Goal: Task Accomplishment & Management: Manage account settings

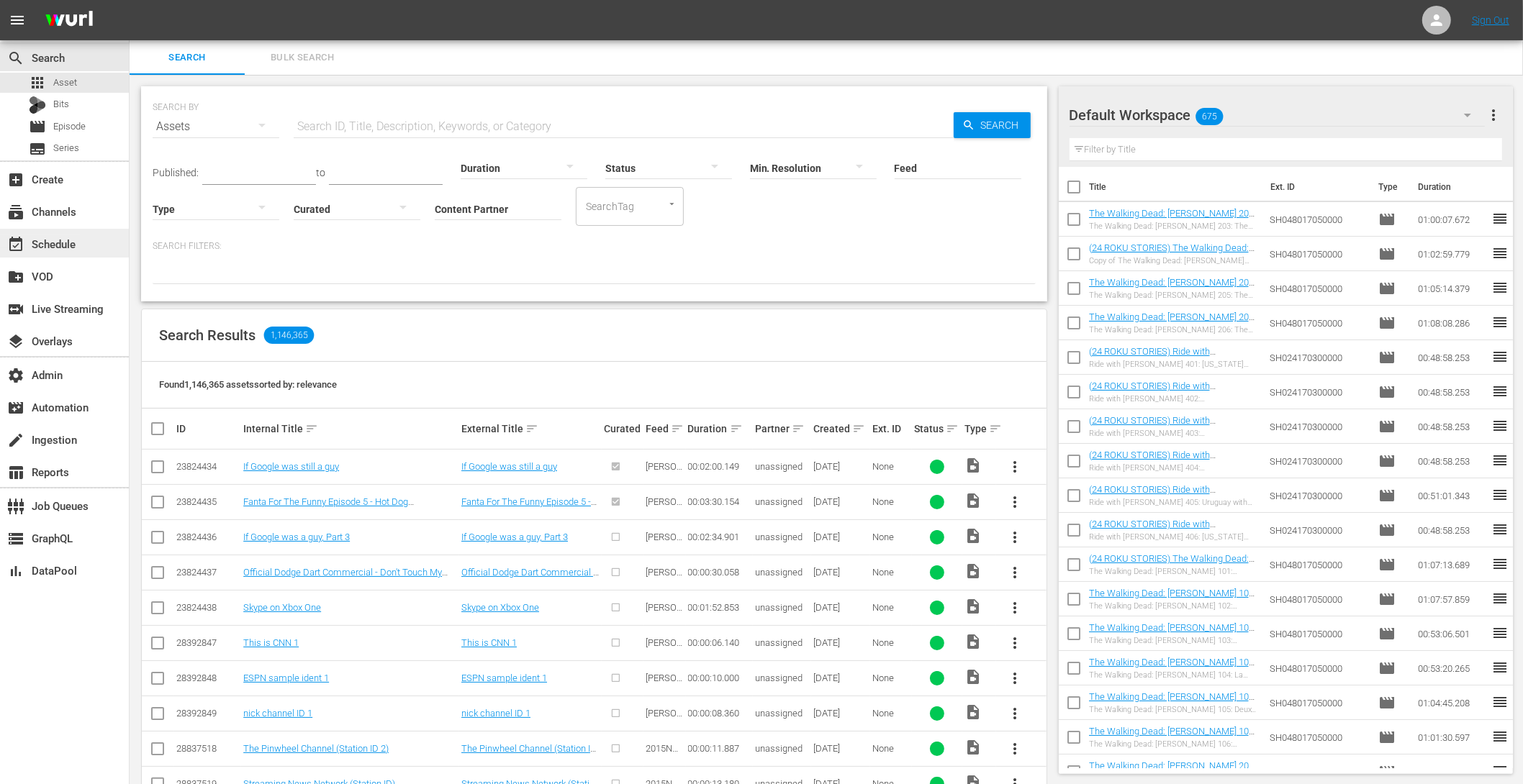
click at [54, 237] on div "event_available Schedule" at bounding box center [40, 242] width 81 height 13
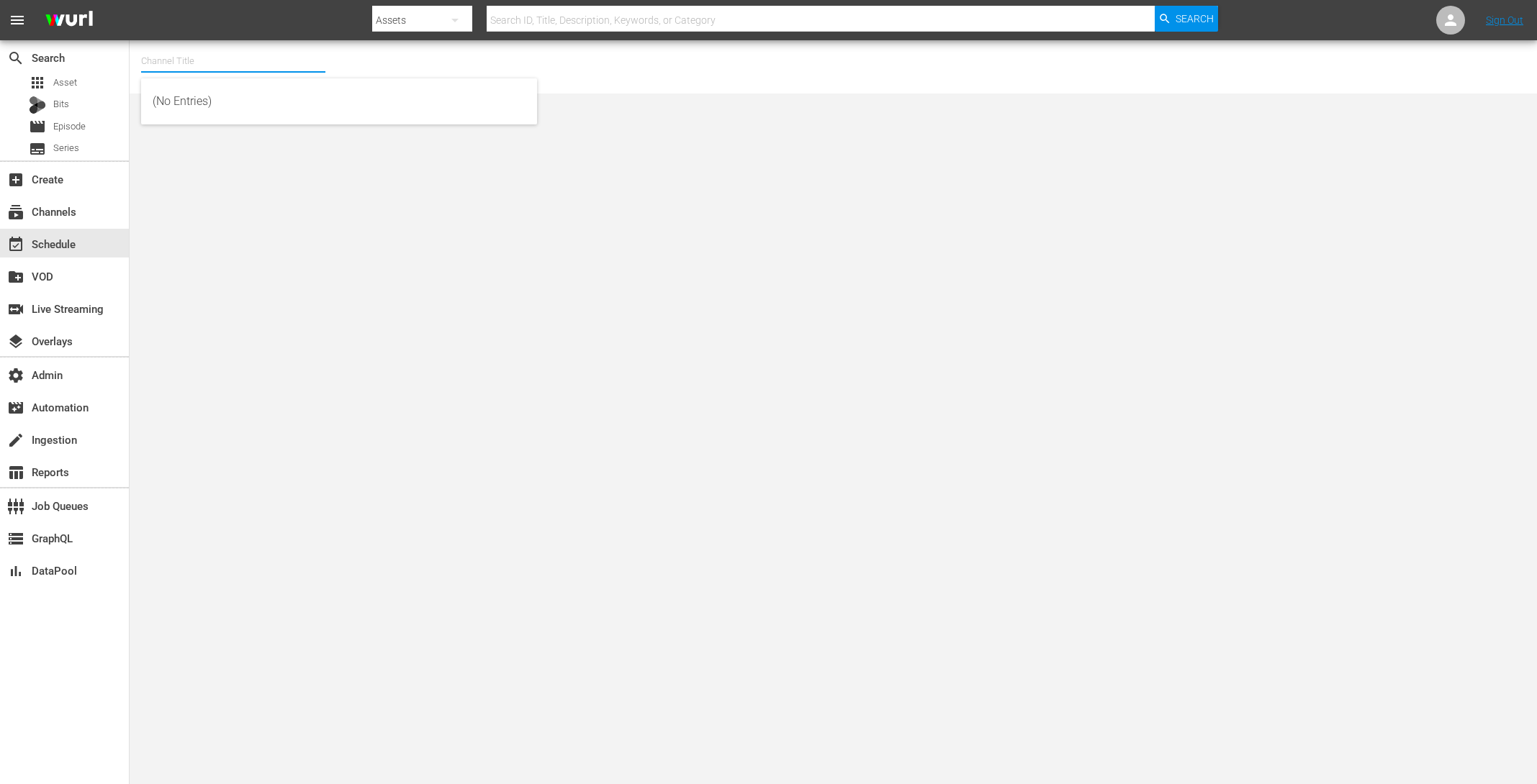
click at [169, 66] on input "text" at bounding box center [233, 61] width 185 height 34
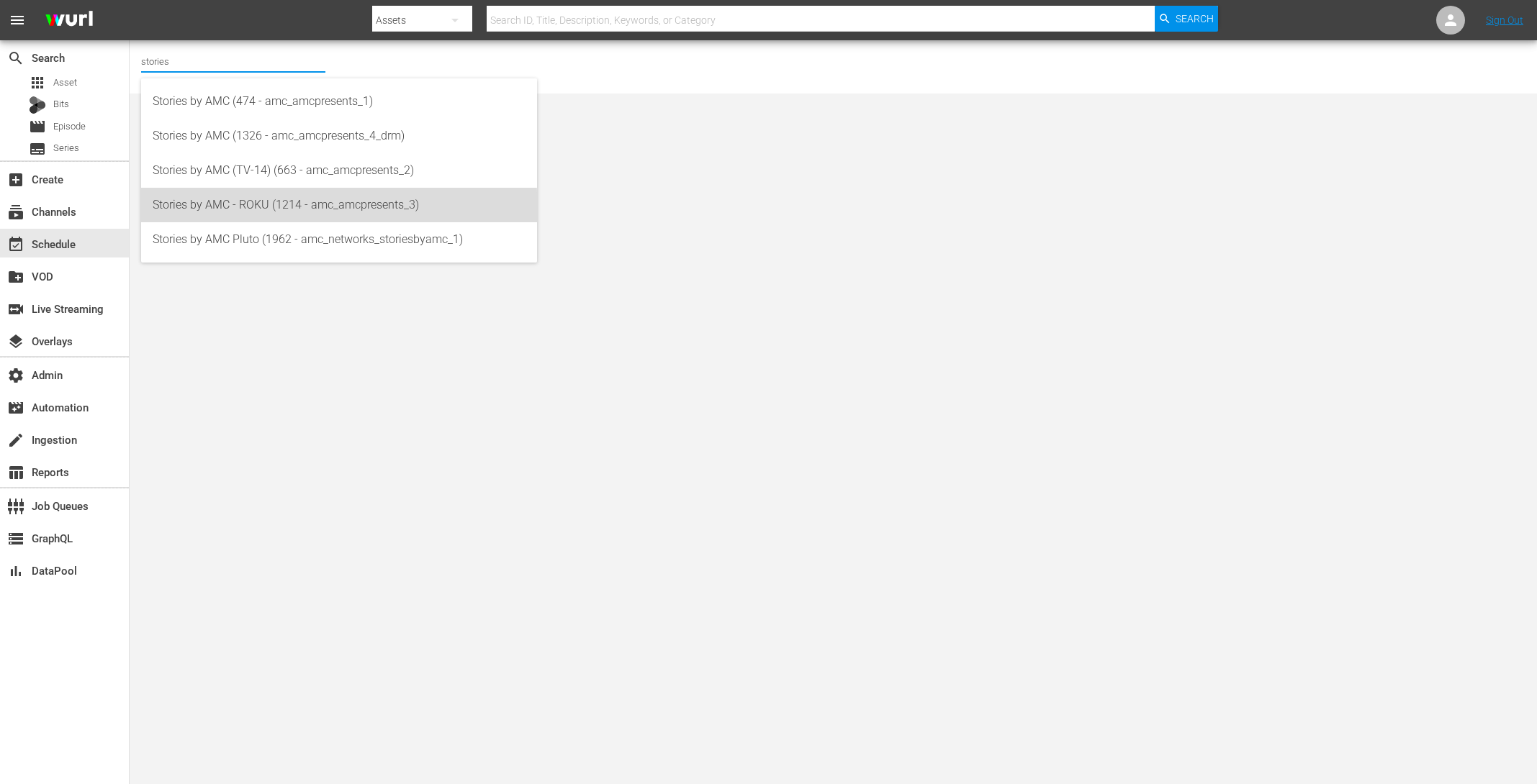
click at [243, 213] on div "Stories by AMC - ROKU (1214 - amc_amcpresents_3)" at bounding box center [339, 204] width 373 height 34
type input "Stories by AMC - ROKU (1214 - amc_amcpresents_3)"
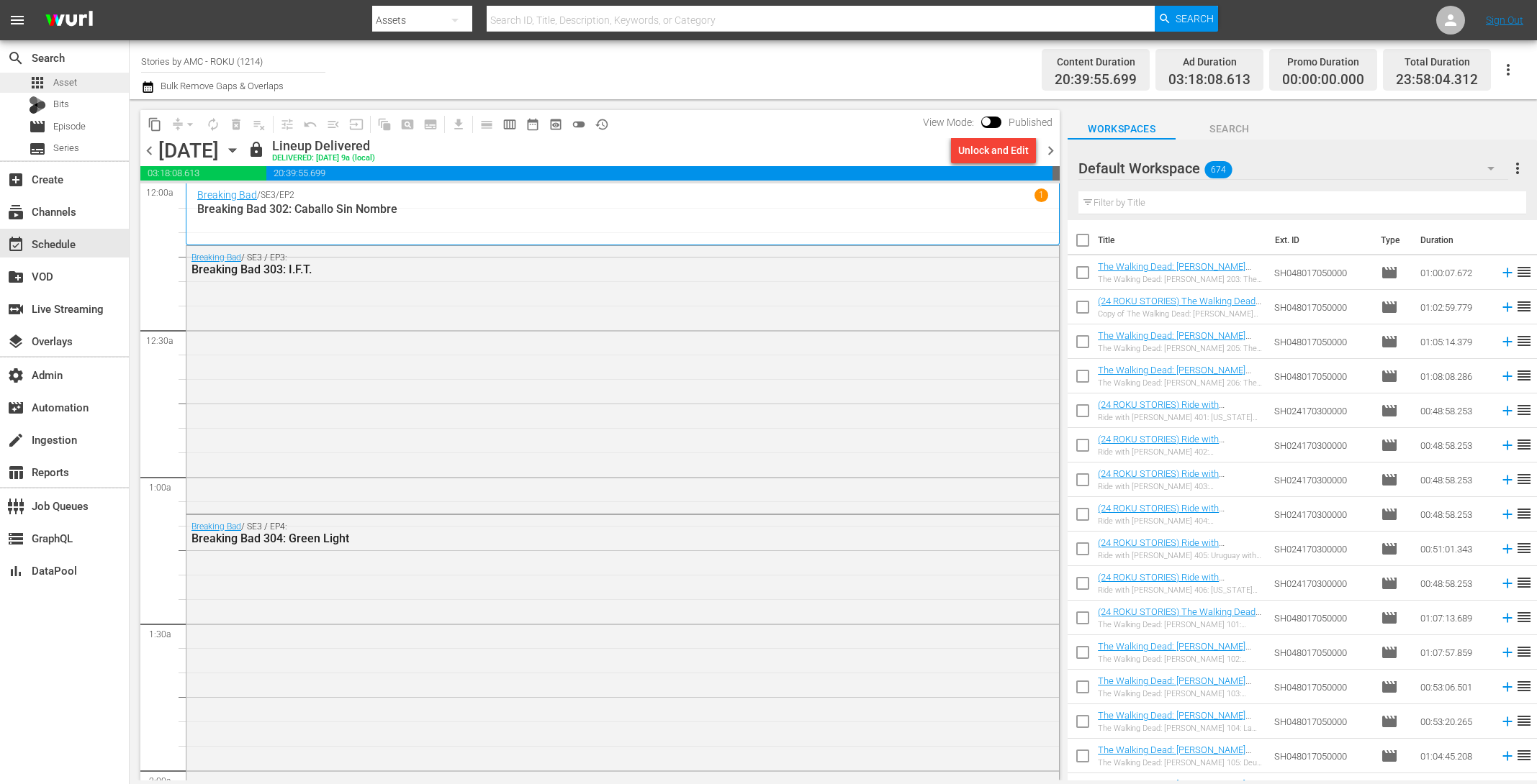
click at [86, 77] on div "apps Asset" at bounding box center [64, 82] width 129 height 20
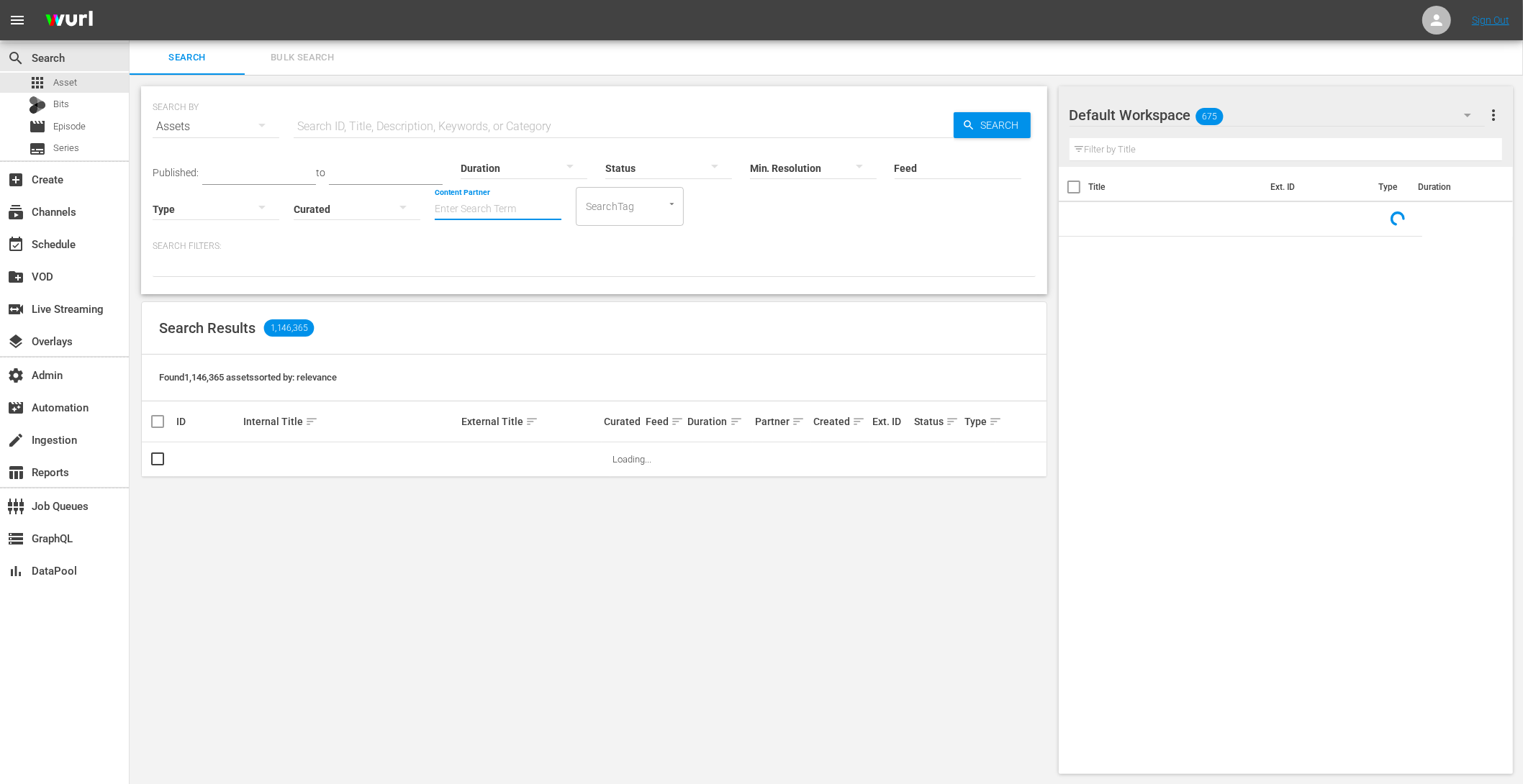
click at [481, 210] on input "Content Partner" at bounding box center [498, 210] width 127 height 52
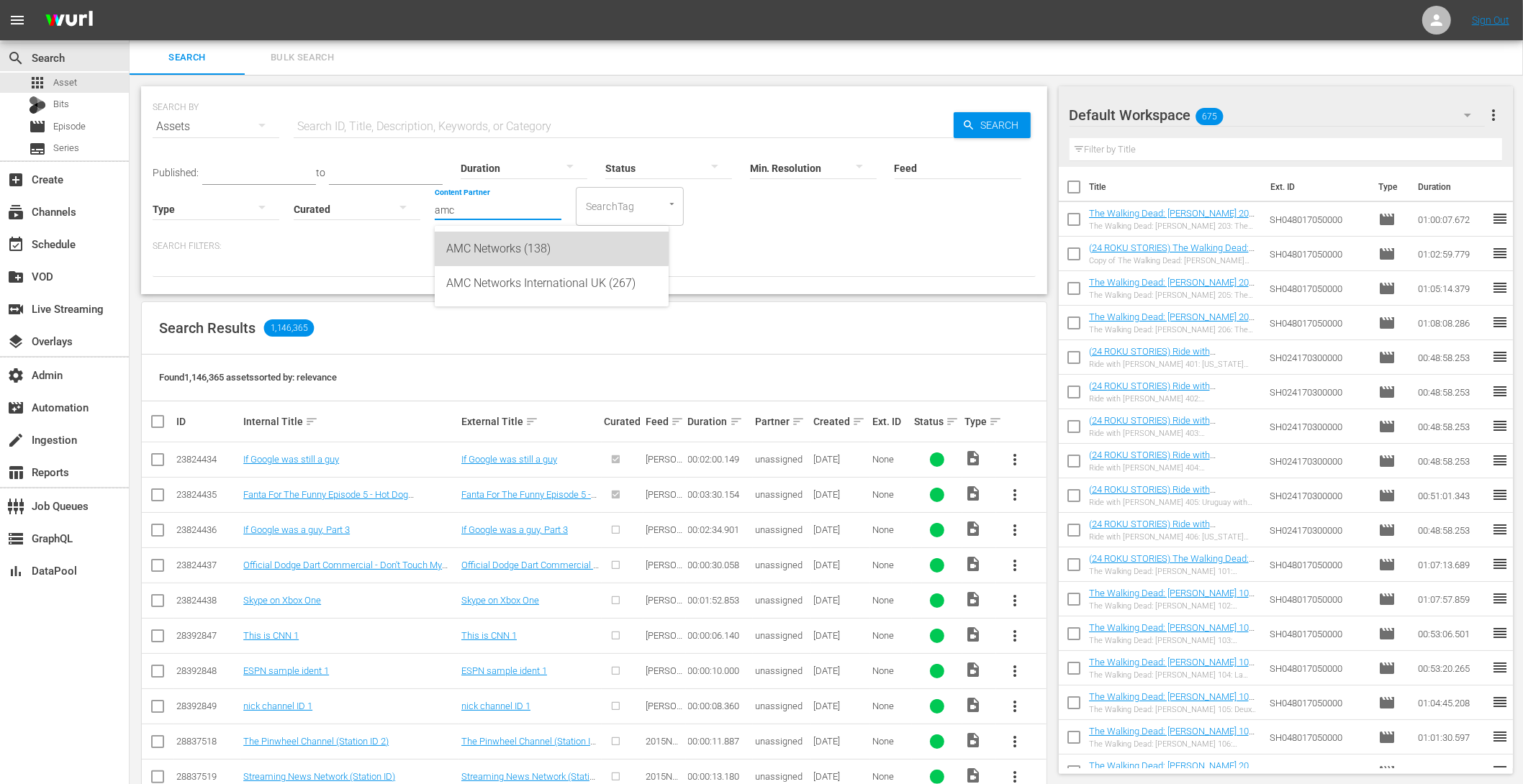
click at [494, 247] on div "AMC Networks (138)" at bounding box center [552, 248] width 211 height 34
type input "AMC Networks (138)"
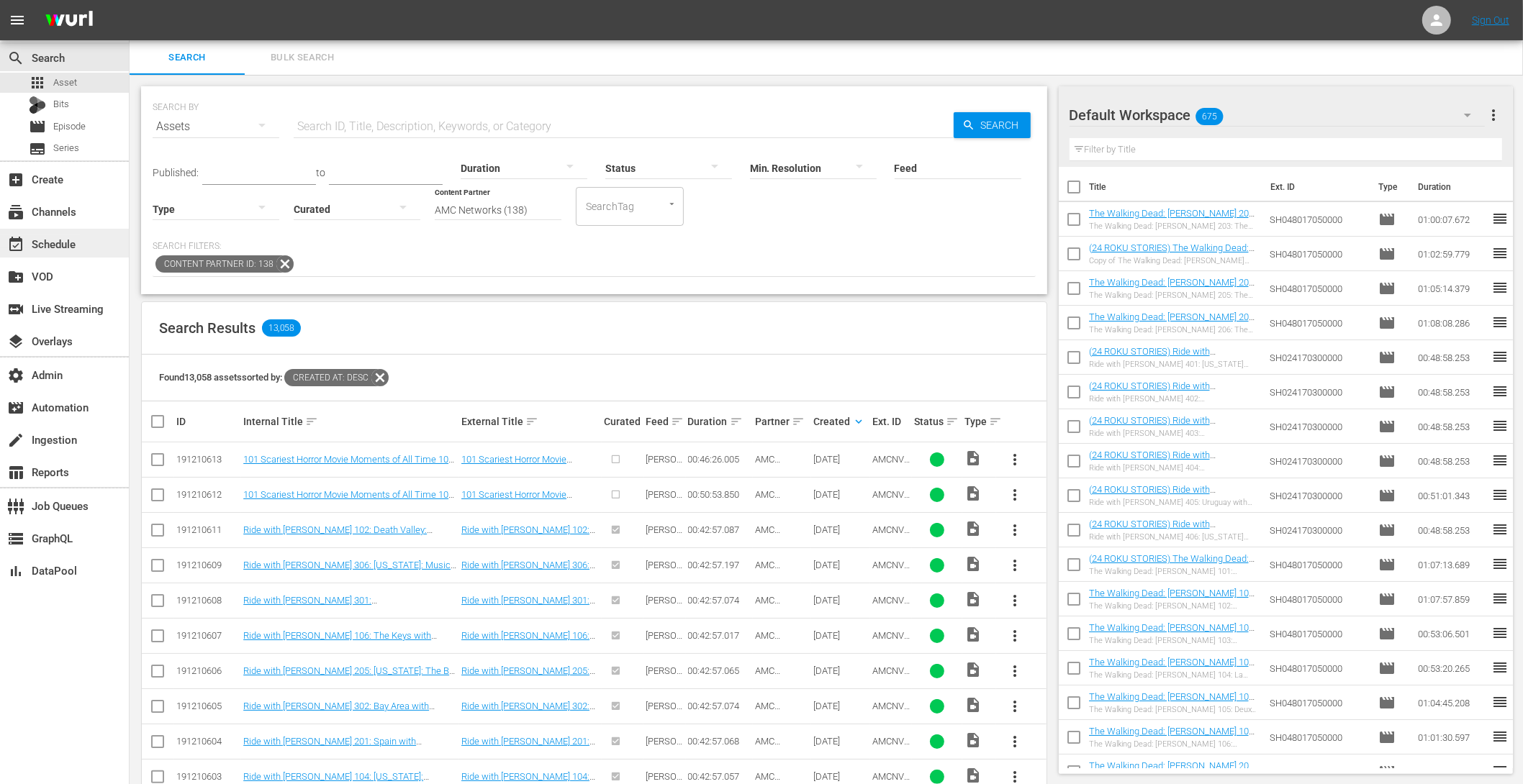
click at [46, 247] on div "event_available Schedule" at bounding box center [40, 242] width 81 height 13
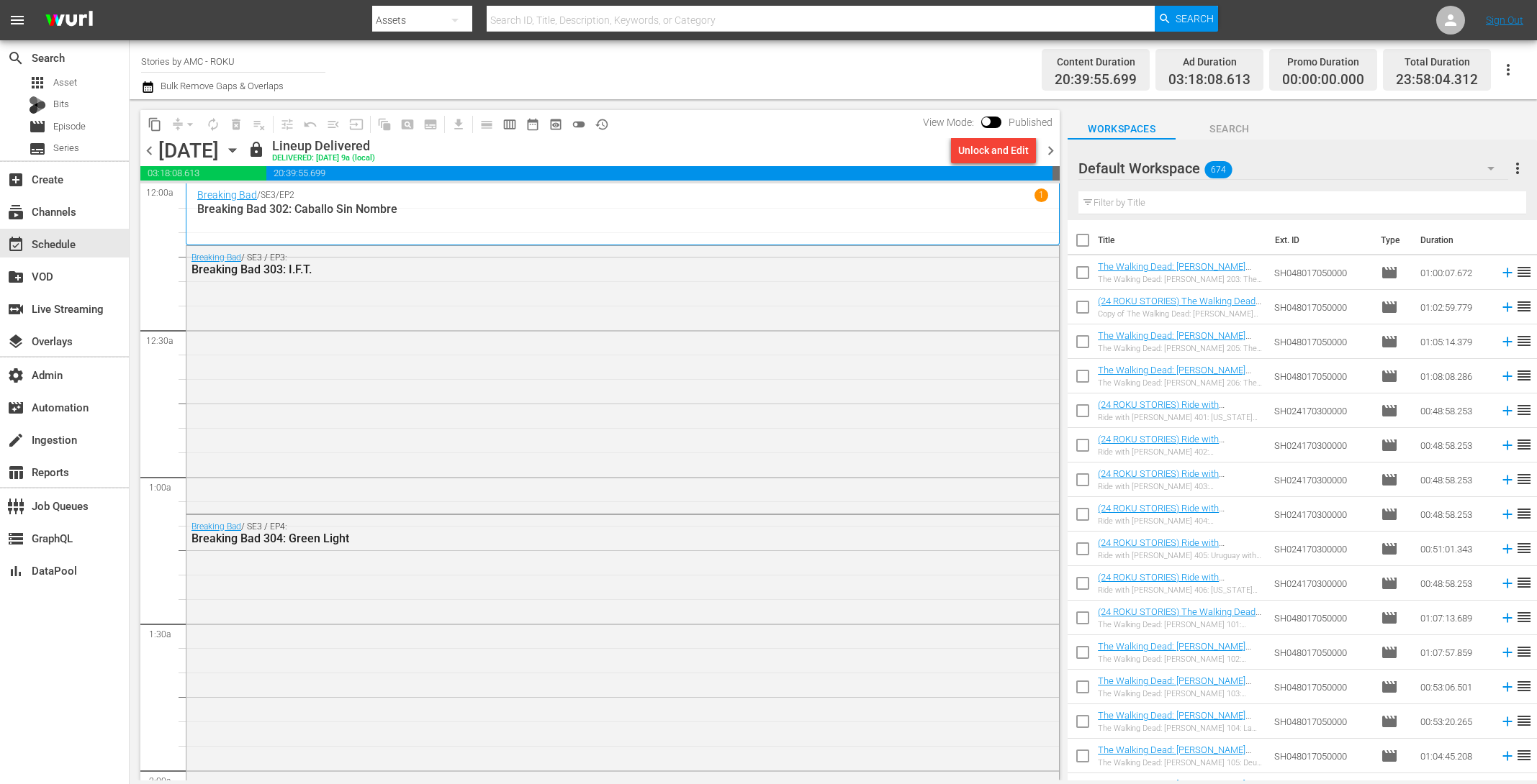
click at [236, 150] on icon "button" at bounding box center [232, 151] width 6 height 4
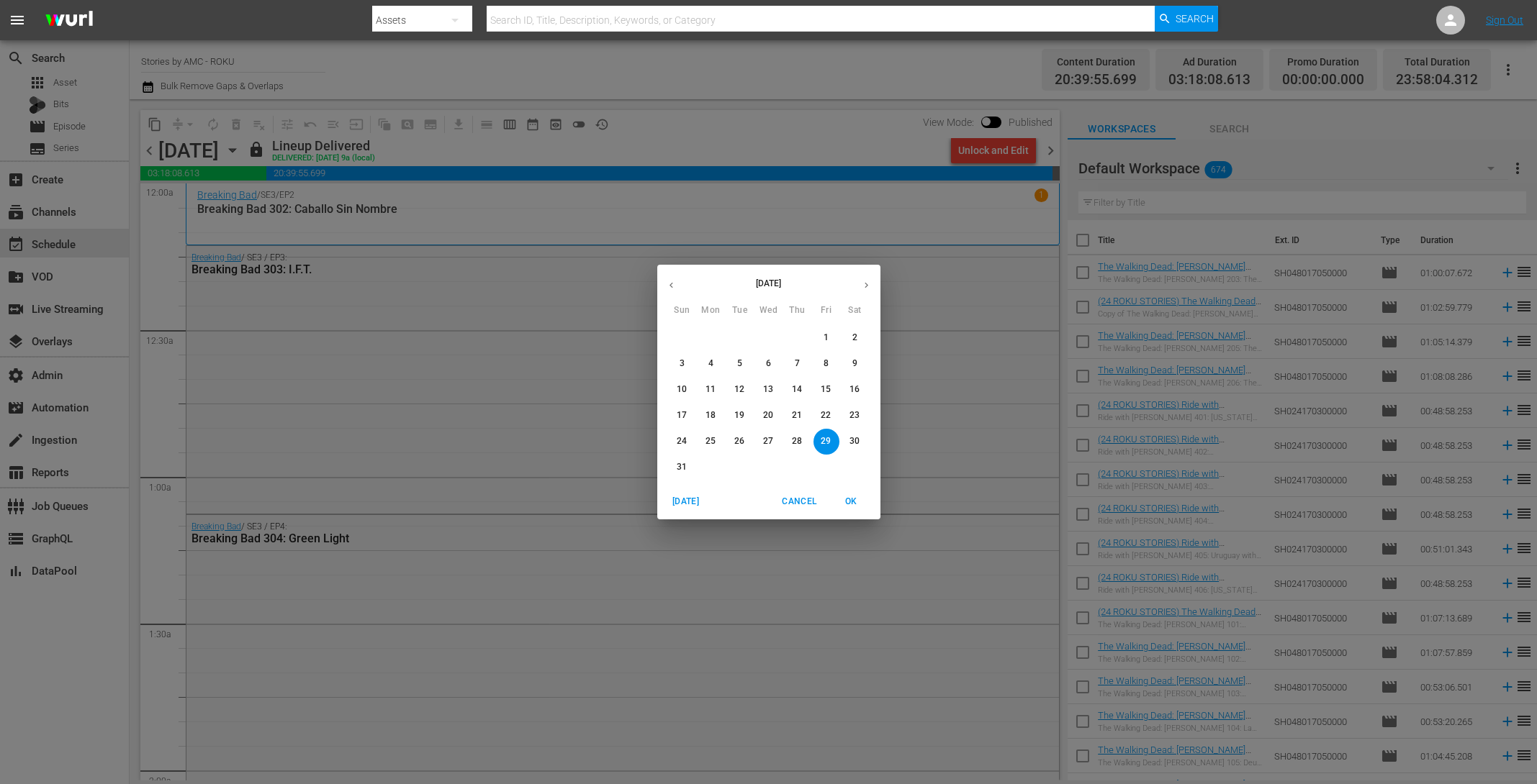
click at [872, 275] on button "button" at bounding box center [866, 285] width 28 height 28
click at [868, 275] on button "button" at bounding box center [866, 285] width 28 height 28
click at [667, 280] on icon "button" at bounding box center [672, 286] width 11 height 11
click at [714, 362] on span "8" at bounding box center [711, 363] width 26 height 12
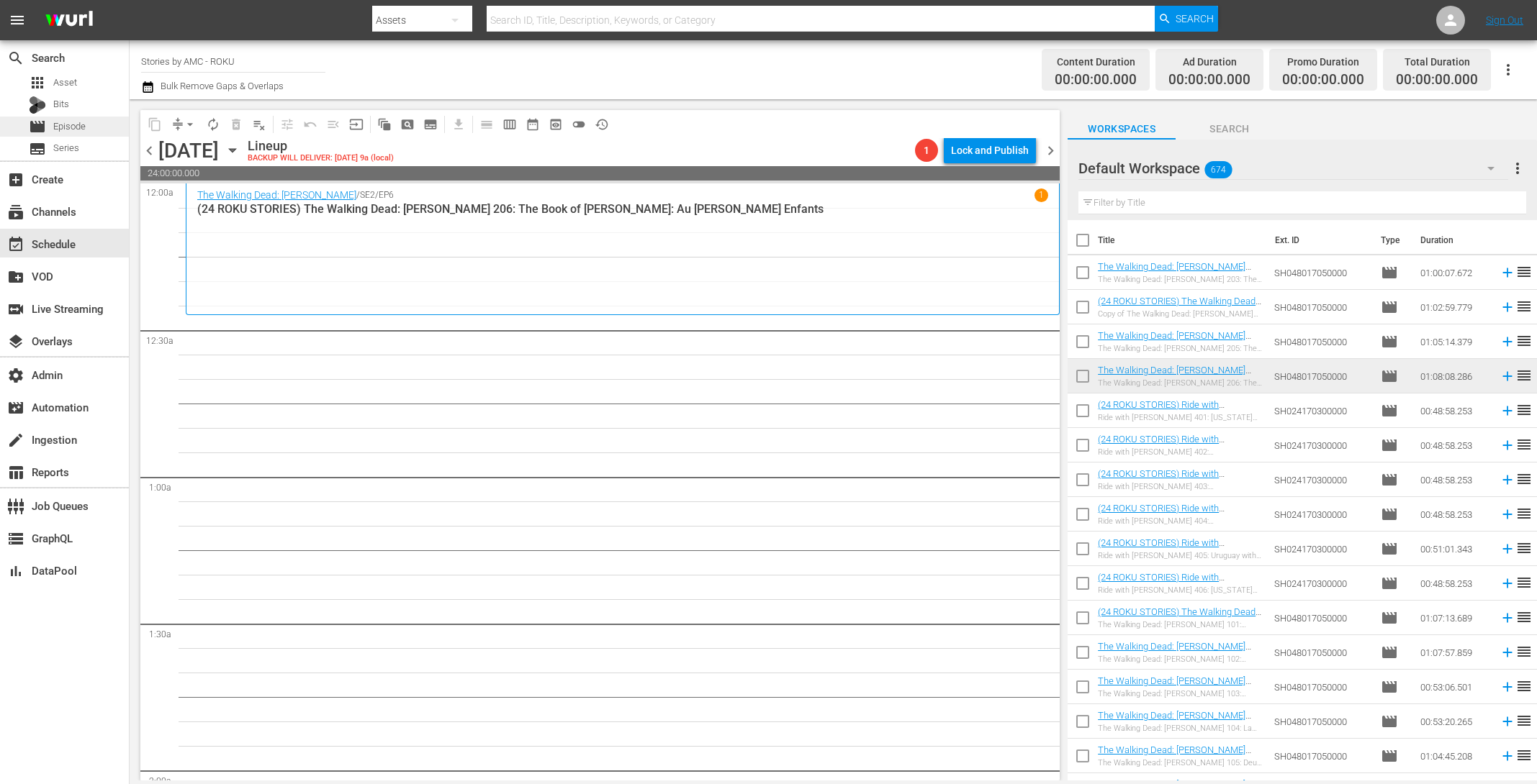
click at [73, 118] on div "movie Episode" at bounding box center [57, 126] width 57 height 20
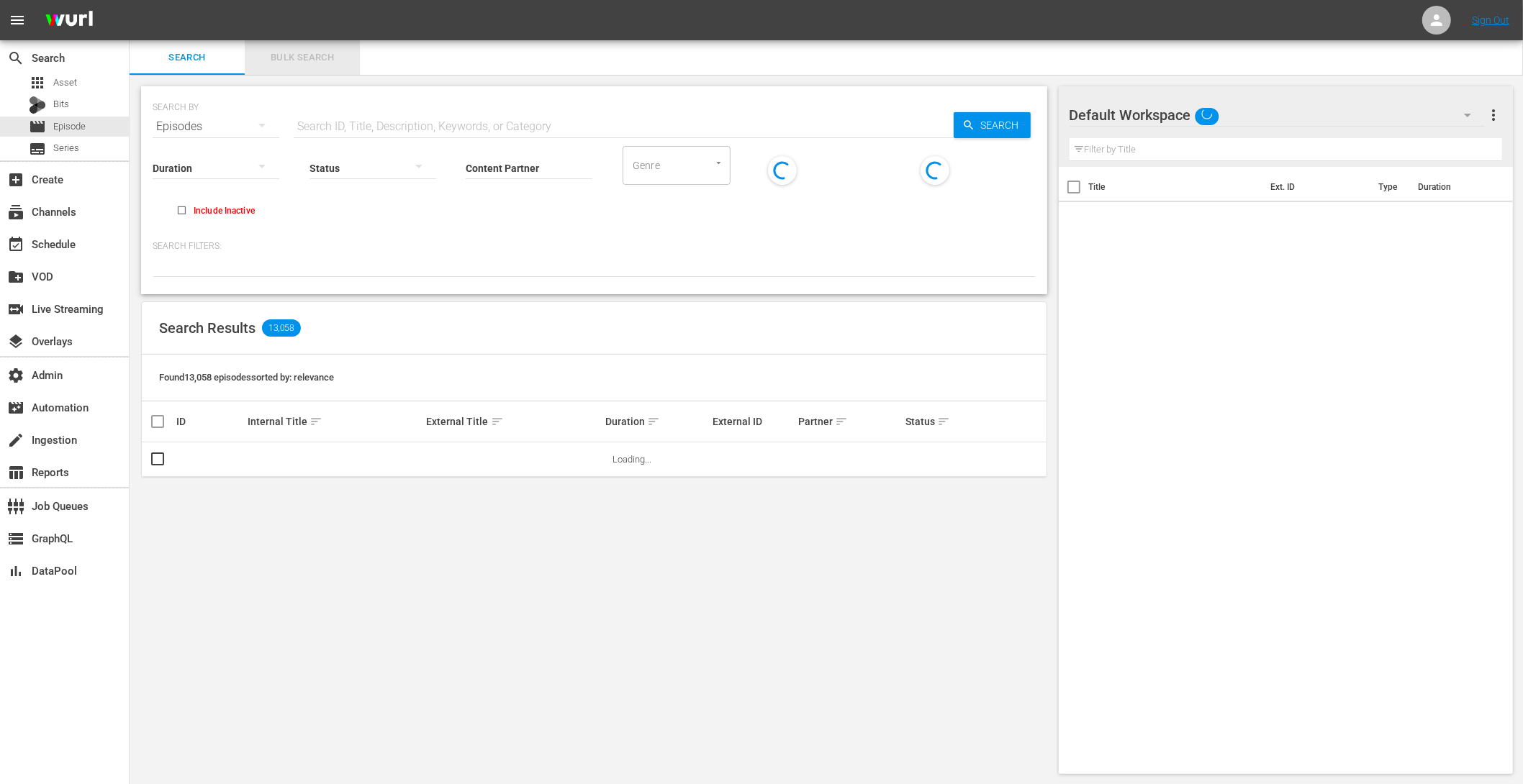
click at [287, 54] on span "Bulk Search" at bounding box center [302, 57] width 98 height 17
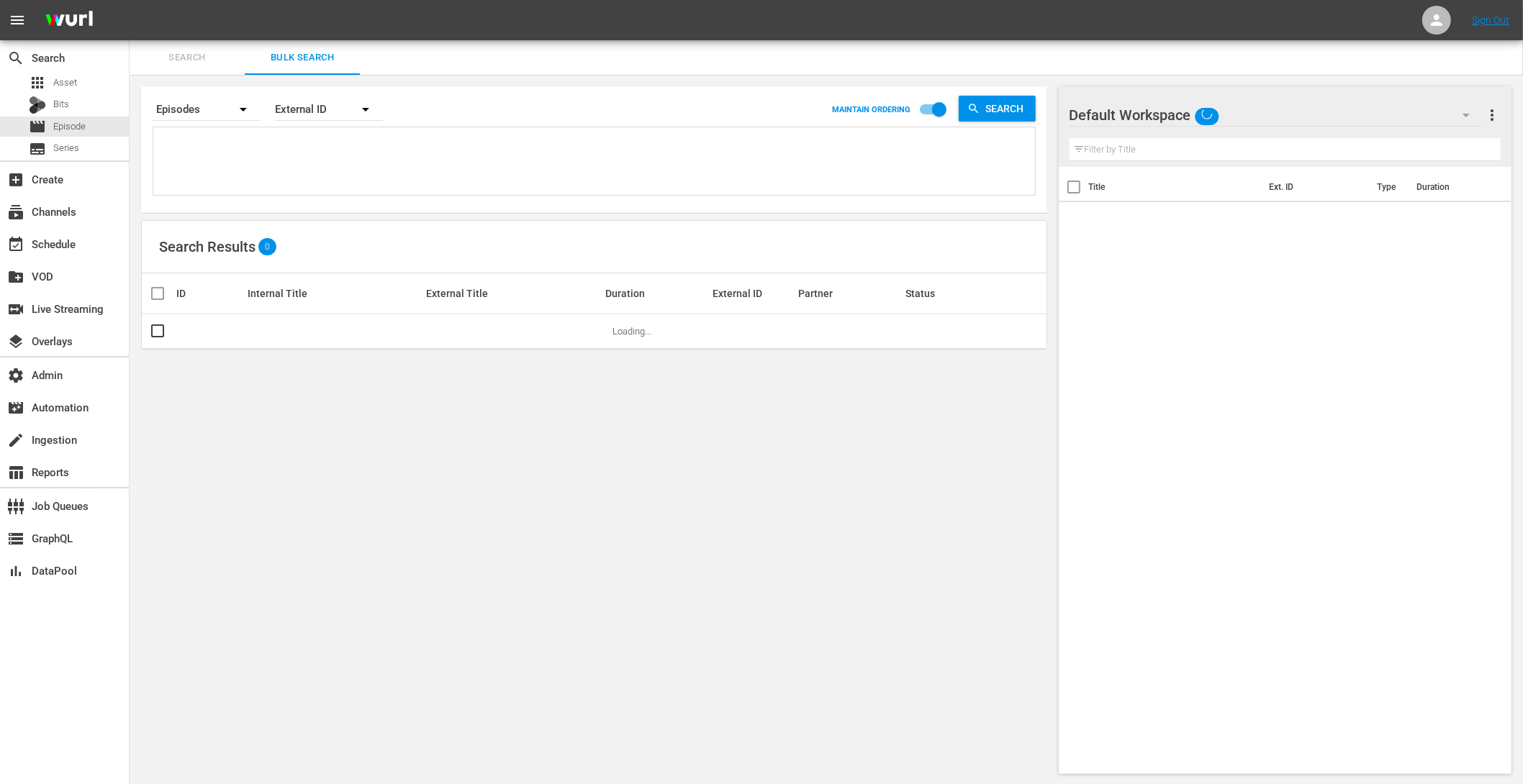
click at [217, 141] on textarea at bounding box center [596, 164] width 879 height 65
paste textarea "AMCNVR0000015595 AMCNVR0000015596 AMCNVR0000015597 AMCNVR0000015599 AMCNVR00000…"
type textarea "AMCNVR0000015595 AMCNVR0000015596 AMCNVR0000015597 AMCNVR0000015599 AMCNVR00000…"
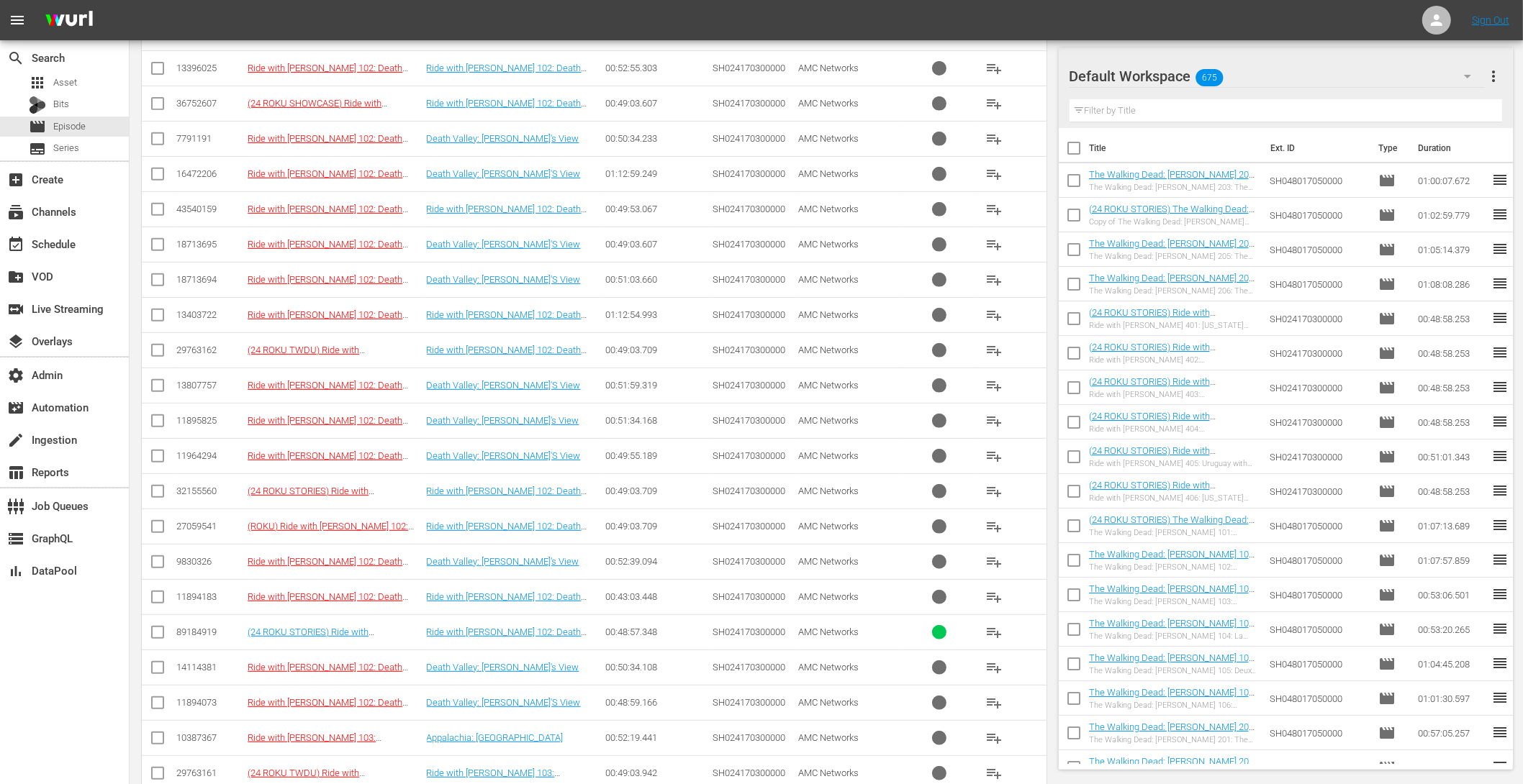
scroll to position [982, 0]
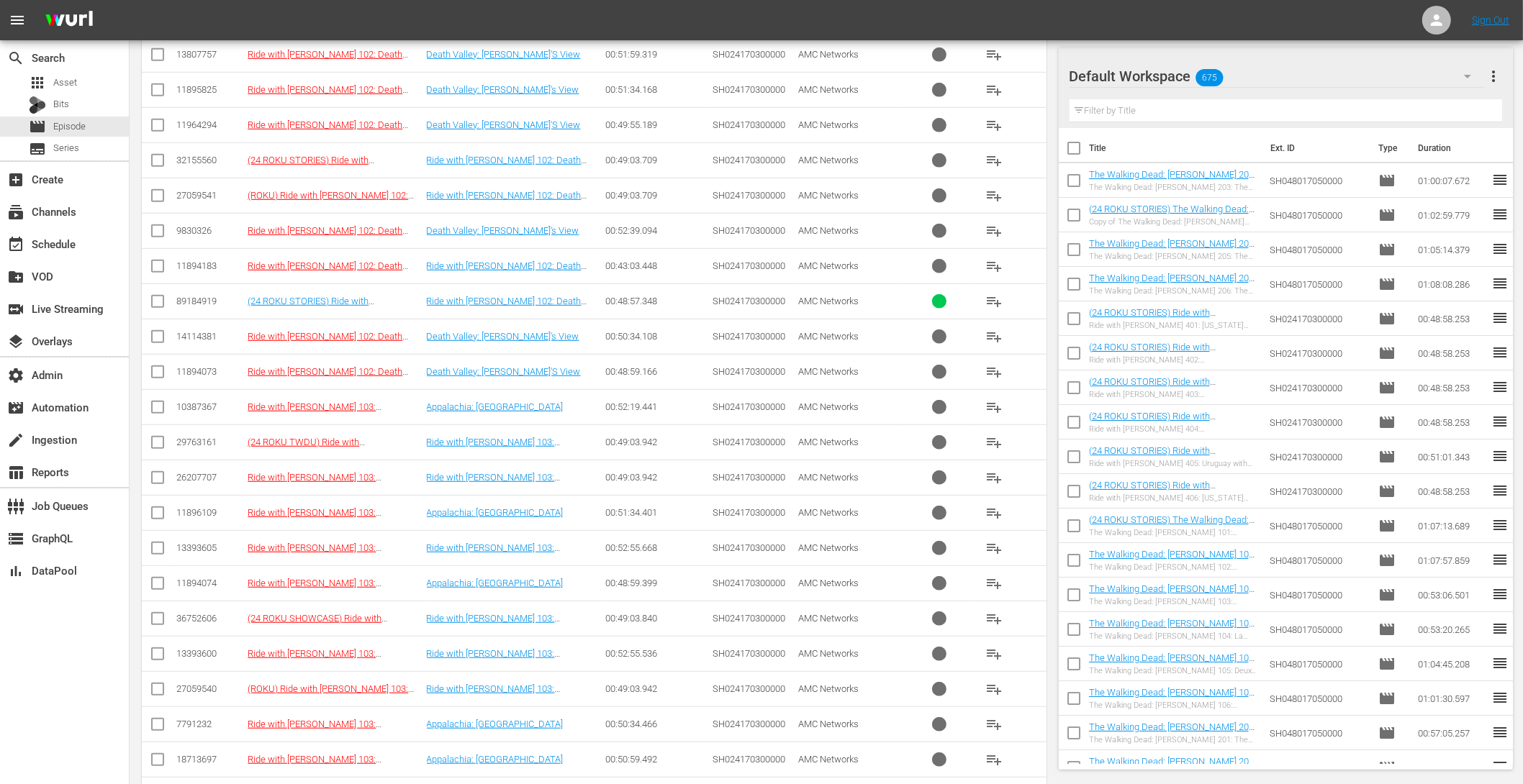
type textarea "AMCNVR0000015595 AMCNVR0000015596 AMCNVR0000015597 AMCNVR0000015599 AMCNVR00000…"
click at [150, 296] on input "checkbox" at bounding box center [158, 304] width 18 height 18
checkbox input "true"
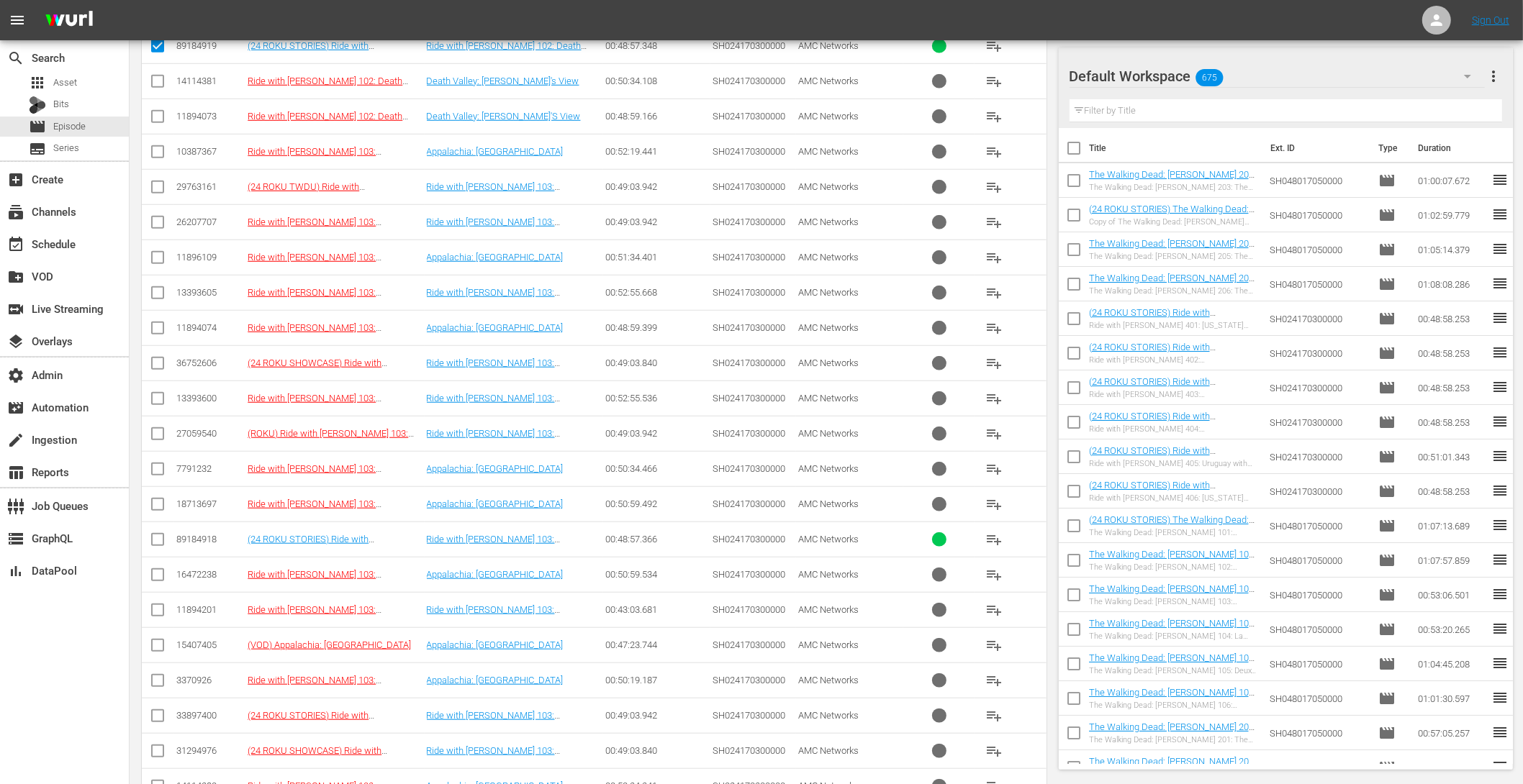
scroll to position [1308, 0]
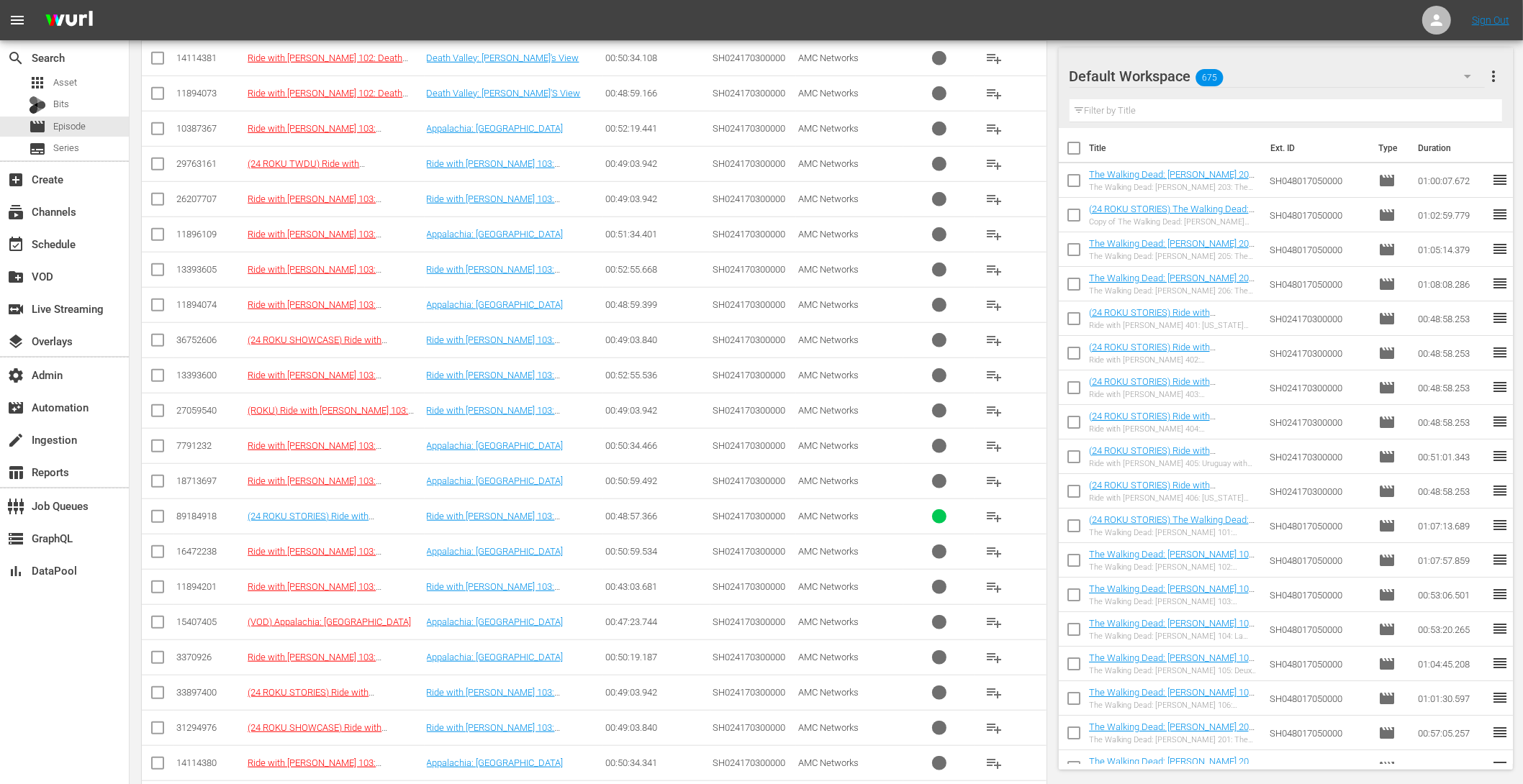
click at [157, 511] on input "checkbox" at bounding box center [158, 520] width 18 height 18
checkbox input "true"
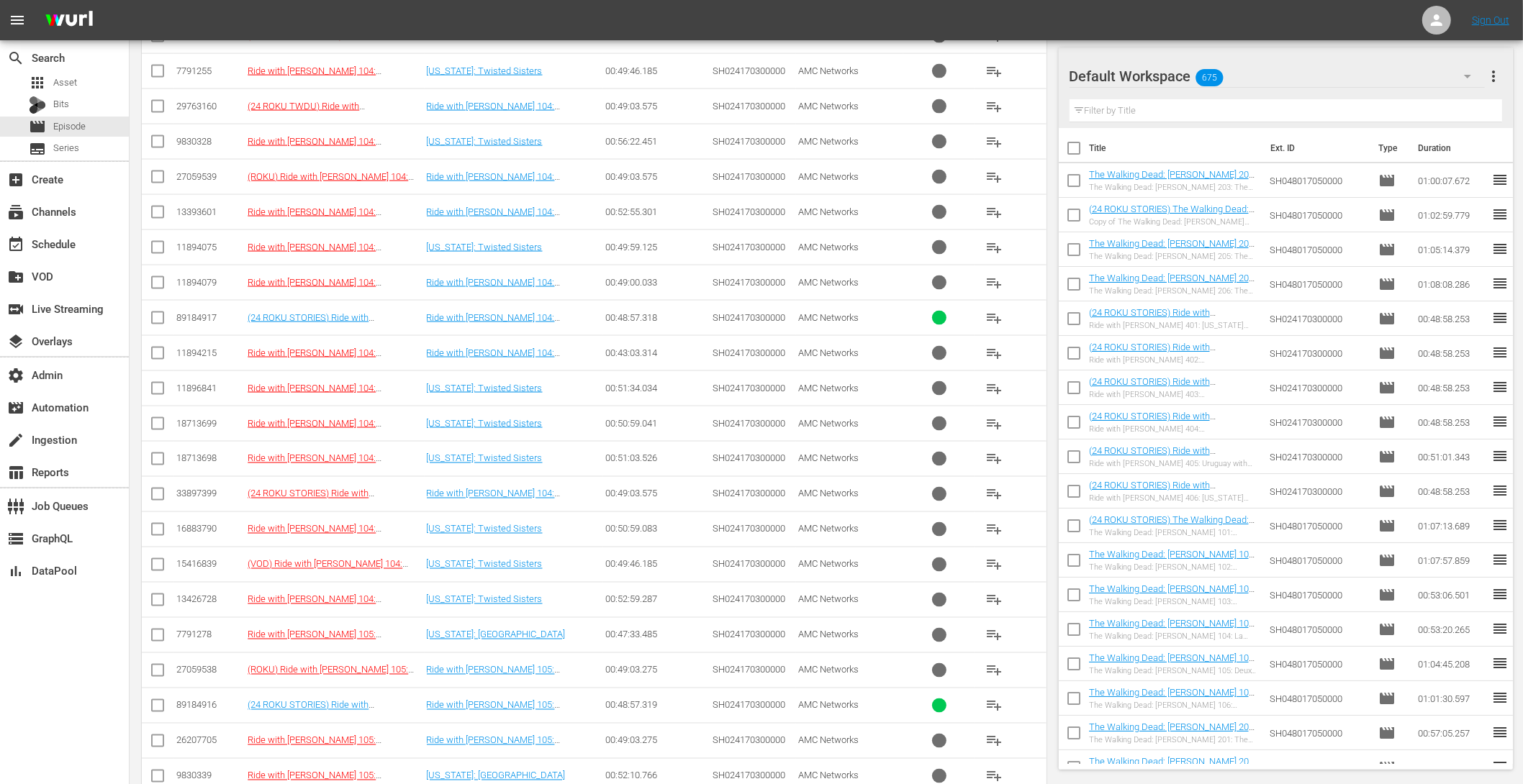
click at [160, 312] on input "checkbox" at bounding box center [158, 321] width 18 height 18
checkbox input "true"
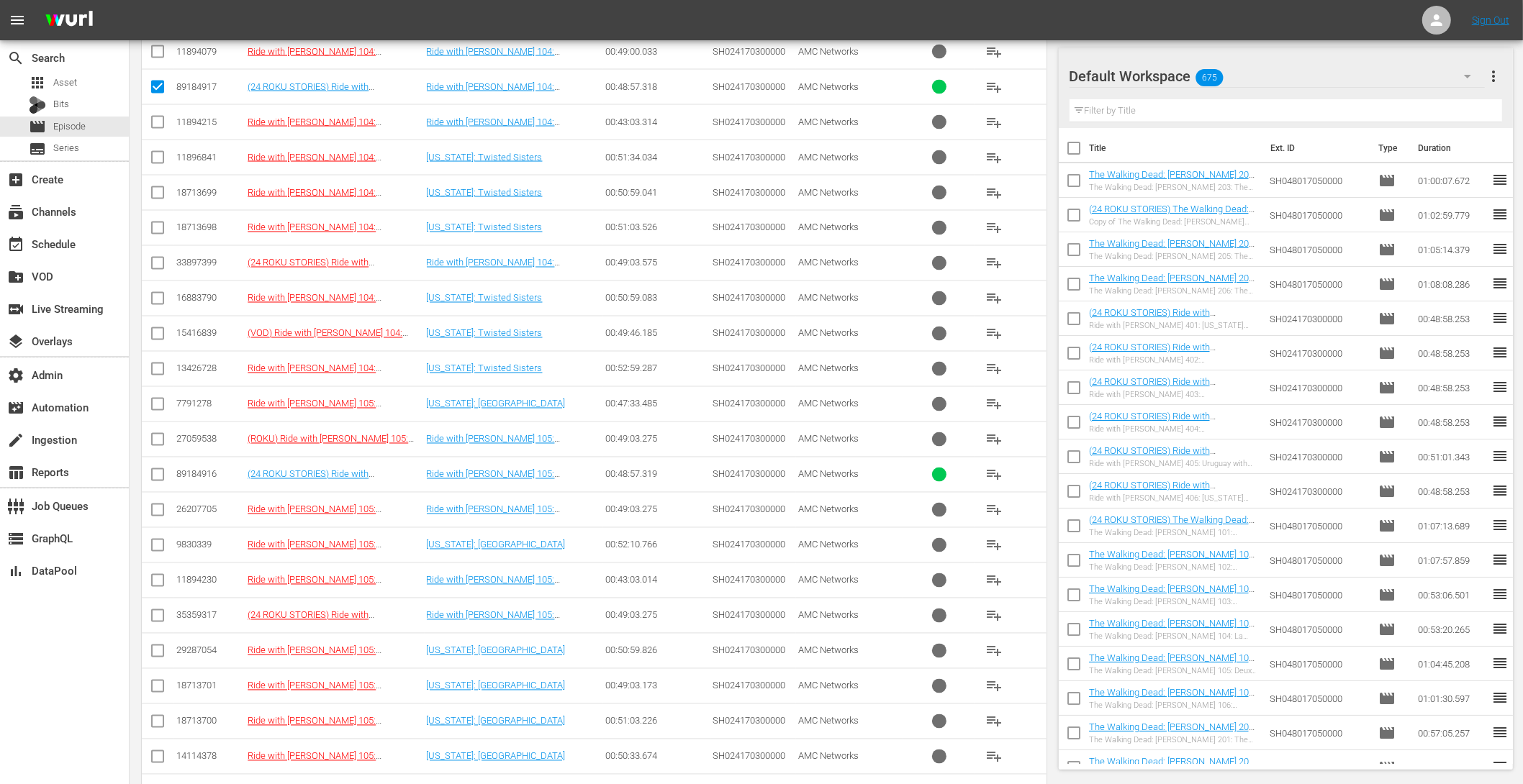
scroll to position [2842, 0]
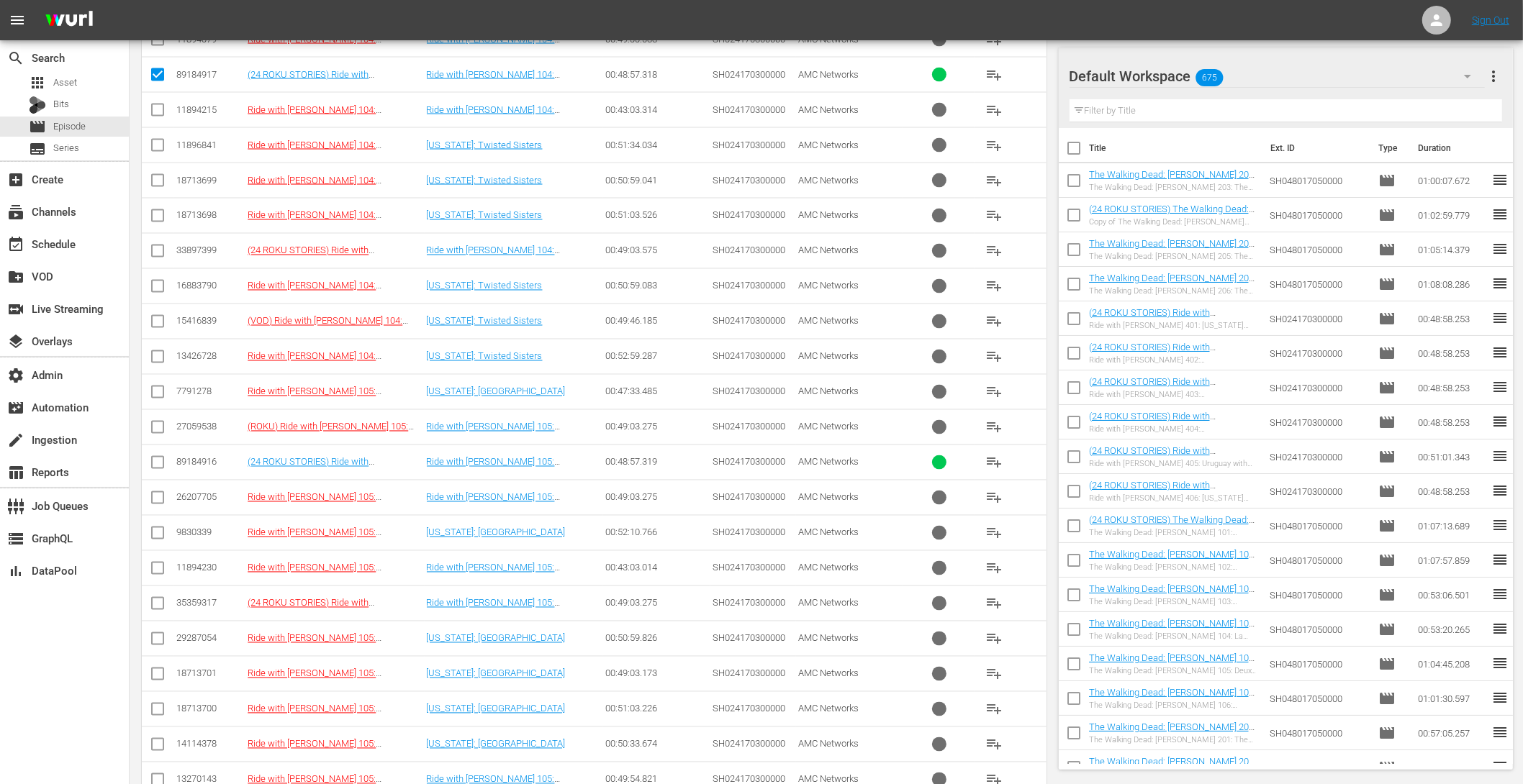
click at [159, 457] on input "checkbox" at bounding box center [158, 465] width 18 height 18
checkbox input "true"
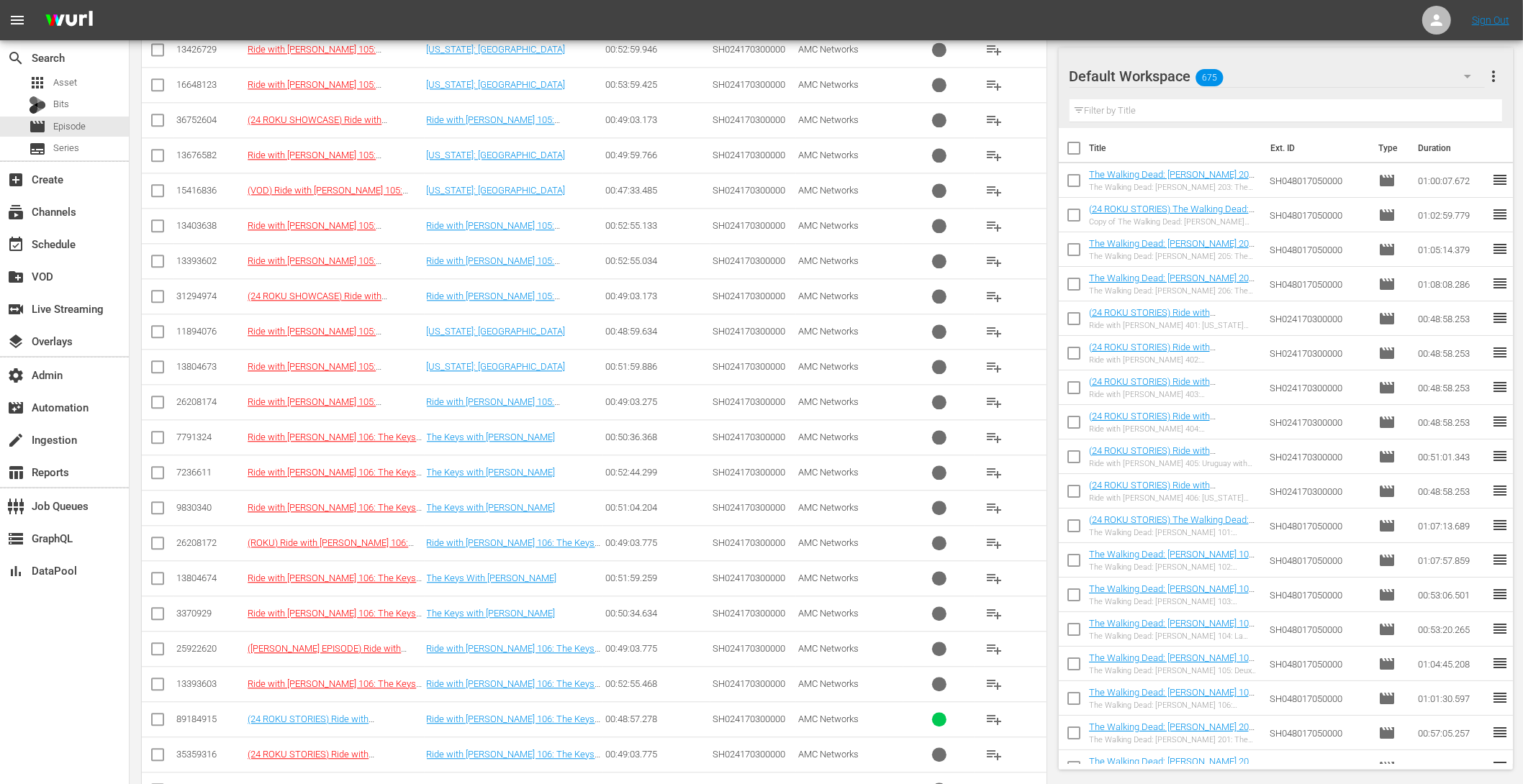
scroll to position [3878, 0]
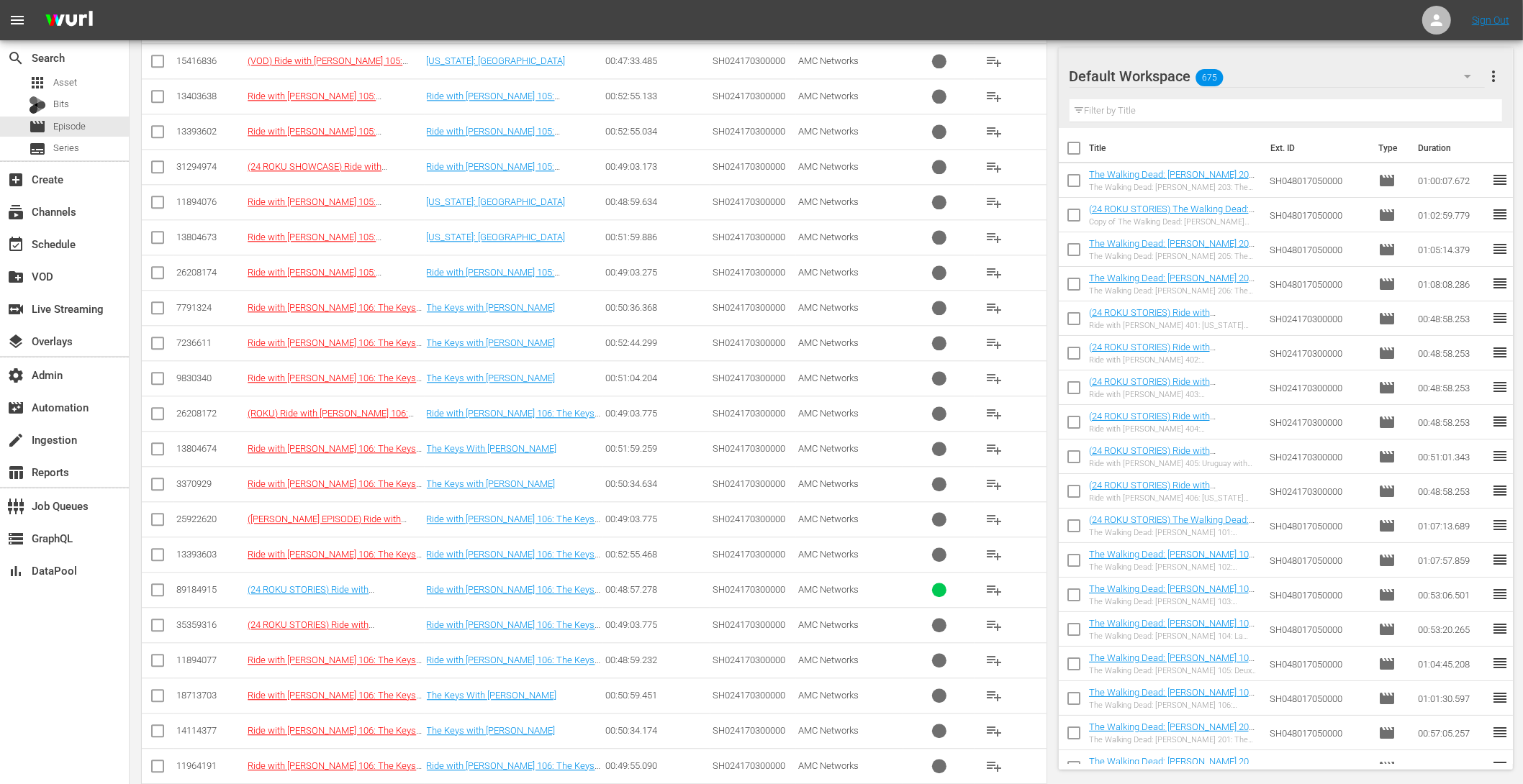
click at [161, 584] on input "checkbox" at bounding box center [158, 593] width 18 height 18
checkbox input "true"
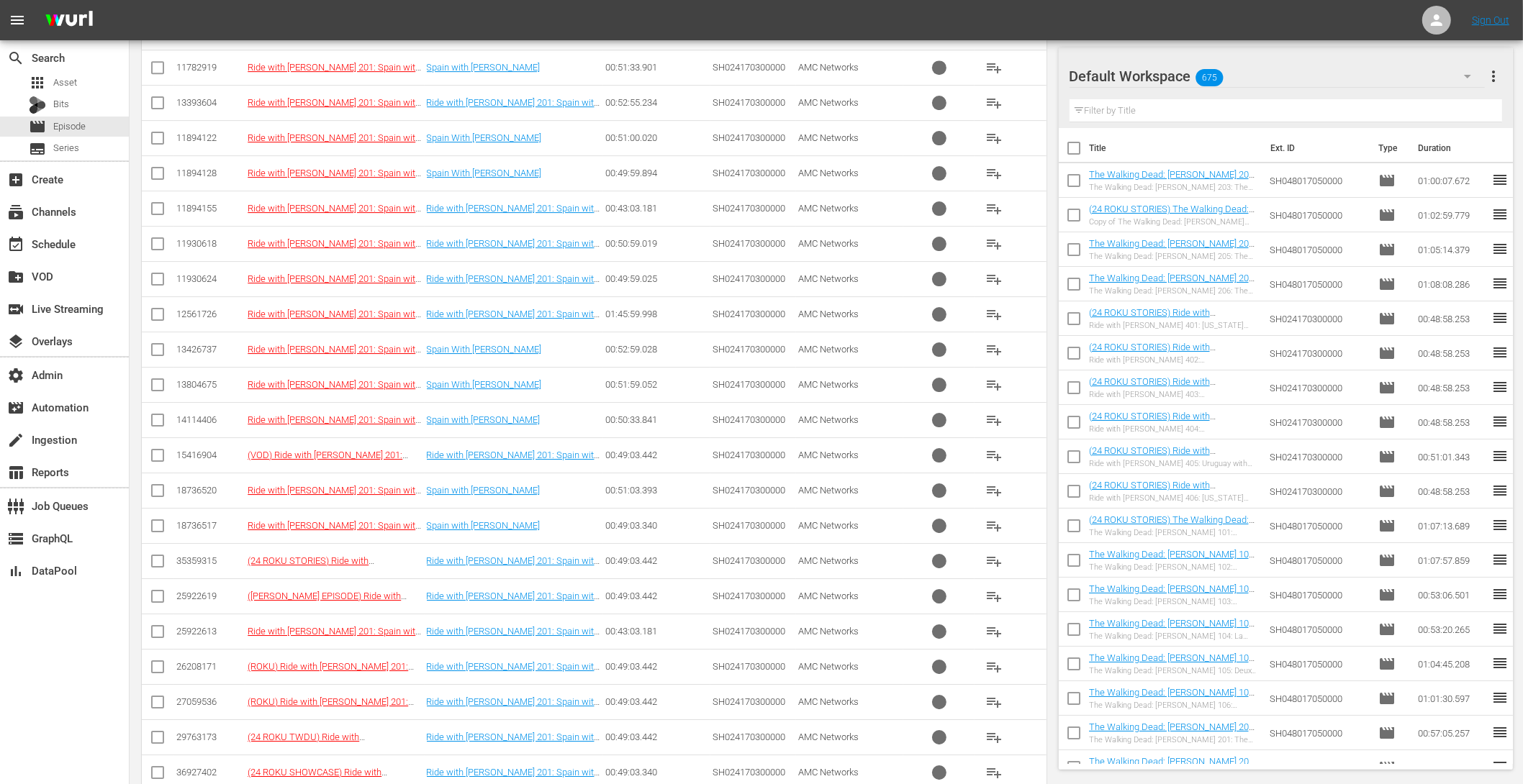
scroll to position [5614, 0]
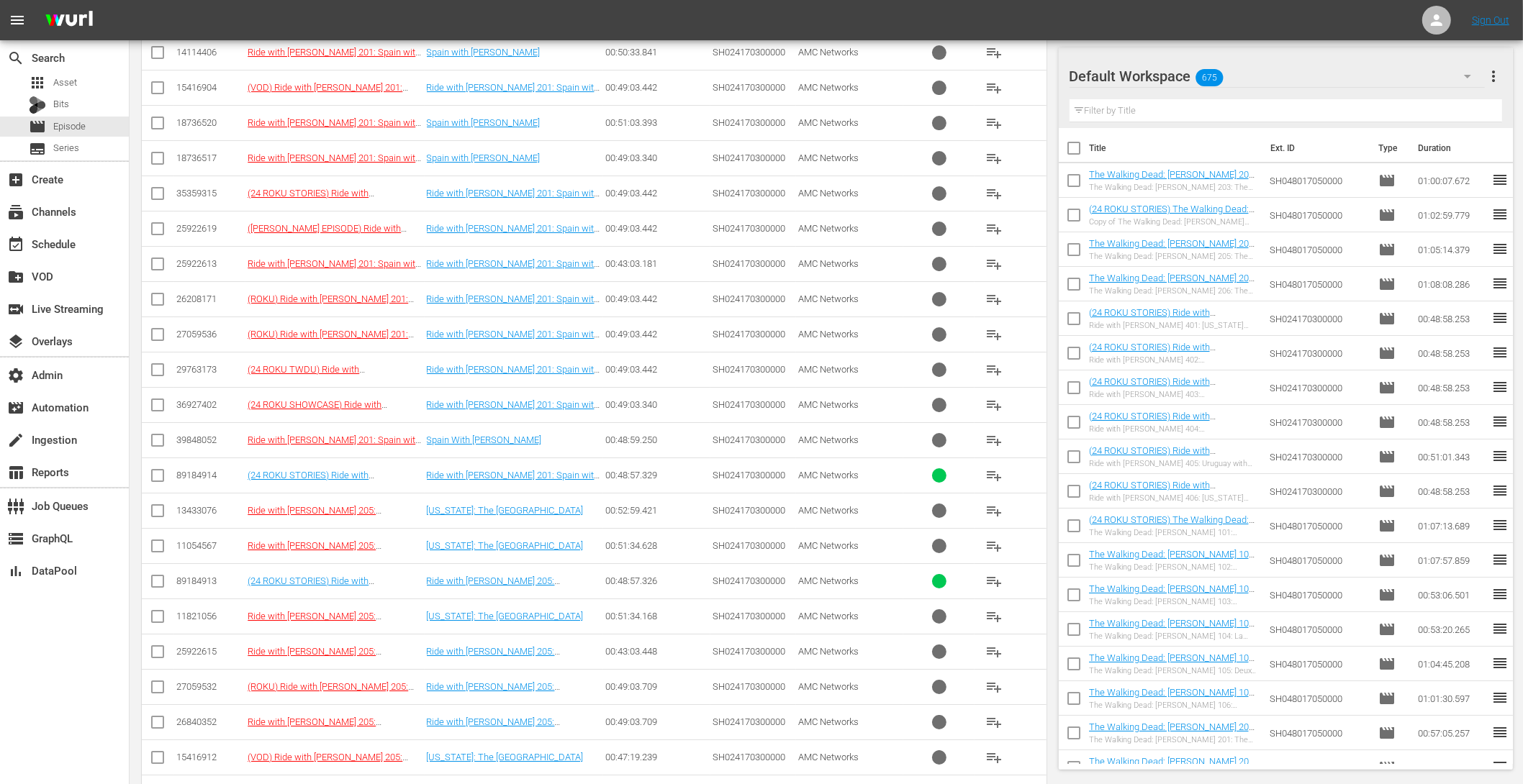
click at [157, 470] on input "checkbox" at bounding box center [158, 479] width 18 height 18
checkbox input "true"
click at [156, 576] on input "checkbox" at bounding box center [158, 584] width 18 height 18
checkbox input "true"
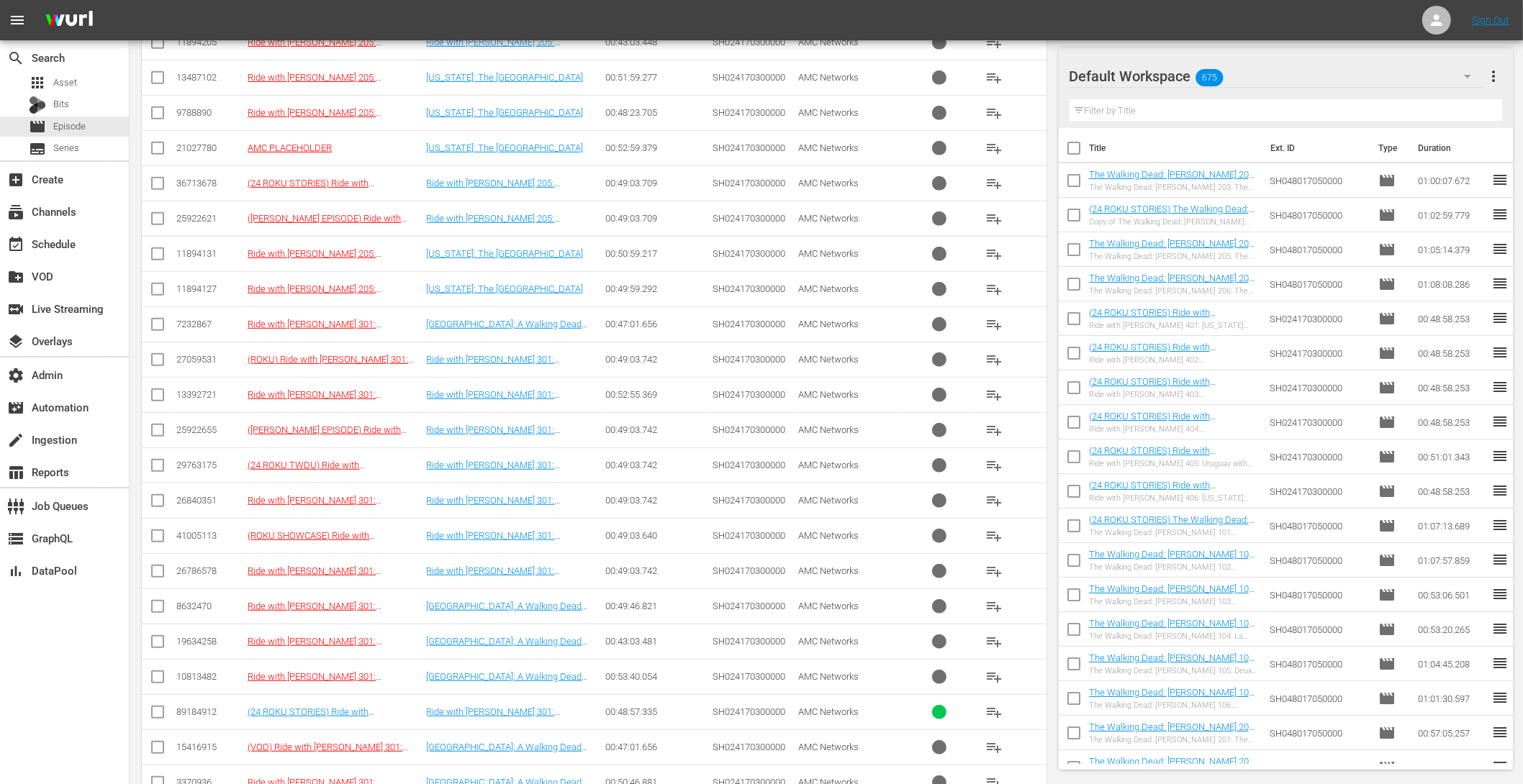
scroll to position [7232, 0]
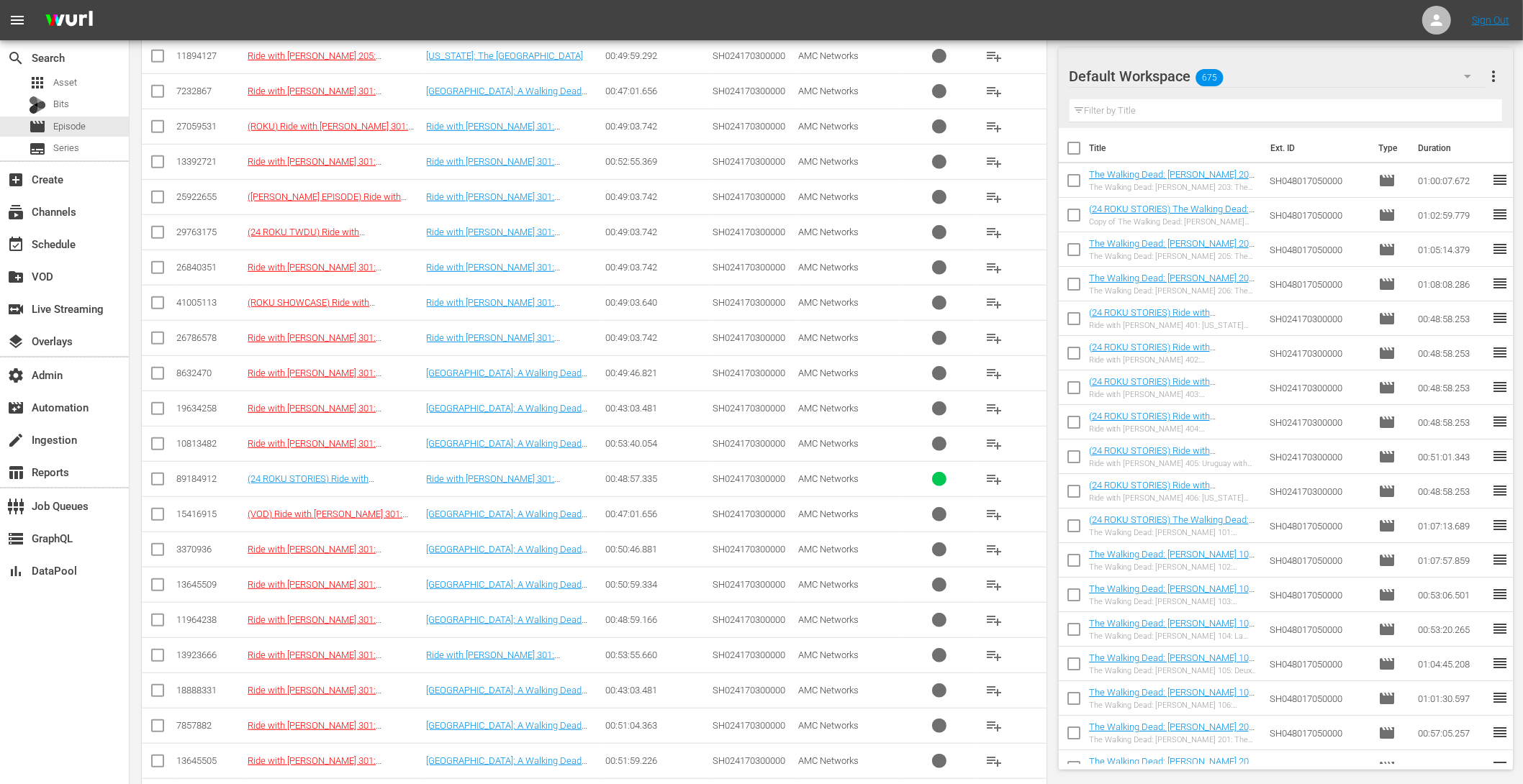
click at [163, 473] on input "checkbox" at bounding box center [158, 482] width 18 height 18
checkbox input "true"
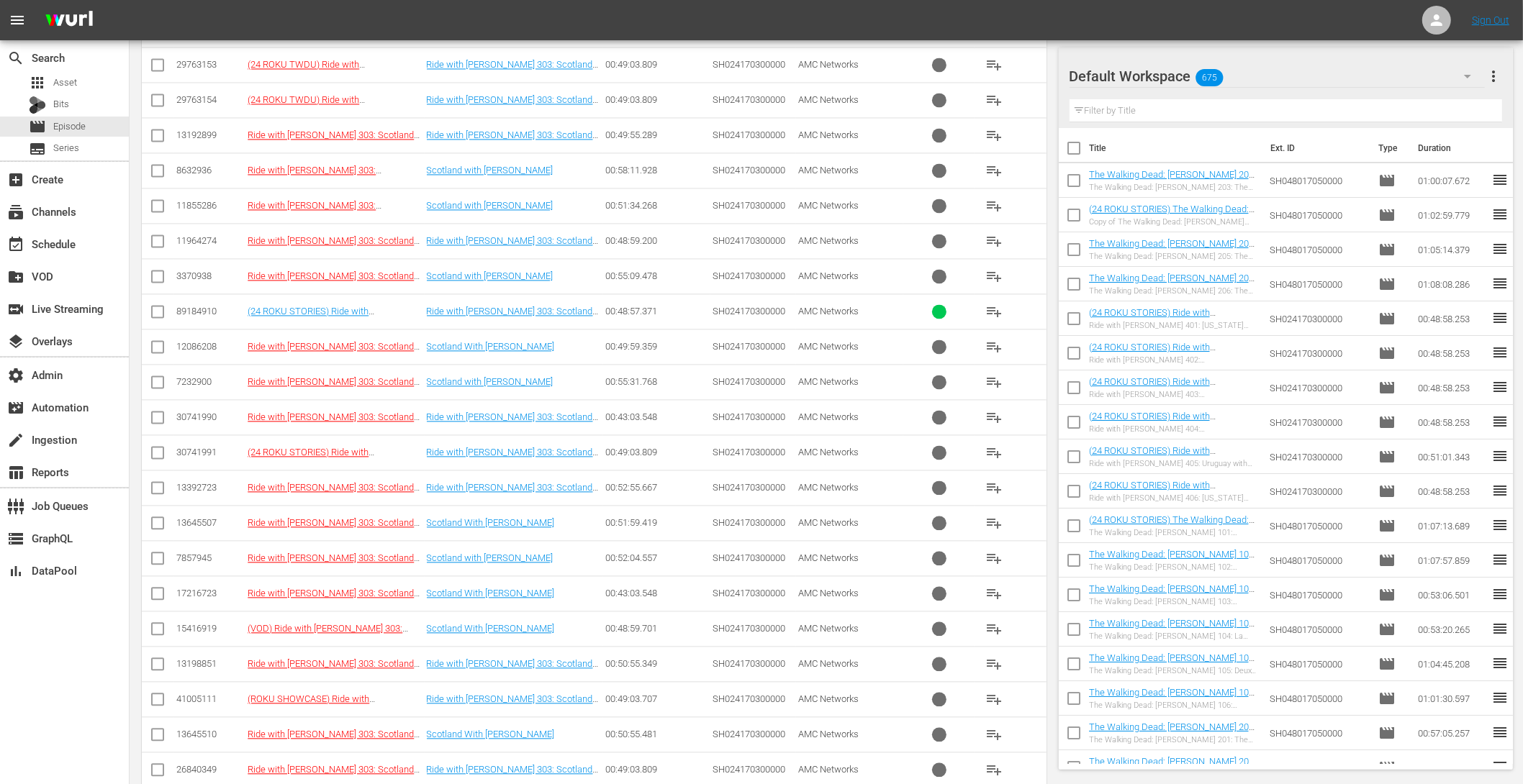
scroll to position [9422, 0]
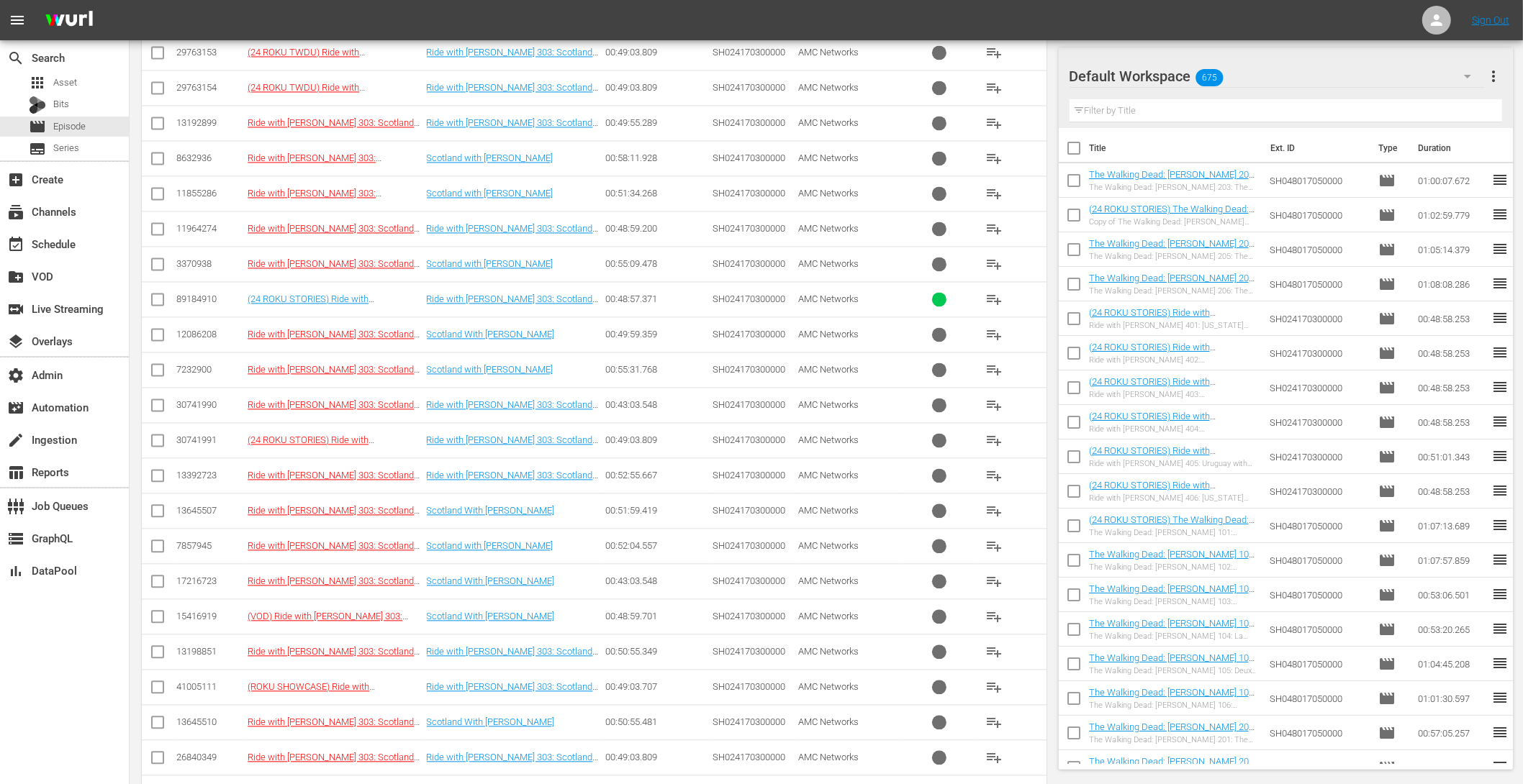
click at [159, 294] on input "checkbox" at bounding box center [158, 303] width 18 height 18
checkbox input "true"
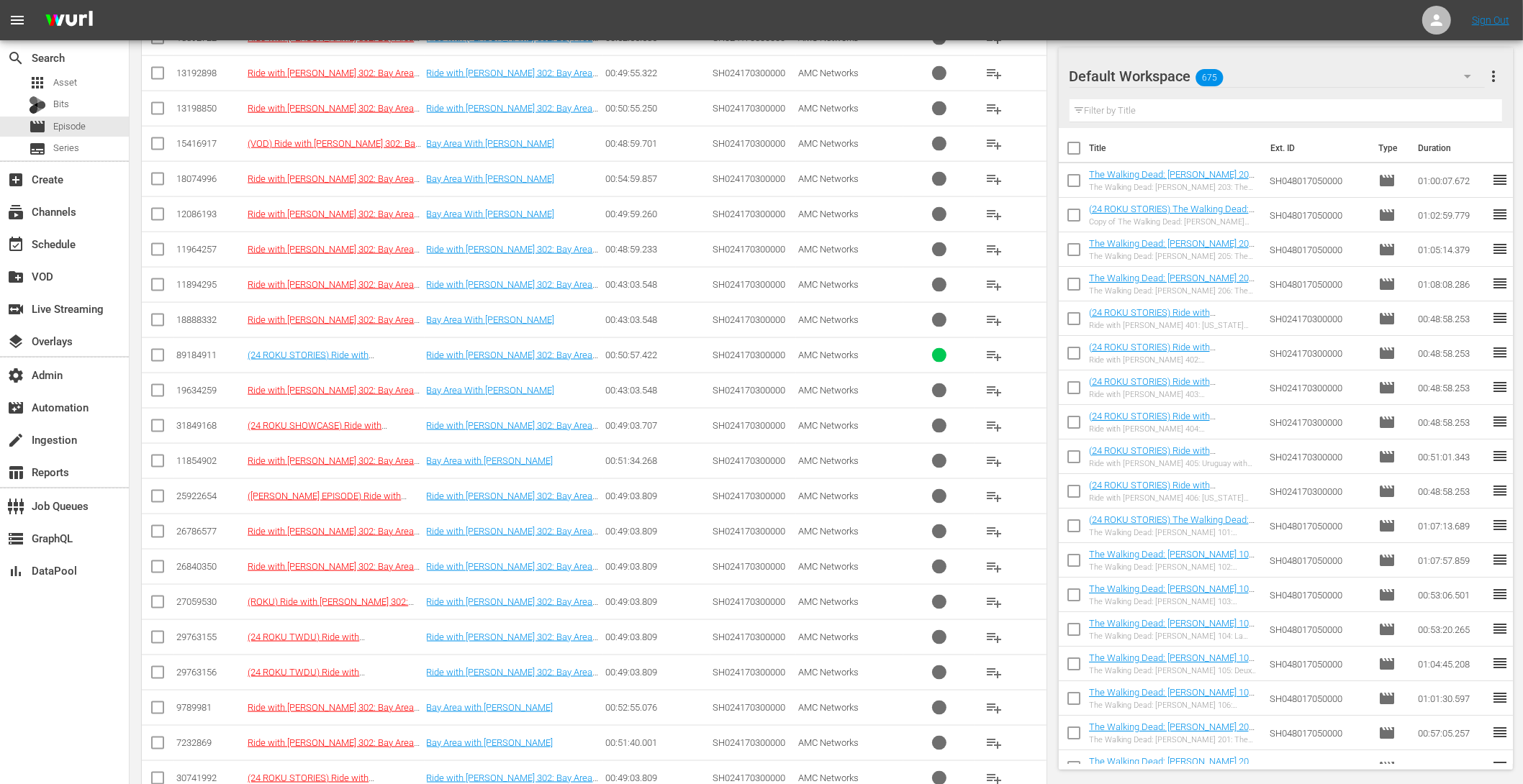
scroll to position [8309, 0]
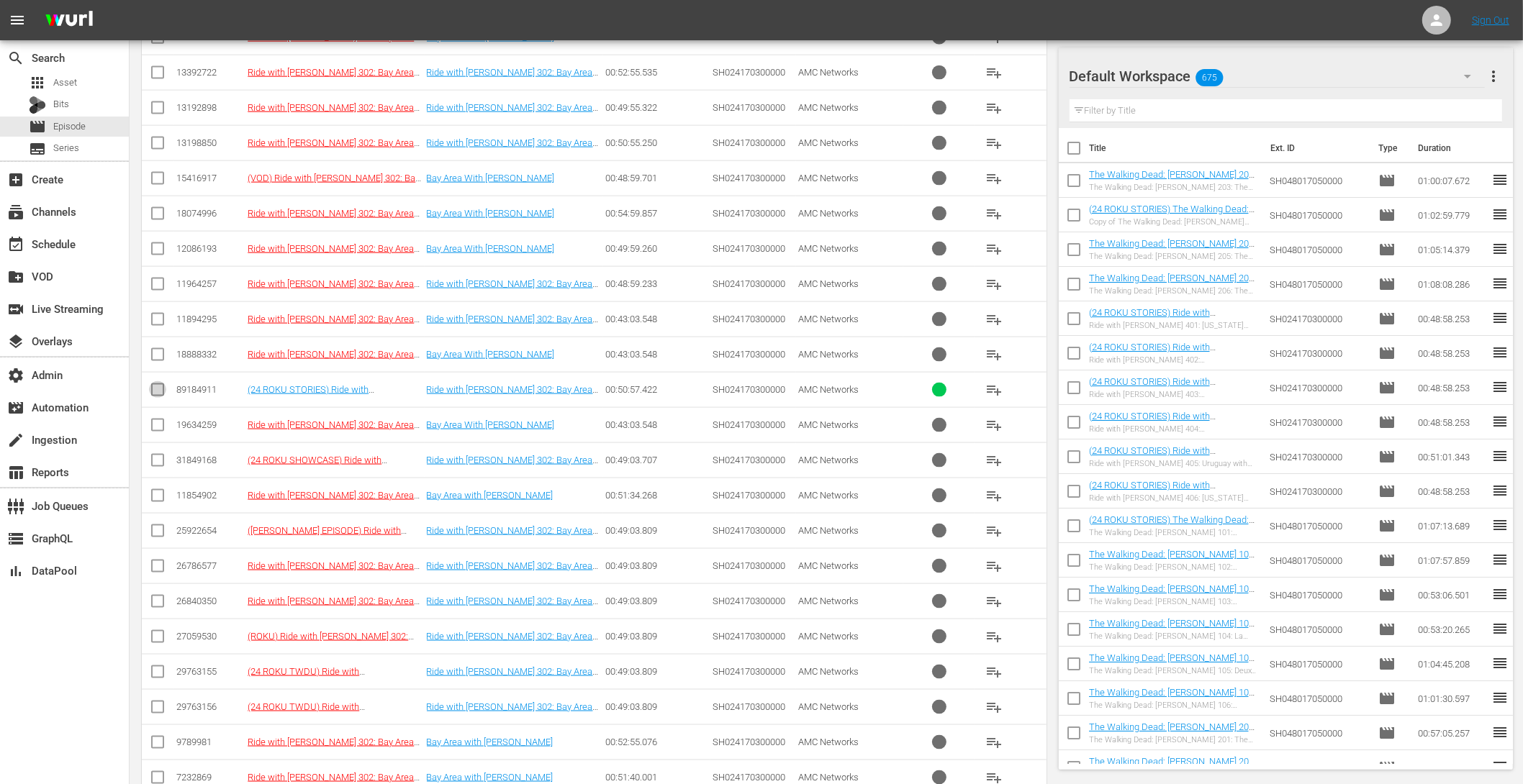
click at [161, 384] on input "checkbox" at bounding box center [158, 393] width 18 height 18
checkbox input "true"
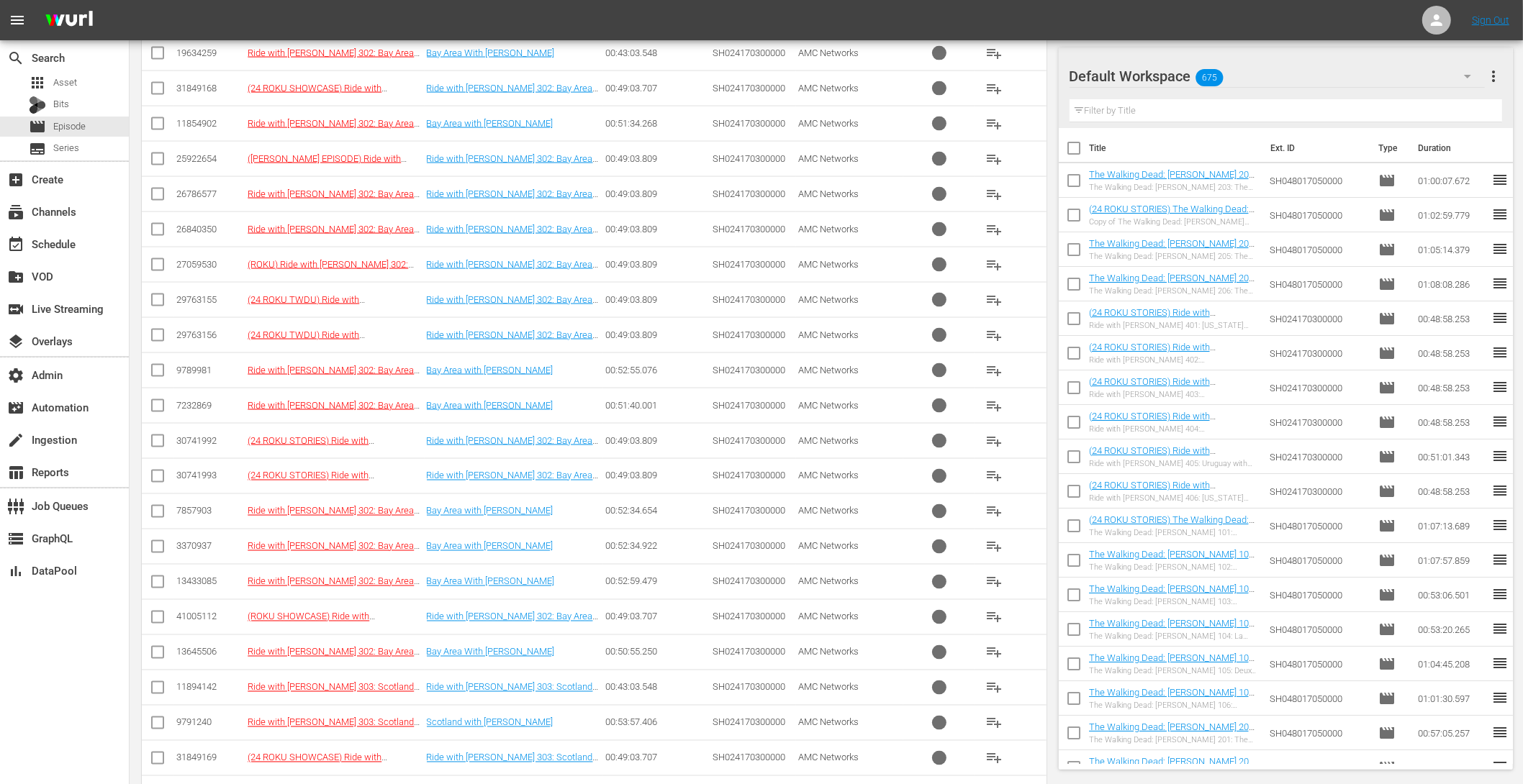
scroll to position [9104, 0]
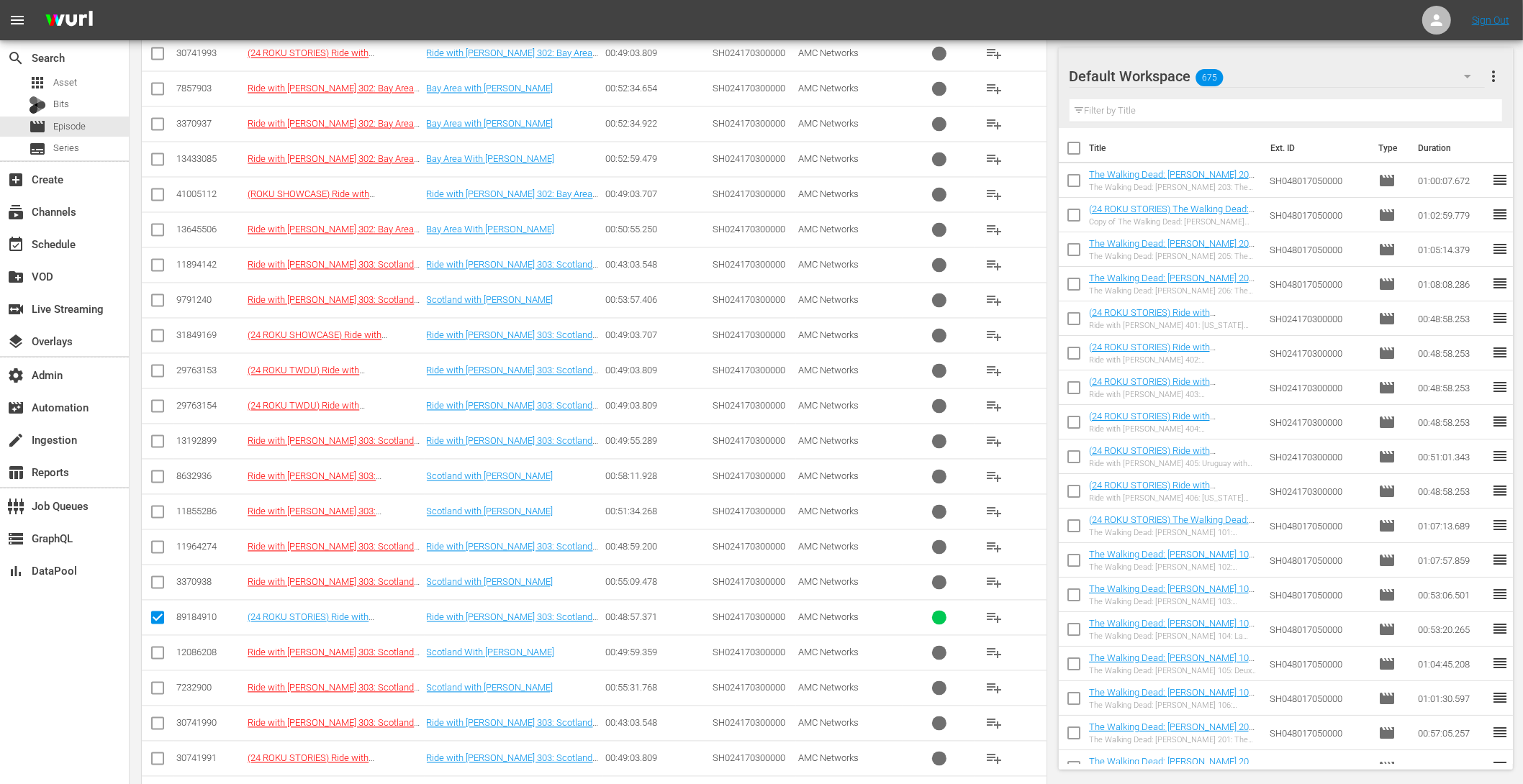
click at [157, 612] on input "checkbox" at bounding box center [158, 621] width 18 height 18
checkbox input "true"
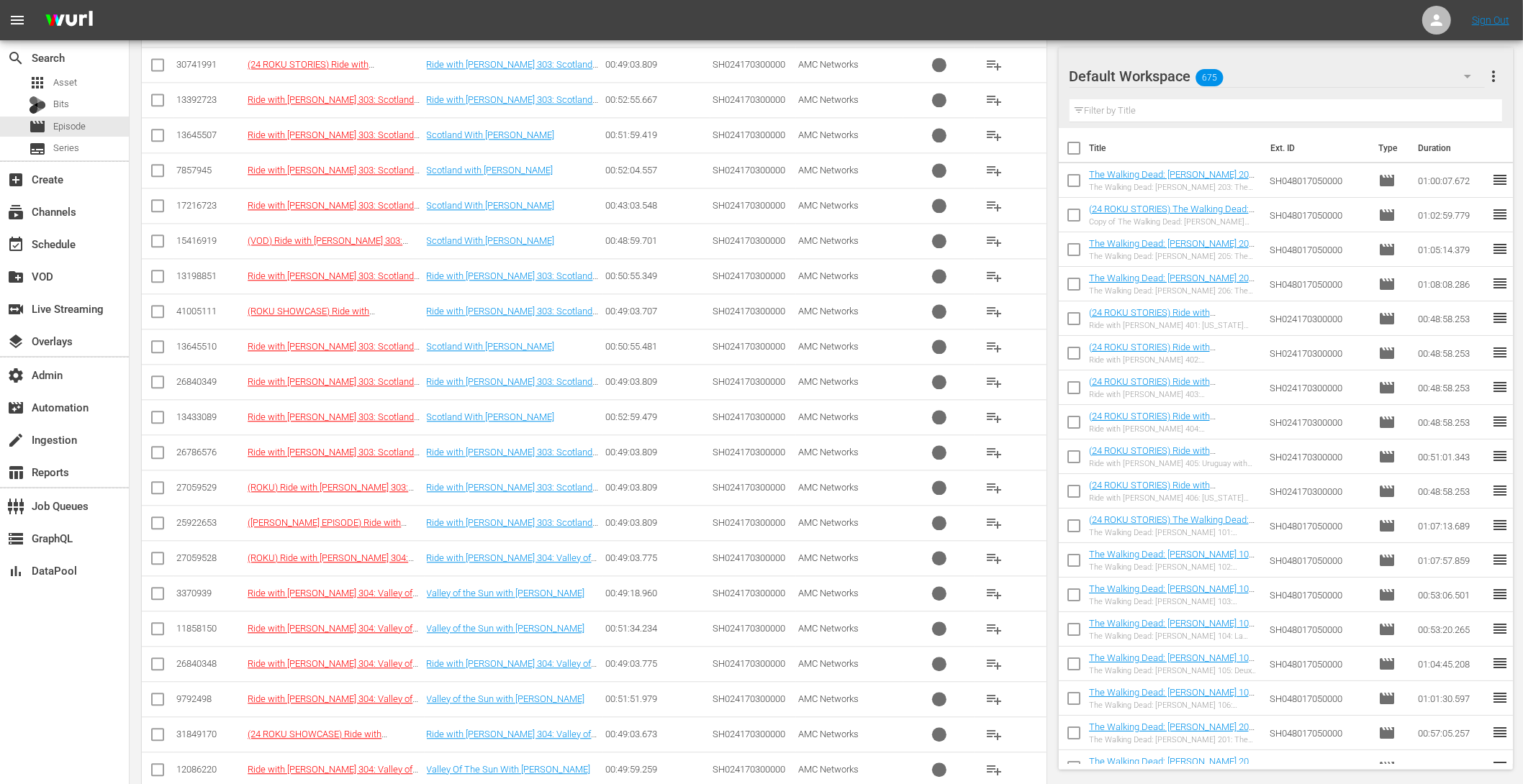
scroll to position [10021, 0]
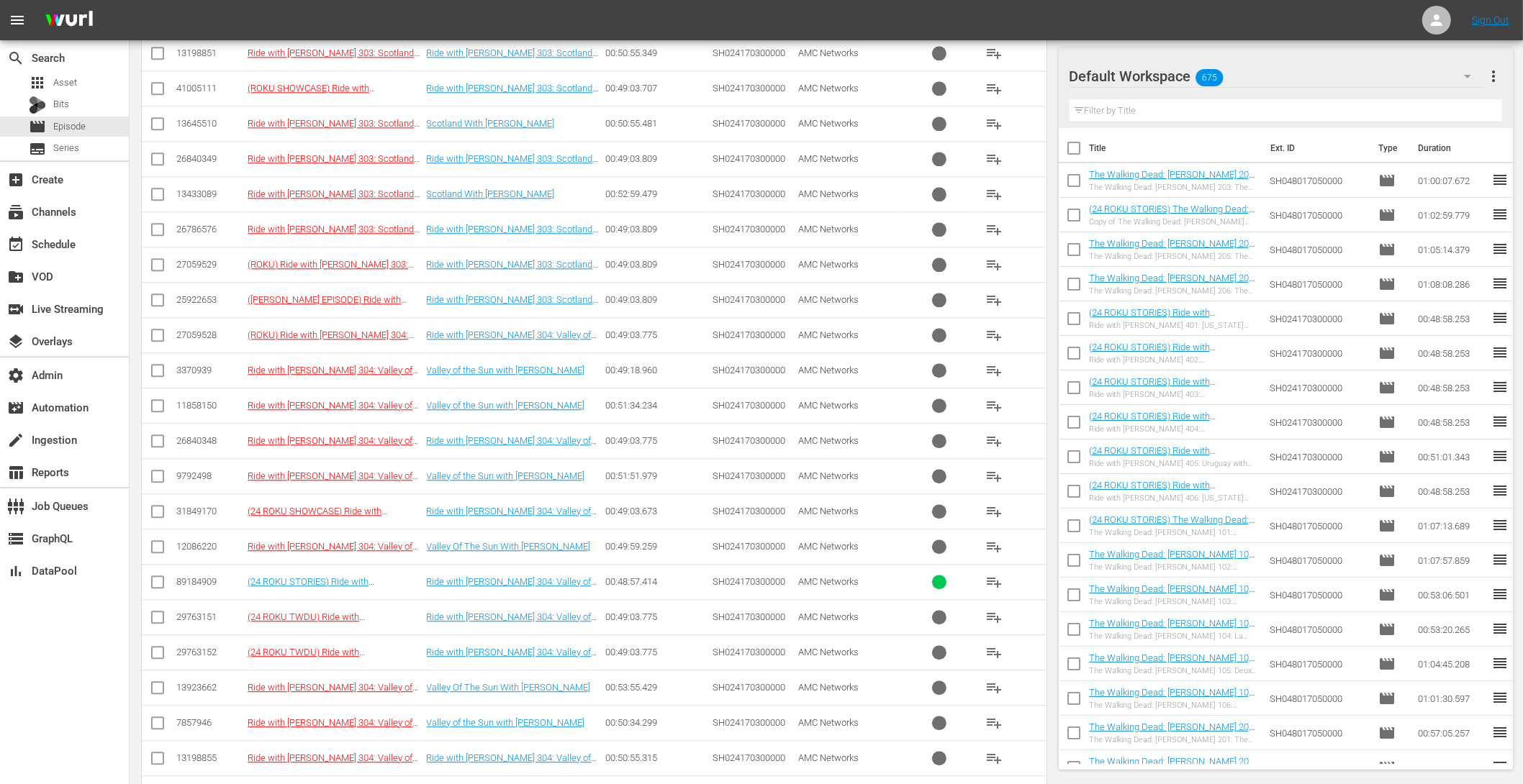
click at [160, 576] on input "checkbox" at bounding box center [158, 585] width 18 height 18
checkbox input "true"
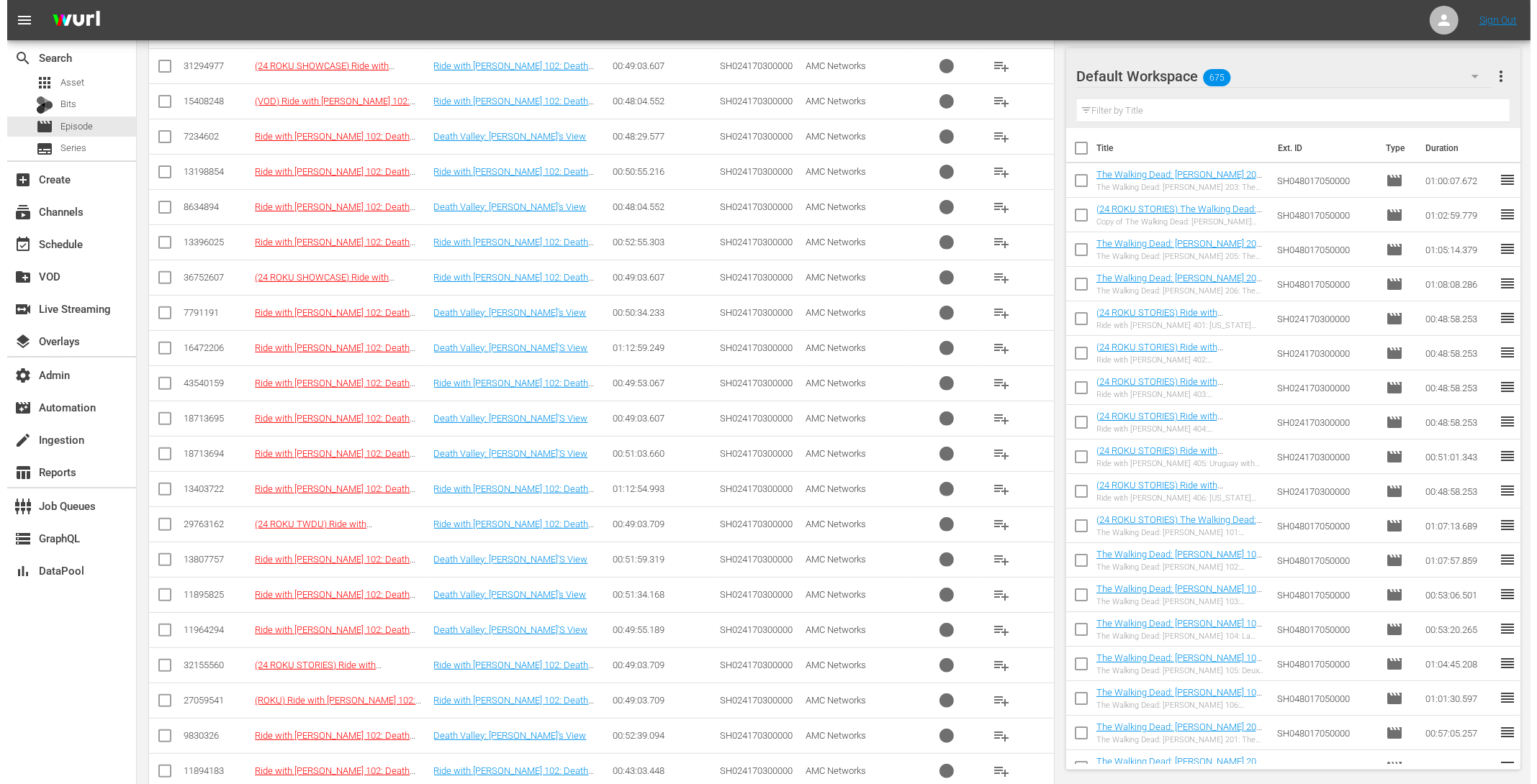
scroll to position [0, 0]
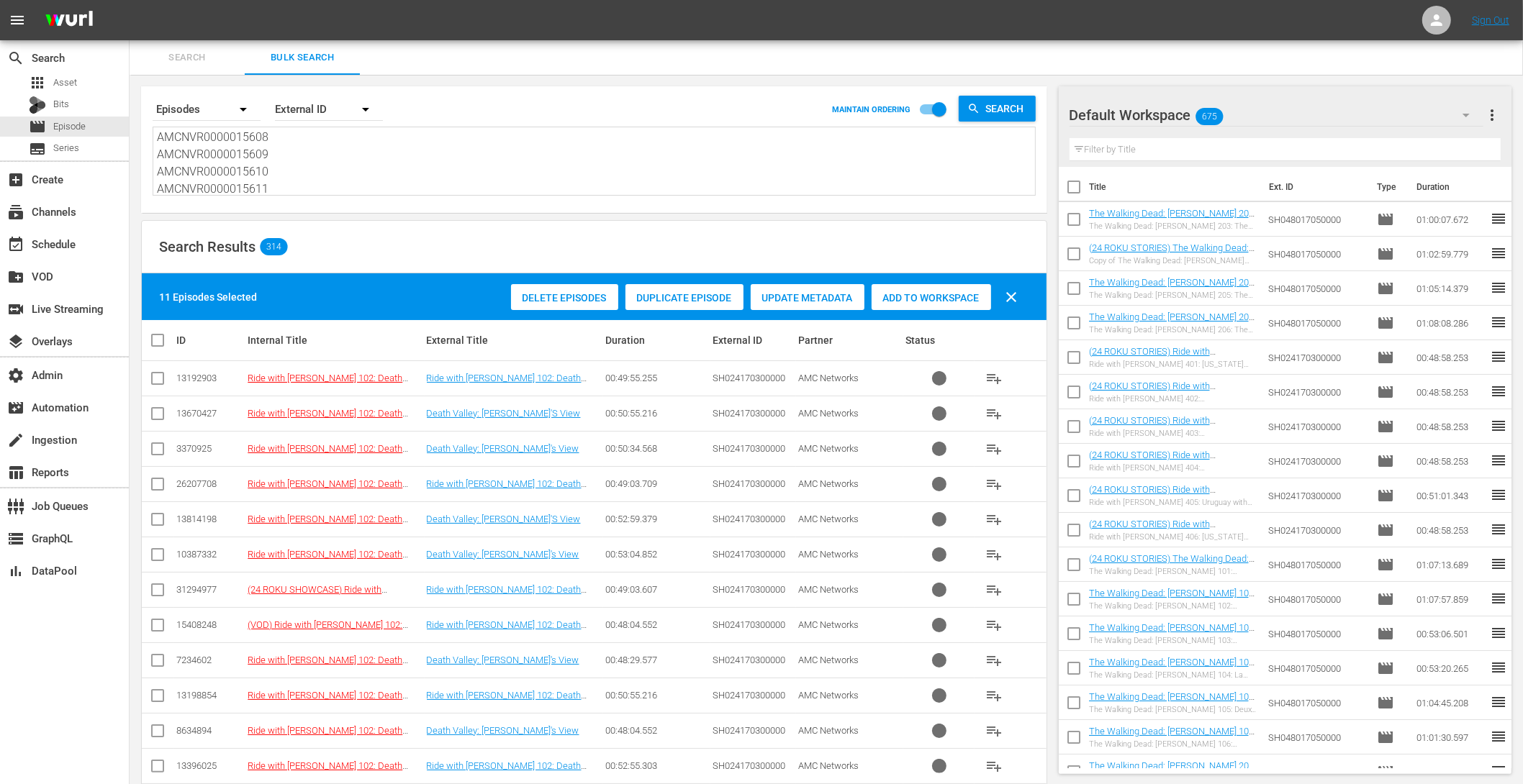
click at [943, 301] on span "Add to Workspace" at bounding box center [931, 298] width 120 height 11
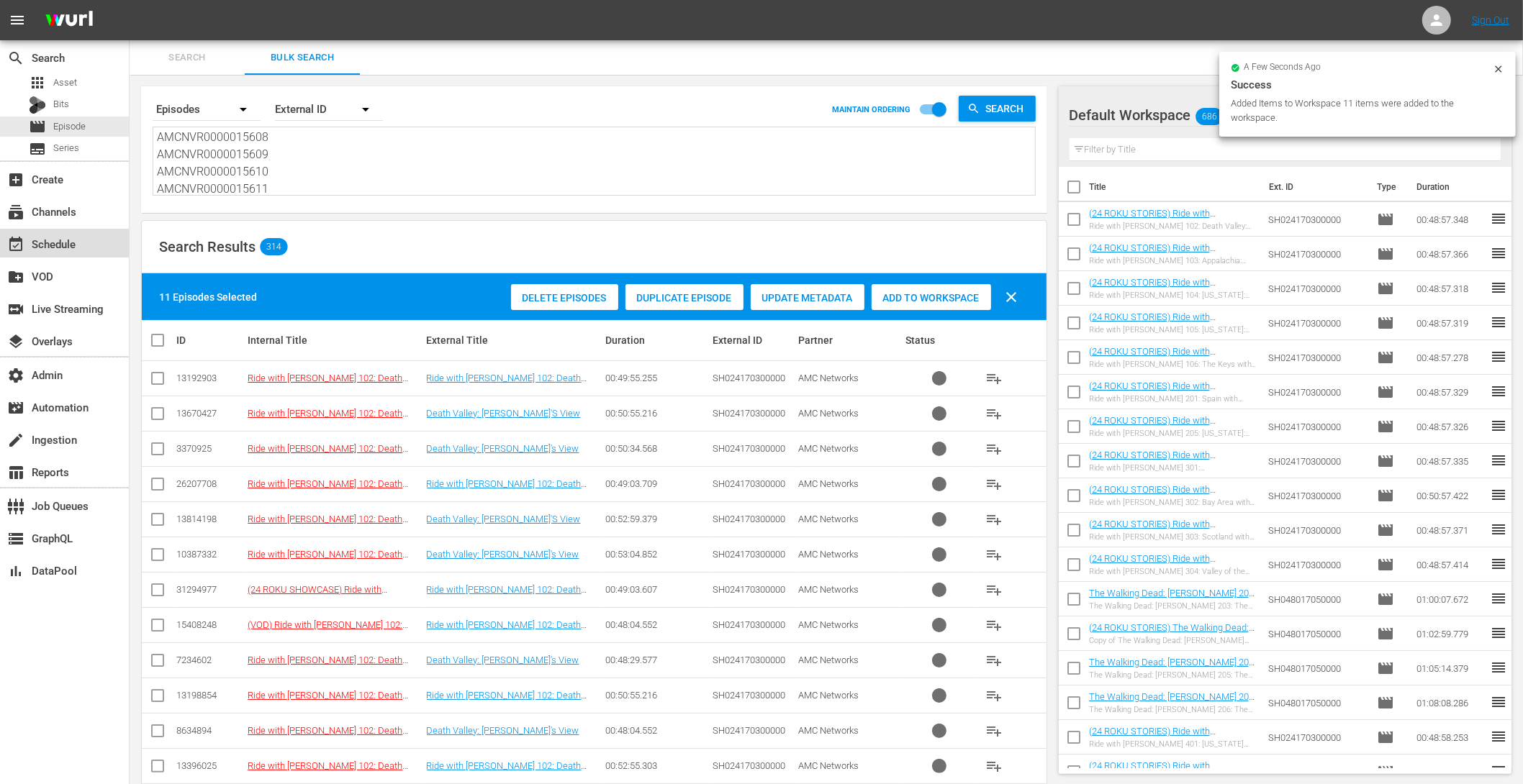
click at [67, 245] on div "event_available Schedule" at bounding box center [40, 242] width 81 height 13
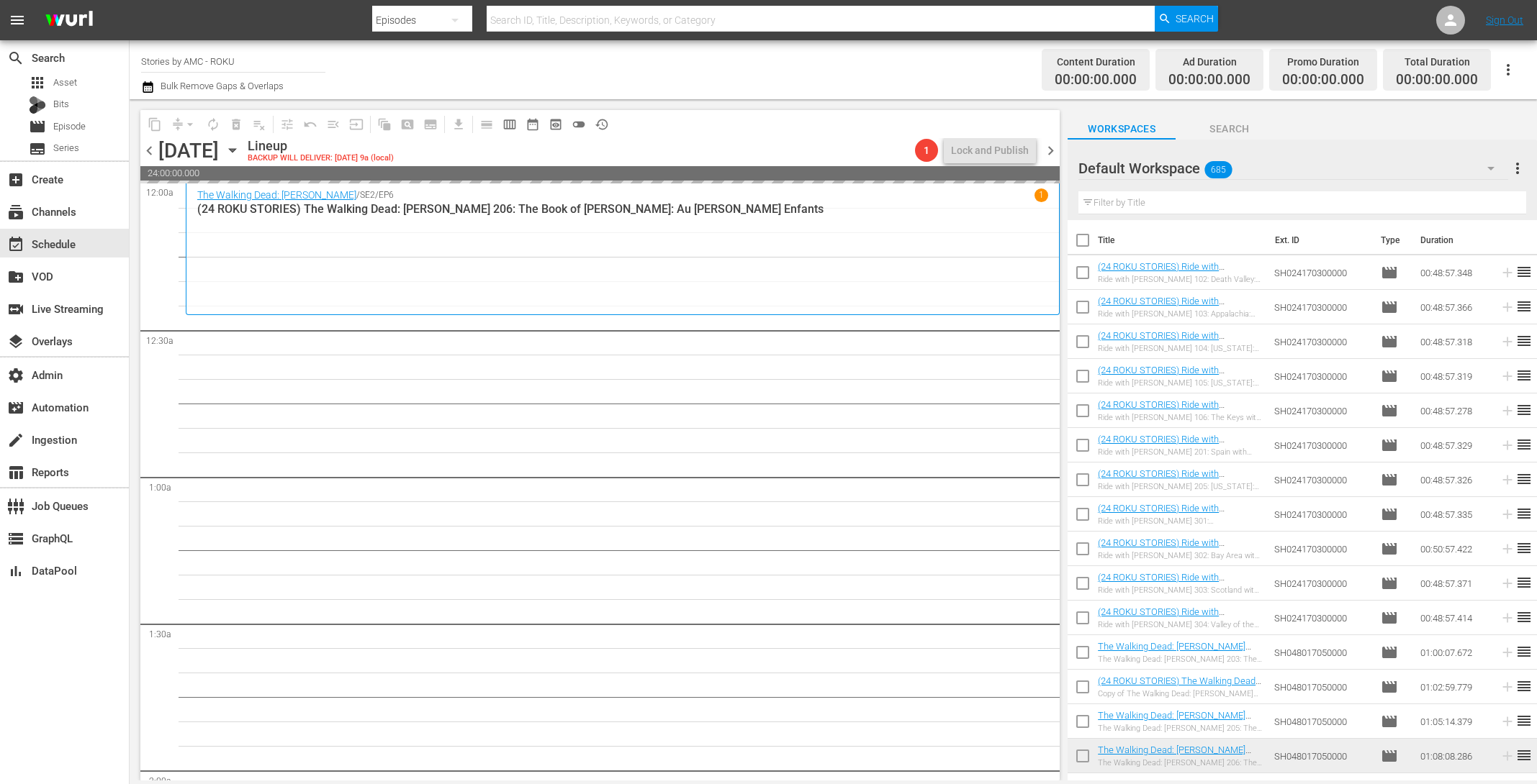
drag, startPoint x: 1199, startPoint y: 504, endPoint x: 431, endPoint y: 0, distance: 918.6
click at [1089, 279] on input "checkbox" at bounding box center [1083, 275] width 30 height 30
checkbox input "true"
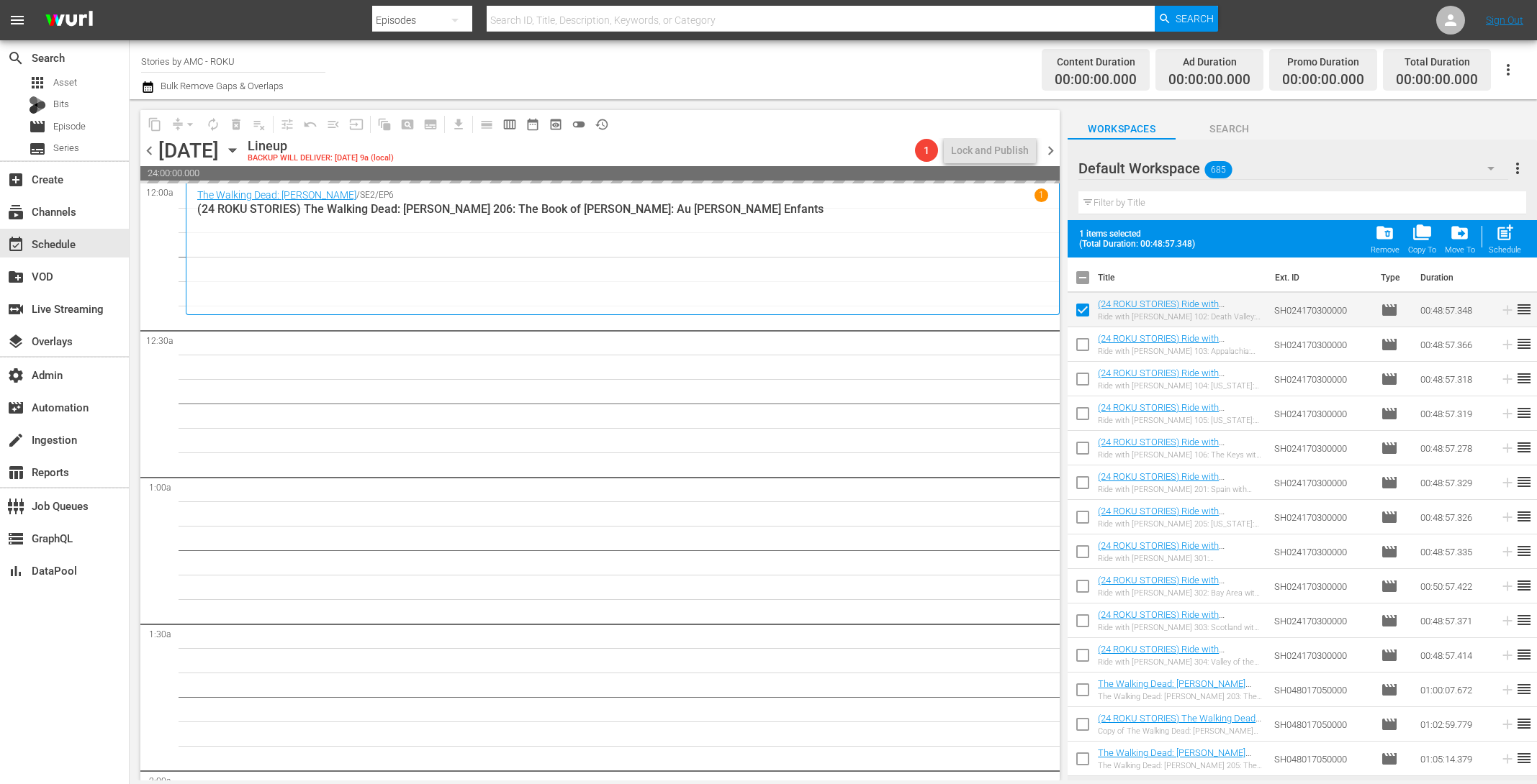
click at [1084, 346] on input "checkbox" at bounding box center [1083, 347] width 30 height 30
checkbox input "true"
click at [1088, 384] on input "checkbox" at bounding box center [1083, 382] width 30 height 30
checkbox input "true"
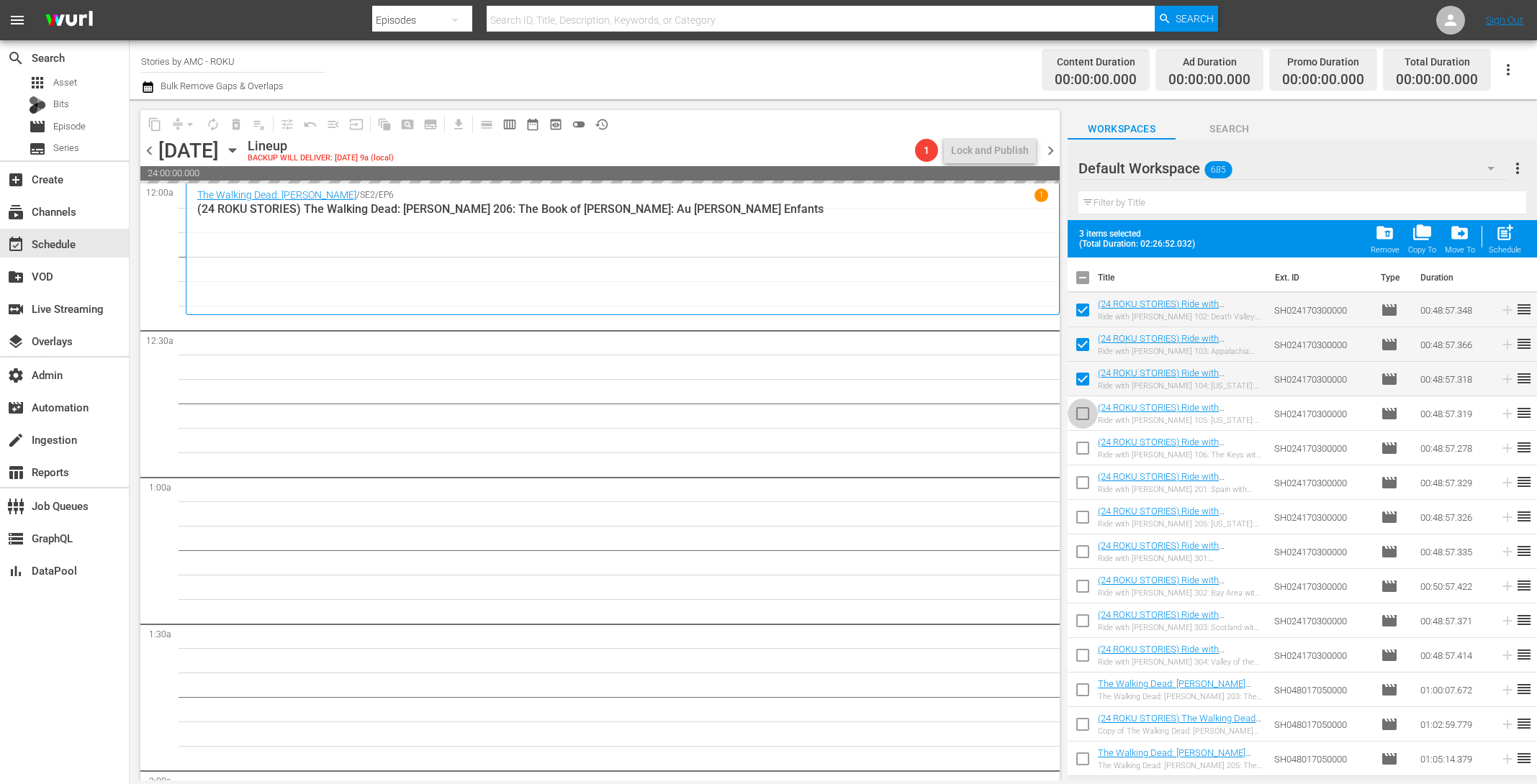
click at [1088, 422] on input "checkbox" at bounding box center [1083, 417] width 30 height 30
checkbox input "true"
click at [1087, 448] on input "checkbox" at bounding box center [1083, 451] width 30 height 30
checkbox input "true"
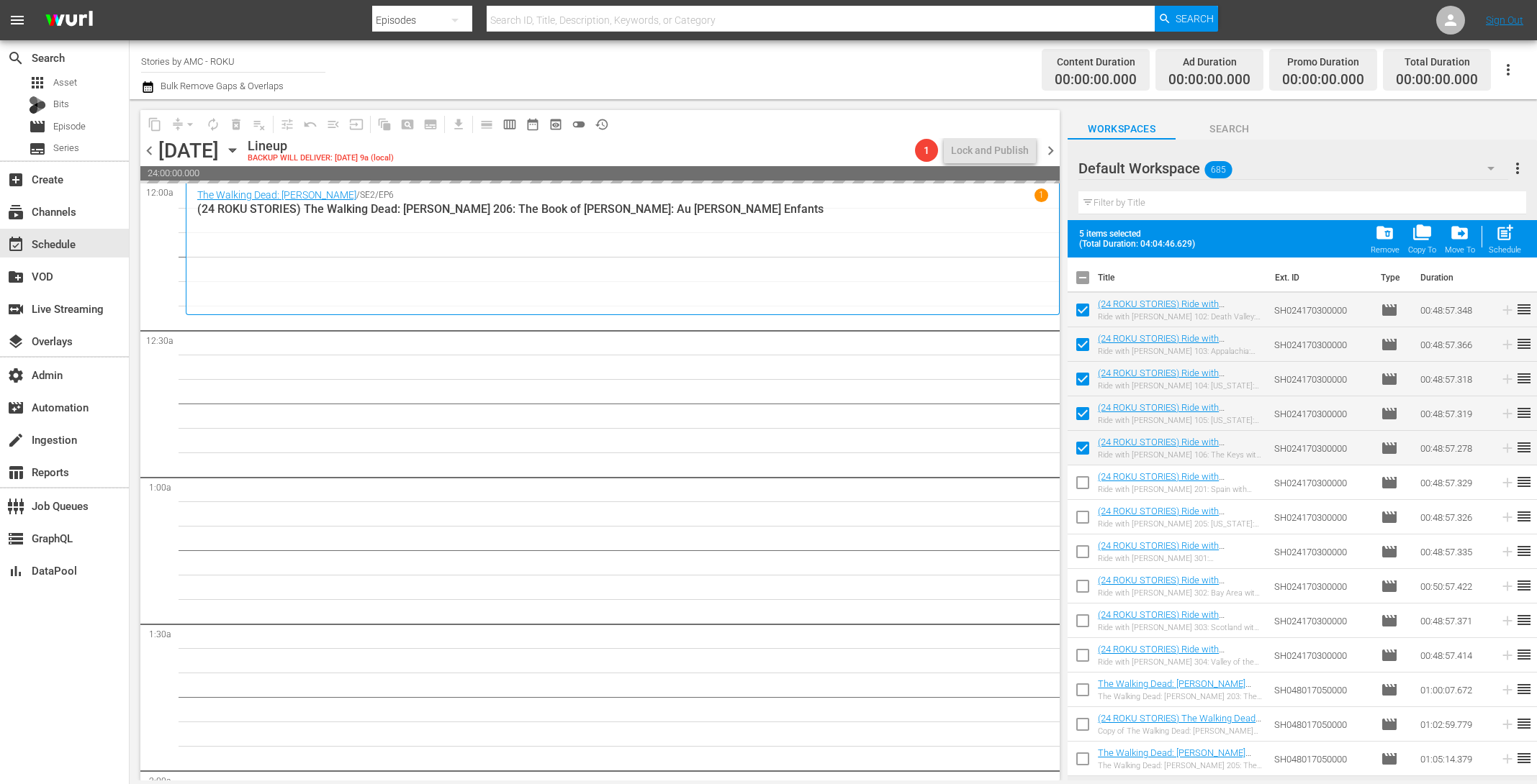
click at [1082, 489] on input "checkbox" at bounding box center [1083, 485] width 30 height 30
checkbox input "true"
click at [1502, 239] on span "post_add" at bounding box center [1505, 232] width 19 height 19
checkbox input "false"
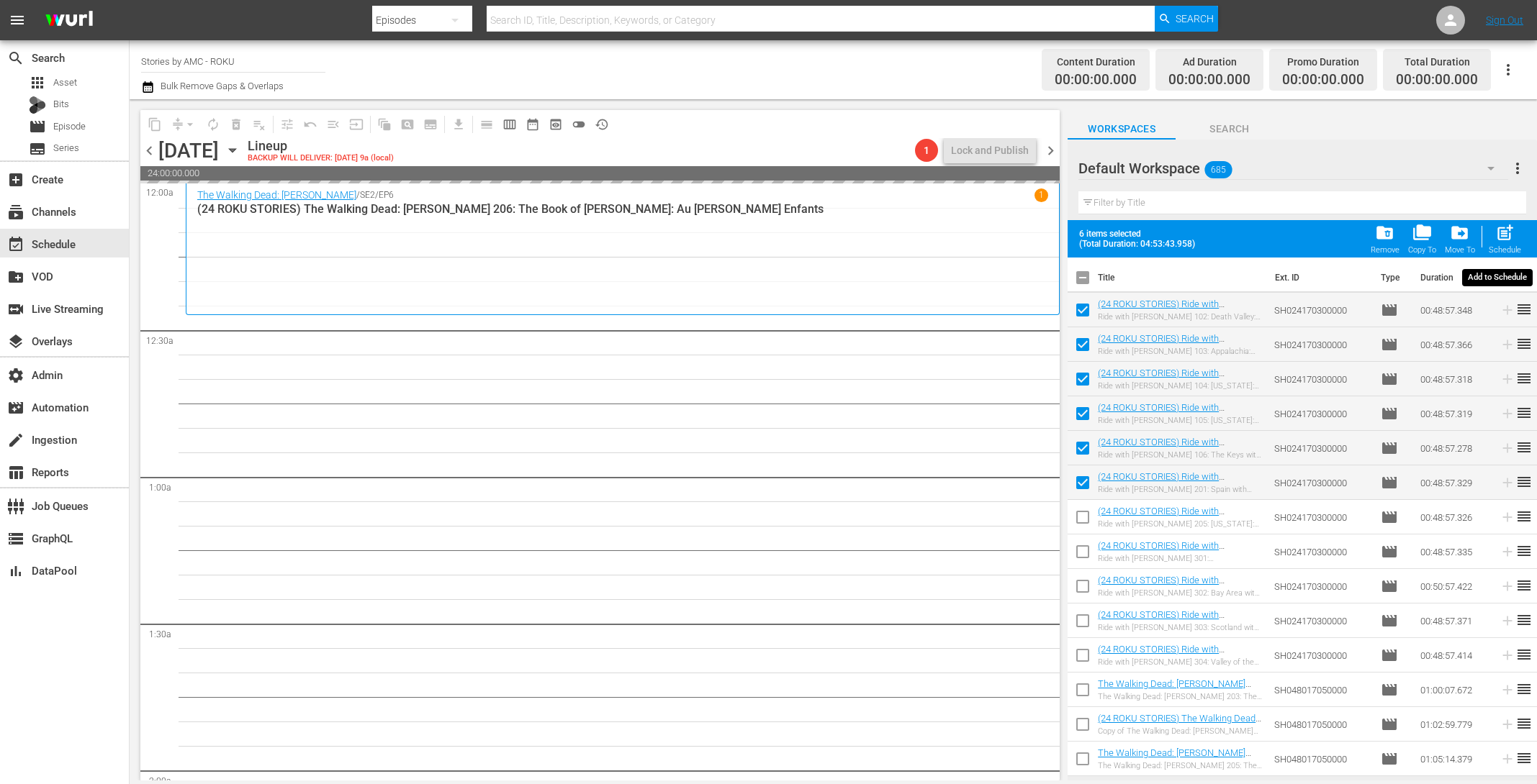
checkbox input "false"
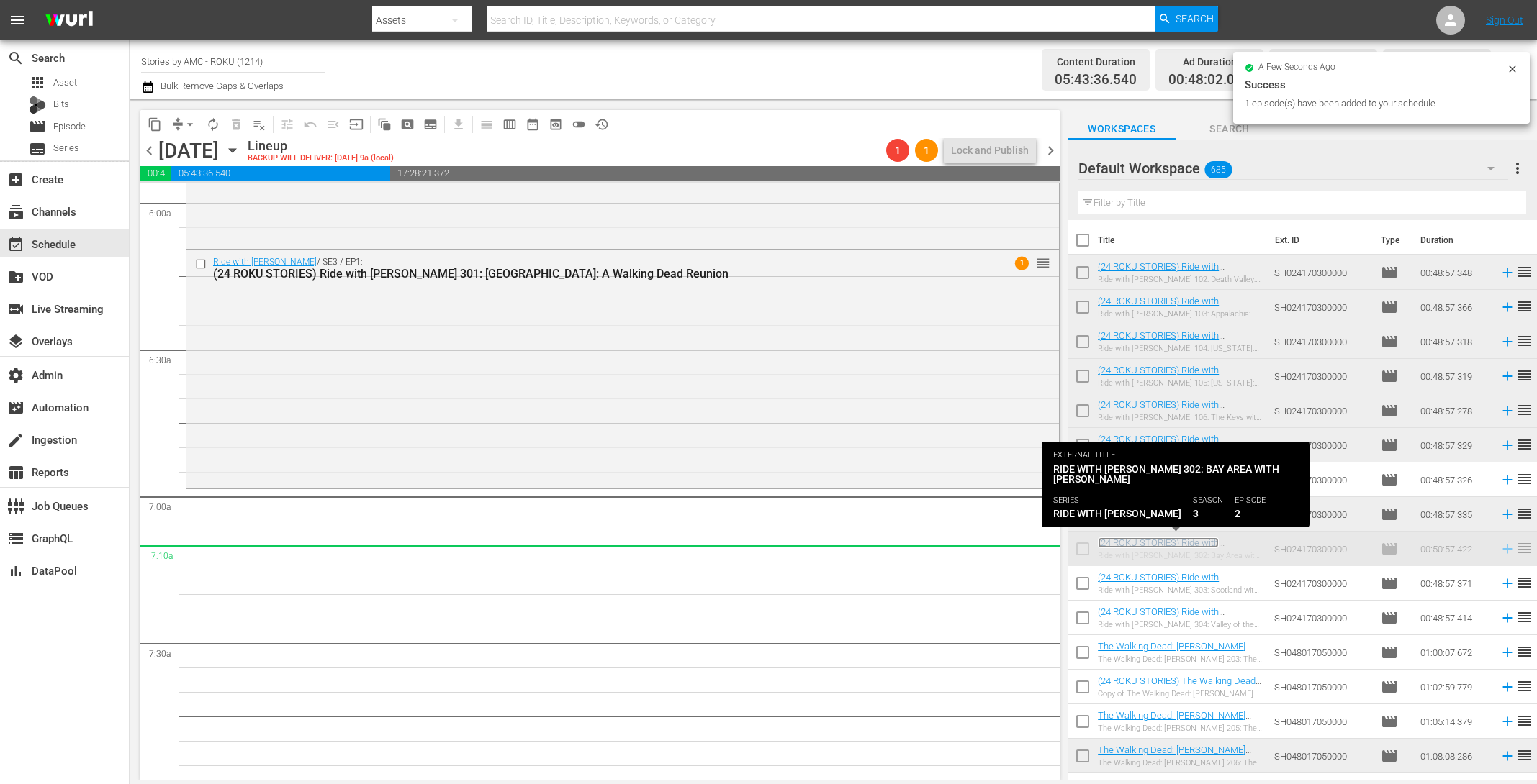
scroll to position [1753, 0]
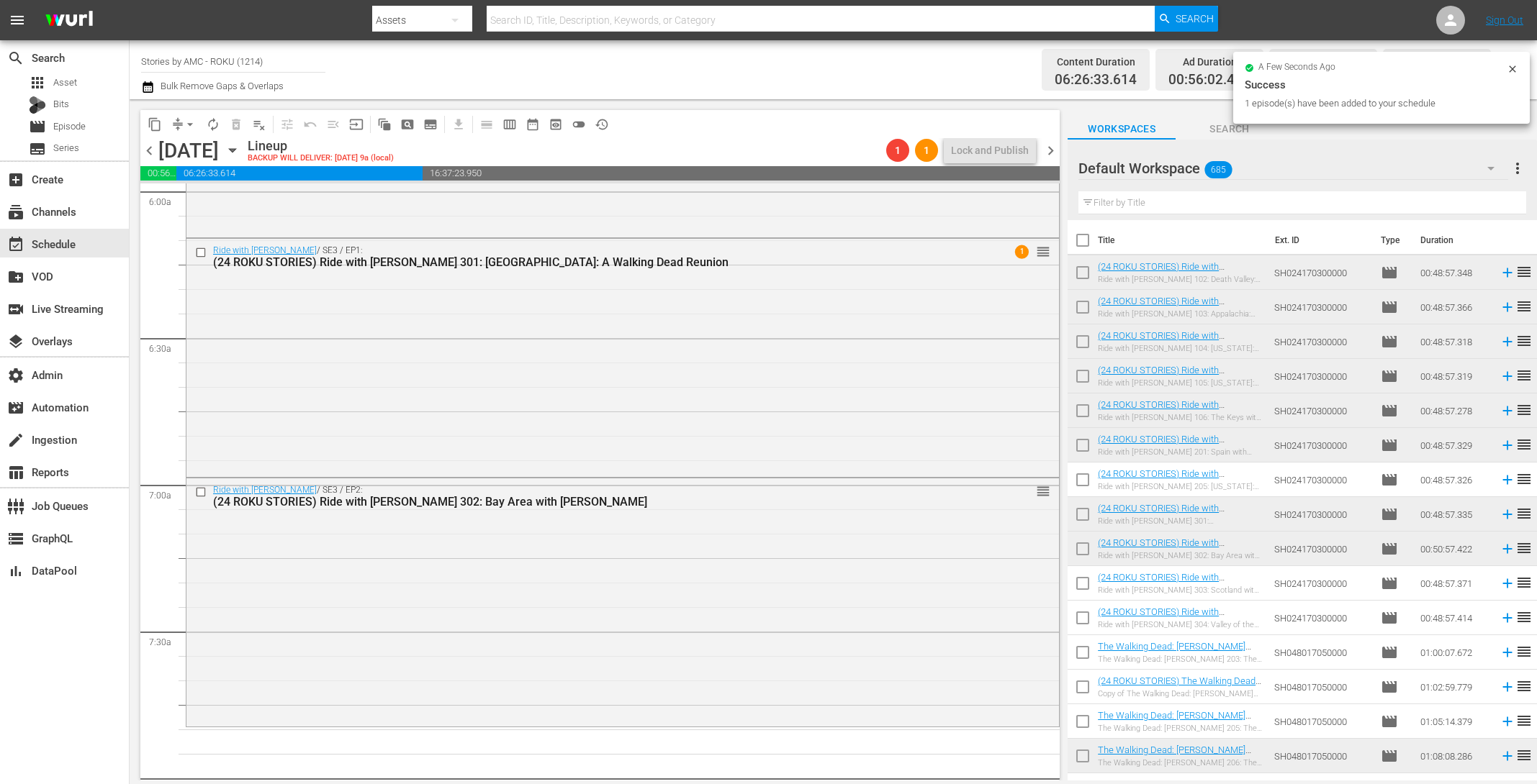
drag, startPoint x: 1149, startPoint y: 539, endPoint x: 407, endPoint y: 3, distance: 915.3
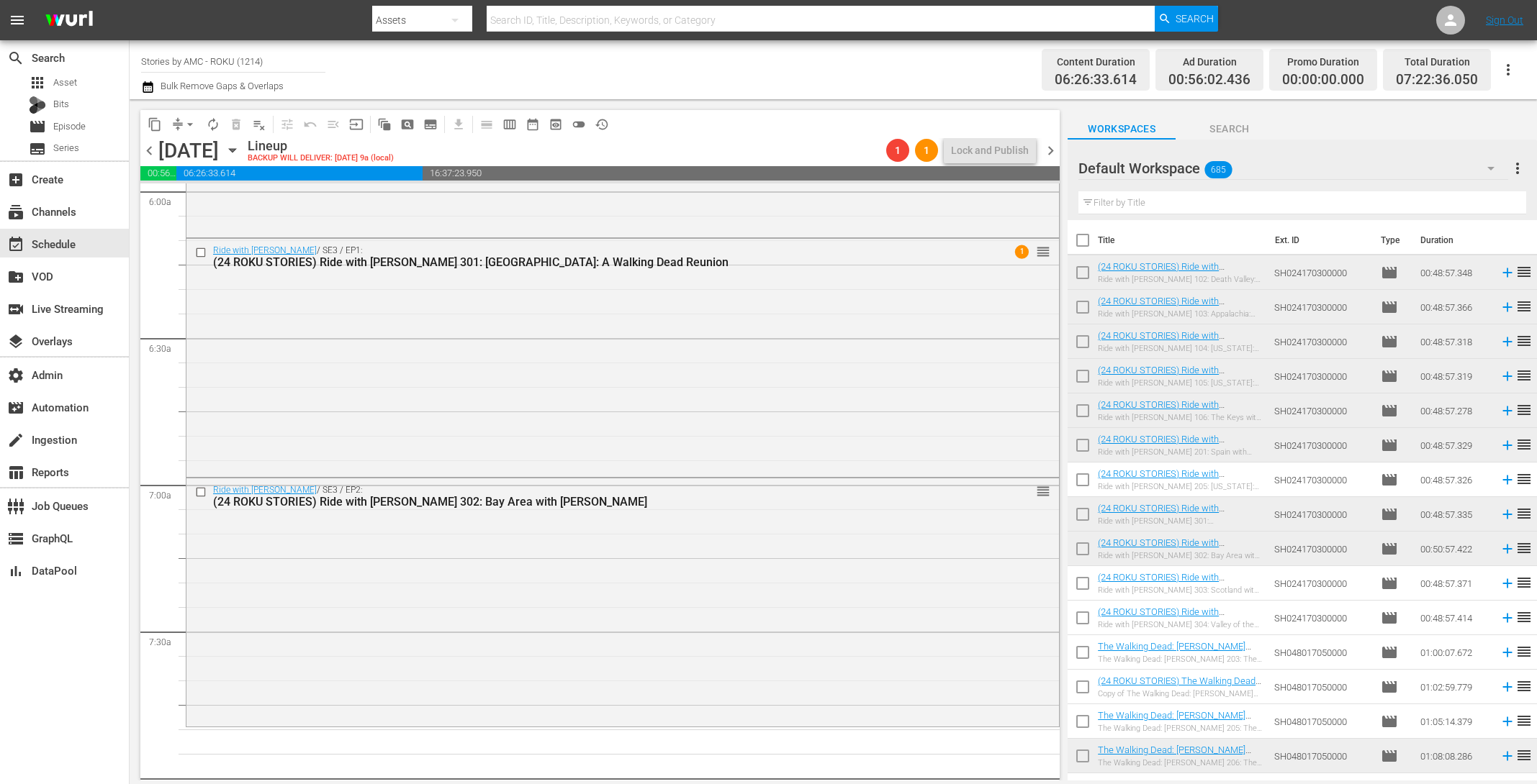
click at [1173, 200] on input "text" at bounding box center [1302, 203] width 448 height 23
paste input "DARYL DIXON"
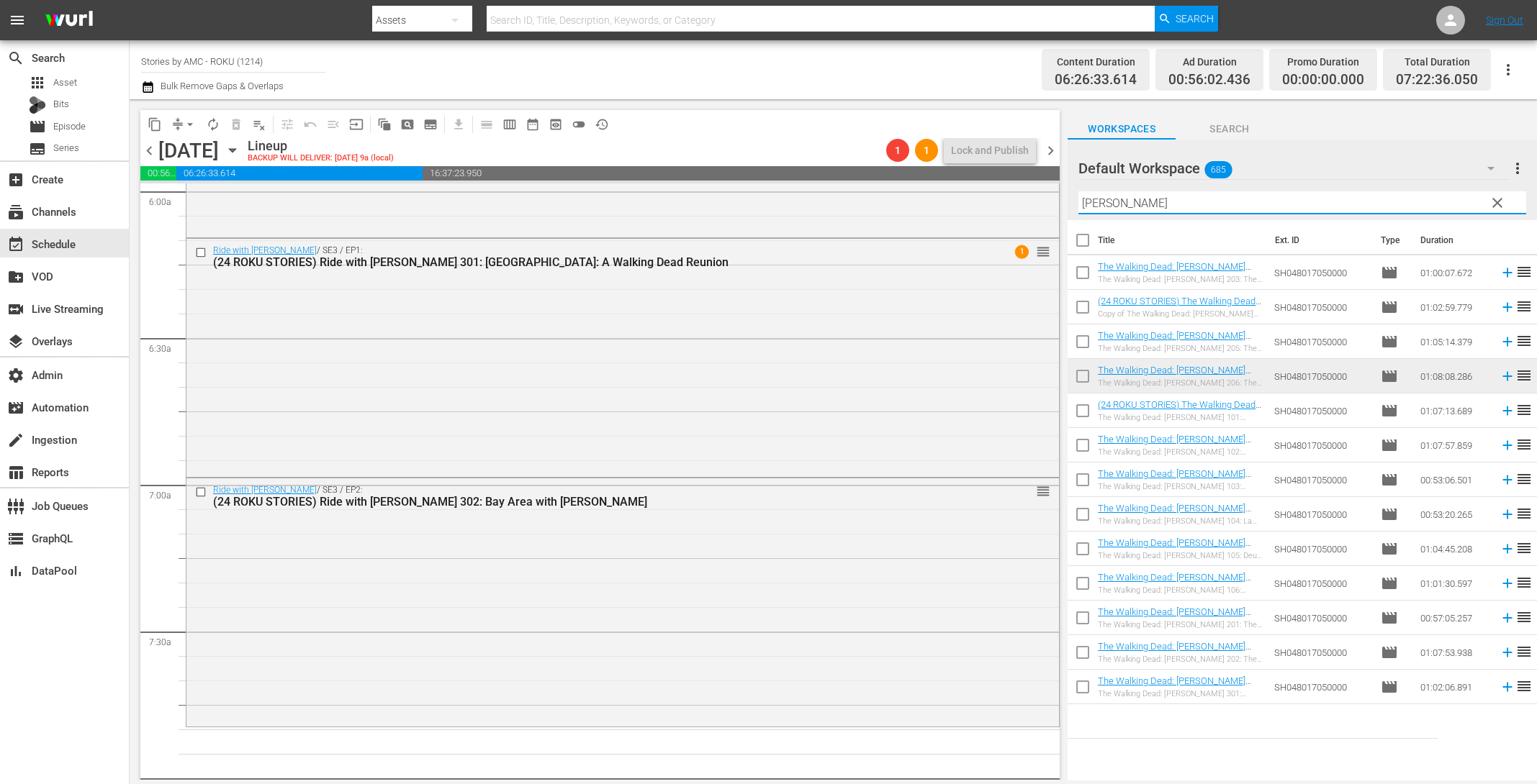
type input "DARYL DIXON"
click at [1087, 411] on input "checkbox" at bounding box center [1083, 414] width 30 height 30
checkbox input "true"
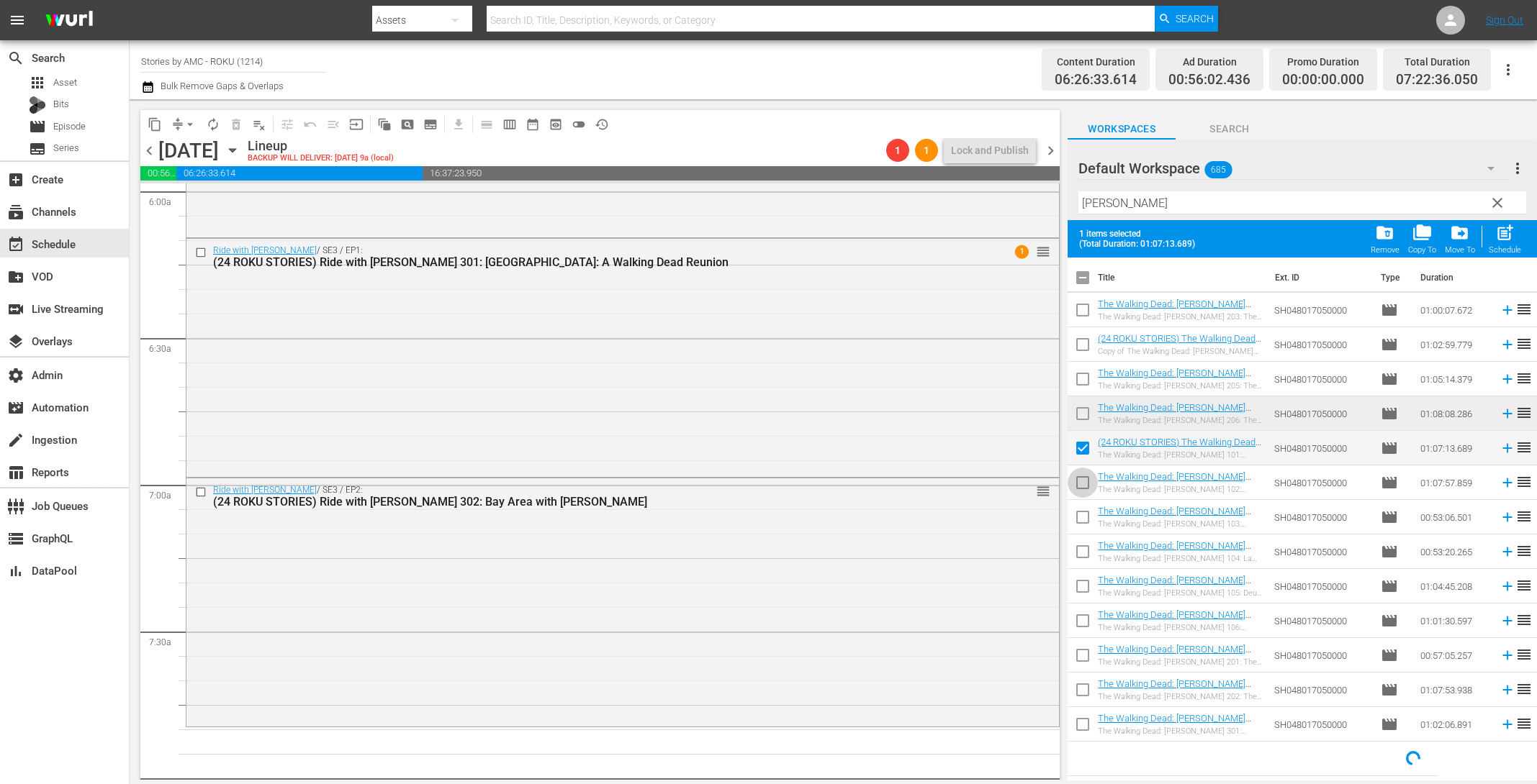
click at [1080, 484] on input "checkbox" at bounding box center [1083, 485] width 30 height 30
checkbox input "true"
click at [1081, 516] on input "checkbox" at bounding box center [1083, 521] width 30 height 30
checkbox input "true"
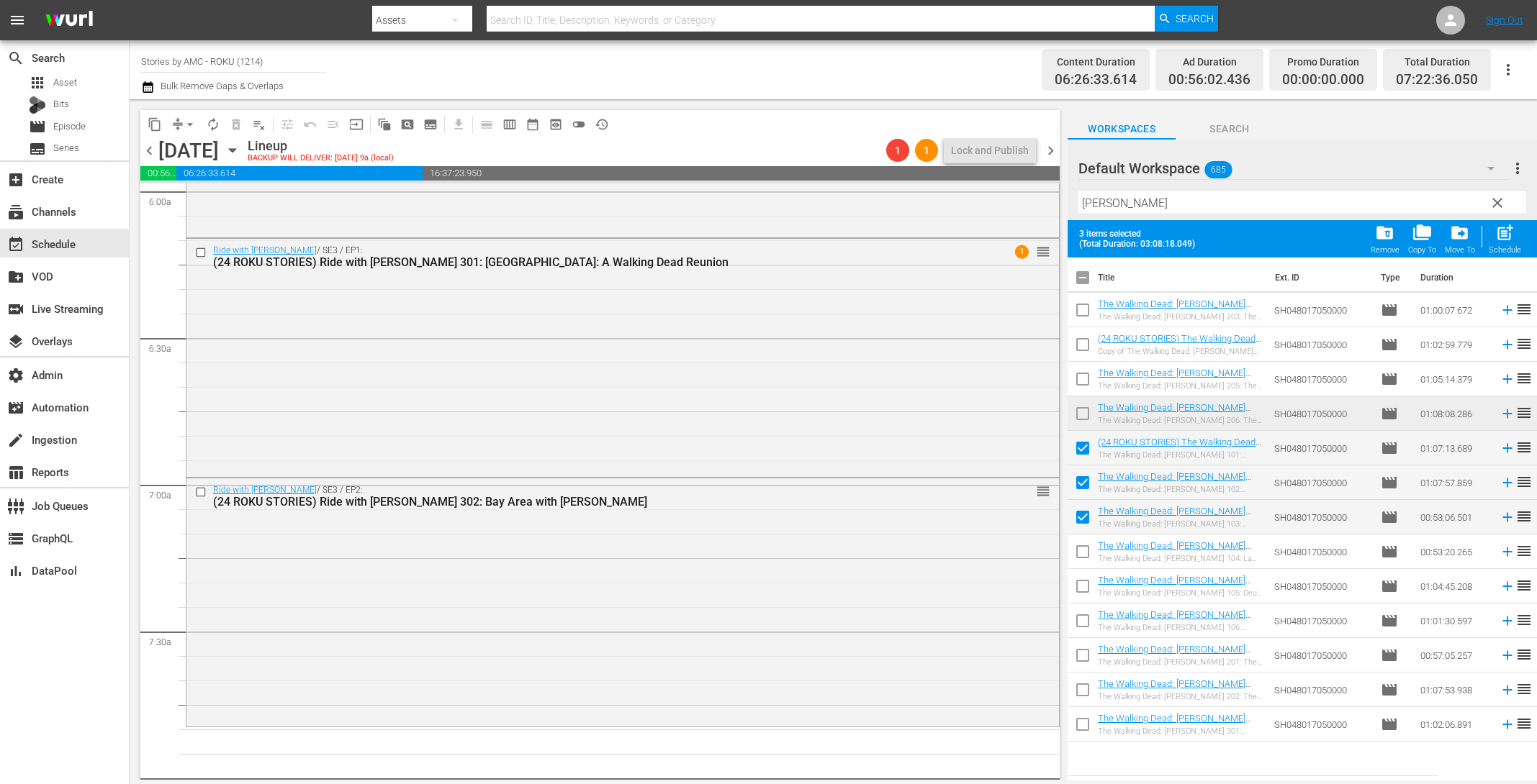
click at [1075, 555] on input "checkbox" at bounding box center [1083, 555] width 30 height 30
checkbox input "true"
click at [1088, 590] on input "checkbox" at bounding box center [1083, 589] width 30 height 30
checkbox input "true"
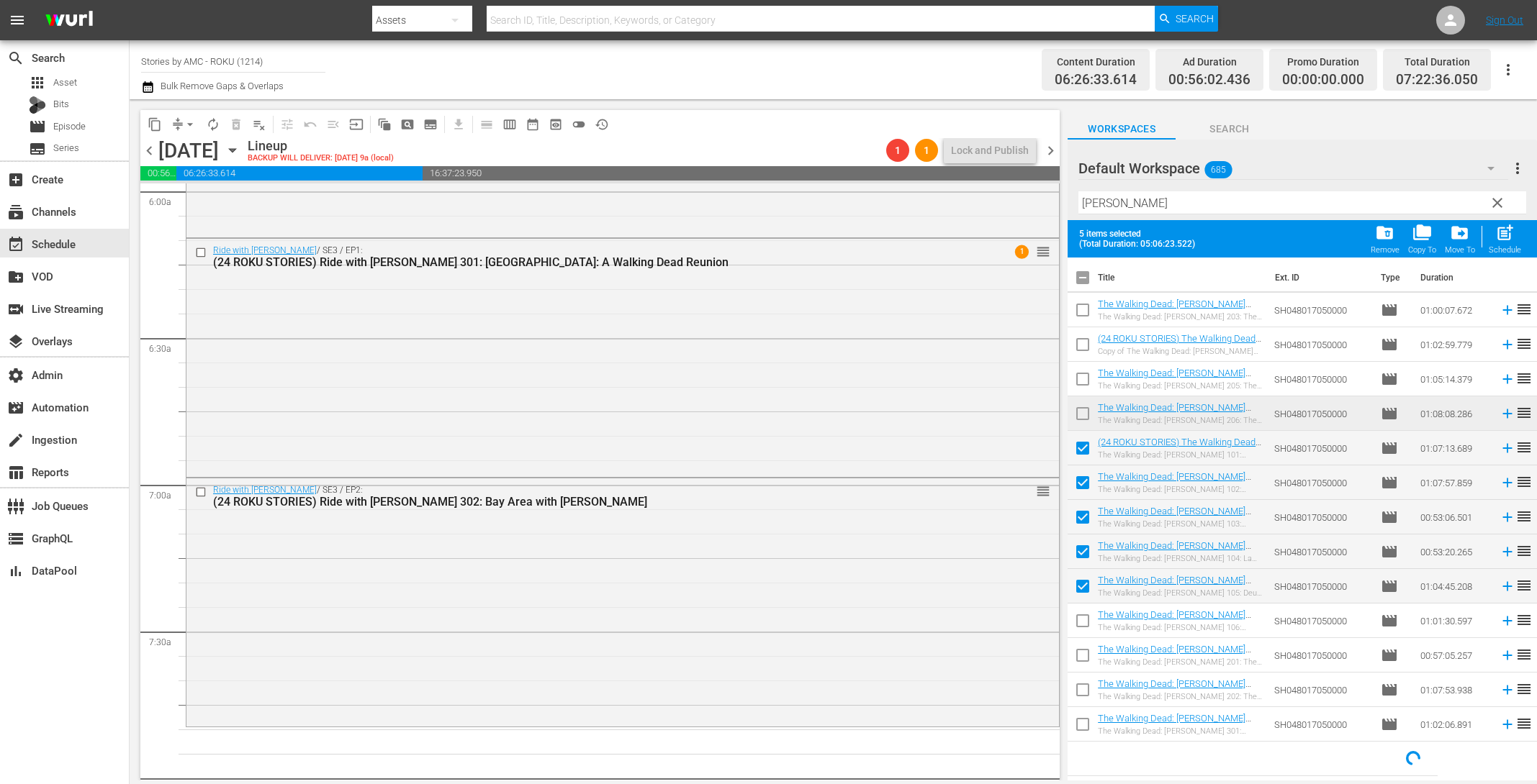
click at [1086, 626] on input "checkbox" at bounding box center [1083, 624] width 30 height 30
checkbox input "true"
click at [1497, 230] on span "post_add" at bounding box center [1505, 232] width 19 height 19
checkbox input "false"
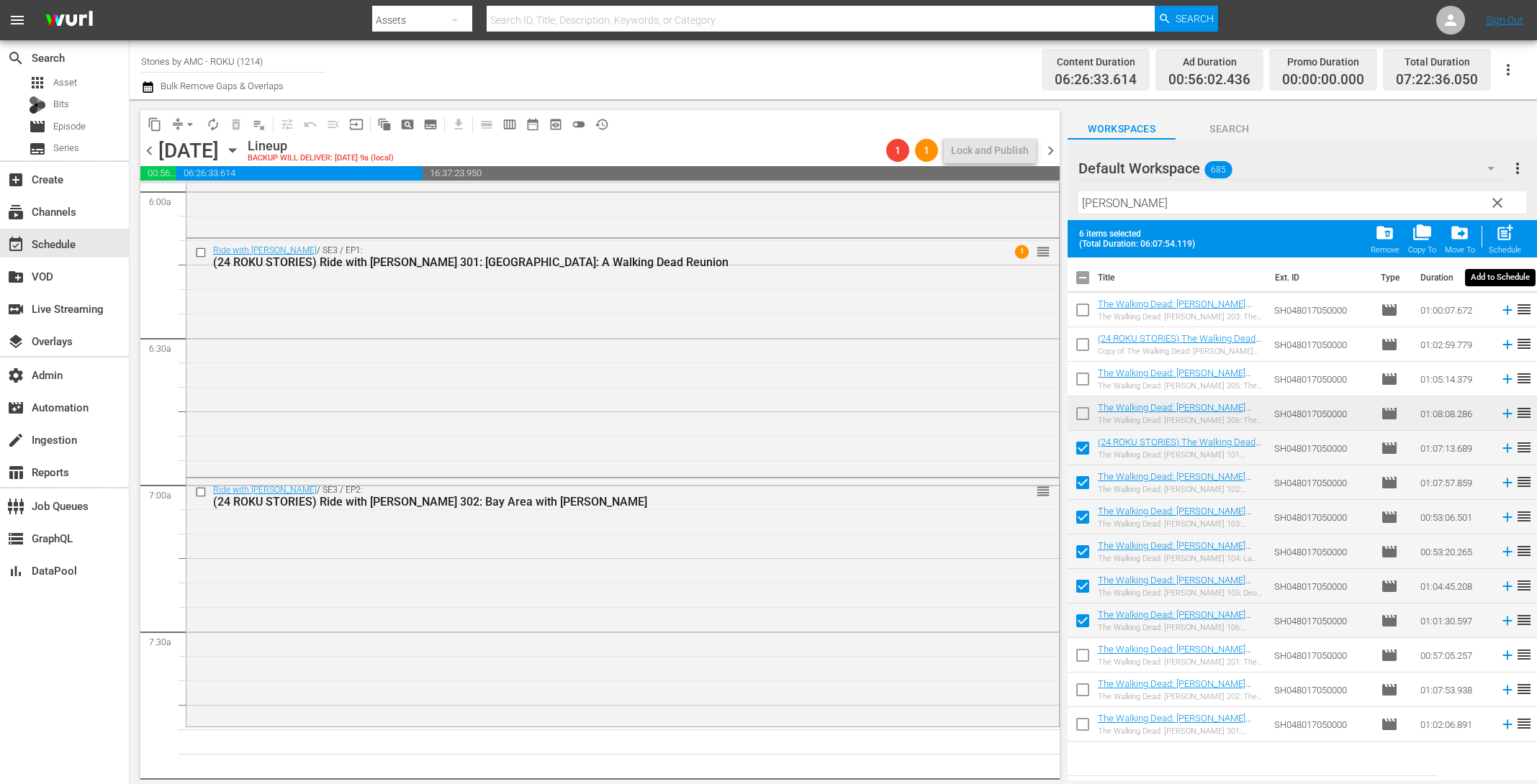
checkbox input "false"
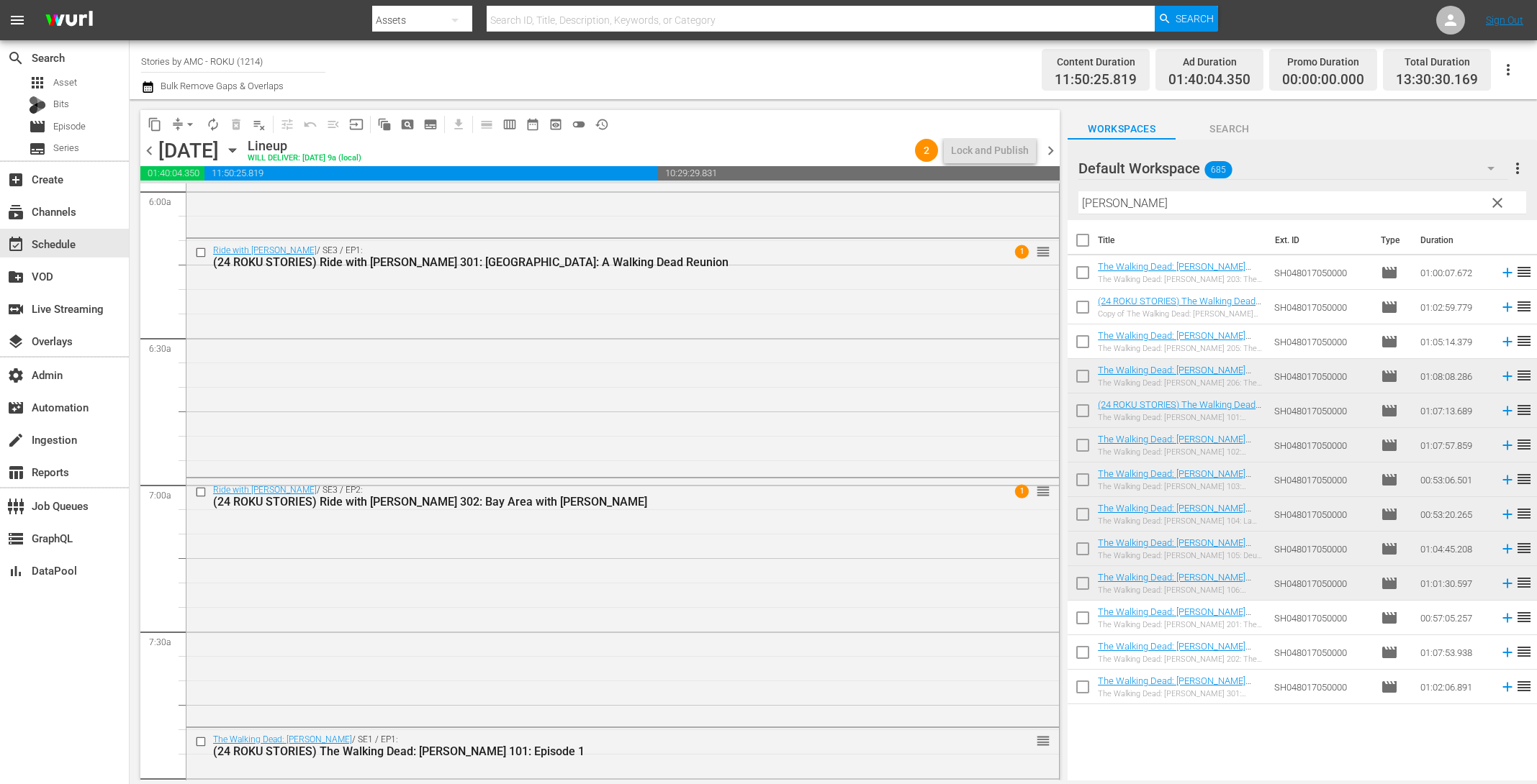
click at [1084, 625] on input "checkbox" at bounding box center [1083, 621] width 30 height 30
checkbox input "true"
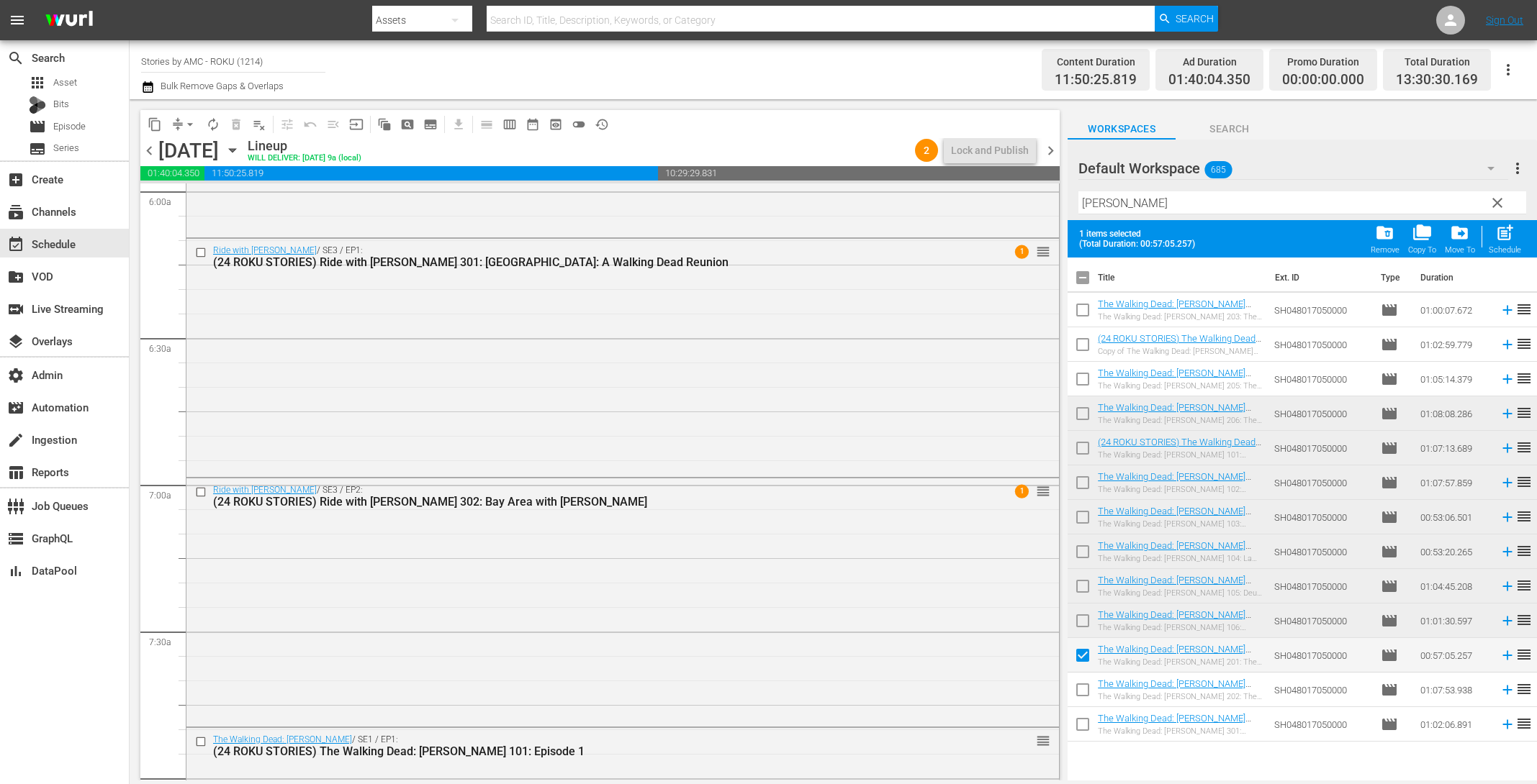
drag, startPoint x: 1086, startPoint y: 687, endPoint x: 1087, endPoint y: 696, distance: 9.1
click at [1086, 688] on input "checkbox" at bounding box center [1083, 693] width 30 height 30
checkbox input "true"
click at [1086, 732] on input "checkbox" at bounding box center [1083, 727] width 30 height 30
checkbox input "true"
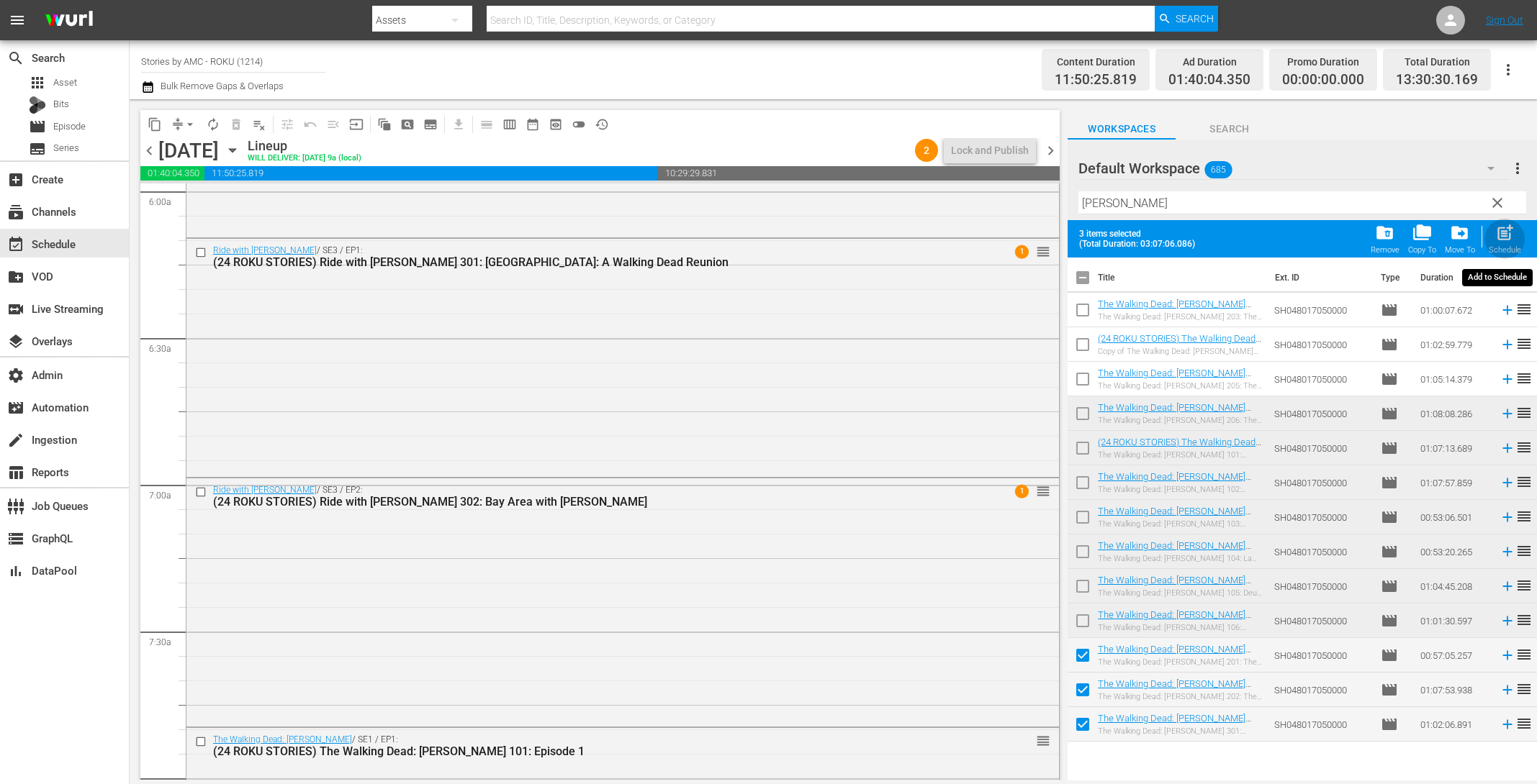
click at [1506, 249] on div "Schedule" at bounding box center [1505, 250] width 33 height 10
checkbox input "false"
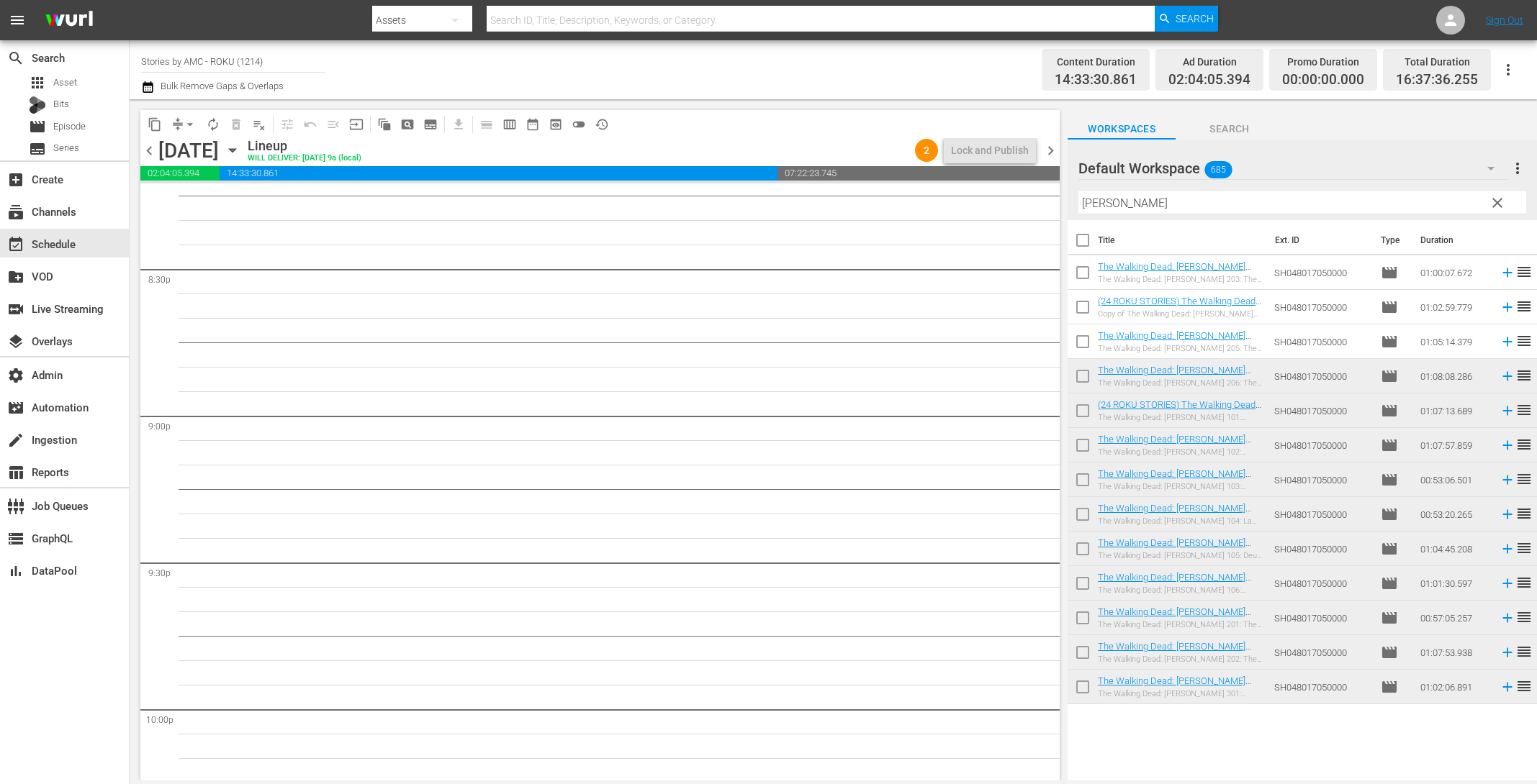
scroll to position [6038, 0]
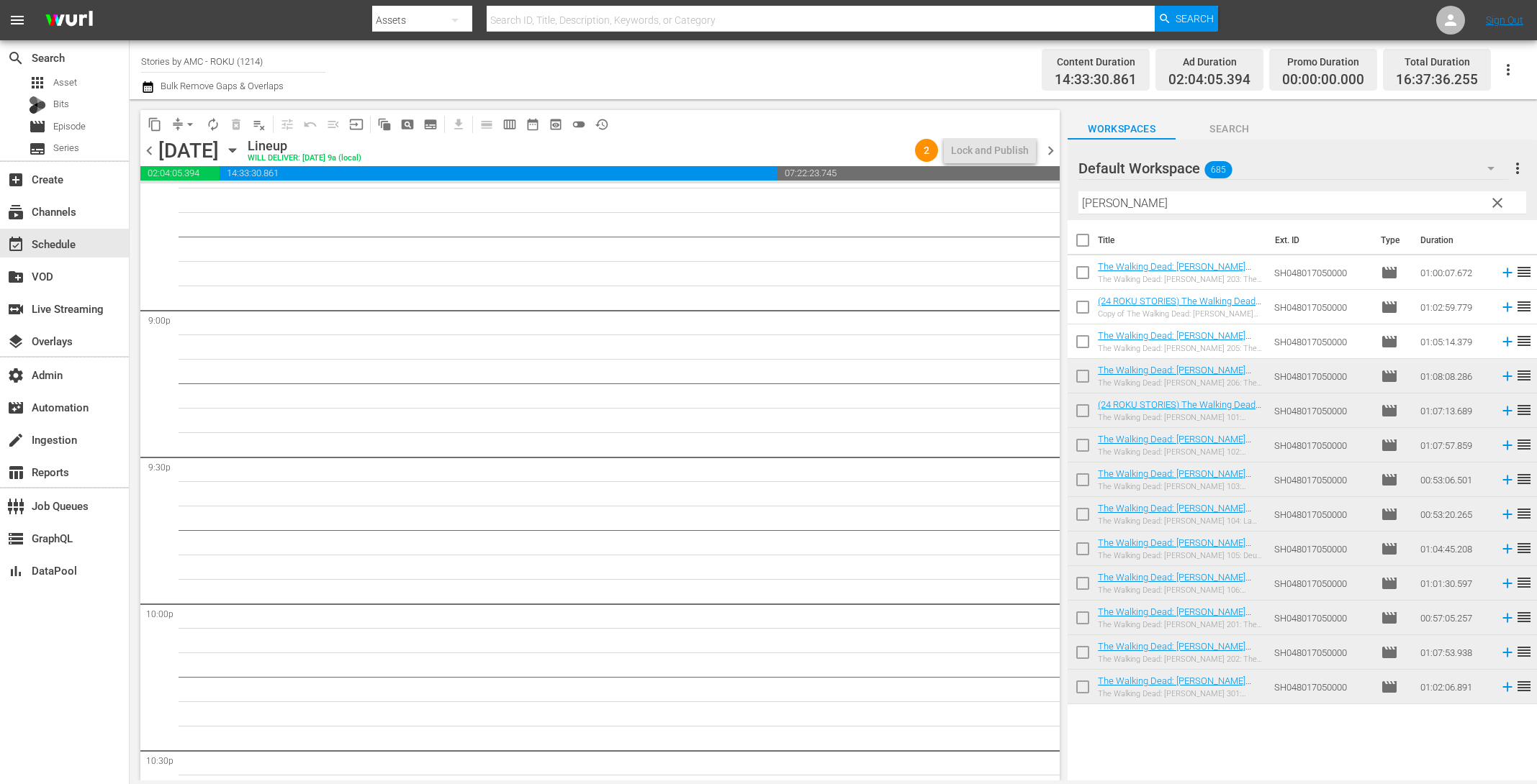
click at [1084, 273] on input "checkbox" at bounding box center [1083, 275] width 30 height 30
checkbox input "true"
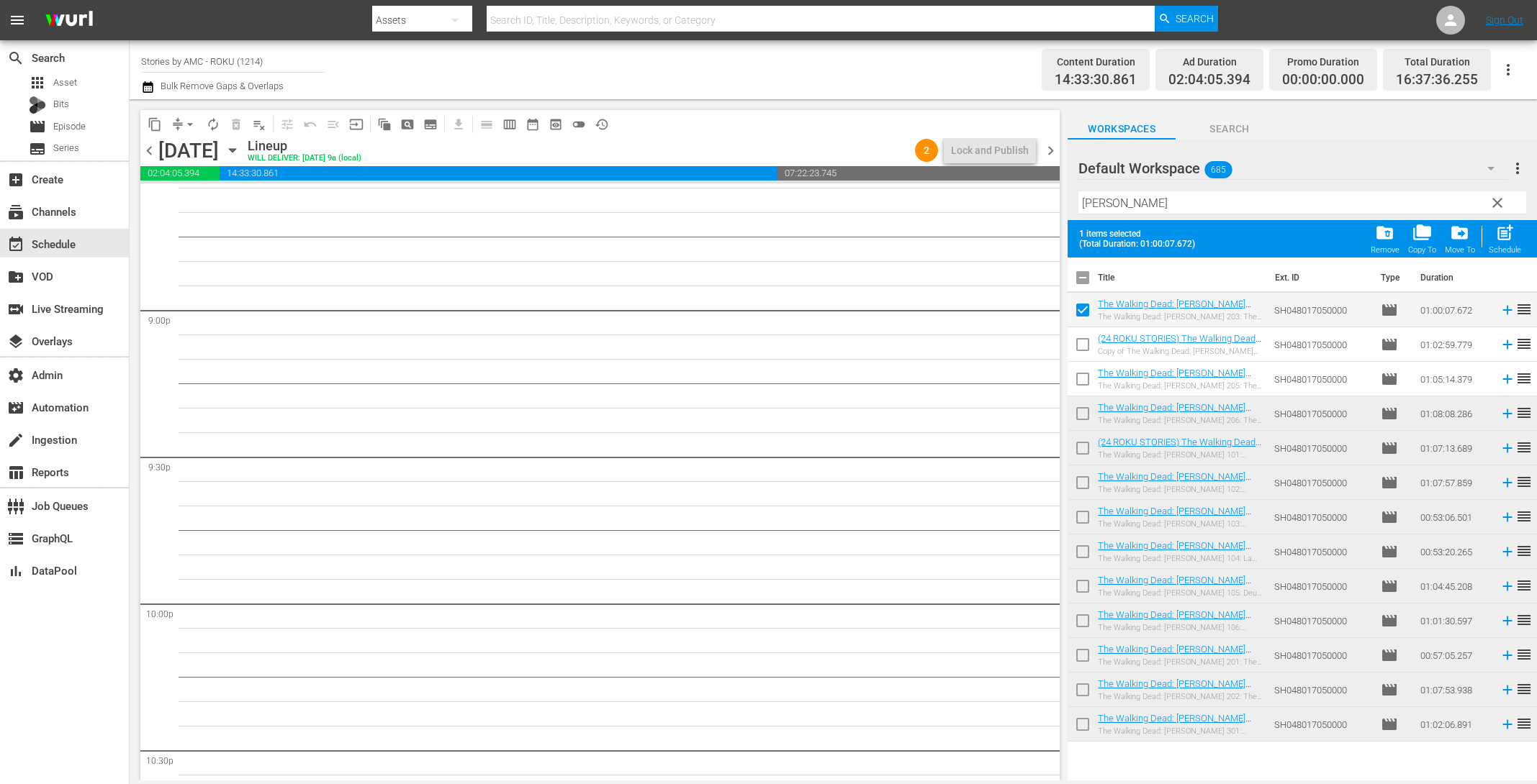
click at [1086, 339] on input "checkbox" at bounding box center [1083, 347] width 30 height 30
checkbox input "true"
click at [1088, 382] on input "checkbox" at bounding box center [1083, 382] width 30 height 30
checkbox input "true"
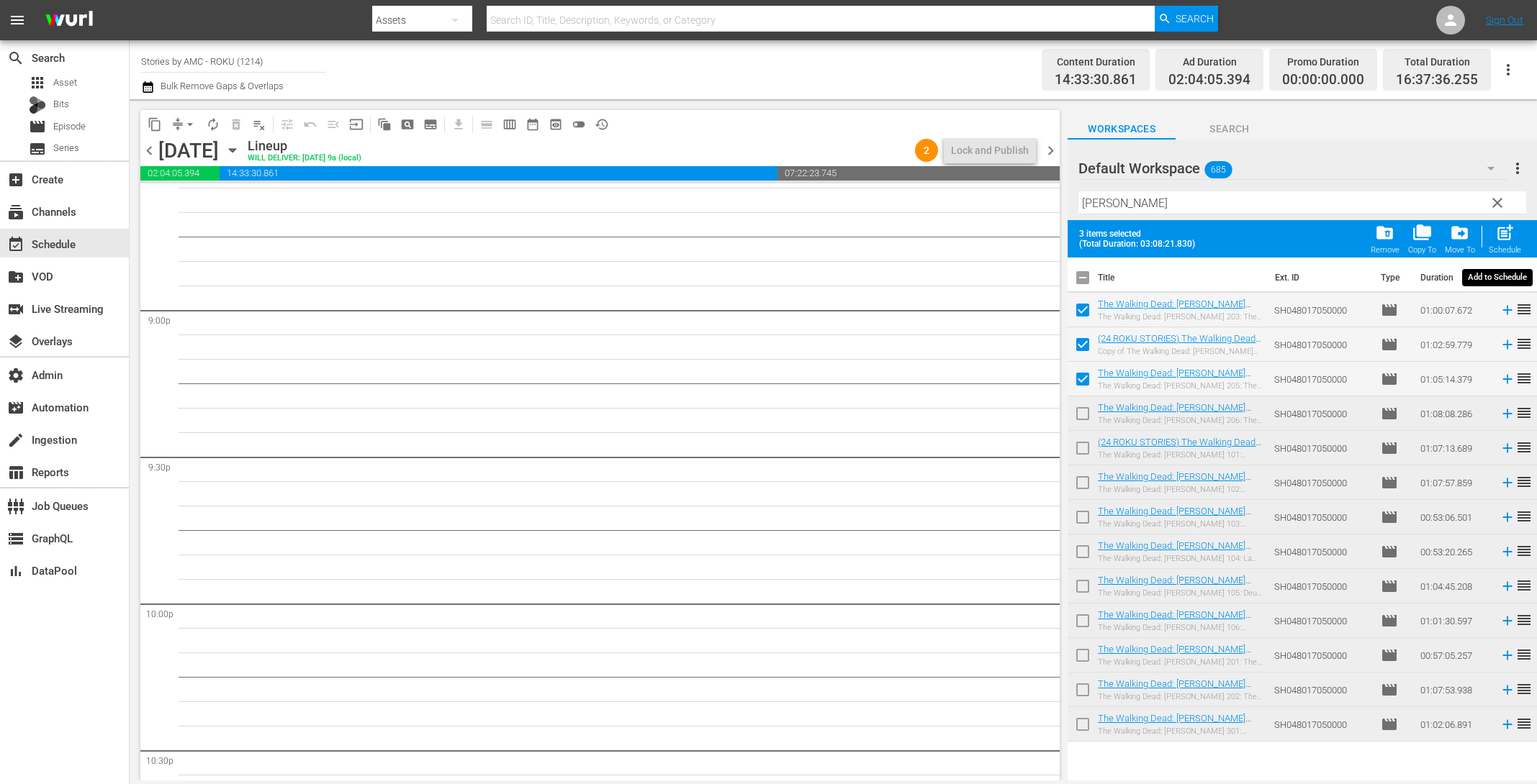
click at [1511, 237] on span "post_add" at bounding box center [1505, 232] width 19 height 19
checkbox input "false"
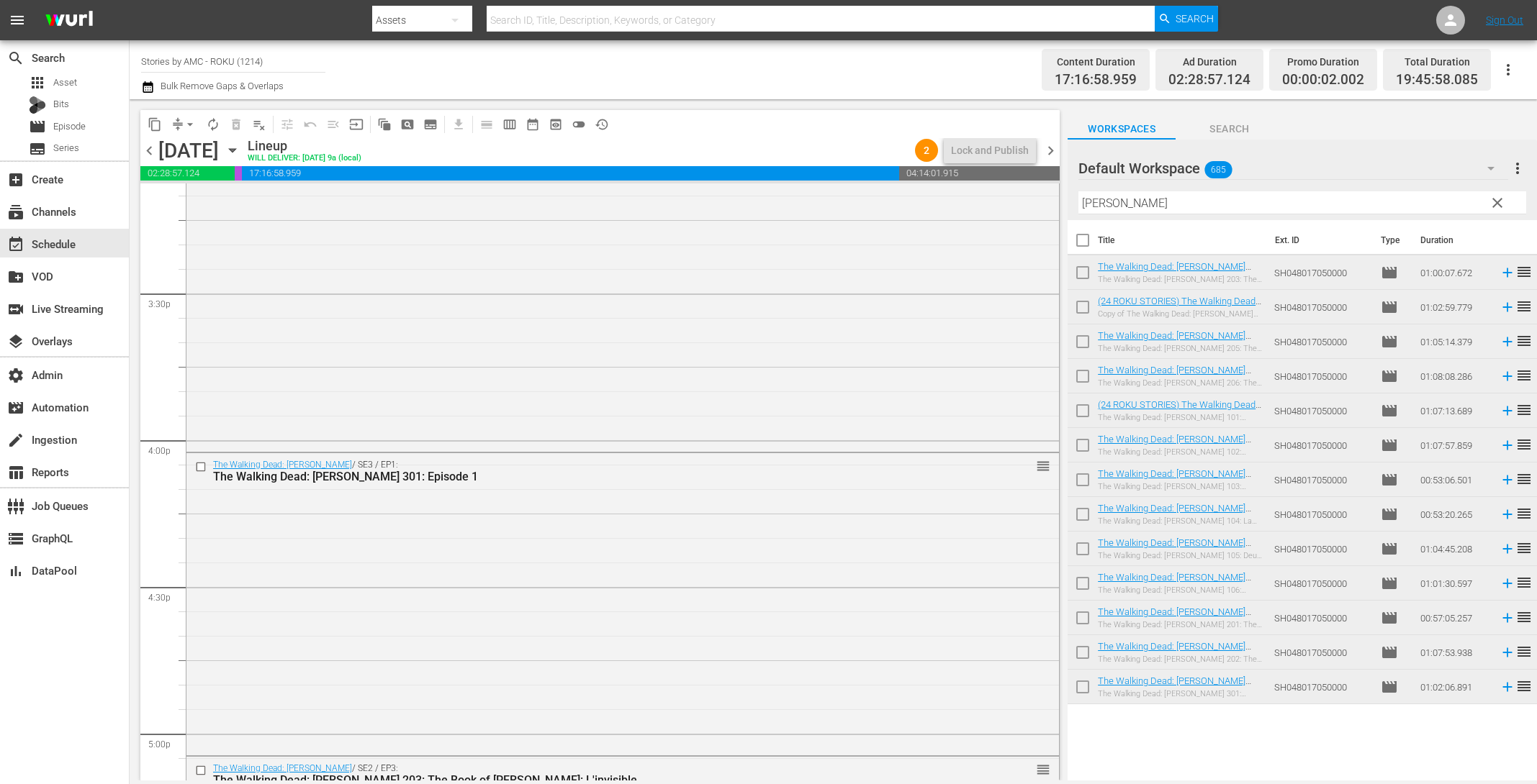
scroll to position [4508, 0]
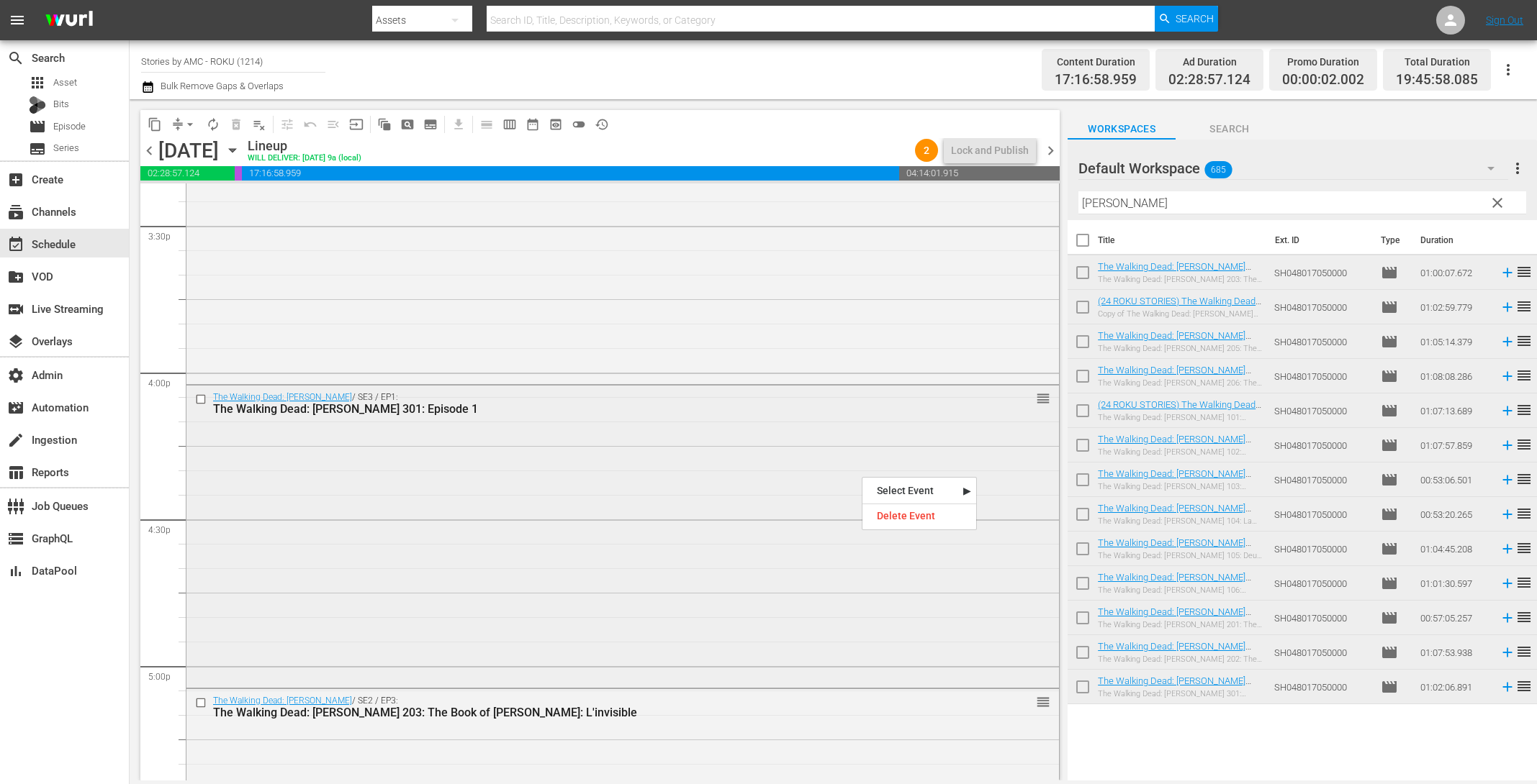
drag, startPoint x: 862, startPoint y: 476, endPoint x: 881, endPoint y: 474, distance: 19.1
click at [926, 520] on div "Delete Event" at bounding box center [919, 516] width 113 height 19
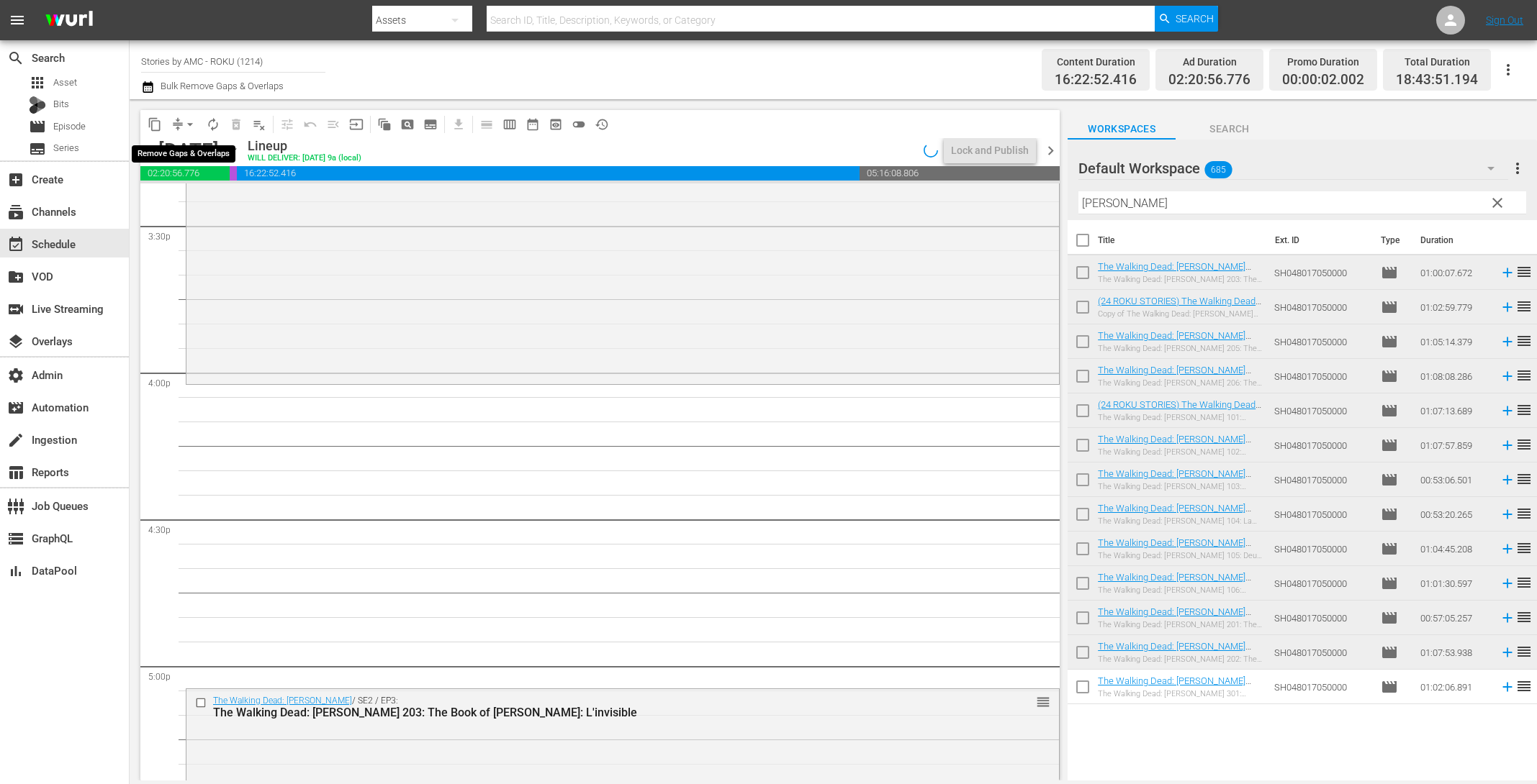
click at [185, 124] on span "arrow_drop_down" at bounding box center [190, 125] width 14 height 14
click at [192, 193] on li "Align to End of Previous Day" at bounding box center [190, 200] width 151 height 24
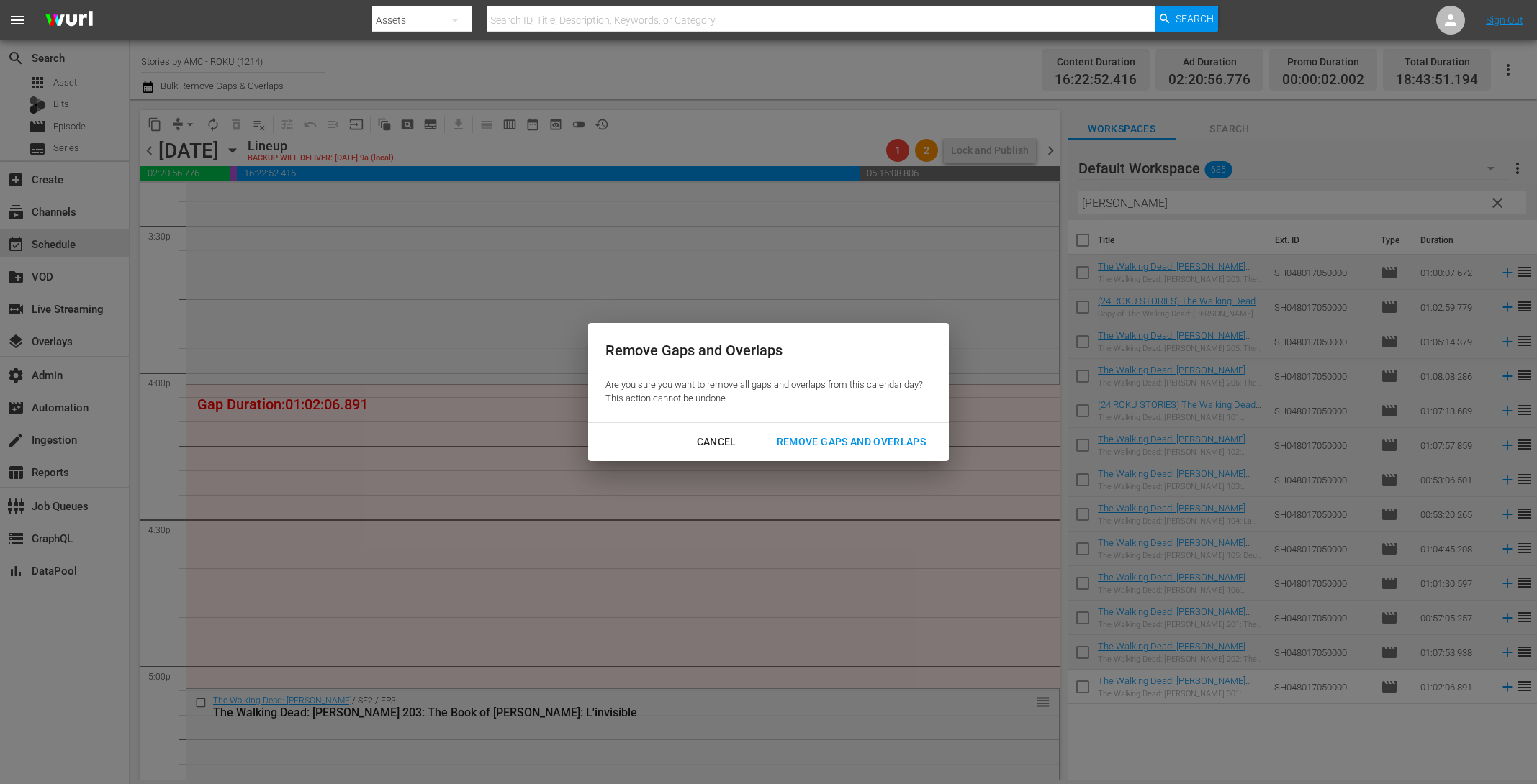
click at [884, 442] on div "Remove Gaps and Overlaps" at bounding box center [851, 442] width 172 height 18
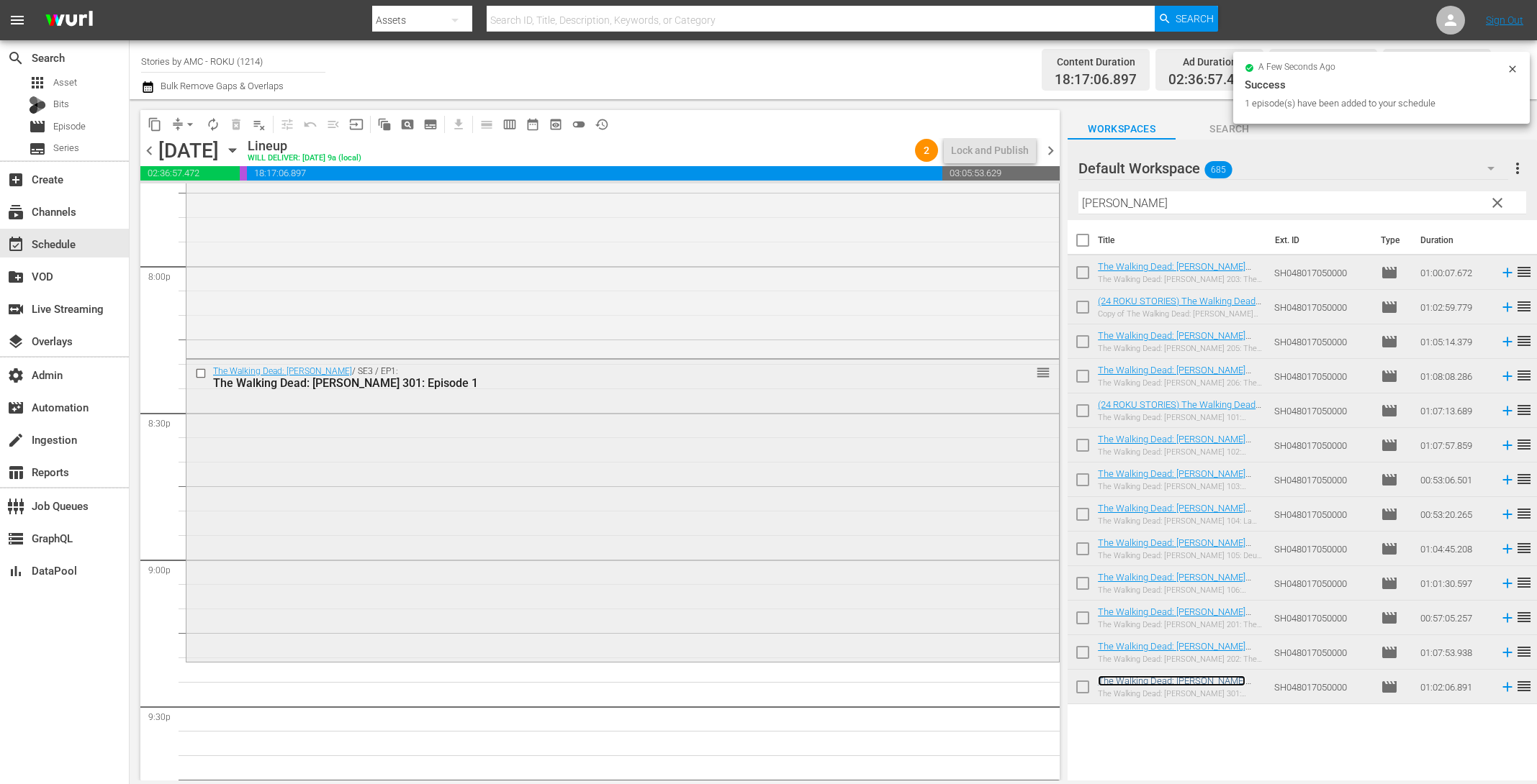
scroll to position [5898, 0]
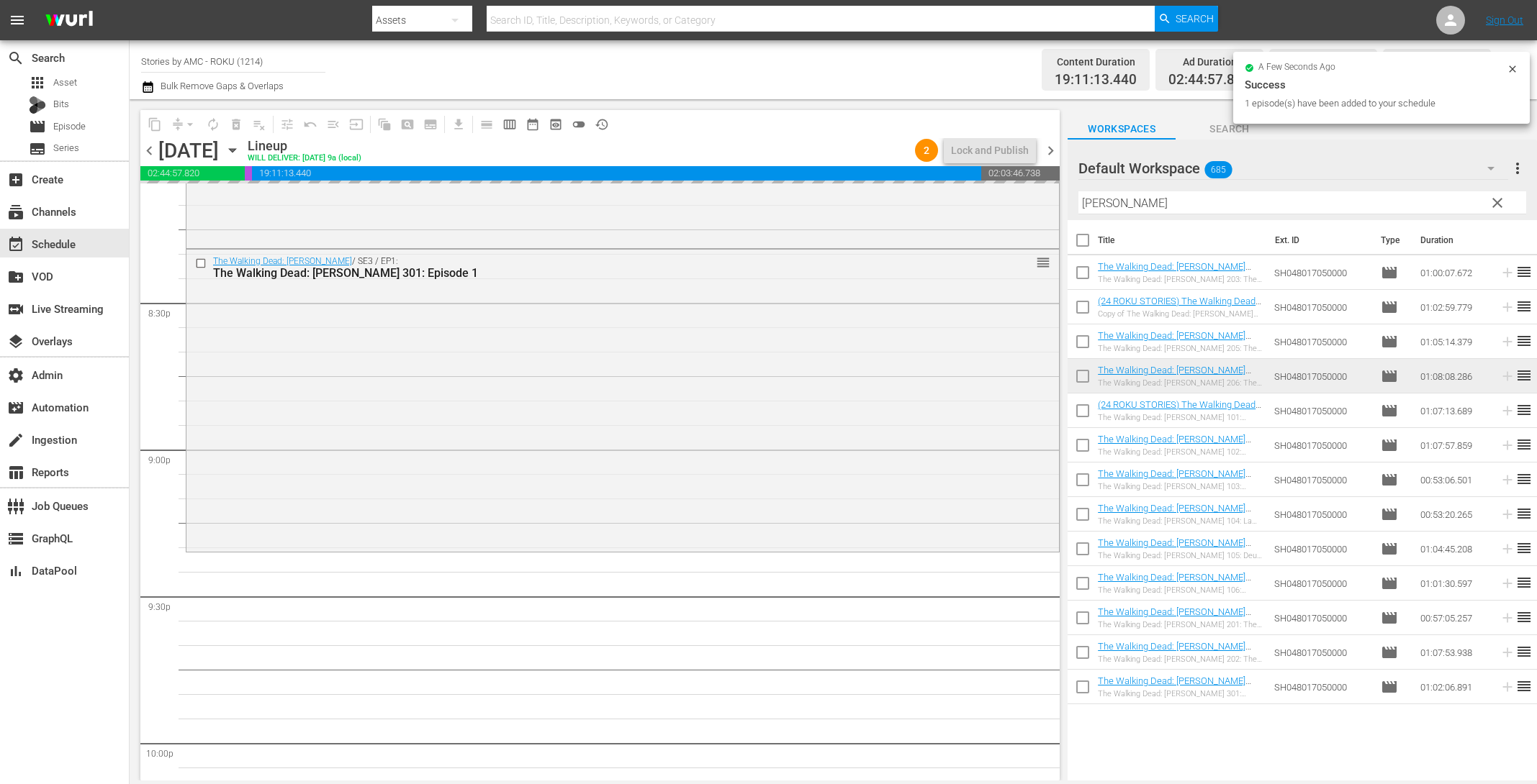
drag, startPoint x: 1146, startPoint y: 688, endPoint x: 721, endPoint y: 37, distance: 777.4
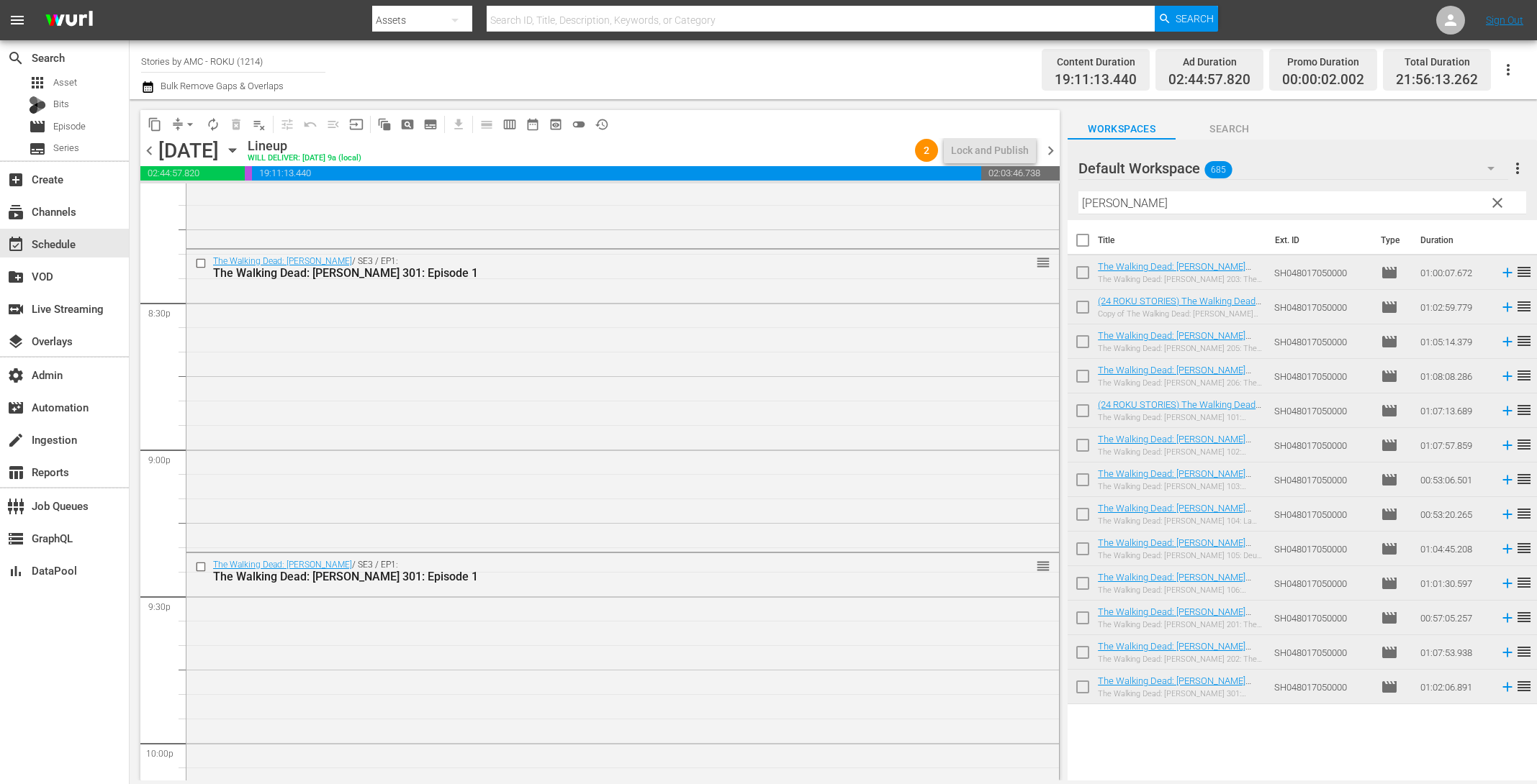
click at [1502, 204] on span "clear" at bounding box center [1498, 203] width 18 height 18
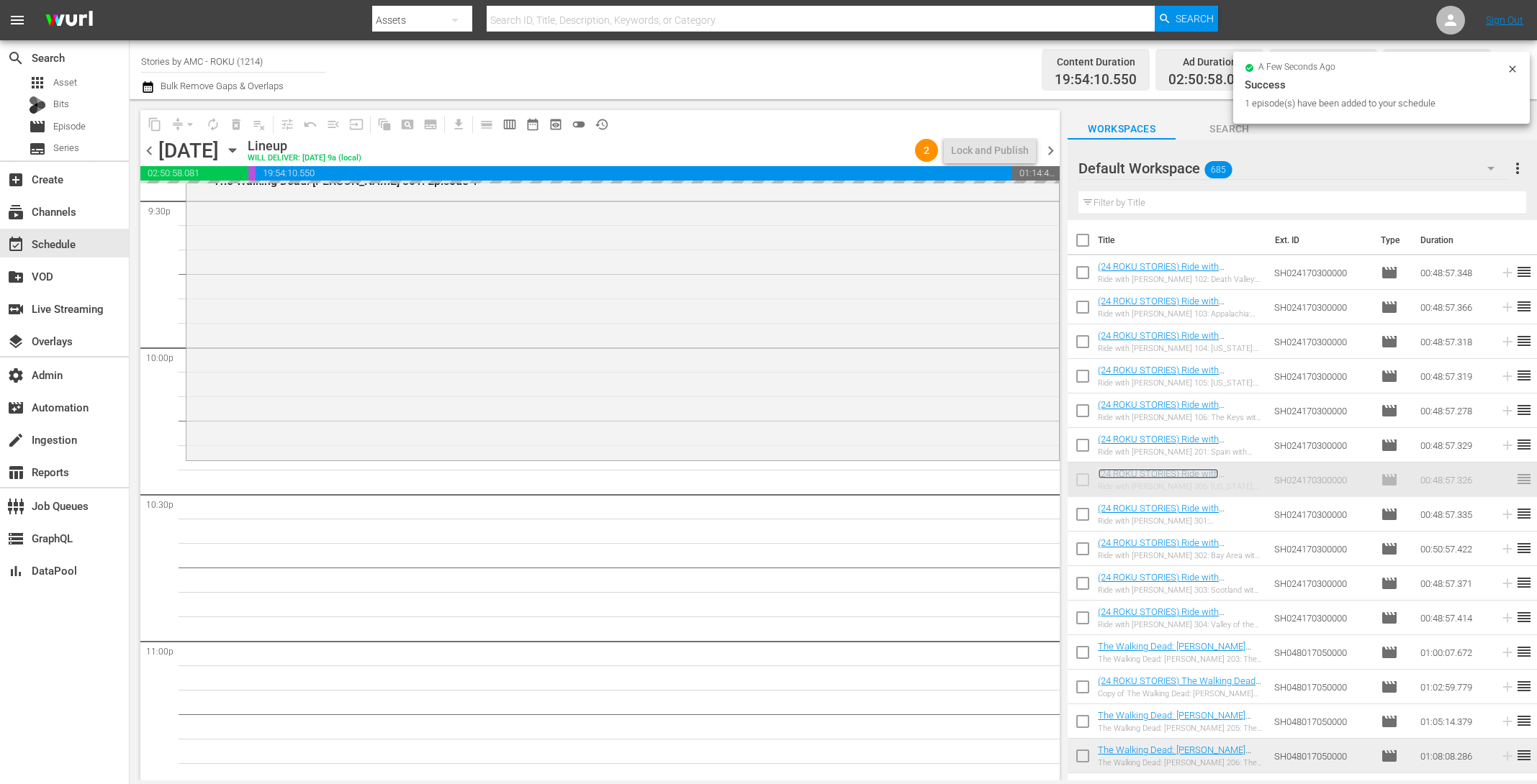
scroll to position [6448, 0]
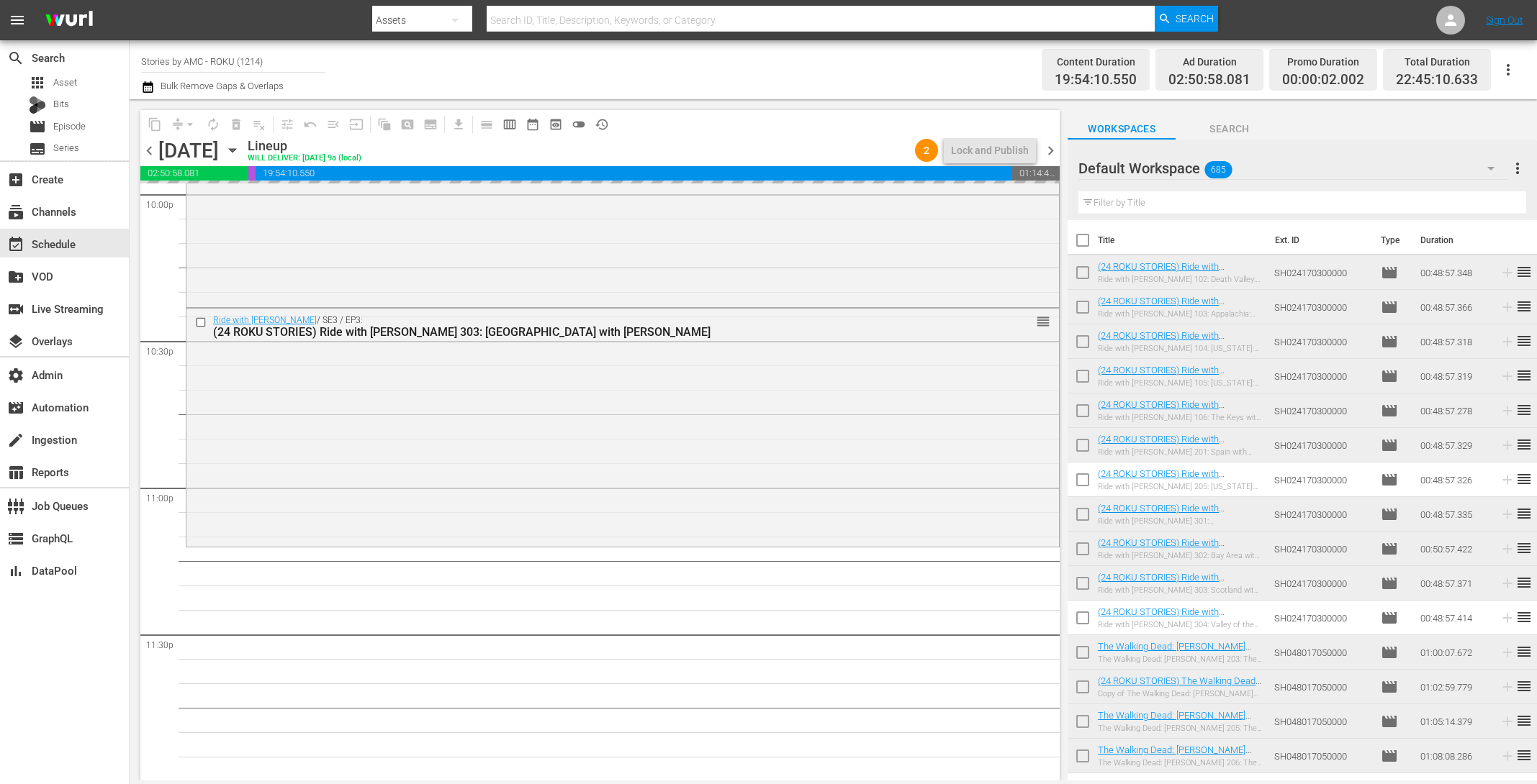
drag, startPoint x: 768, startPoint y: 573, endPoint x: 619, endPoint y: 18, distance: 574.7
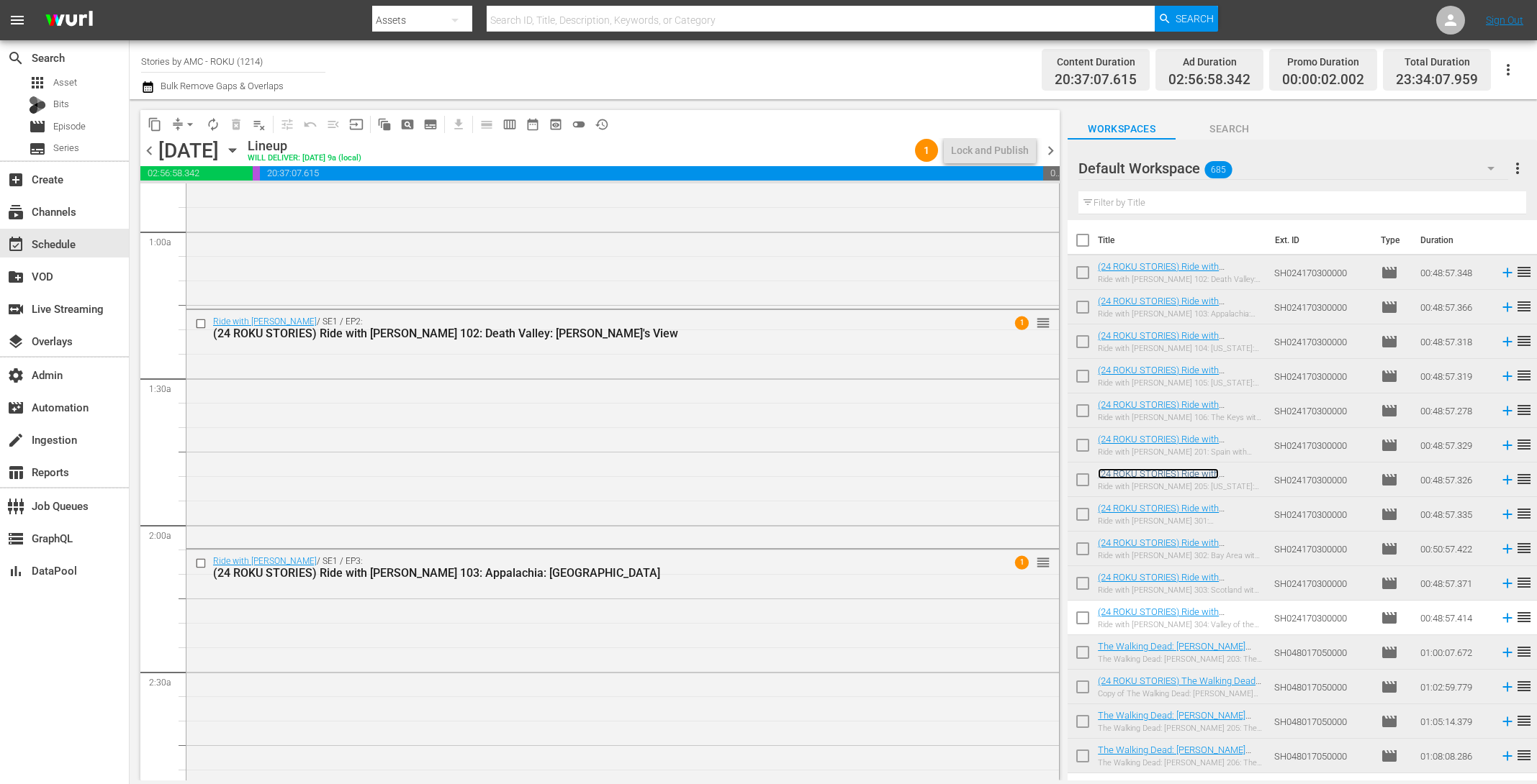
scroll to position [0, 0]
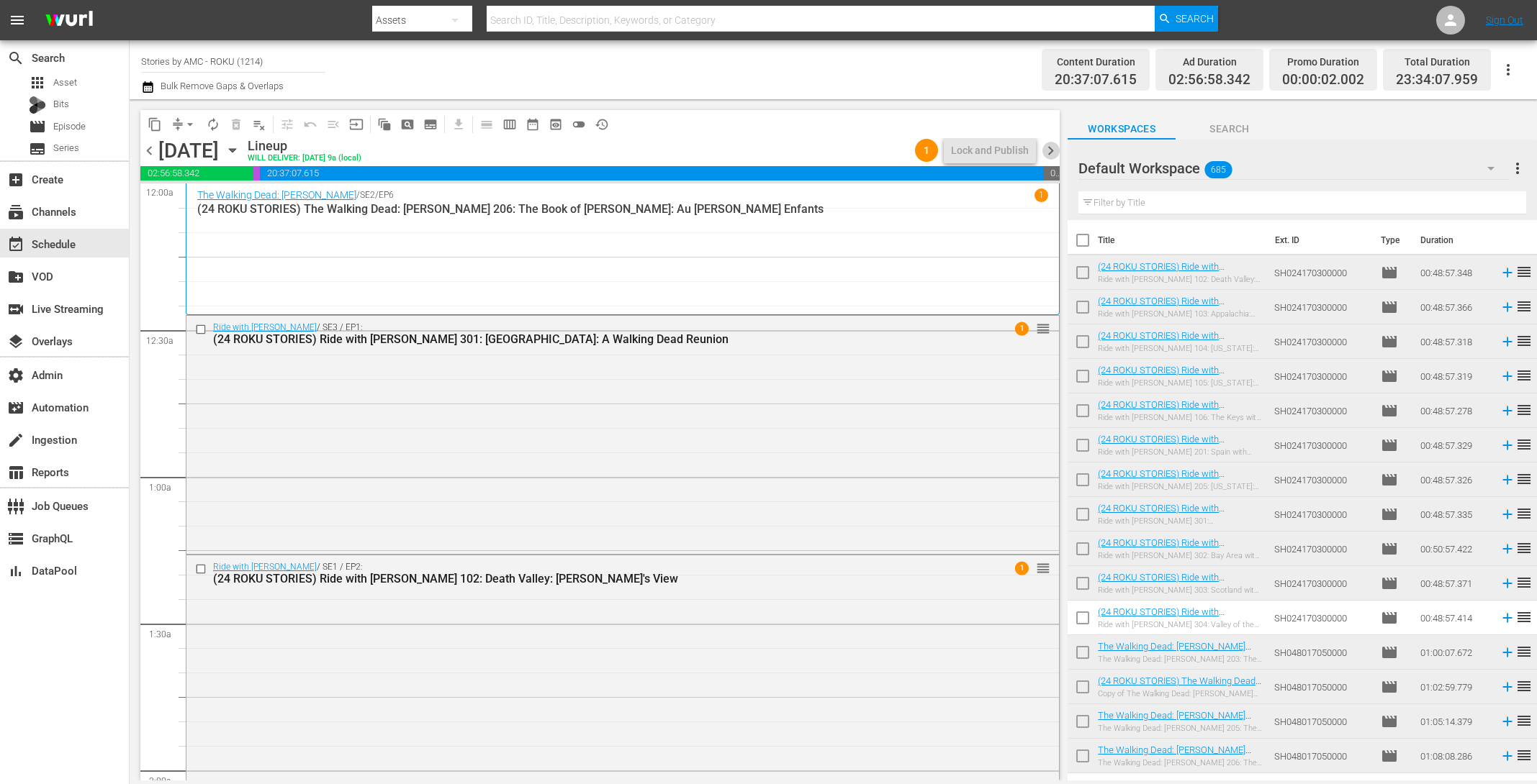
click at [1047, 145] on span "chevron_right" at bounding box center [1050, 151] width 18 height 18
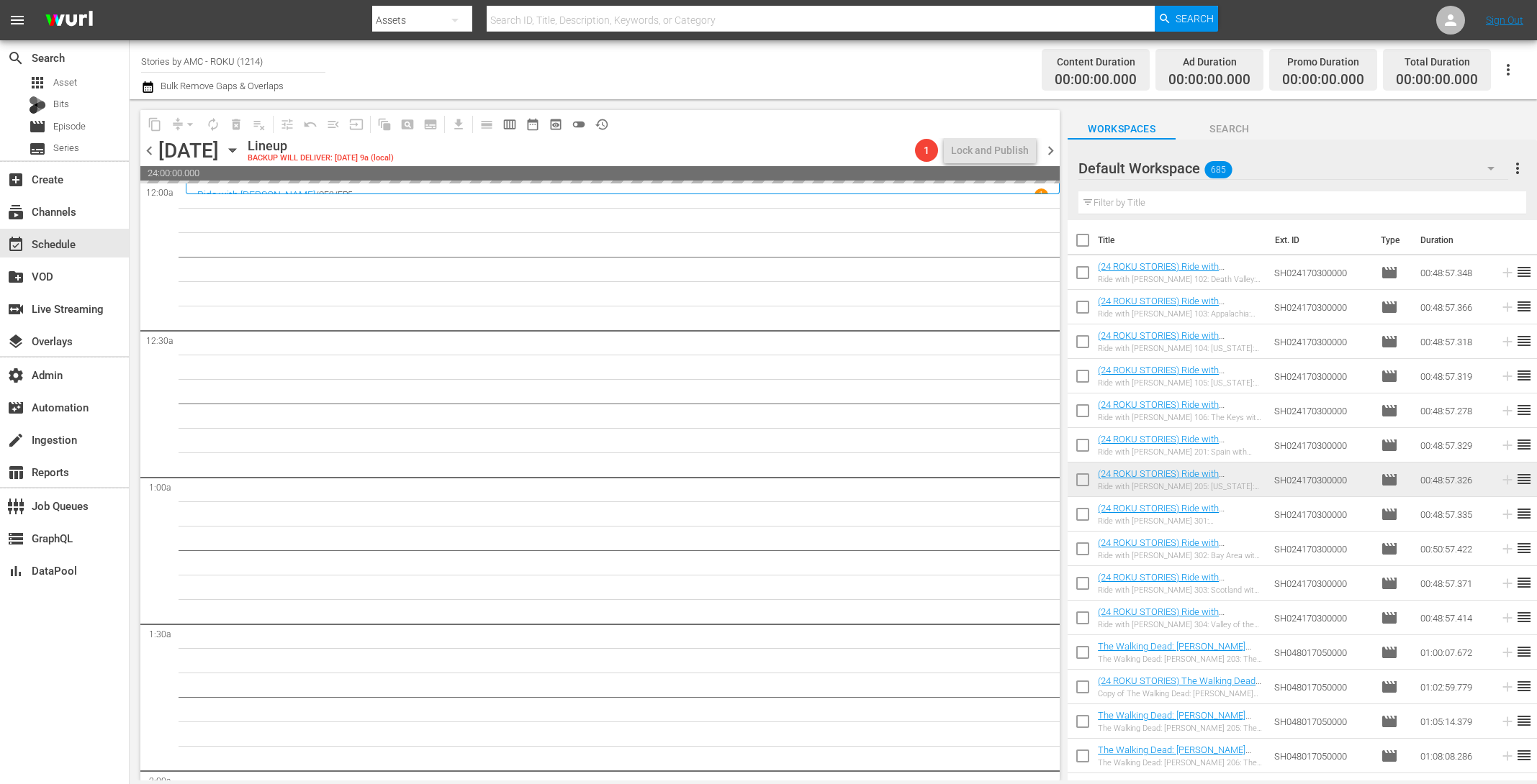
drag, startPoint x: 1139, startPoint y: 609, endPoint x: 551, endPoint y: 10, distance: 839.4
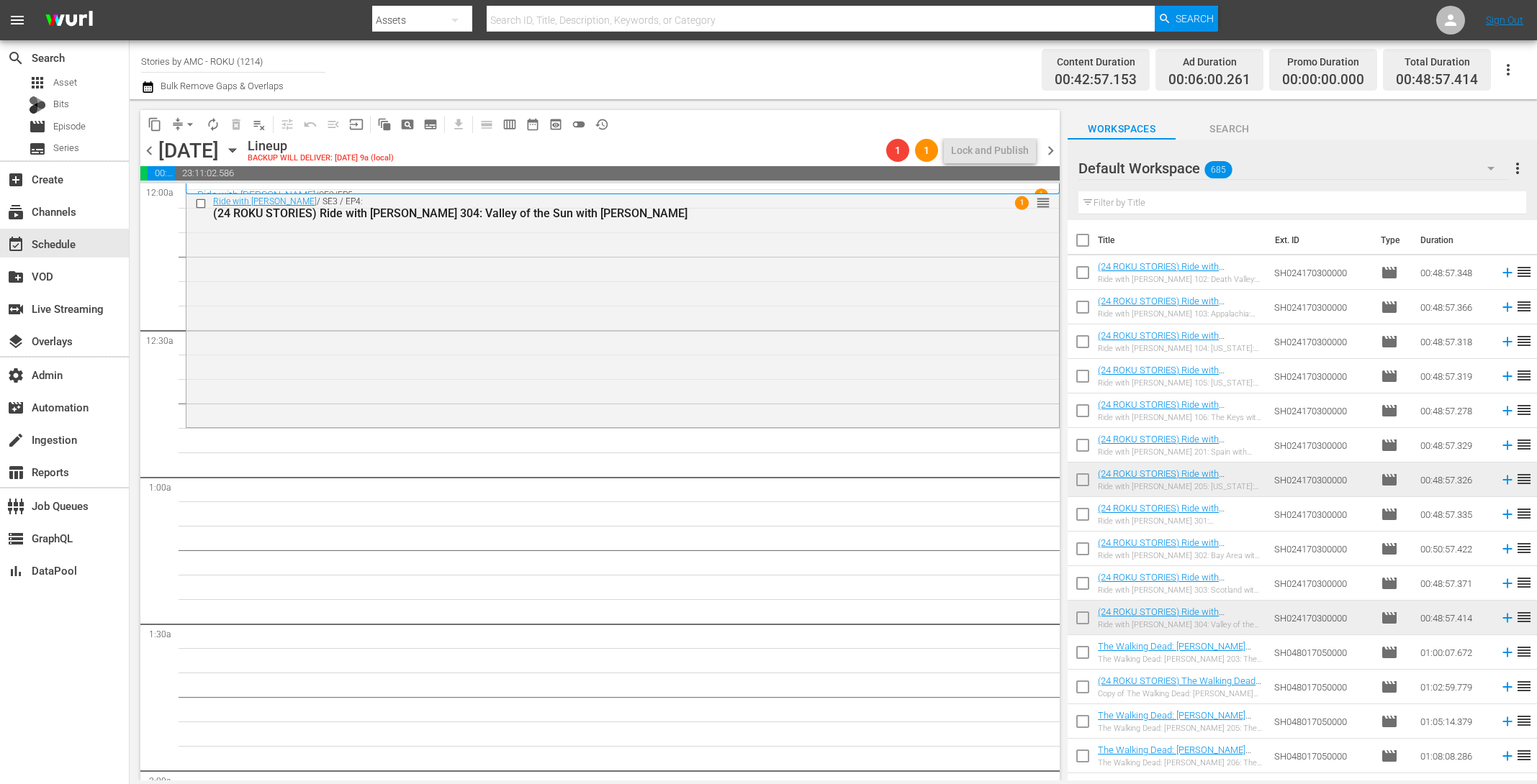
click at [1086, 519] on input "checkbox" at bounding box center [1083, 517] width 30 height 30
checkbox input "true"
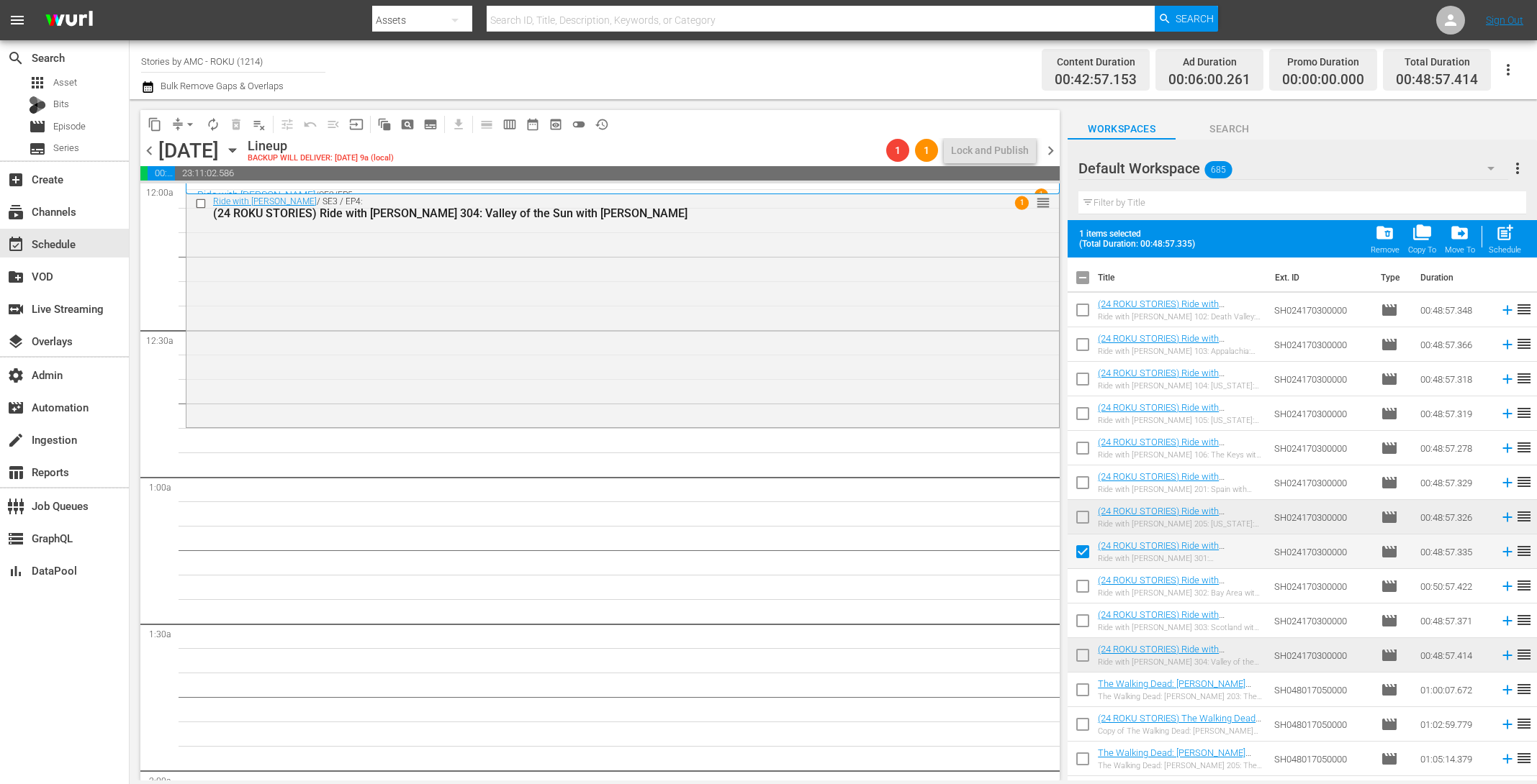
click at [1083, 591] on input "checkbox" at bounding box center [1083, 589] width 30 height 30
checkbox input "true"
click at [1081, 624] on input "checkbox" at bounding box center [1083, 624] width 30 height 30
checkbox input "true"
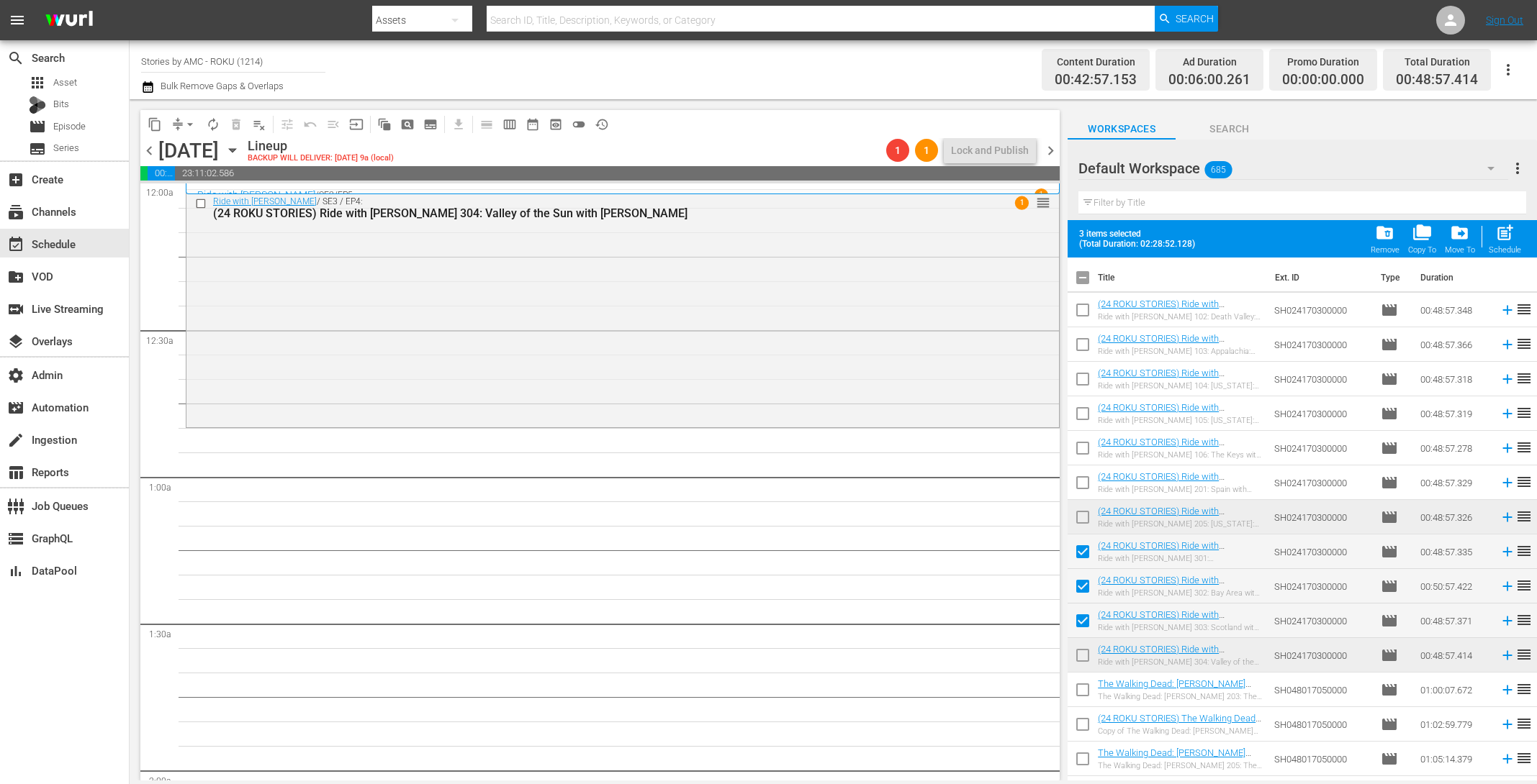
click at [1079, 658] on input "checkbox" at bounding box center [1083, 659] width 30 height 30
checkbox input "true"
click at [1506, 233] on span "post_add" at bounding box center [1505, 232] width 19 height 19
checkbox input "false"
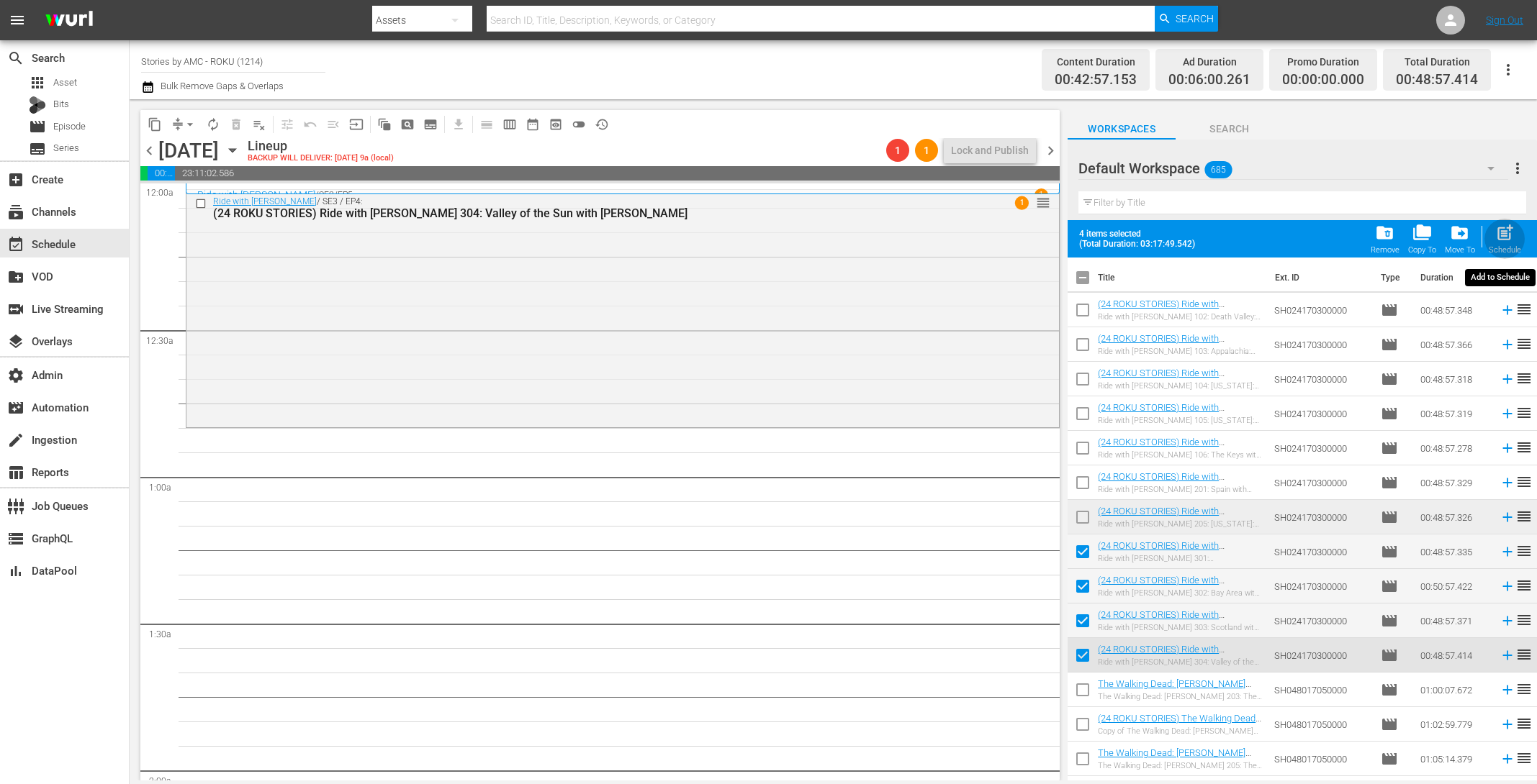
checkbox input "false"
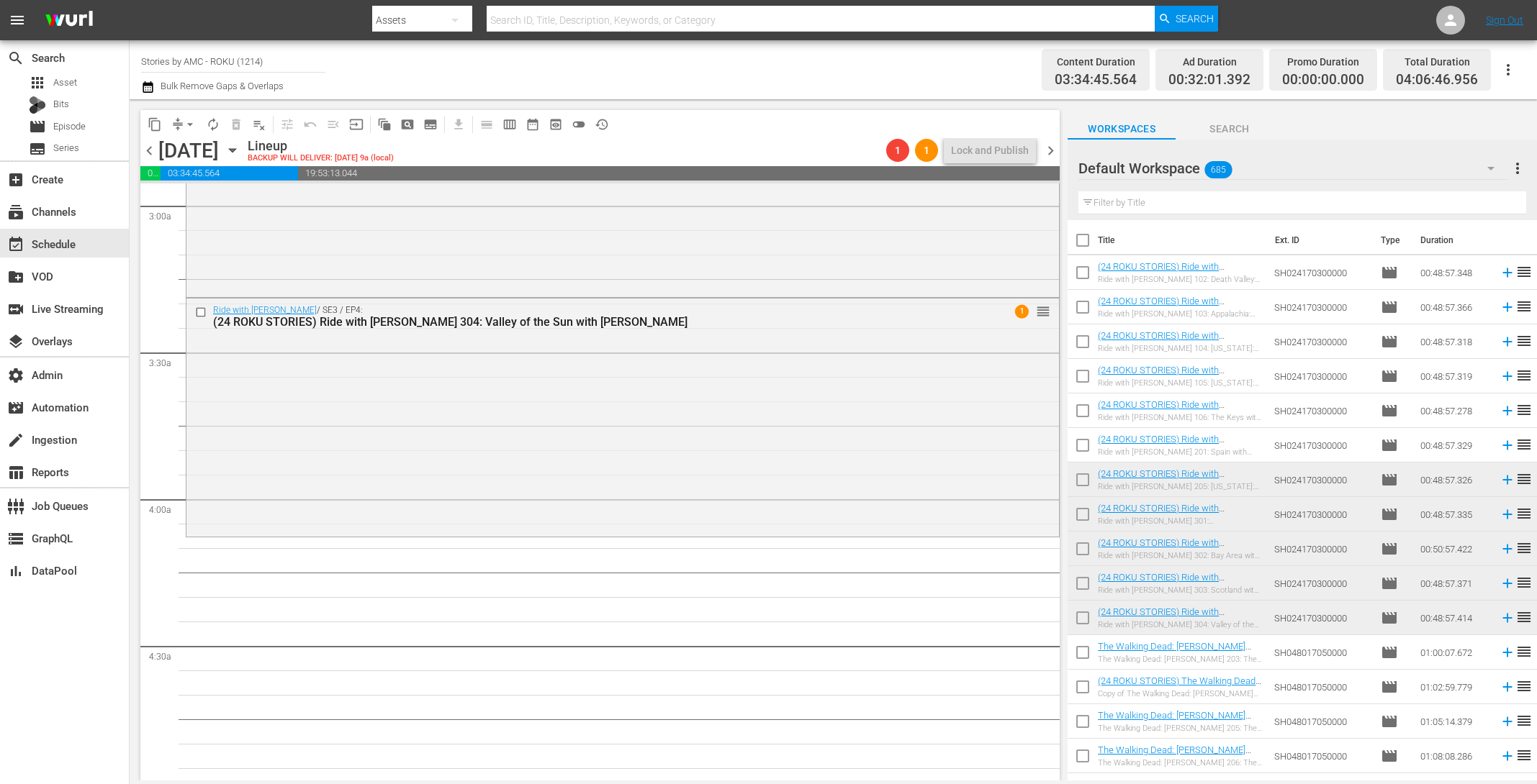
scroll to position [882, 0]
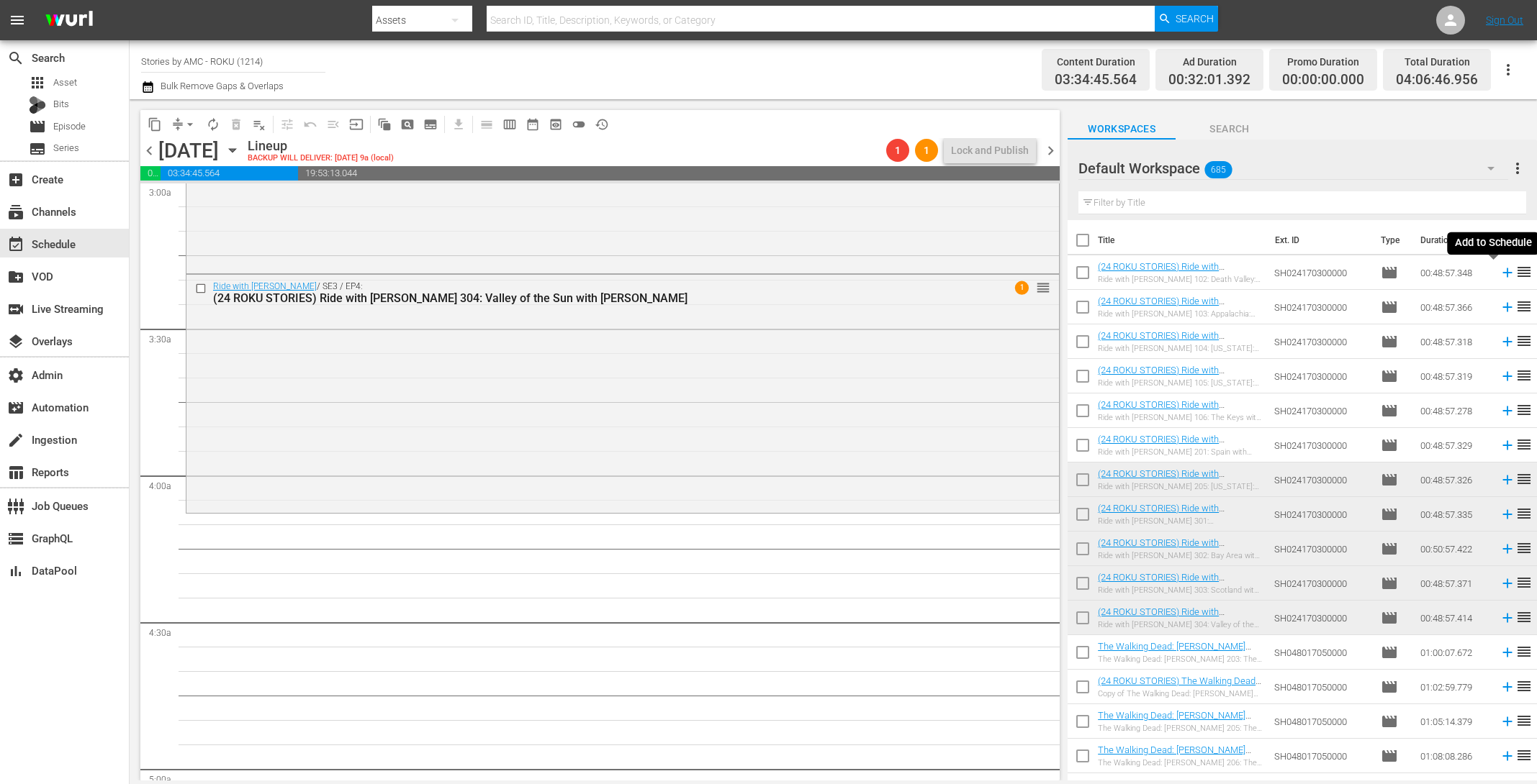
click at [1503, 275] on icon at bounding box center [1507, 273] width 10 height 10
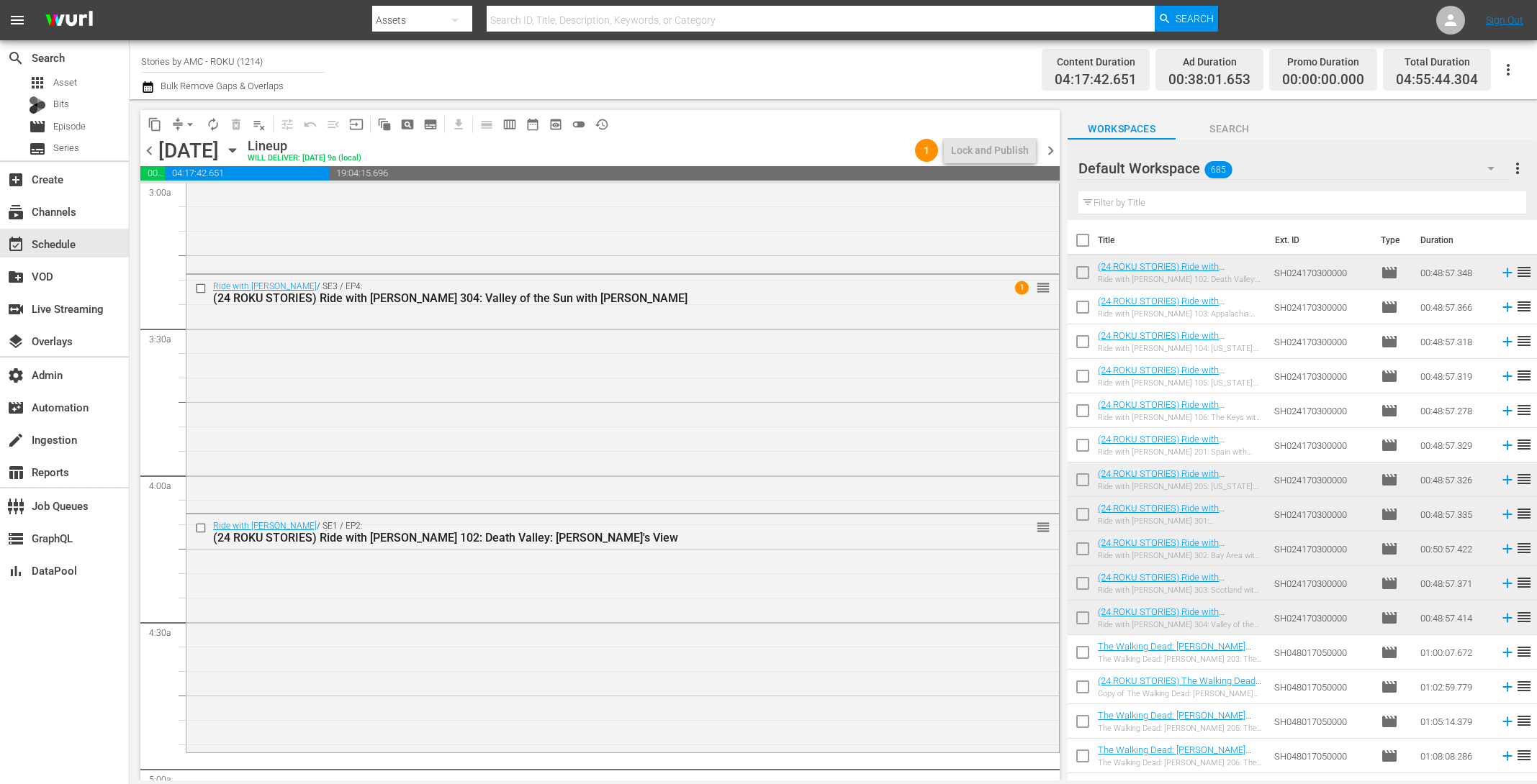
click at [1134, 200] on input "text" at bounding box center [1302, 203] width 448 height 23
paste input "RIDE WITH [PERSON_NAME]"
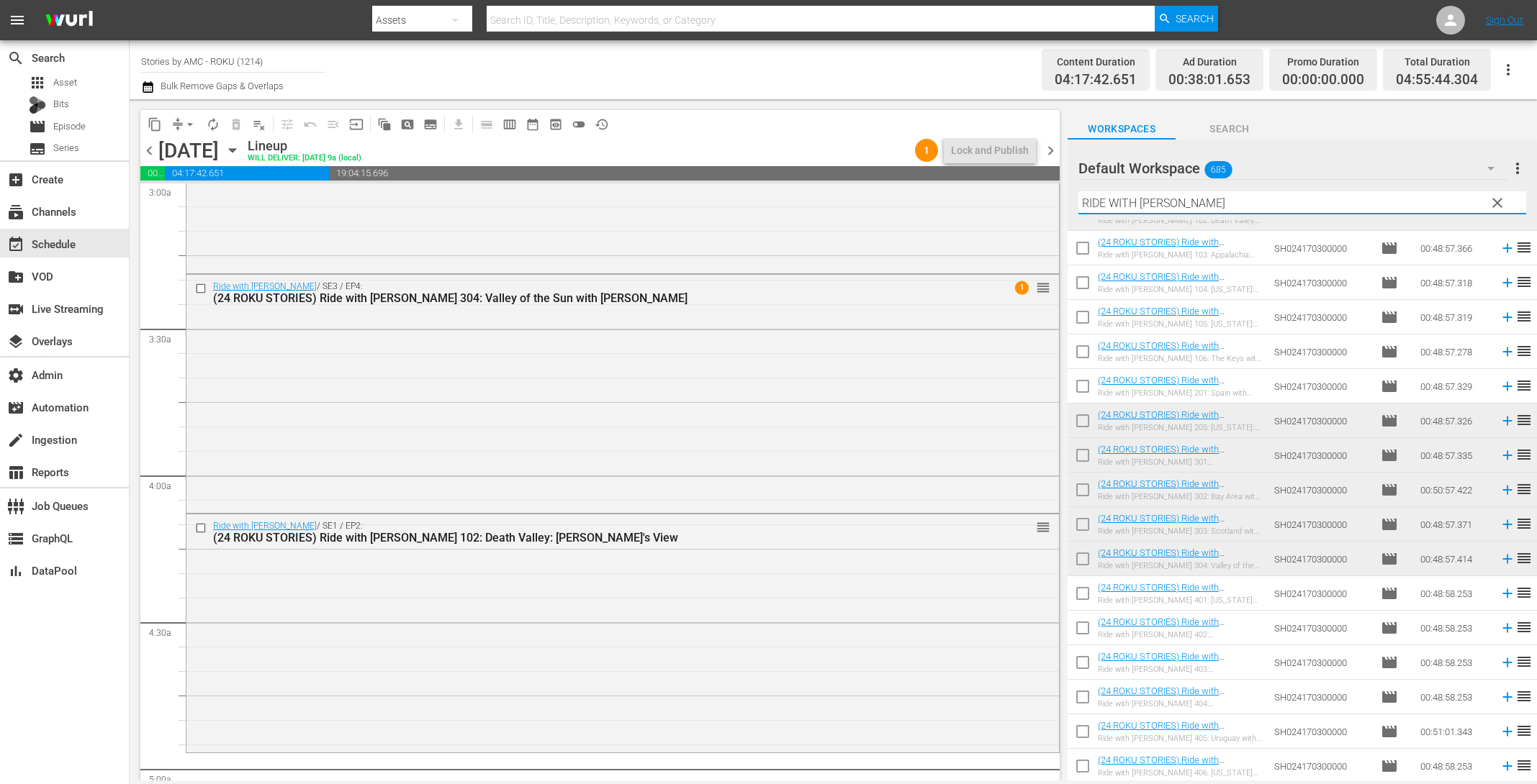
type input "RIDE WITH [PERSON_NAME]"
click at [1089, 591] on input "checkbox" at bounding box center [1083, 596] width 30 height 30
checkbox input "true"
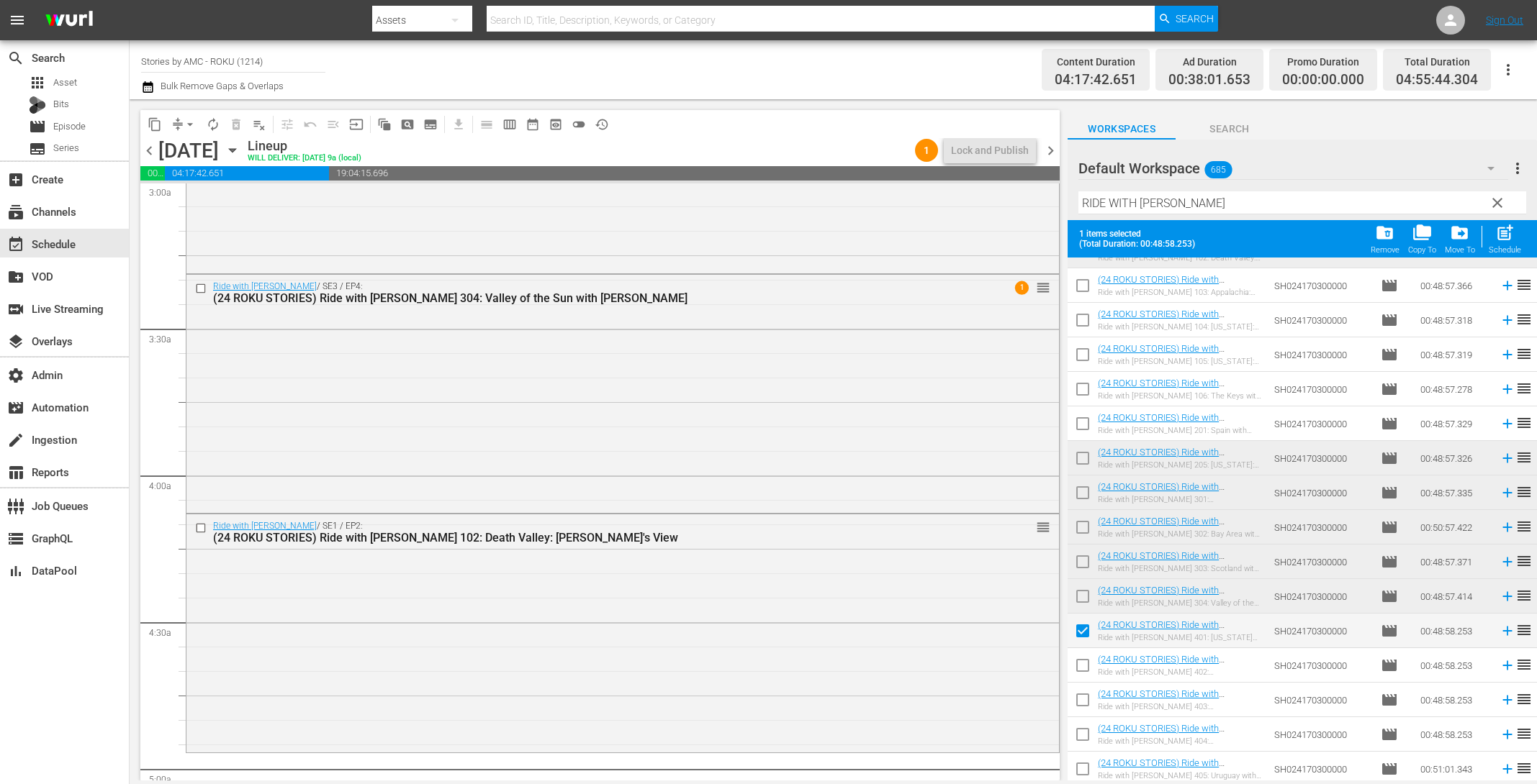
scroll to position [97, 0]
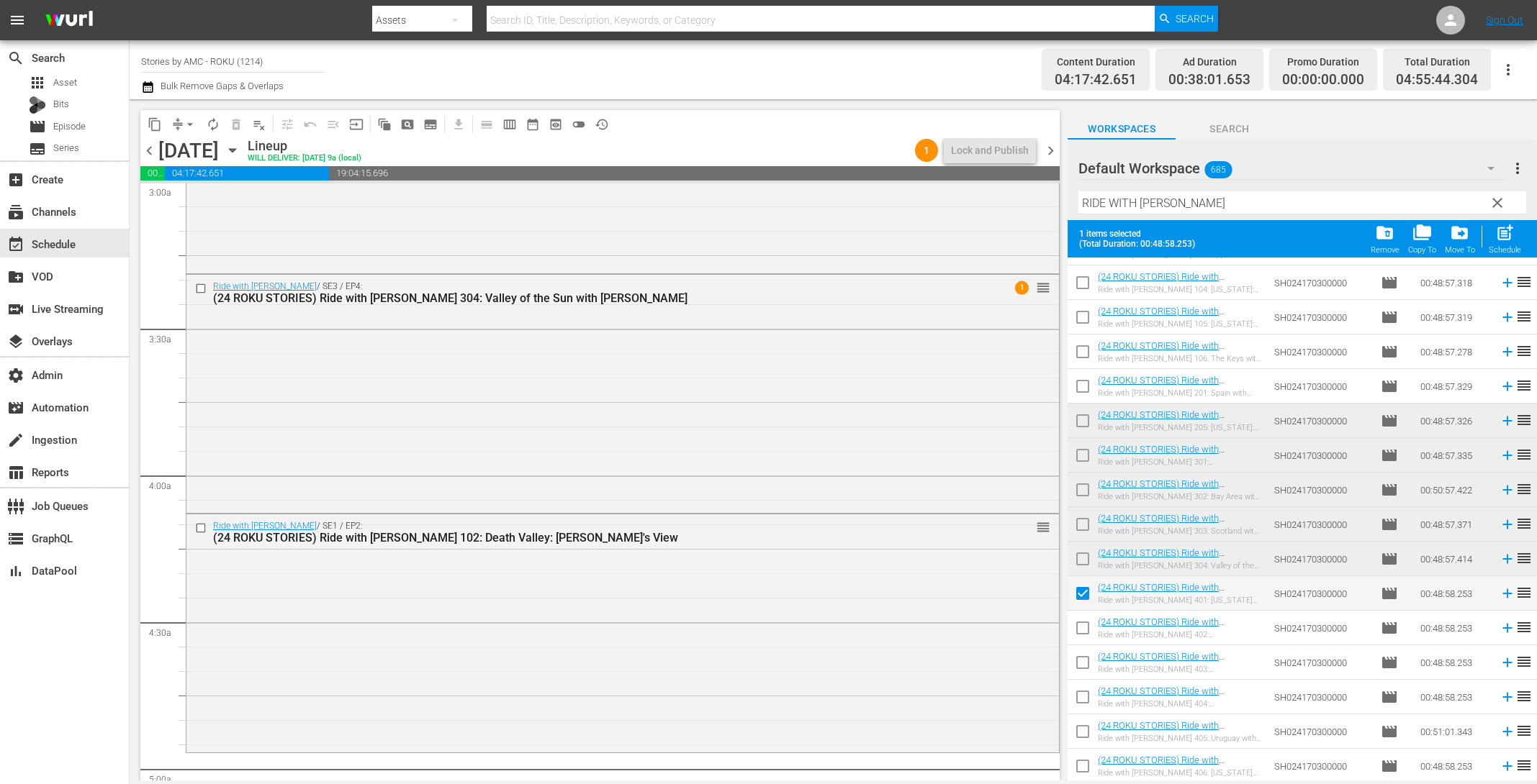
click at [1082, 630] on input "checkbox" at bounding box center [1083, 631] width 30 height 30
checkbox input "true"
click at [1085, 670] on input "checkbox" at bounding box center [1083, 666] width 30 height 30
checkbox input "true"
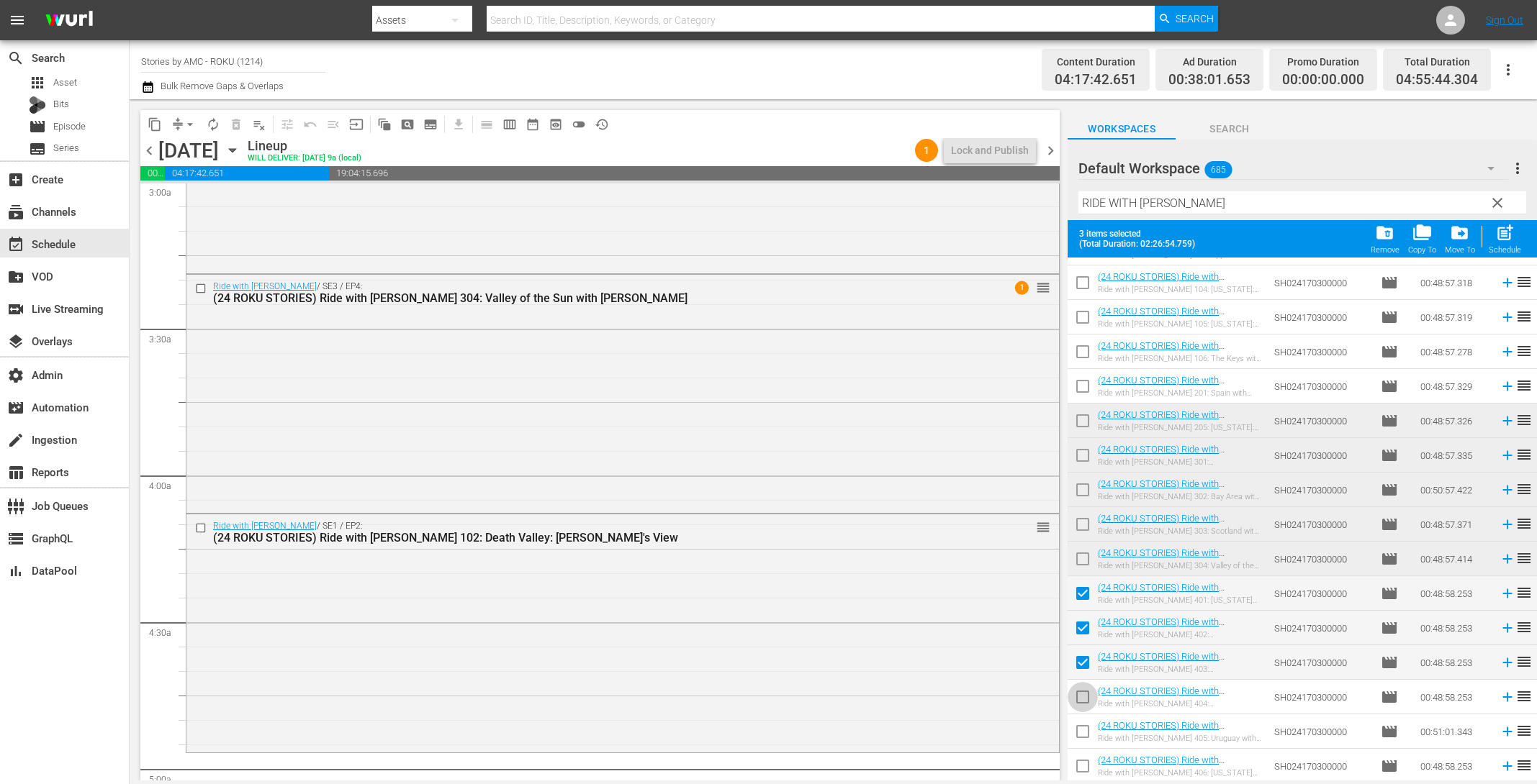
click at [1085, 706] on input "checkbox" at bounding box center [1083, 700] width 30 height 30
checkbox input "true"
click at [1084, 735] on input "checkbox" at bounding box center [1083, 735] width 30 height 30
checkbox input "true"
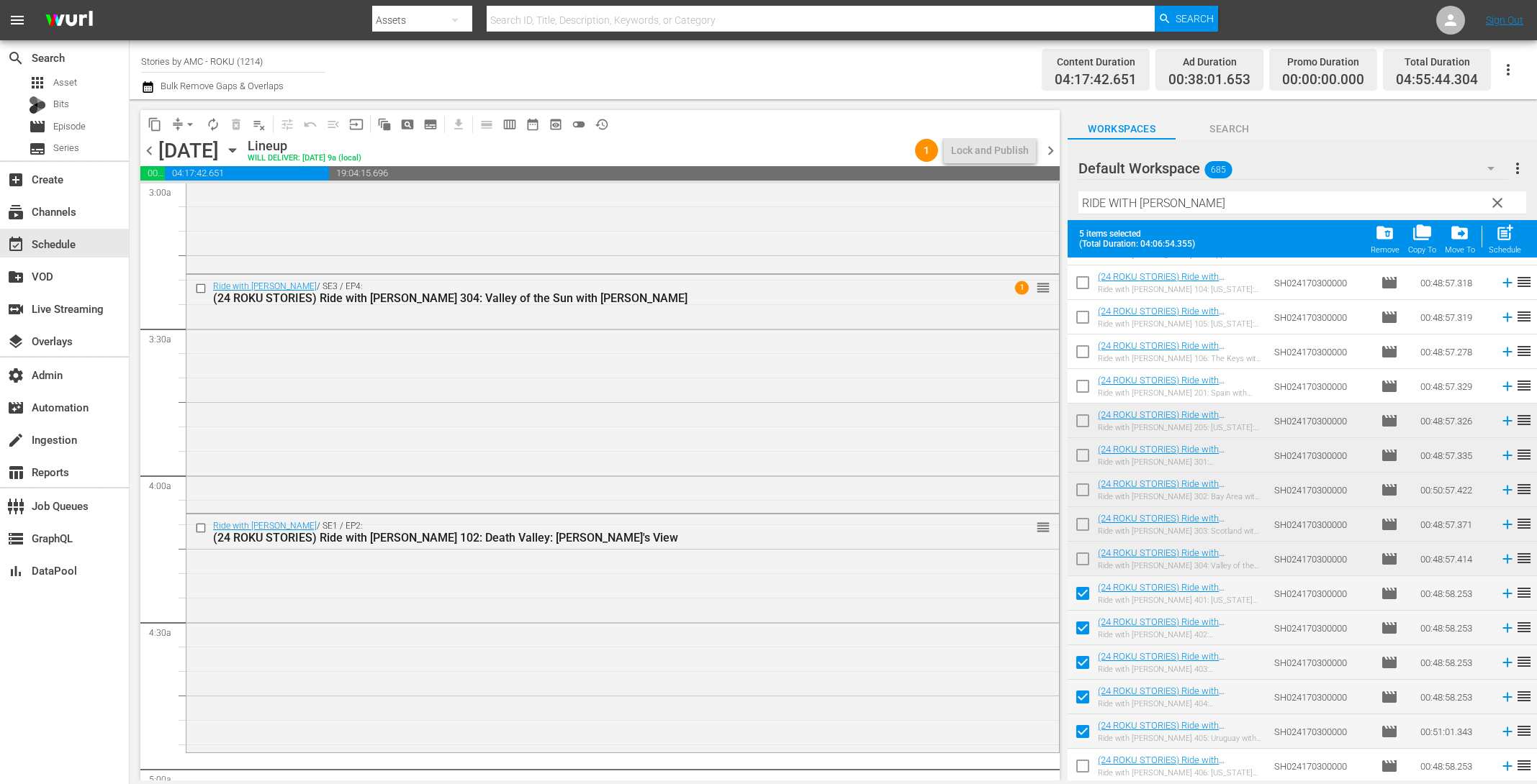
click at [1085, 771] on input "checkbox" at bounding box center [1083, 770] width 30 height 30
checkbox input "true"
click at [1506, 246] on div "Schedule" at bounding box center [1505, 250] width 33 height 10
checkbox input "false"
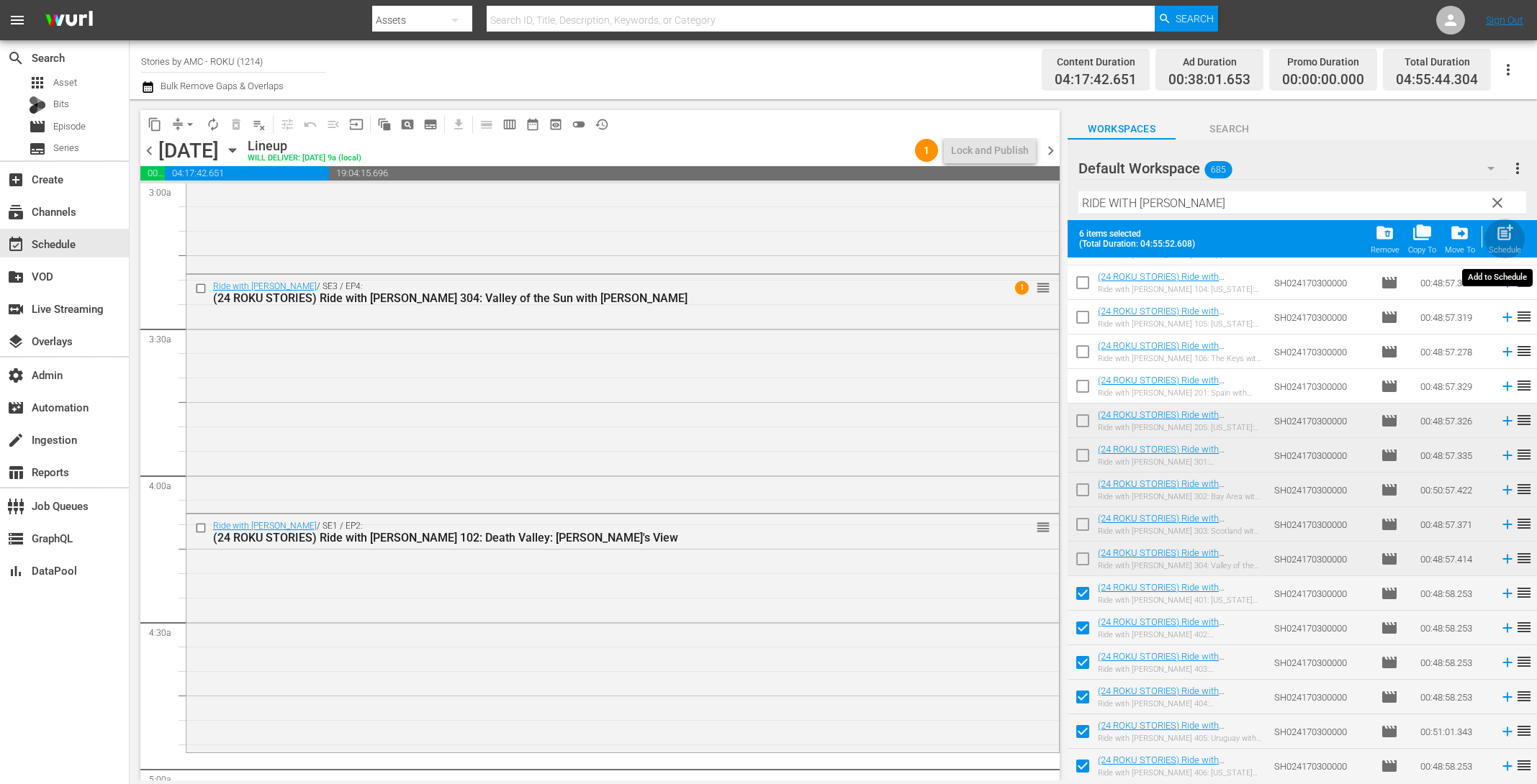
checkbox input "false"
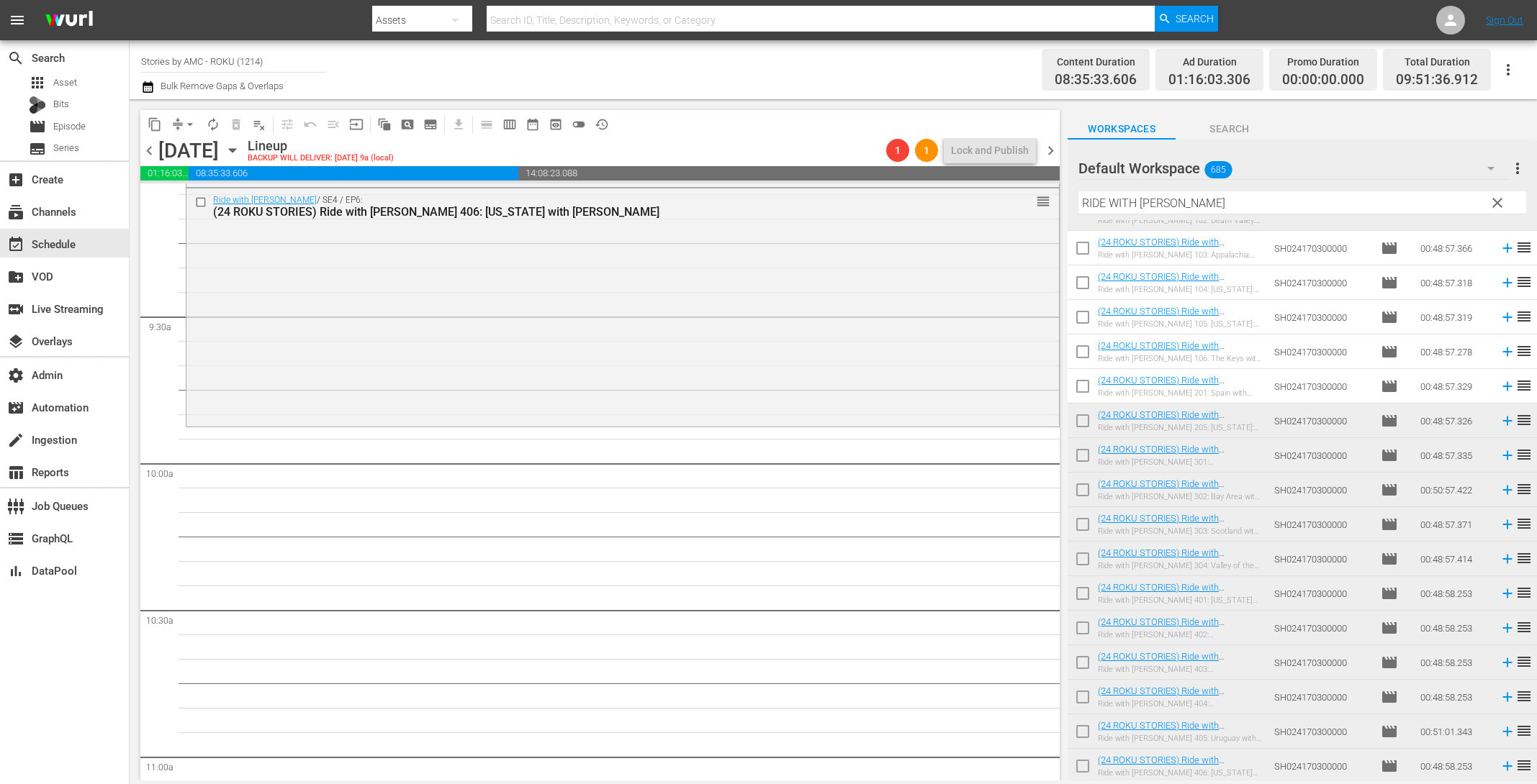
scroll to position [2667, 0]
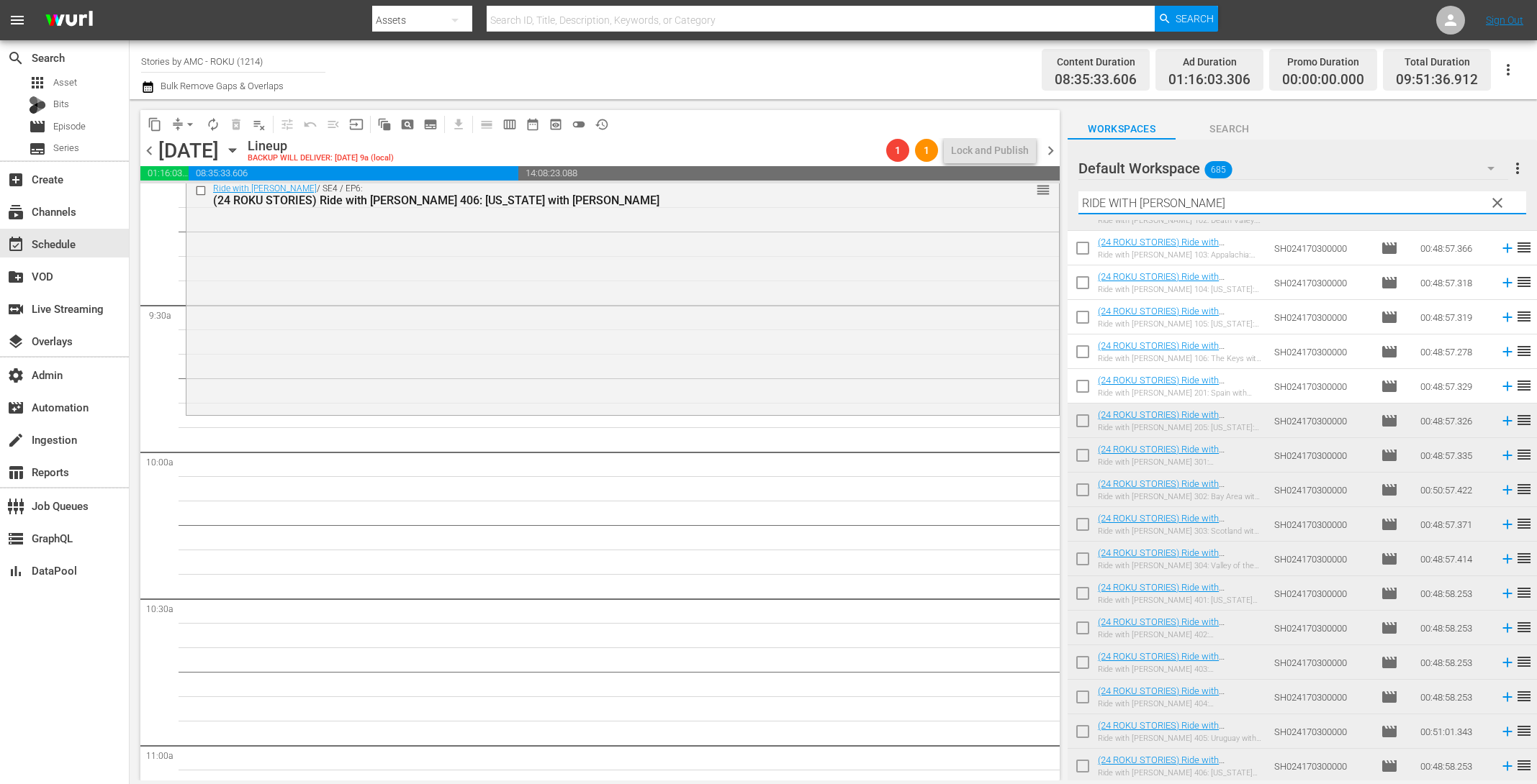
drag, startPoint x: 1270, startPoint y: 202, endPoint x: 944, endPoint y: 178, distance: 326.9
click at [946, 178] on div "content_copy compress arrow_drop_down autorenew_outlined delete_forever_outline…" at bounding box center [833, 439] width 1408 height 681
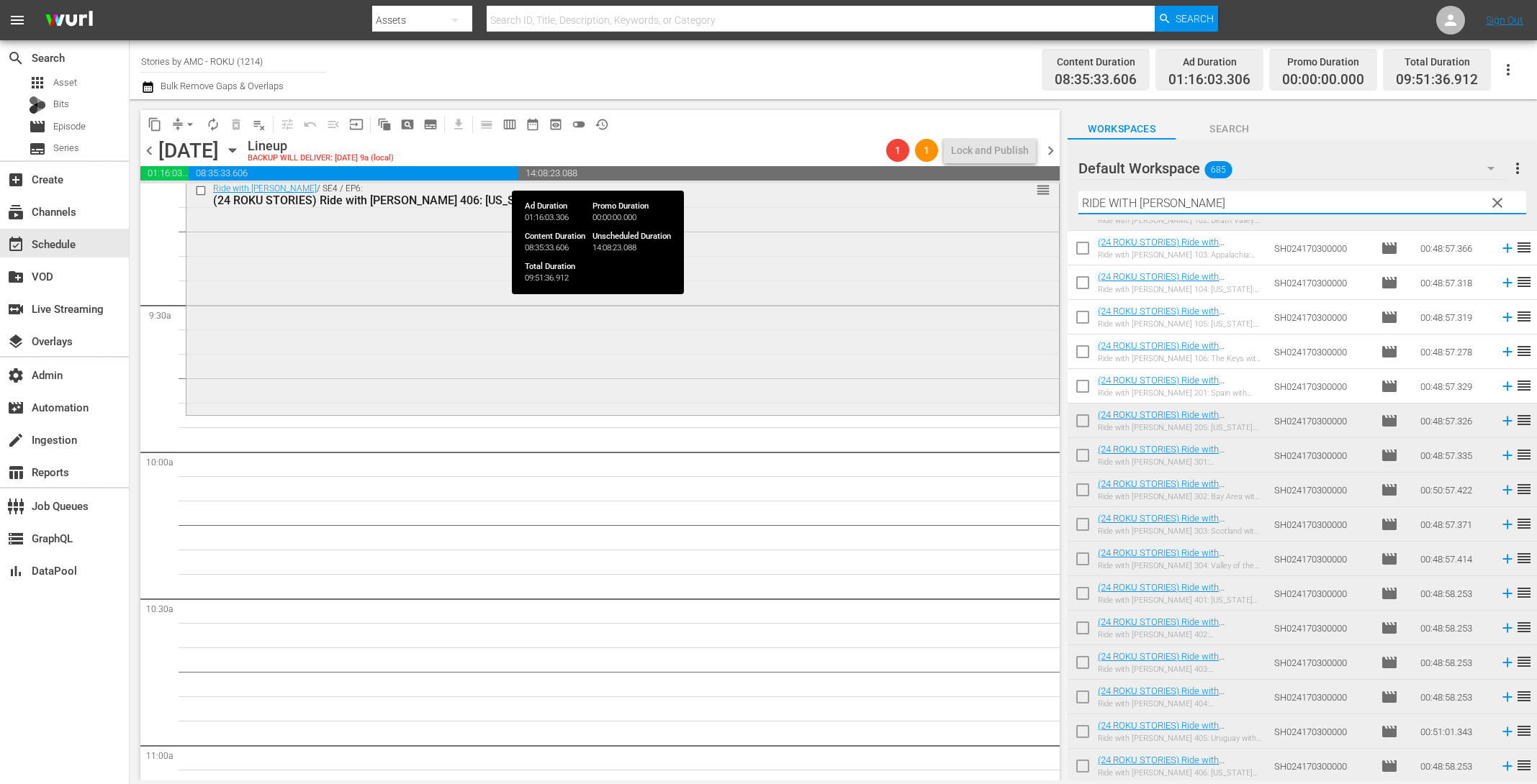
paste input "[PERSON_NAME]"
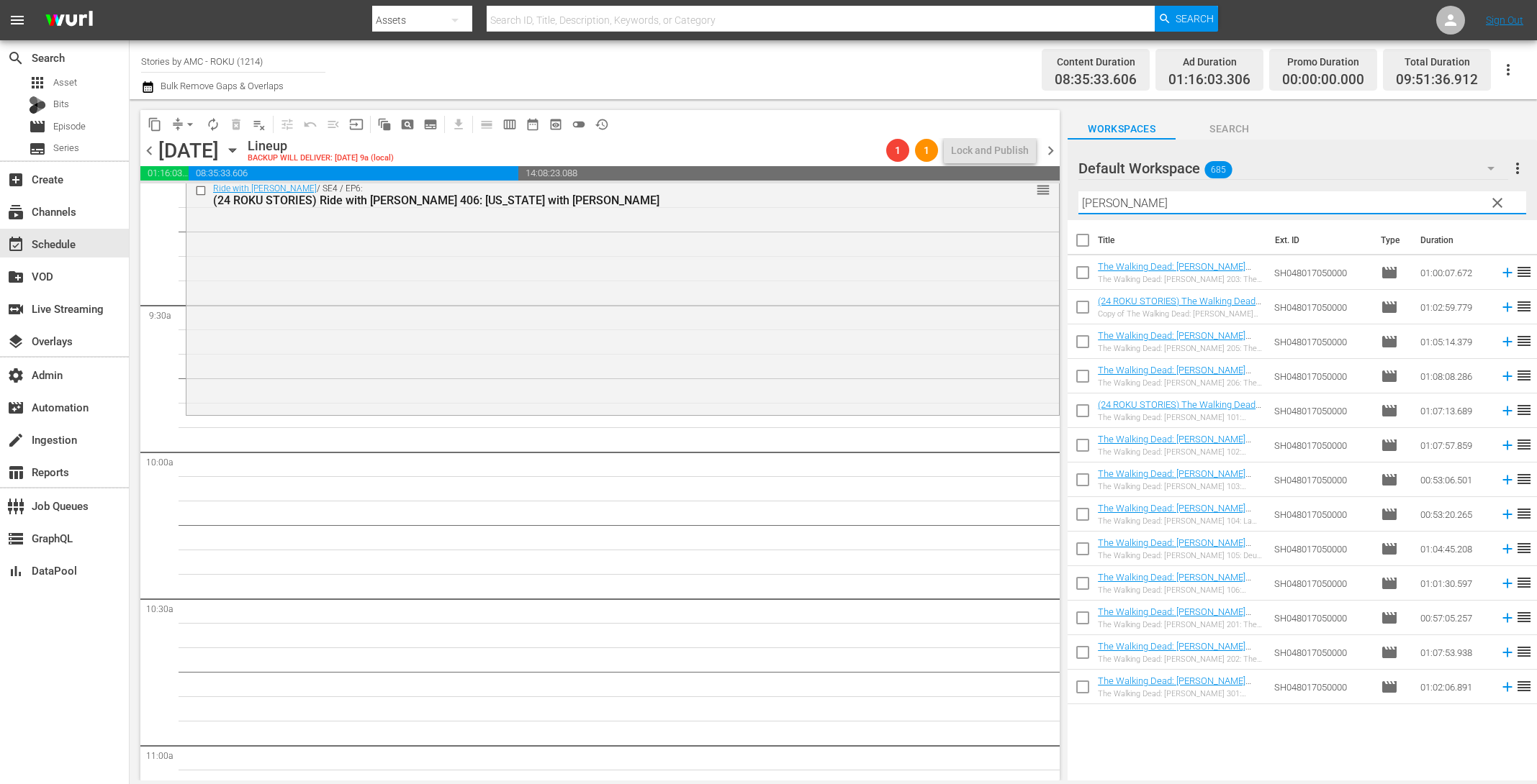
type input "[PERSON_NAME]"
click at [1085, 616] on input "checkbox" at bounding box center [1083, 621] width 30 height 30
checkbox input "true"
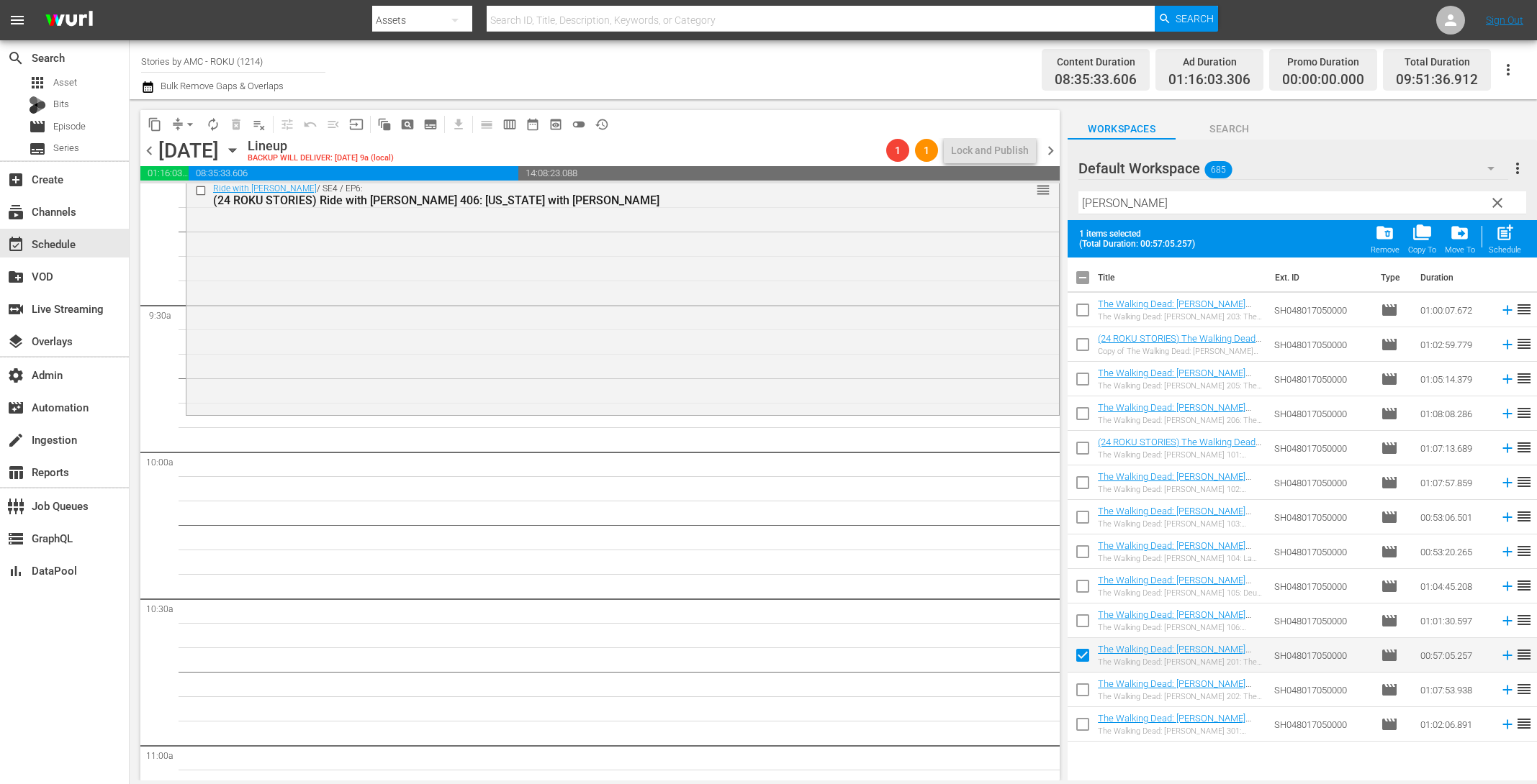
click at [1086, 692] on input "checkbox" at bounding box center [1083, 693] width 30 height 30
checkbox input "true"
click at [1505, 231] on span "post_add" at bounding box center [1505, 232] width 19 height 19
checkbox input "false"
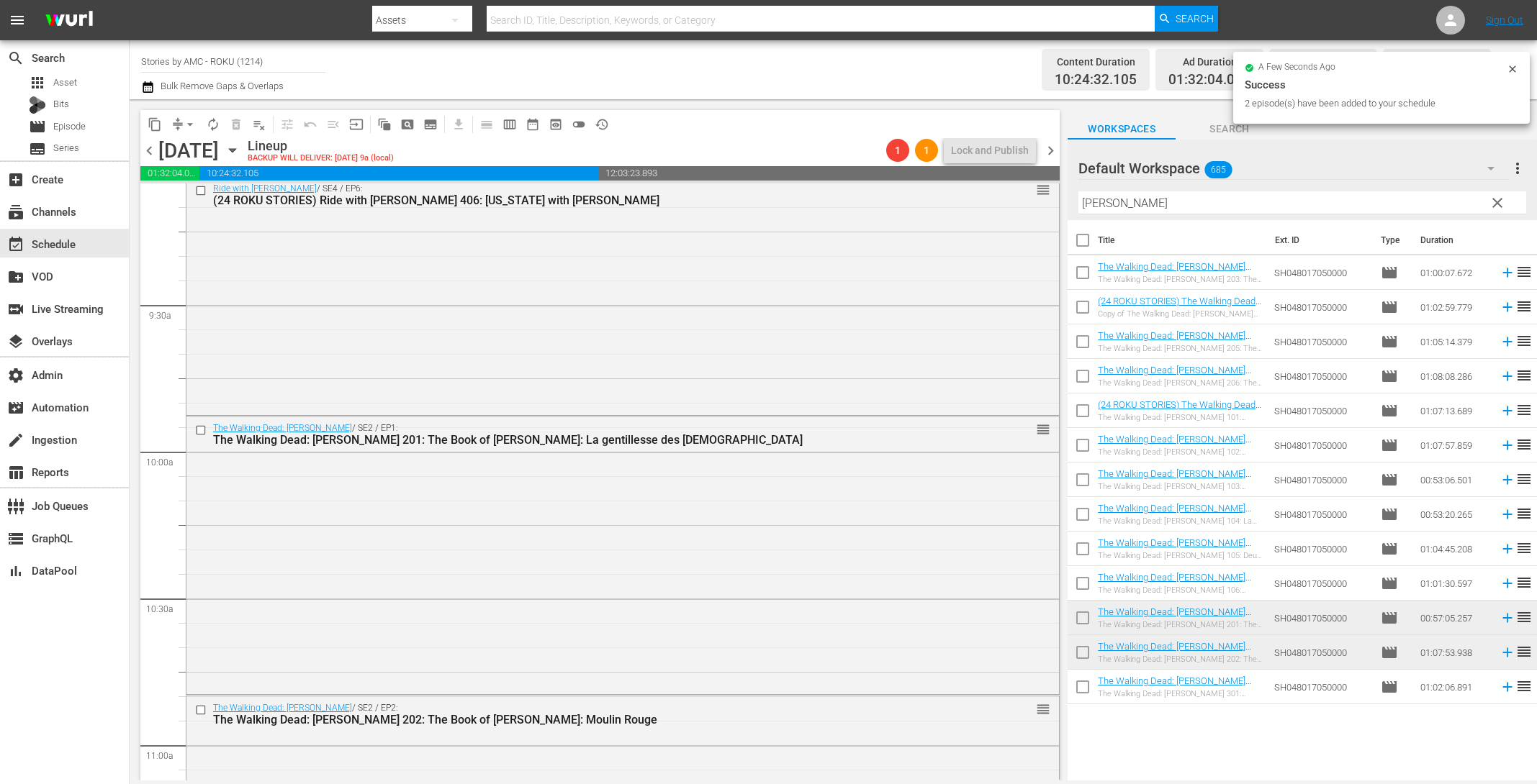
click at [1080, 271] on input "checkbox" at bounding box center [1083, 275] width 30 height 30
checkbox input "true"
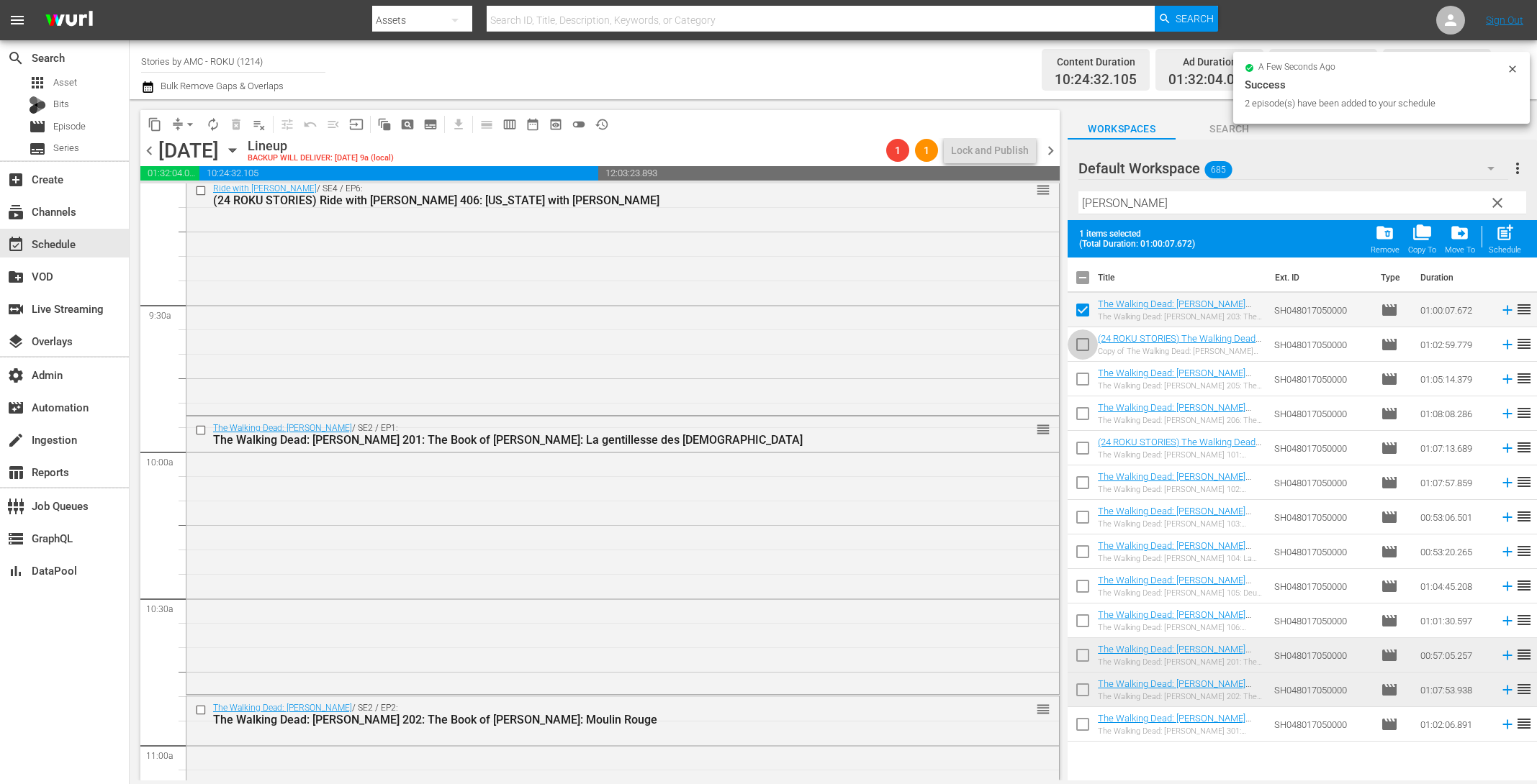
click at [1077, 340] on input "checkbox" at bounding box center [1083, 347] width 30 height 30
checkbox input "true"
click at [1076, 380] on input "checkbox" at bounding box center [1083, 382] width 30 height 30
checkbox input "true"
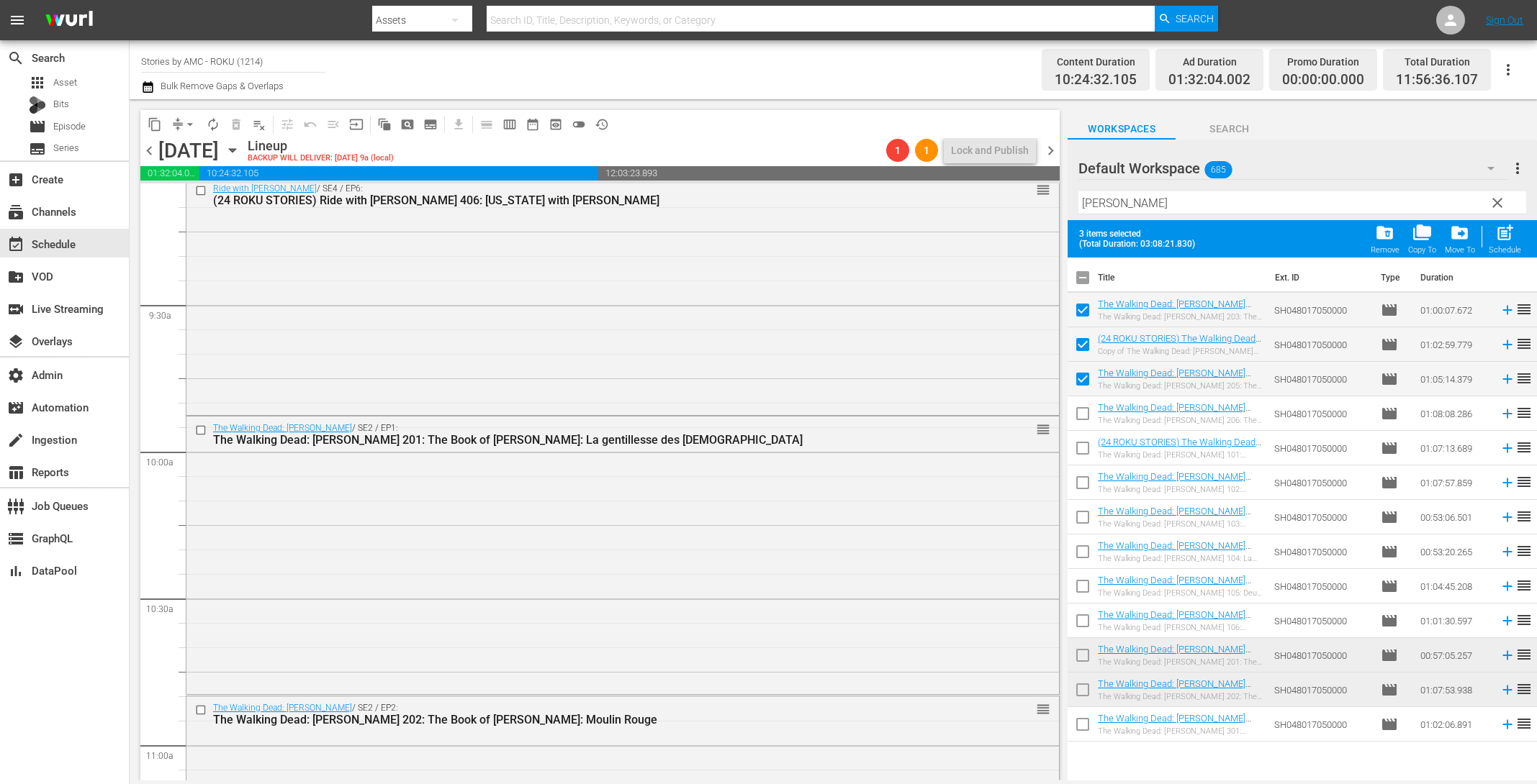
click at [1075, 419] on input "checkbox" at bounding box center [1083, 417] width 30 height 30
checkbox input "true"
click at [1510, 240] on span "post_add" at bounding box center [1505, 232] width 19 height 19
checkbox input "false"
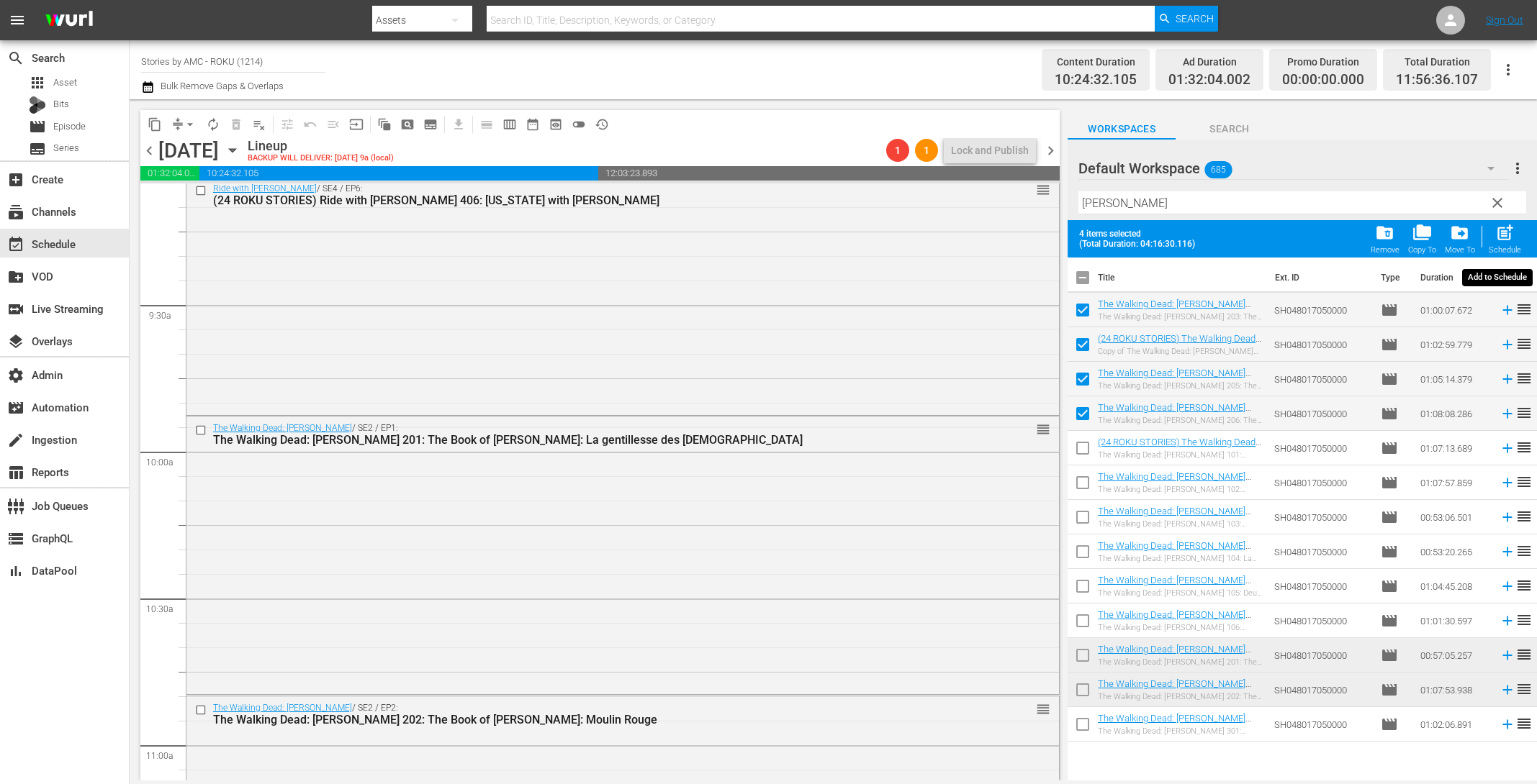
checkbox input "false"
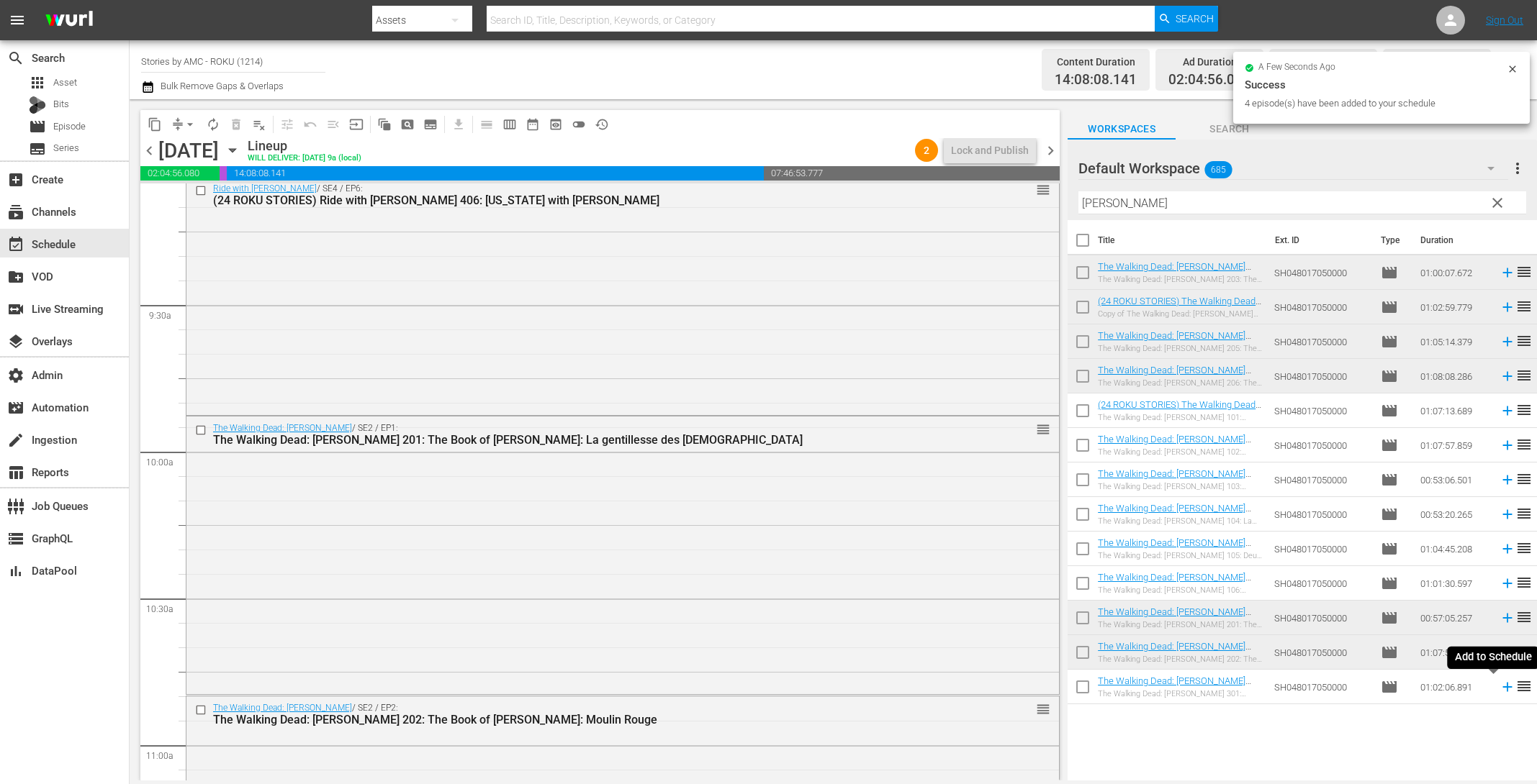
click at [1503, 687] on icon at bounding box center [1507, 687] width 10 height 10
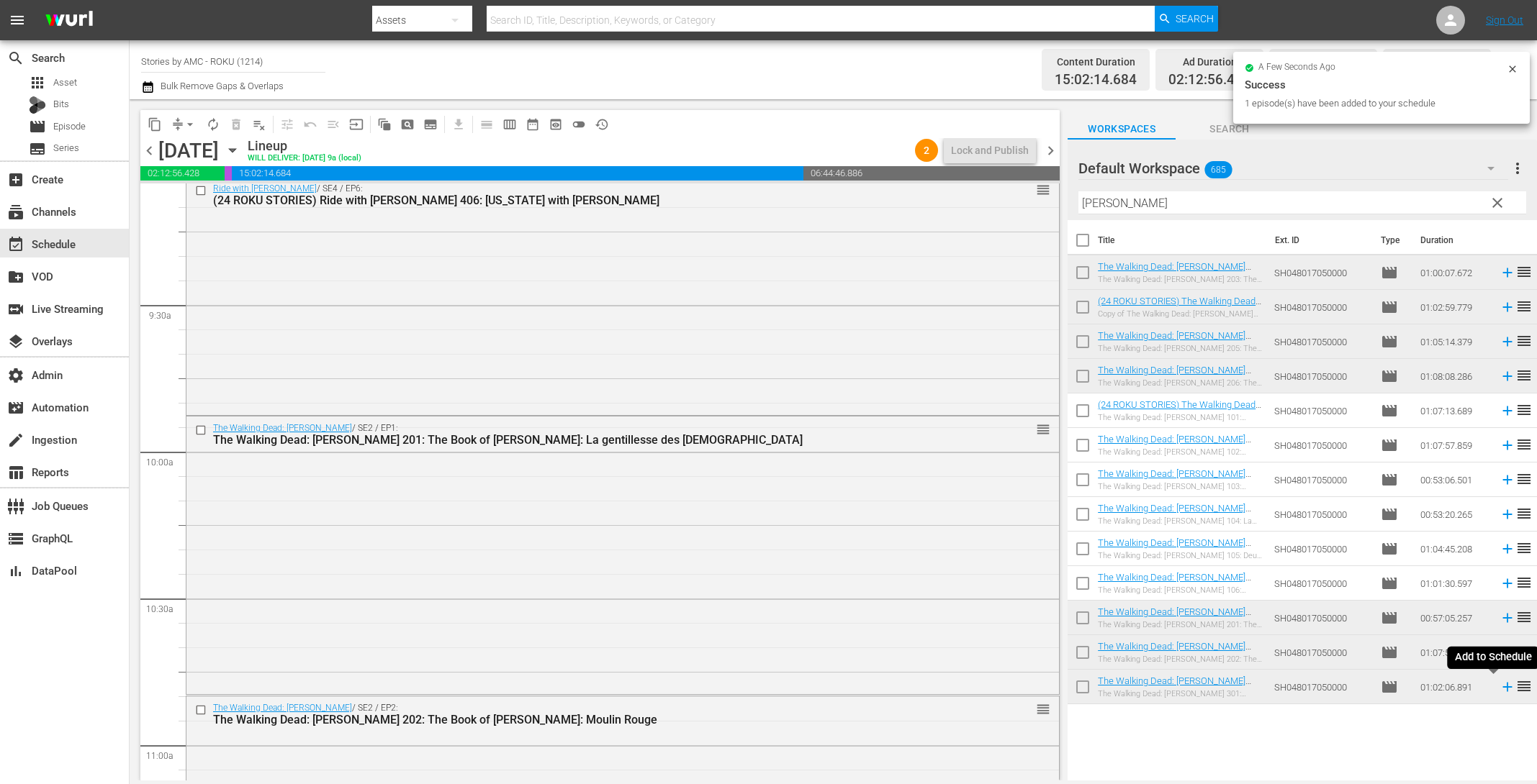
click at [1503, 687] on icon at bounding box center [1507, 687] width 10 height 10
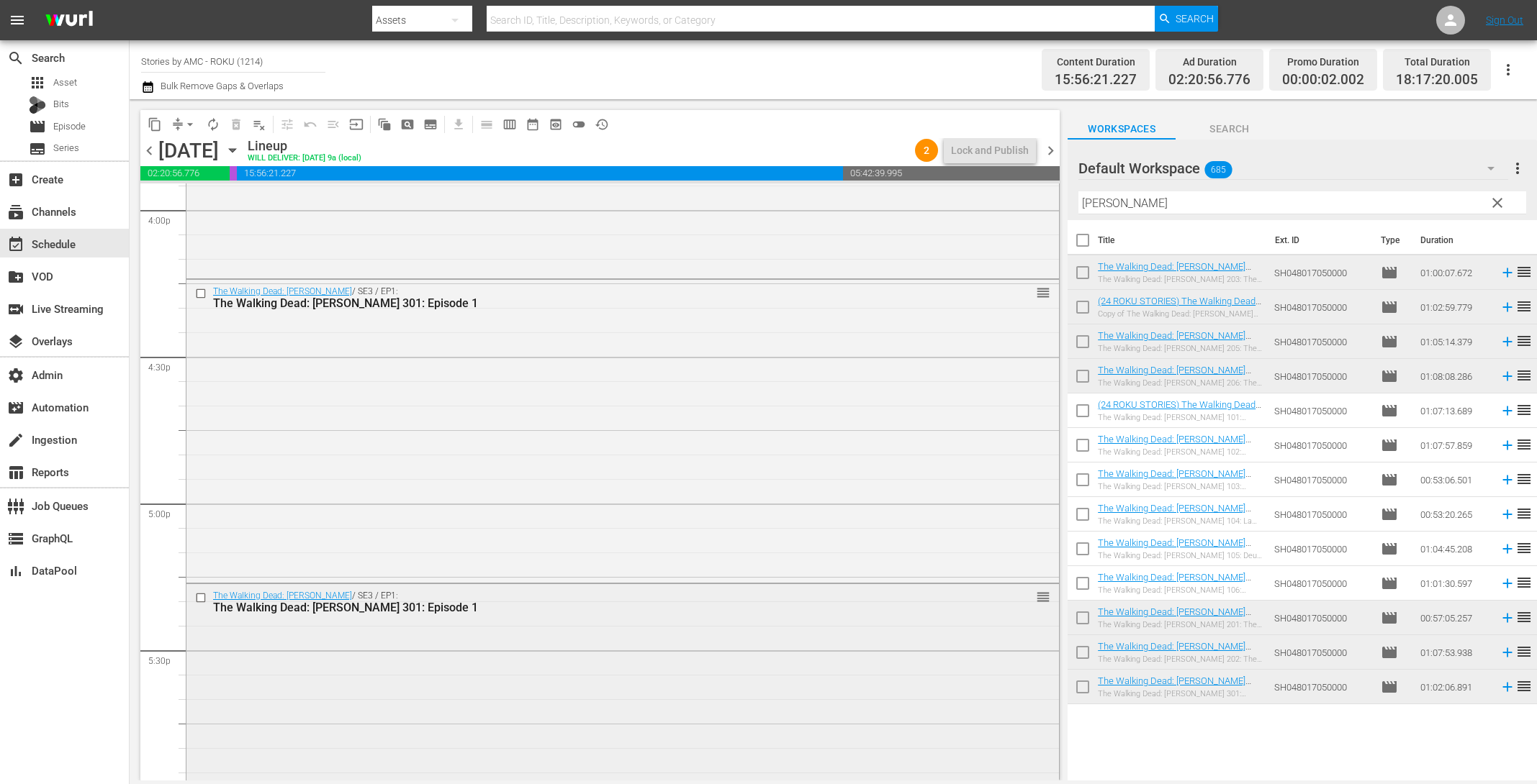
scroll to position [4571, 0]
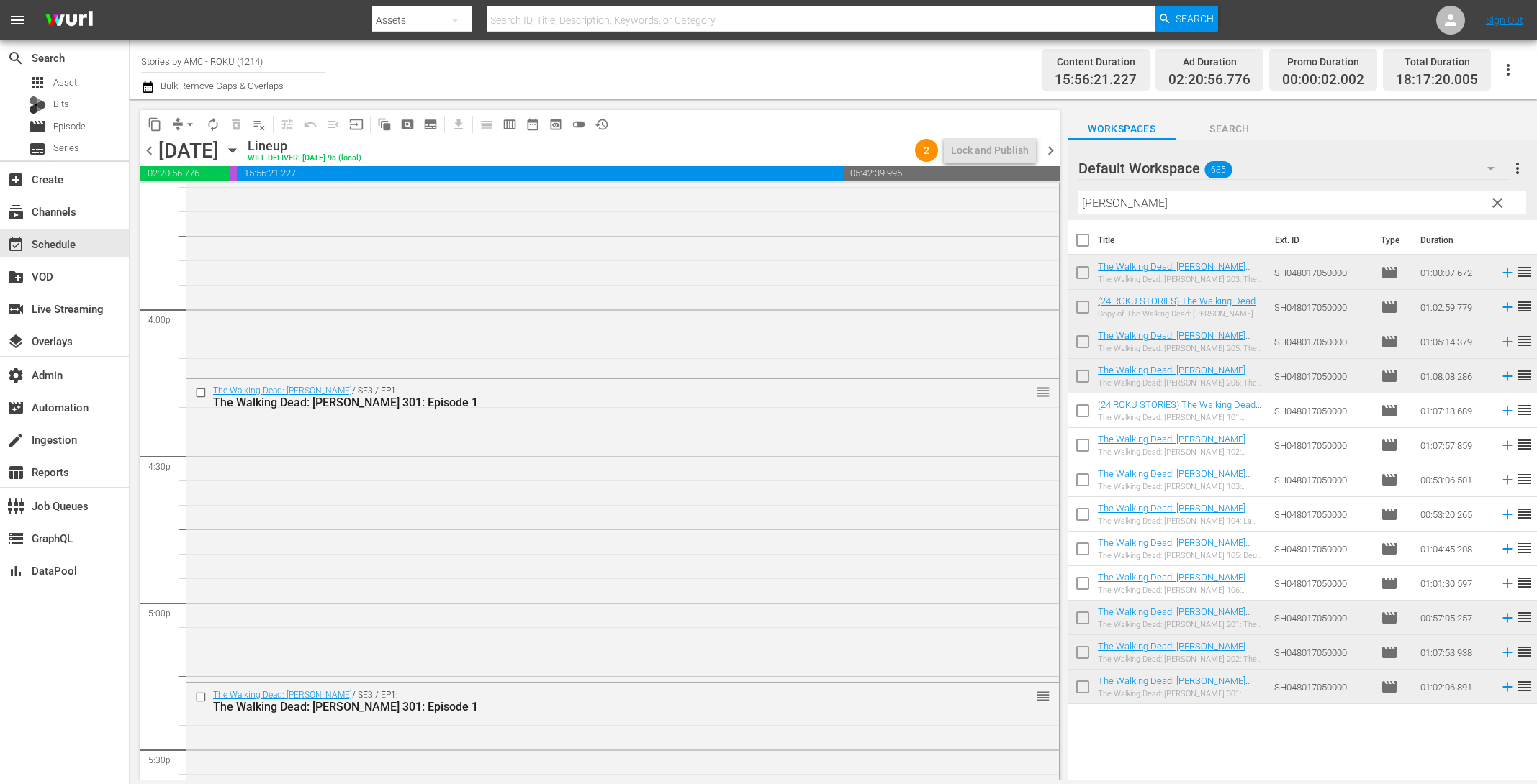
drag, startPoint x: 1081, startPoint y: 612, endPoint x: 1082, endPoint y: 622, distance: 10.0
click at [1081, 612] on input "checkbox" at bounding box center [1083, 621] width 30 height 30
checkbox input "true"
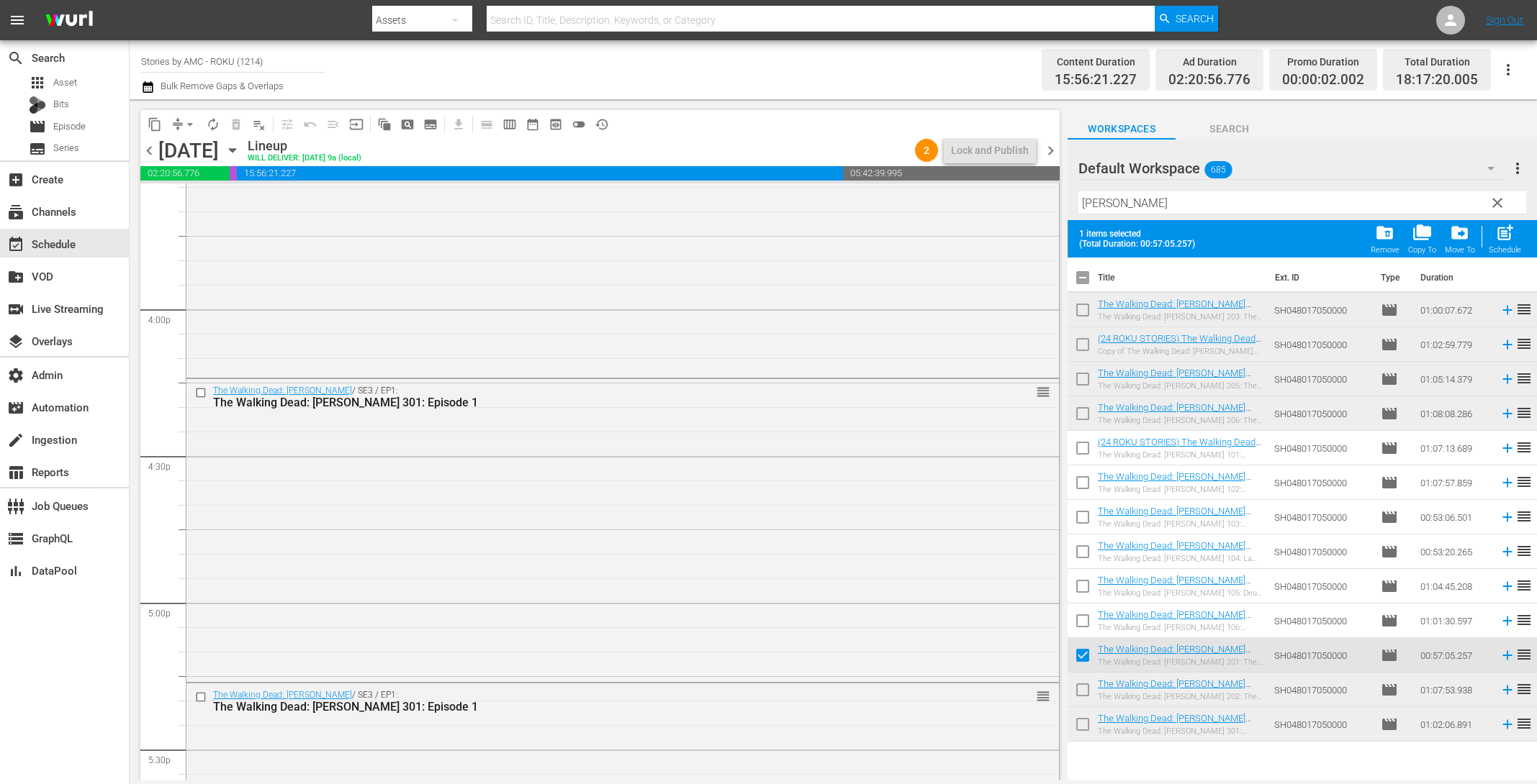
click at [1081, 691] on input "checkbox" at bounding box center [1083, 693] width 30 height 30
checkbox input "true"
click at [1507, 229] on span "post_add" at bounding box center [1505, 232] width 19 height 19
checkbox input "false"
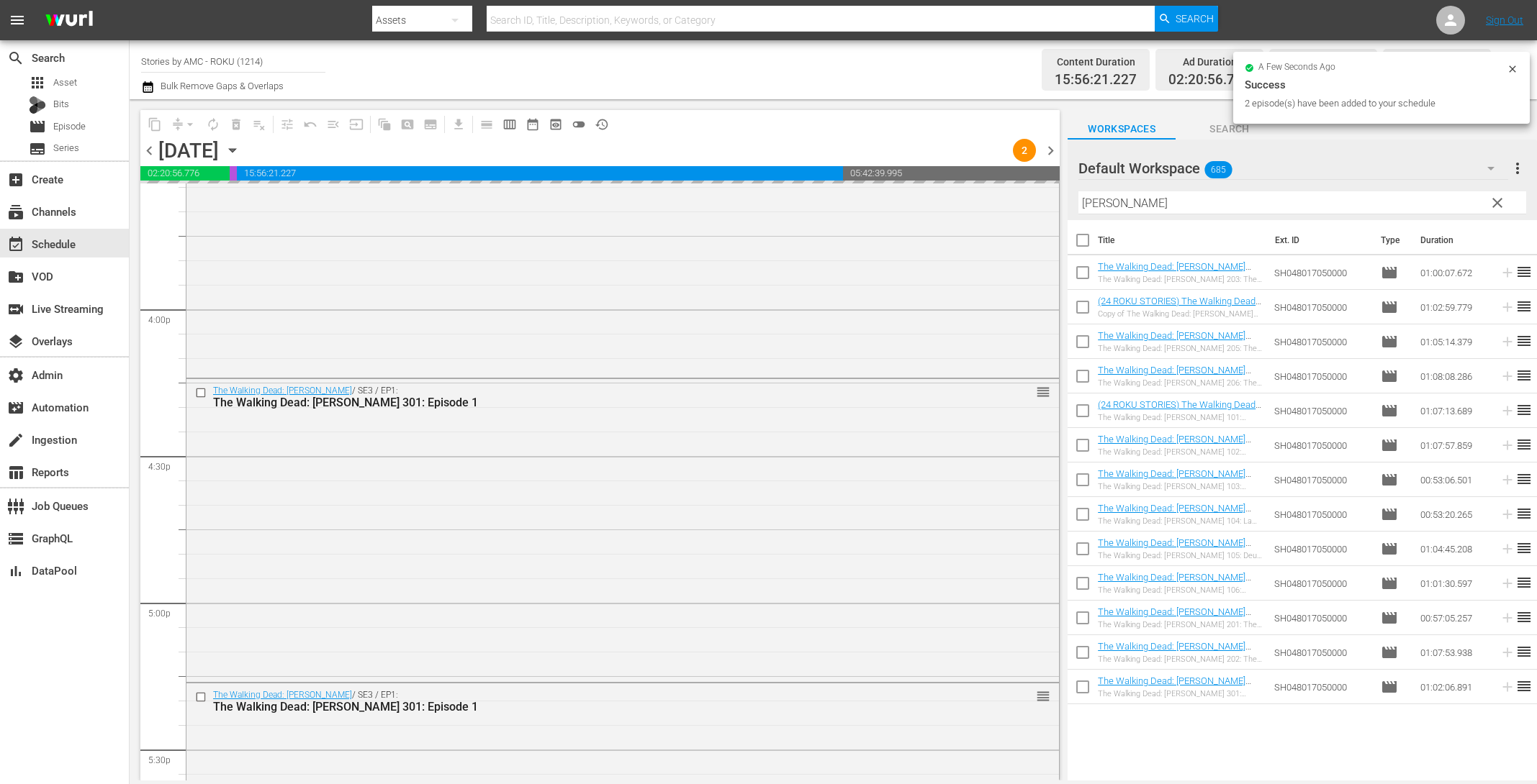
click at [1081, 275] on input "checkbox" at bounding box center [1083, 275] width 30 height 30
checkbox input "true"
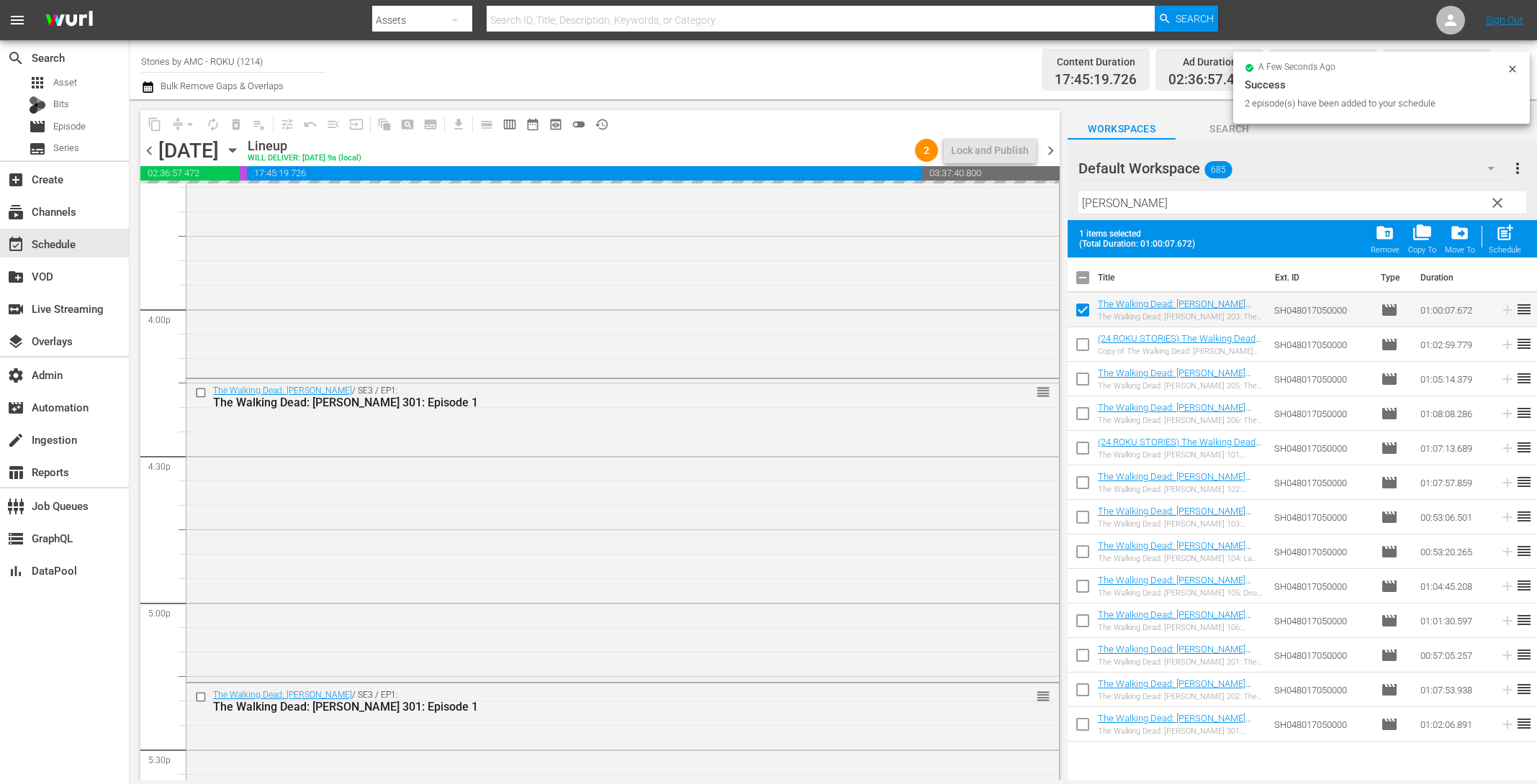
click at [1085, 346] on input "checkbox" at bounding box center [1083, 347] width 30 height 30
checkbox input "true"
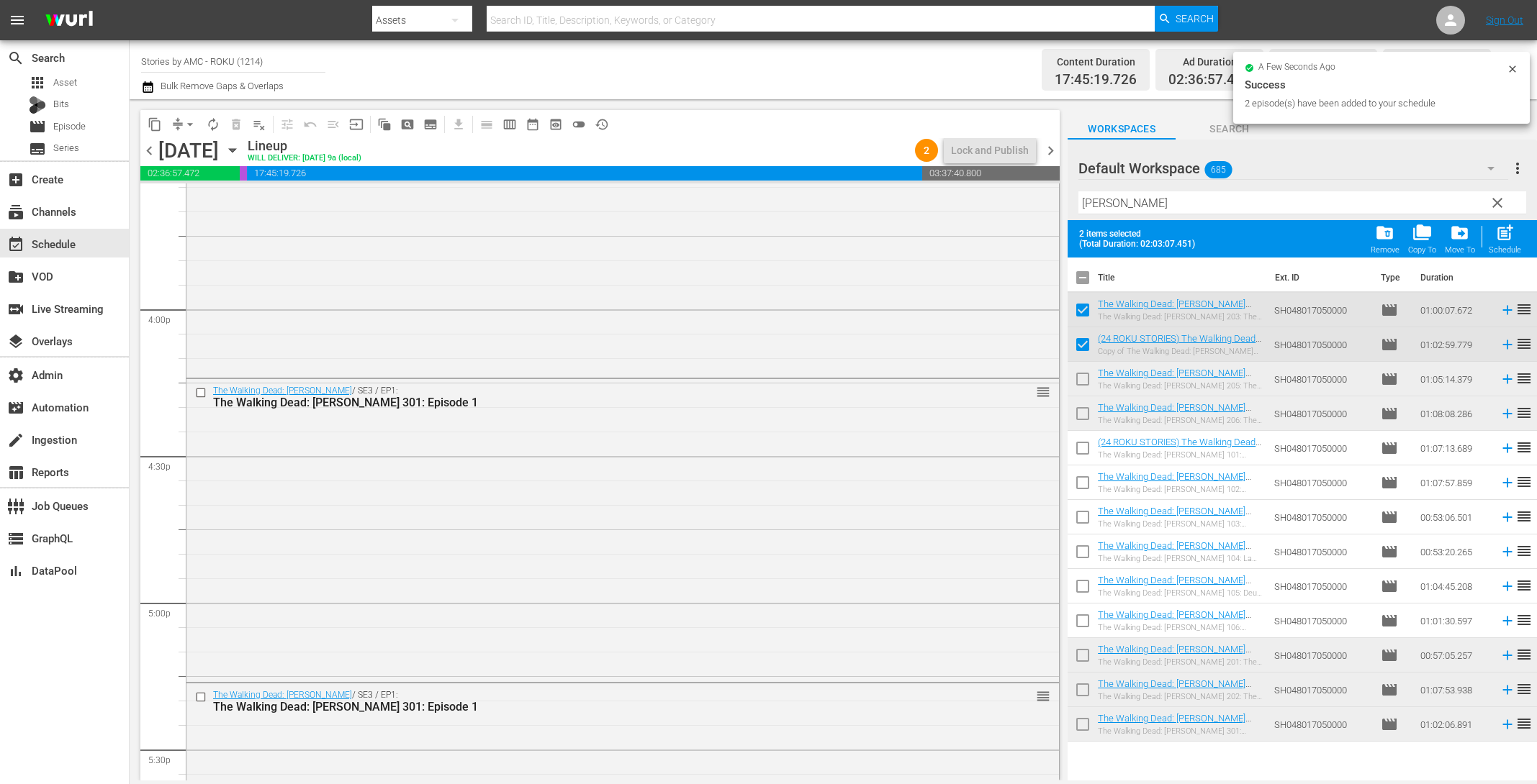
click at [1082, 378] on input "checkbox" at bounding box center [1083, 382] width 30 height 30
checkbox input "true"
click at [1080, 410] on input "checkbox" at bounding box center [1083, 417] width 30 height 30
checkbox input "true"
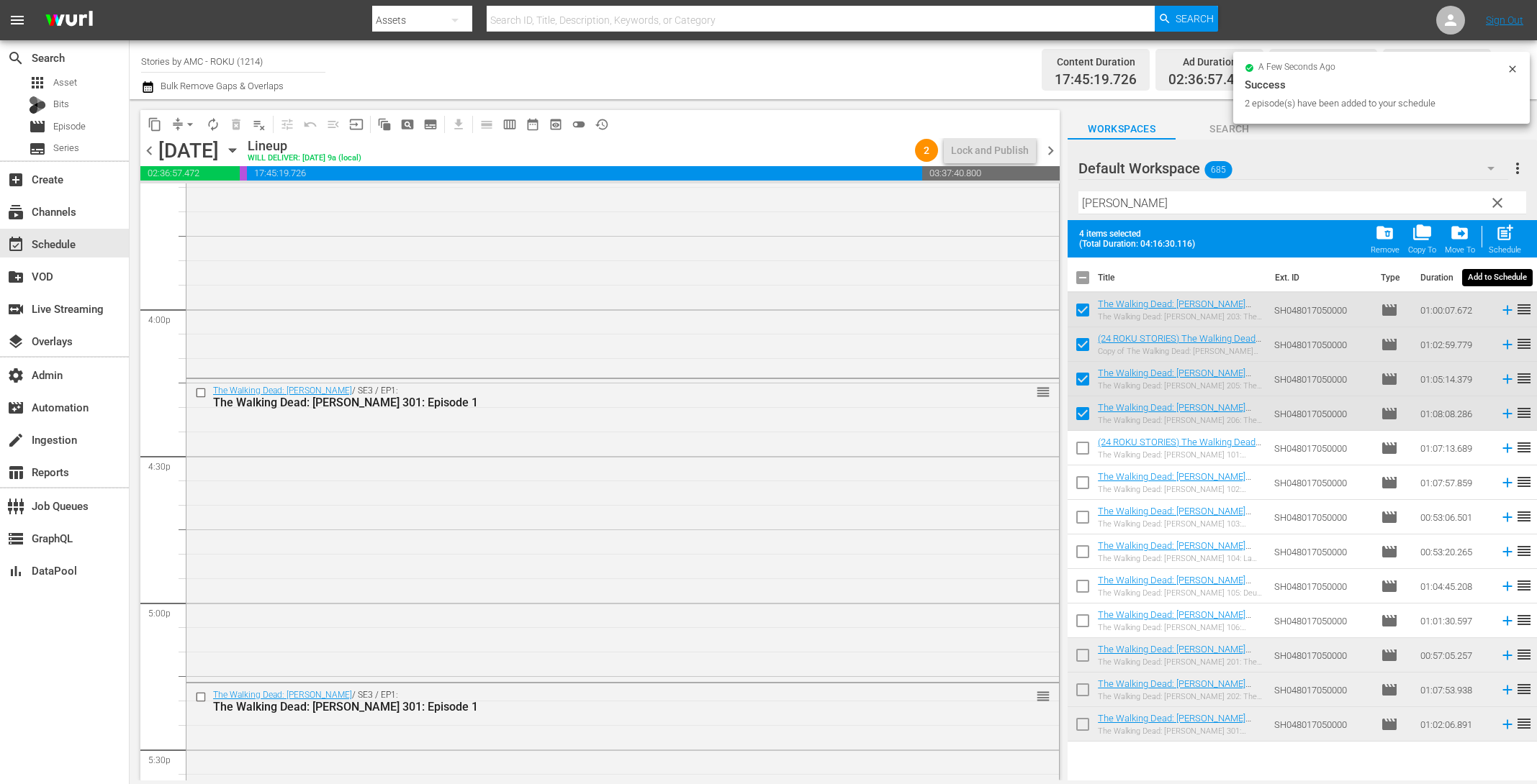
click at [1499, 237] on span "post_add" at bounding box center [1505, 232] width 19 height 19
checkbox input "false"
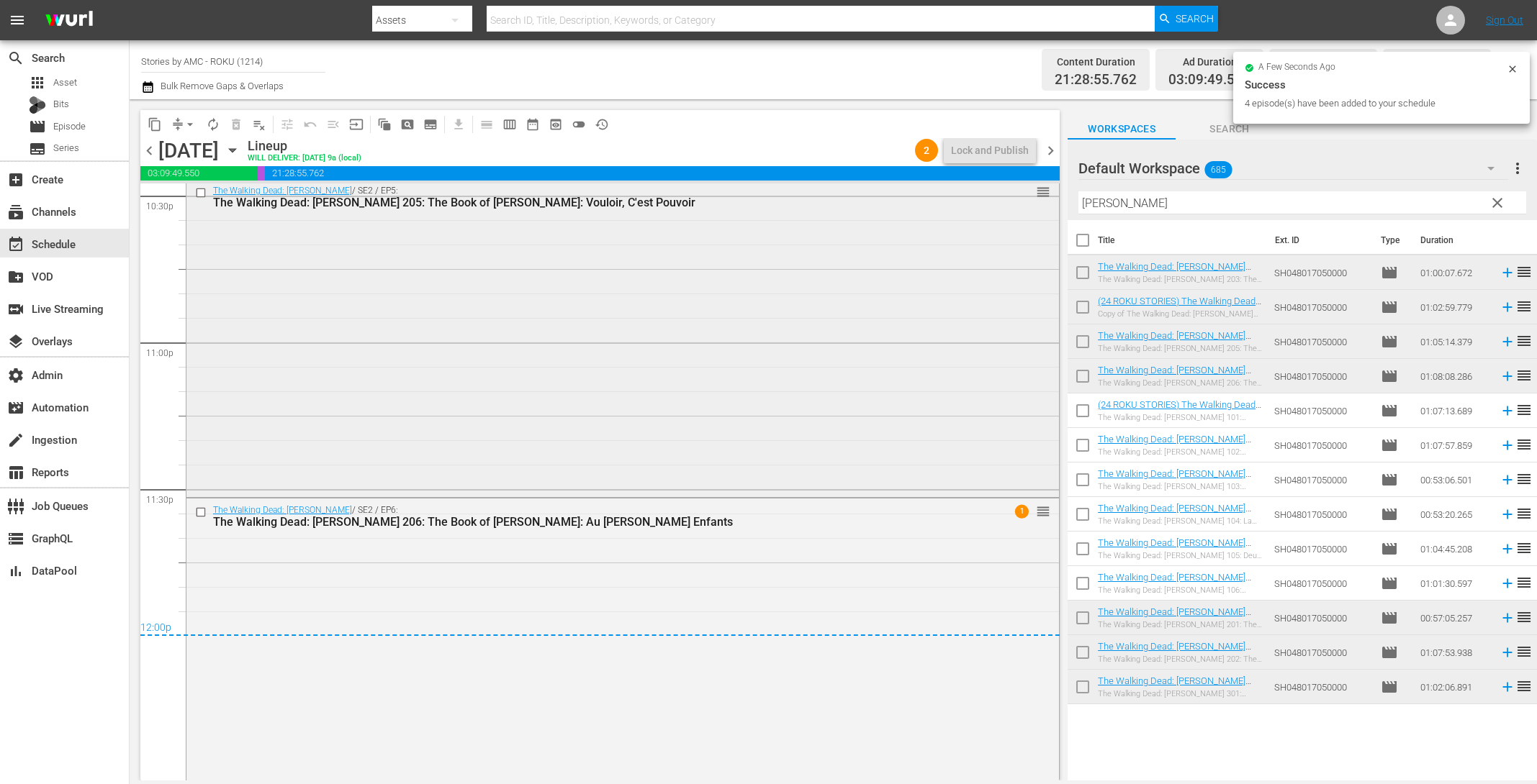
scroll to position [6642, 0]
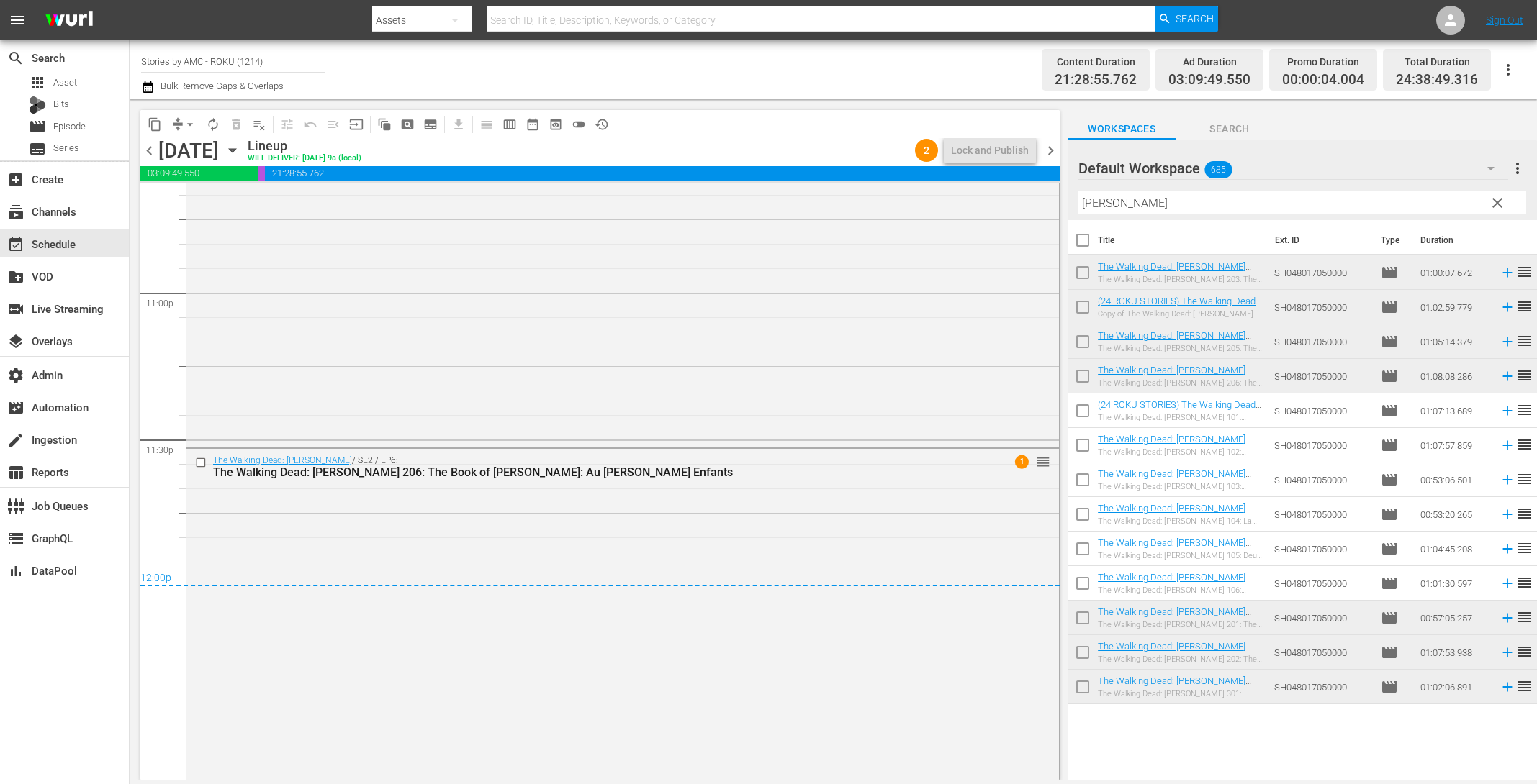
click at [1054, 157] on span "chevron_right" at bounding box center [1050, 151] width 18 height 18
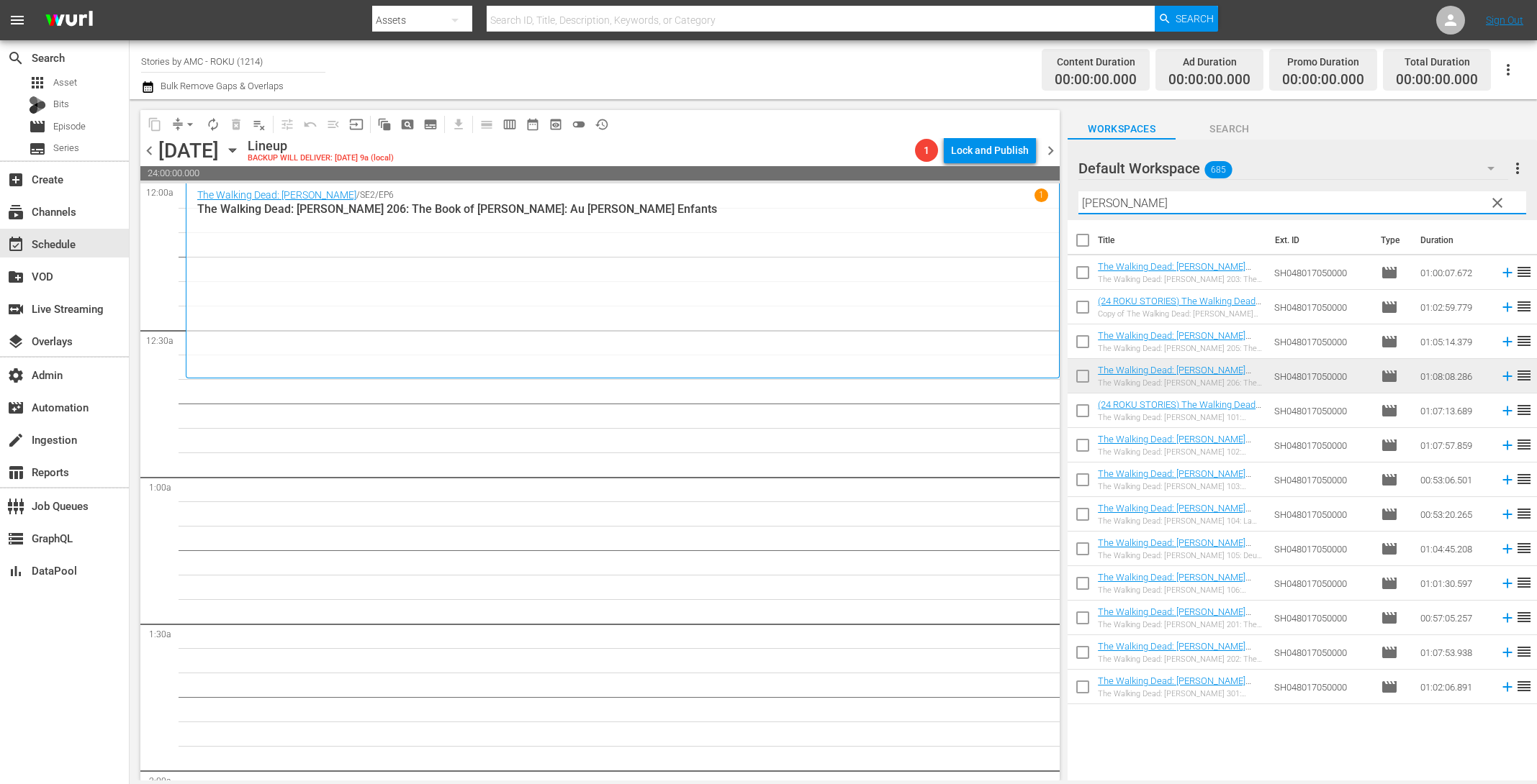
drag, startPoint x: 1186, startPoint y: 206, endPoint x: 900, endPoint y: 190, distance: 286.4
click at [925, 190] on div "content_copy compress arrow_drop_down autorenew_outlined delete_forever_outline…" at bounding box center [833, 439] width 1408 height 681
paste input "RIDE WITH [PERSON_NAME]"
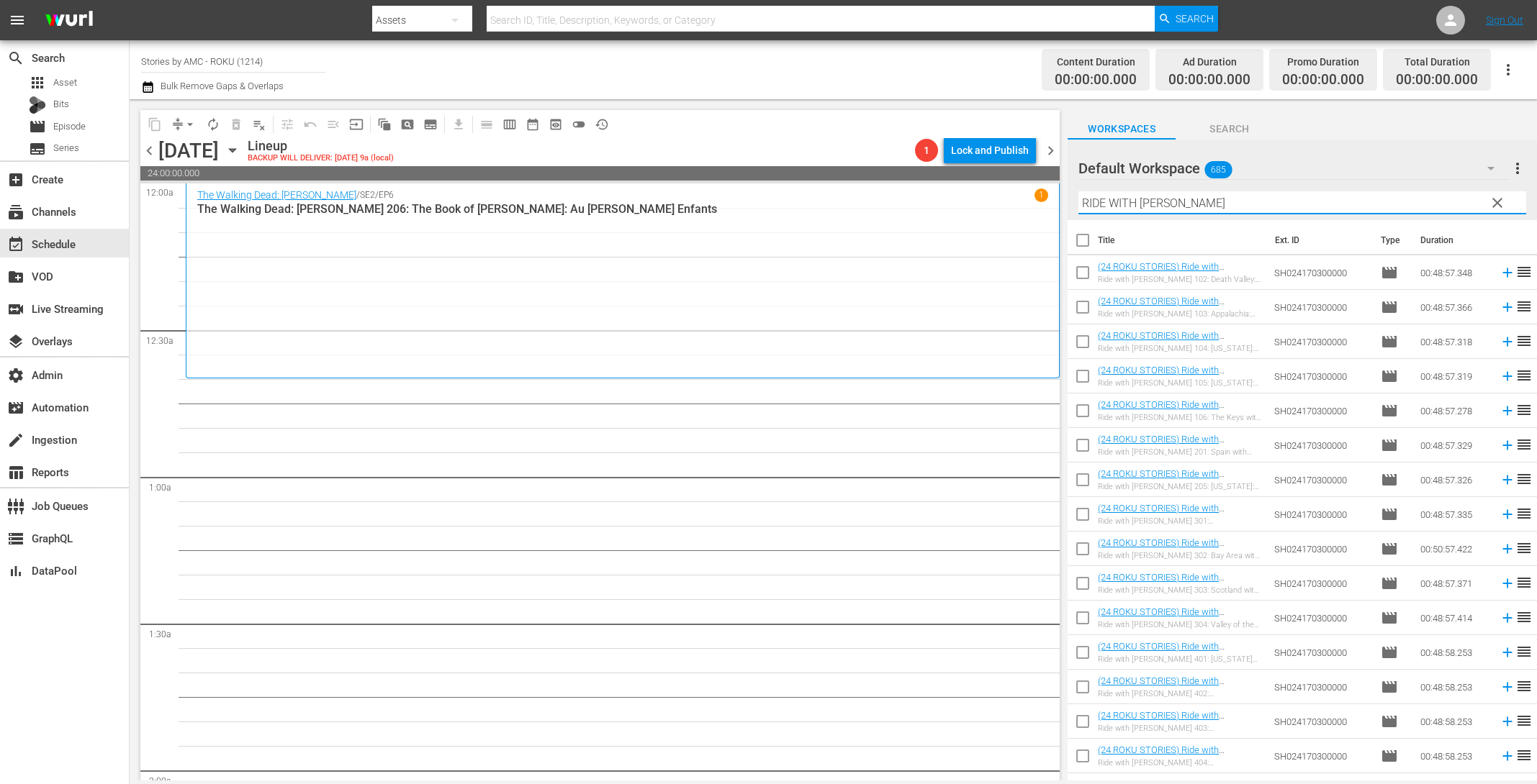
type input "RIDE WITH [PERSON_NAME]"
click at [1083, 378] on input "checkbox" at bounding box center [1083, 379] width 30 height 30
checkbox input "true"
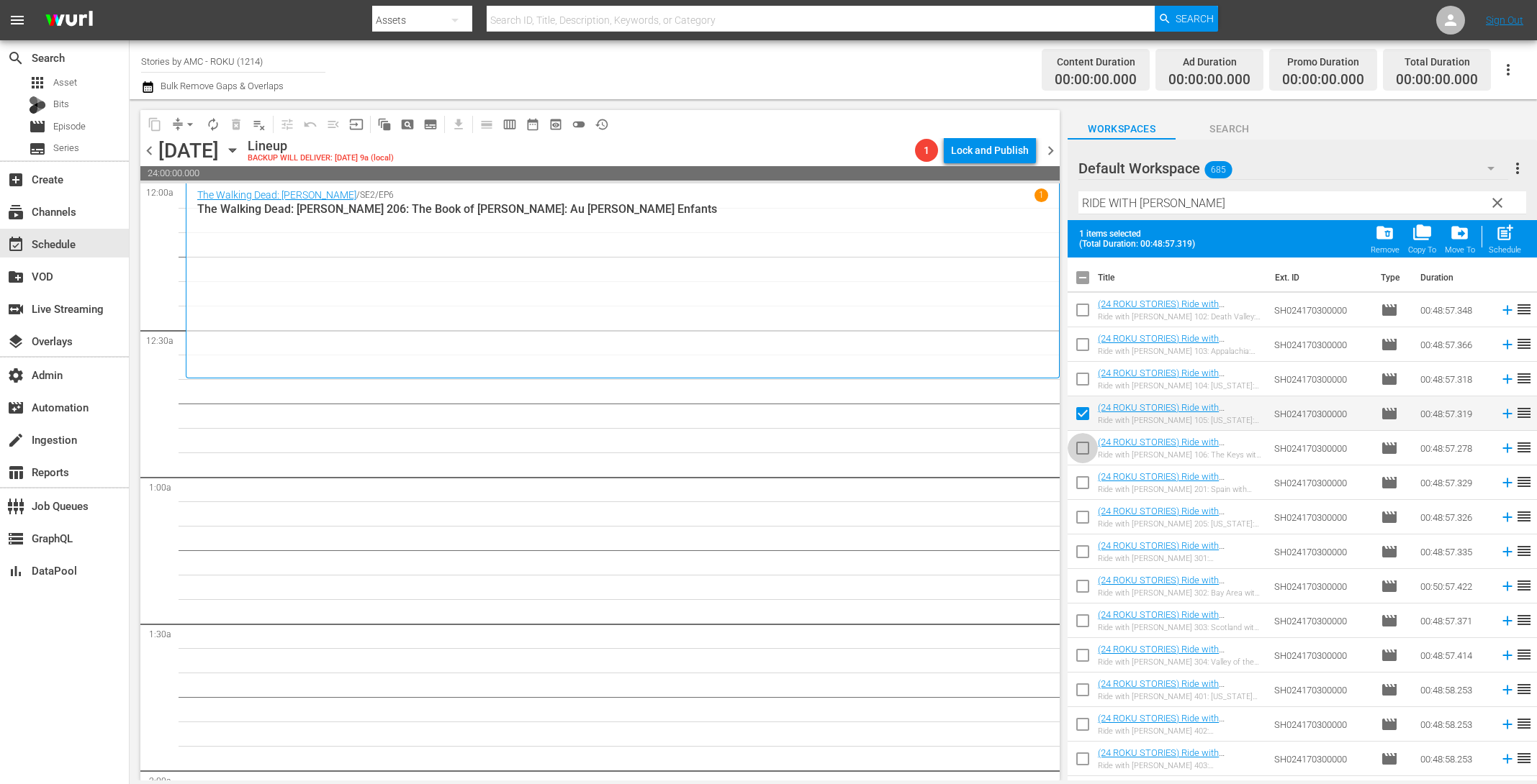
click at [1089, 448] on input "checkbox" at bounding box center [1083, 451] width 30 height 30
checkbox input "true"
click at [1078, 484] on input "checkbox" at bounding box center [1083, 485] width 30 height 30
checkbox input "true"
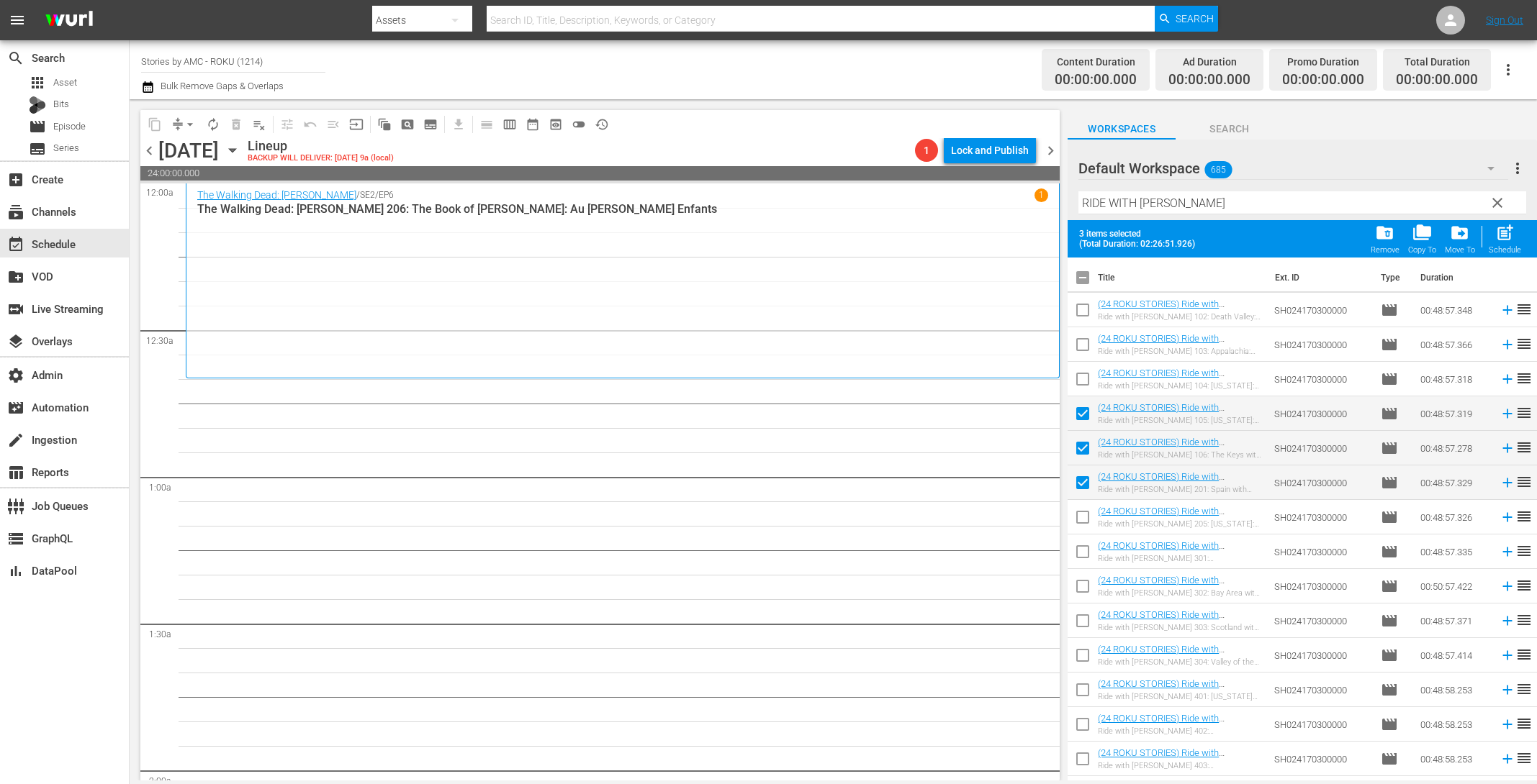
click at [1089, 544] on input "checkbox" at bounding box center [1083, 555] width 30 height 30
checkbox input "true"
drag, startPoint x: 1083, startPoint y: 597, endPoint x: 1084, endPoint y: 612, distance: 15.0
click at [1083, 597] on input "checkbox" at bounding box center [1083, 589] width 30 height 30
checkbox input "true"
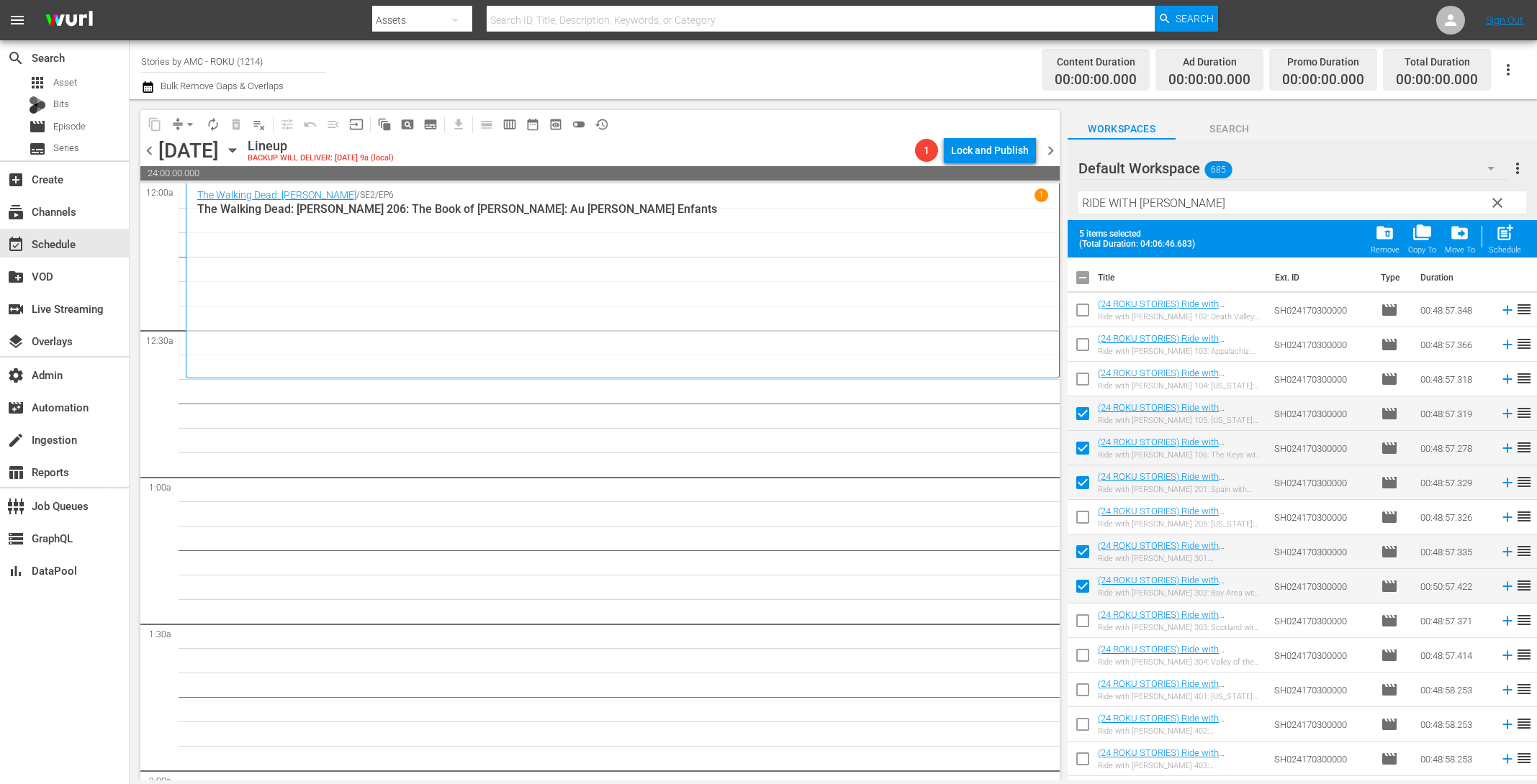
drag, startPoint x: 1085, startPoint y: 629, endPoint x: 1098, endPoint y: 621, distance: 15.3
click at [1085, 629] on input "checkbox" at bounding box center [1083, 624] width 30 height 30
checkbox input "true"
click at [1503, 238] on span "post_add" at bounding box center [1505, 232] width 19 height 19
checkbox input "false"
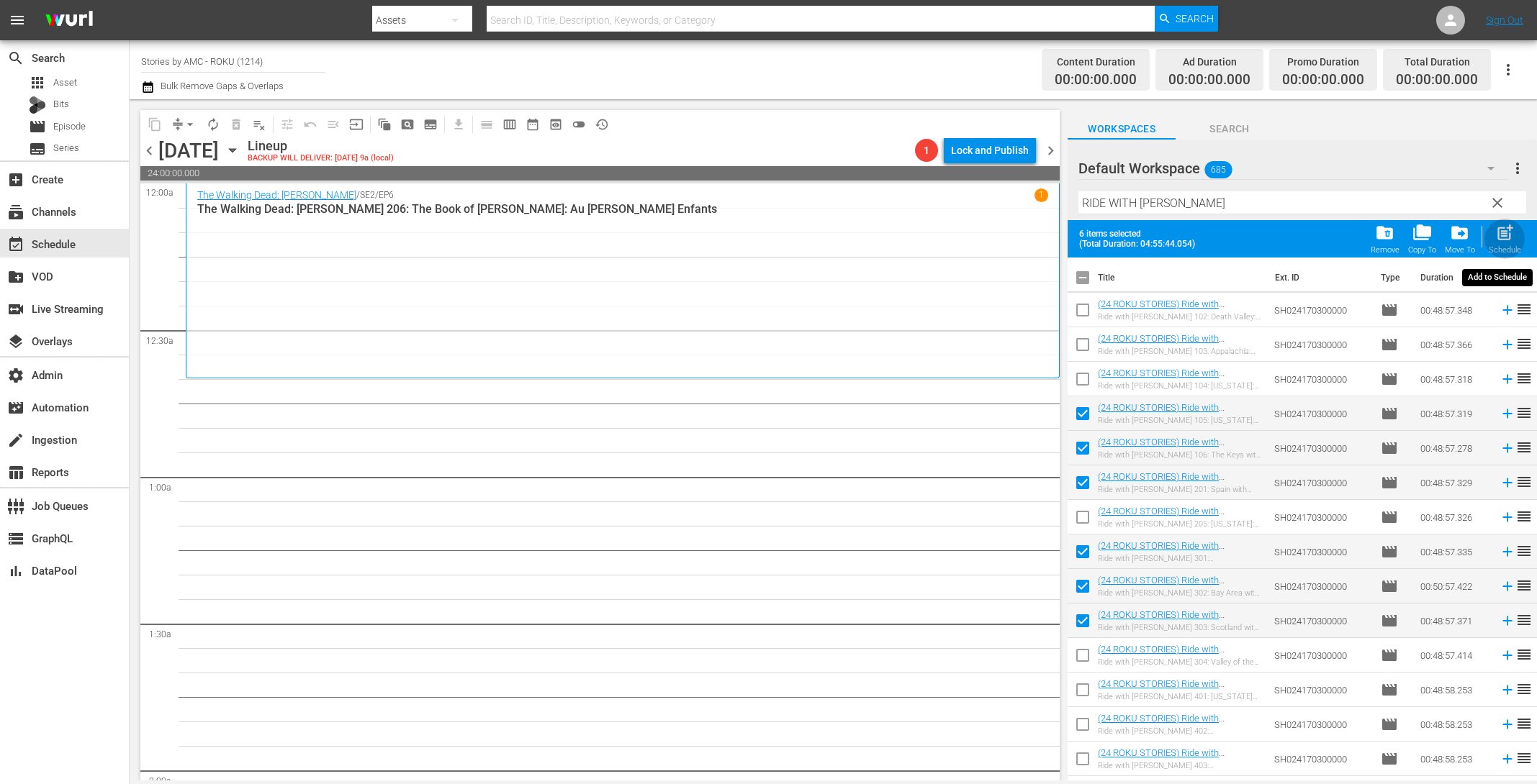
checkbox input "false"
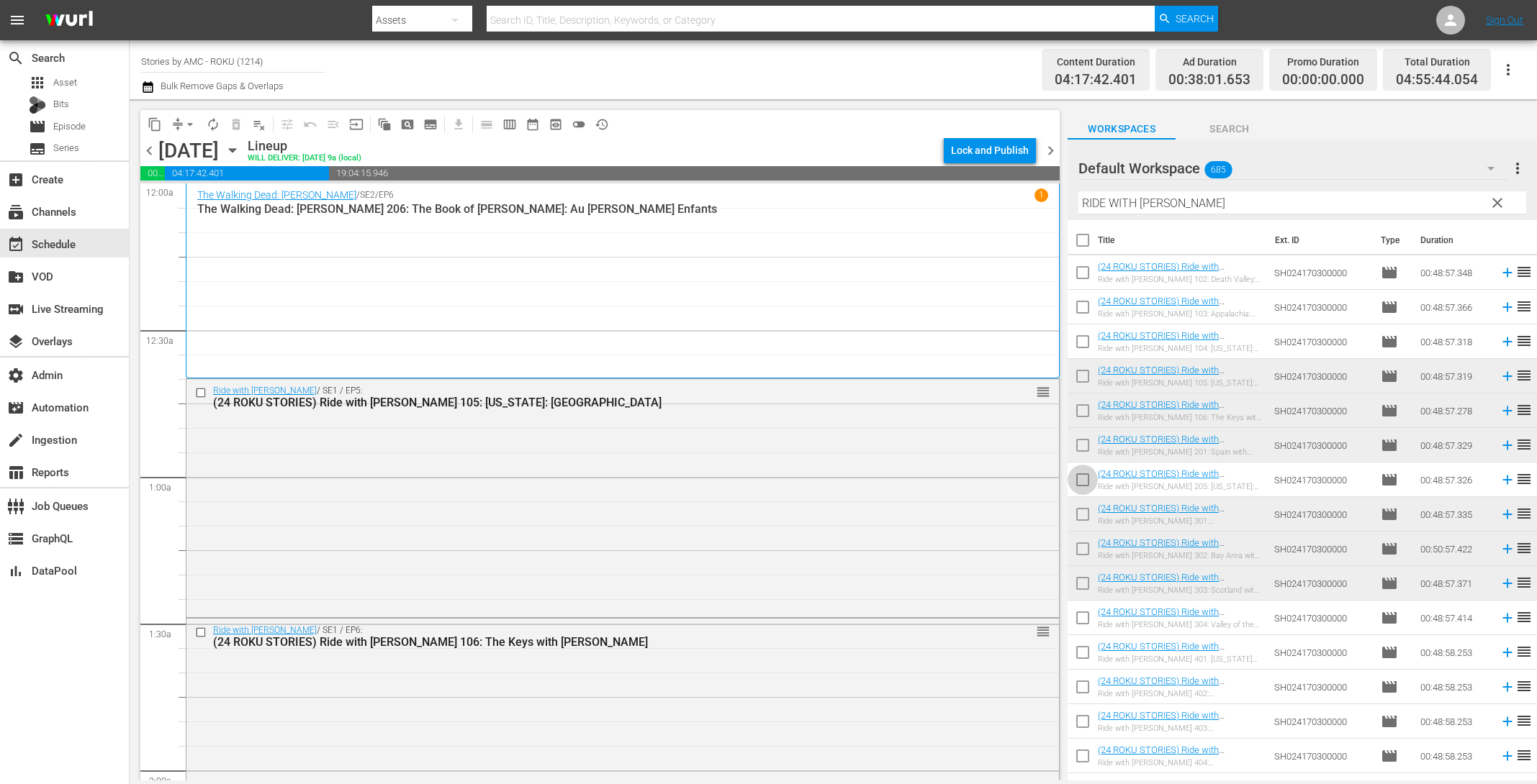
click at [1082, 482] on input "checkbox" at bounding box center [1083, 483] width 30 height 30
checkbox input "true"
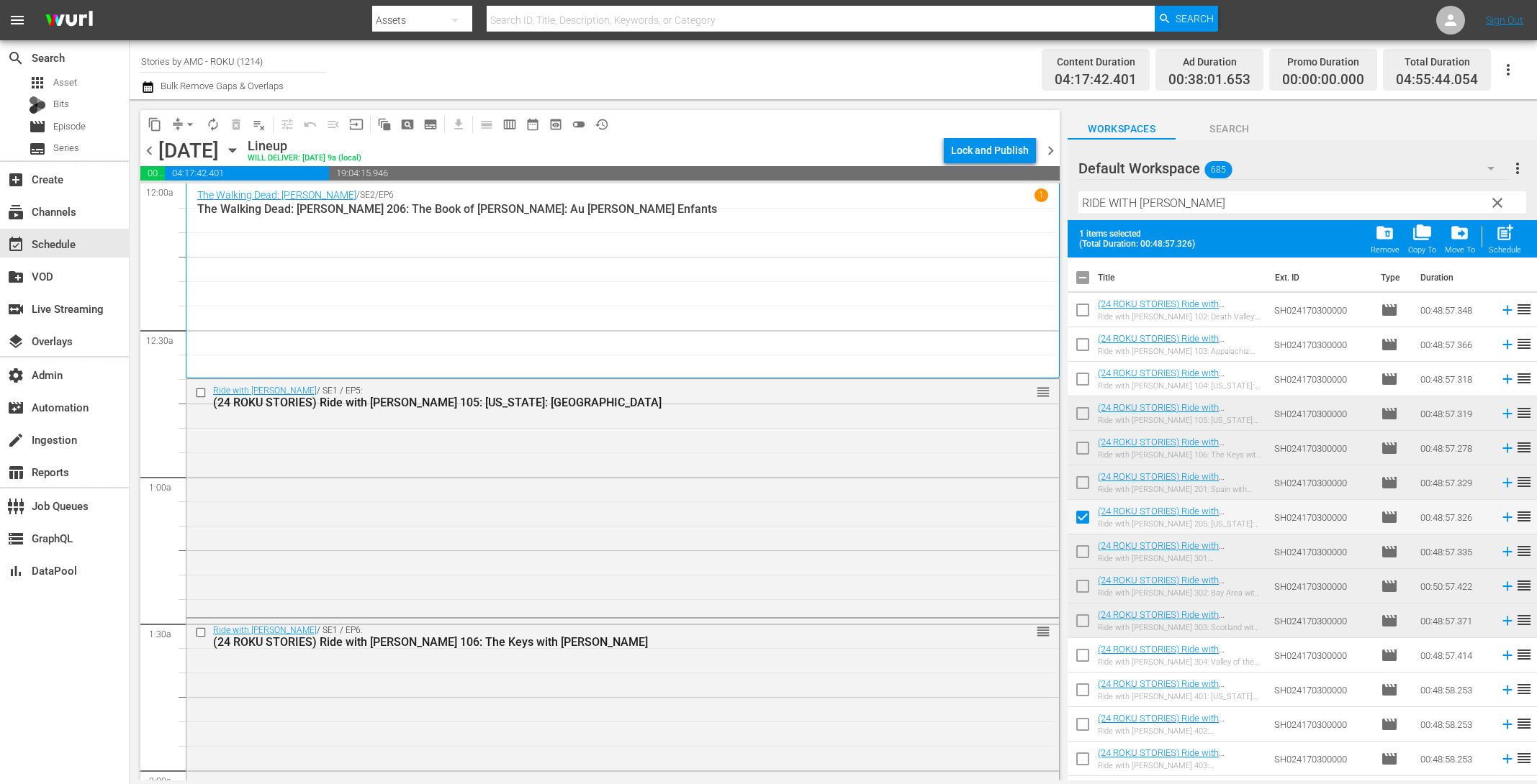
click at [1078, 654] on input "checkbox" at bounding box center [1083, 659] width 30 height 30
checkbox input "true"
click at [1507, 238] on span "post_add" at bounding box center [1505, 232] width 19 height 19
checkbox input "false"
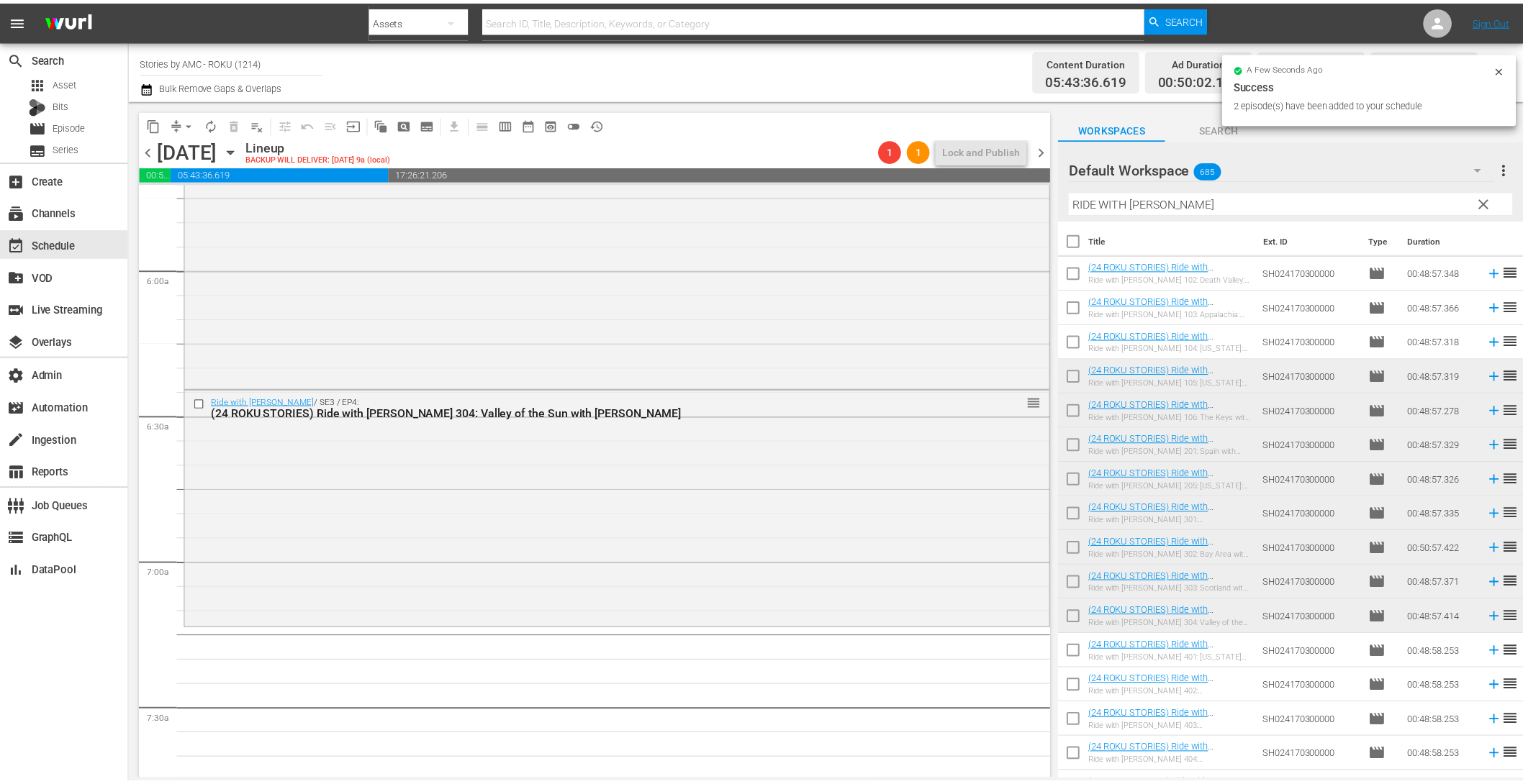
scroll to position [1911, 0]
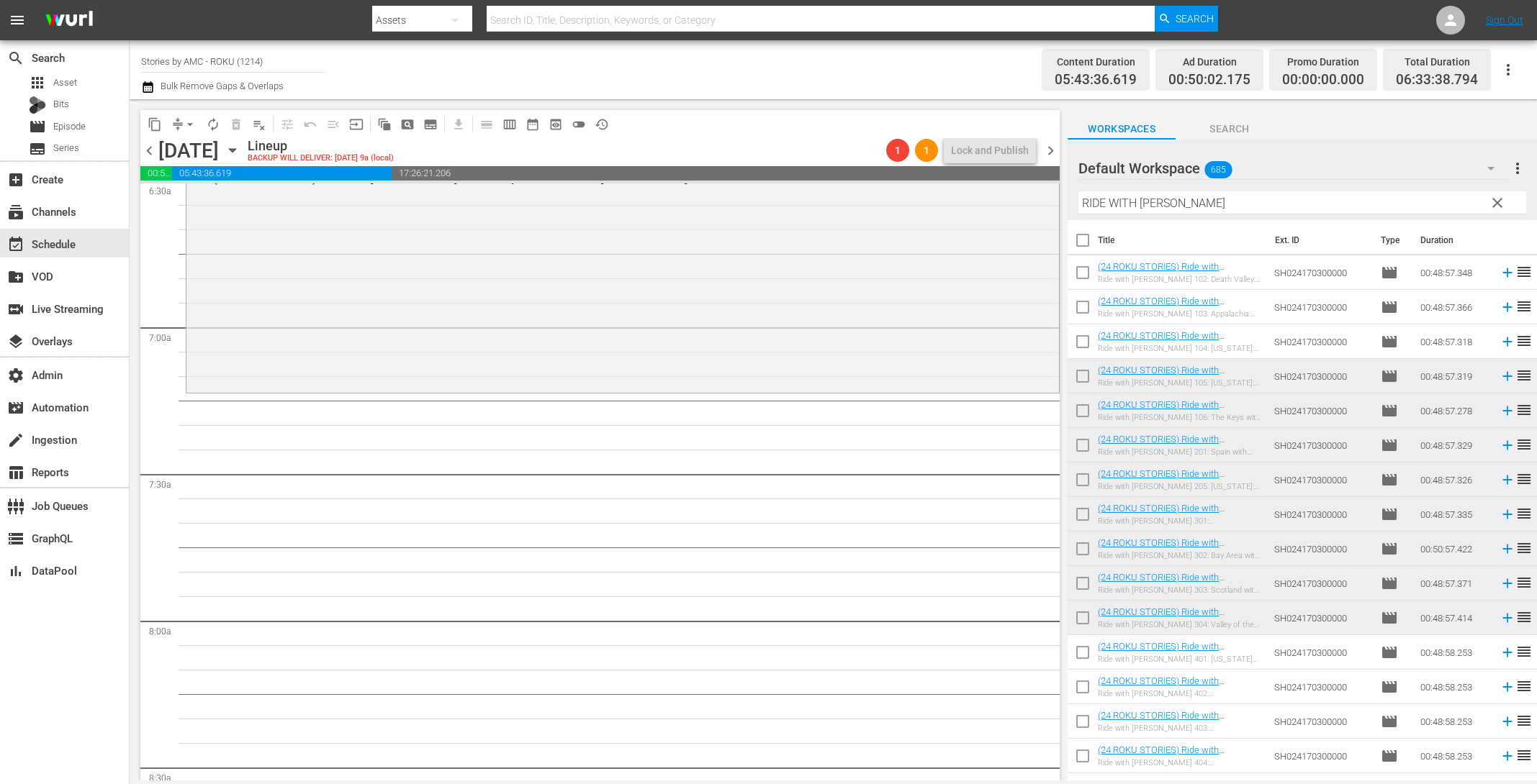
click at [1090, 512] on input "checkbox" at bounding box center [1083, 517] width 30 height 30
checkbox input "true"
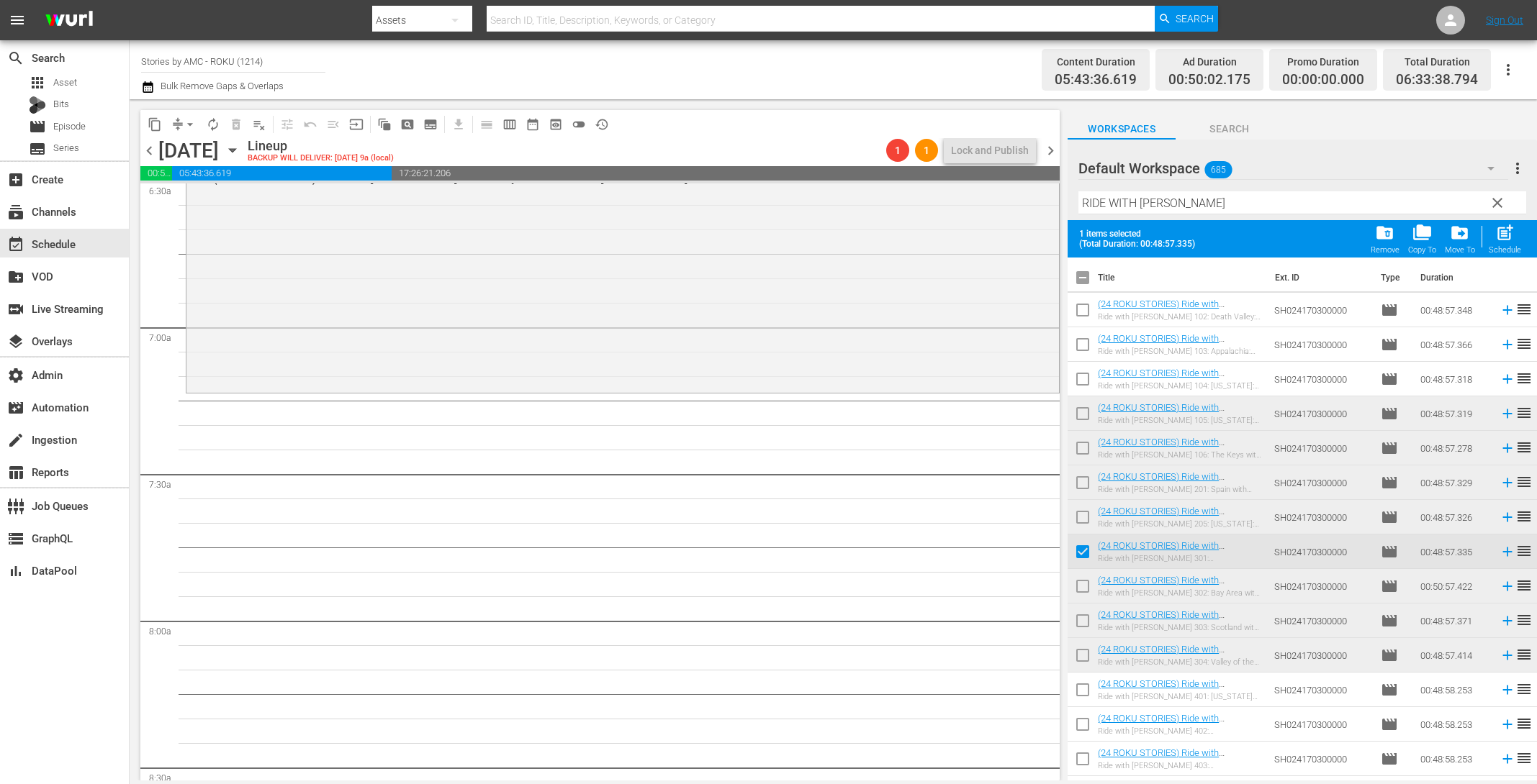
click at [1082, 580] on input "checkbox" at bounding box center [1083, 589] width 30 height 30
checkbox input "true"
click at [1499, 244] on div "post_add Schedule" at bounding box center [1505, 239] width 33 height 32
checkbox input "false"
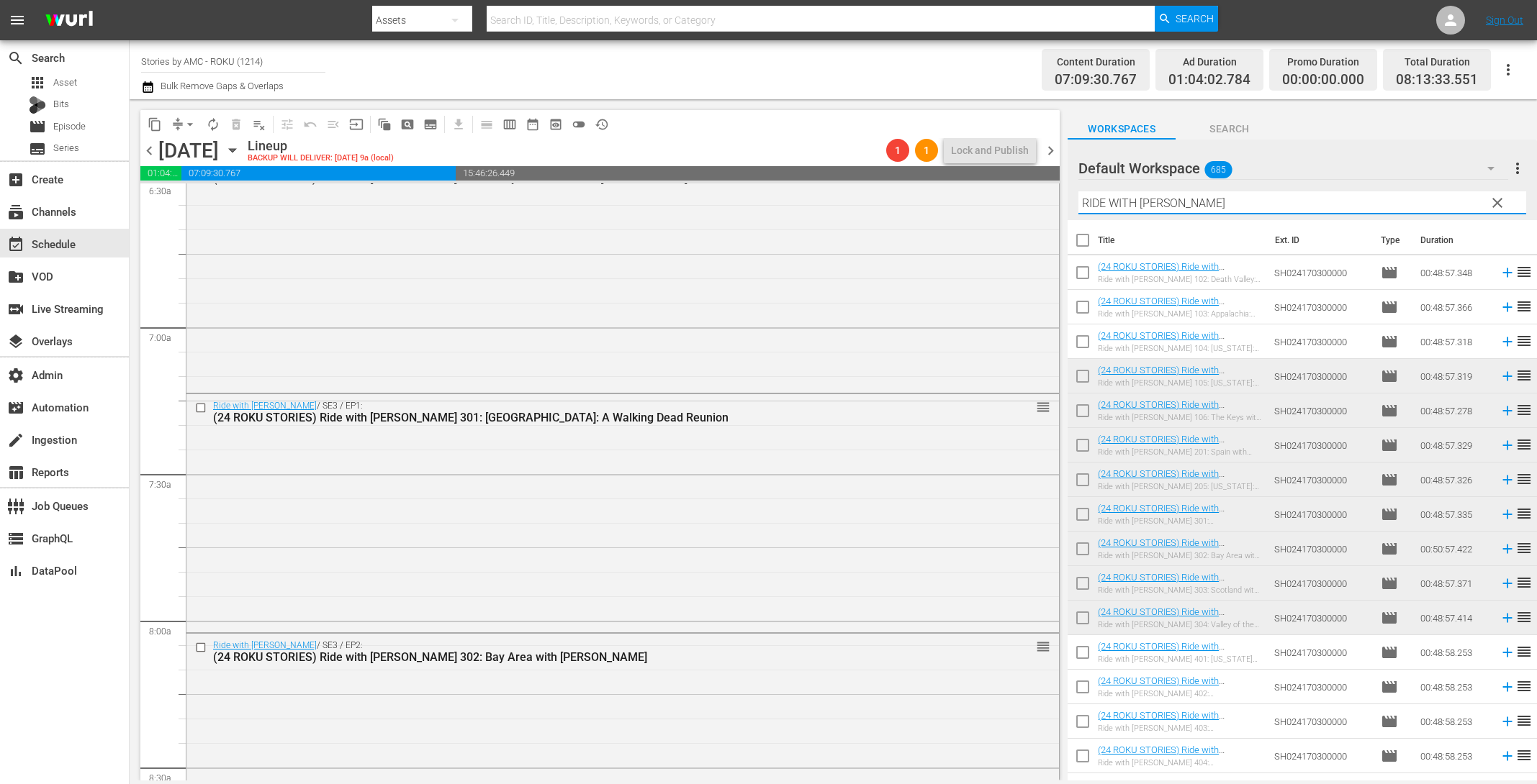
drag, startPoint x: 1255, startPoint y: 200, endPoint x: 1015, endPoint y: 181, distance: 240.8
click at [1015, 181] on div "content_copy compress arrow_drop_down autorenew_outlined delete_forever_outline…" at bounding box center [833, 439] width 1408 height 681
paste input "THE: DEAD CITY"
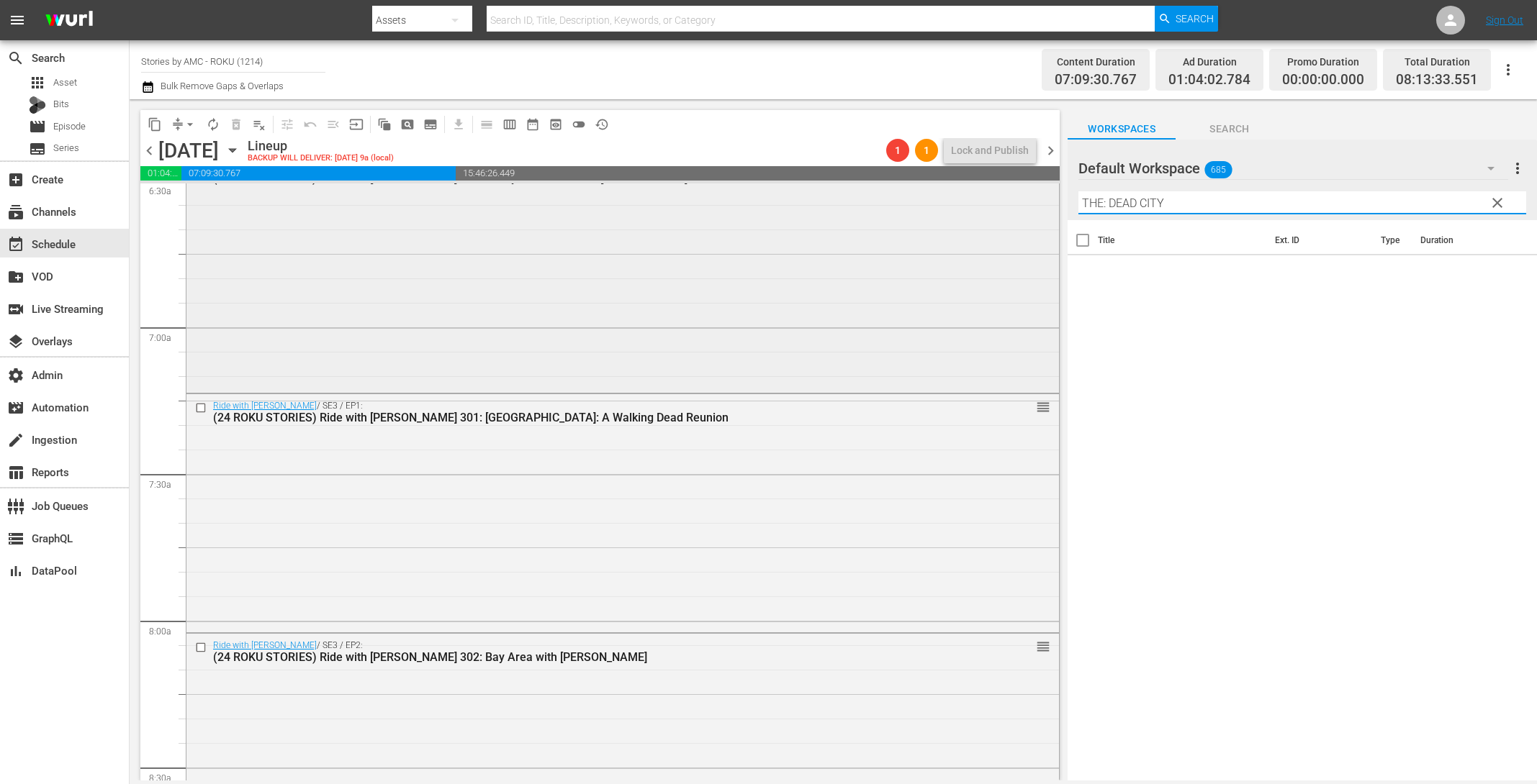
drag, startPoint x: 1110, startPoint y: 202, endPoint x: 1031, endPoint y: 188, distance: 80.2
click at [1031, 188] on div "content_copy compress arrow_drop_down autorenew_outlined delete_forever_outline…" at bounding box center [833, 439] width 1408 height 681
type input "DEAD CITY"
click at [111, 122] on div "movie Episode" at bounding box center [64, 126] width 129 height 20
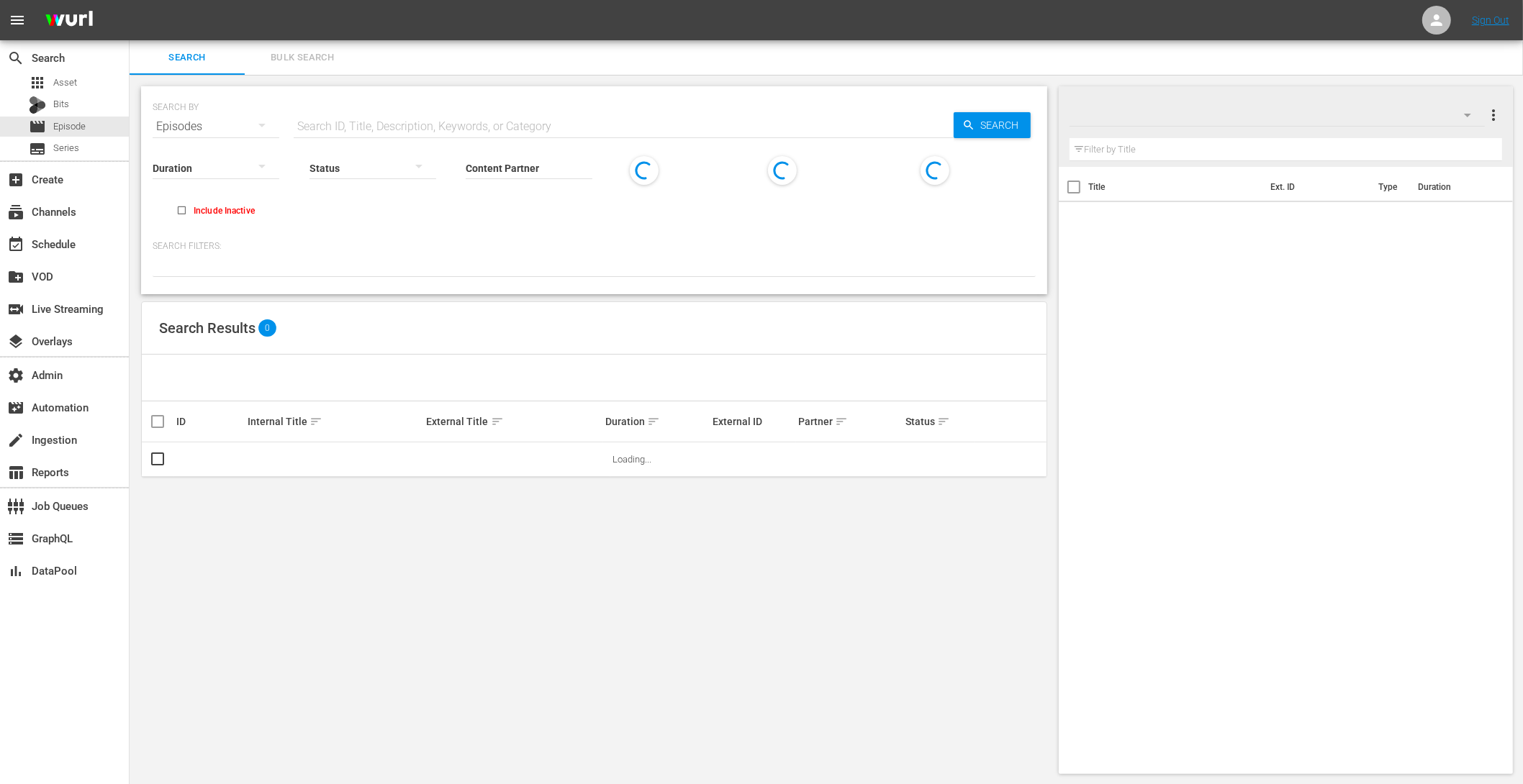
click at [298, 54] on span "Bulk Search" at bounding box center [302, 57] width 98 height 17
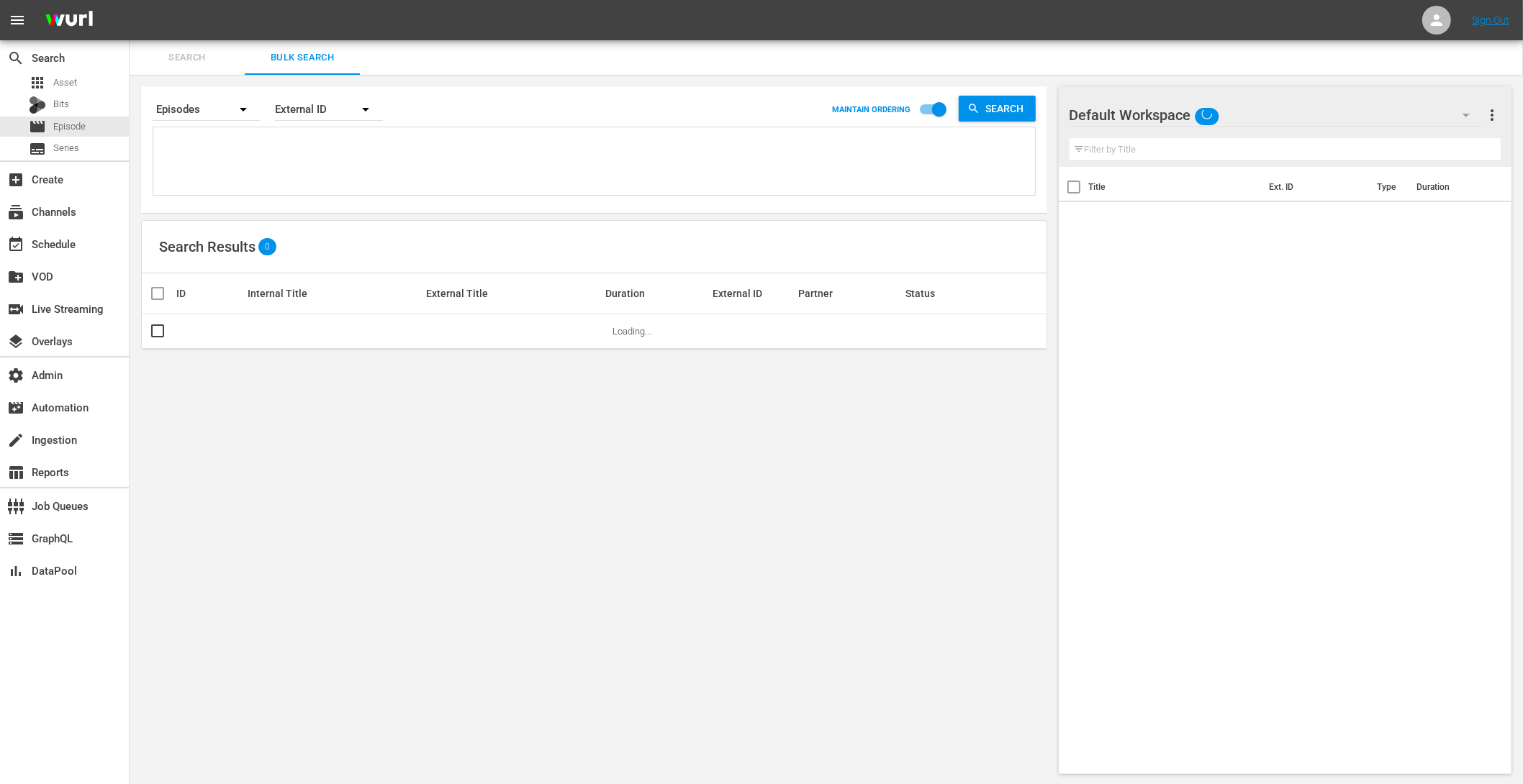
click at [265, 185] on textarea at bounding box center [596, 164] width 879 height 65
paste textarea "AMCNVR0000053550 AMCNVR0000055138 AMCNVR0000055141 AMCNVR0000055143 AMCNVR00000…"
type textarea "AMCNVR0000053550 AMCNVR0000055138 AMCNVR0000055141 AMCNVR0000055143 AMCNVR00000…"
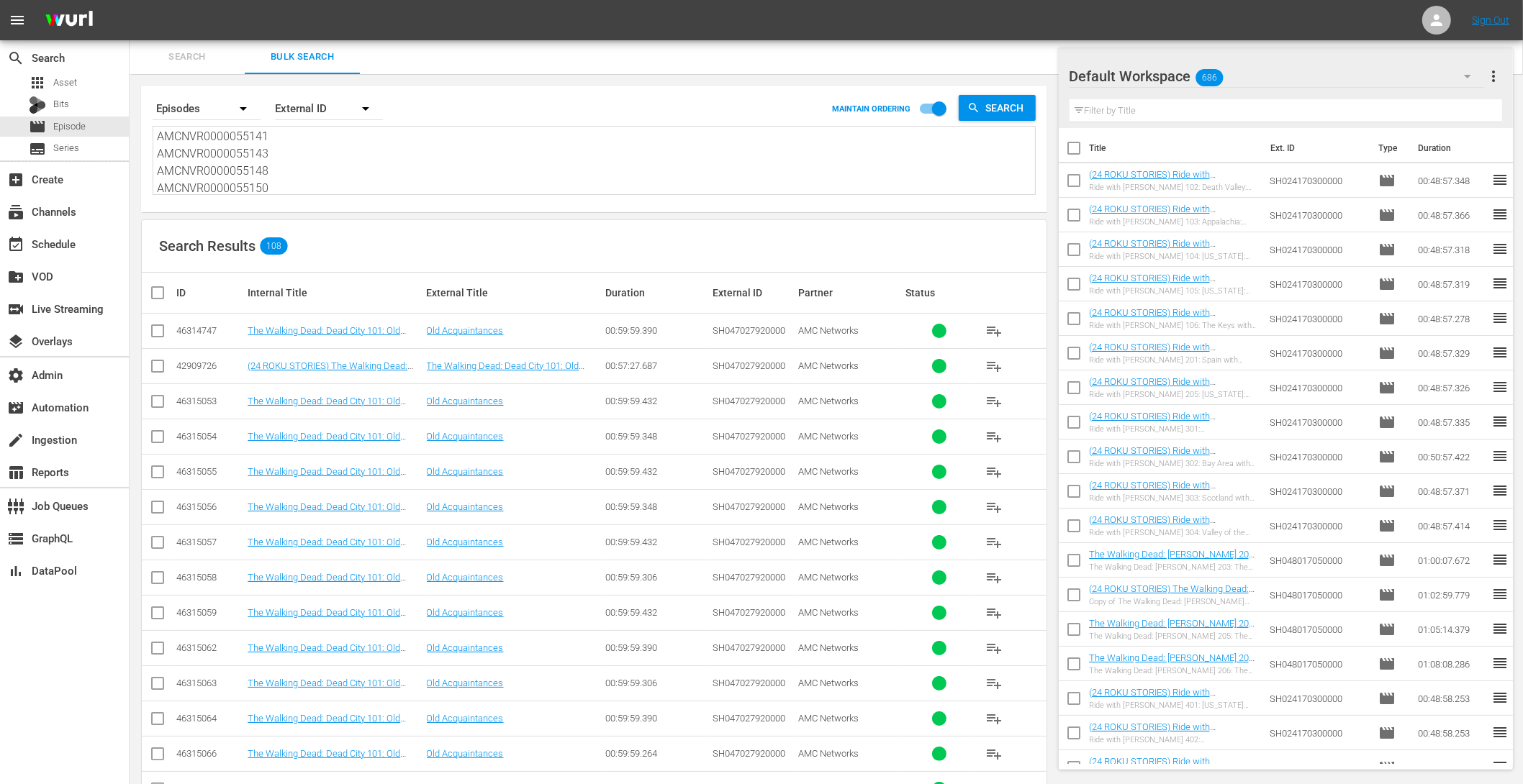
scroll to position [3333, 0]
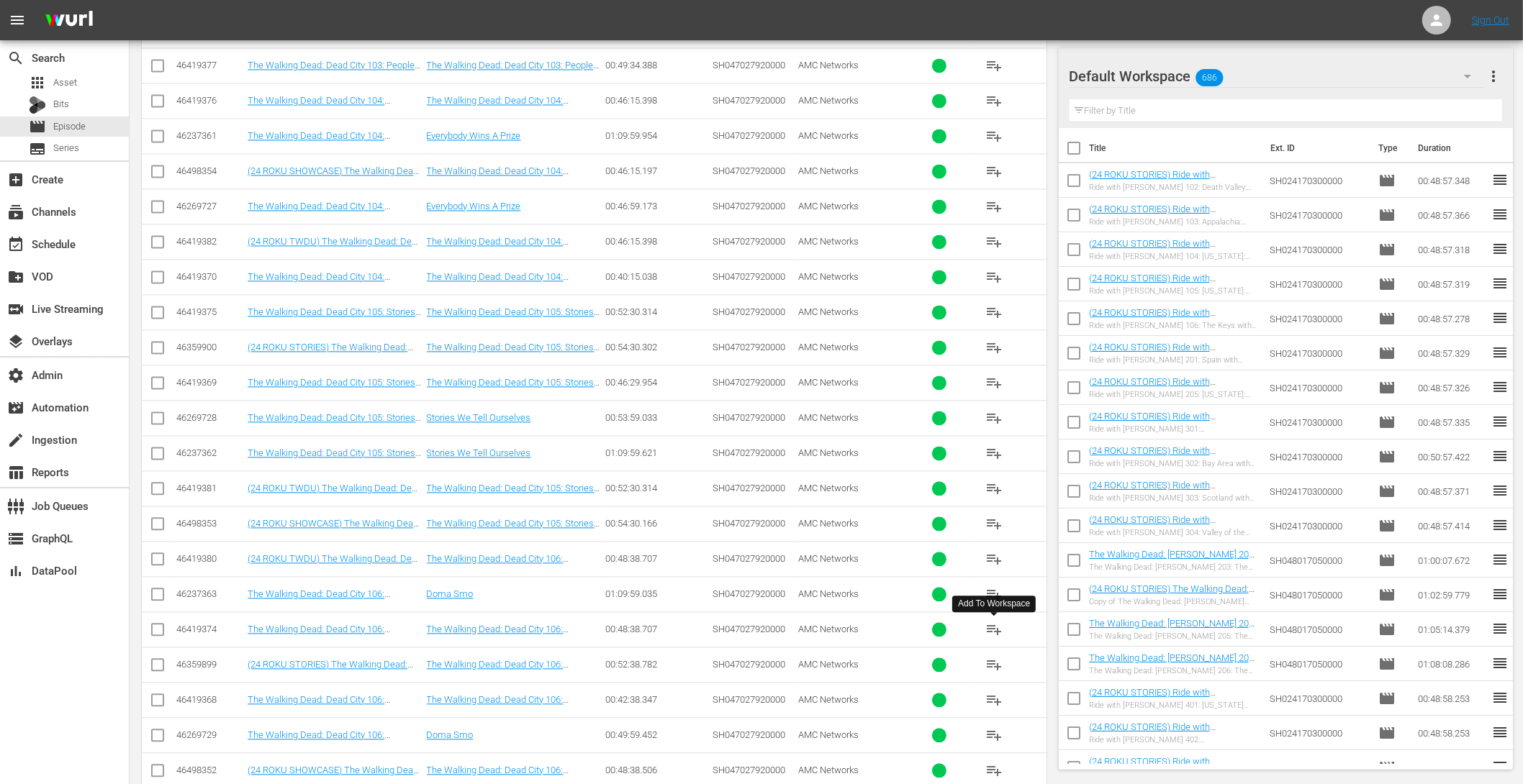
type textarea "AMCNVR0000053550 AMCNVR0000055138 AMCNVR0000055141 AMCNVR0000055143 AMCNVR00000…"
click at [990, 656] on span "playlist_add" at bounding box center [994, 665] width 18 height 18
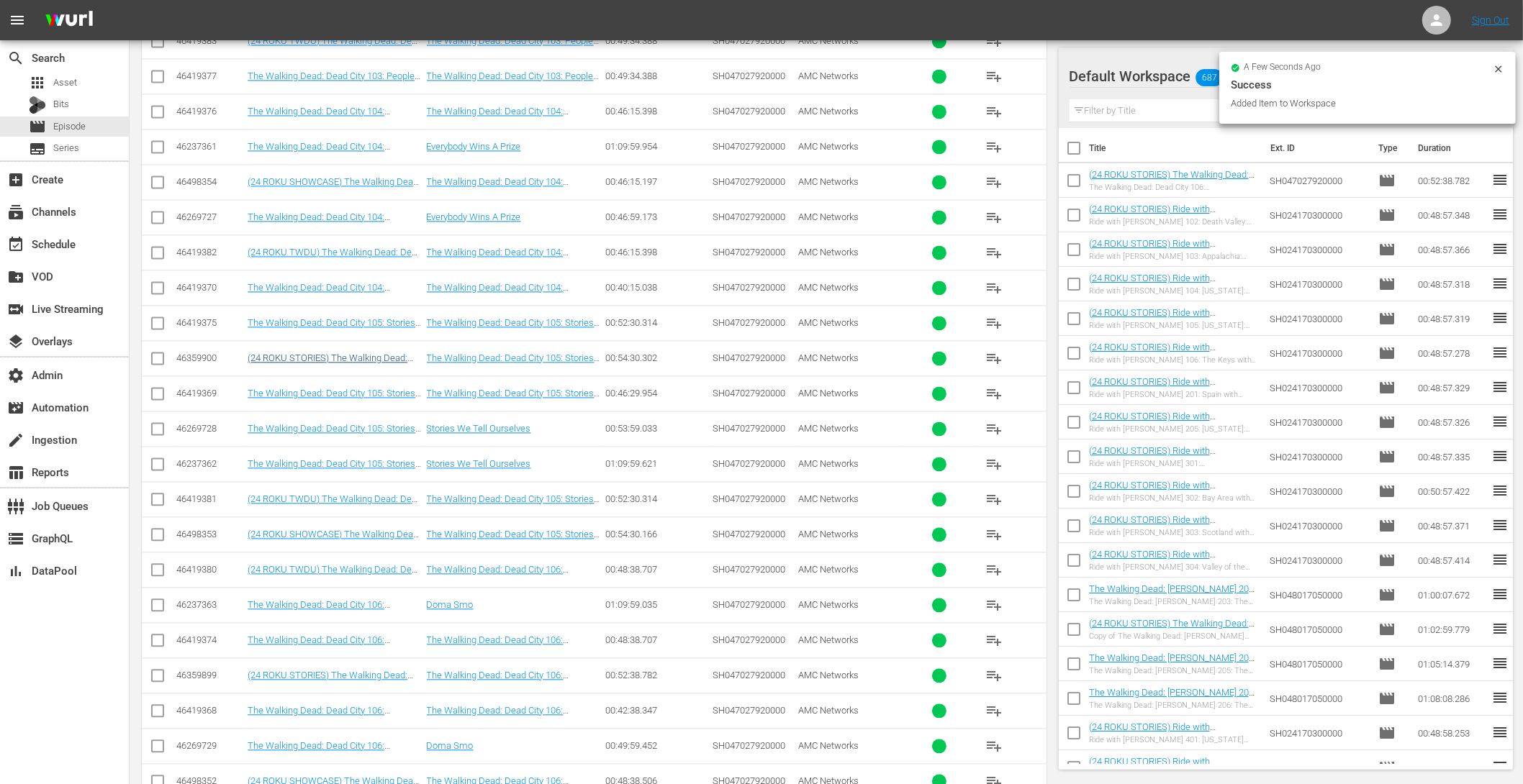
scroll to position [3312, 0]
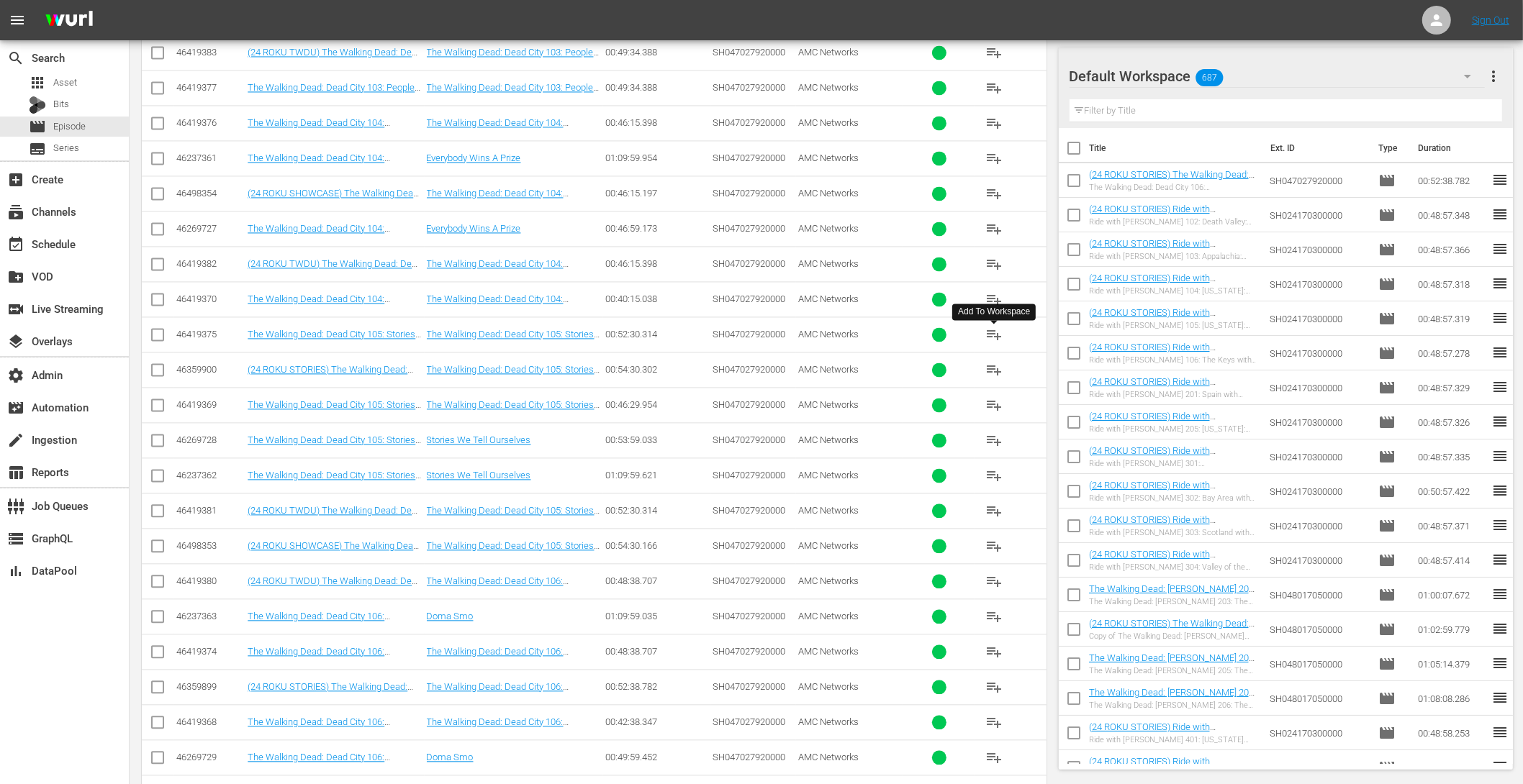
click at [997, 361] on span "playlist_add" at bounding box center [994, 370] width 18 height 18
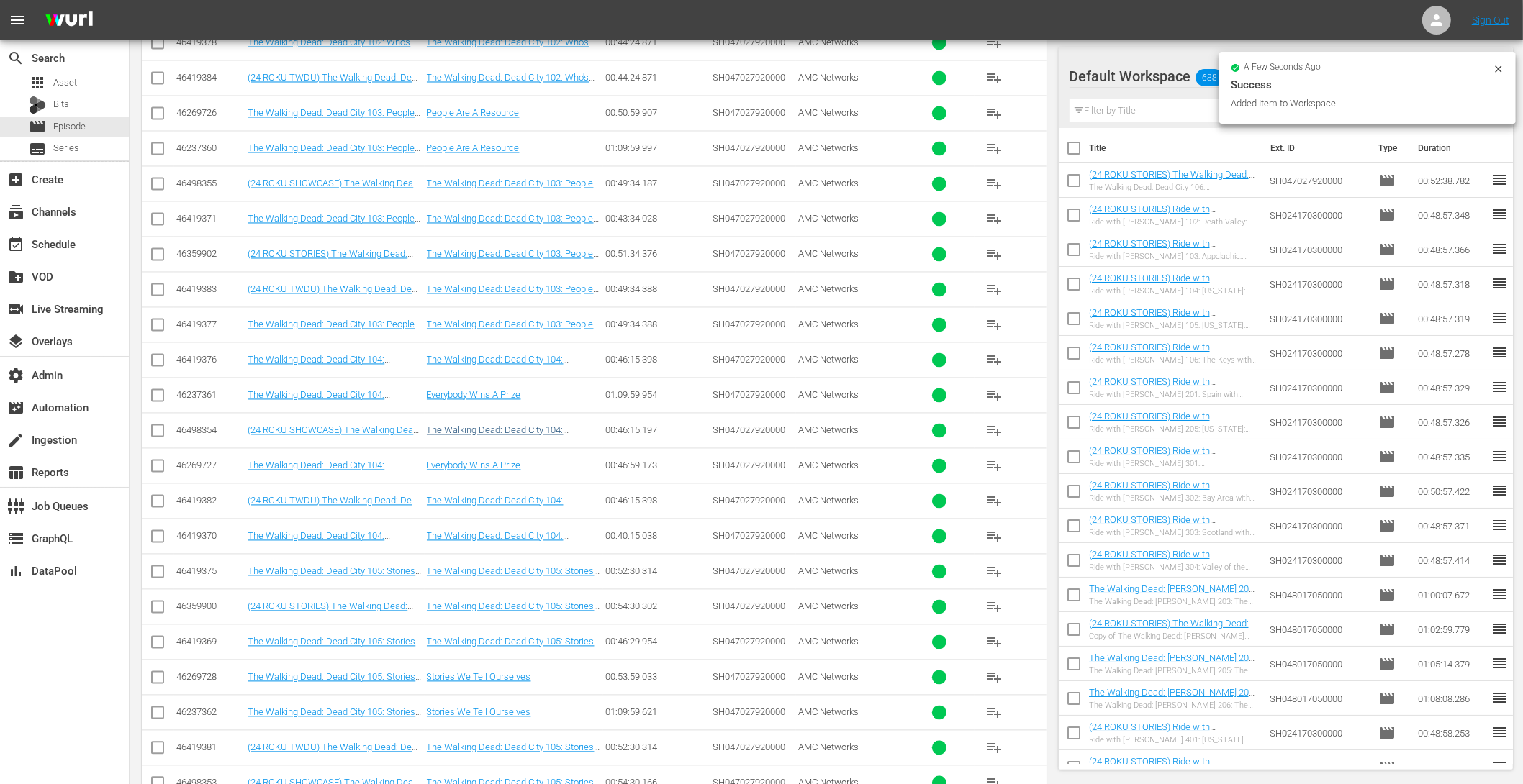
scroll to position [2976, 0]
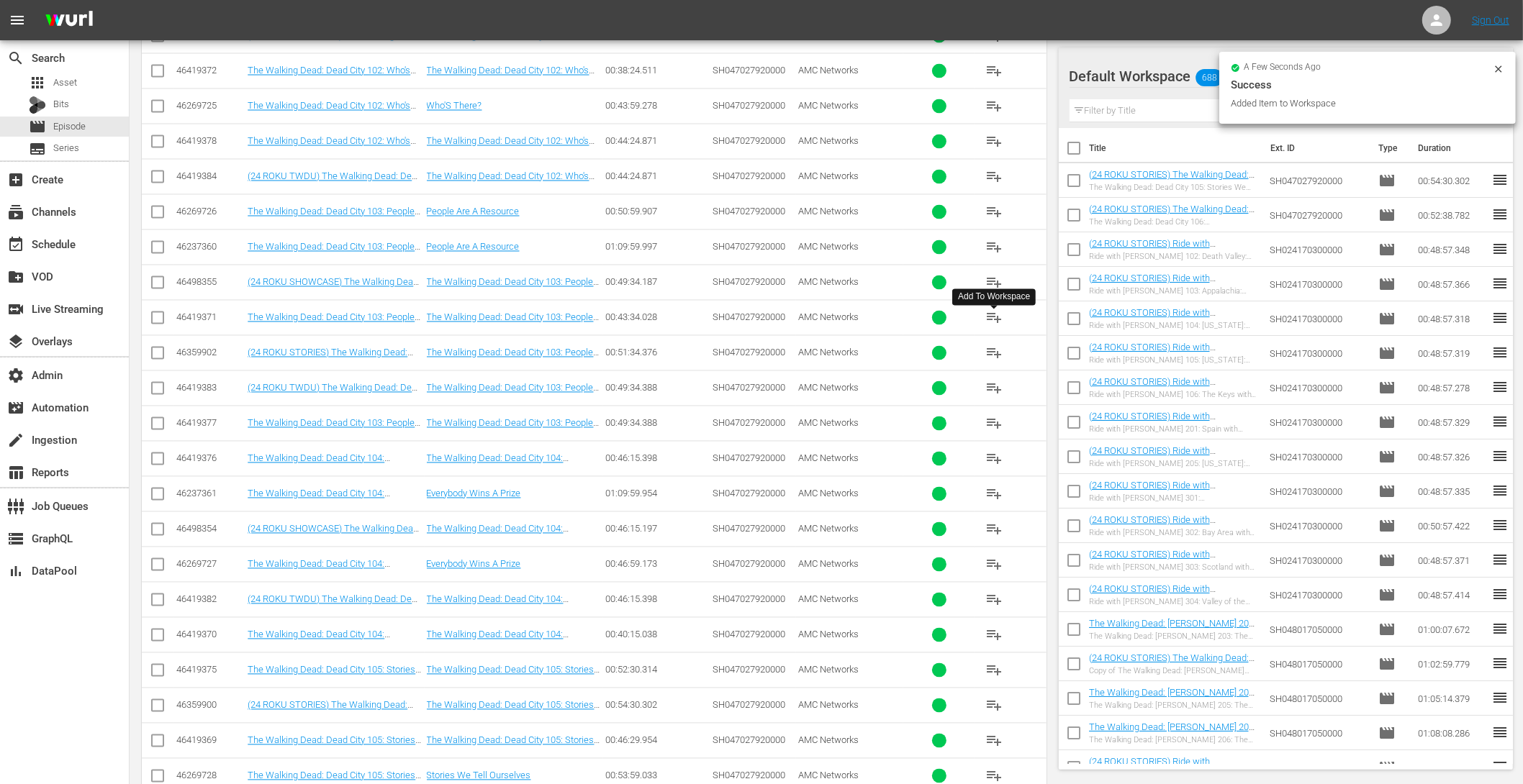
click at [996, 345] on span "playlist_add" at bounding box center [994, 354] width 18 height 18
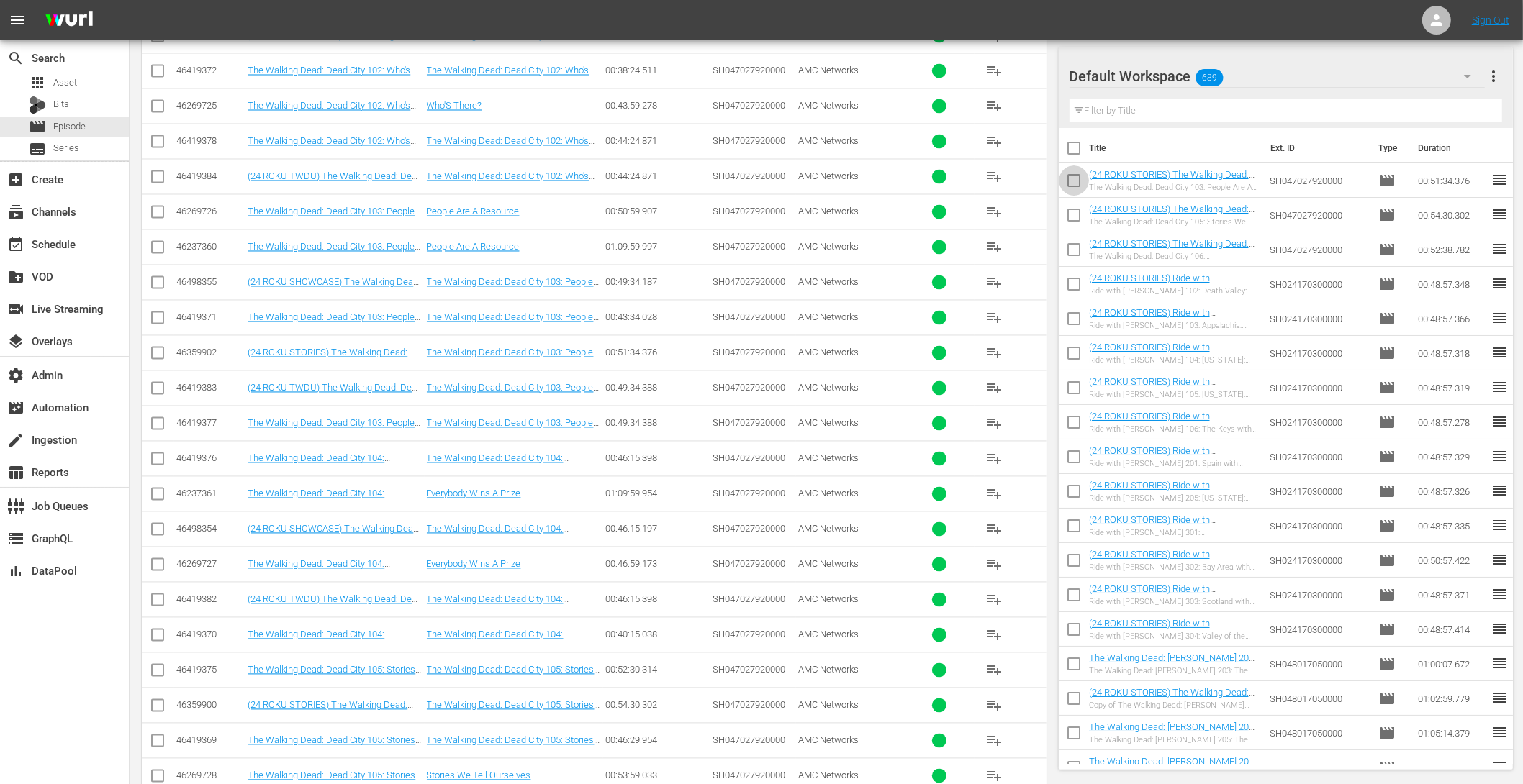
click at [1076, 176] on input "checkbox" at bounding box center [1074, 184] width 30 height 30
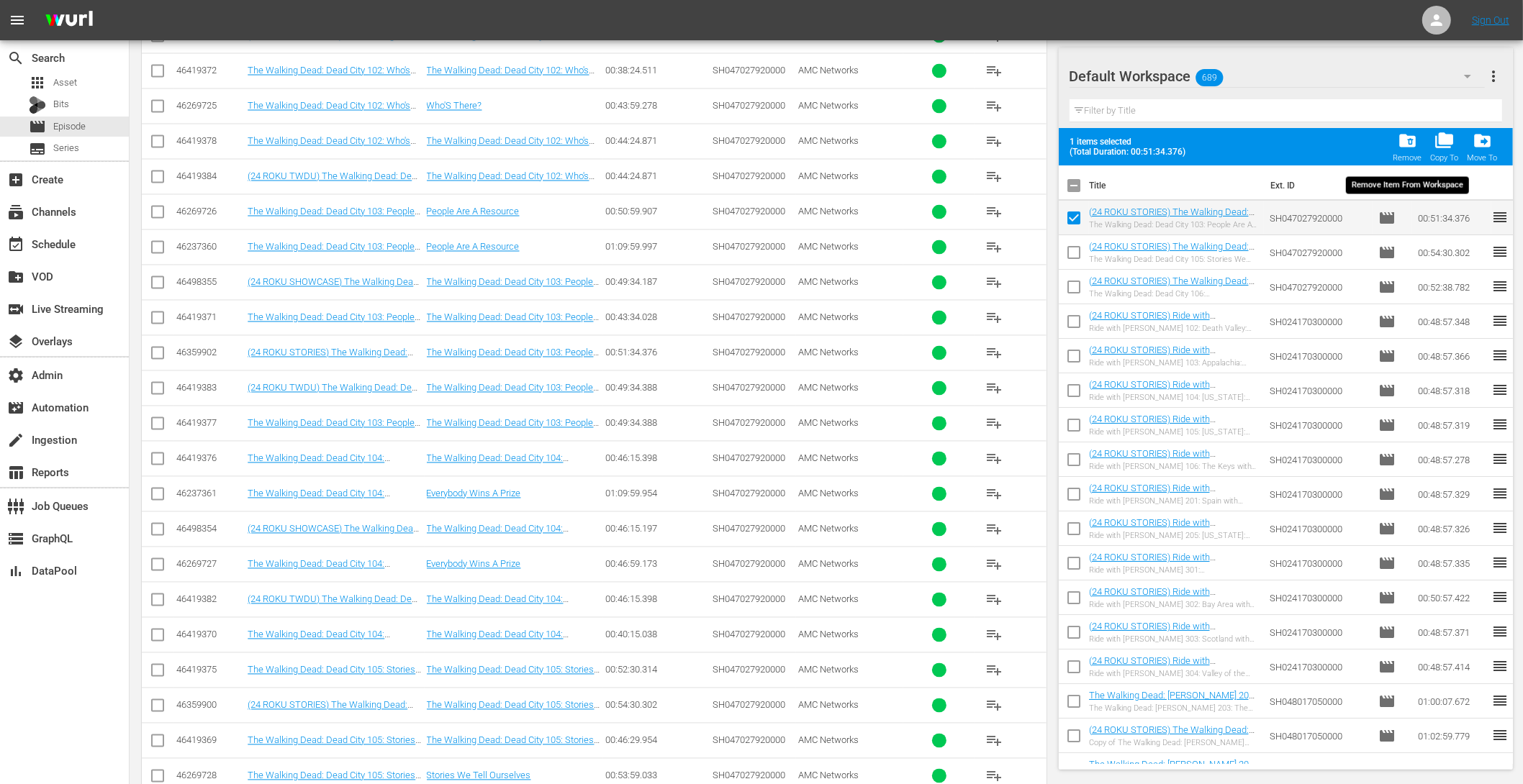
click at [1416, 144] on span "folder_delete" at bounding box center [1407, 141] width 19 height 19
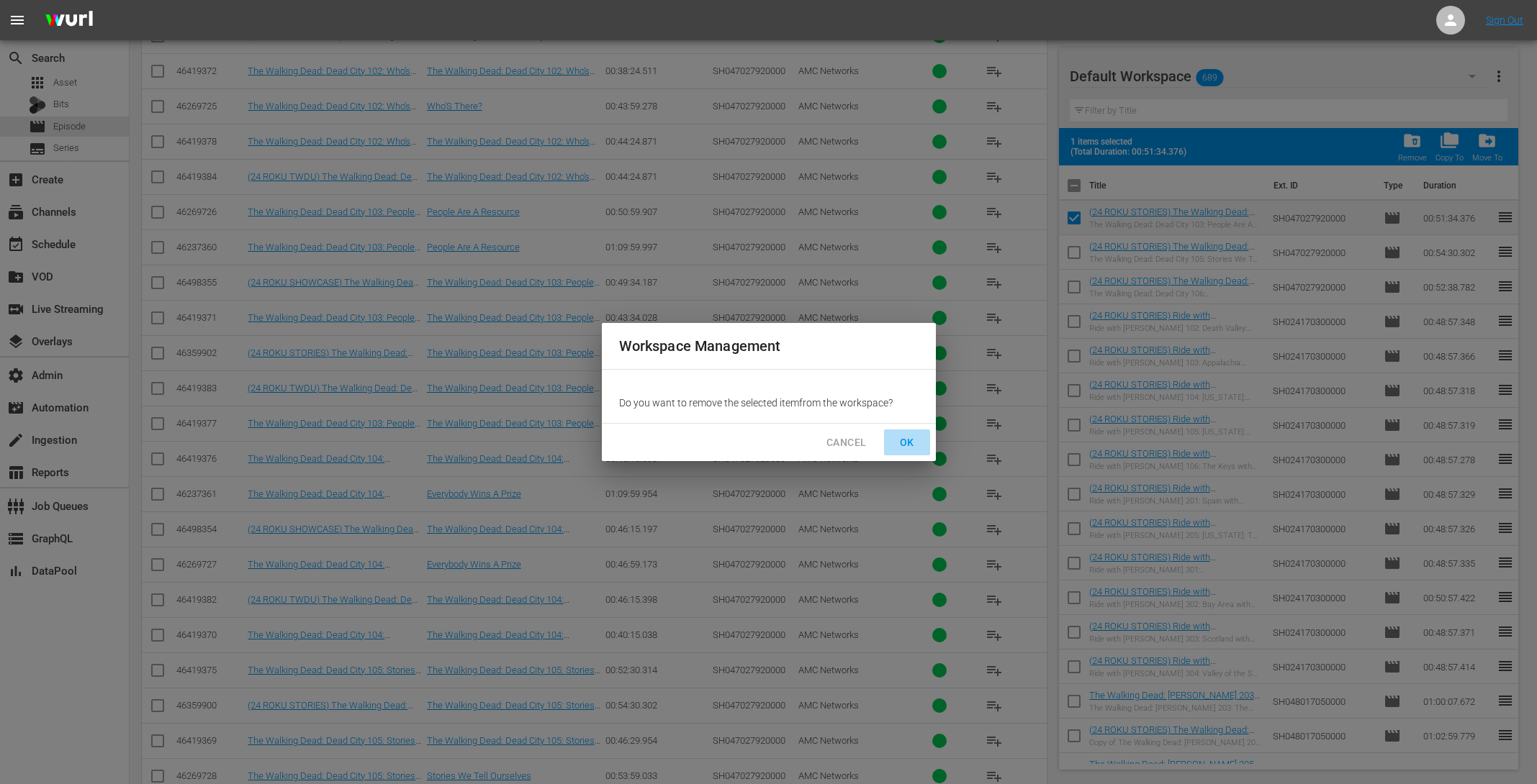
click at [900, 435] on span "OK" at bounding box center [907, 442] width 23 height 18
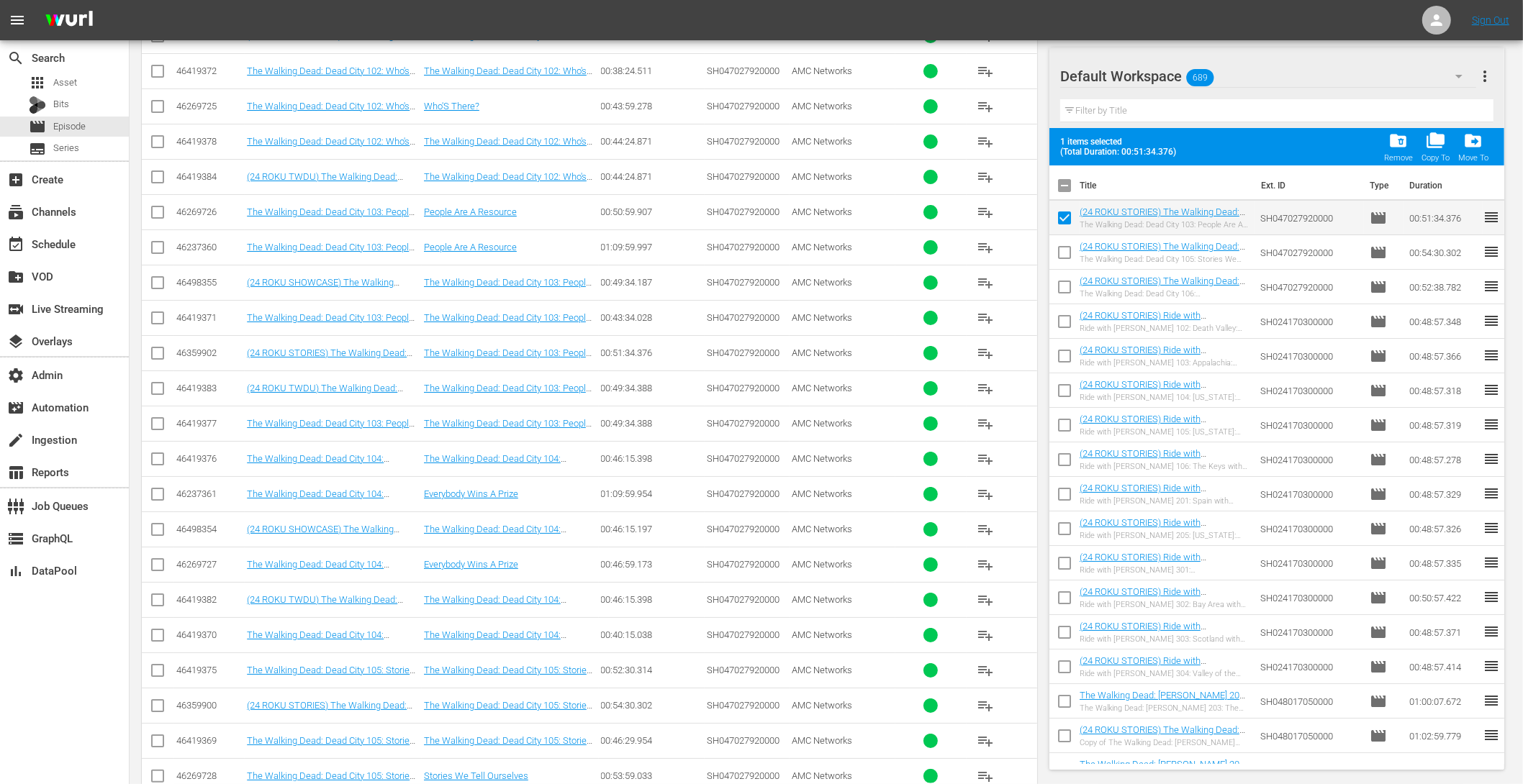
checkbox input "false"
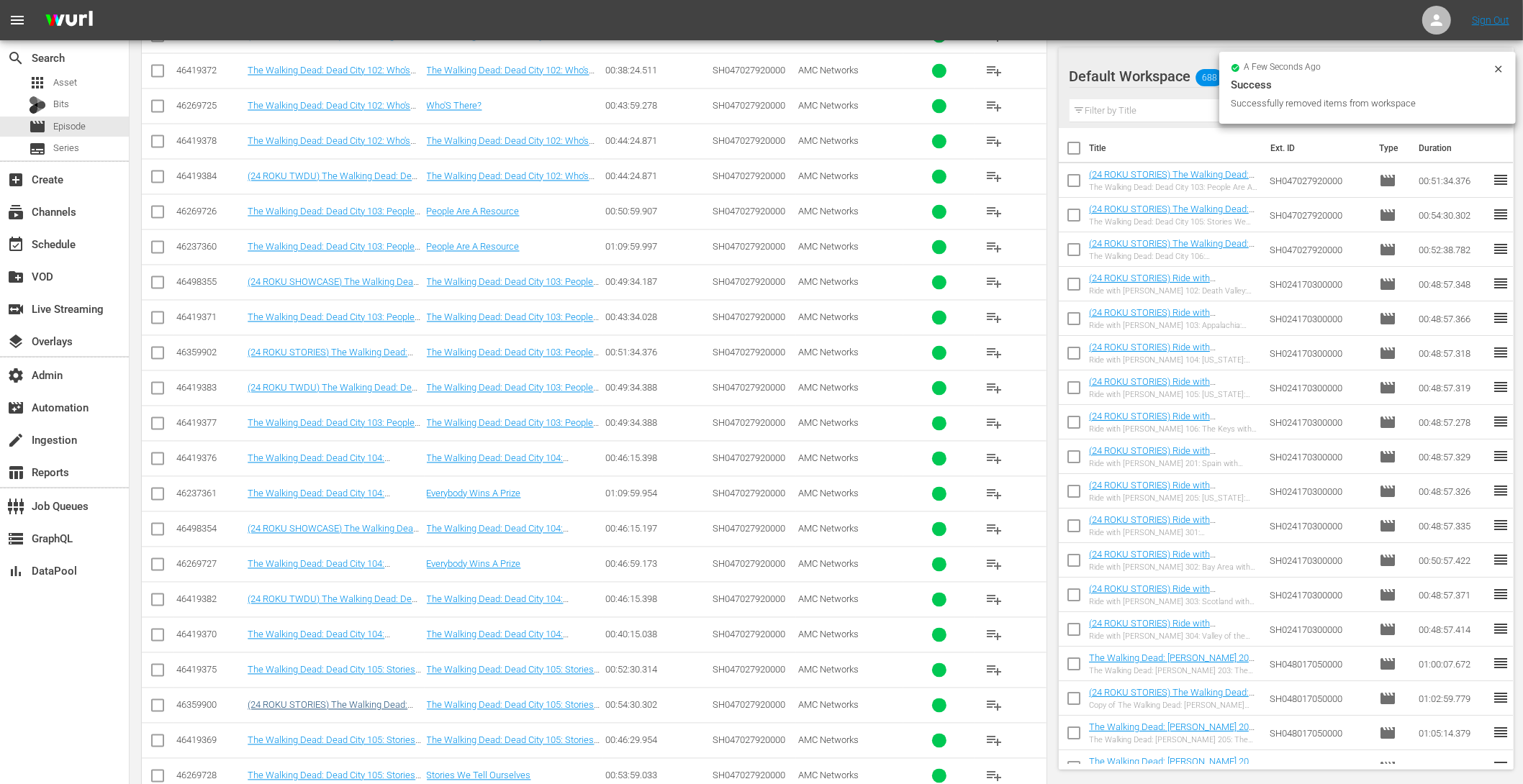
scroll to position [3163, 0]
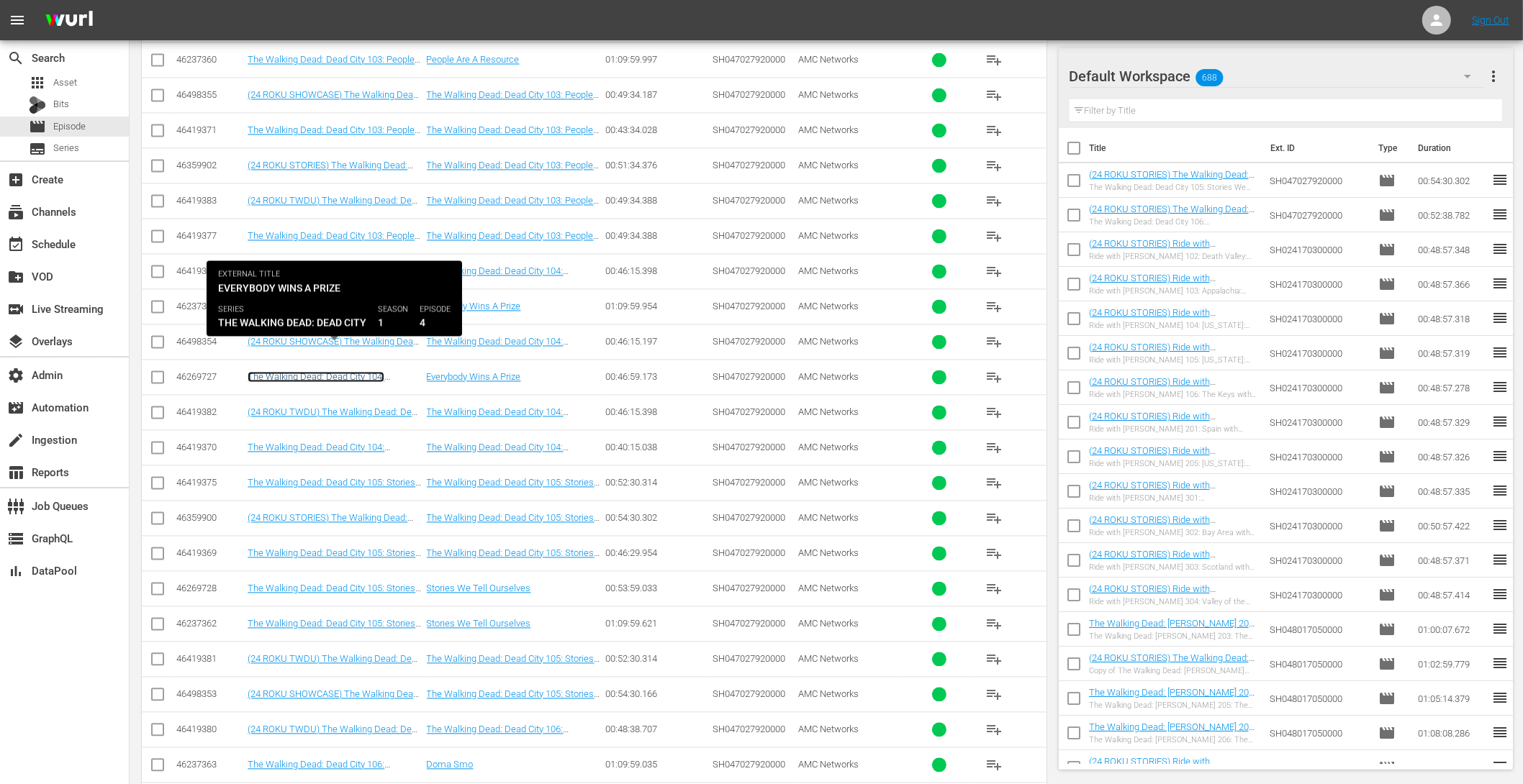
click at [327, 371] on link "The Walking Dead: Dead City 104: Everybody Wins A Prize" at bounding box center [315, 382] width 137 height 22
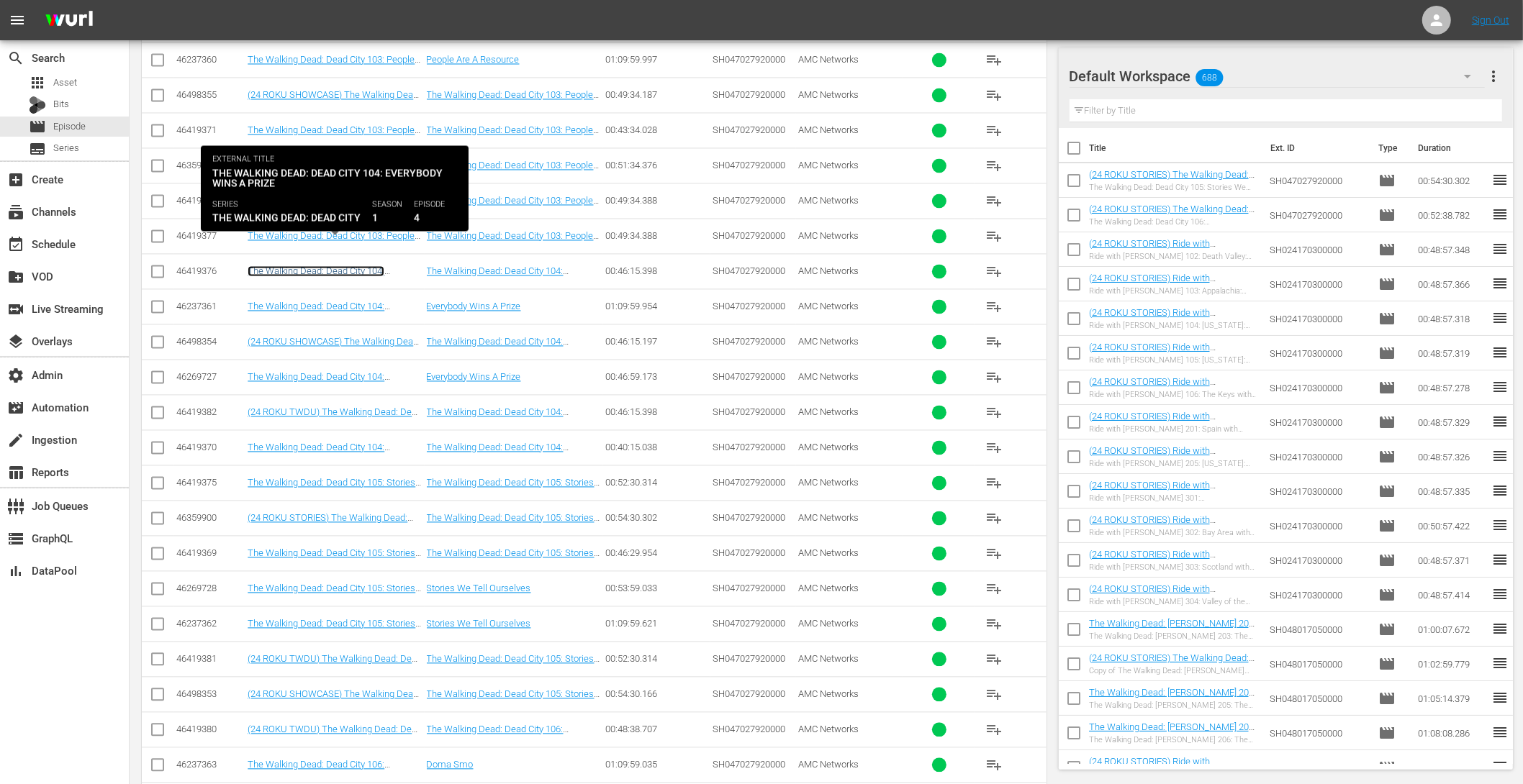
click at [344, 266] on link "The Walking Dead: Dead City 104: Everybody Wins A Prize" at bounding box center [315, 276] width 137 height 22
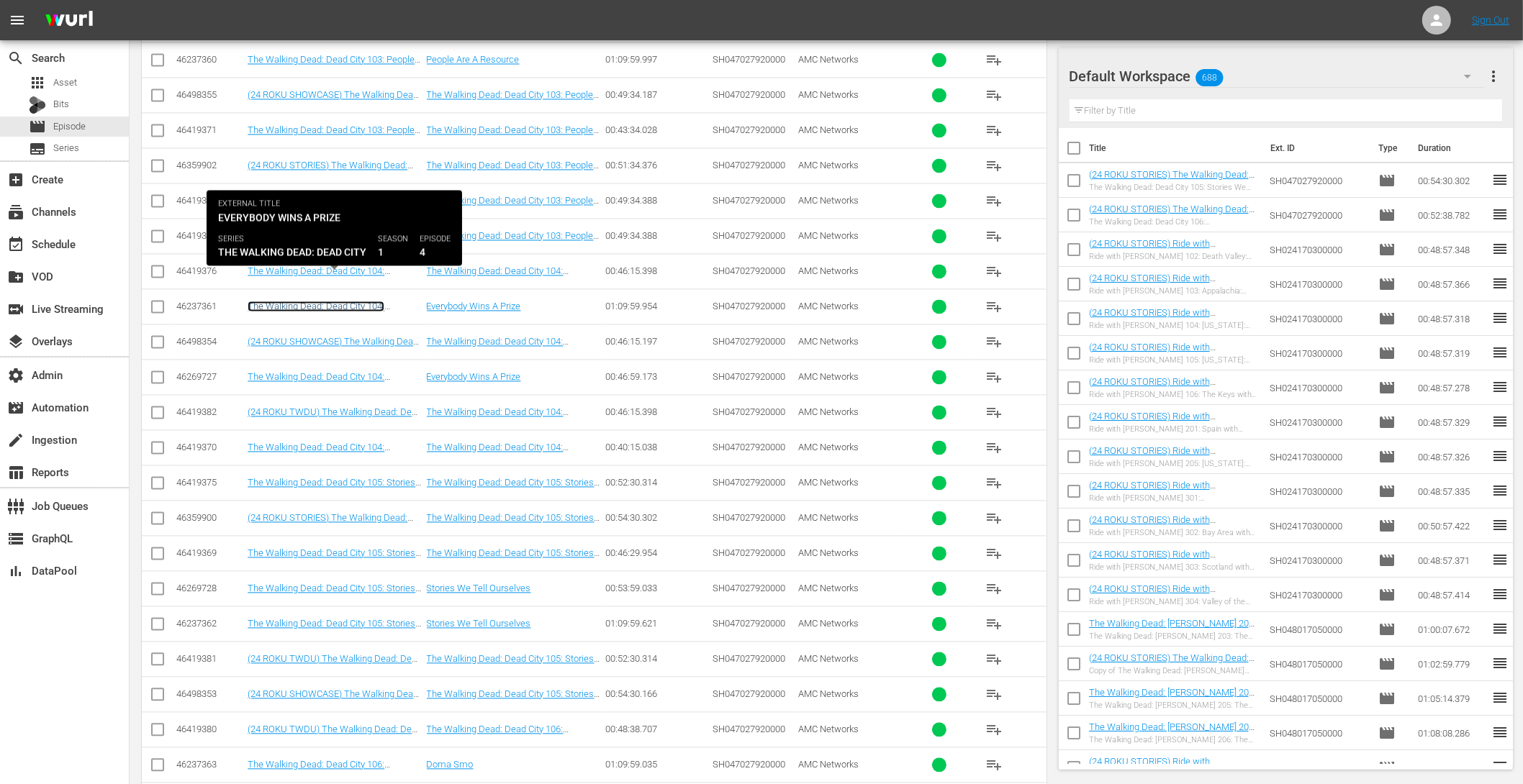
click at [339, 301] on link "The Walking Dead: Dead City 104: Everybody Wins A Prize" at bounding box center [315, 311] width 137 height 22
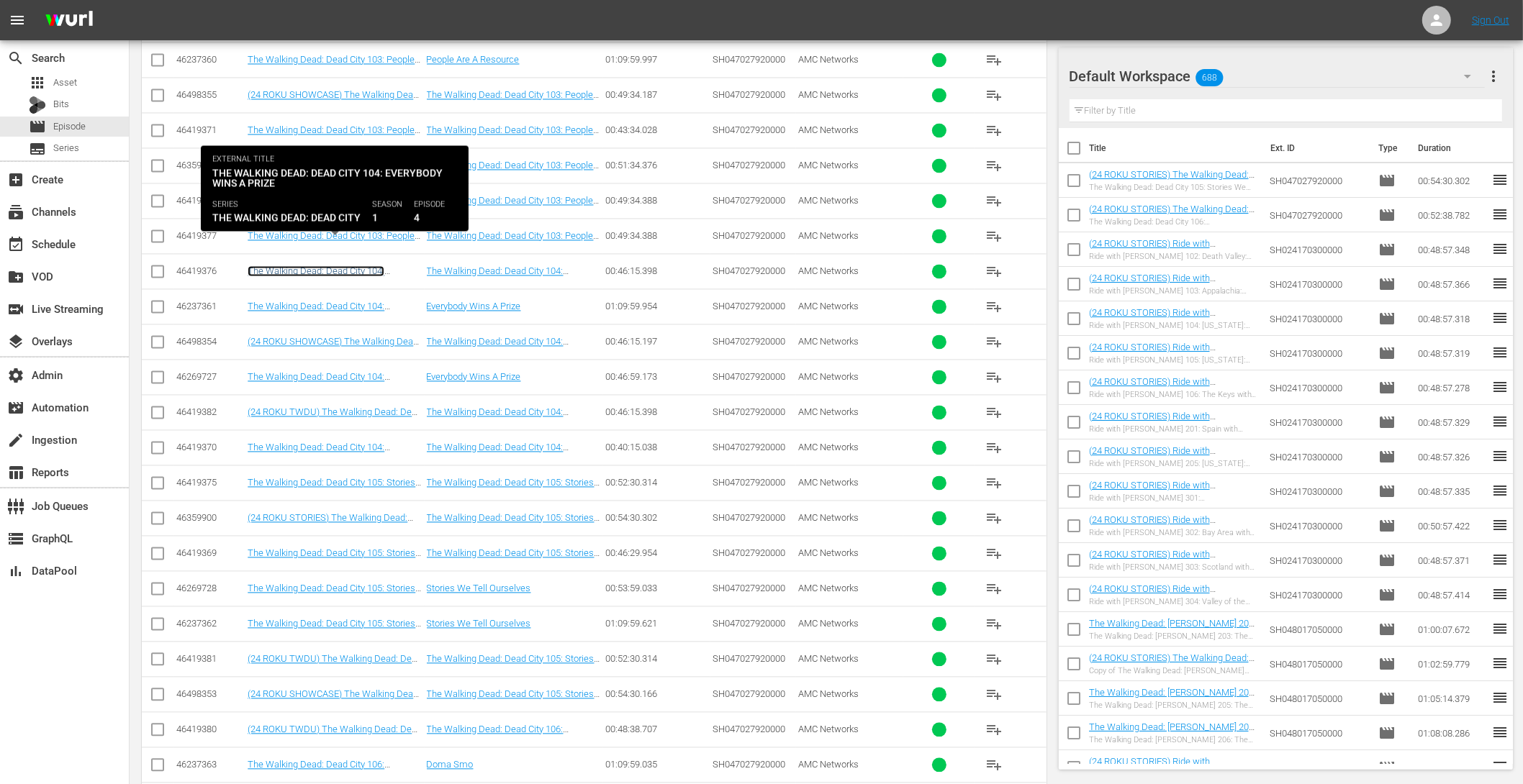
click at [364, 266] on link "The Walking Dead: Dead City 104: Everybody Wins A Prize" at bounding box center [315, 276] width 137 height 22
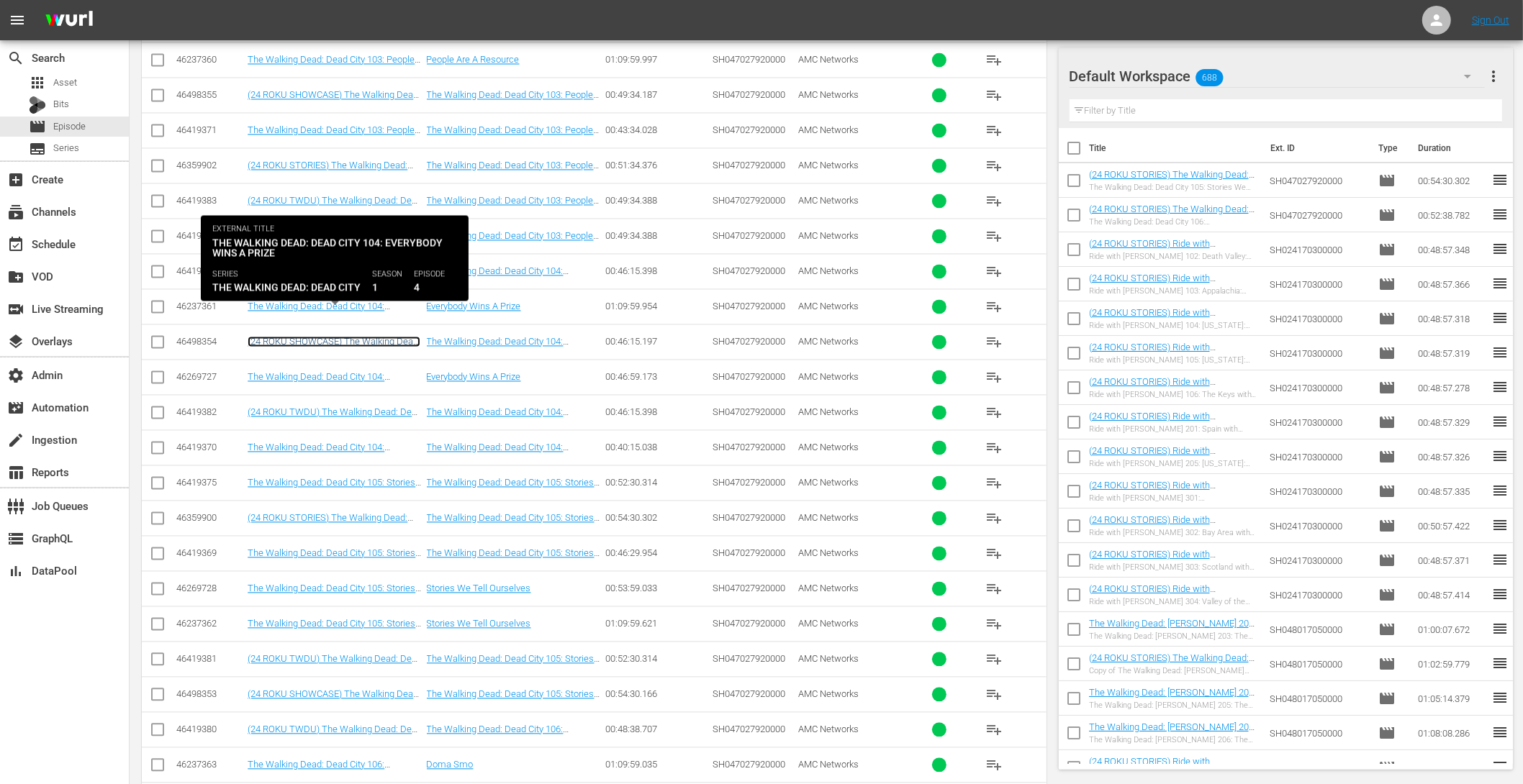
click at [357, 336] on link "(24 ROKU SHOWCASE) The Walking Dead: Dead City 104: Everybody Wins A Prize" at bounding box center [334, 346] width 173 height 22
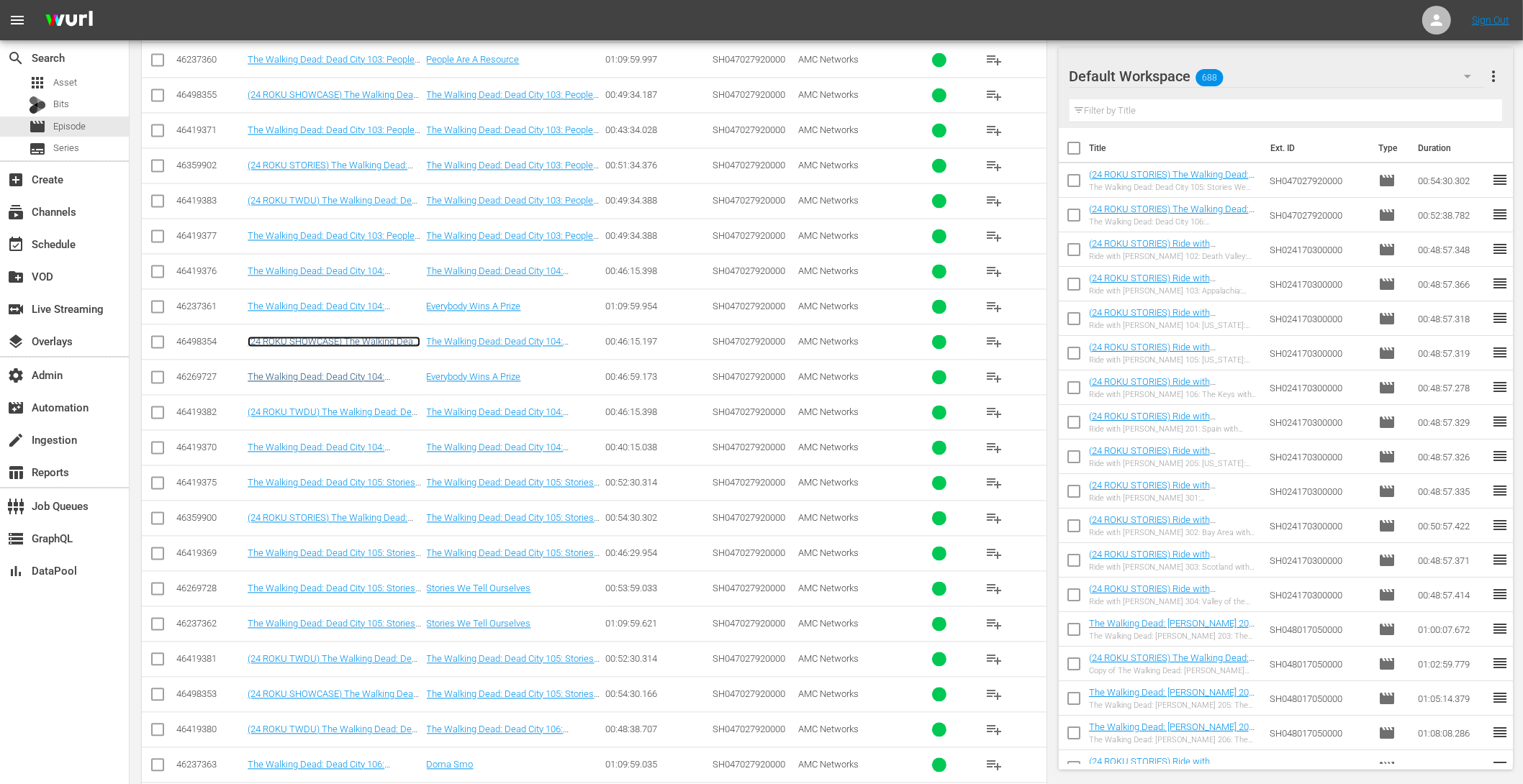
scroll to position [3048, 0]
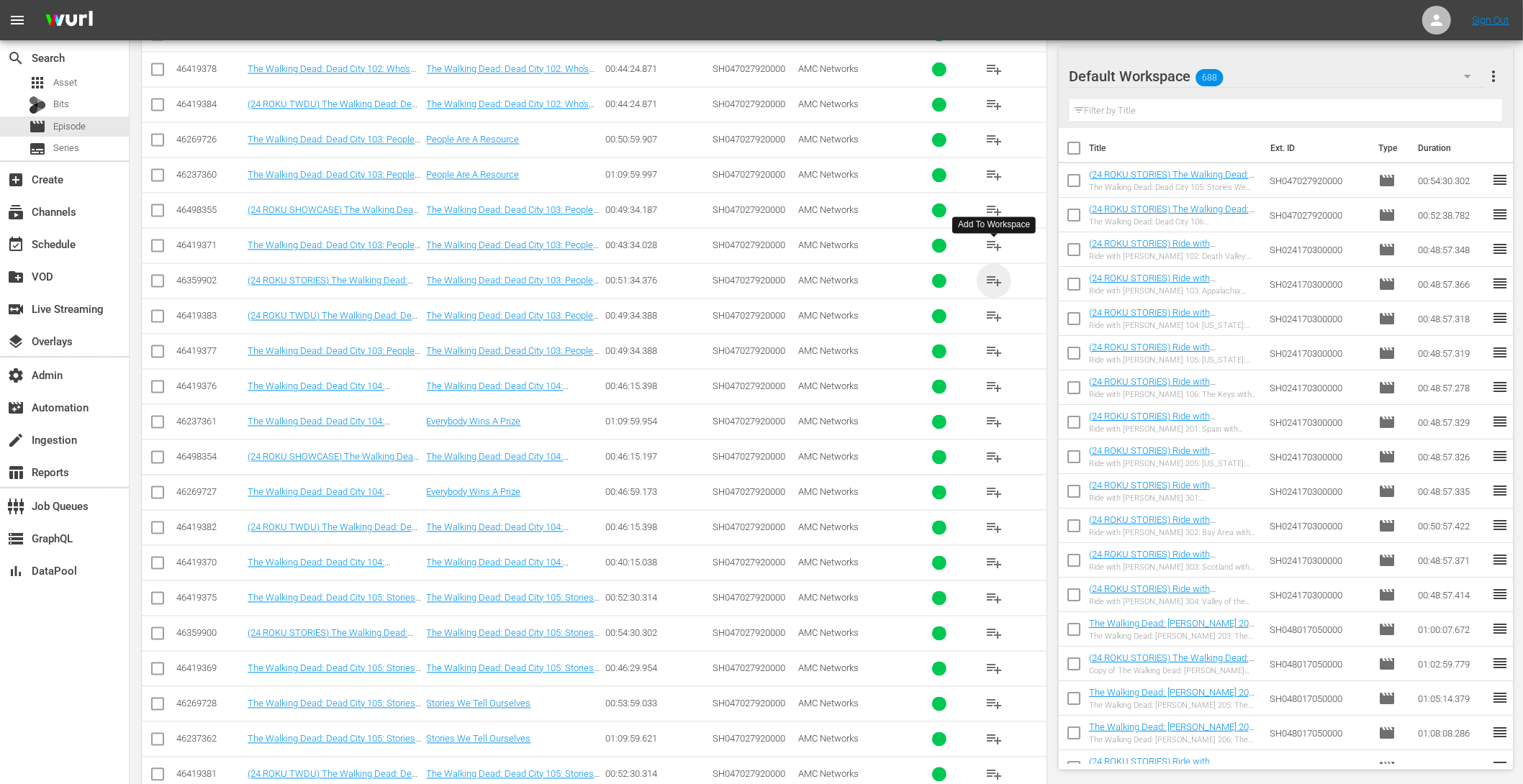
click at [990, 272] on span "playlist_add" at bounding box center [994, 281] width 18 height 18
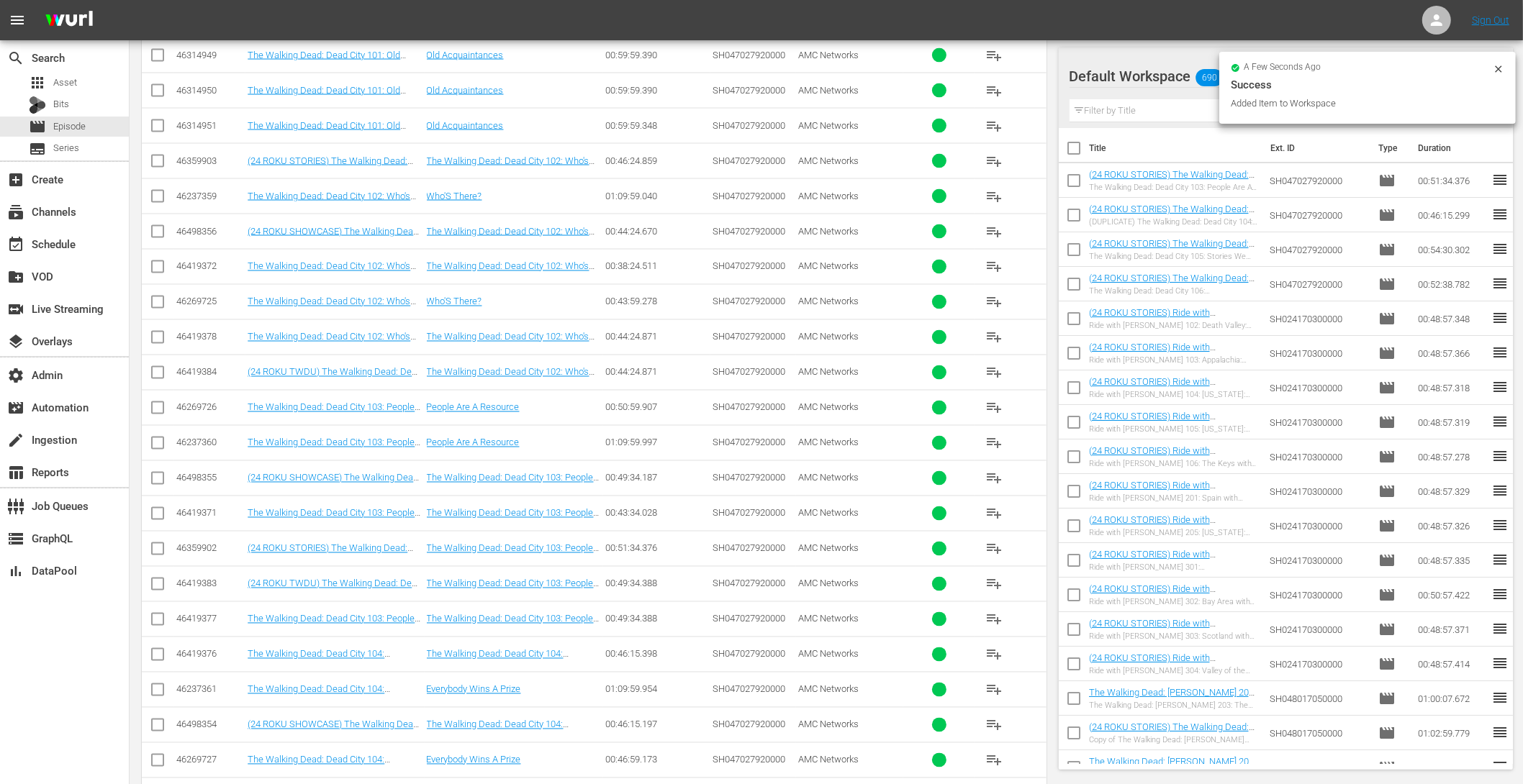
scroll to position [2769, 0]
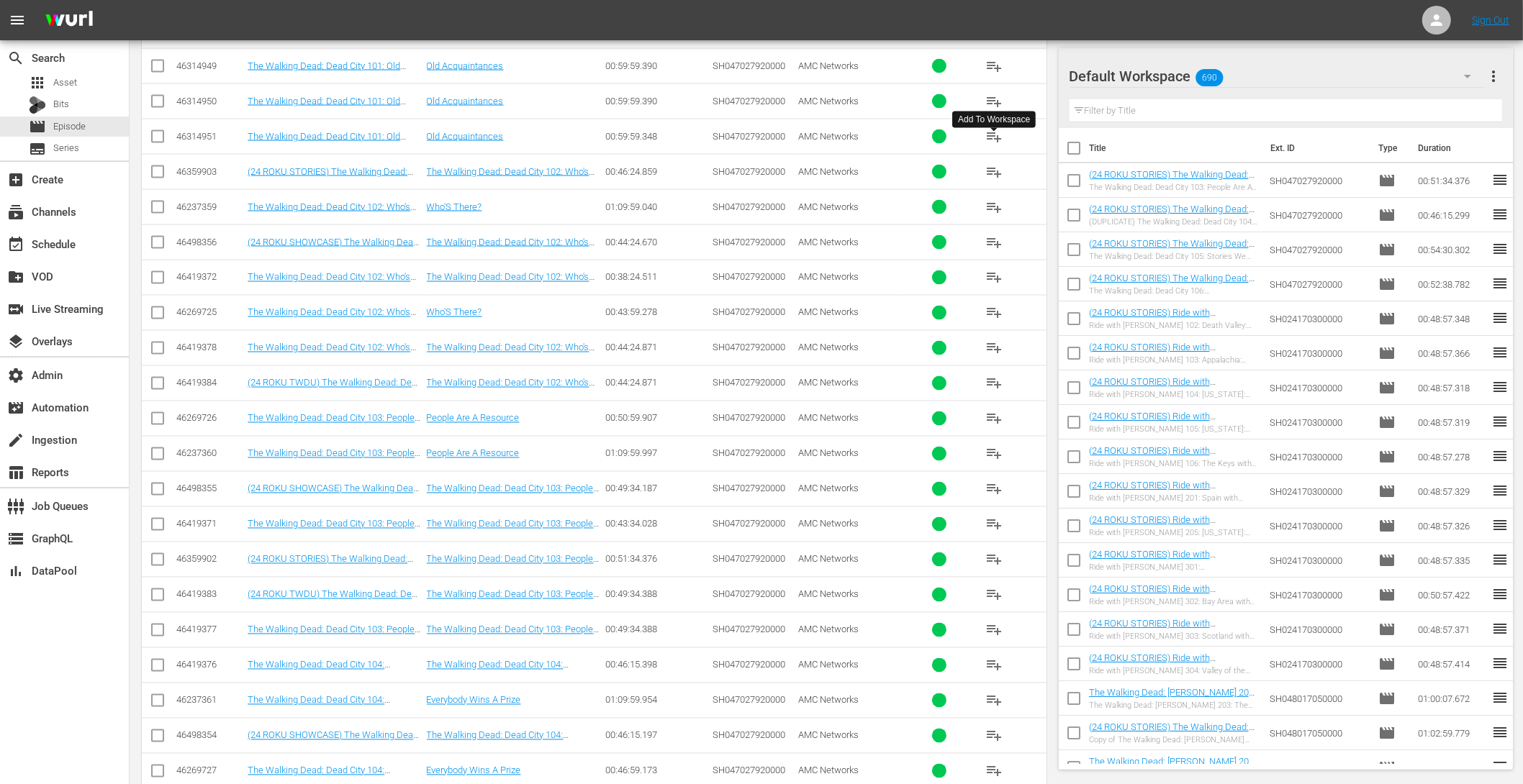
click at [998, 164] on span "playlist_add" at bounding box center [994, 172] width 18 height 18
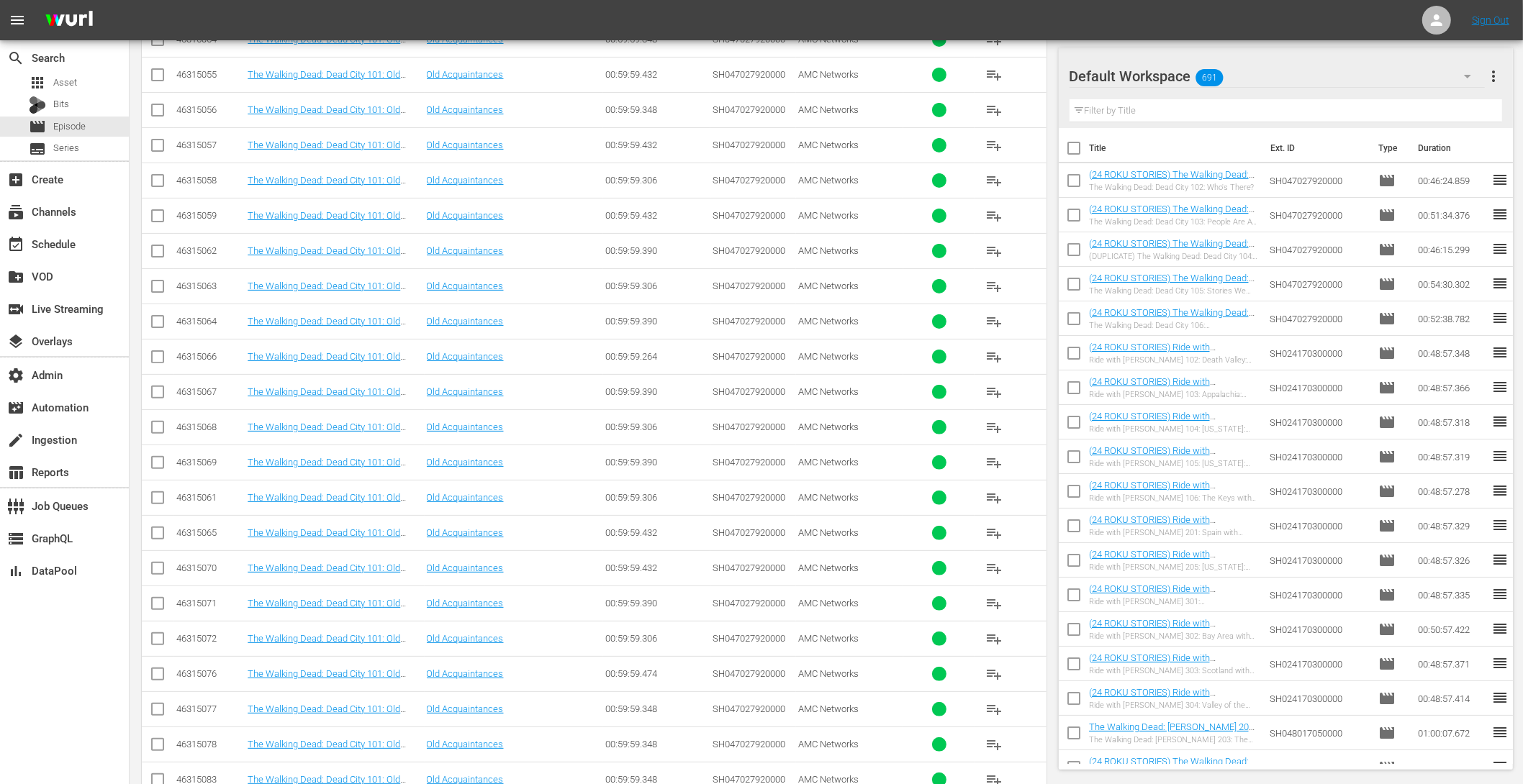
scroll to position [22, 0]
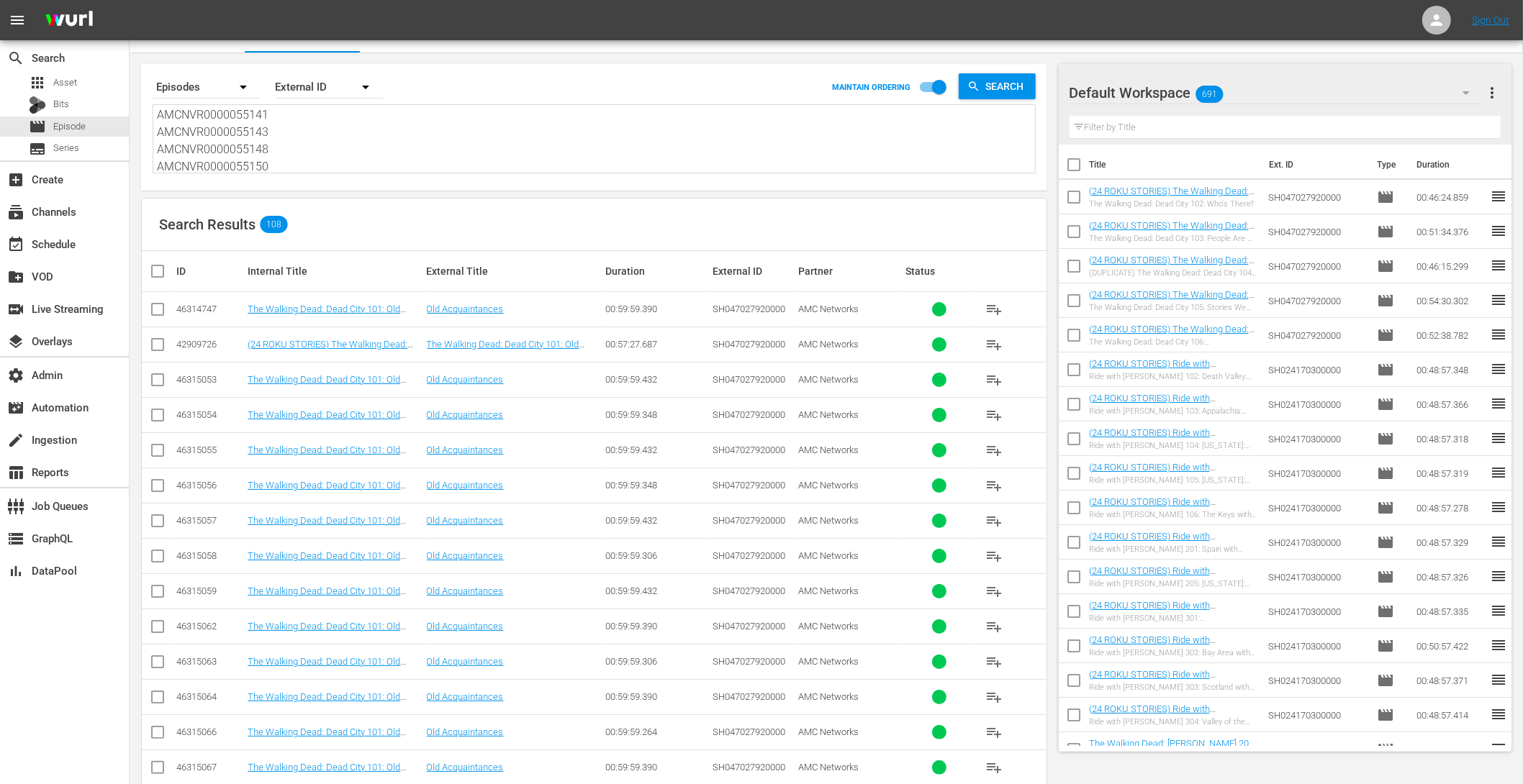
click at [988, 341] on span "playlist_add" at bounding box center [994, 345] width 18 height 18
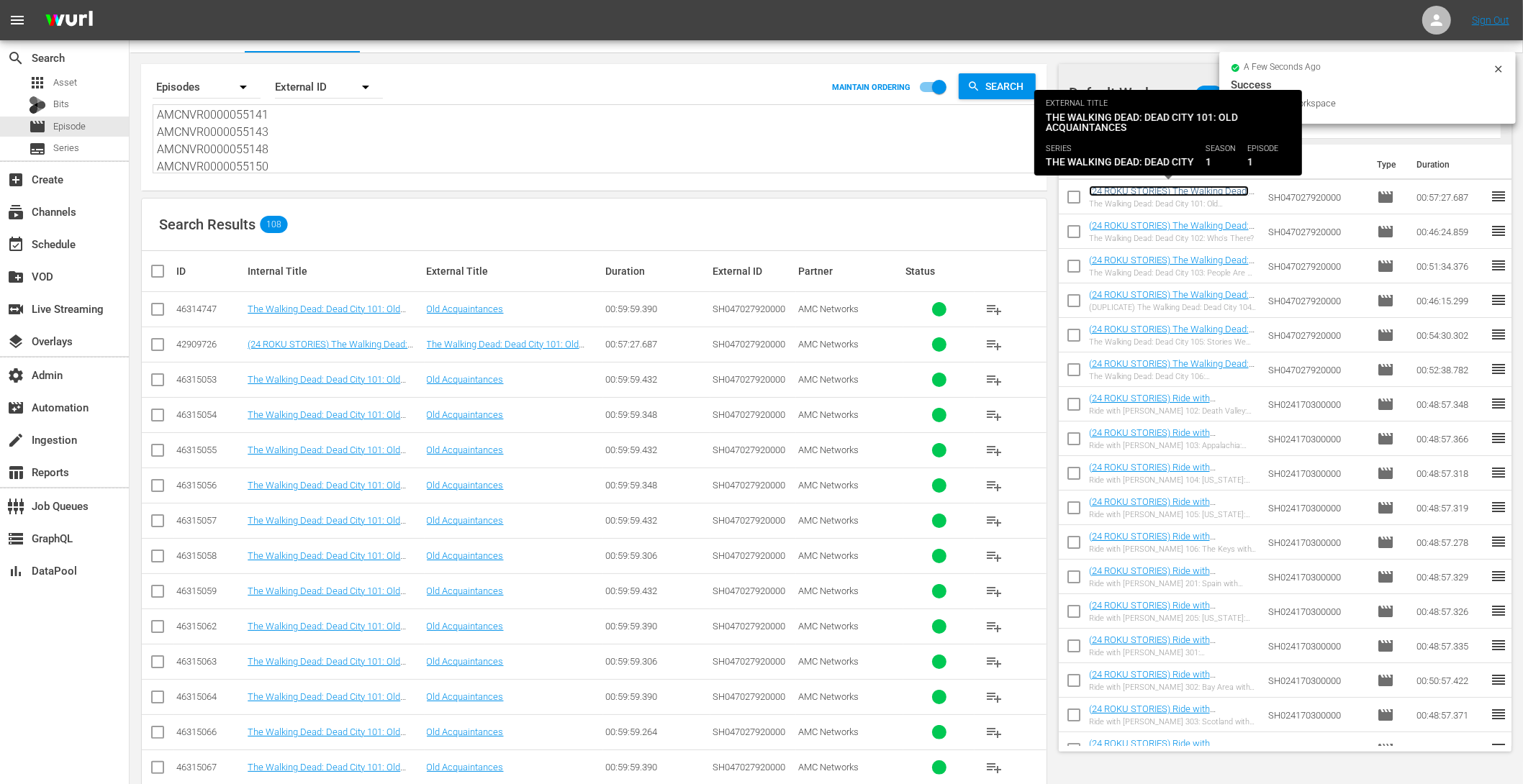
click at [1189, 189] on link "(24 ROKU STORIES) The Walking Dead: Dead City 101: Old Acquaintances" at bounding box center [1169, 196] width 160 height 22
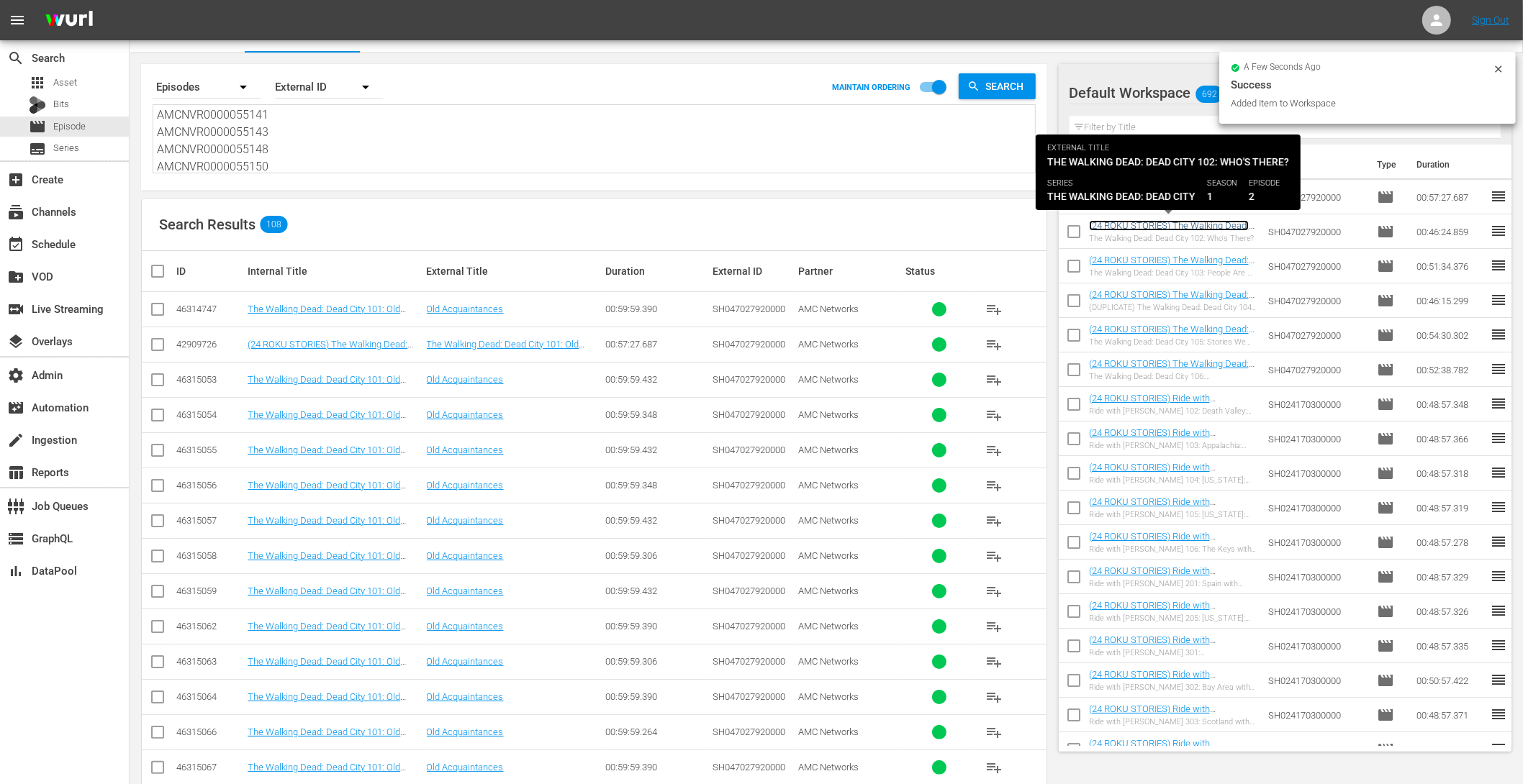
click at [1184, 220] on link "(24 ROKU STORIES) The Walking Dead: Dead City 102: Who's There?" at bounding box center [1169, 231] width 160 height 22
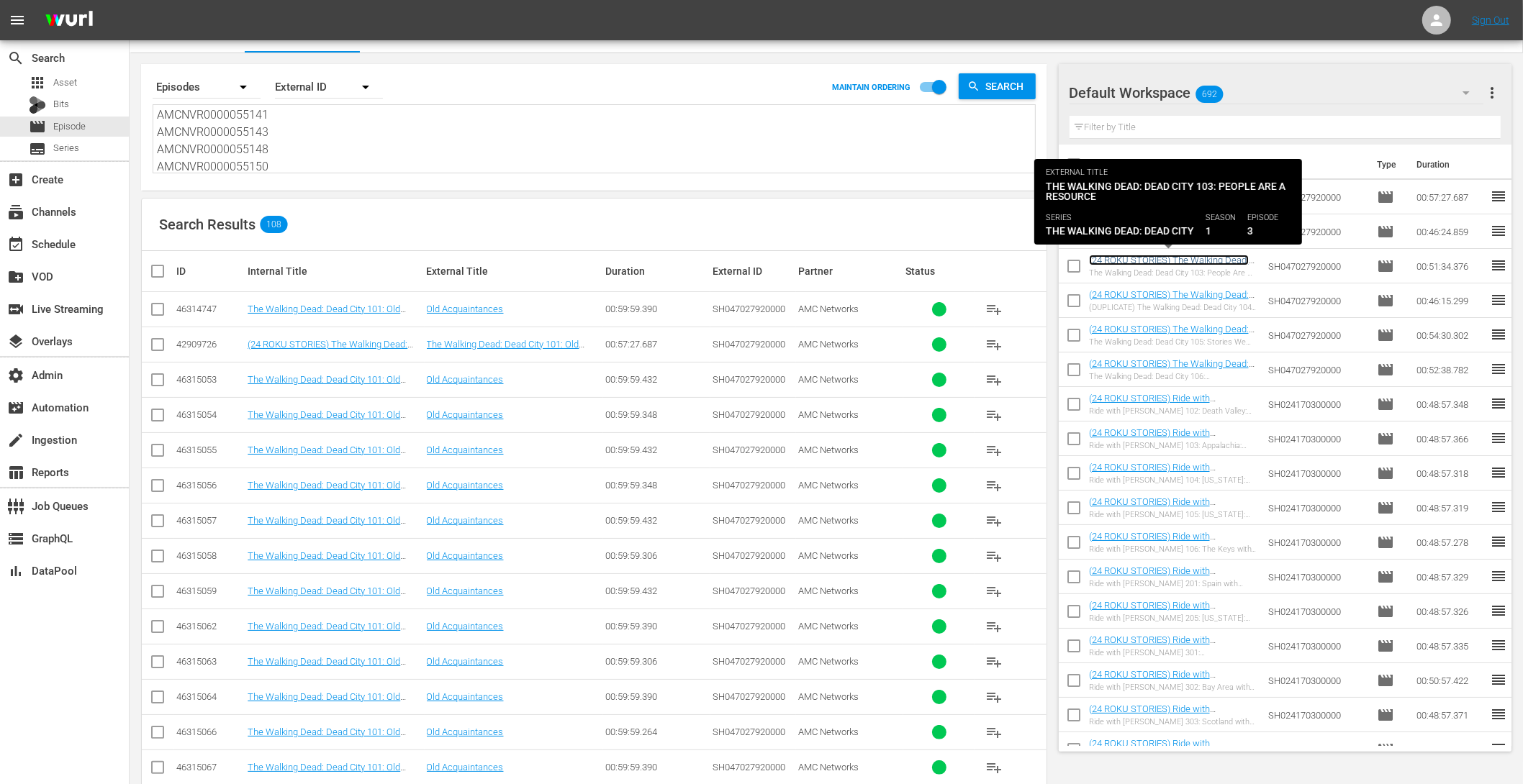
click at [1179, 256] on link "(24 ROKU STORIES) The Walking Dead: Dead City 103: People Are A Resource" at bounding box center [1169, 265] width 160 height 22
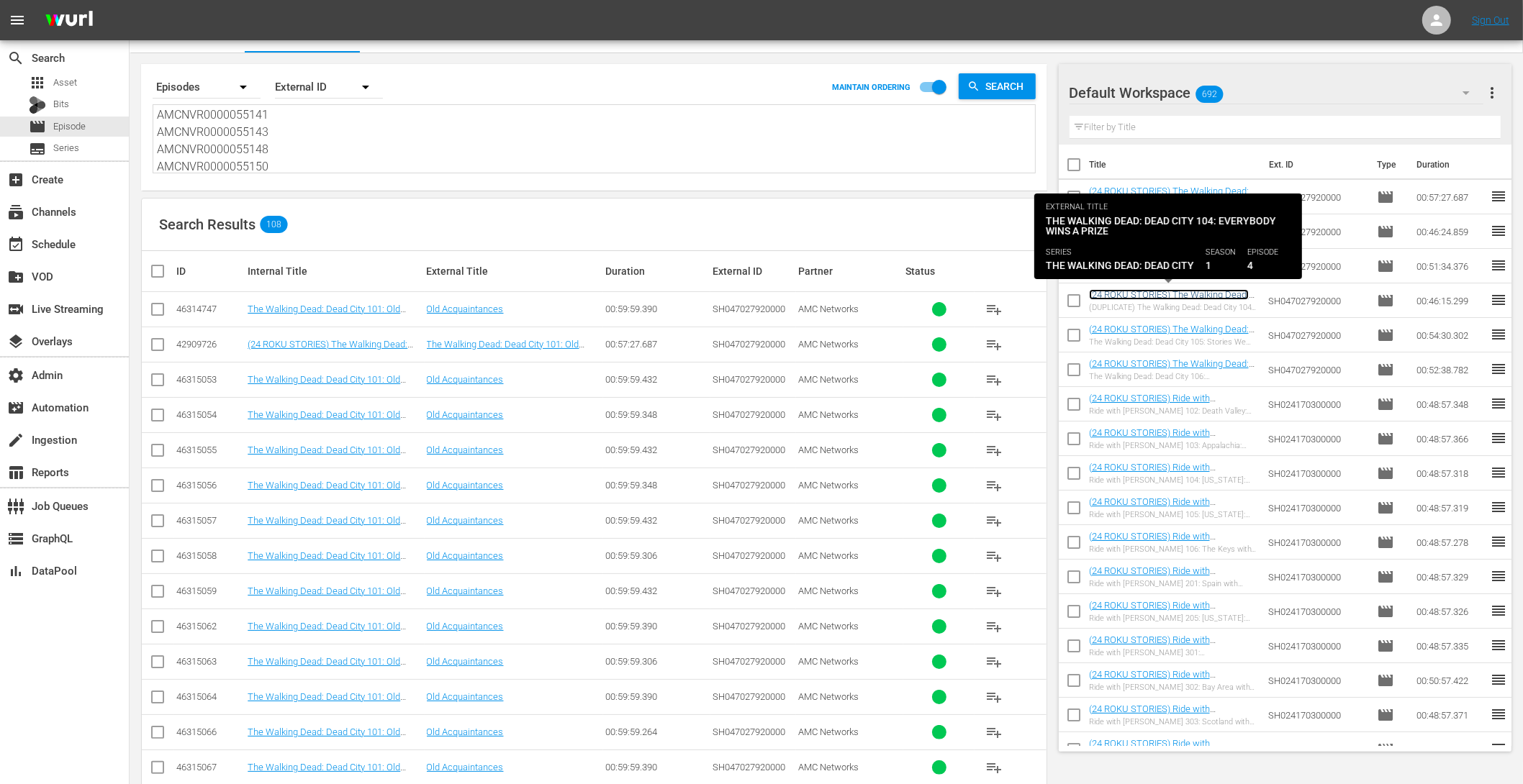
click at [1173, 295] on link "(24 ROKU STORIES) The Walking Dead: Dead City 104: Everybody Wins A Prize" at bounding box center [1169, 299] width 160 height 22
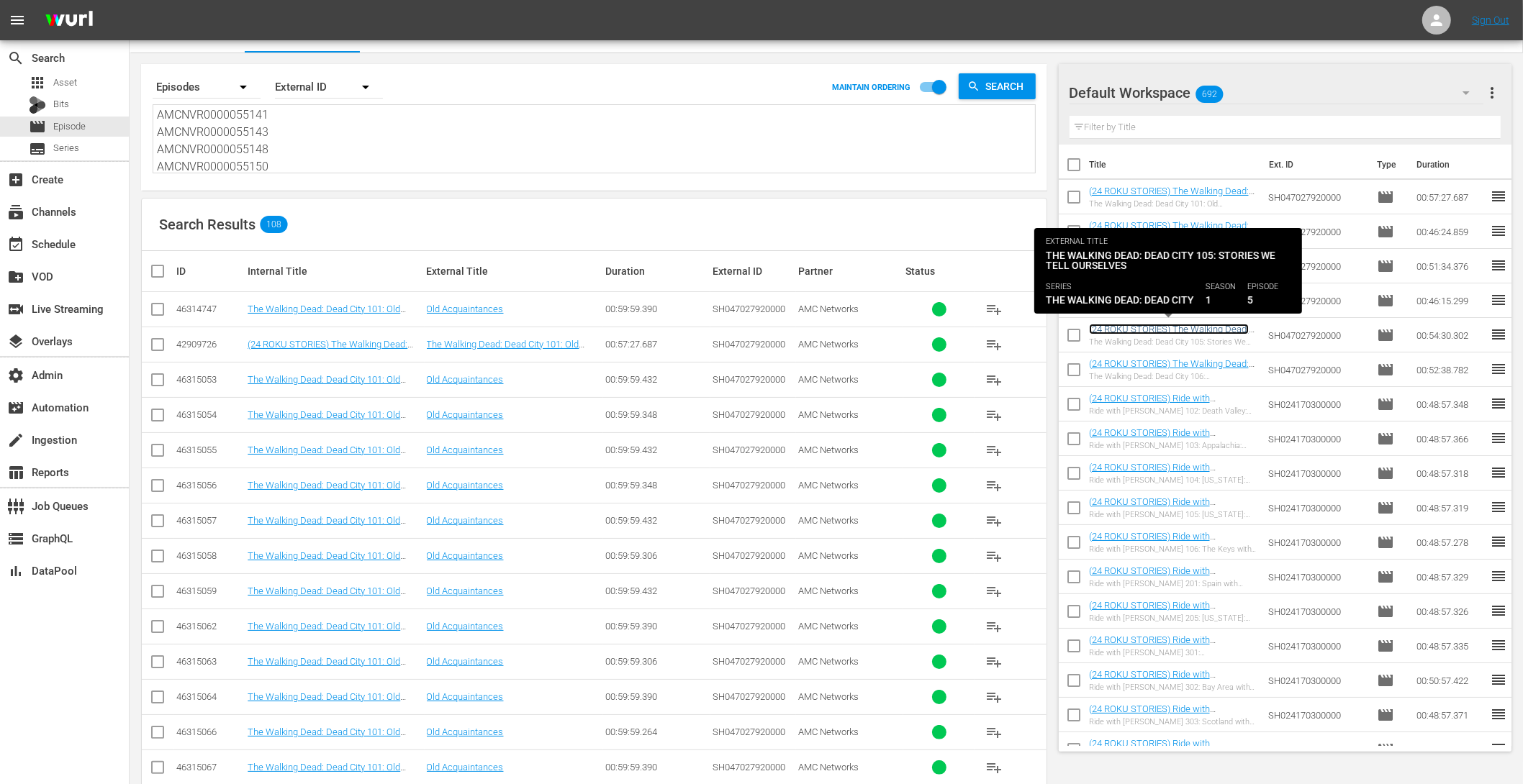
click at [1170, 332] on link "(24 ROKU STORIES) The Walking Dead: Dead City 105: Stories We Tell Ourselves" at bounding box center [1172, 335] width 165 height 22
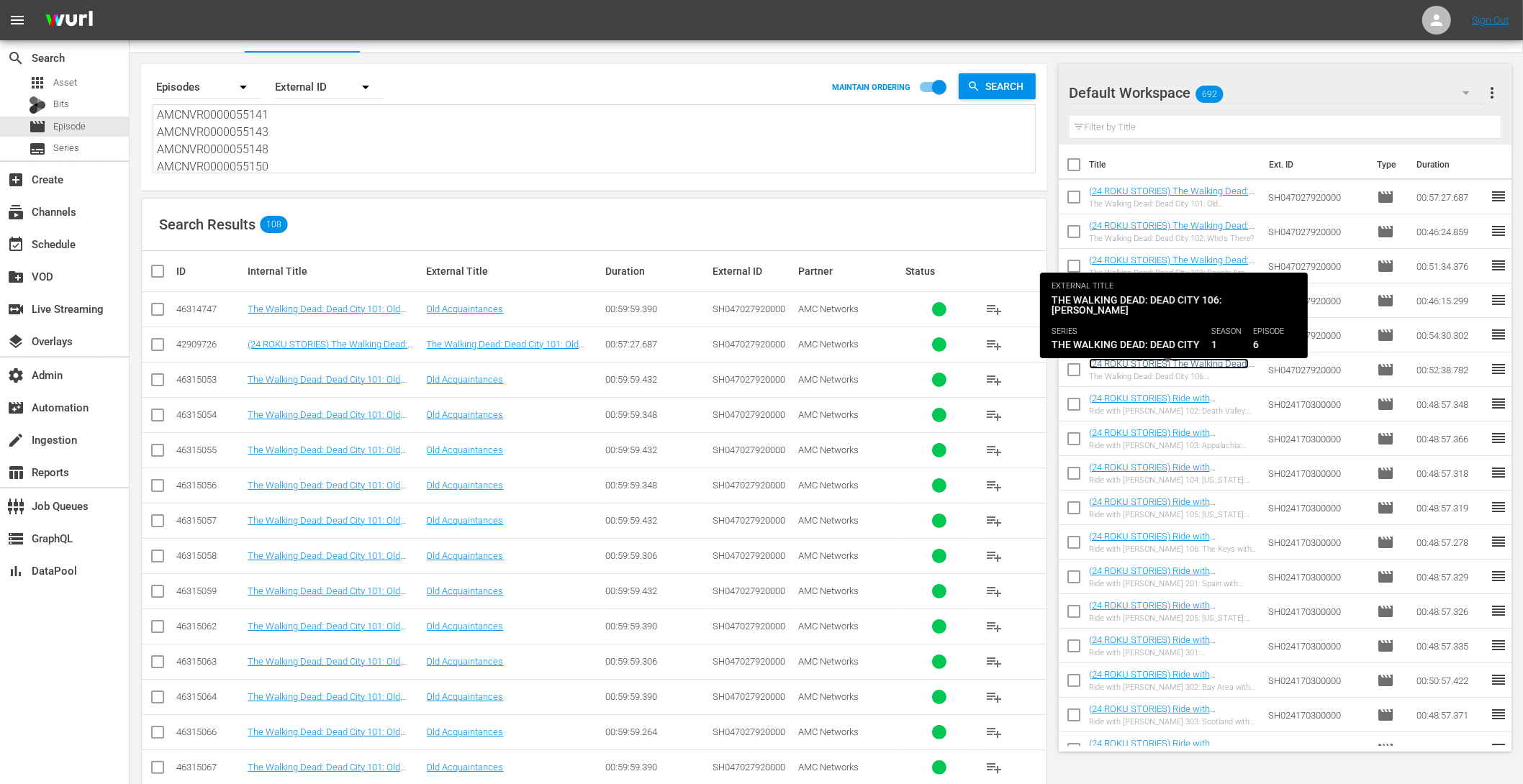
click at [1164, 361] on link "(24 ROKU STORIES) The Walking Dead: Dead City 106: [PERSON_NAME]" at bounding box center [1169, 369] width 160 height 22
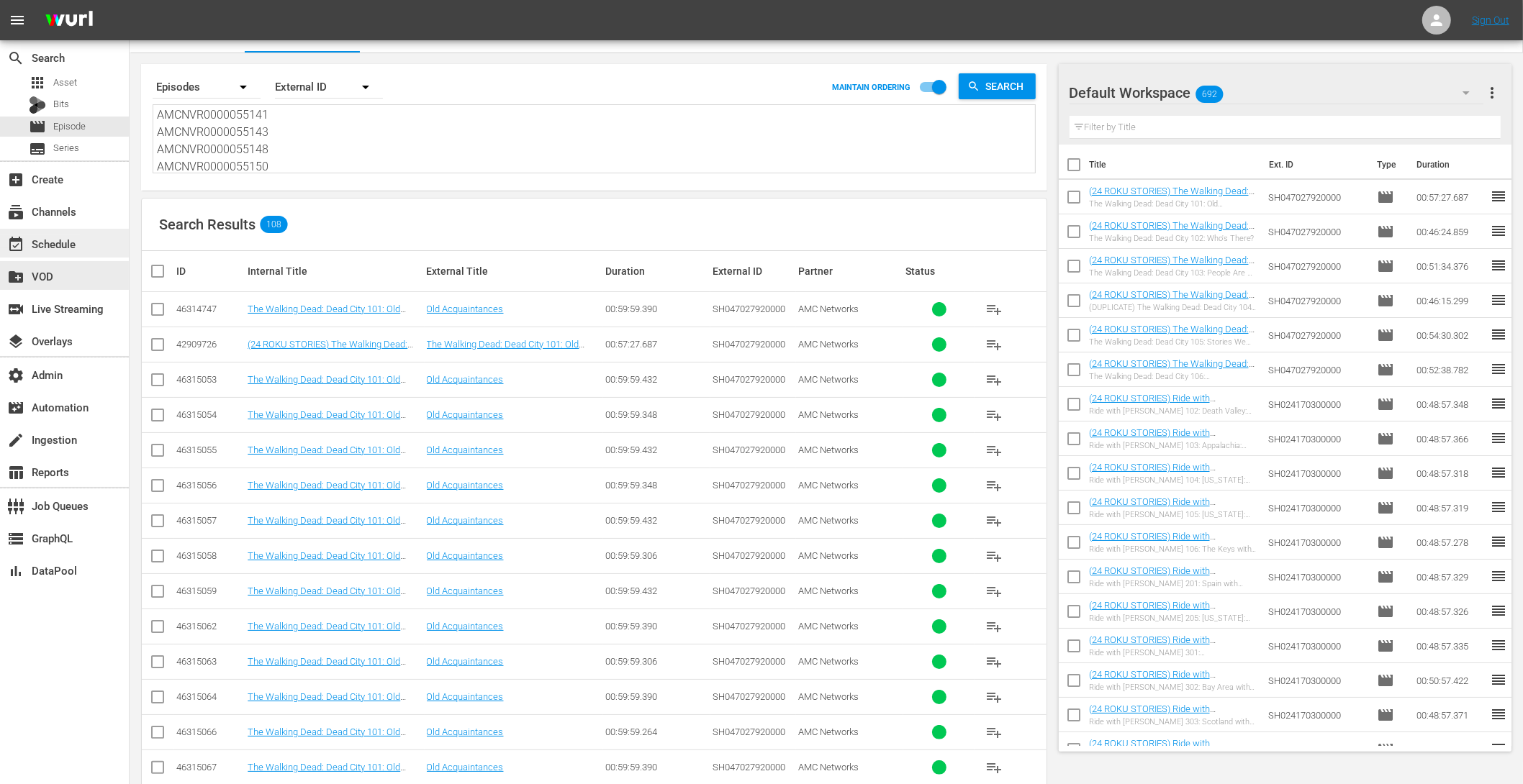
click at [73, 243] on div "event_available Schedule" at bounding box center [40, 242] width 81 height 13
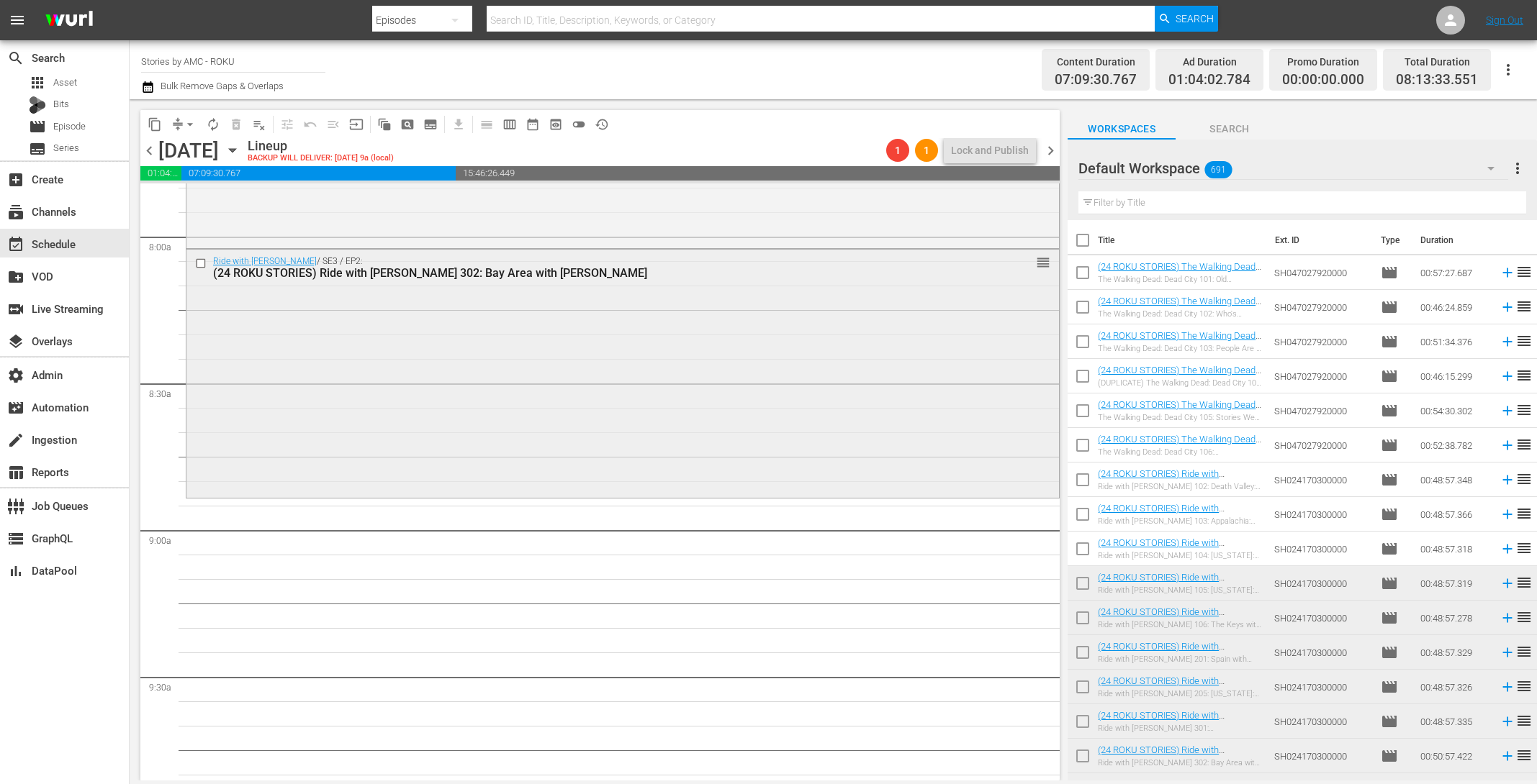
scroll to position [2531, 0]
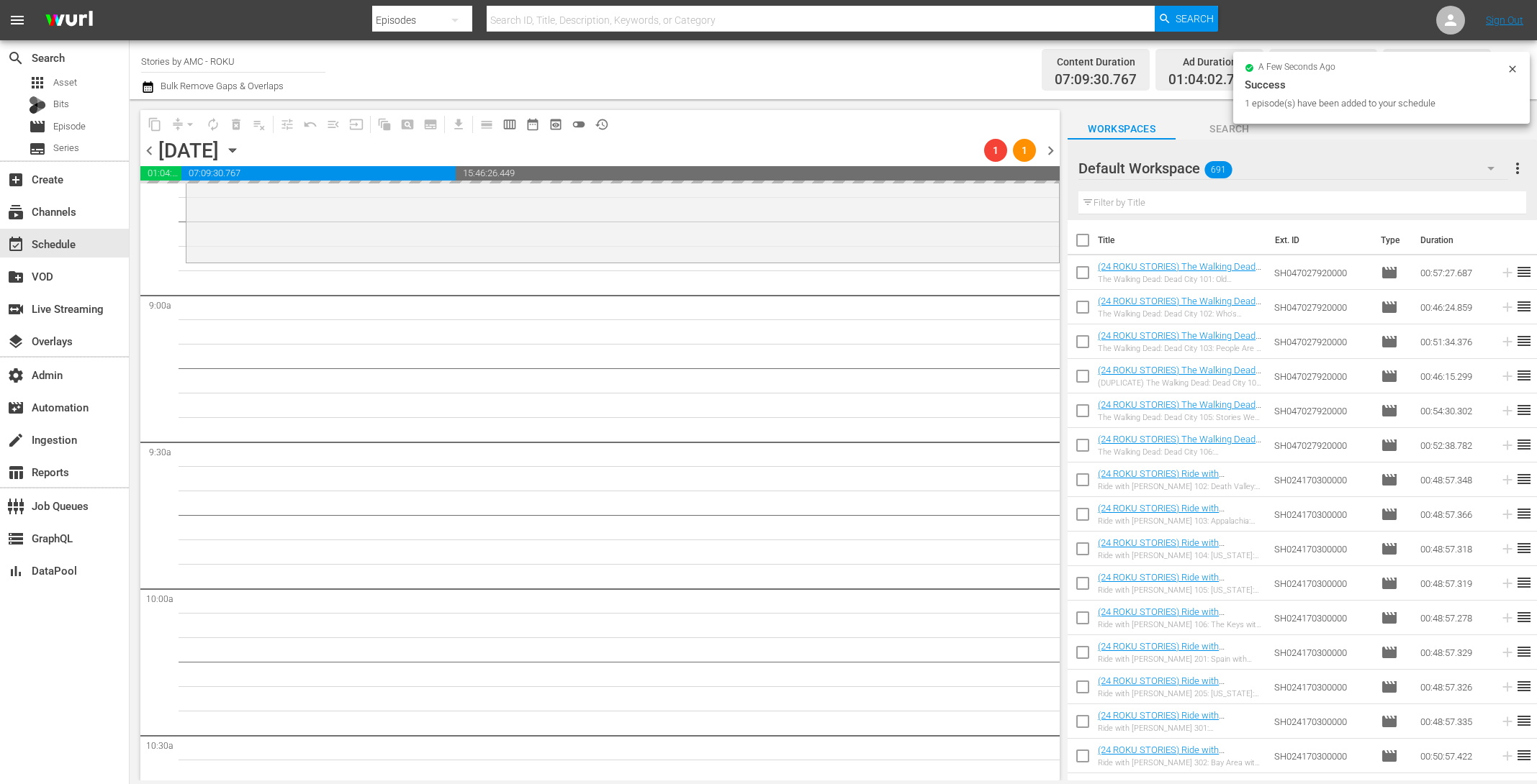
click at [1082, 304] on input "checkbox" at bounding box center [1083, 311] width 30 height 30
checkbox input "true"
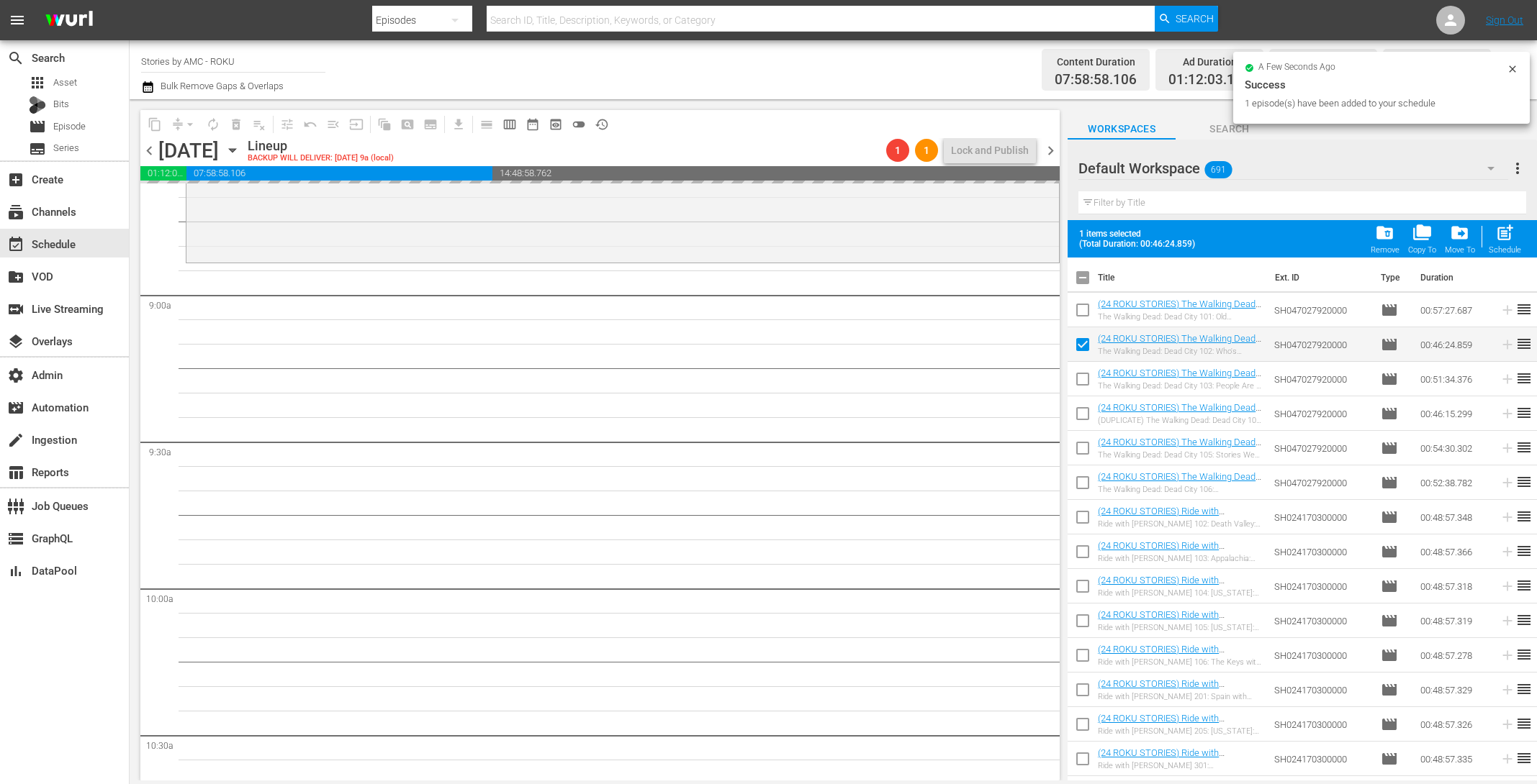
click at [1082, 378] on input "checkbox" at bounding box center [1083, 382] width 30 height 30
checkbox input "true"
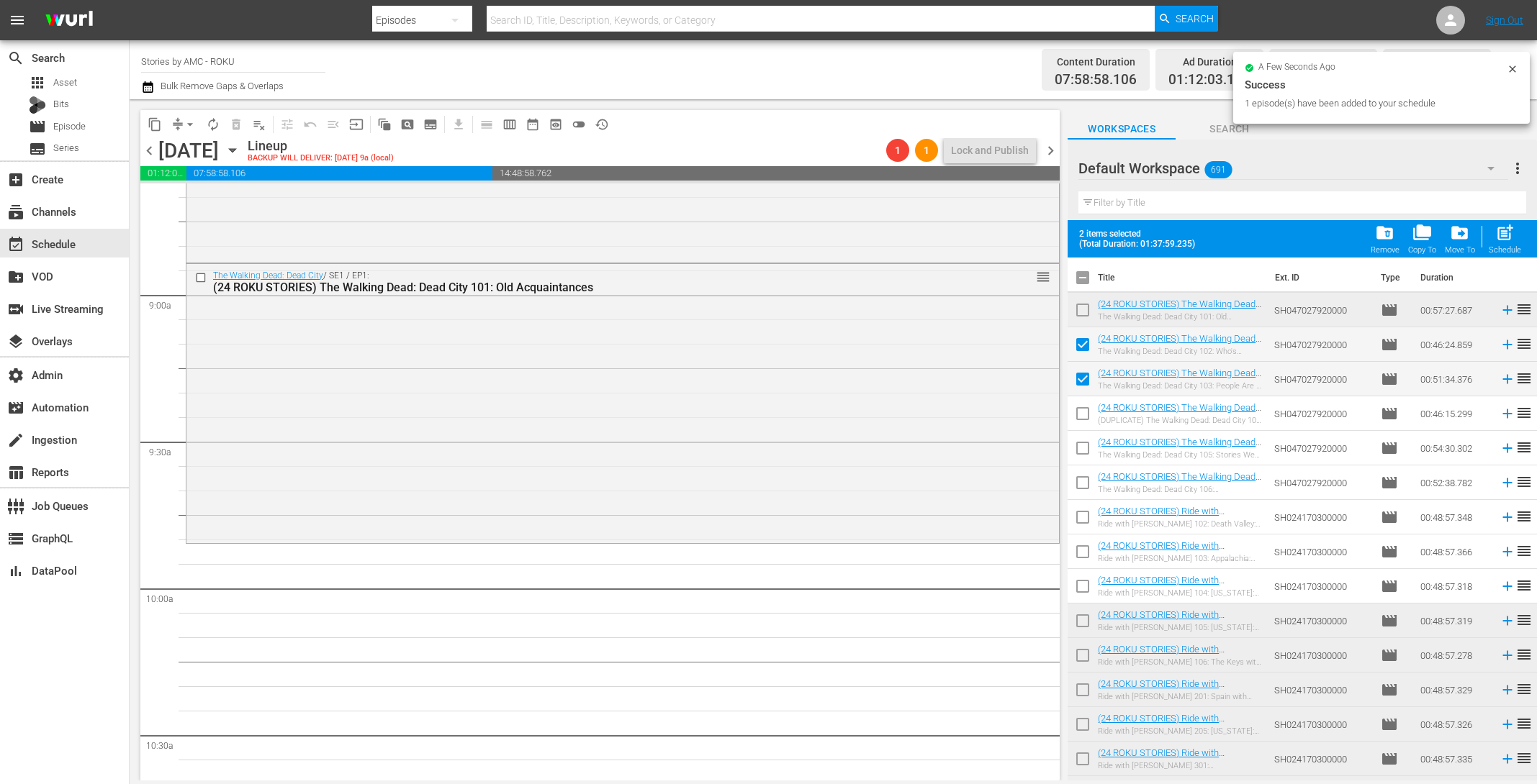
click at [1085, 416] on input "checkbox" at bounding box center [1083, 417] width 30 height 30
checkbox input "true"
click at [1085, 449] on input "checkbox" at bounding box center [1083, 451] width 30 height 30
checkbox input "true"
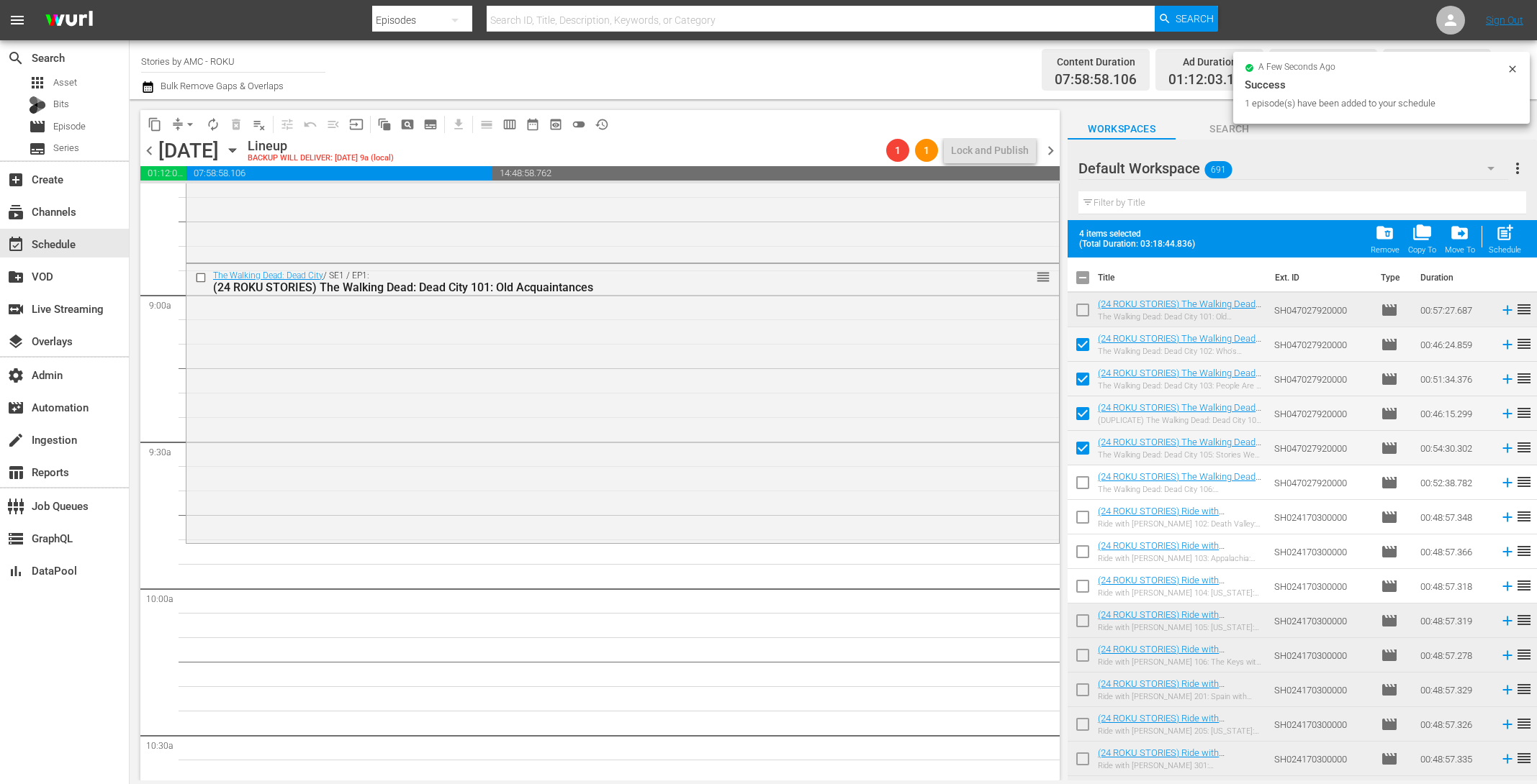
click at [1089, 480] on input "checkbox" at bounding box center [1083, 485] width 30 height 30
checkbox input "true"
click at [1507, 239] on span "post_add" at bounding box center [1505, 232] width 19 height 19
checkbox input "false"
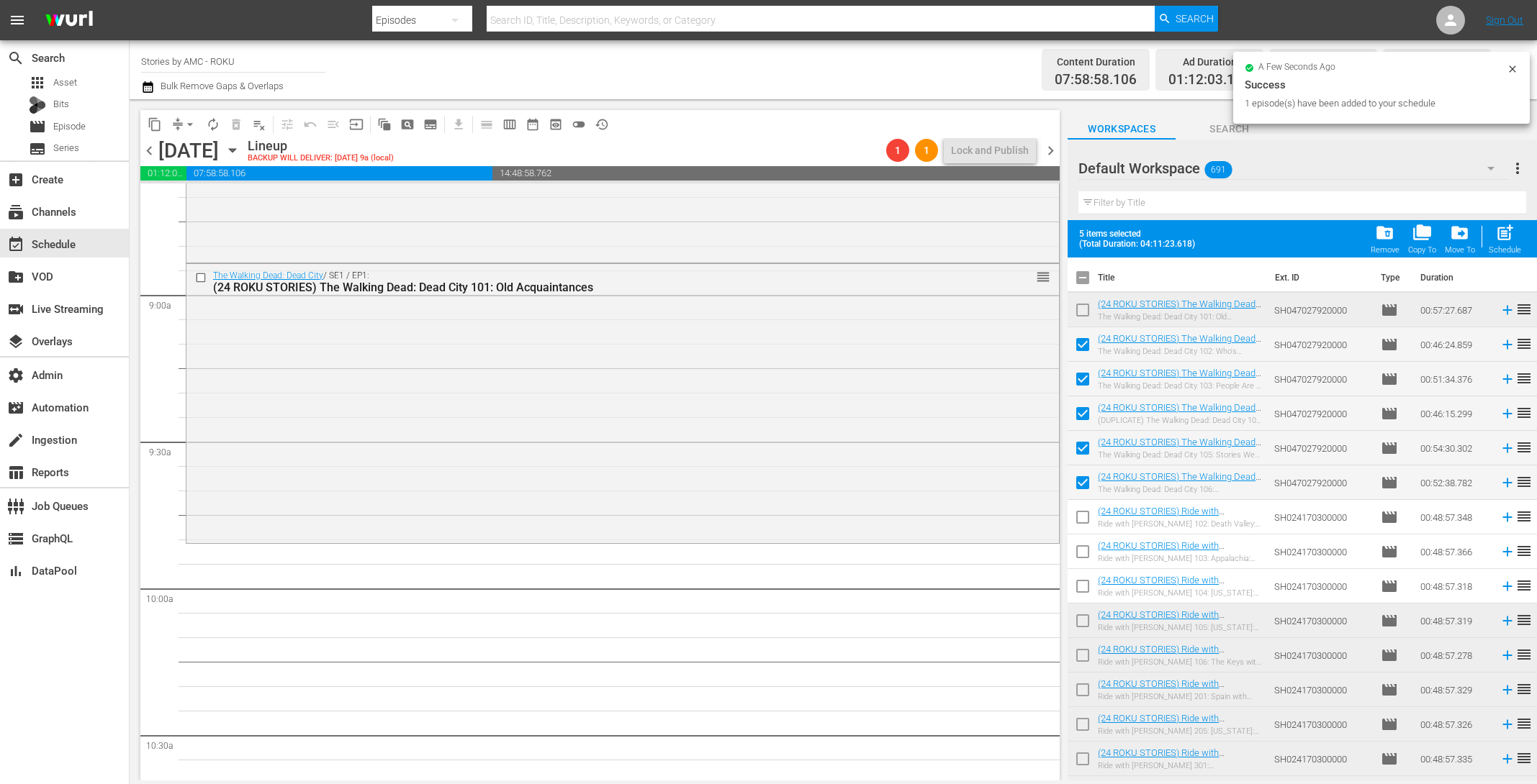
checkbox input "false"
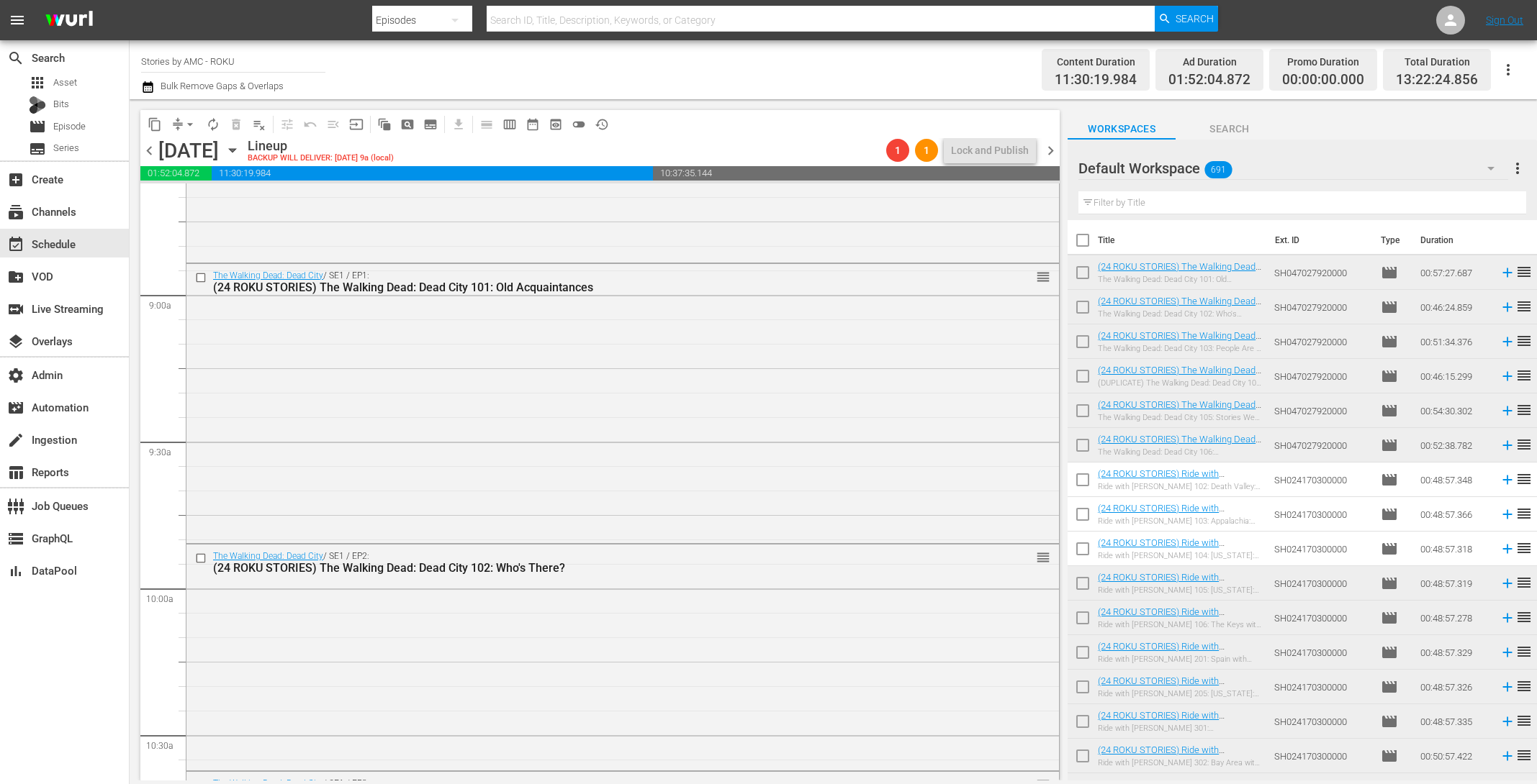
click at [1147, 197] on input "text" at bounding box center [1302, 203] width 448 height 23
paste input "[PERSON_NAME]"
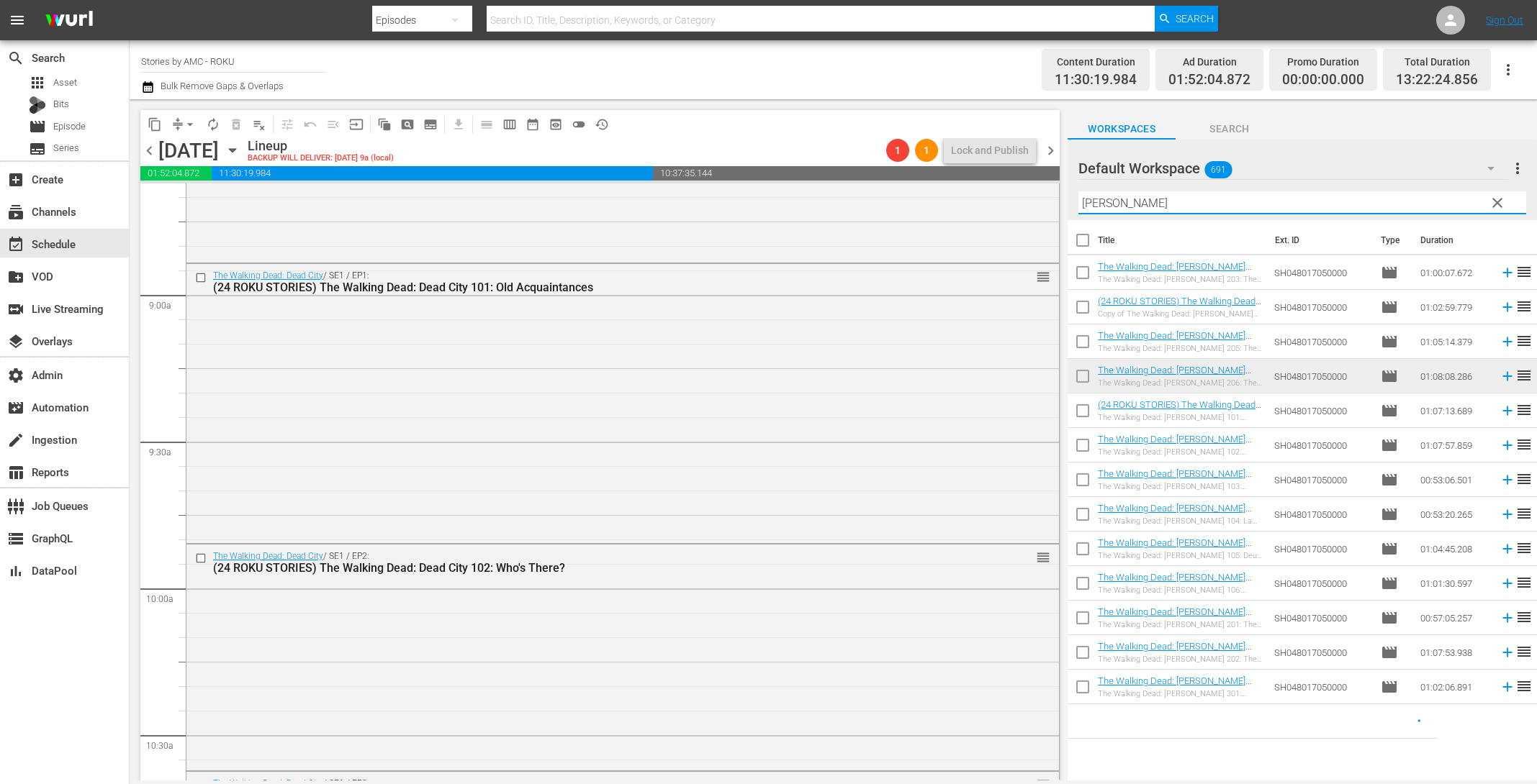
type input "[PERSON_NAME]"
click at [1078, 620] on input "checkbox" at bounding box center [1083, 621] width 30 height 30
checkbox input "true"
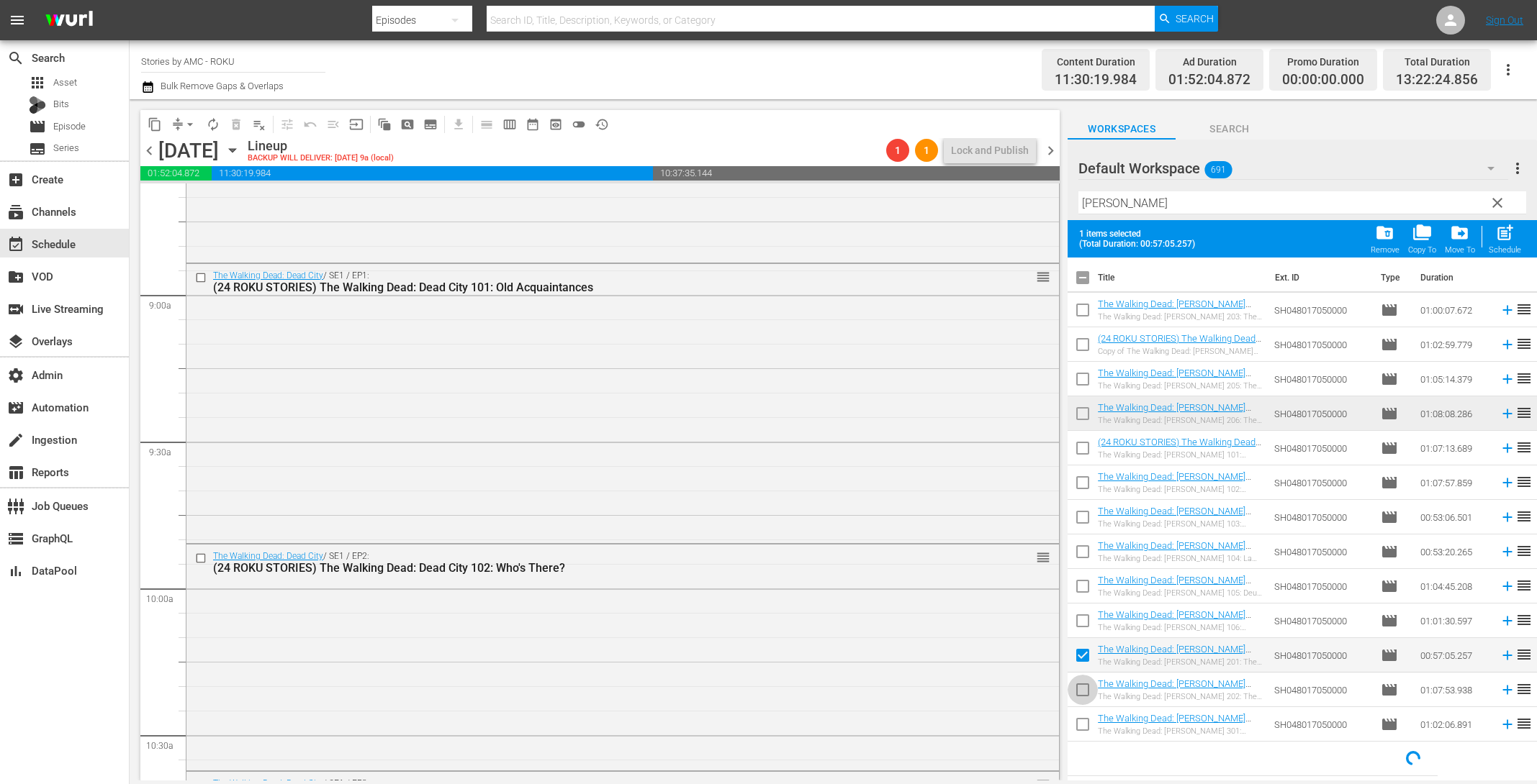
click at [1082, 693] on input "checkbox" at bounding box center [1083, 693] width 30 height 30
checkbox input "true"
click at [1515, 239] on div "post_add Schedule" at bounding box center [1505, 239] width 33 height 32
checkbox input "false"
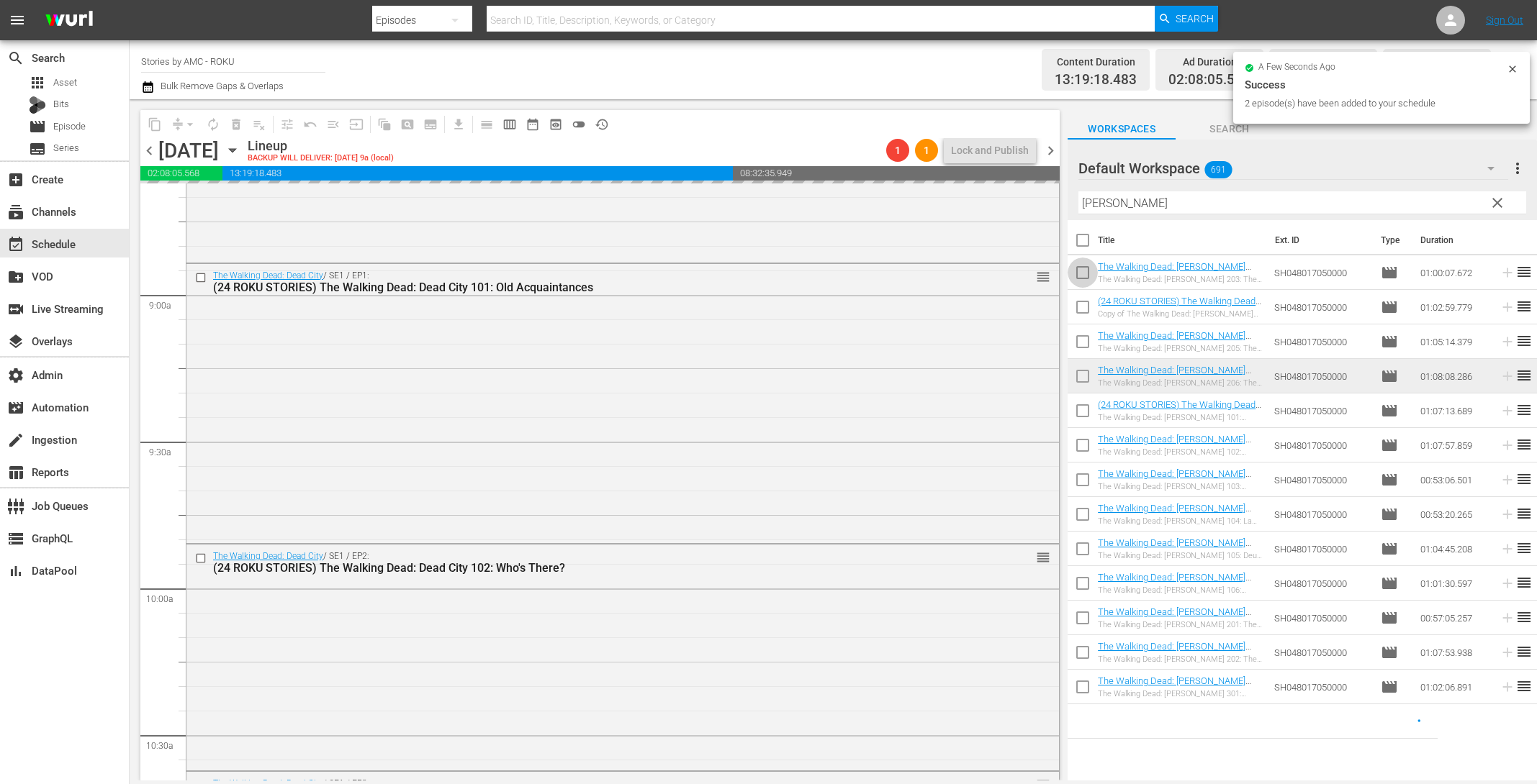
click at [1080, 273] on input "checkbox" at bounding box center [1083, 275] width 30 height 30
checkbox input "true"
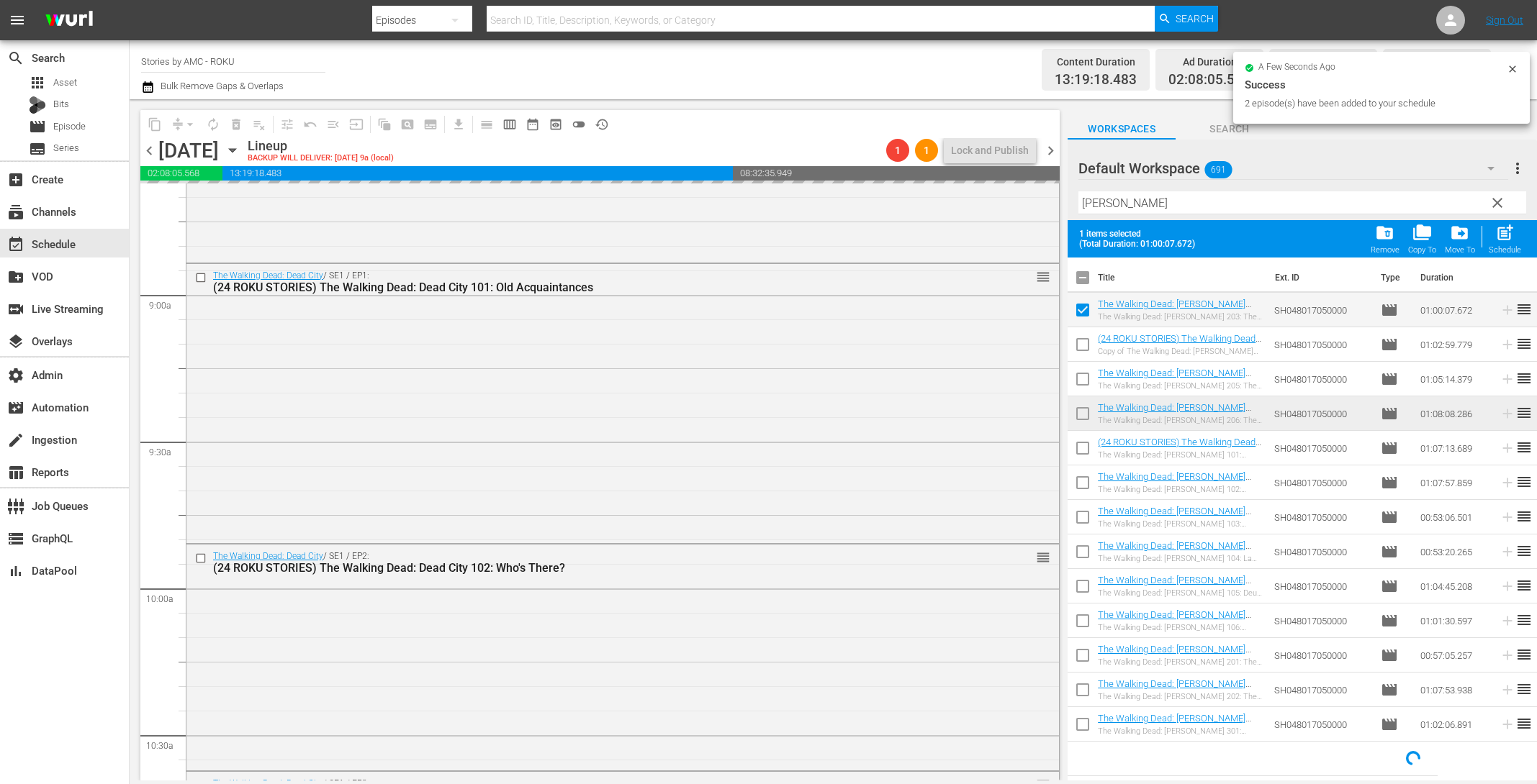
click at [1085, 335] on input "checkbox" at bounding box center [1083, 347] width 30 height 30
checkbox input "true"
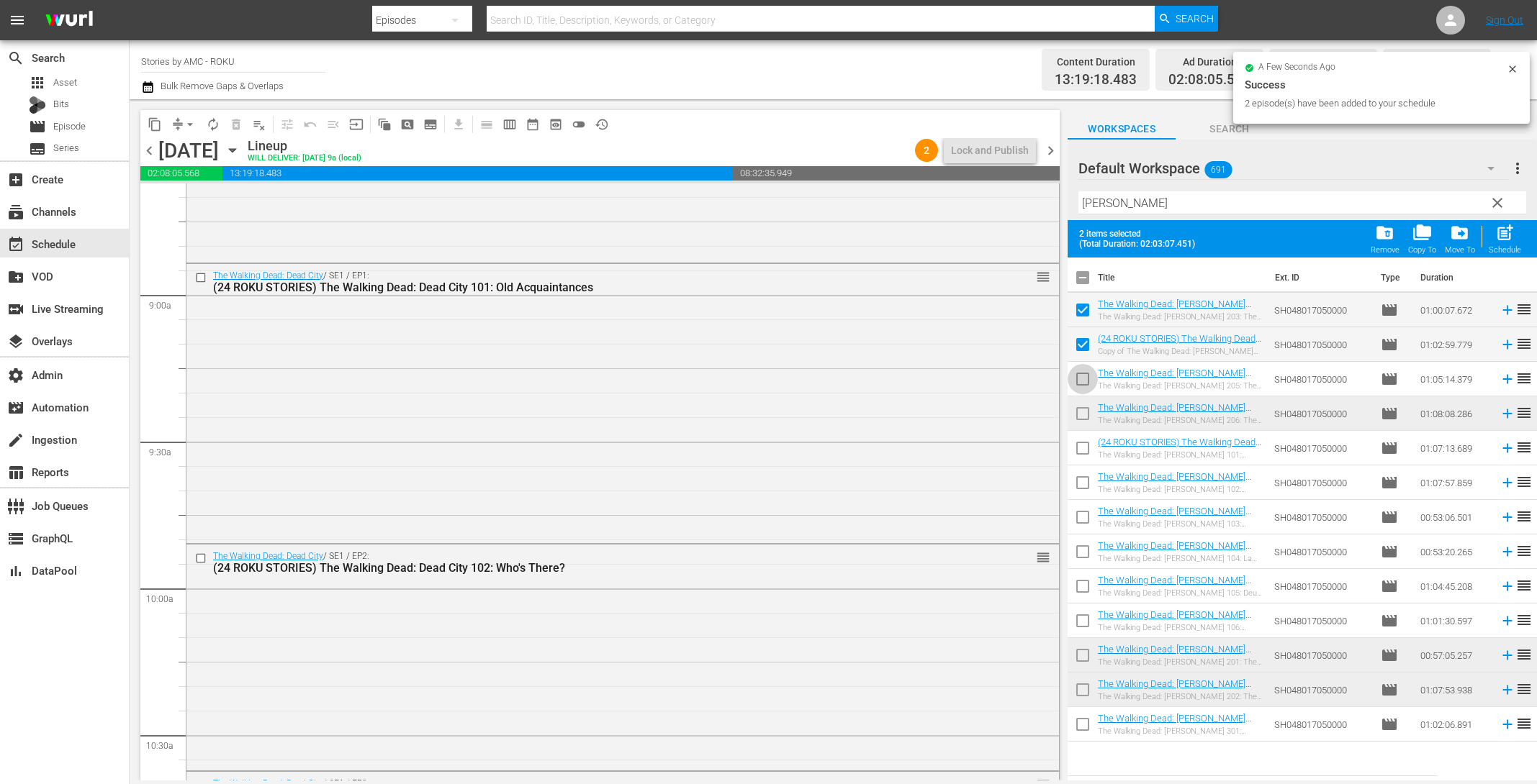
click at [1079, 370] on input "checkbox" at bounding box center [1083, 382] width 30 height 30
checkbox input "true"
click at [1082, 418] on input "checkbox" at bounding box center [1083, 417] width 30 height 30
checkbox input "true"
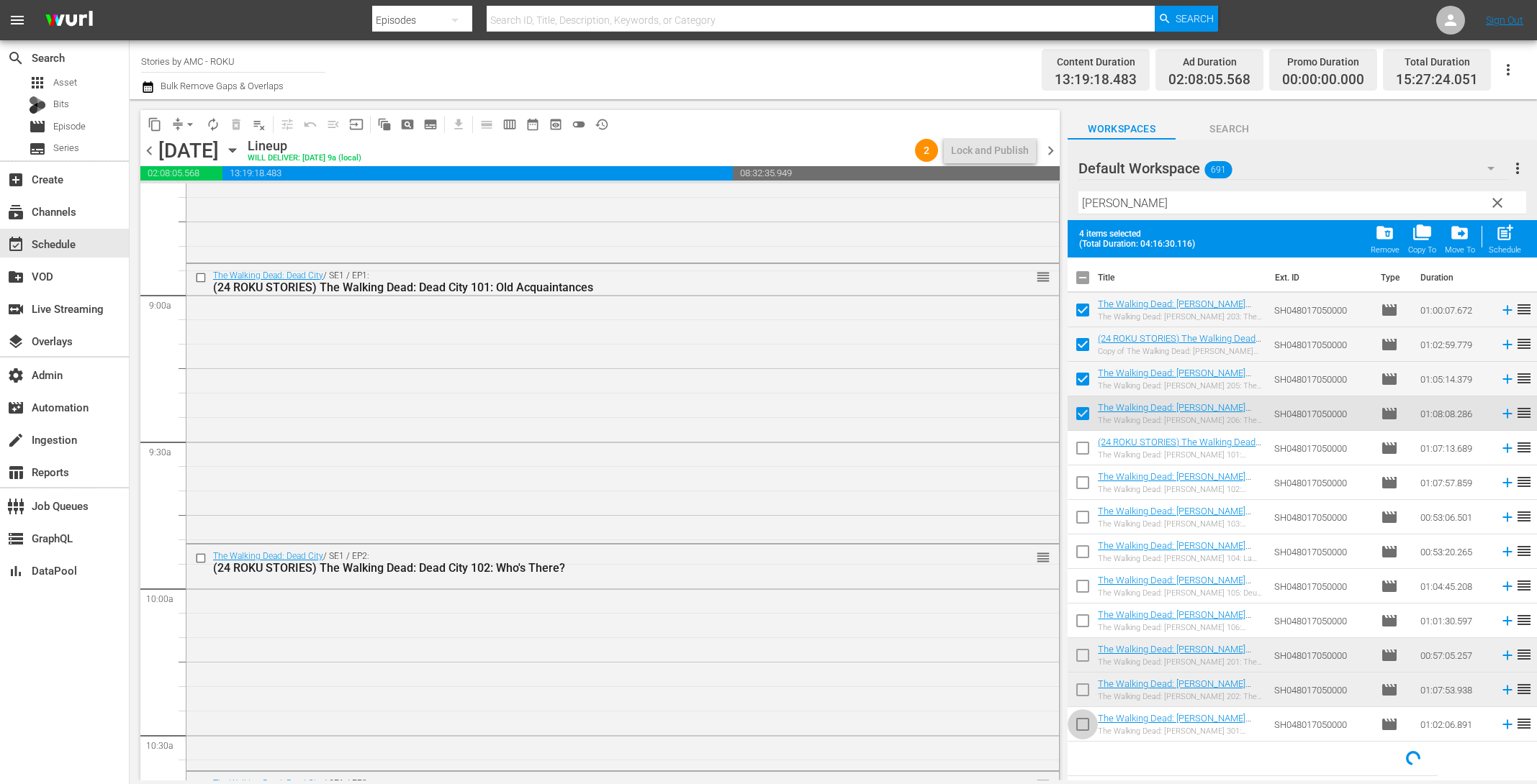
click at [1083, 723] on input "checkbox" at bounding box center [1083, 727] width 30 height 30
checkbox input "true"
click at [1511, 236] on span "post_add" at bounding box center [1505, 232] width 19 height 19
checkbox input "false"
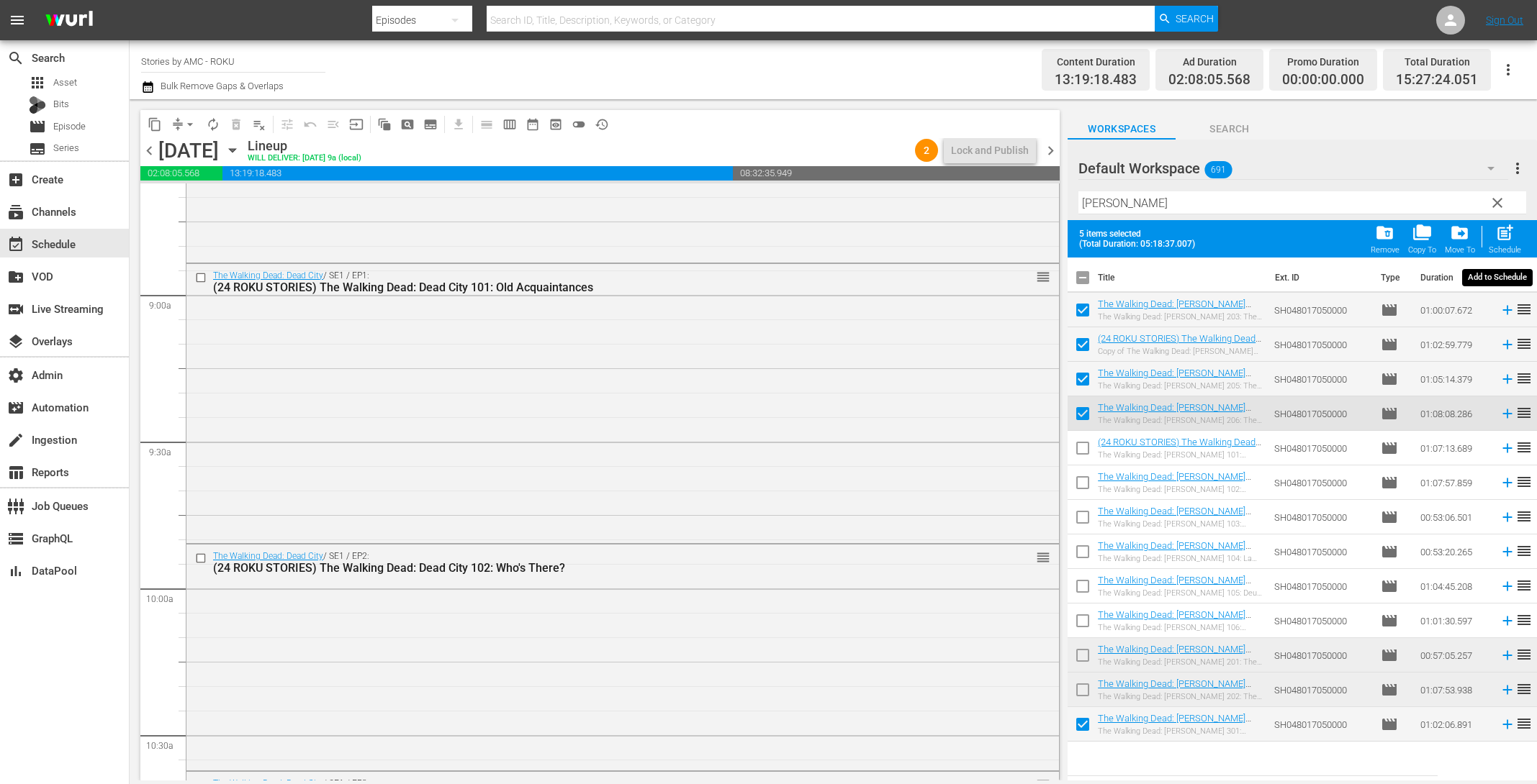
checkbox input "false"
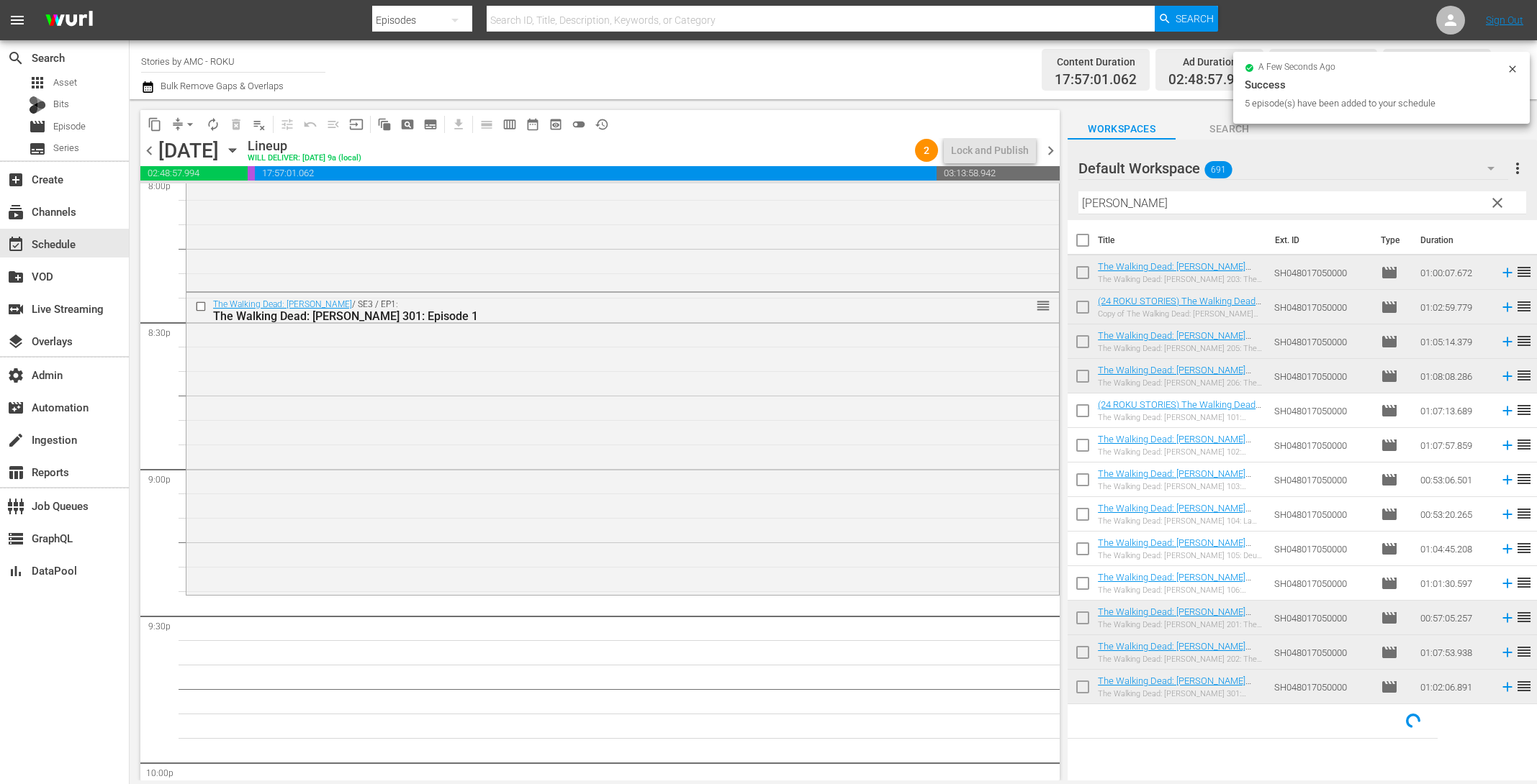
scroll to position [6154, 0]
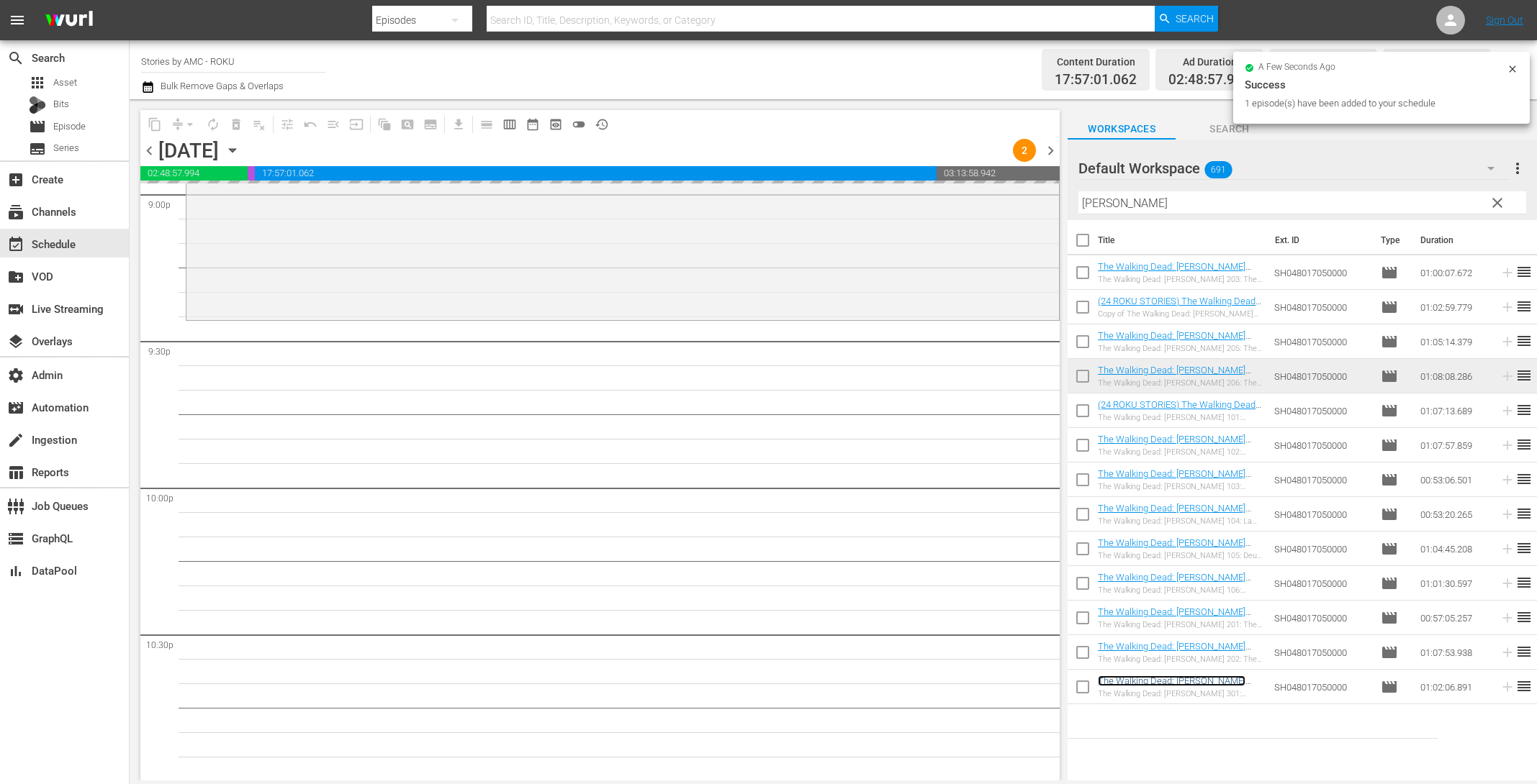
drag, startPoint x: 1150, startPoint y: 682, endPoint x: 543, endPoint y: 9, distance: 906.3
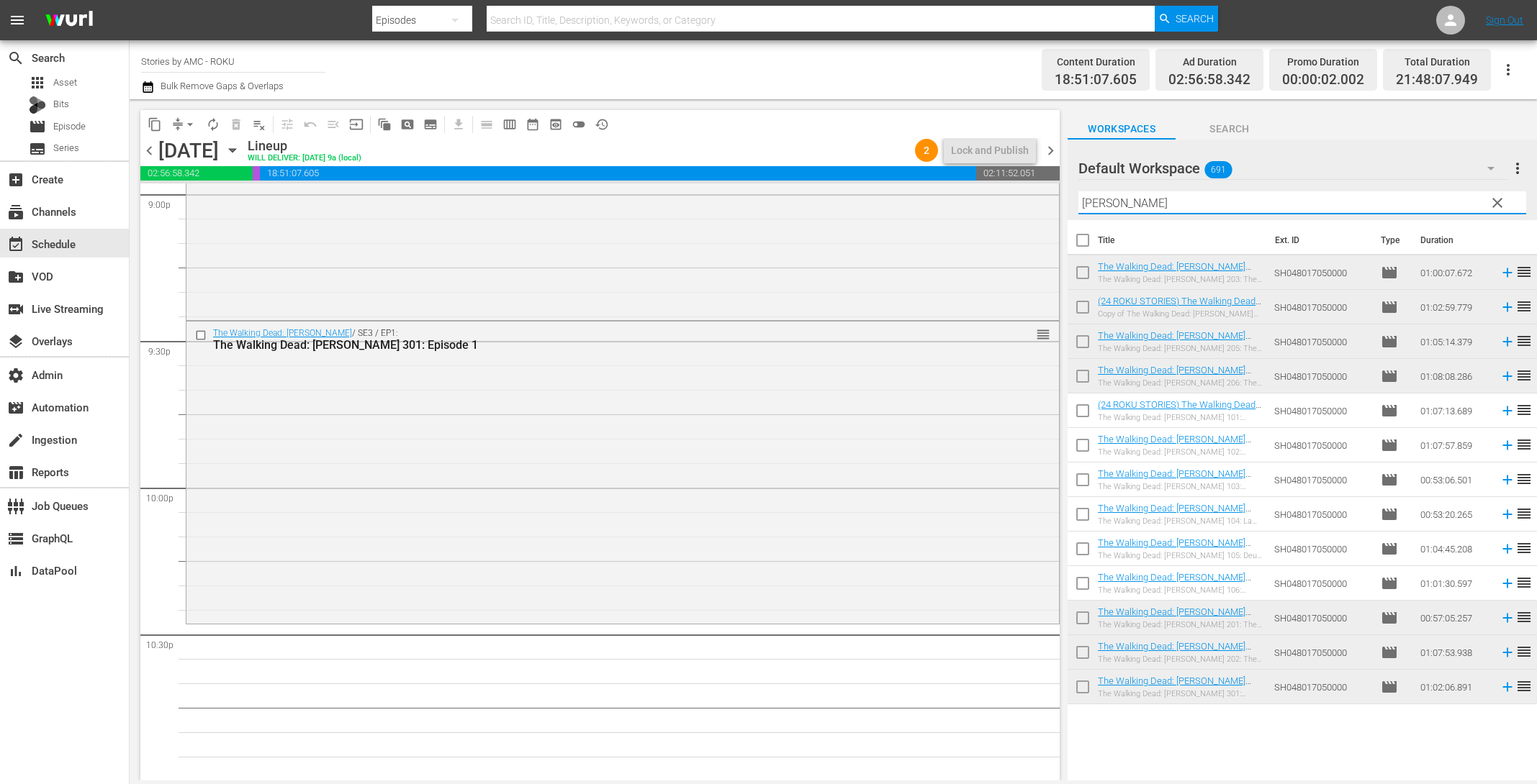
drag, startPoint x: 1174, startPoint y: 204, endPoint x: 1001, endPoint y: 178, distance: 174.9
click at [1002, 178] on div "content_copy compress arrow_drop_down autorenew_outlined delete_forever_outline…" at bounding box center [833, 439] width 1408 height 681
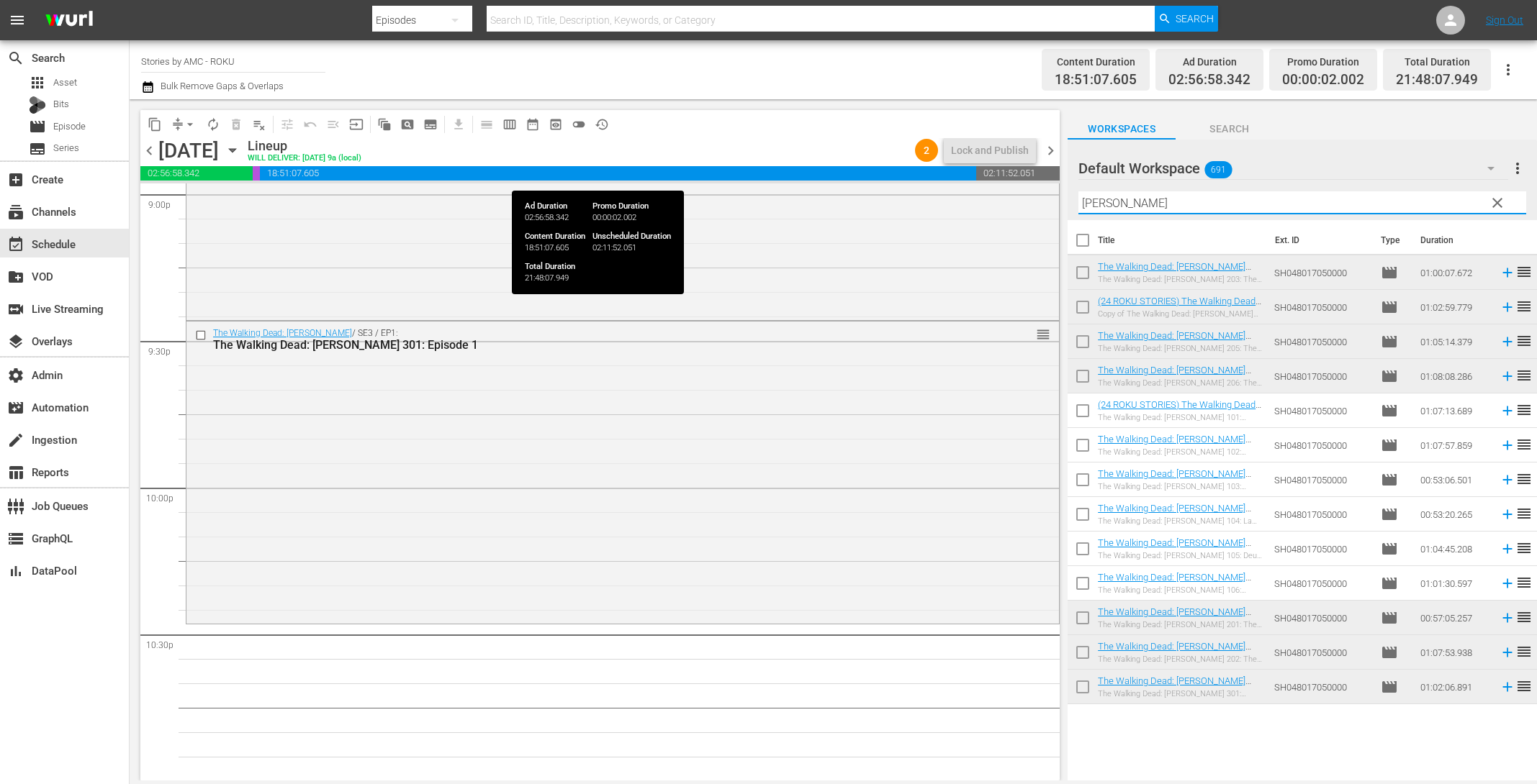
paste input "RIDE WITH [PERSON_NAME]"
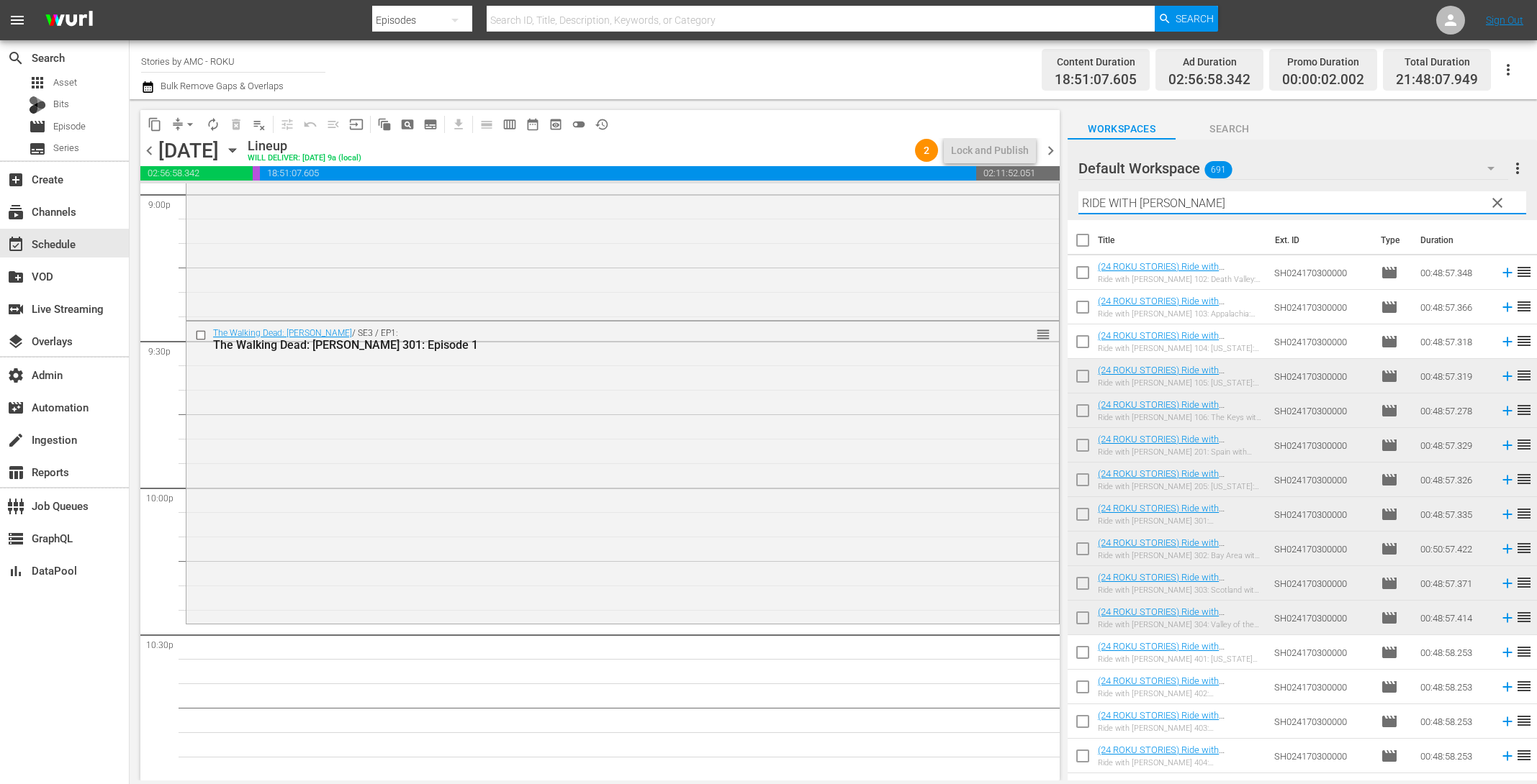
type input "RIDE WITH [PERSON_NAME]"
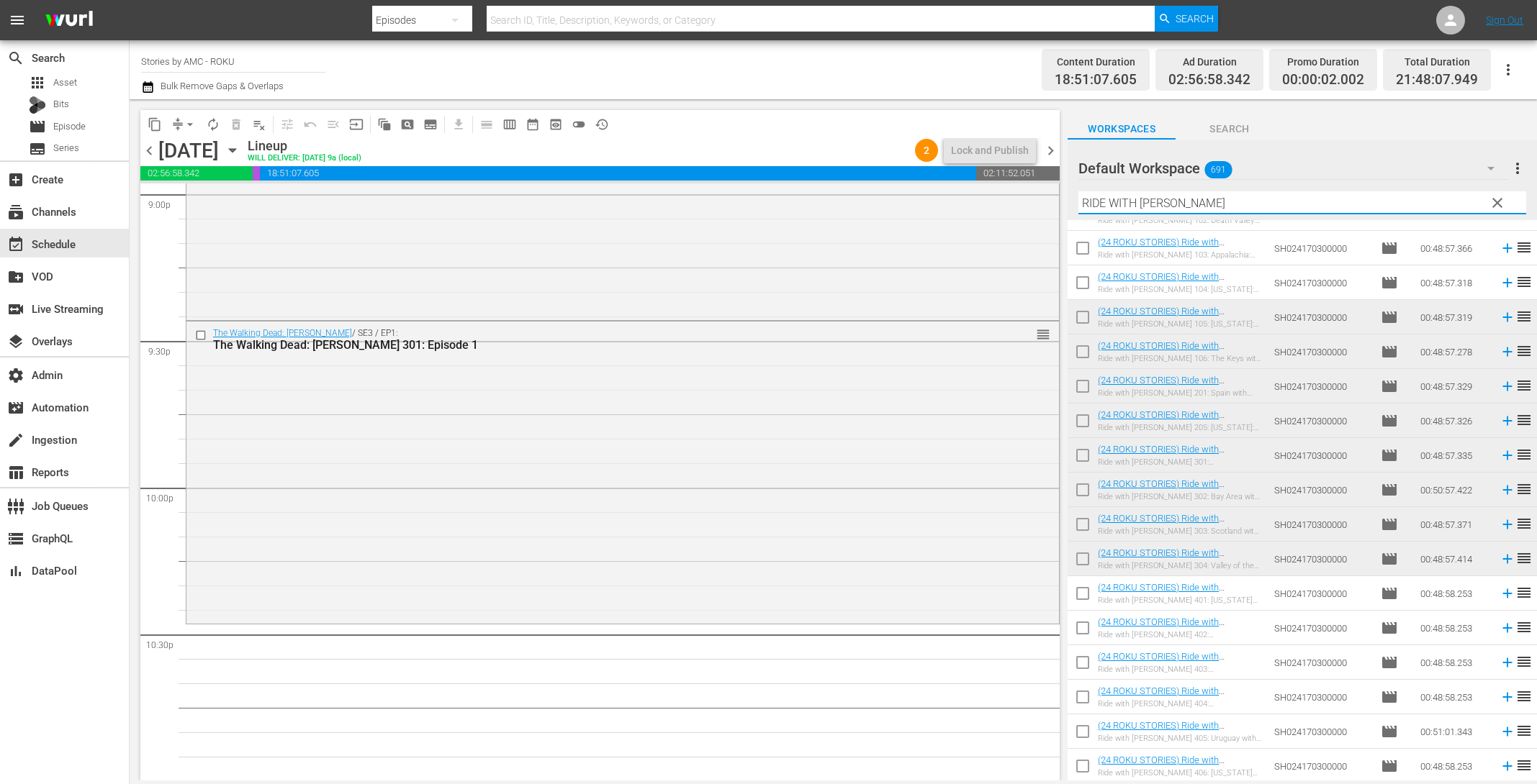
click at [1077, 592] on input "checkbox" at bounding box center [1083, 596] width 30 height 30
checkbox input "true"
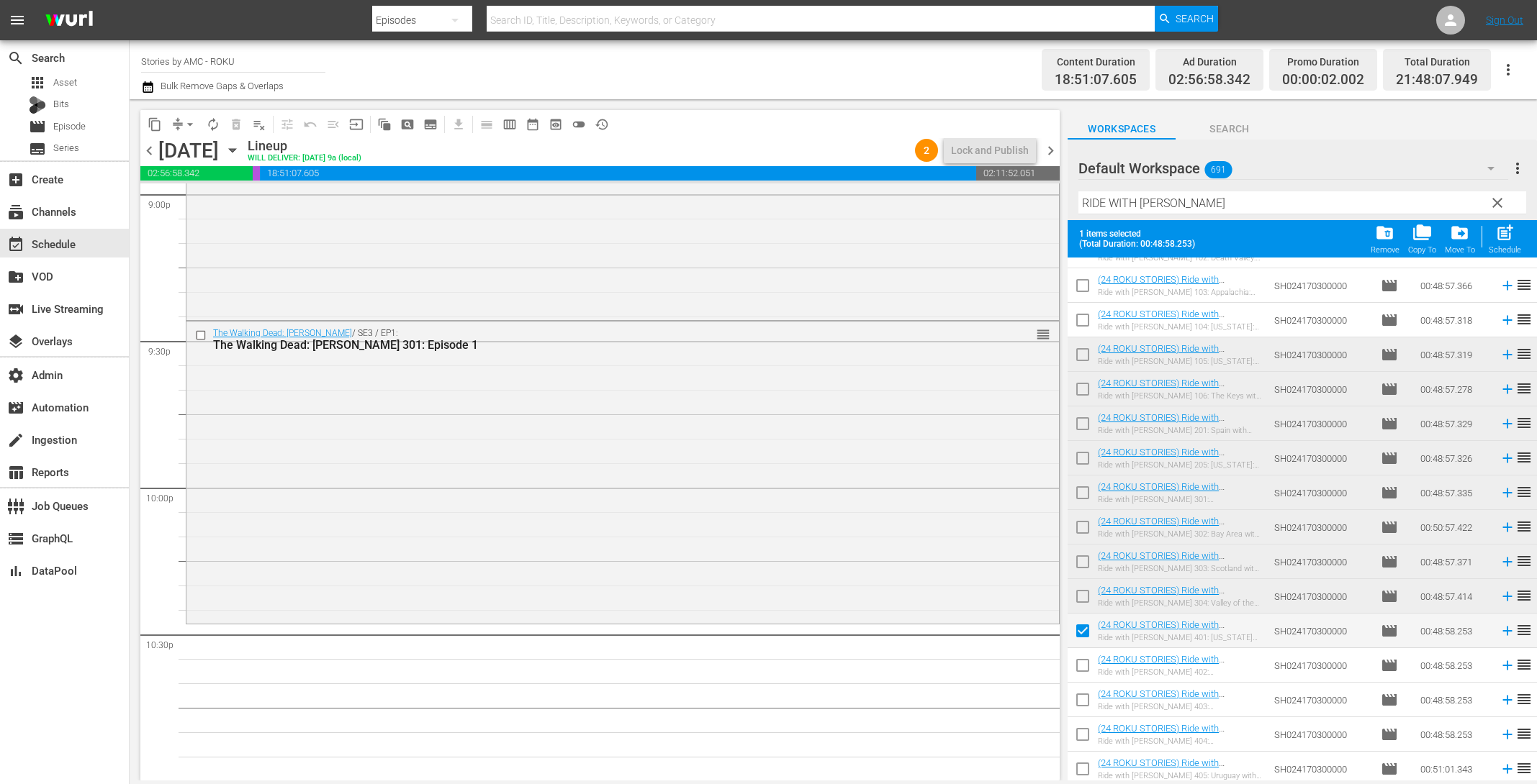
click at [1076, 665] on input "checkbox" at bounding box center [1083, 668] width 30 height 30
checkbox input "true"
click at [1086, 707] on input "checkbox" at bounding box center [1083, 703] width 30 height 30
checkbox input "true"
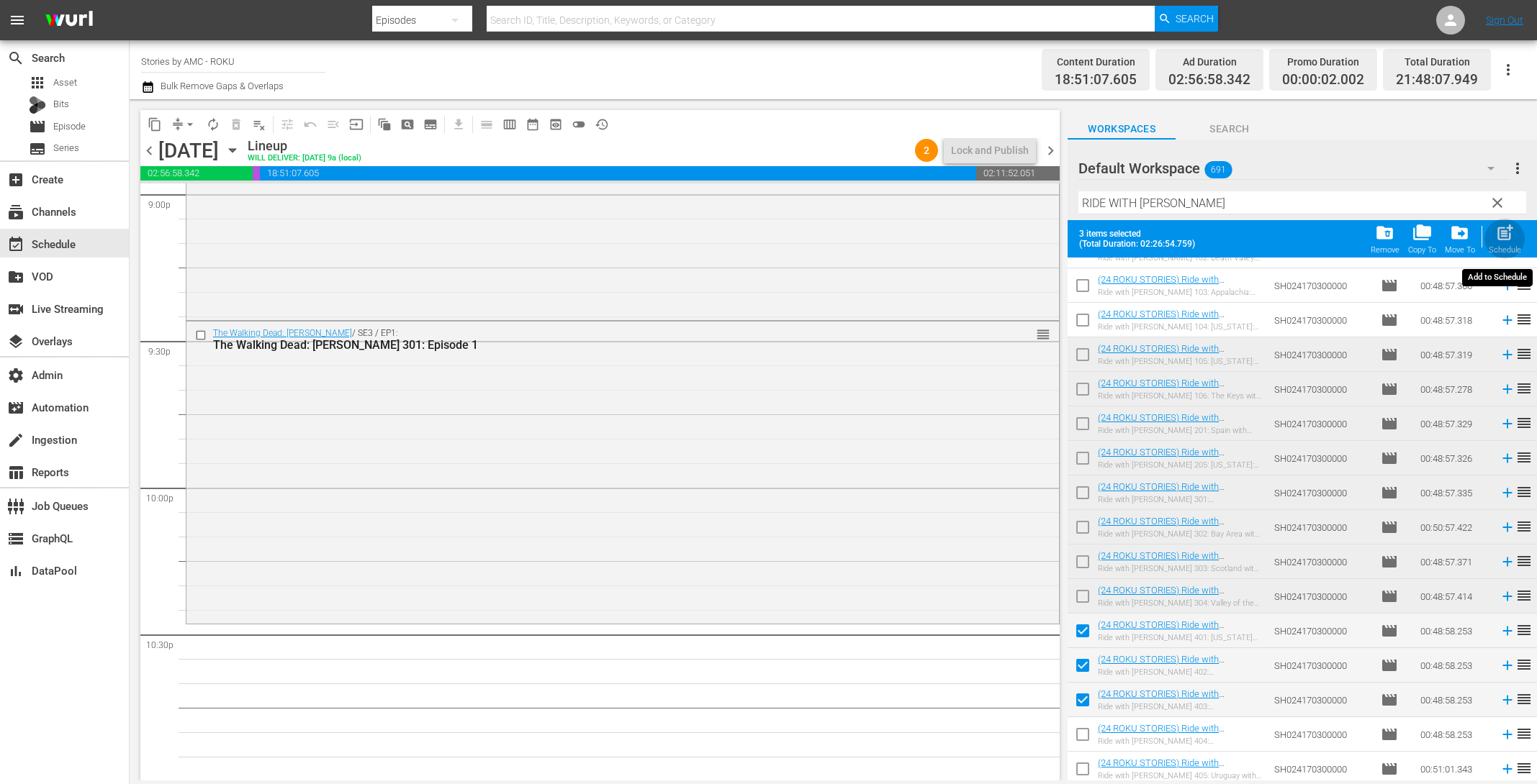
click at [1499, 238] on span "post_add" at bounding box center [1505, 232] width 19 height 19
checkbox input "false"
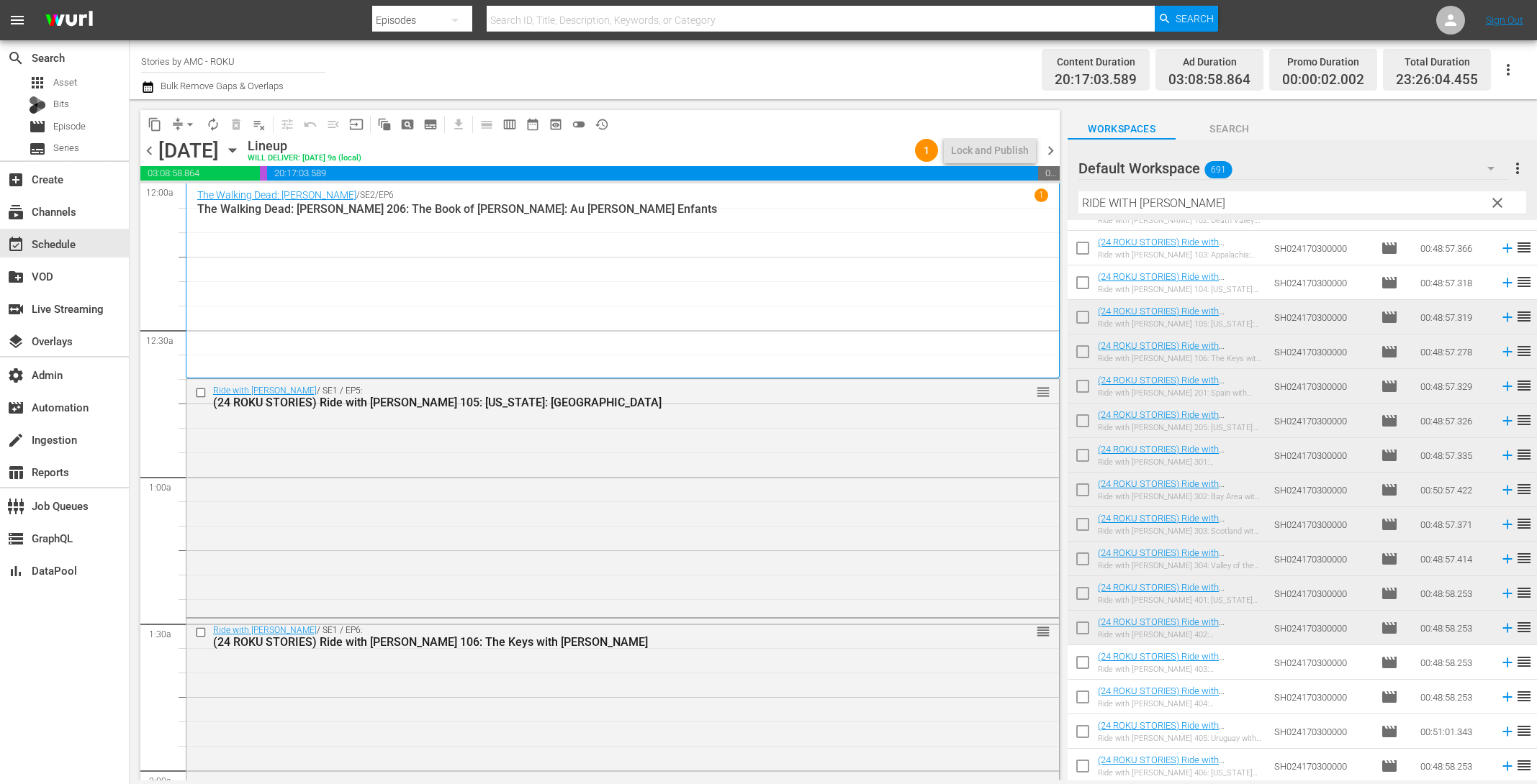
scroll to position [22, 0]
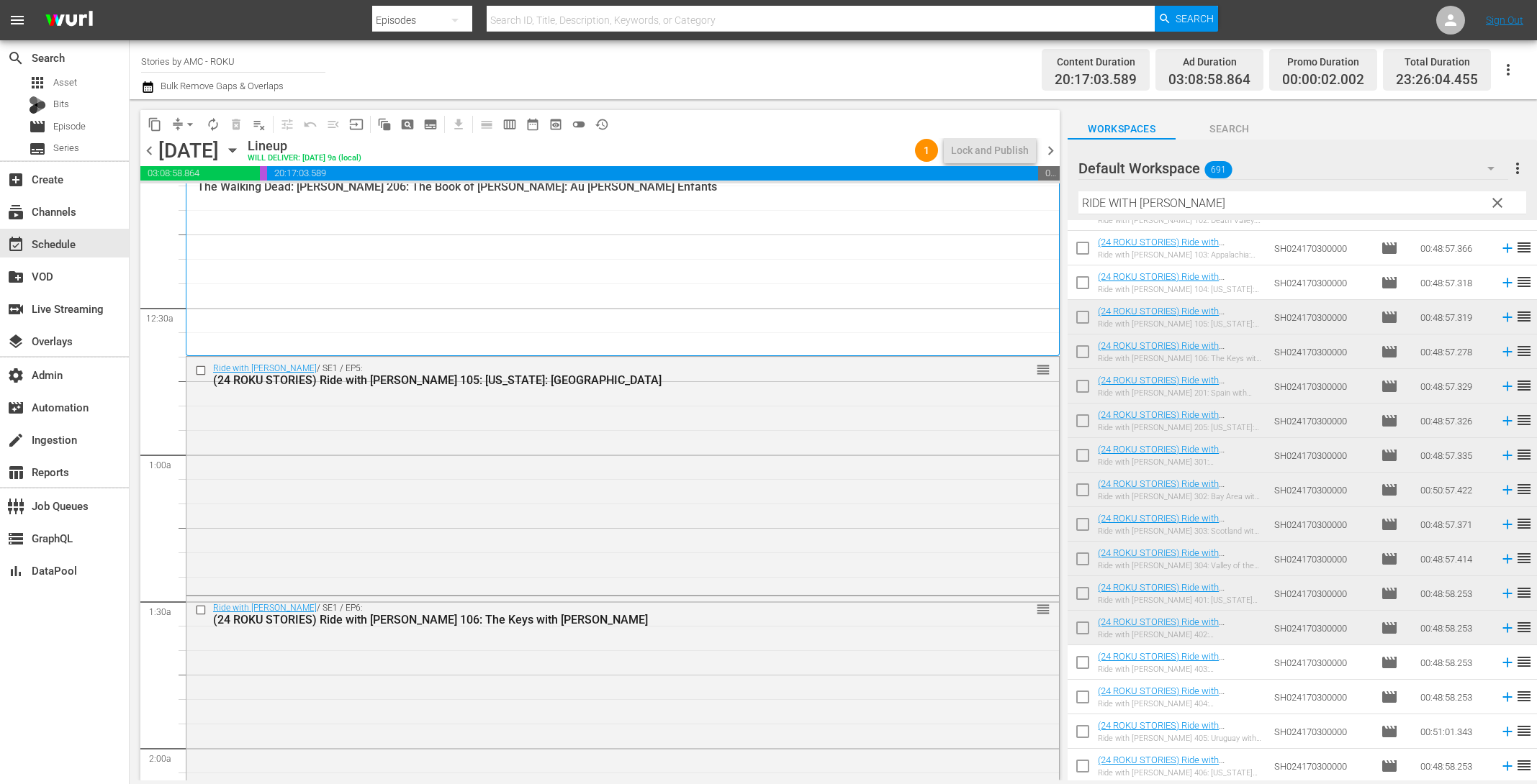
click at [153, 150] on span "chevron_left" at bounding box center [149, 151] width 18 height 18
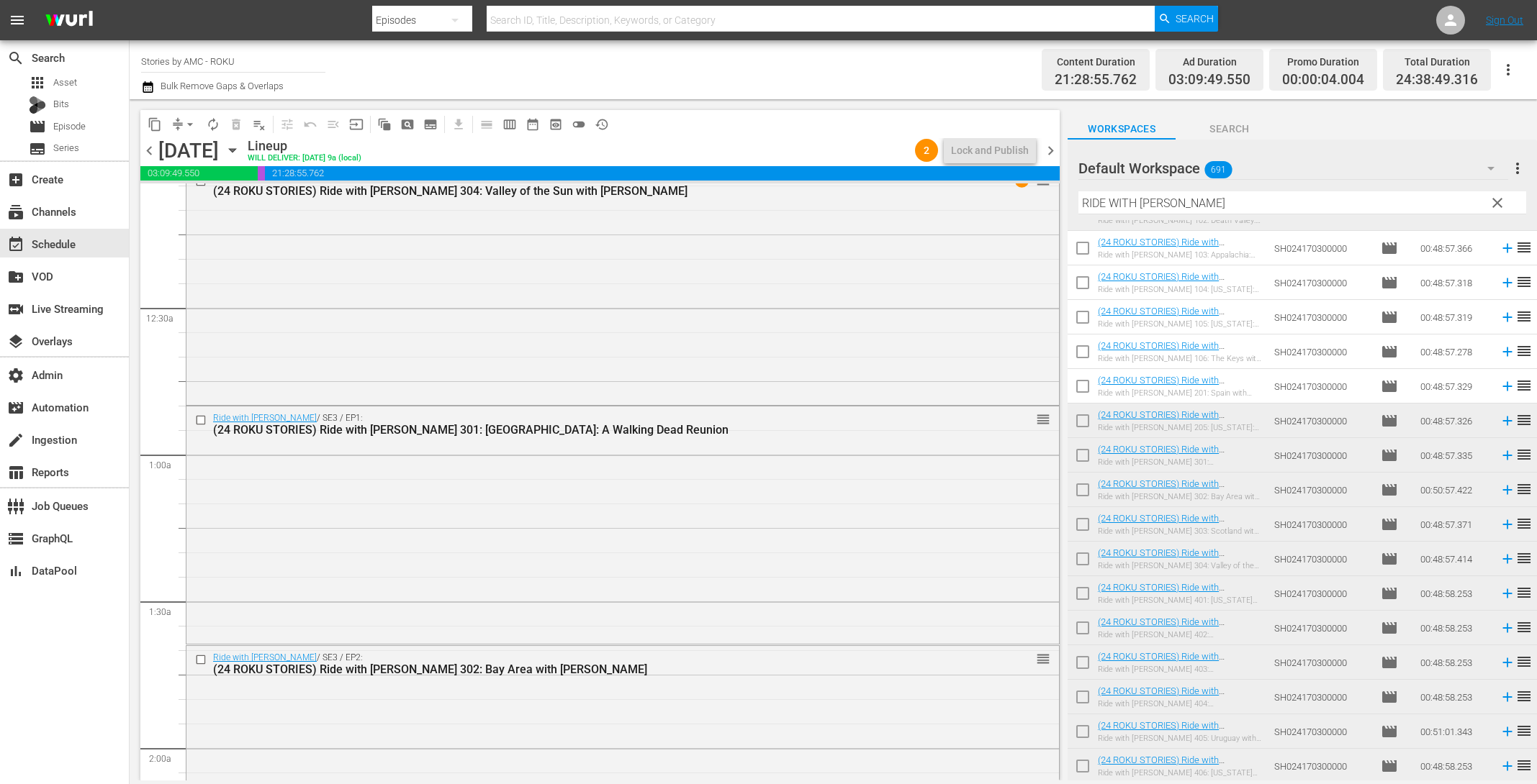
click at [153, 150] on span "chevron_left" at bounding box center [149, 151] width 18 height 18
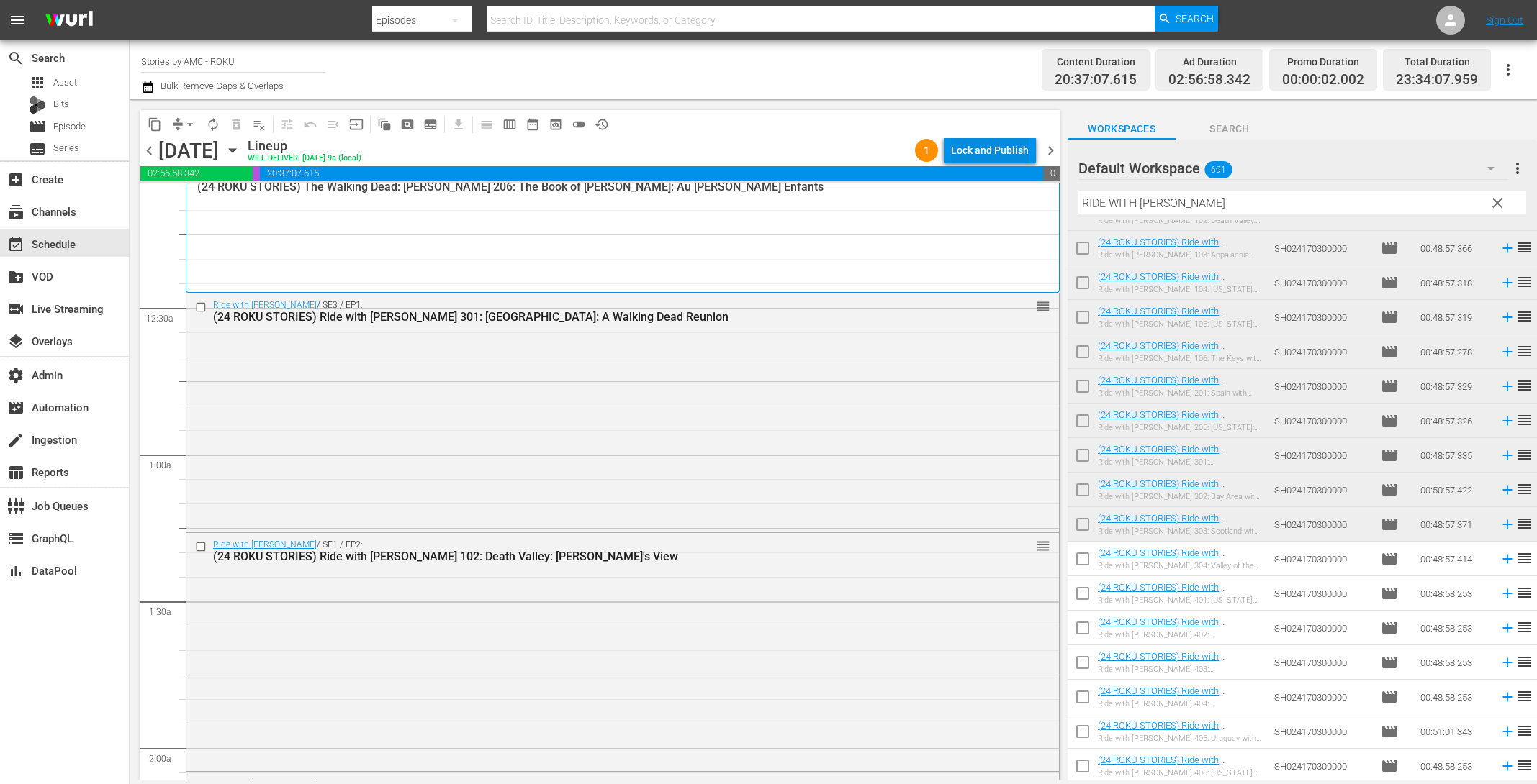
click at [973, 156] on div "Lock and Publish" at bounding box center [990, 150] width 77 height 26
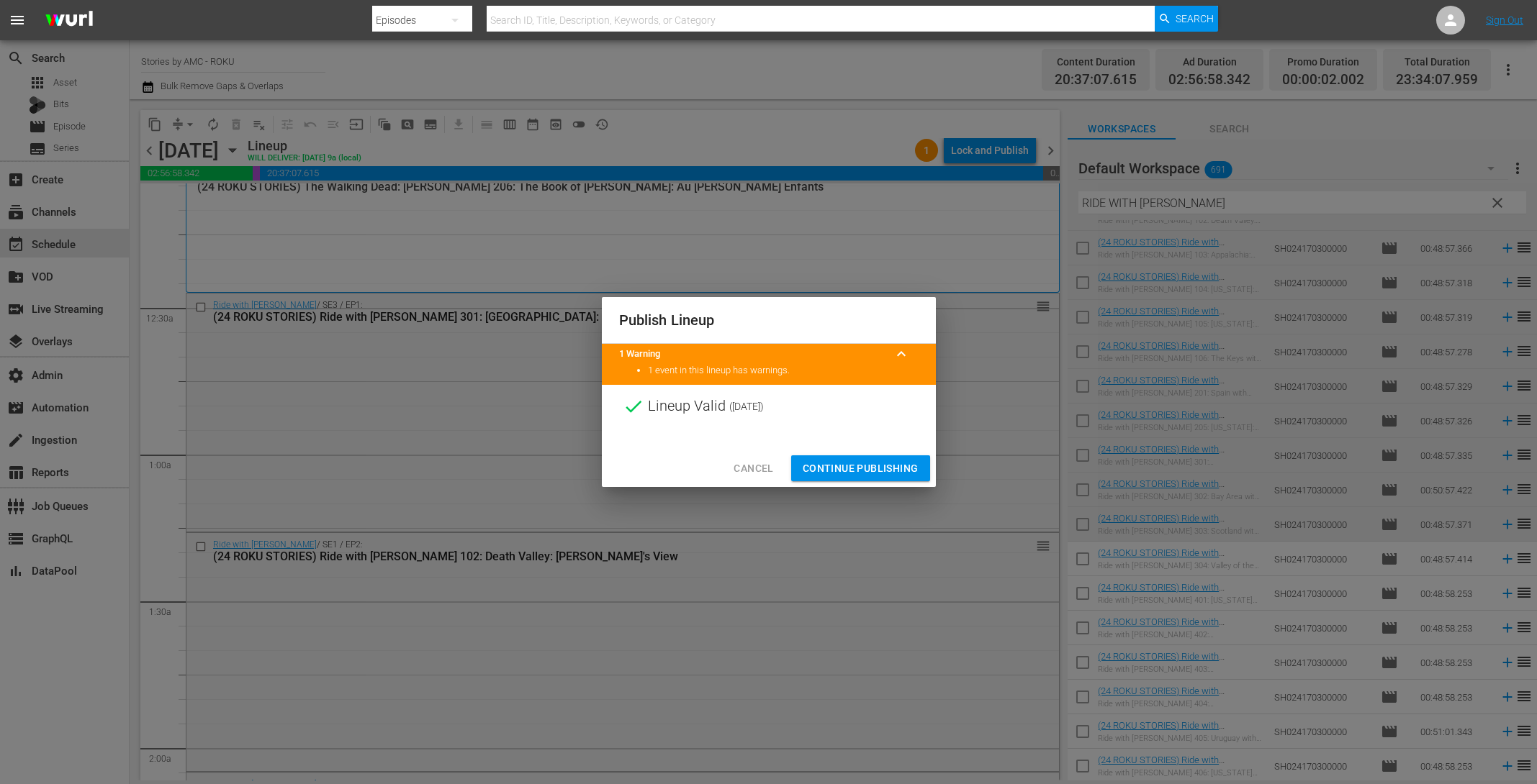
click at [864, 463] on span "Continue Publishing" at bounding box center [860, 469] width 116 height 18
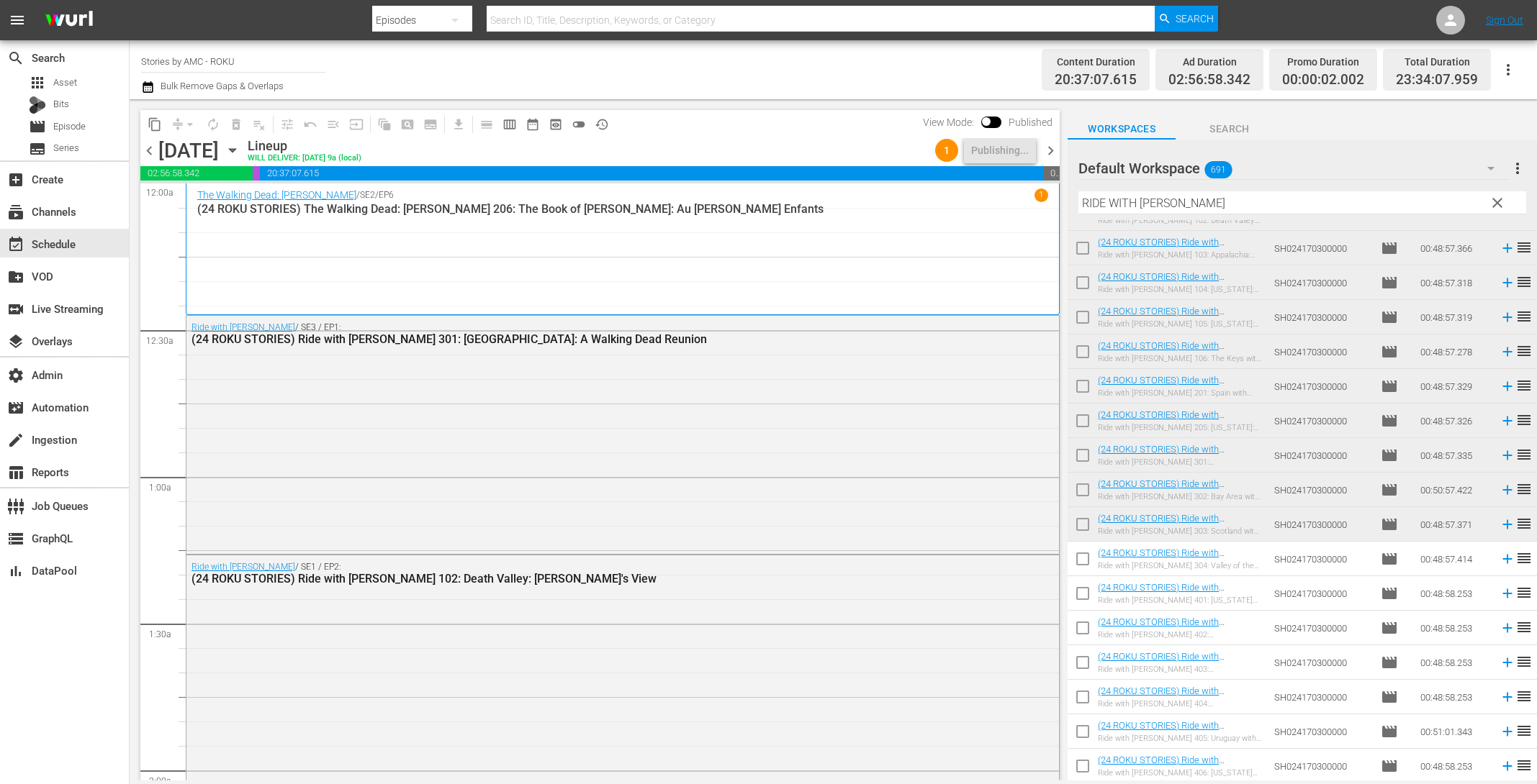
click at [142, 89] on icon "button" at bounding box center [147, 87] width 10 height 11
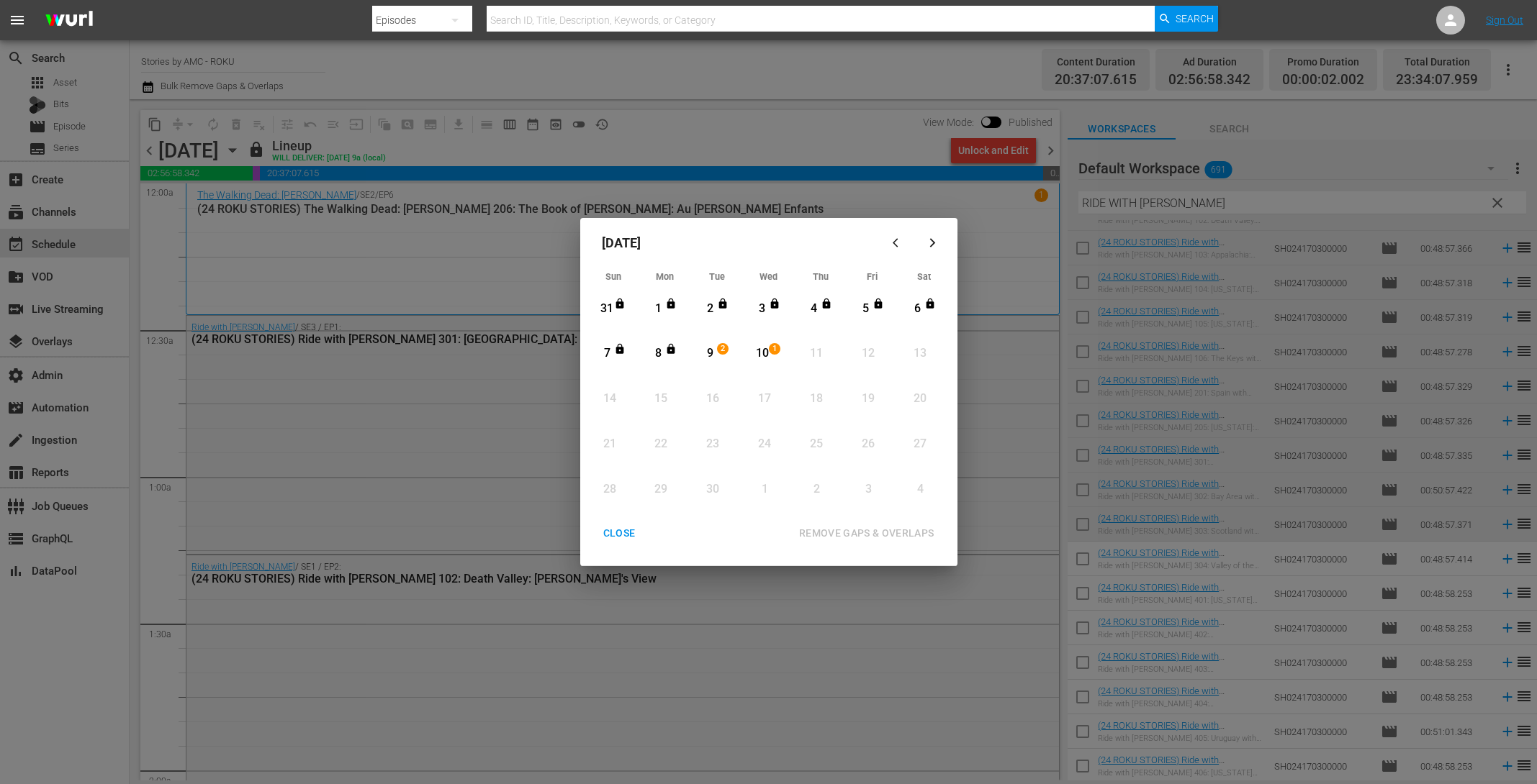
click at [616, 534] on div "CLOSE" at bounding box center [619, 533] width 55 height 18
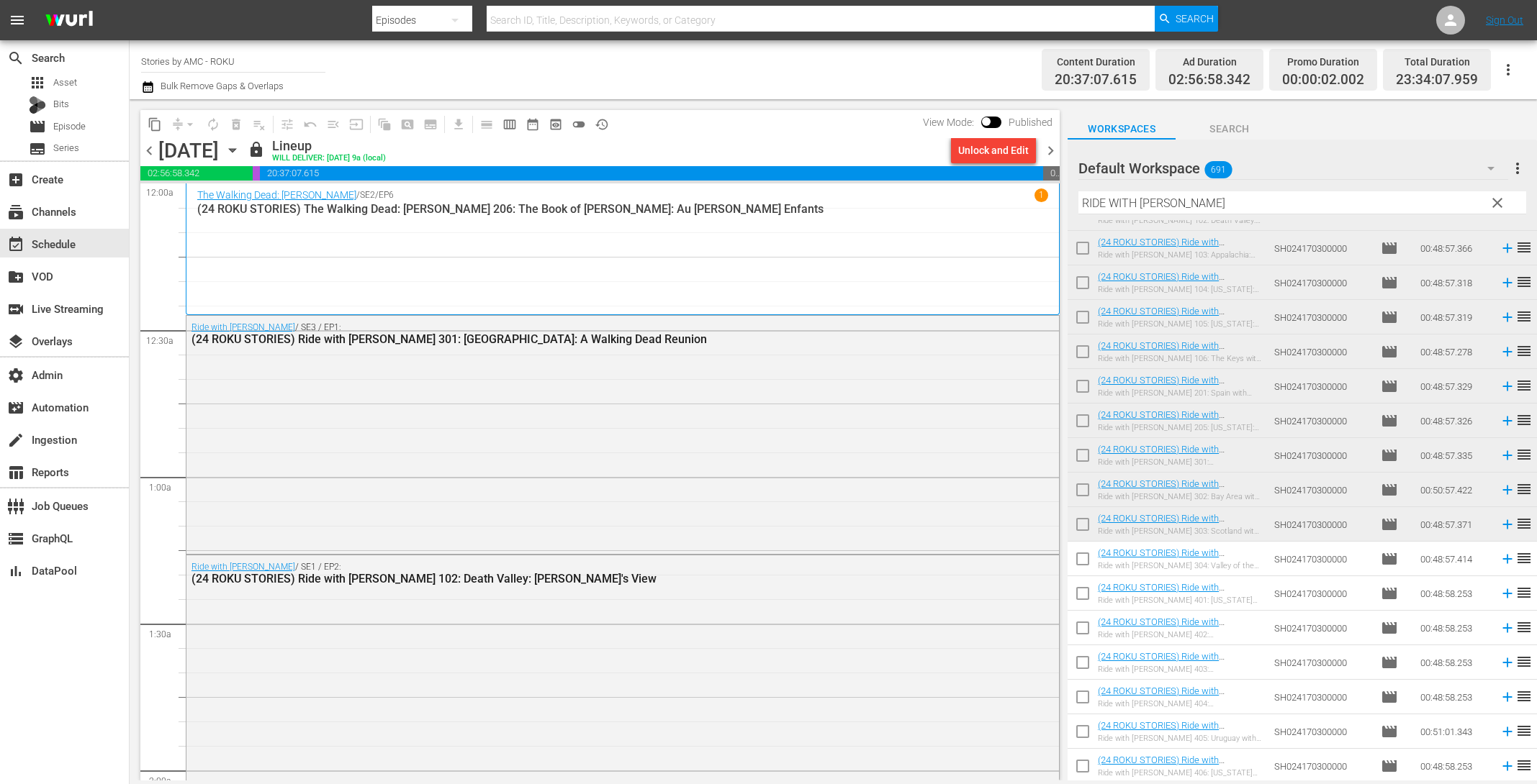
click at [1050, 149] on span "chevron_right" at bounding box center [1050, 151] width 18 height 18
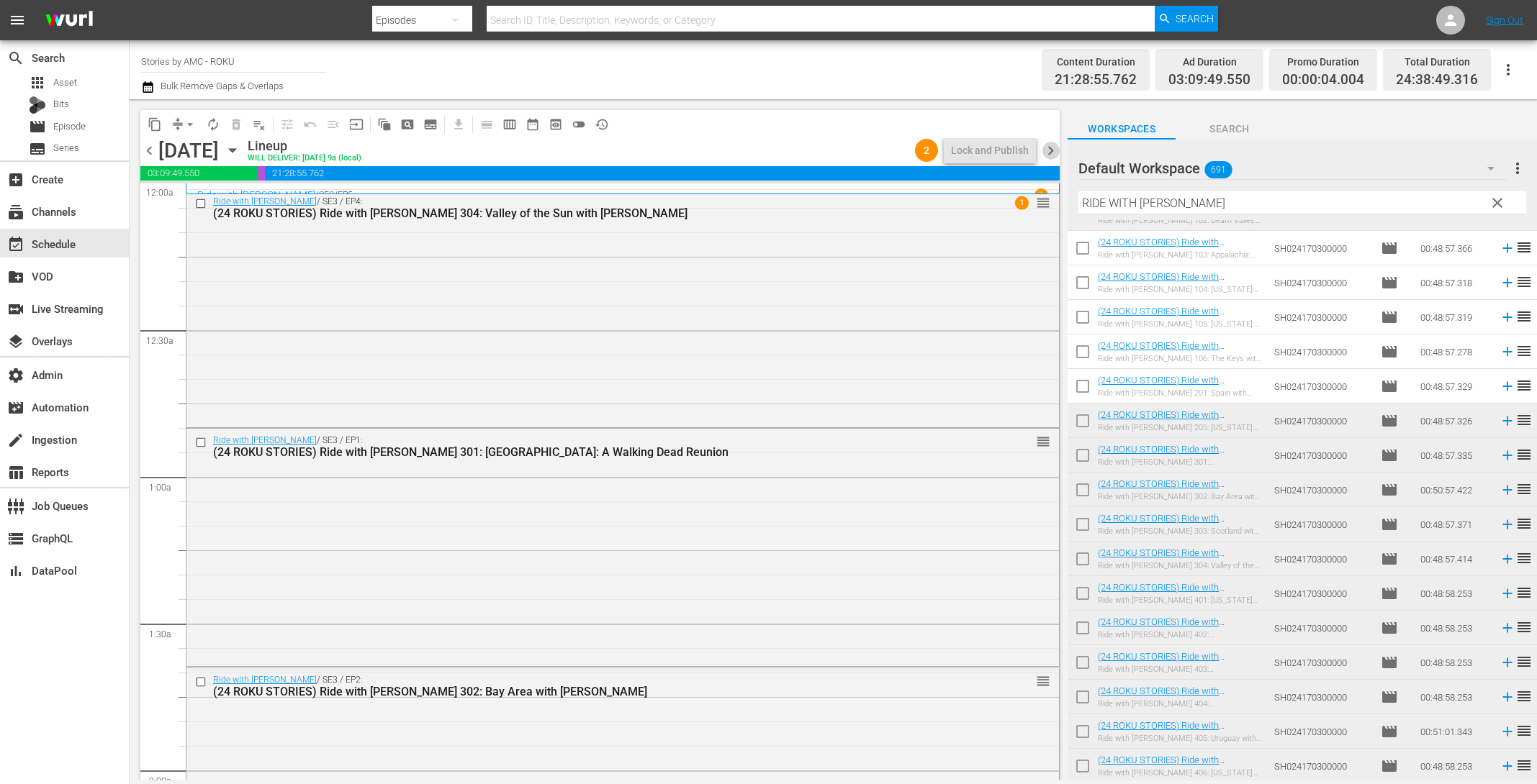
click at [1043, 156] on span "chevron_right" at bounding box center [1050, 151] width 18 height 18
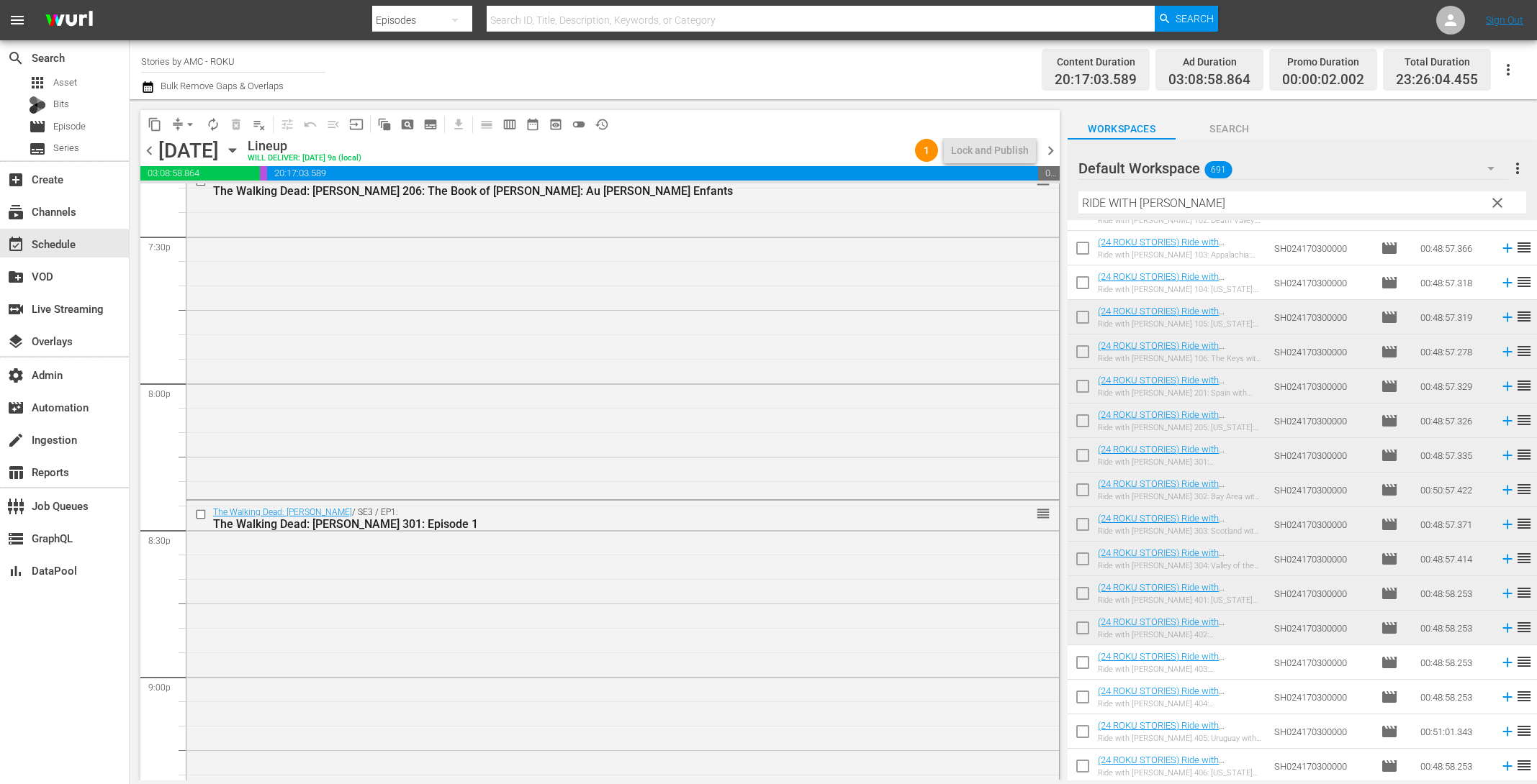
scroll to position [6477, 0]
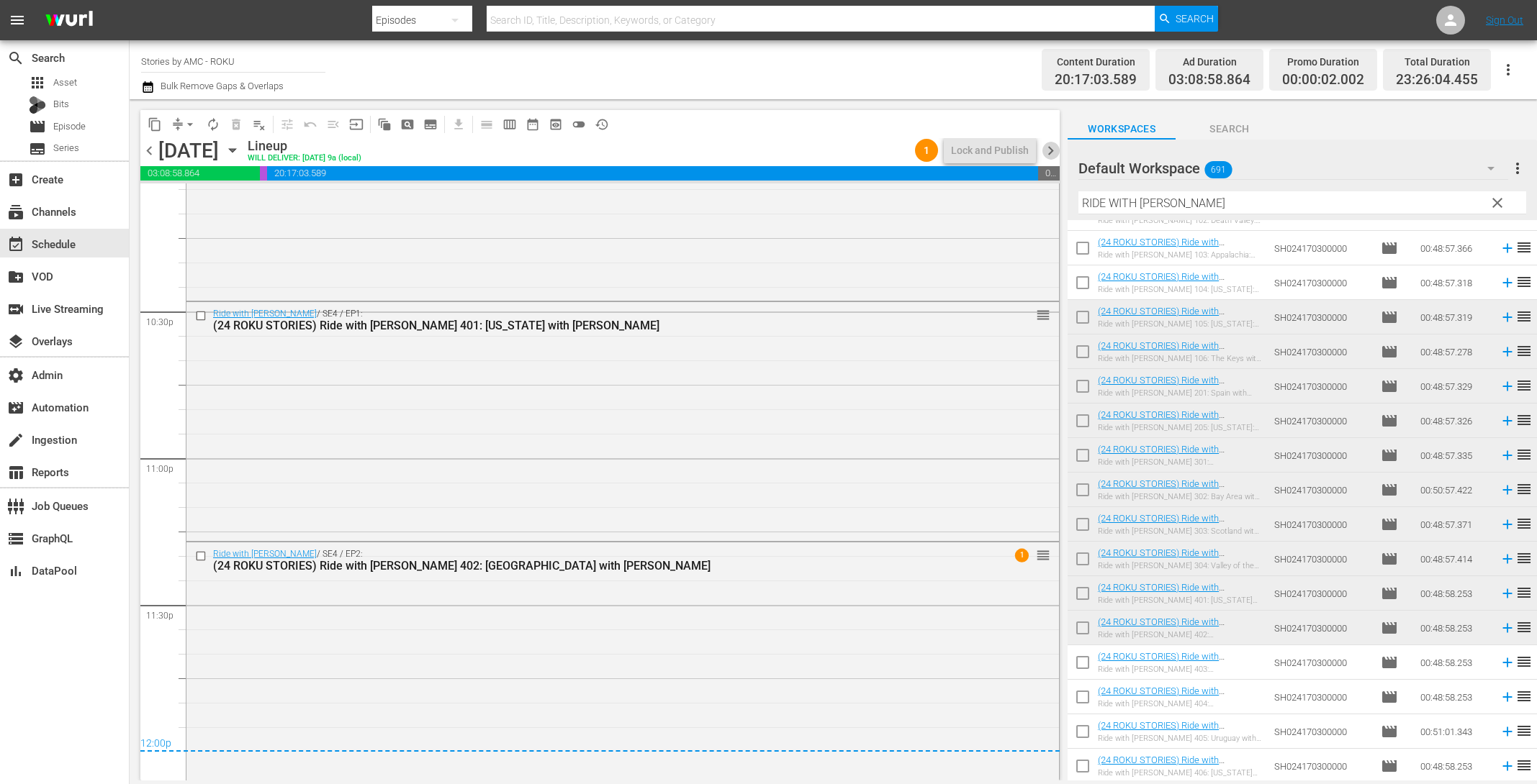
click at [1052, 151] on span "chevron_right" at bounding box center [1050, 151] width 18 height 18
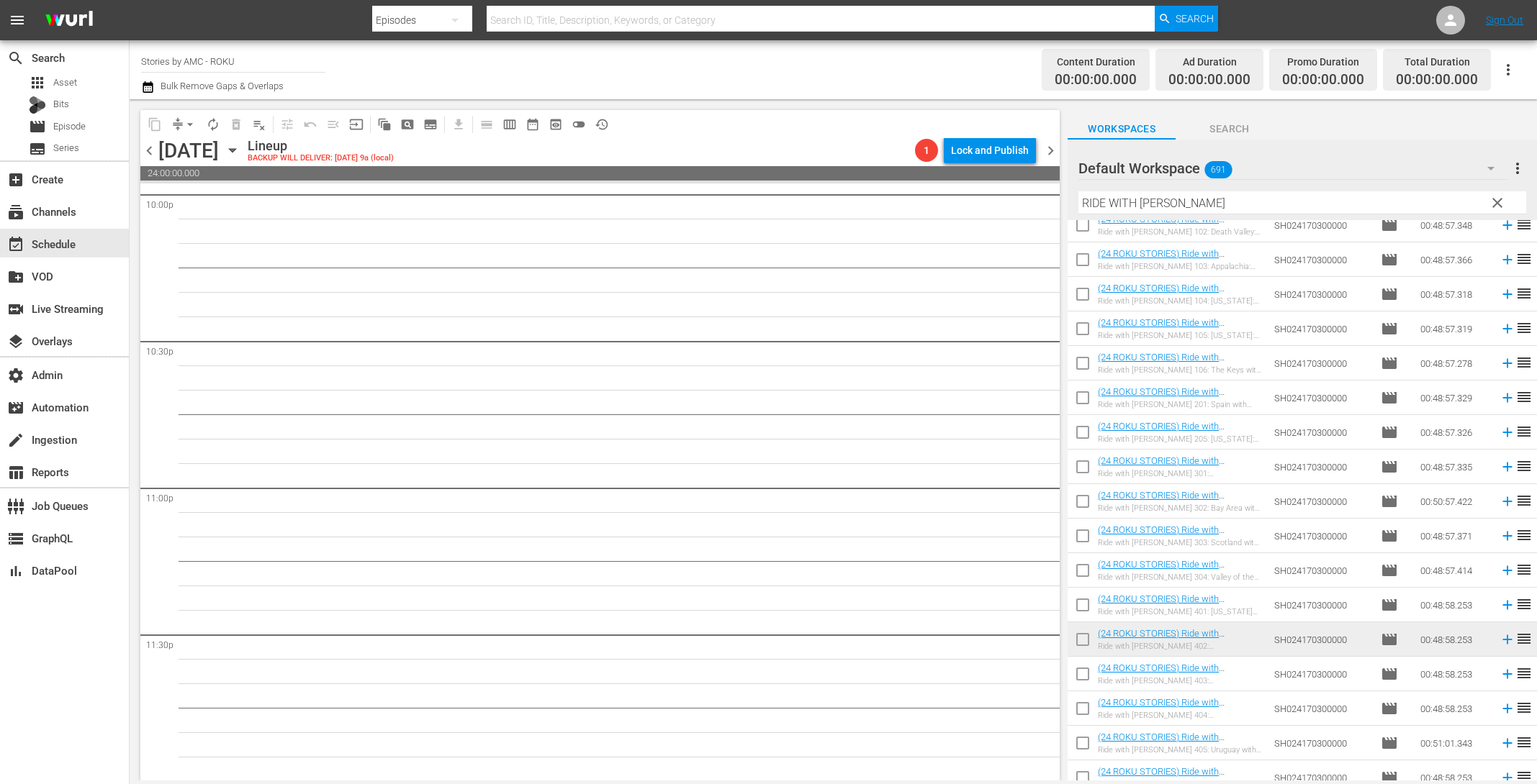
scroll to position [59, 0]
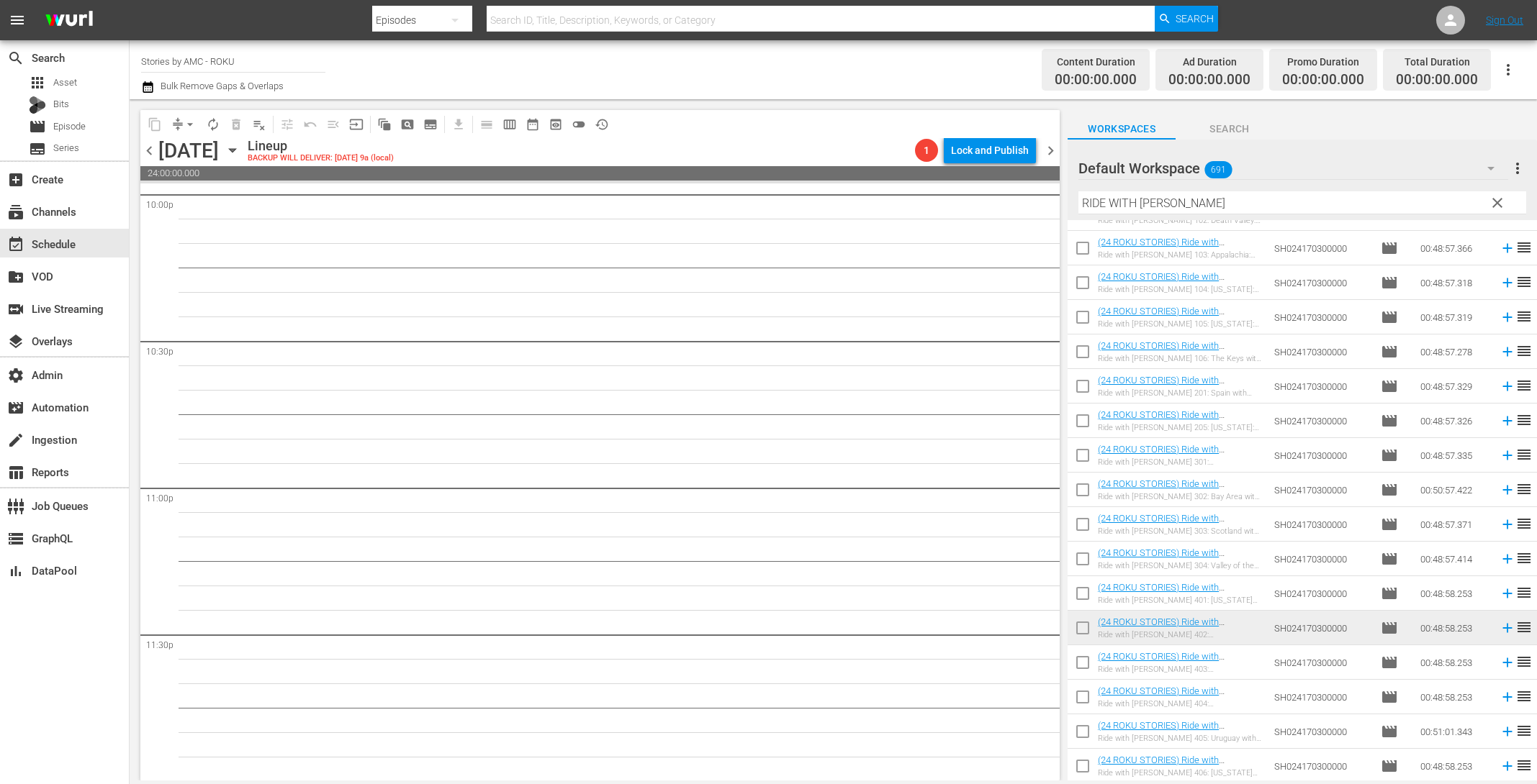
click at [1090, 659] on input "checkbox" at bounding box center [1083, 666] width 30 height 30
checkbox input "true"
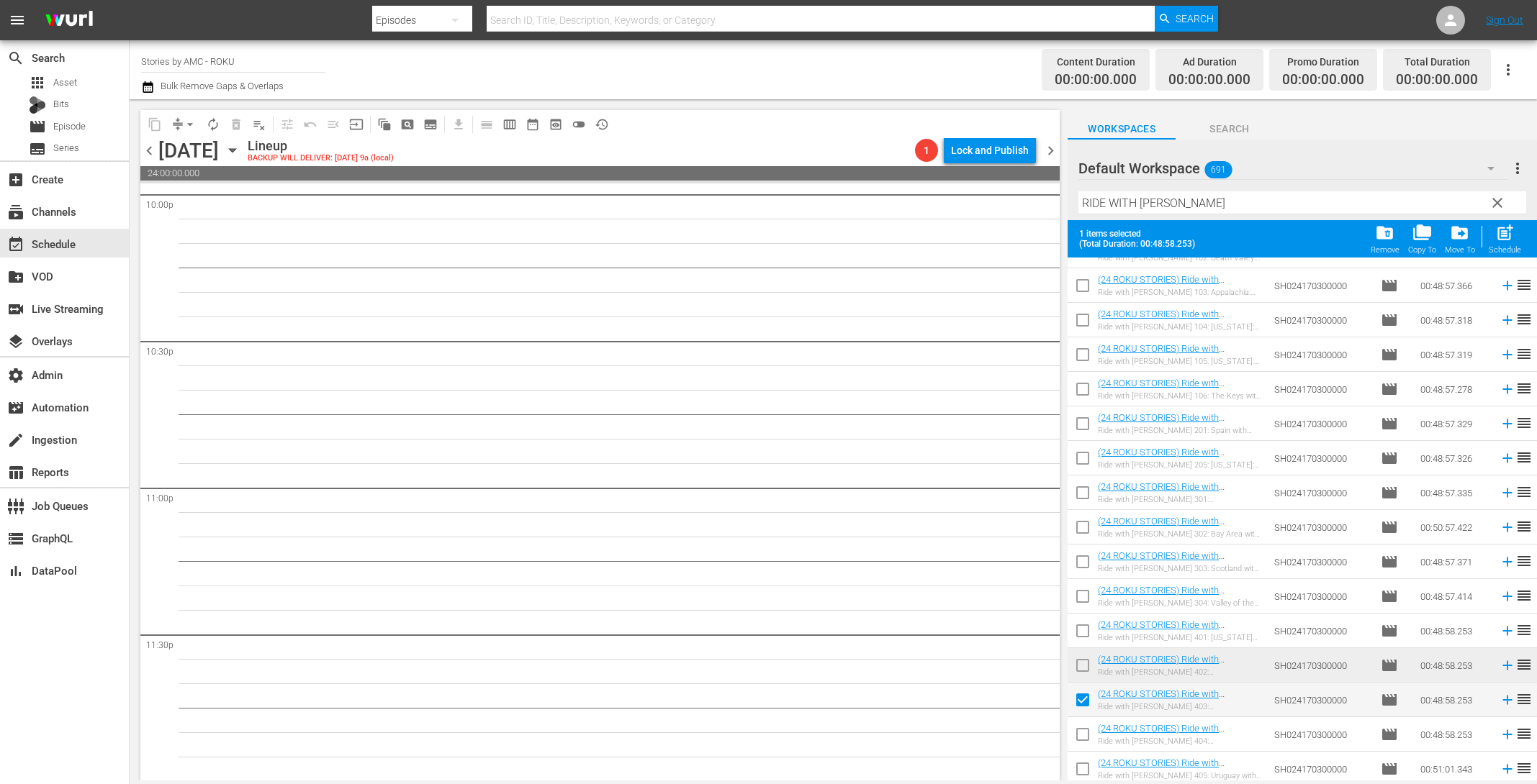
scroll to position [97, 0]
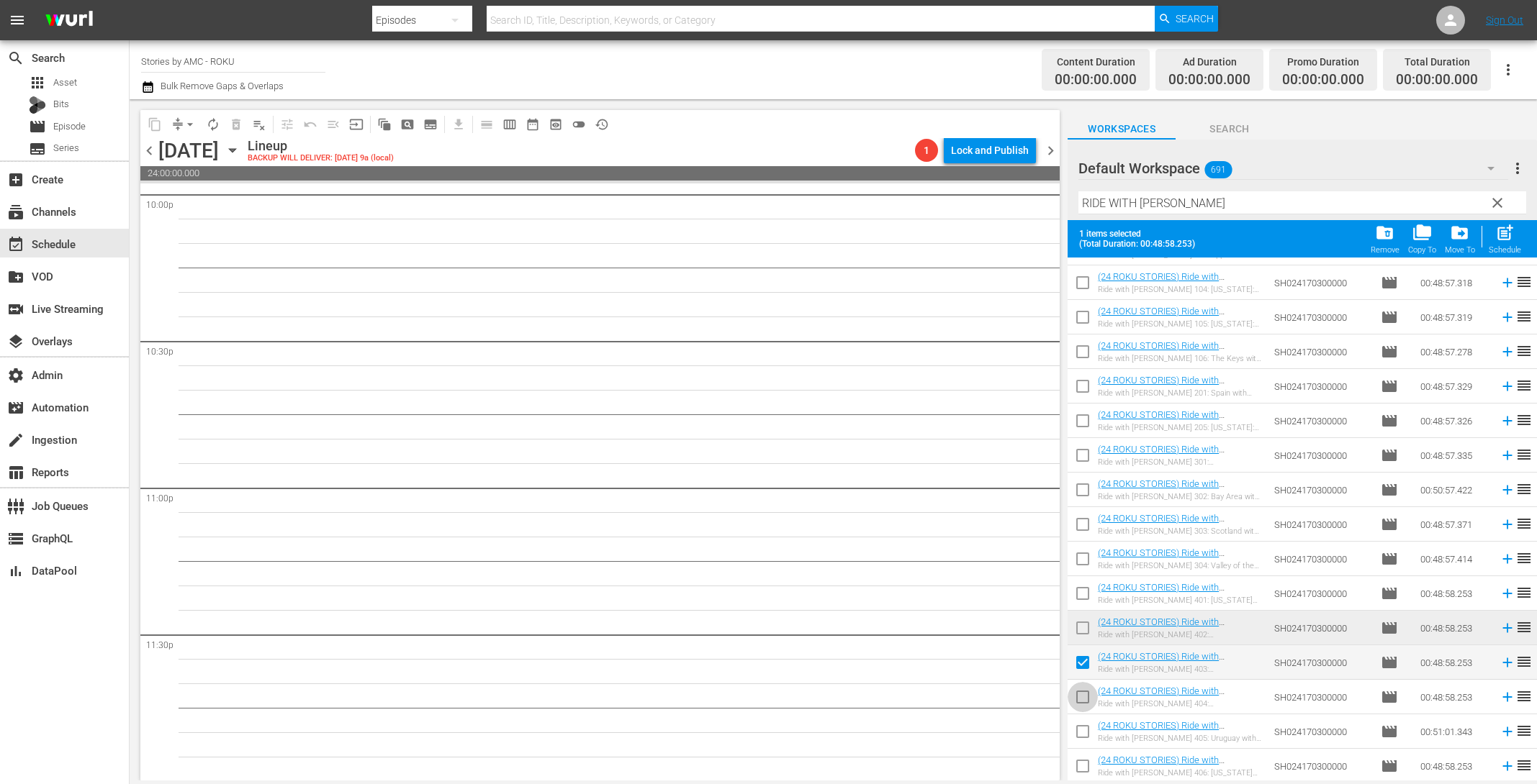
click at [1090, 704] on input "checkbox" at bounding box center [1083, 700] width 30 height 30
checkbox input "true"
click at [1088, 732] on input "checkbox" at bounding box center [1083, 735] width 30 height 30
checkbox input "true"
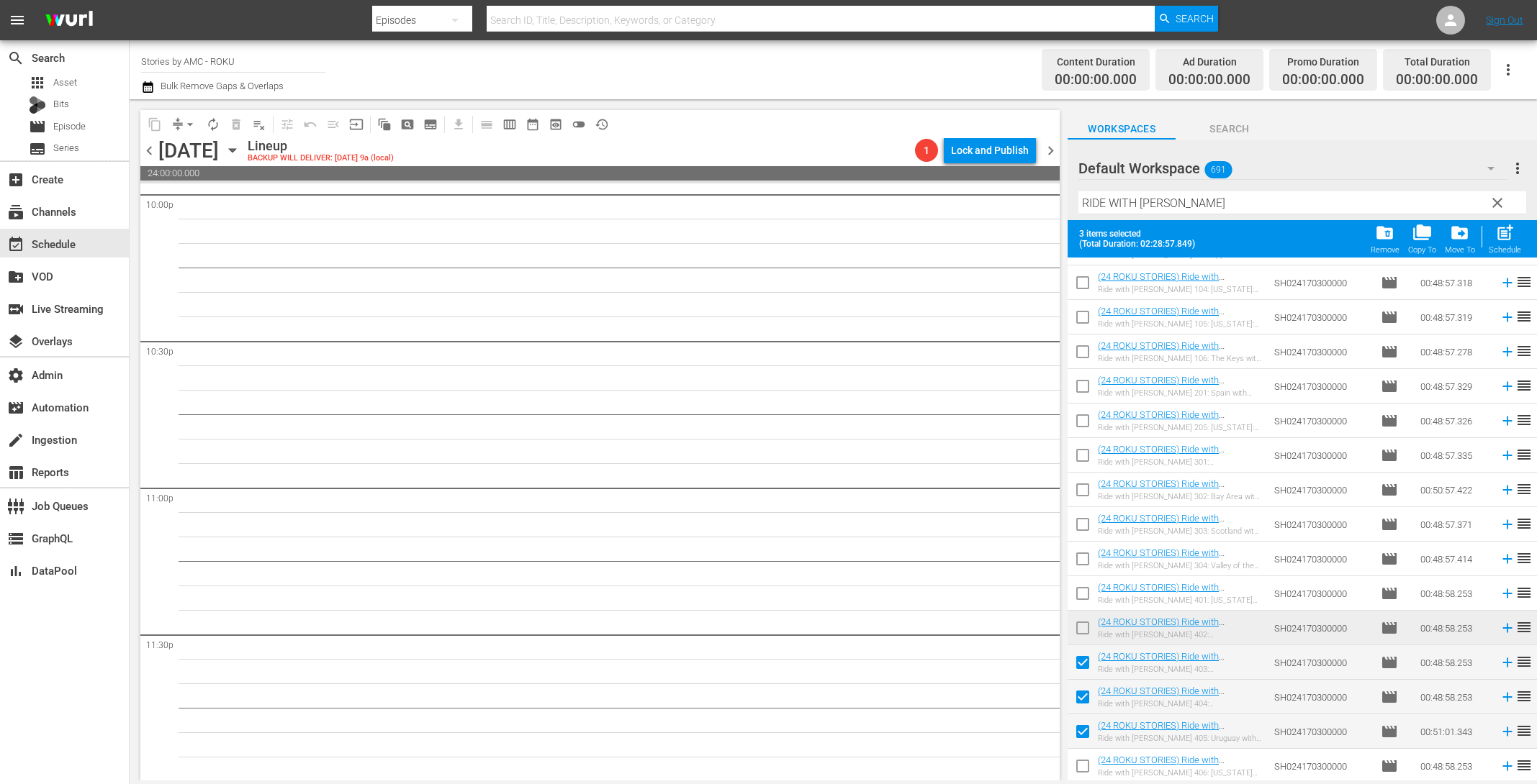
click at [1082, 763] on input "checkbox" at bounding box center [1083, 770] width 30 height 30
checkbox input "true"
drag, startPoint x: 1500, startPoint y: 238, endPoint x: 1104, endPoint y: 251, distance: 396.2
click at [1500, 238] on span "post_add" at bounding box center [1505, 232] width 19 height 19
checkbox input "false"
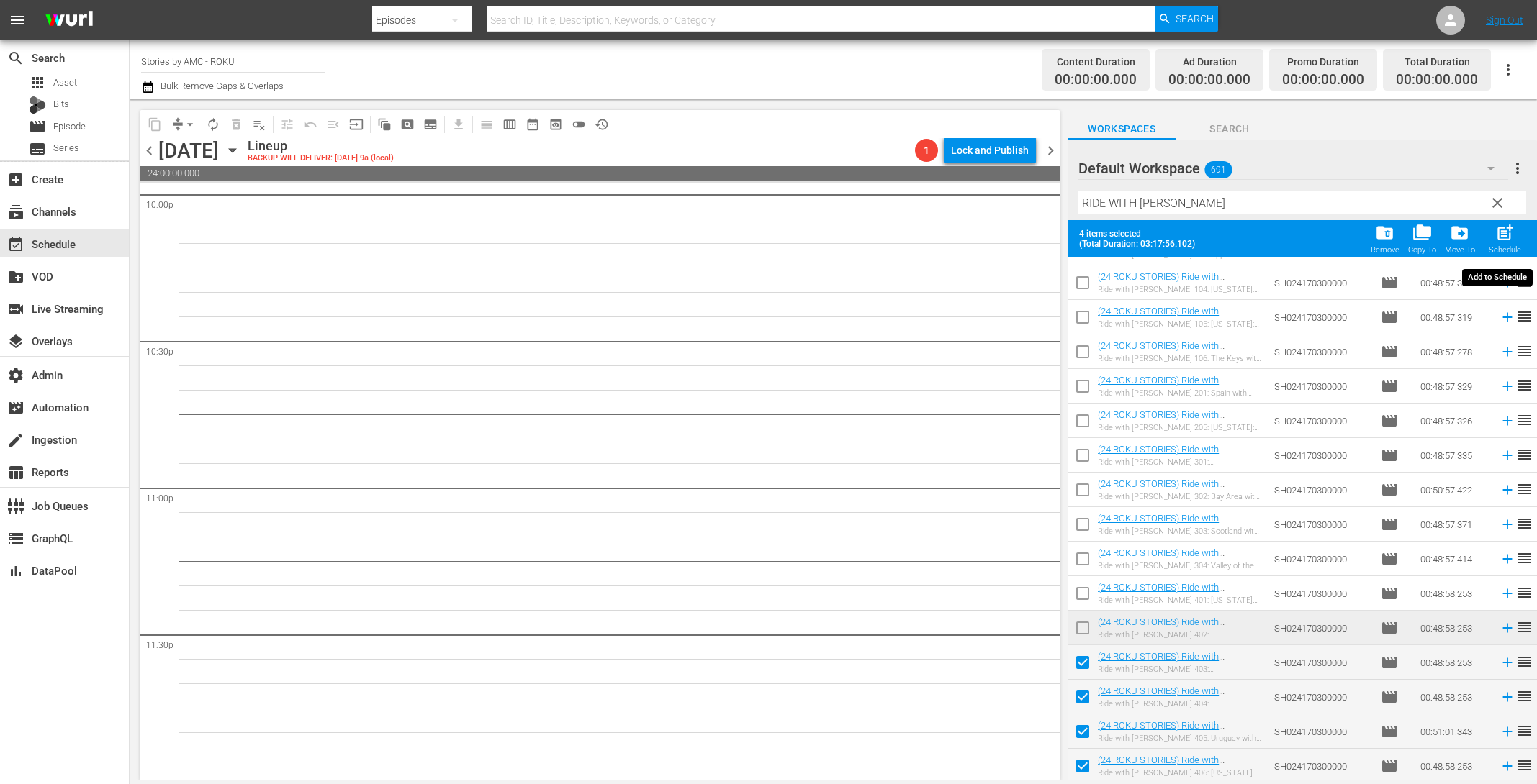
checkbox input "false"
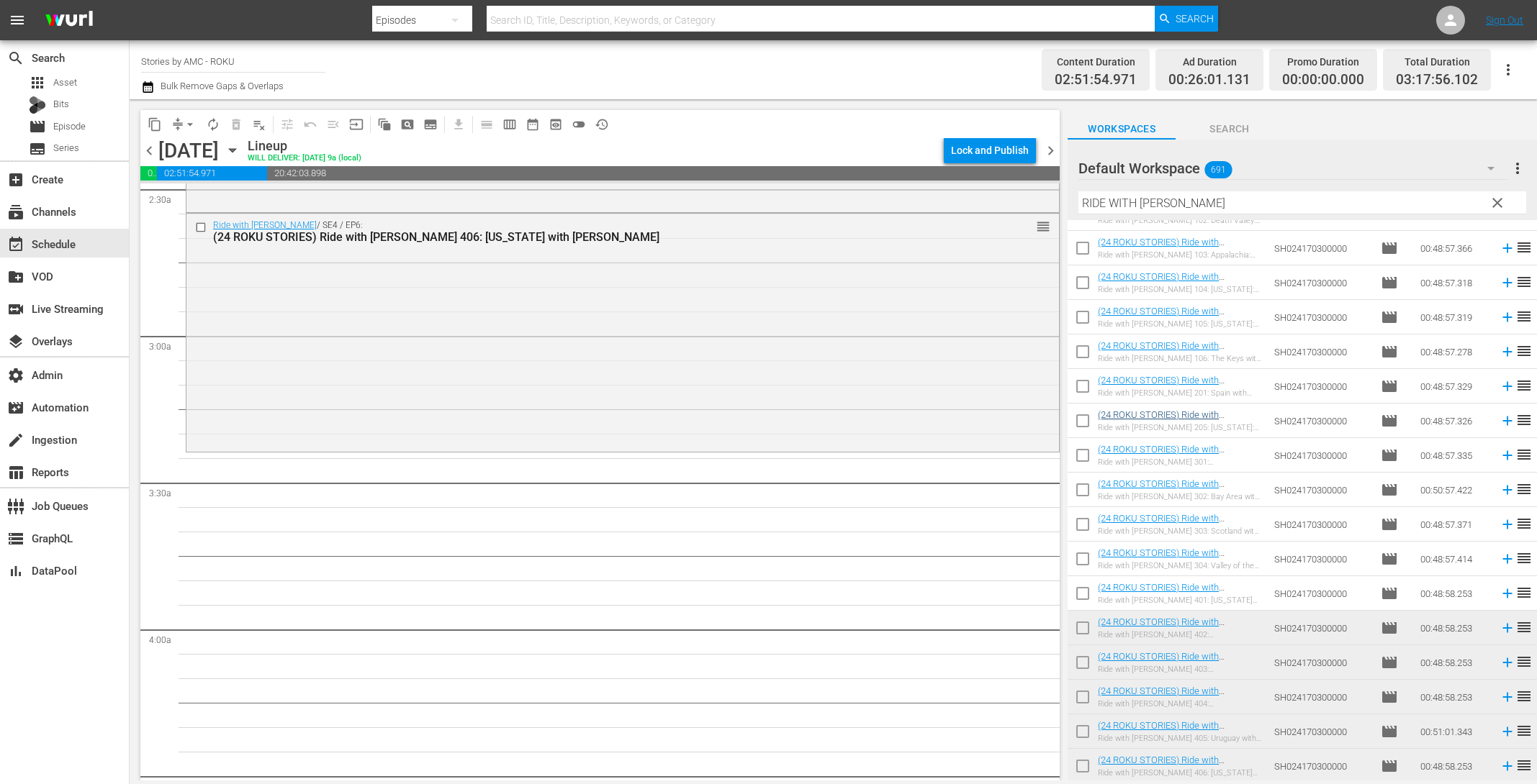
scroll to position [0, 0]
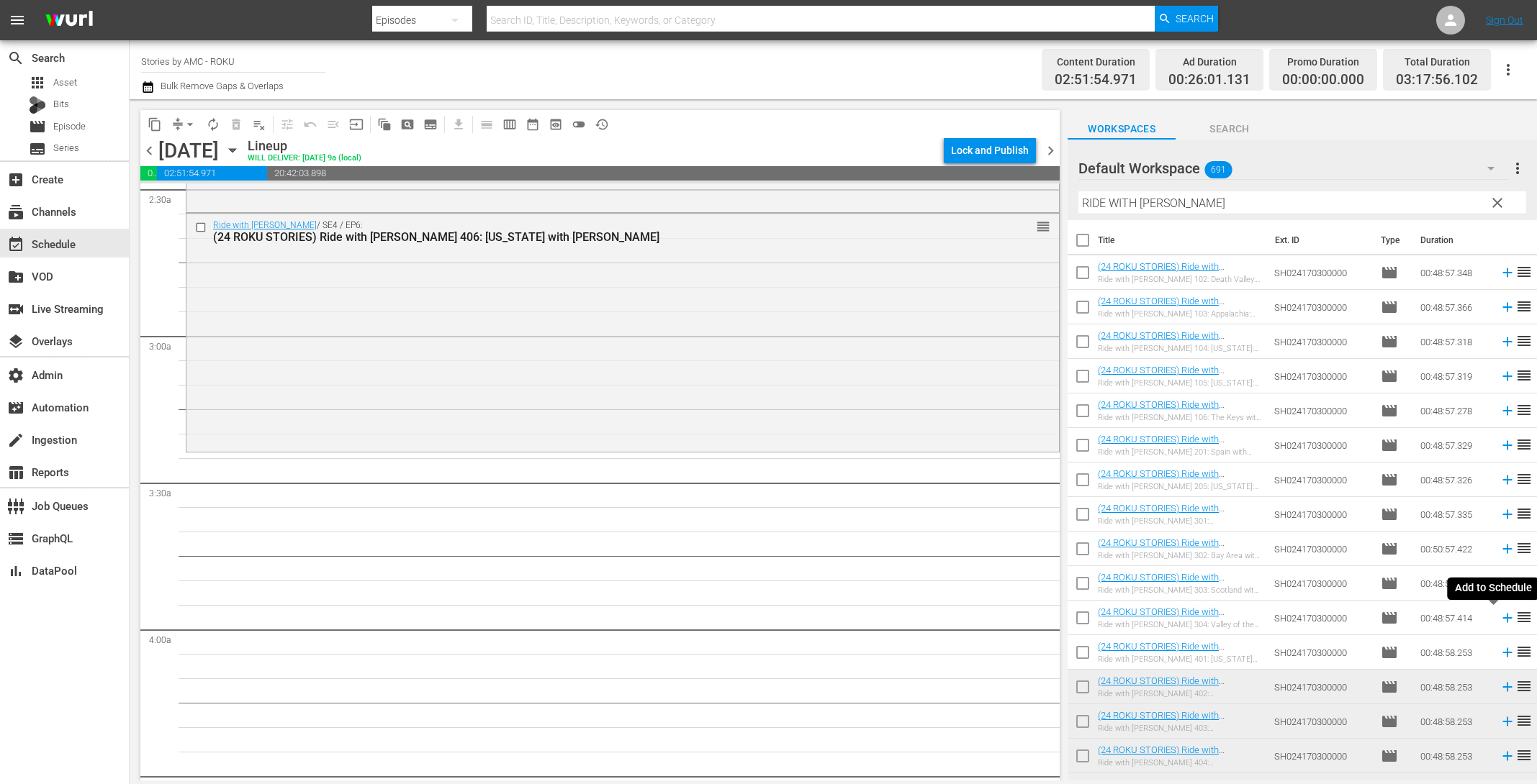
click at [1503, 618] on icon at bounding box center [1507, 619] width 10 height 10
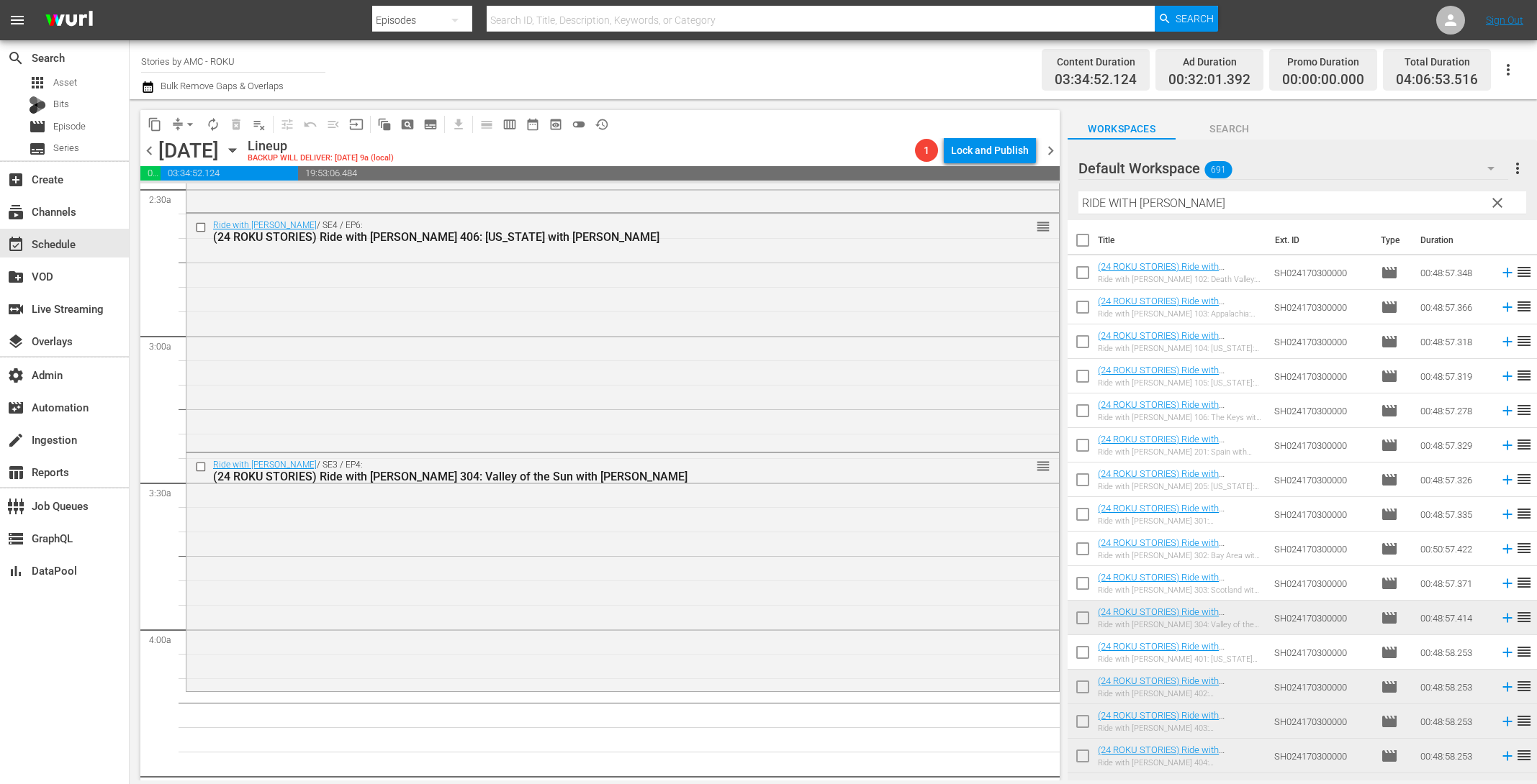
click at [1086, 270] on input "checkbox" at bounding box center [1083, 275] width 30 height 30
checkbox input "true"
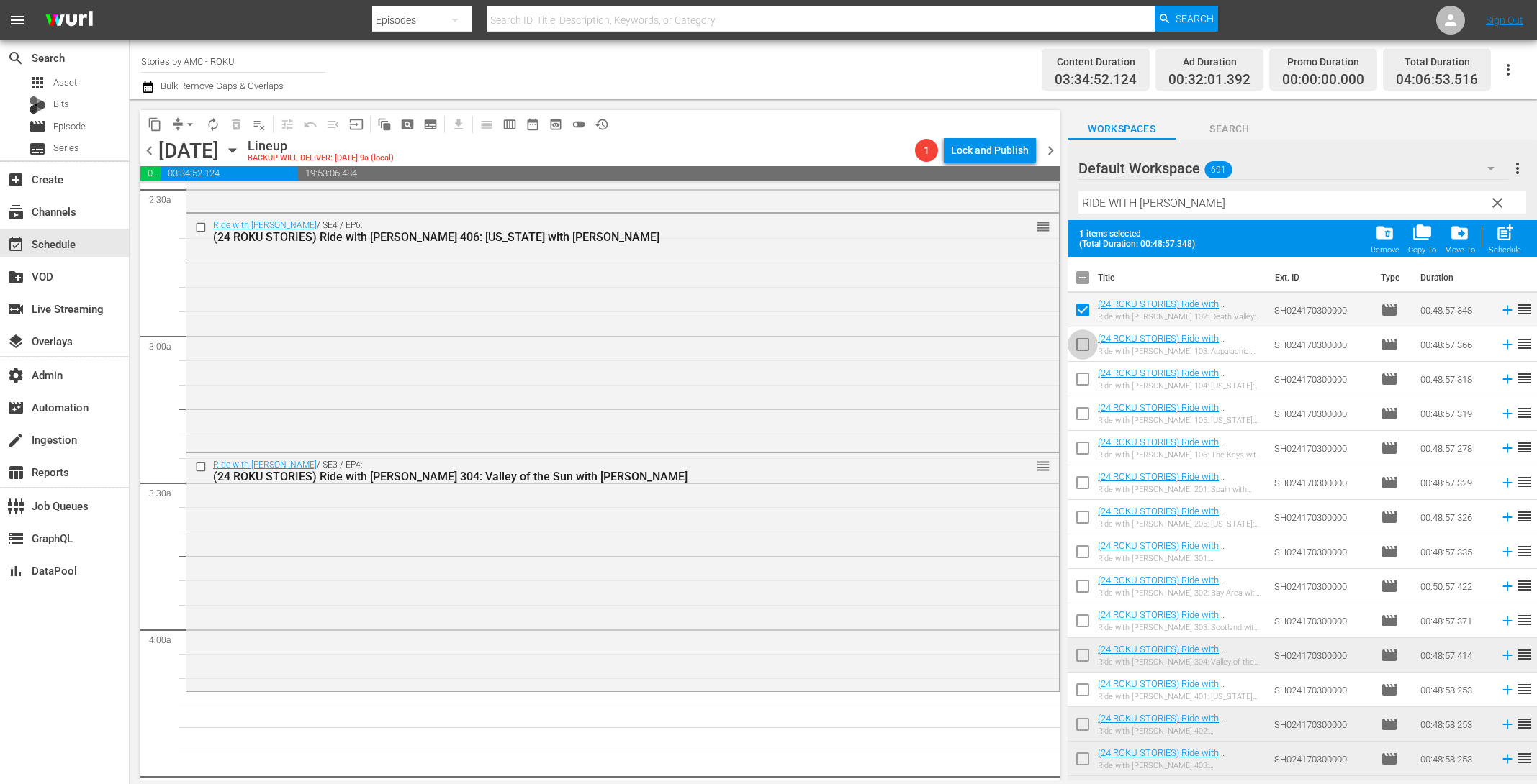
click at [1081, 350] on input "checkbox" at bounding box center [1083, 347] width 30 height 30
checkbox input "true"
click at [1089, 385] on input "checkbox" at bounding box center [1083, 382] width 30 height 30
checkbox input "true"
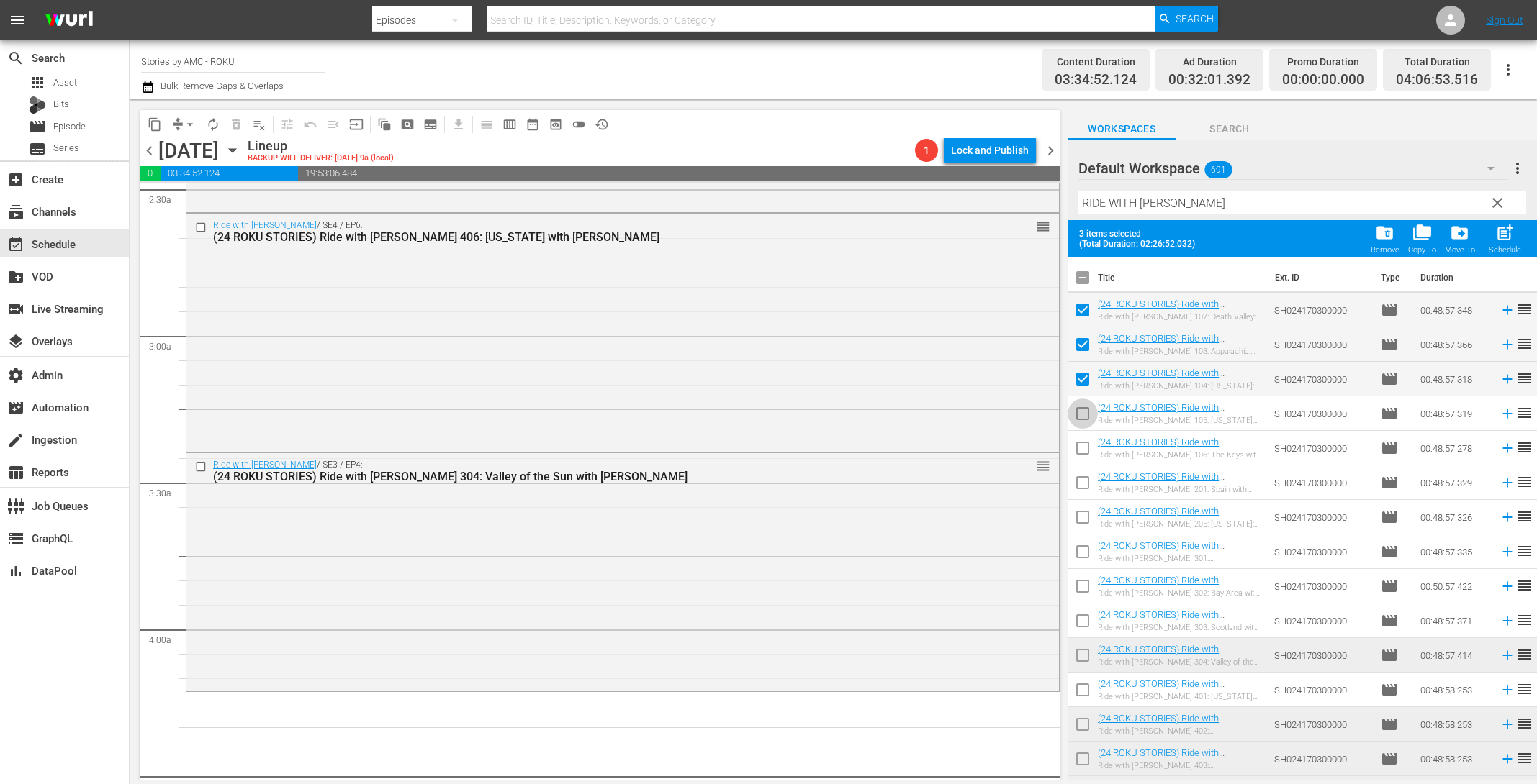
click at [1084, 413] on input "checkbox" at bounding box center [1083, 417] width 30 height 30
checkbox input "true"
click at [1082, 449] on input "checkbox" at bounding box center [1083, 451] width 30 height 30
checkbox input "true"
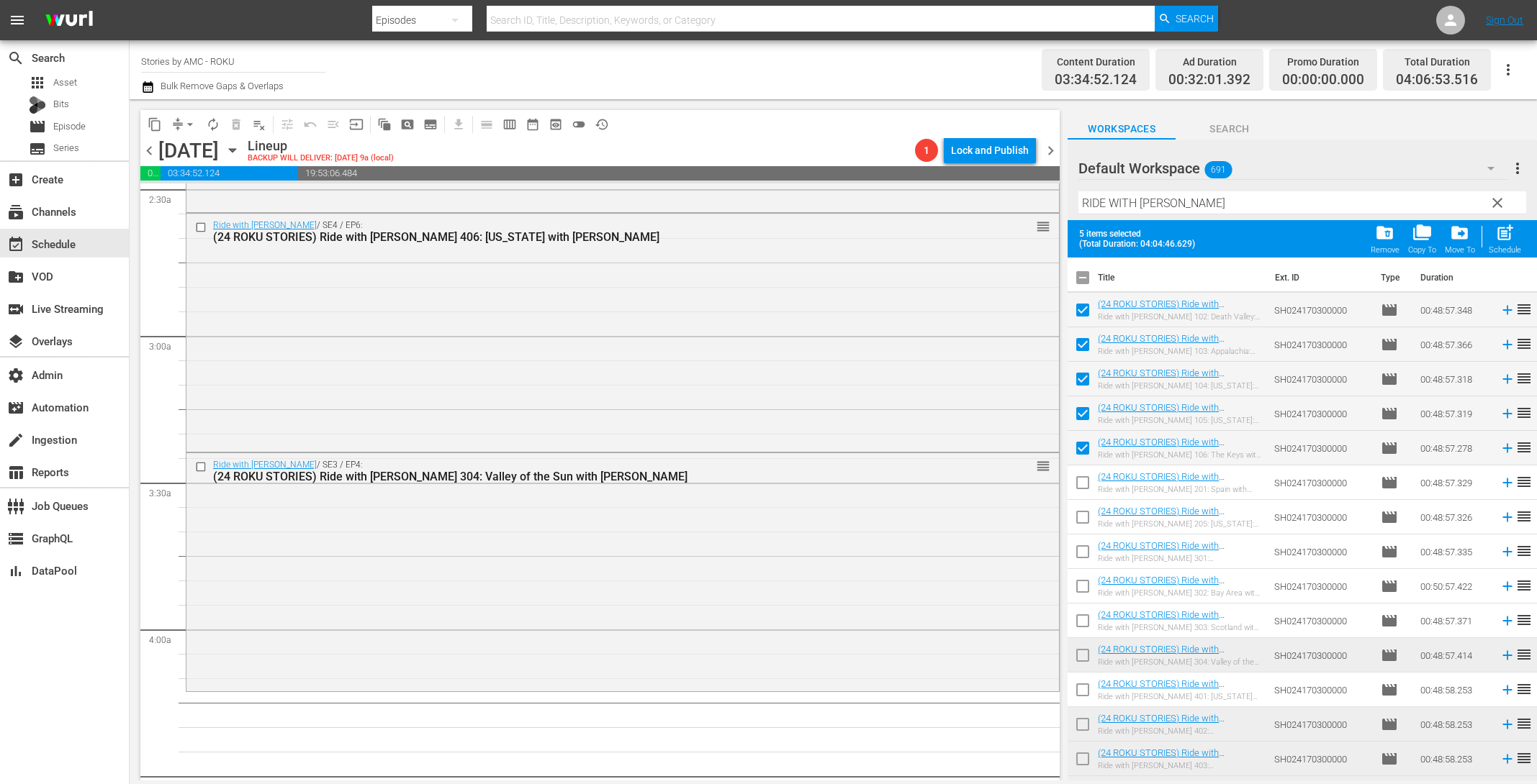
click at [1083, 493] on input "checkbox" at bounding box center [1083, 485] width 30 height 30
checkbox input "true"
click at [1513, 244] on div "post_add Schedule" at bounding box center [1505, 239] width 33 height 32
checkbox input "false"
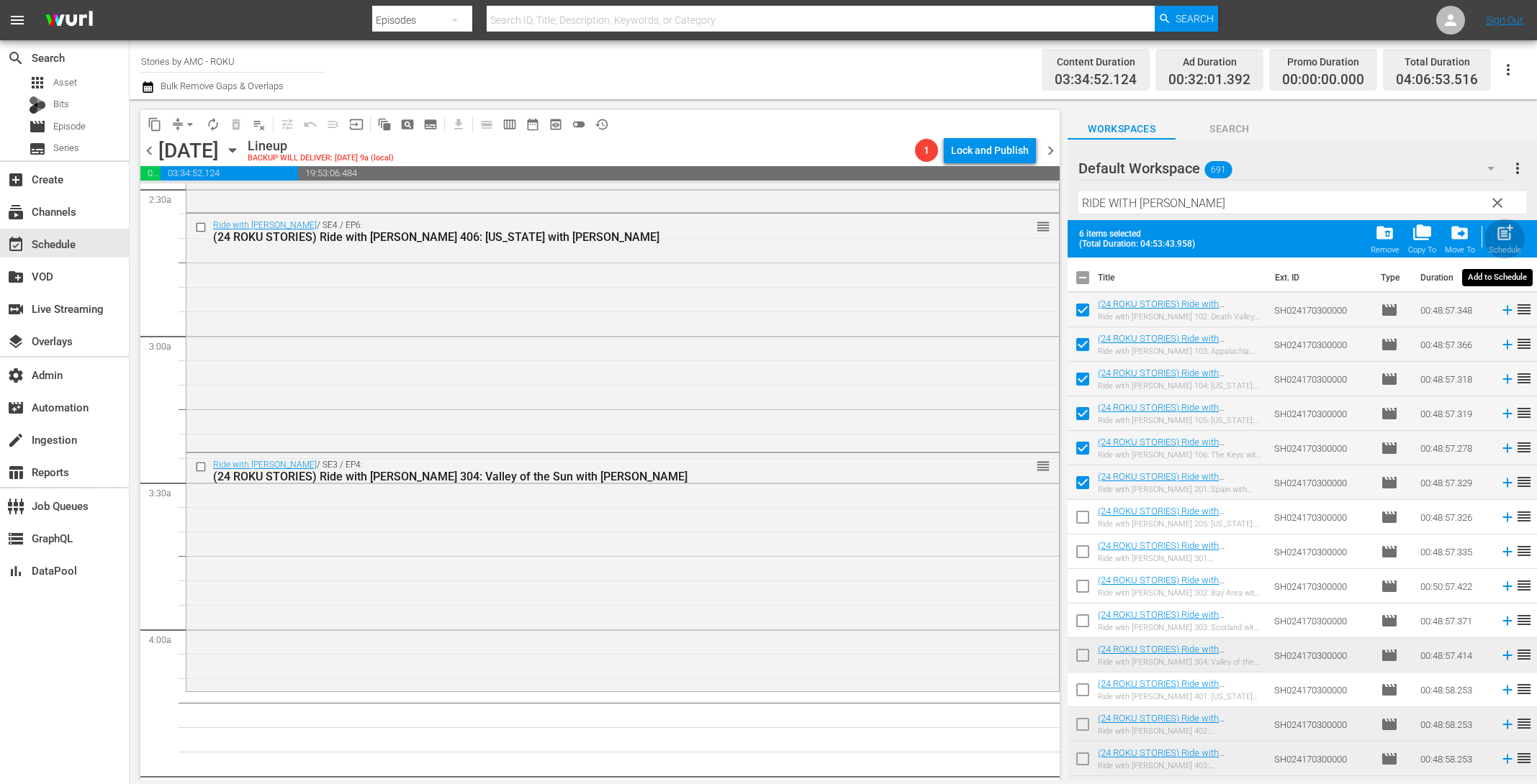
checkbox input "false"
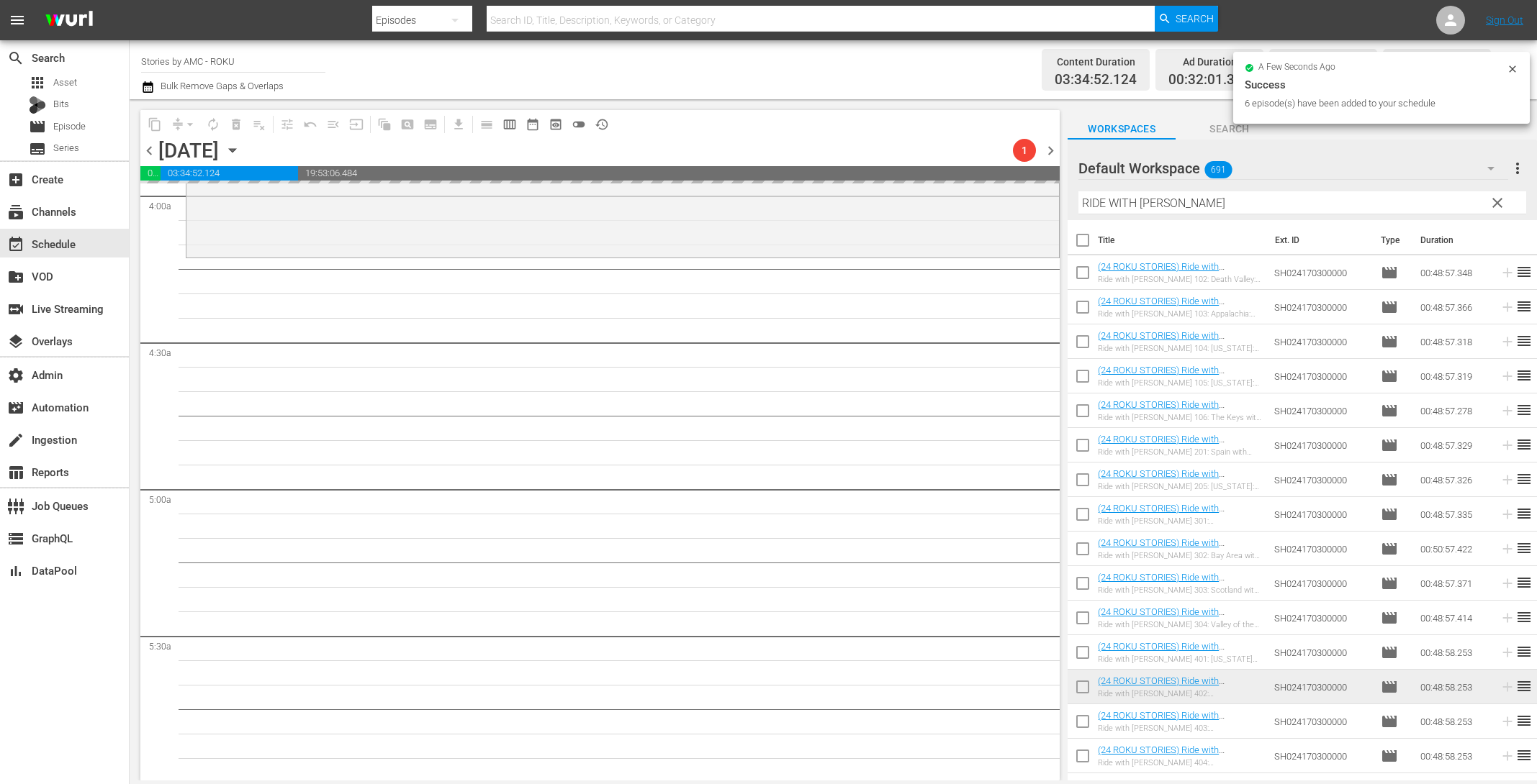
scroll to position [1468, 0]
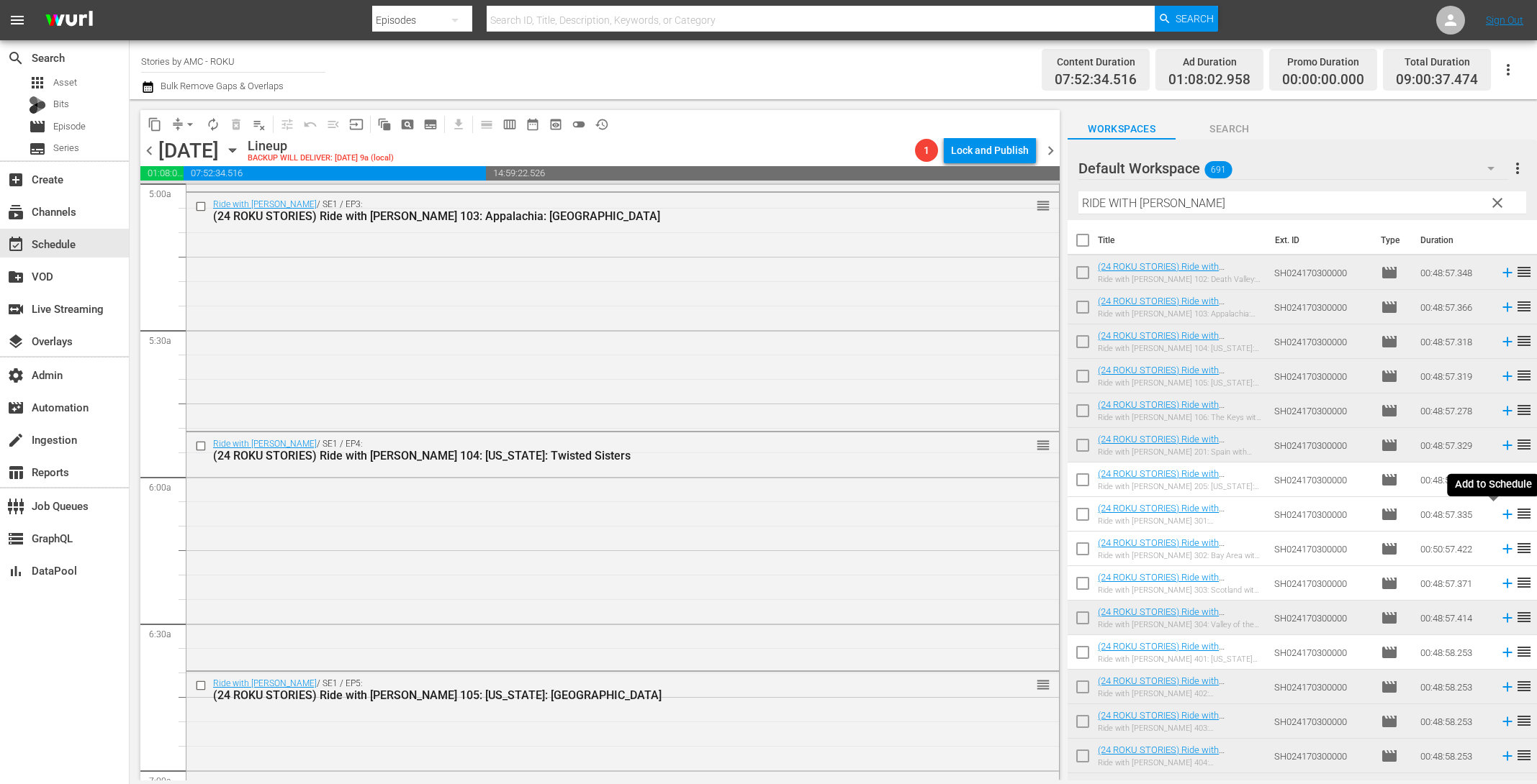
click at [1499, 513] on icon at bounding box center [1507, 514] width 16 height 16
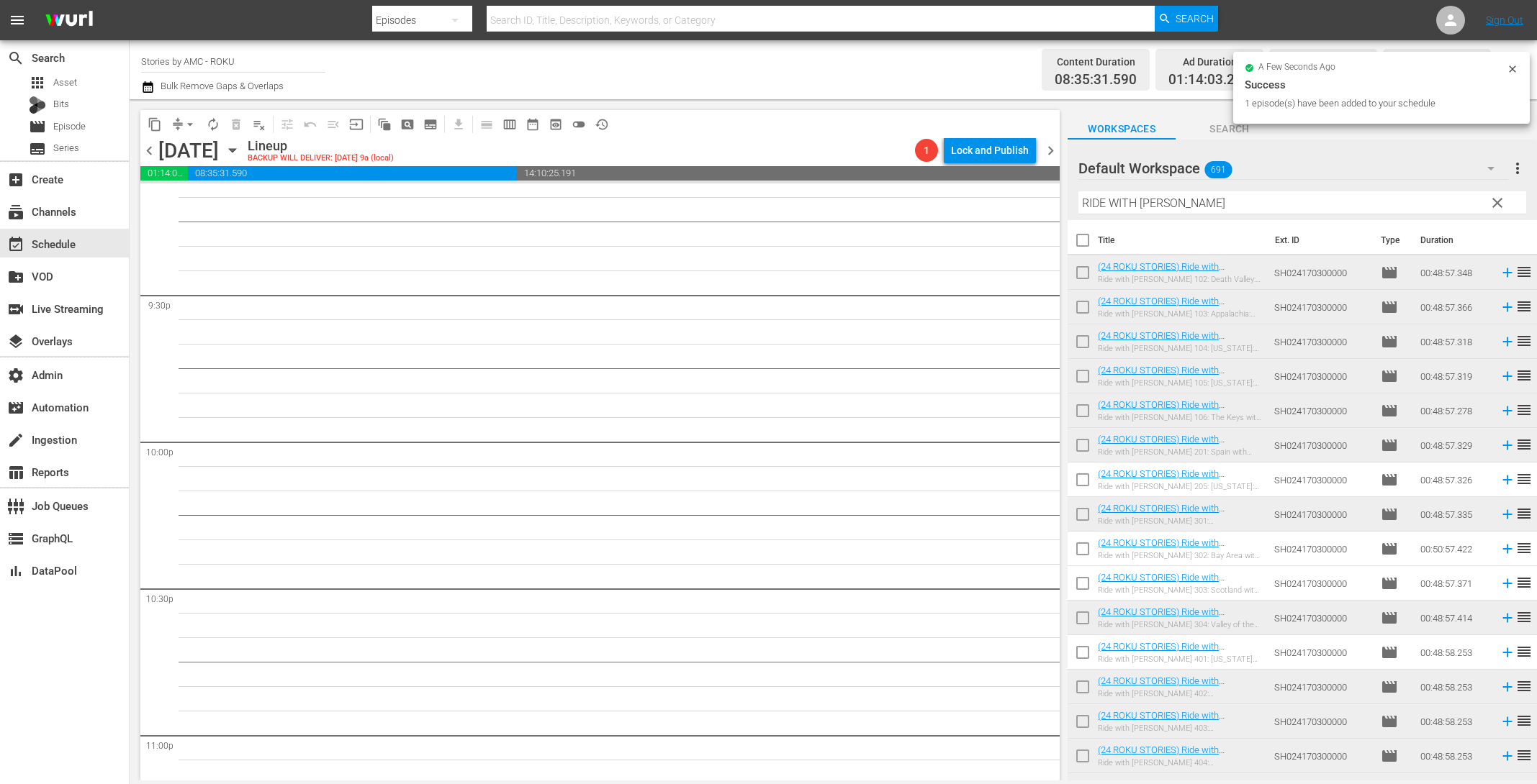
scroll to position [6448, 0]
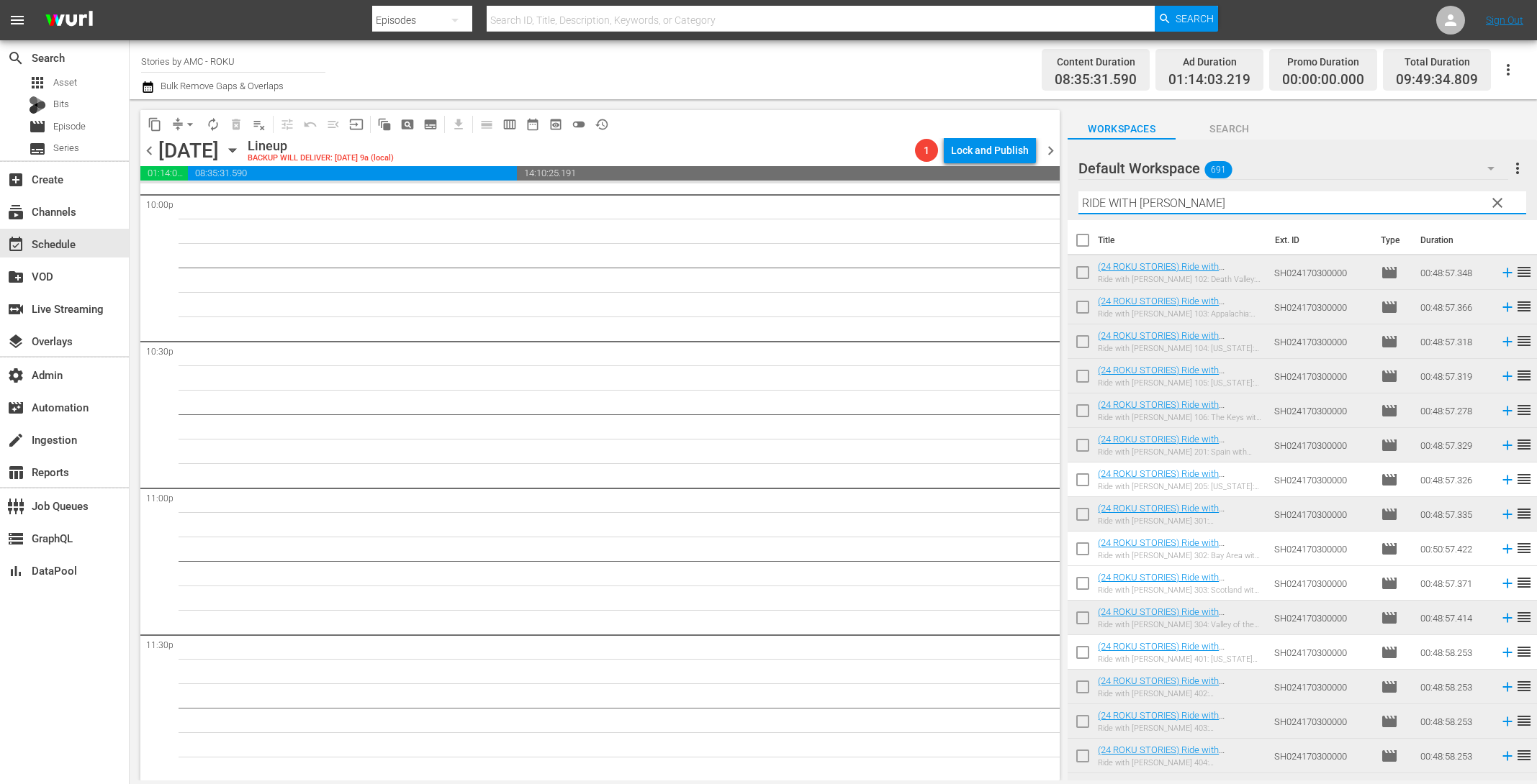
drag, startPoint x: 1265, startPoint y: 208, endPoint x: 1019, endPoint y: 172, distance: 248.6
click at [1019, 172] on div "content_copy compress arrow_drop_down autorenew_outlined delete_forever_outline…" at bounding box center [833, 439] width 1408 height 681
paste input "[PERSON_NAME]"
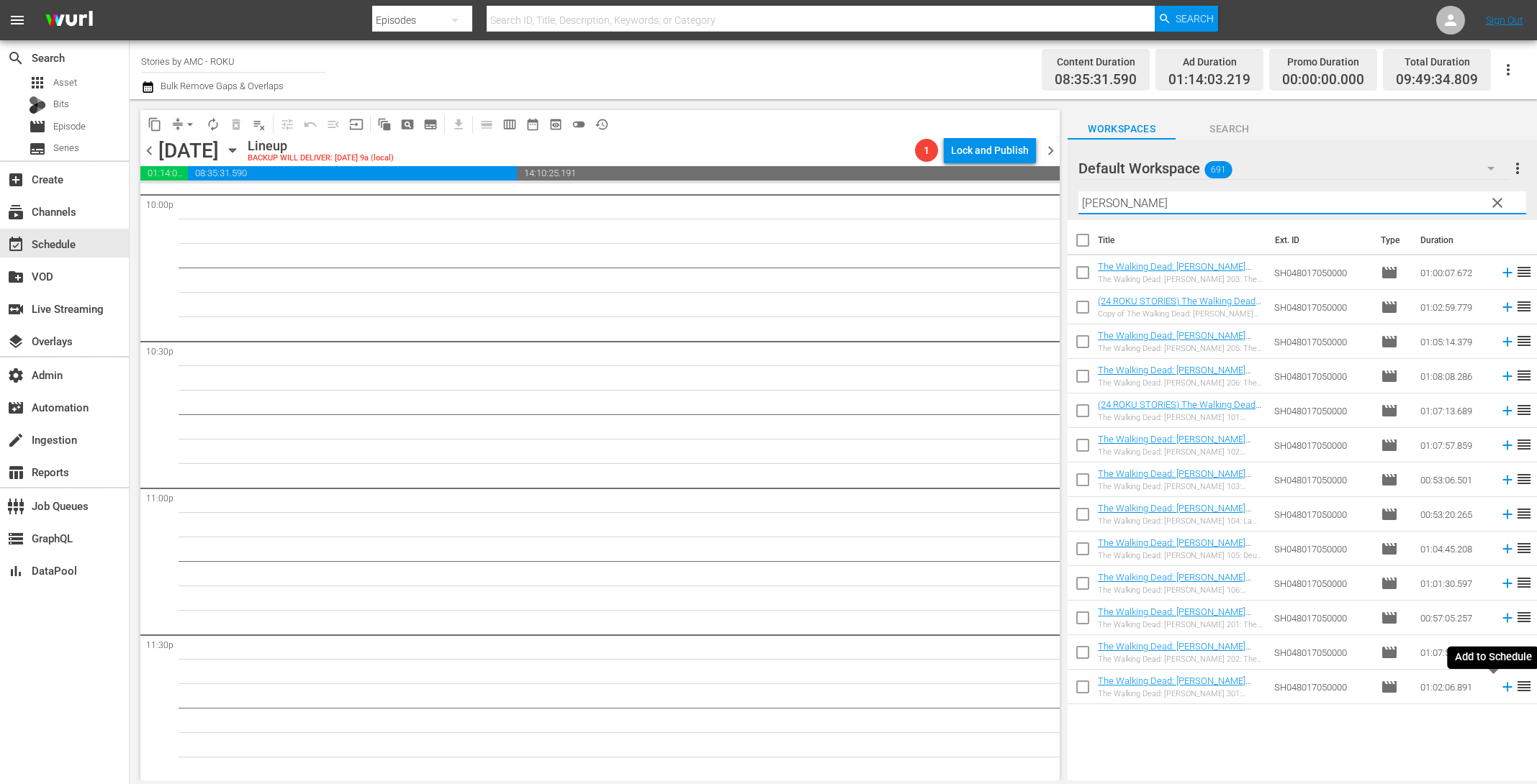
type input "[PERSON_NAME]"
click at [1503, 687] on icon at bounding box center [1507, 687] width 10 height 10
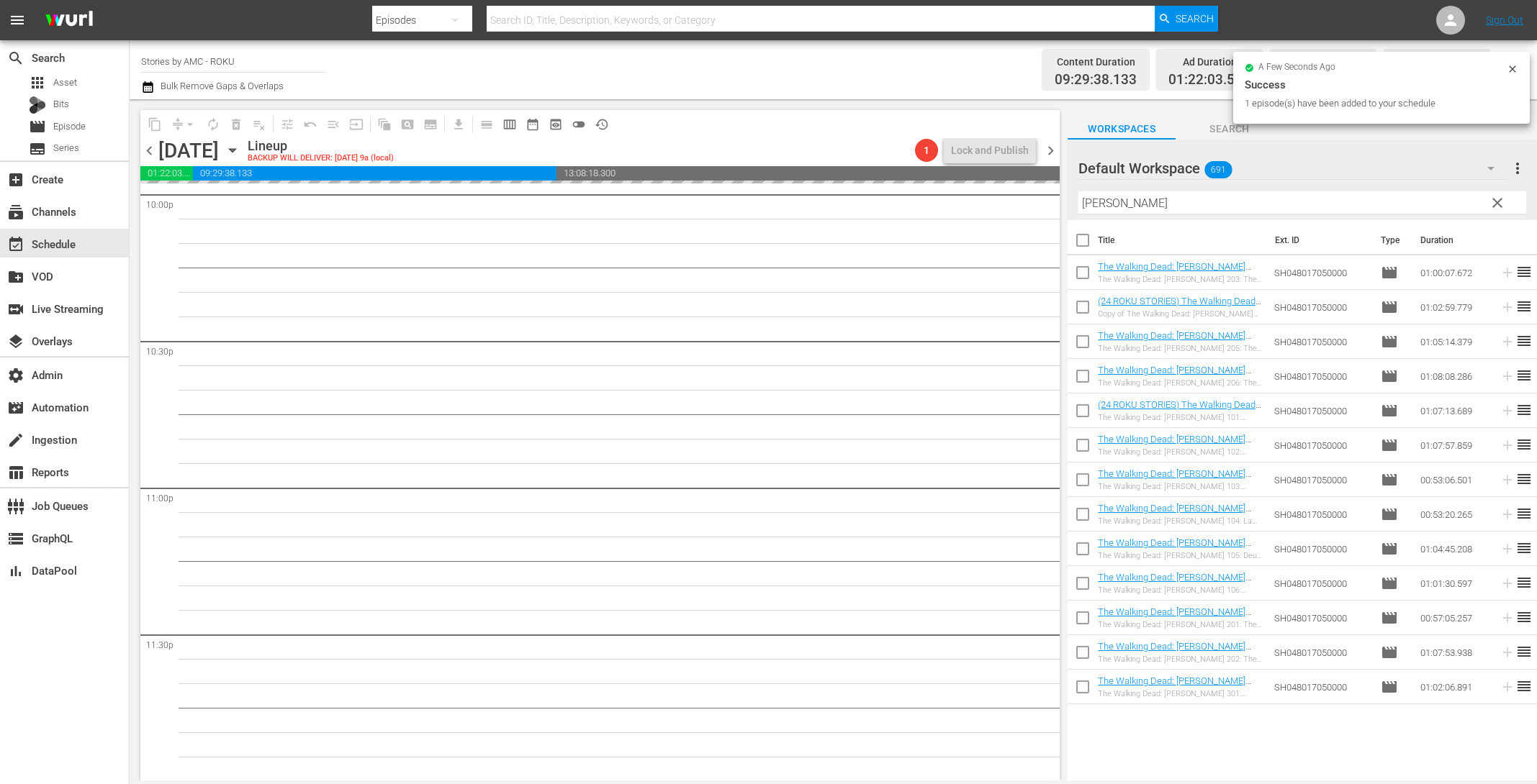
scroll to position [6423, 0]
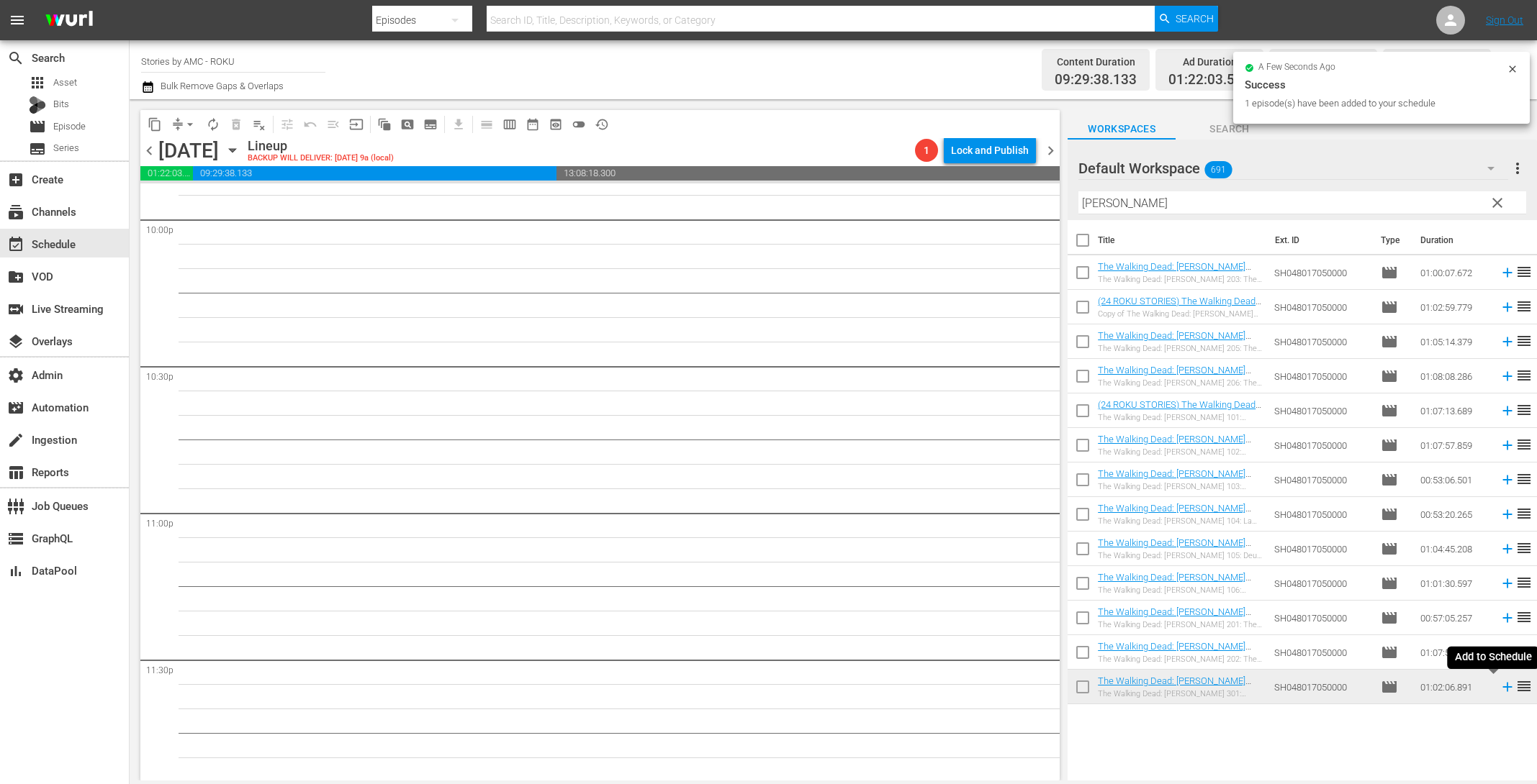
click at [1503, 688] on icon at bounding box center [1507, 687] width 10 height 10
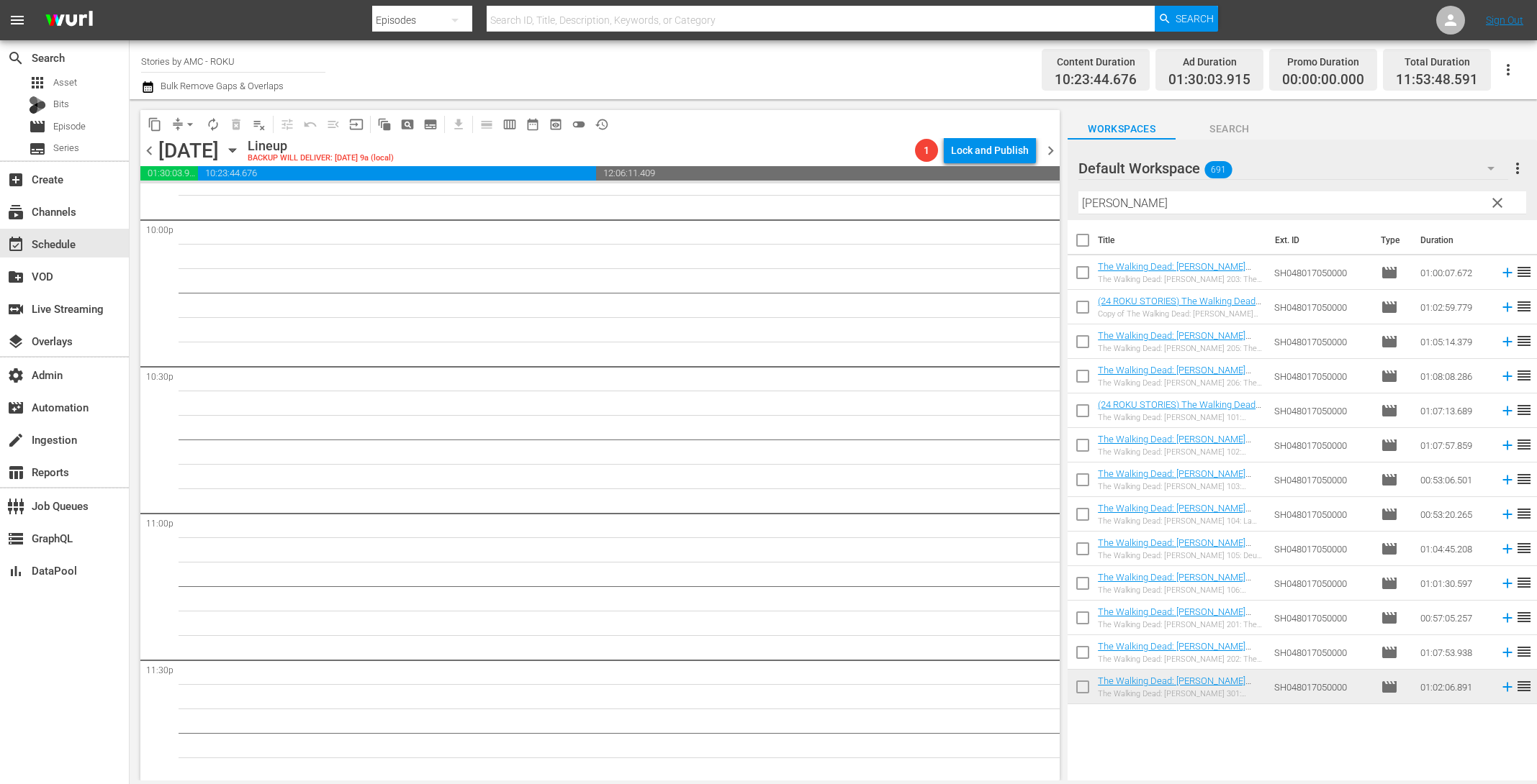
click at [1082, 622] on input "checkbox" at bounding box center [1083, 621] width 30 height 30
checkbox input "true"
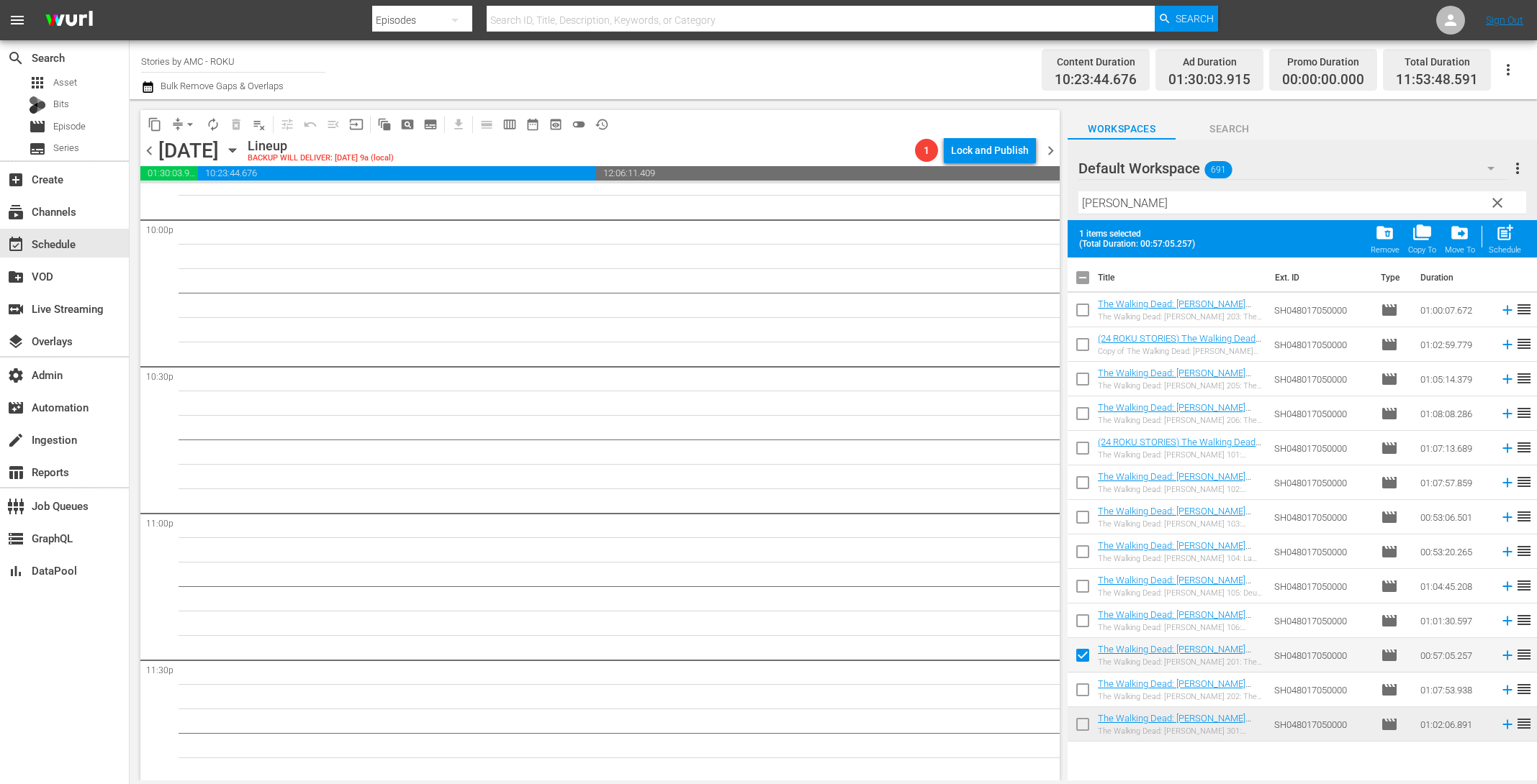
click at [1086, 687] on input "checkbox" at bounding box center [1083, 693] width 30 height 30
checkbox input "true"
click at [1499, 244] on div "post_add Schedule" at bounding box center [1505, 239] width 33 height 32
checkbox input "false"
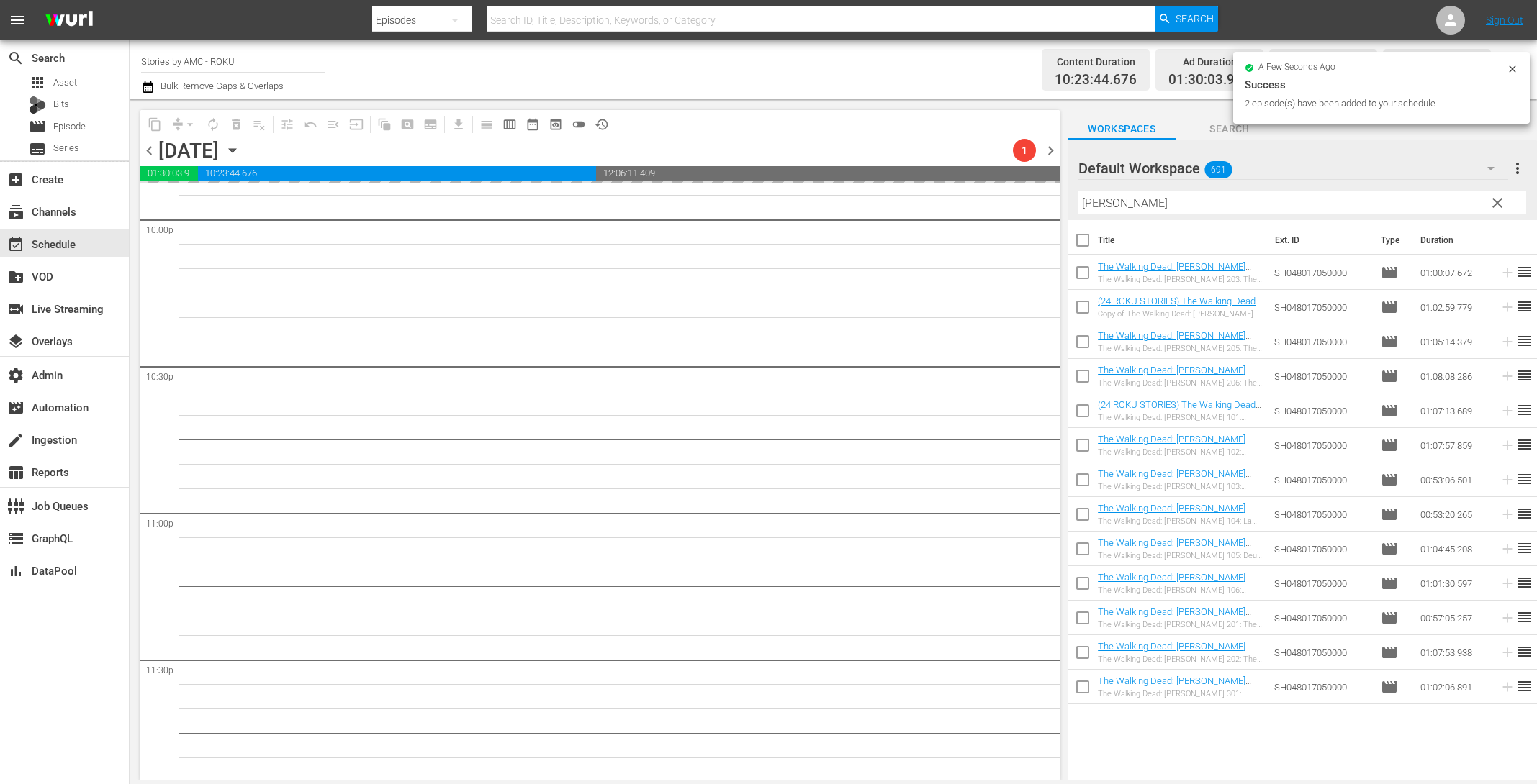
click at [1085, 273] on input "checkbox" at bounding box center [1083, 275] width 30 height 30
checkbox input "true"
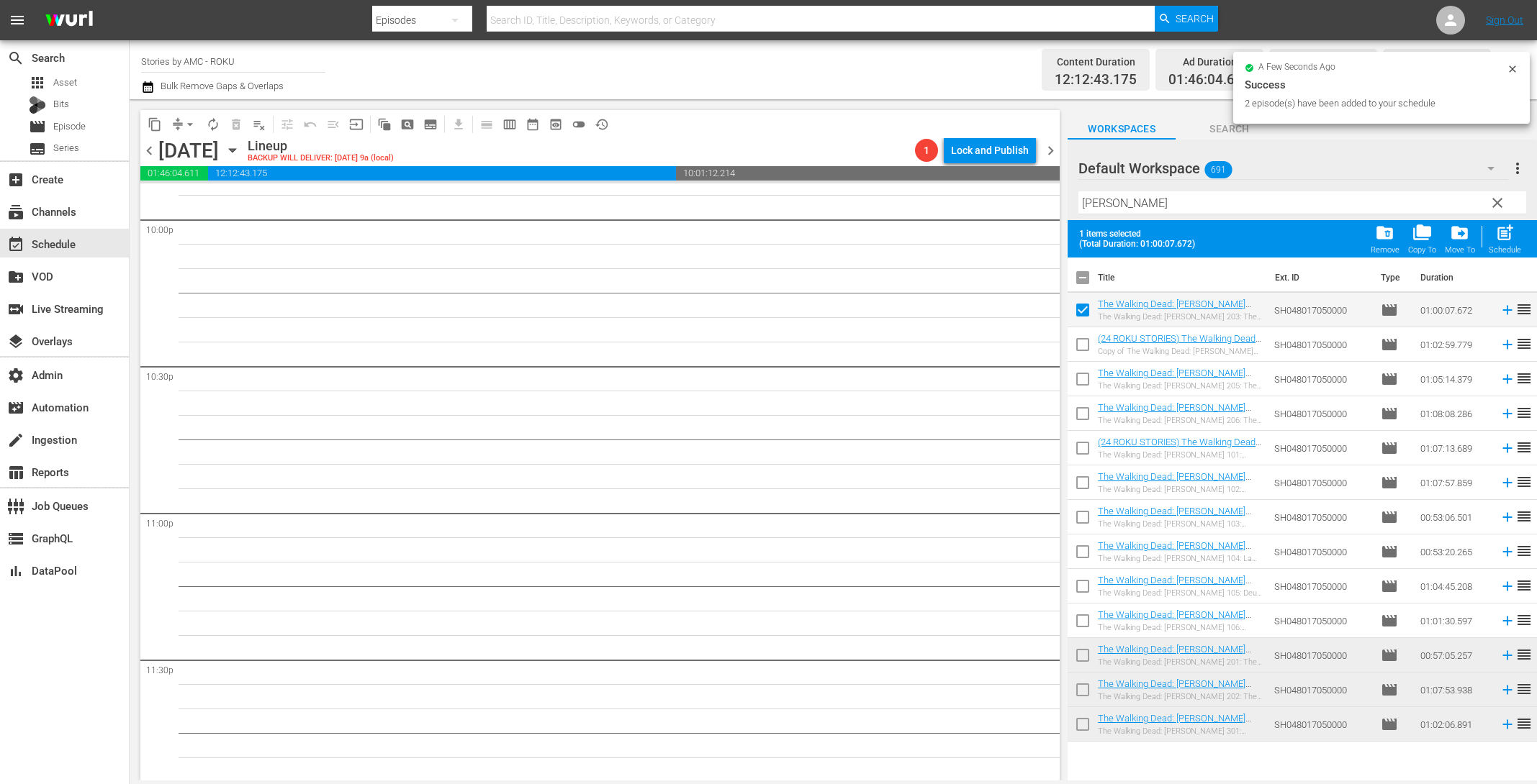
scroll to position [6399, 0]
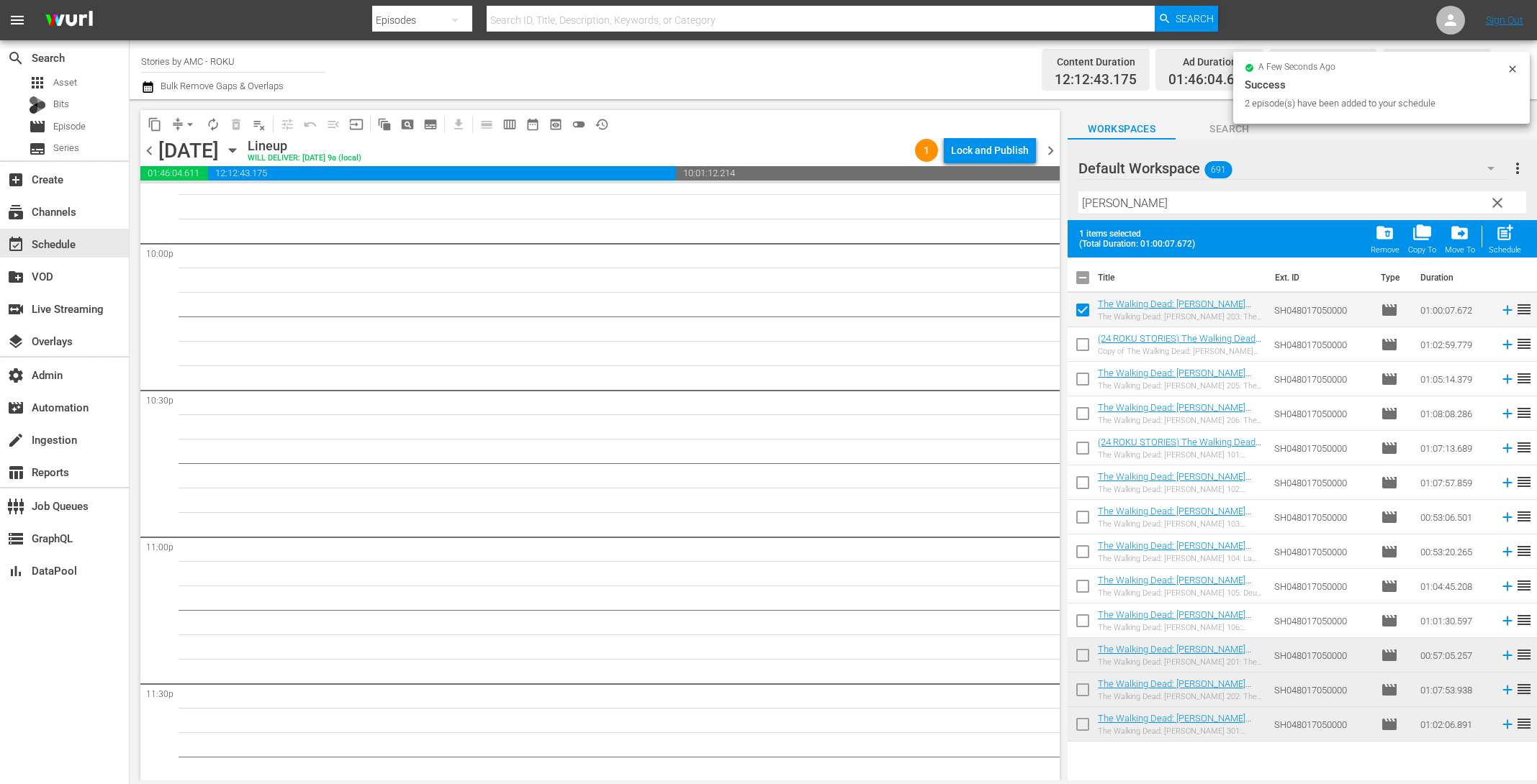
click at [1081, 343] on input "checkbox" at bounding box center [1083, 347] width 30 height 30
checkbox input "true"
click at [1079, 392] on input "checkbox" at bounding box center [1083, 382] width 30 height 30
checkbox input "true"
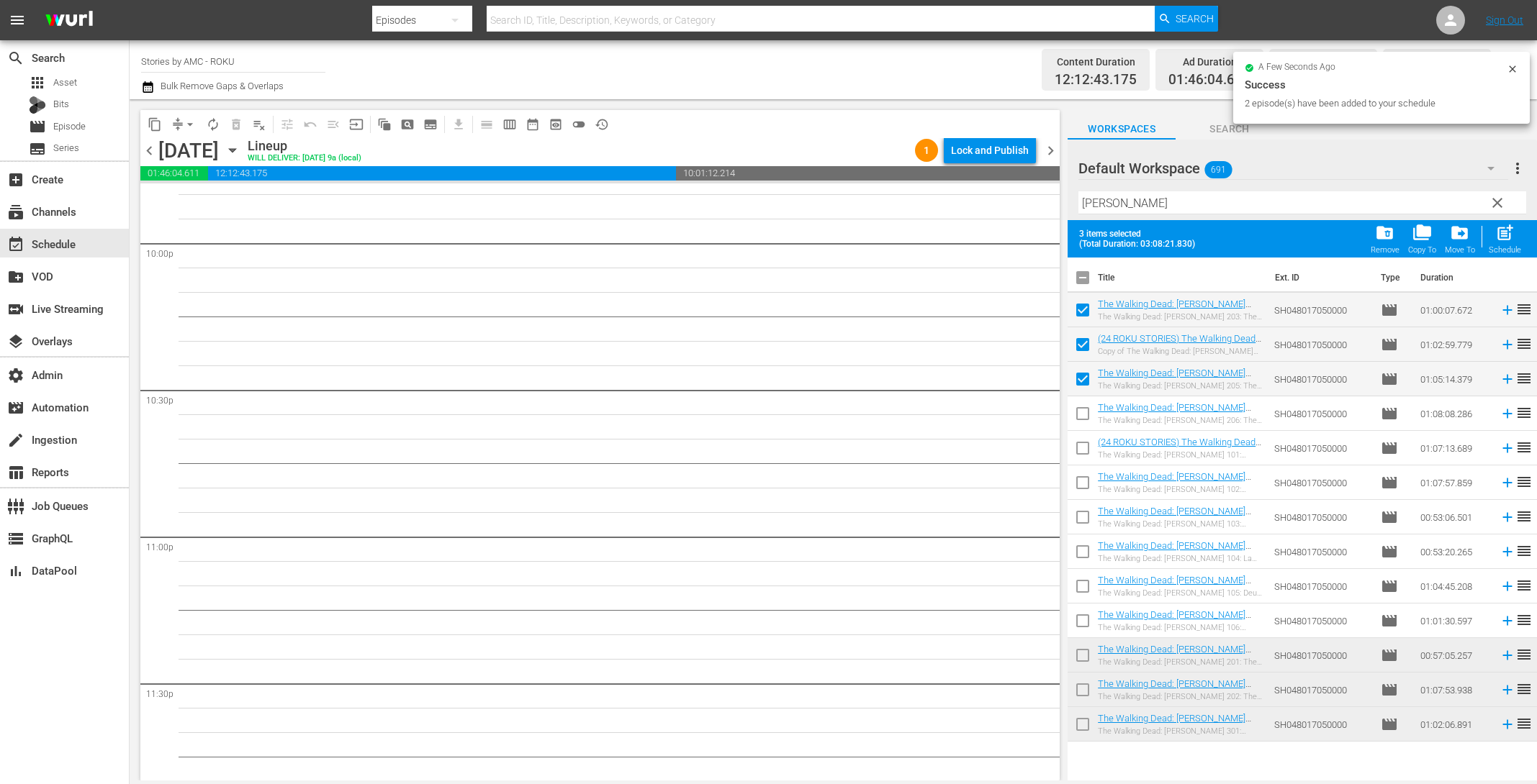
click at [1079, 418] on input "checkbox" at bounding box center [1083, 417] width 30 height 30
checkbox input "true"
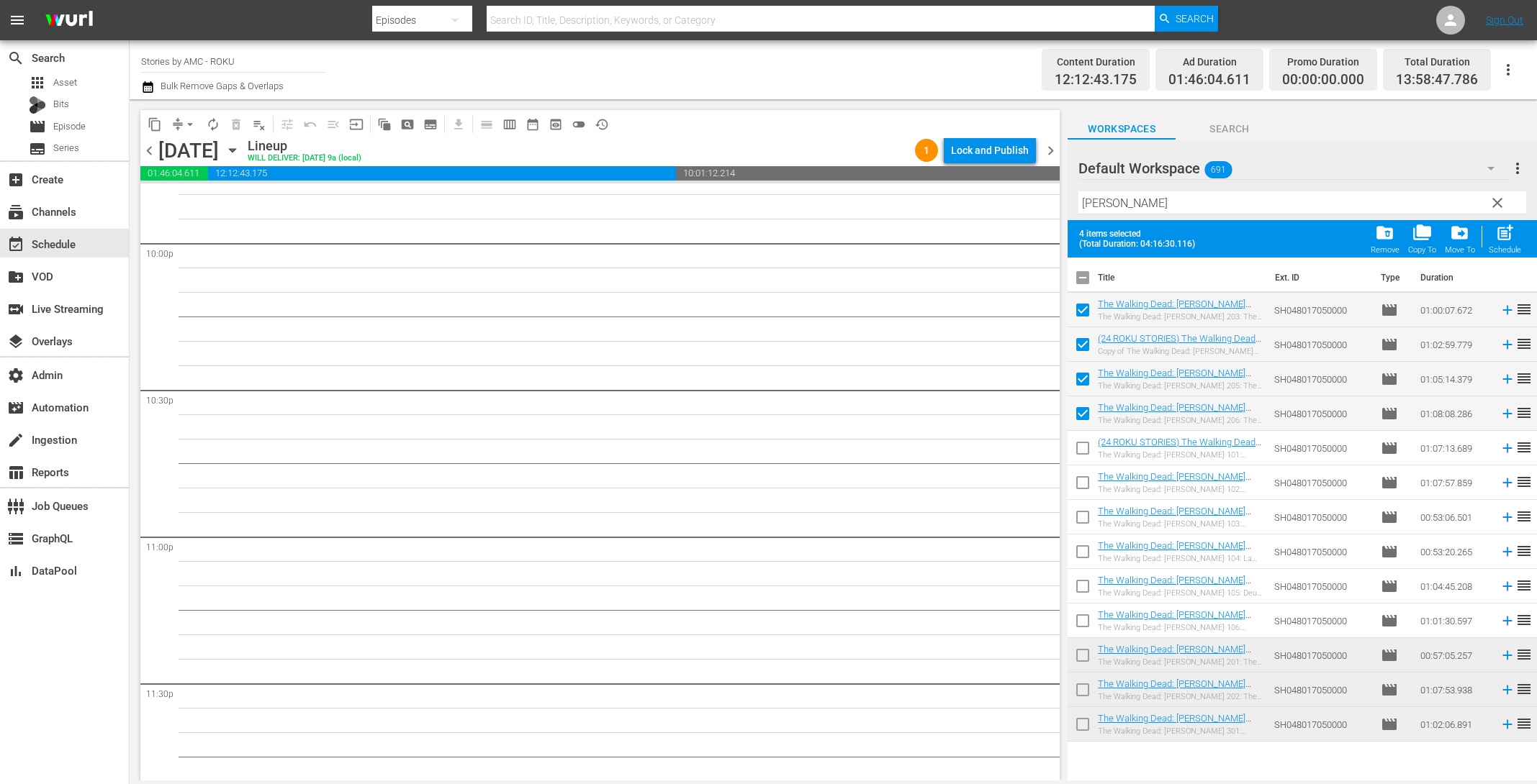
click at [1085, 449] on input "checkbox" at bounding box center [1083, 451] width 30 height 30
checkbox input "true"
click at [1084, 477] on input "checkbox" at bounding box center [1083, 485] width 30 height 30
checkbox input "true"
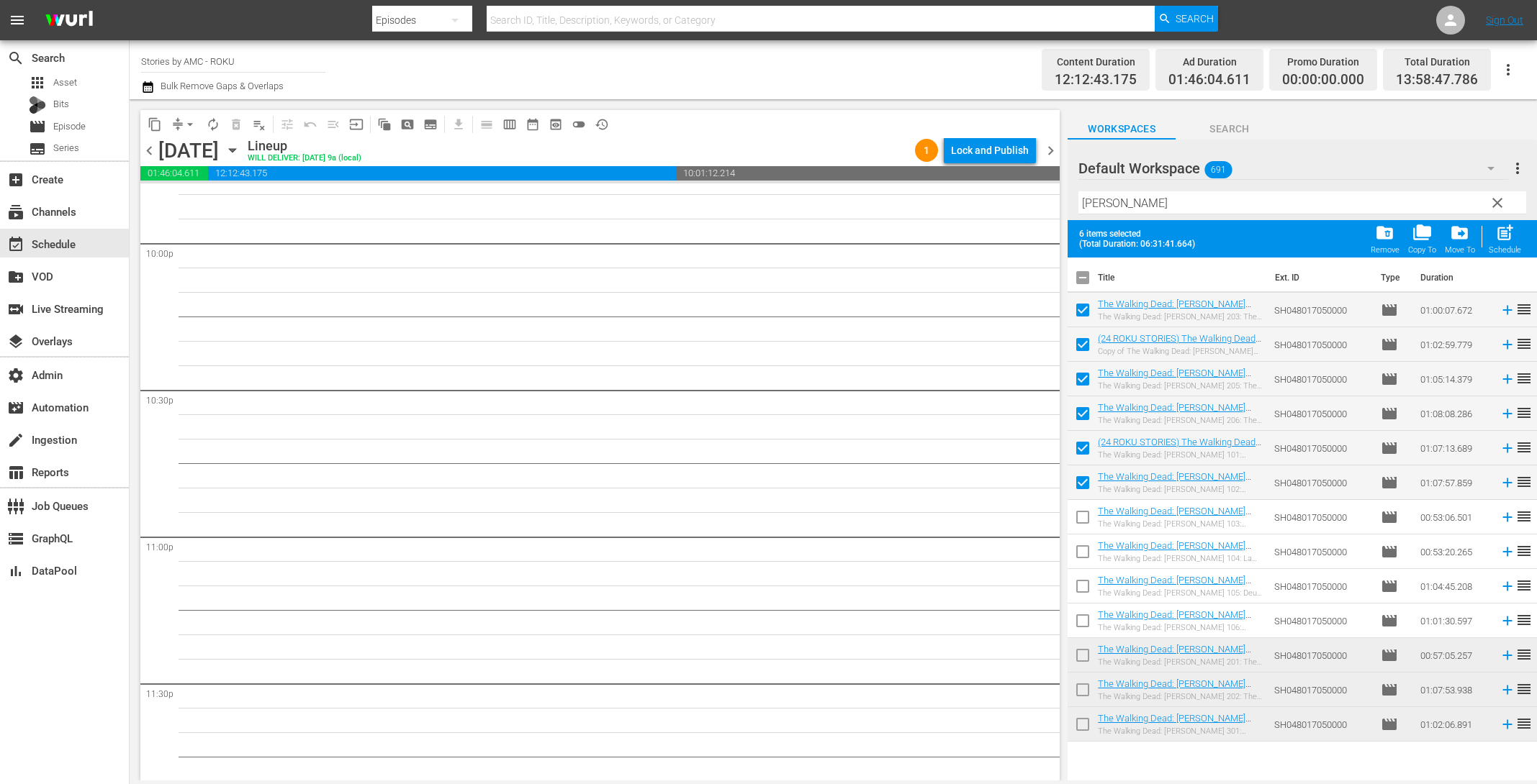
click at [1085, 520] on input "checkbox" at bounding box center [1083, 521] width 30 height 30
checkbox input "true"
click at [1084, 549] on input "checkbox" at bounding box center [1083, 555] width 30 height 30
checkbox input "true"
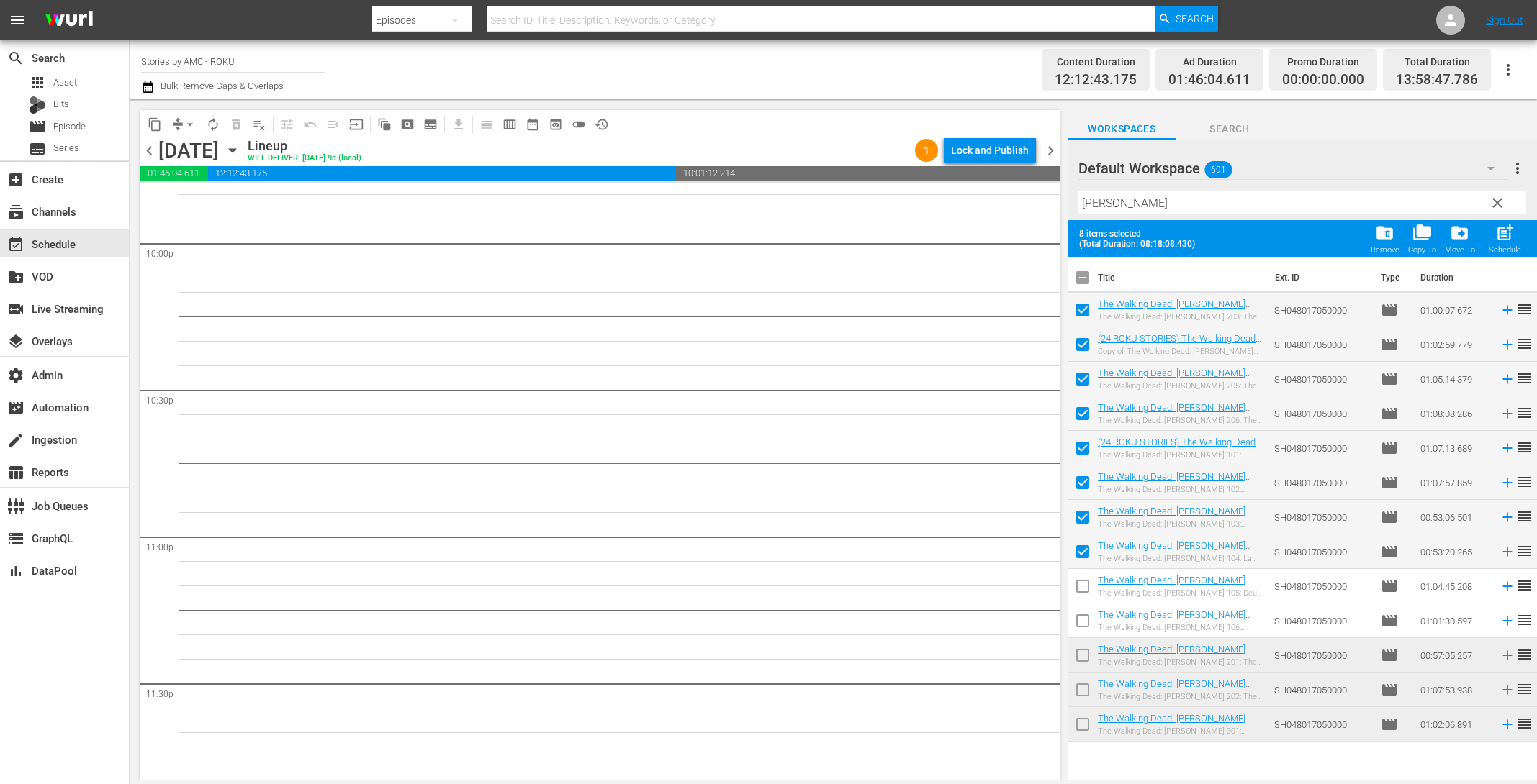
click at [1085, 594] on input "checkbox" at bounding box center [1083, 589] width 30 height 30
checkbox input "true"
click at [1084, 623] on input "checkbox" at bounding box center [1083, 624] width 30 height 30
checkbox input "true"
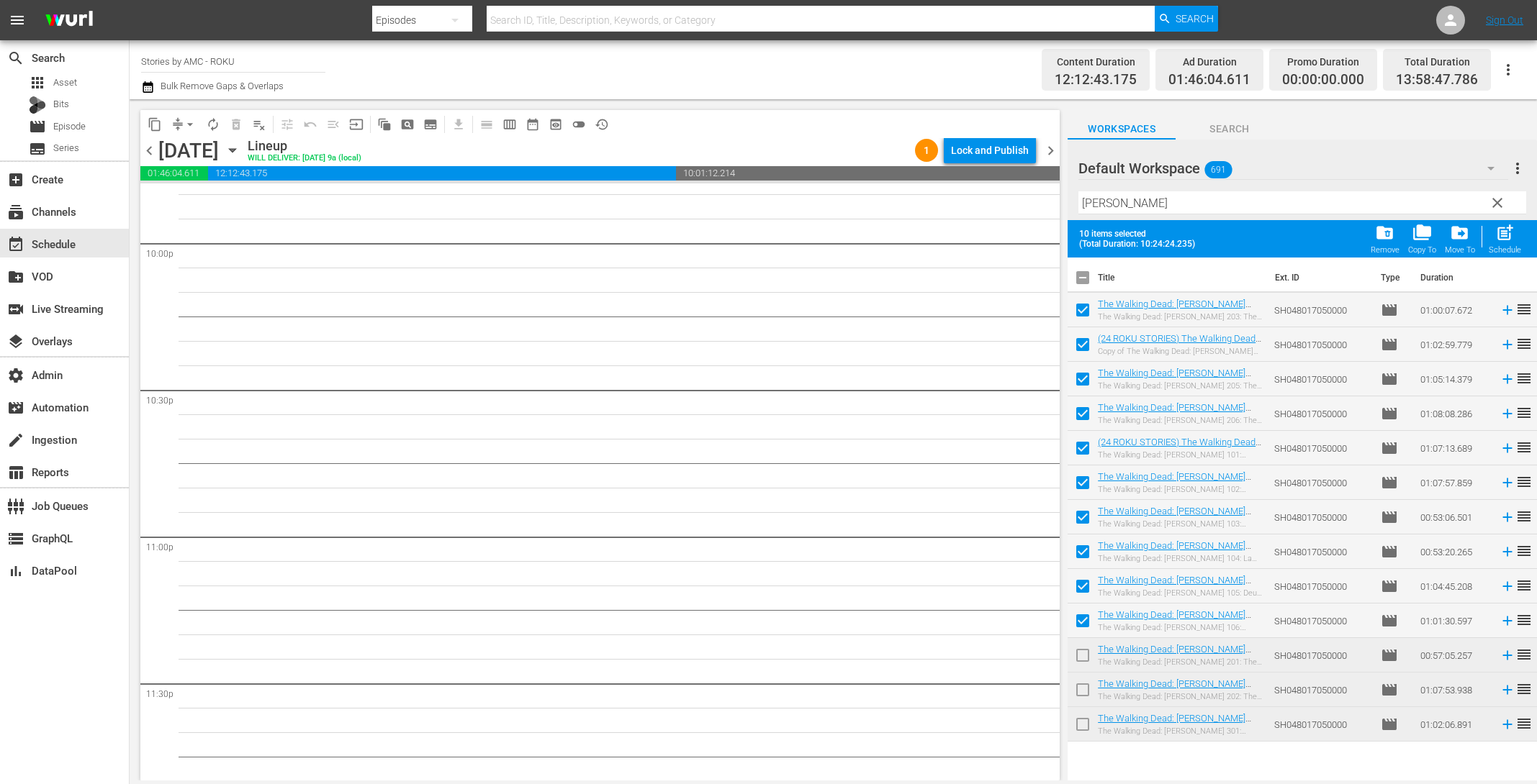
click at [1507, 242] on span "post_add" at bounding box center [1505, 232] width 19 height 19
checkbox input "false"
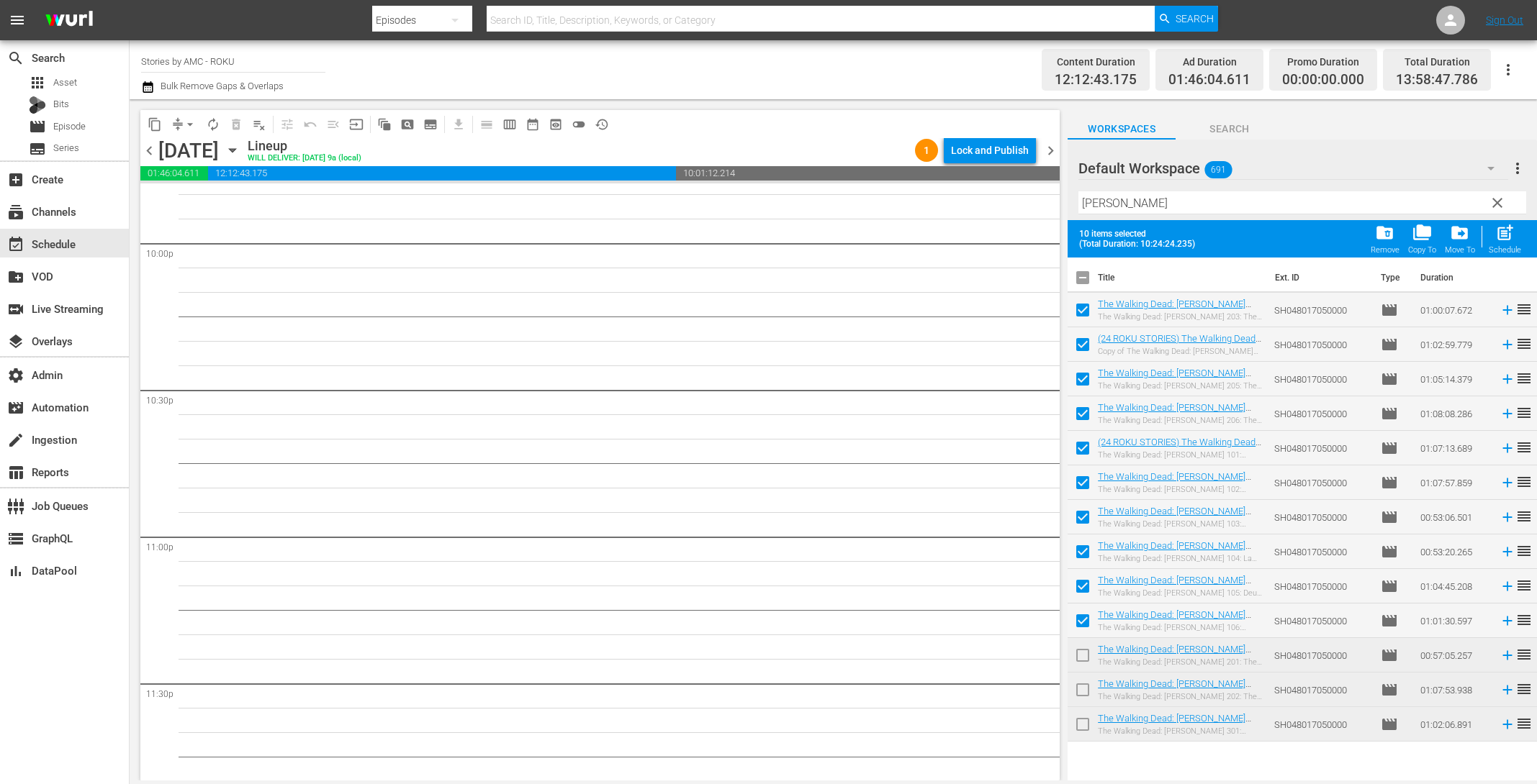
checkbox input "false"
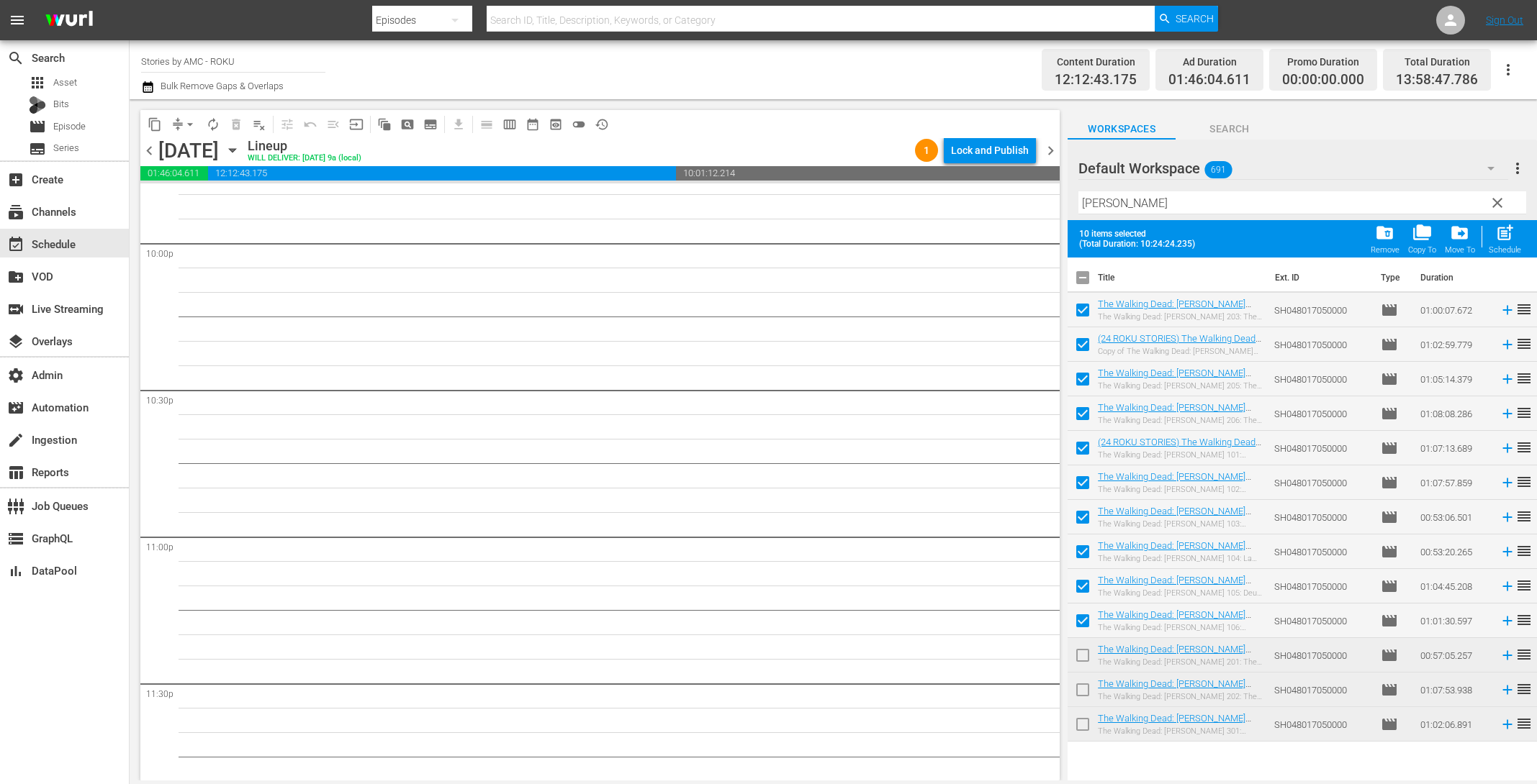
checkbox input "false"
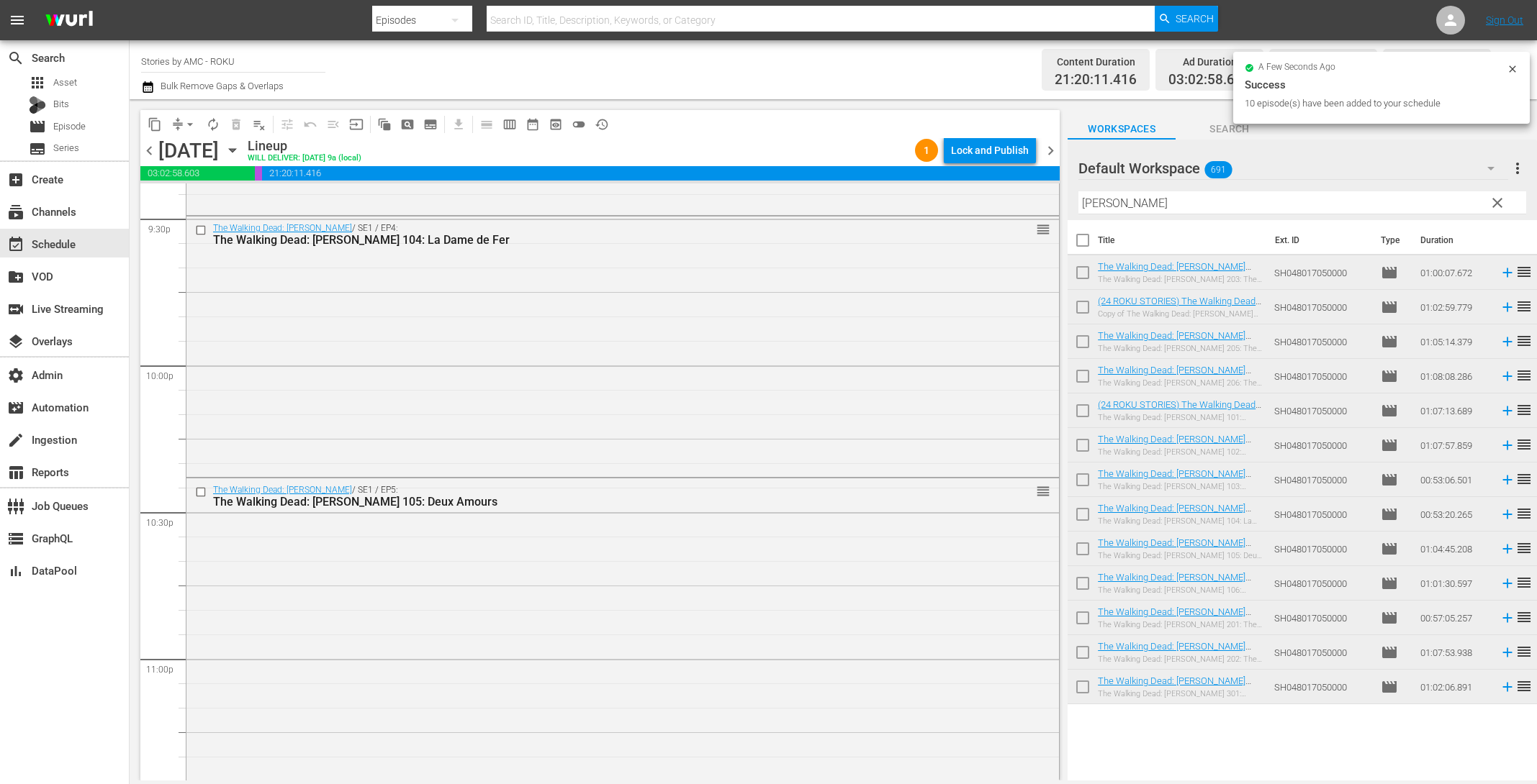
scroll to position [6591, 0]
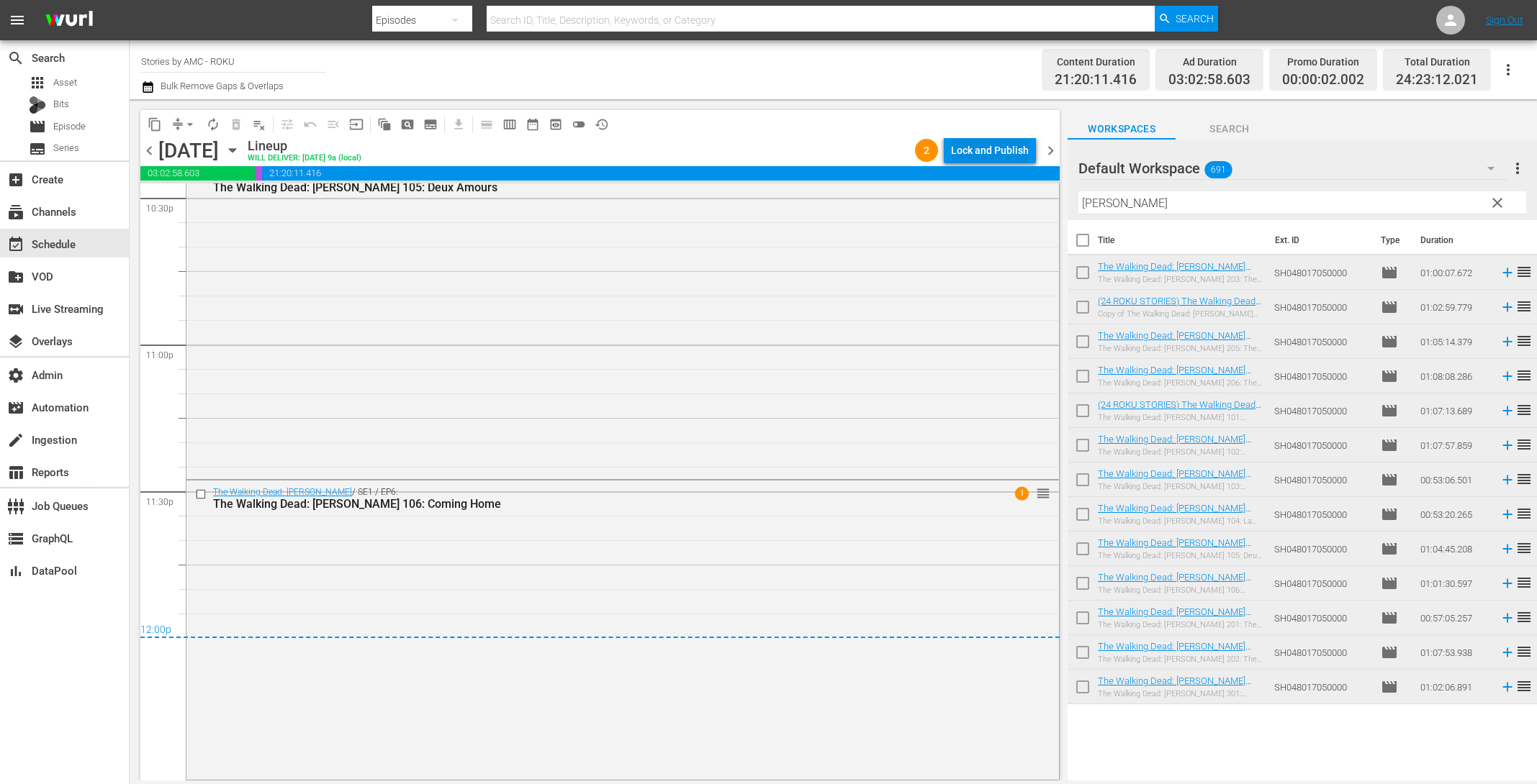
click at [1001, 152] on div "Lock and Publish" at bounding box center [990, 150] width 77 height 26
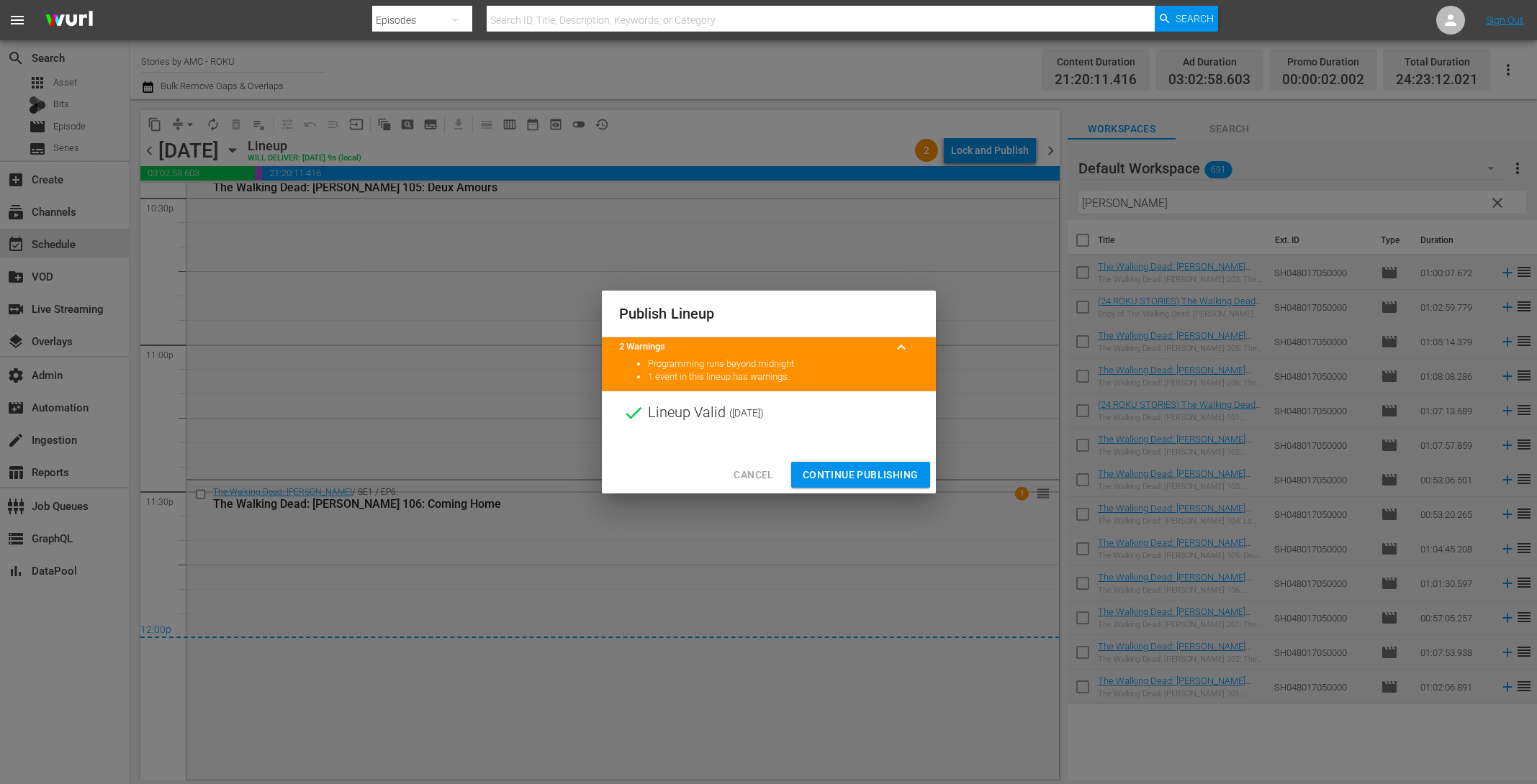
click at [846, 480] on span "Continue Publishing" at bounding box center [860, 475] width 116 height 18
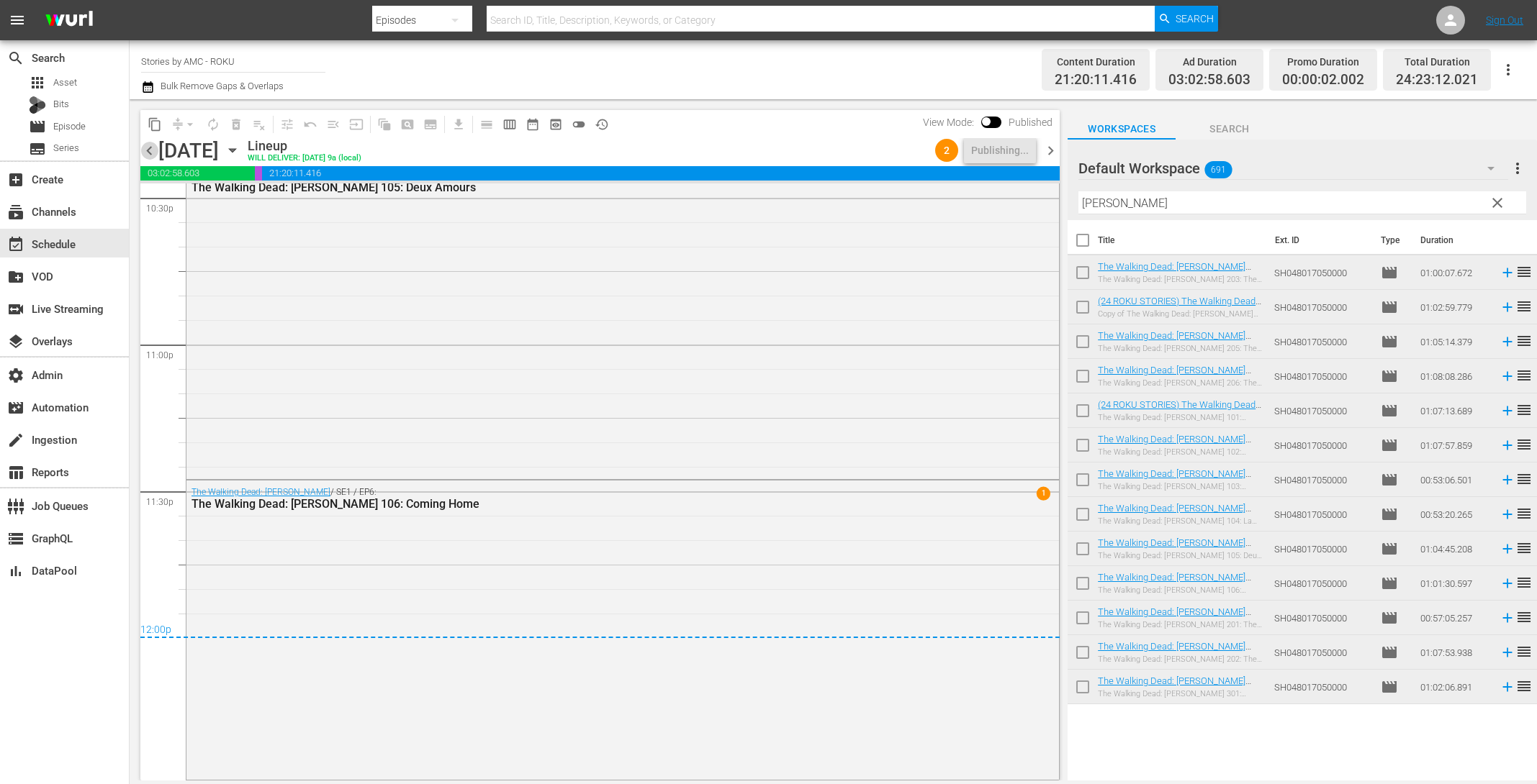
click at [149, 159] on span "chevron_left" at bounding box center [149, 151] width 18 height 18
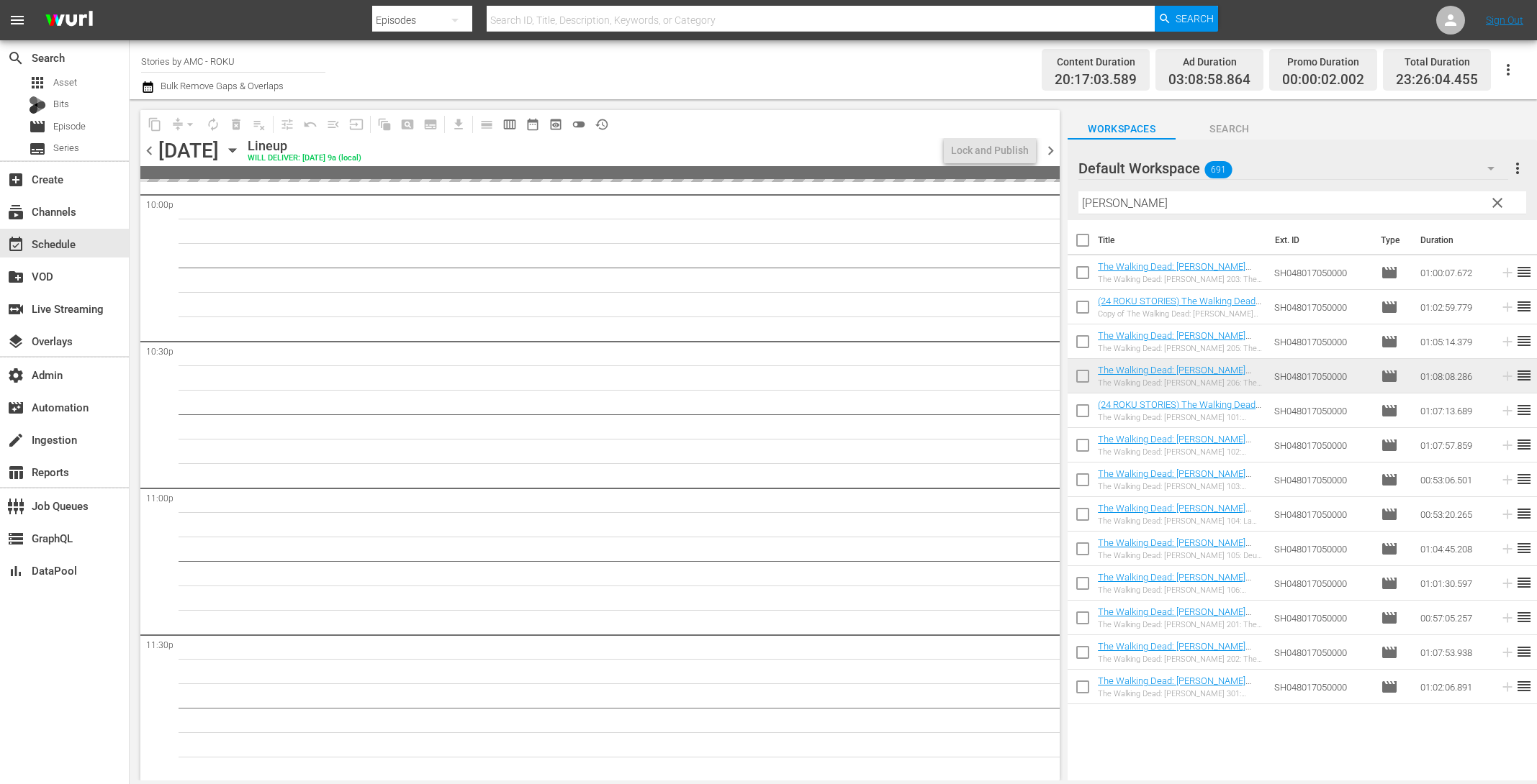
scroll to position [6477, 0]
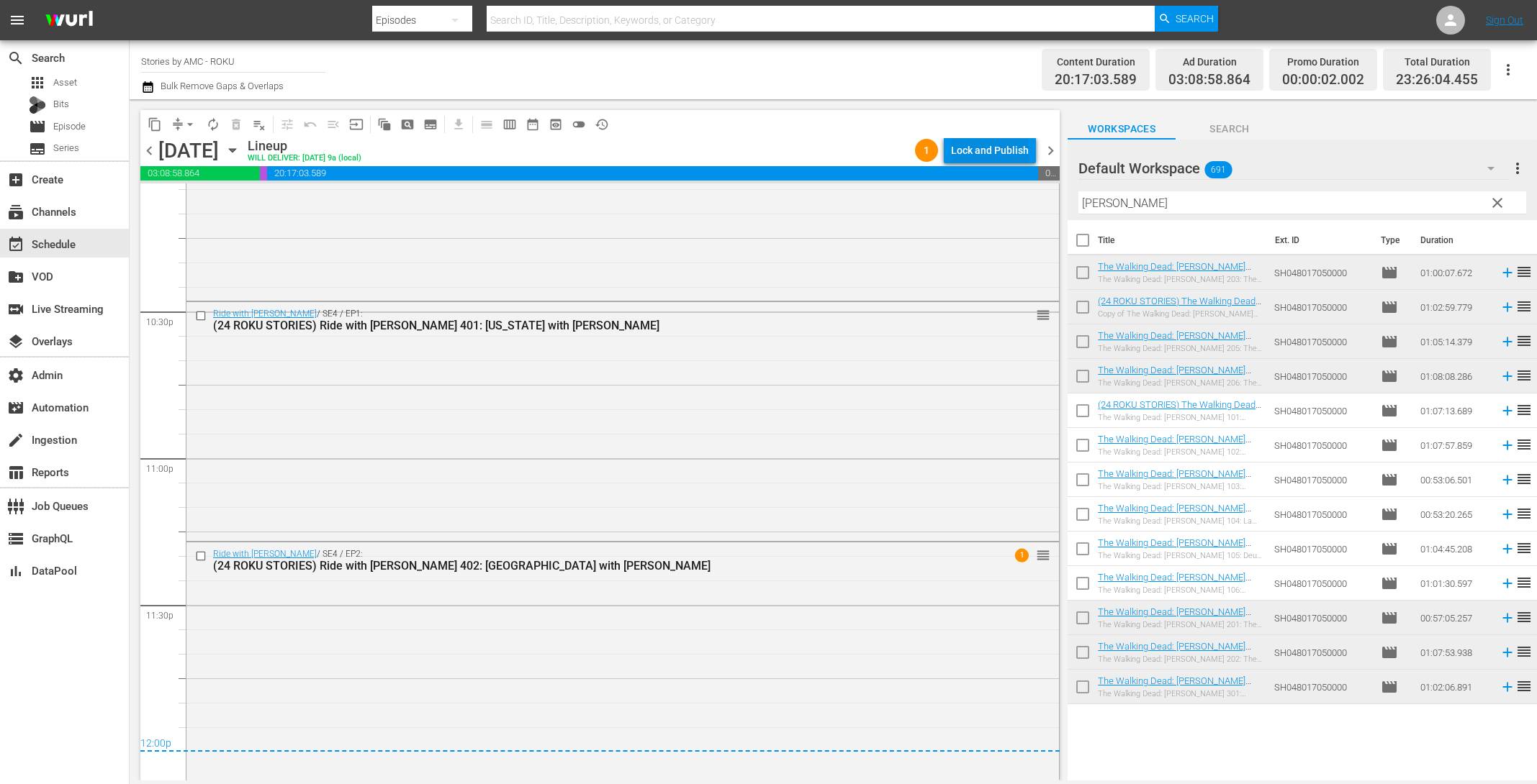
click at [953, 152] on div "Lock and Publish" at bounding box center [990, 150] width 77 height 26
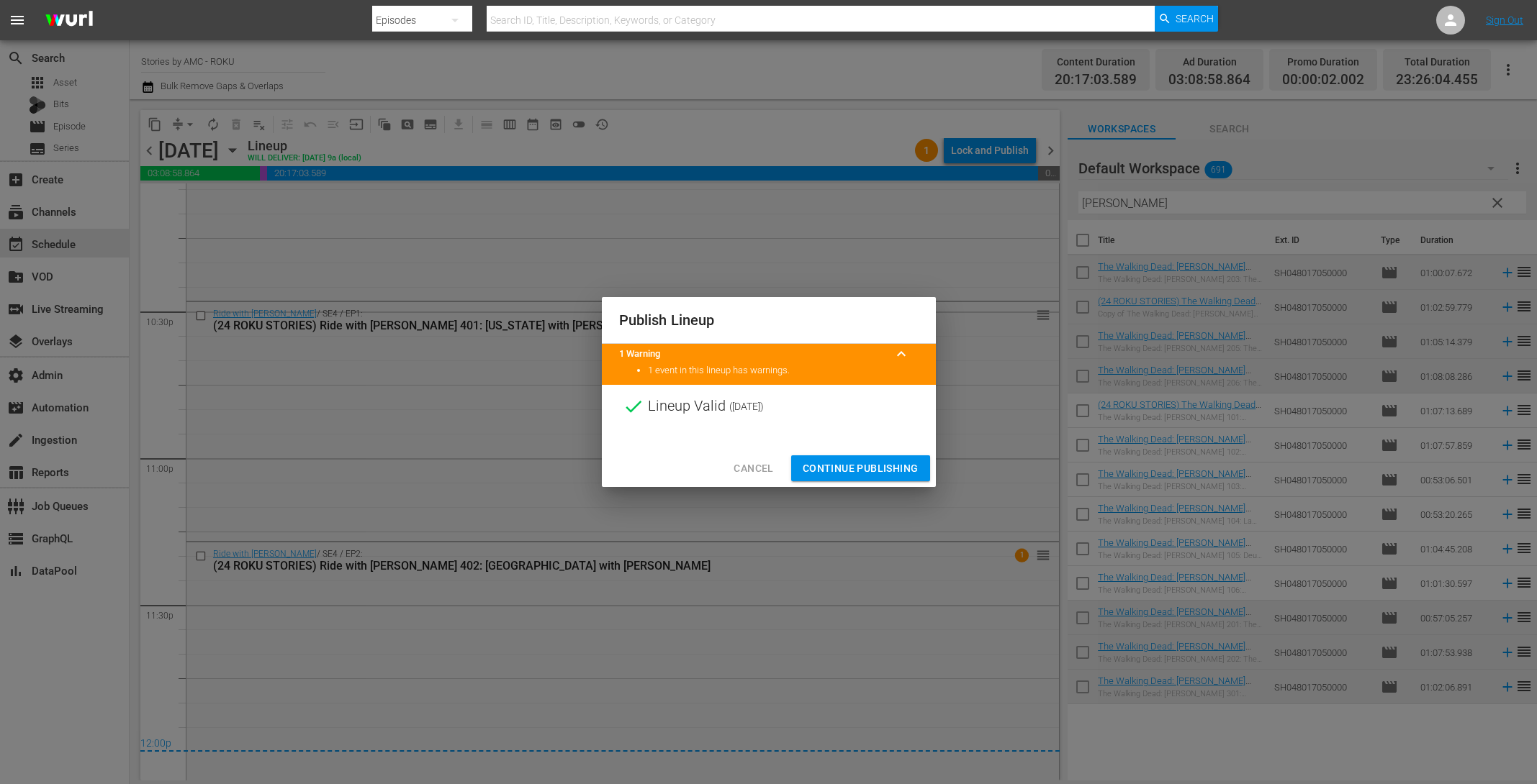
click at [865, 479] on button "Continue Publishing" at bounding box center [860, 468] width 139 height 26
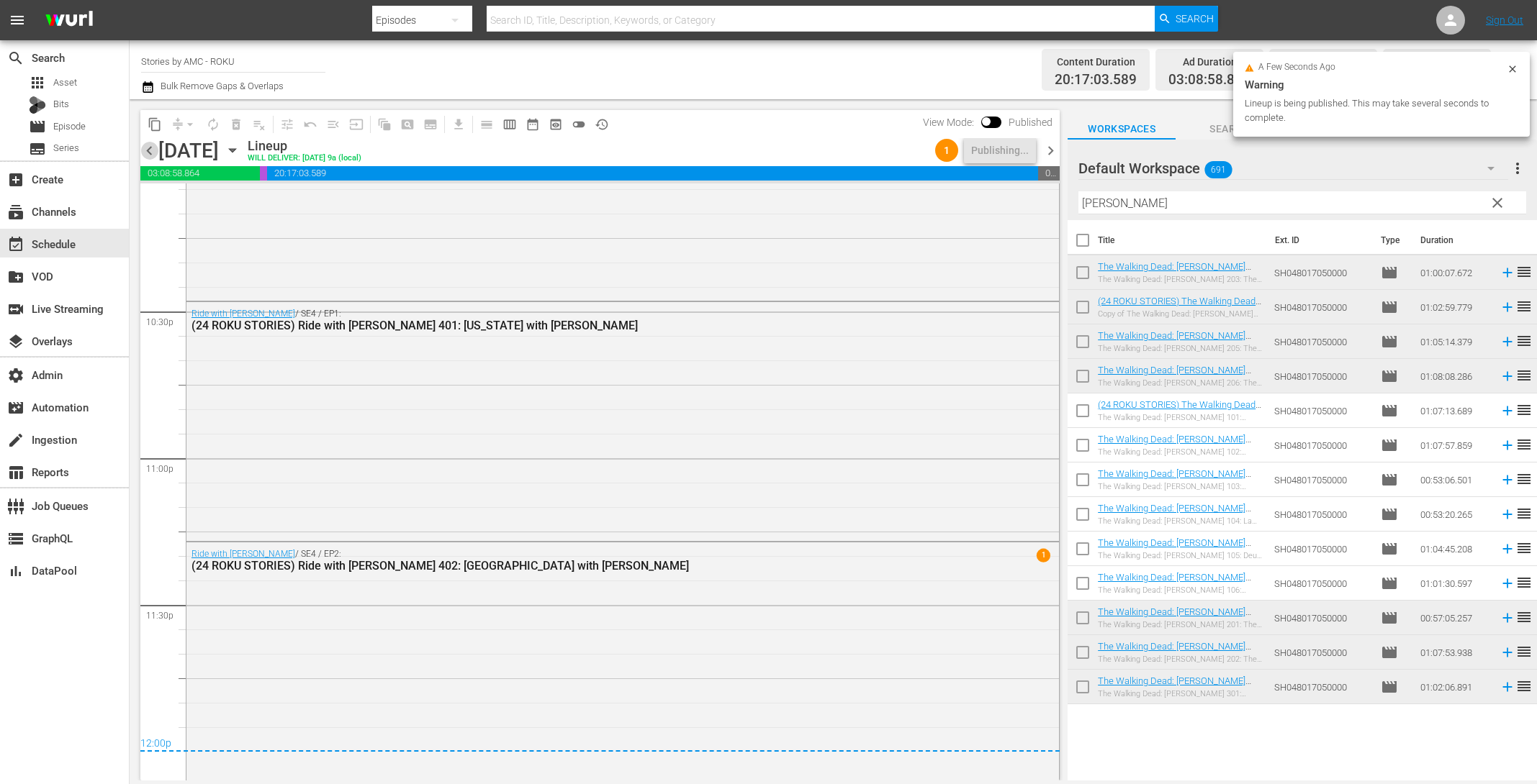
click at [148, 148] on span "chevron_left" at bounding box center [149, 151] width 18 height 18
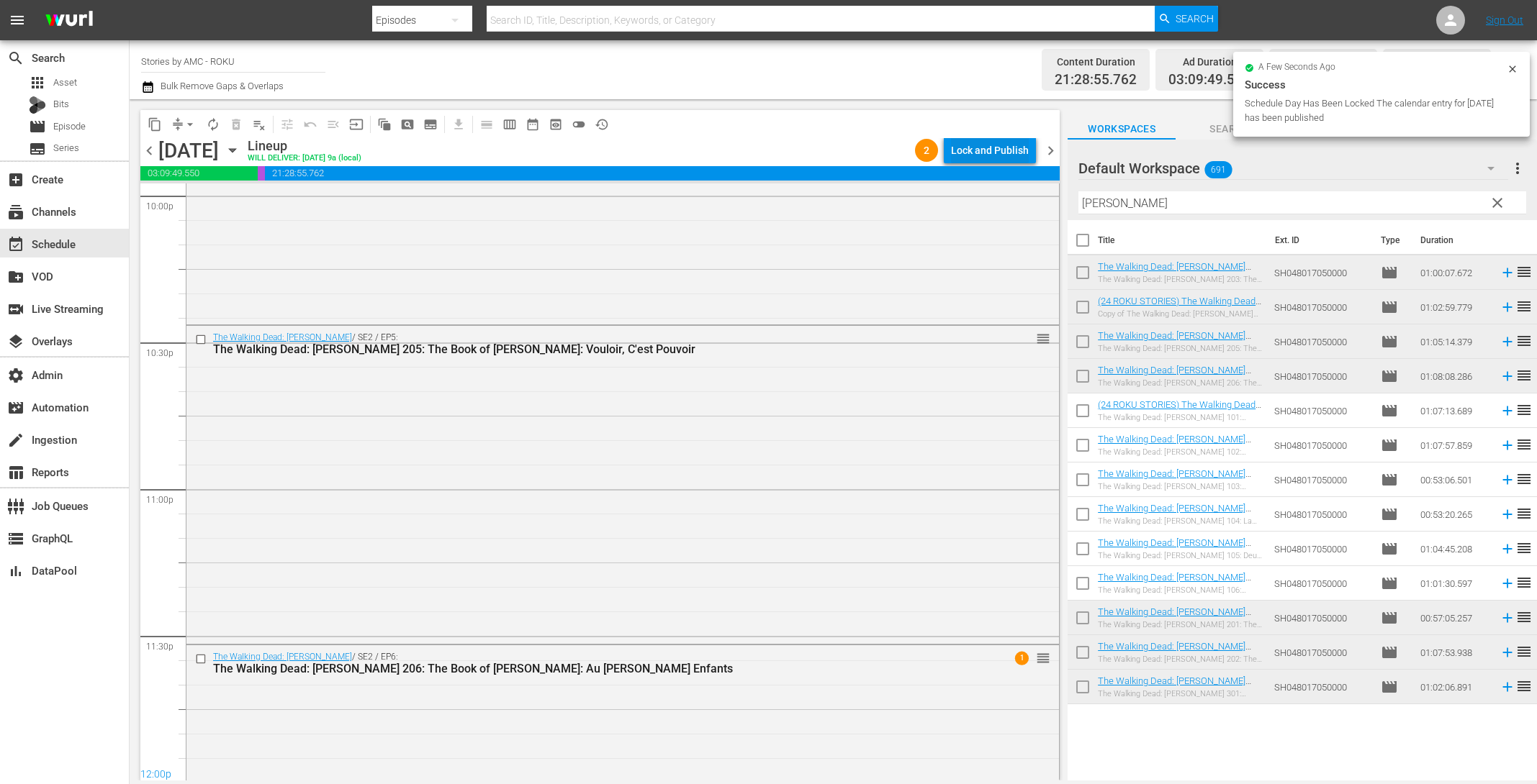
click at [990, 150] on div "Lock and Publish" at bounding box center [990, 150] width 77 height 26
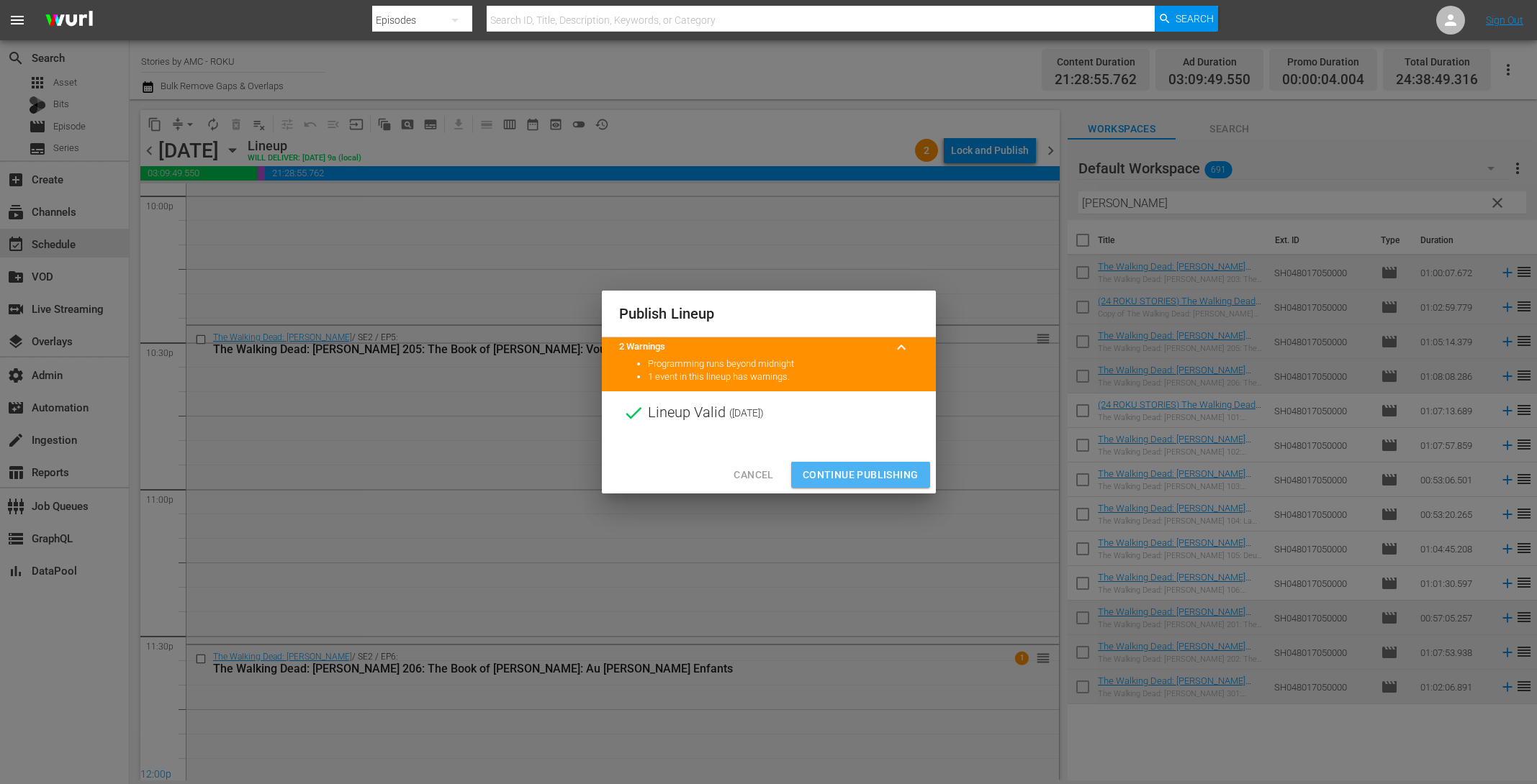
click at [860, 469] on span "Continue Publishing" at bounding box center [860, 475] width 116 height 18
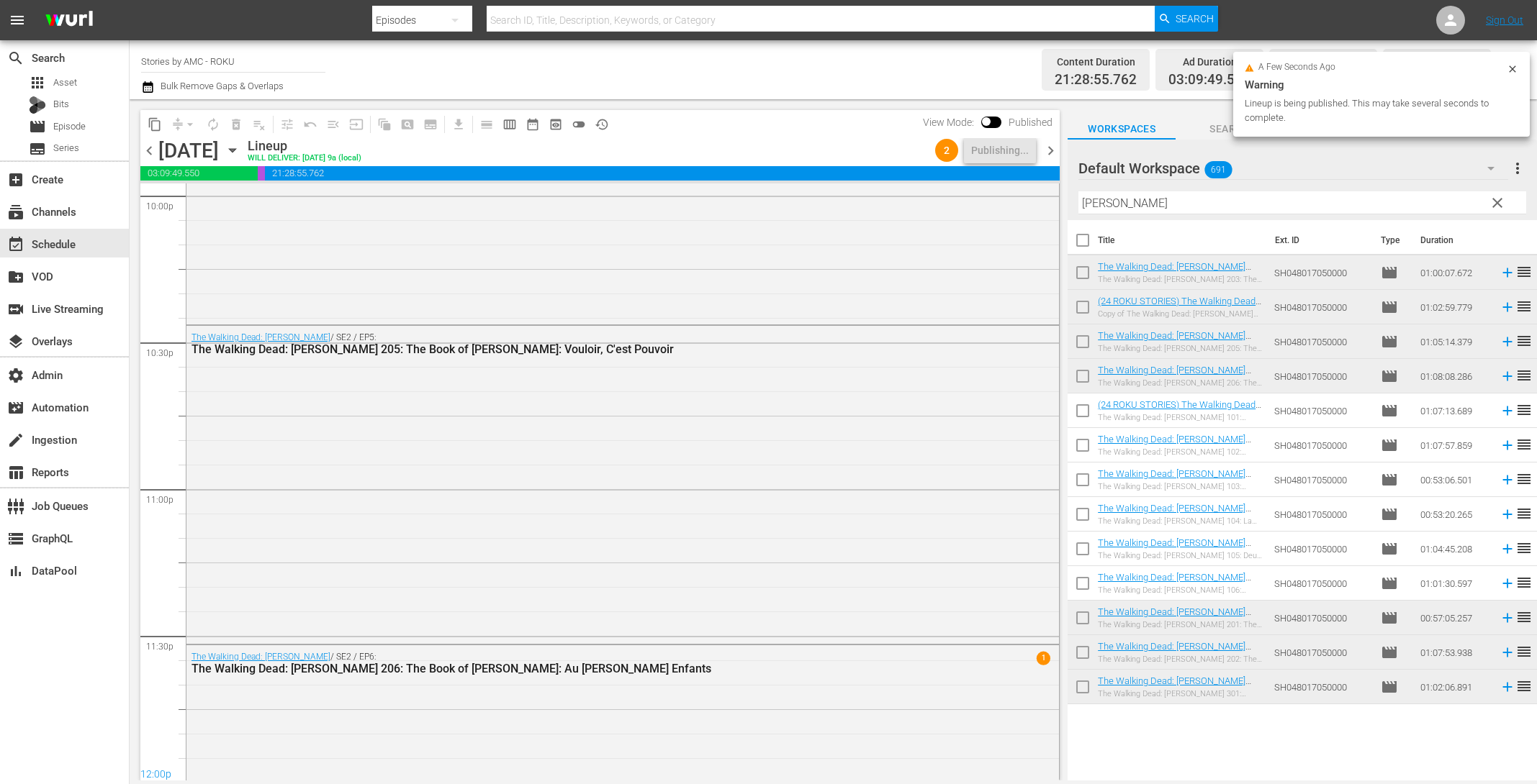
click at [148, 89] on icon "button" at bounding box center [147, 87] width 10 height 11
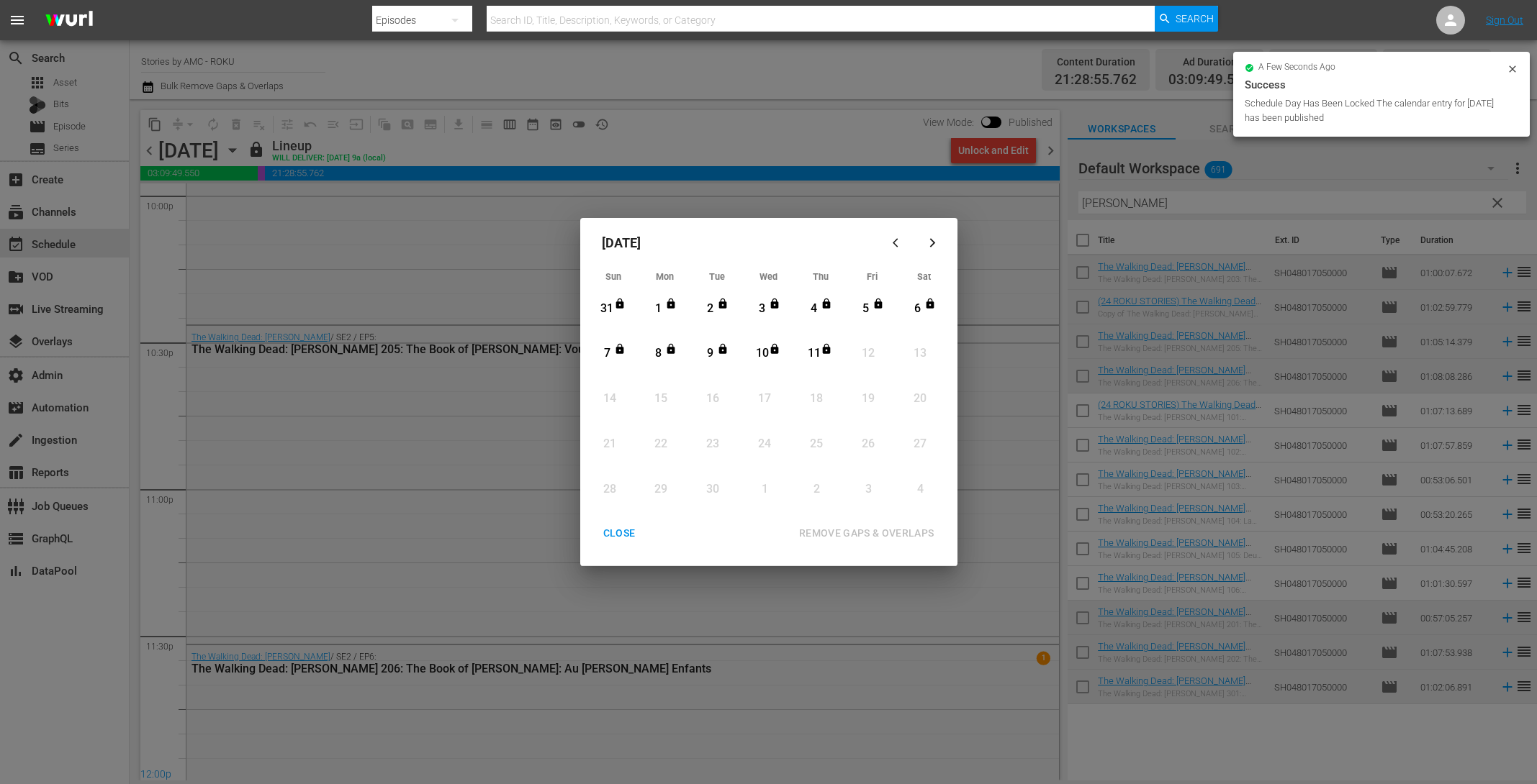
click at [610, 545] on button "CLOSE" at bounding box center [620, 533] width 67 height 26
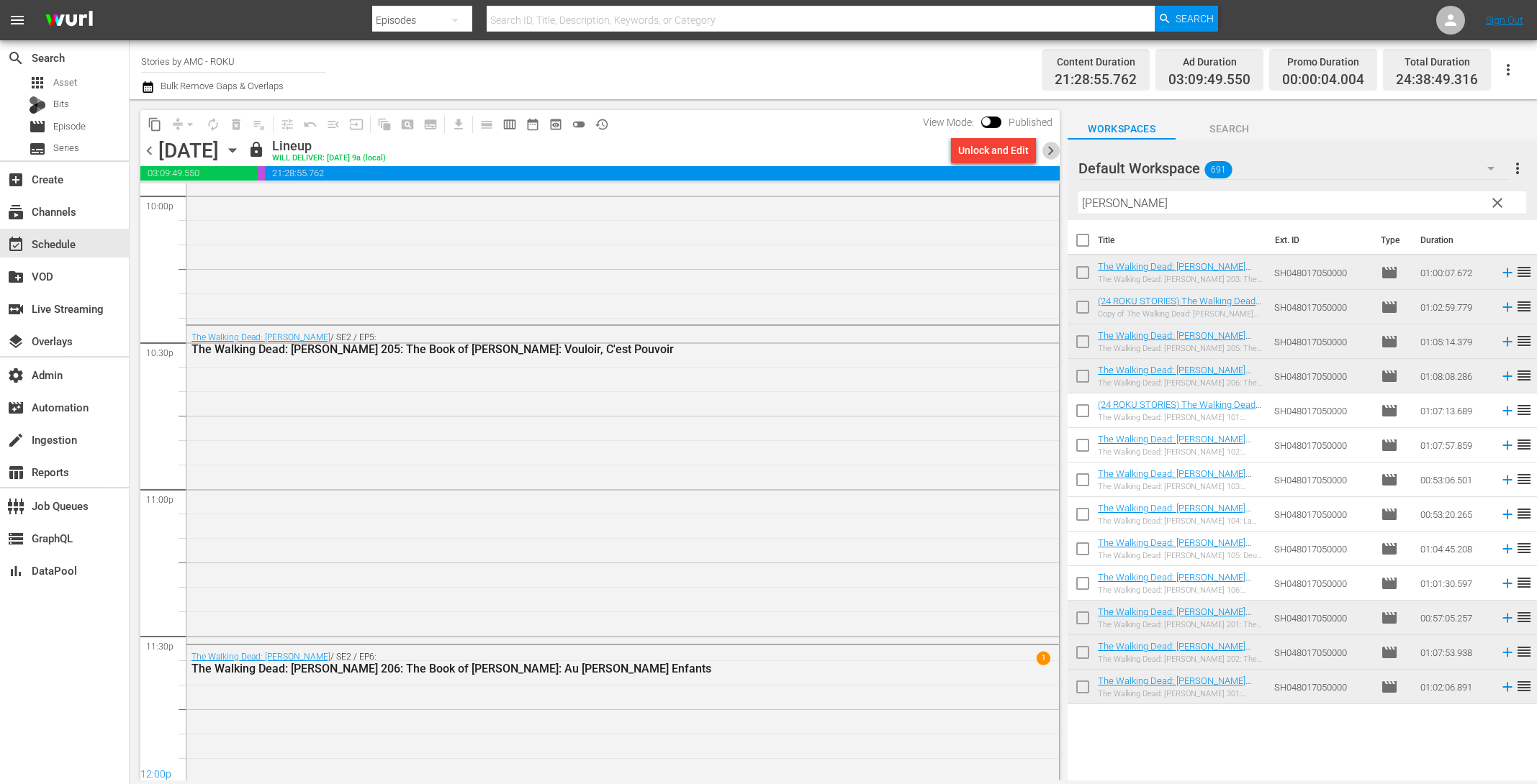
click at [1054, 146] on span "chevron_right" at bounding box center [1050, 151] width 18 height 18
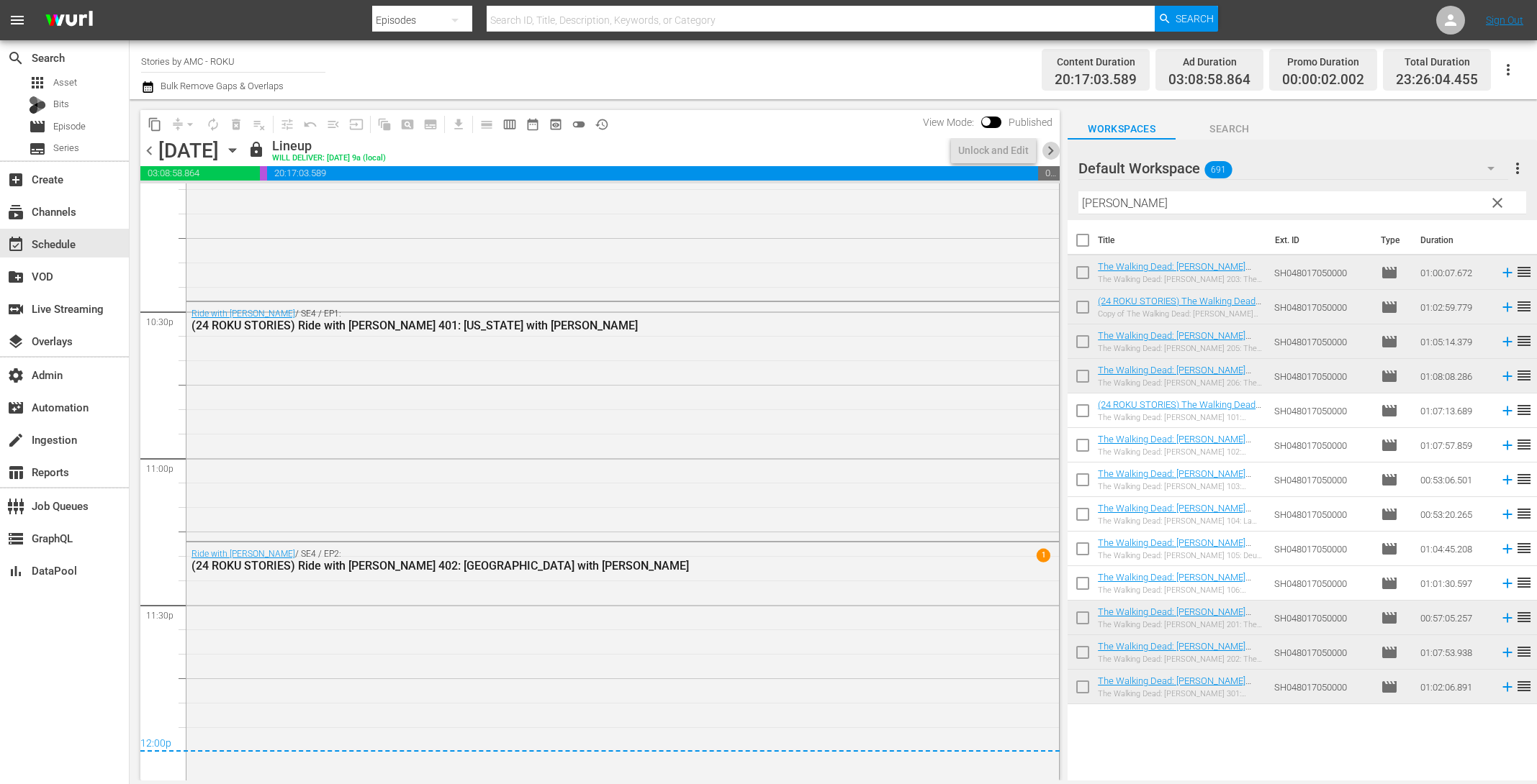
click at [1054, 146] on span "chevron_right" at bounding box center [1050, 151] width 18 height 18
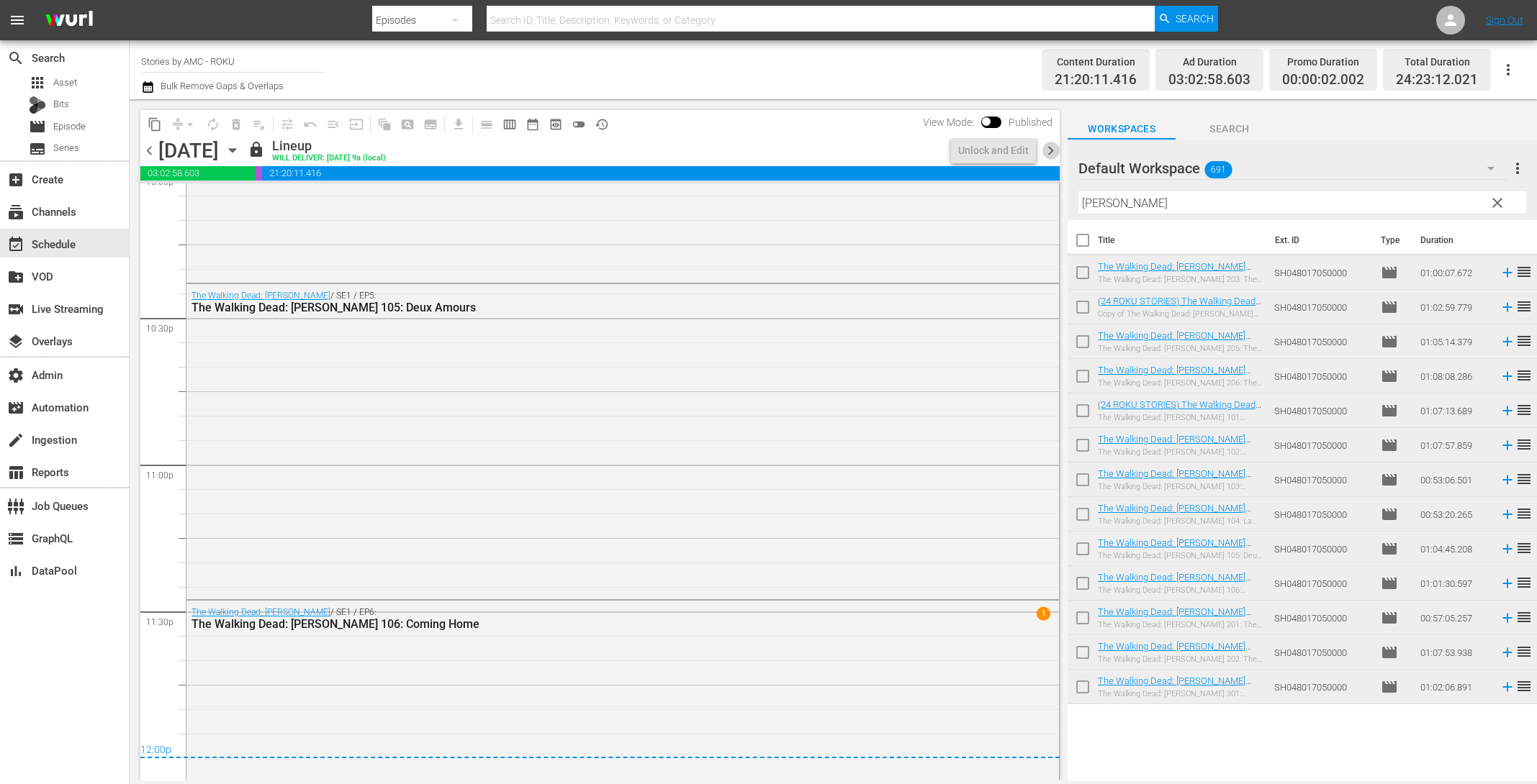
click at [1054, 146] on span "chevron_right" at bounding box center [1050, 151] width 18 height 18
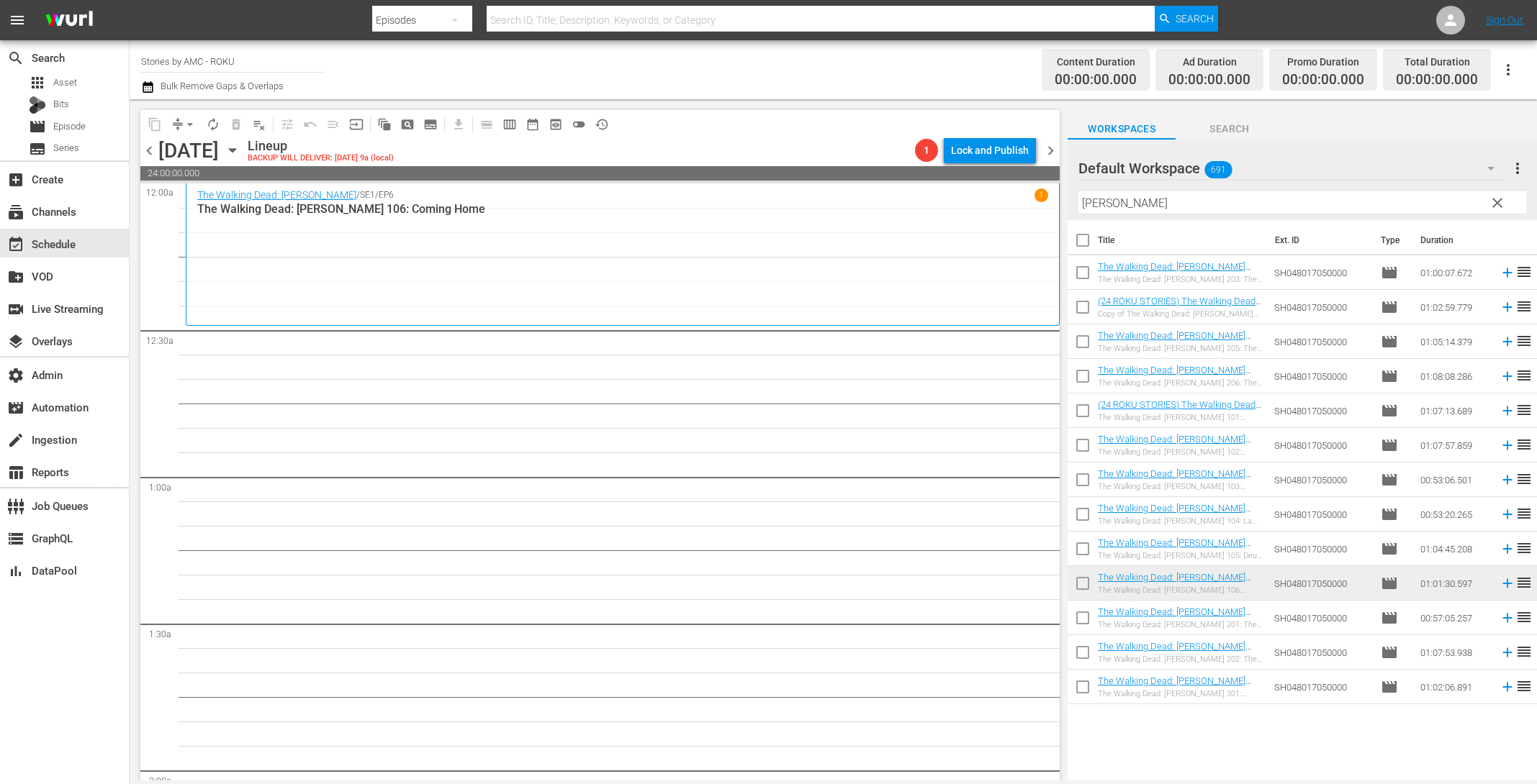
scroll to position [11, 0]
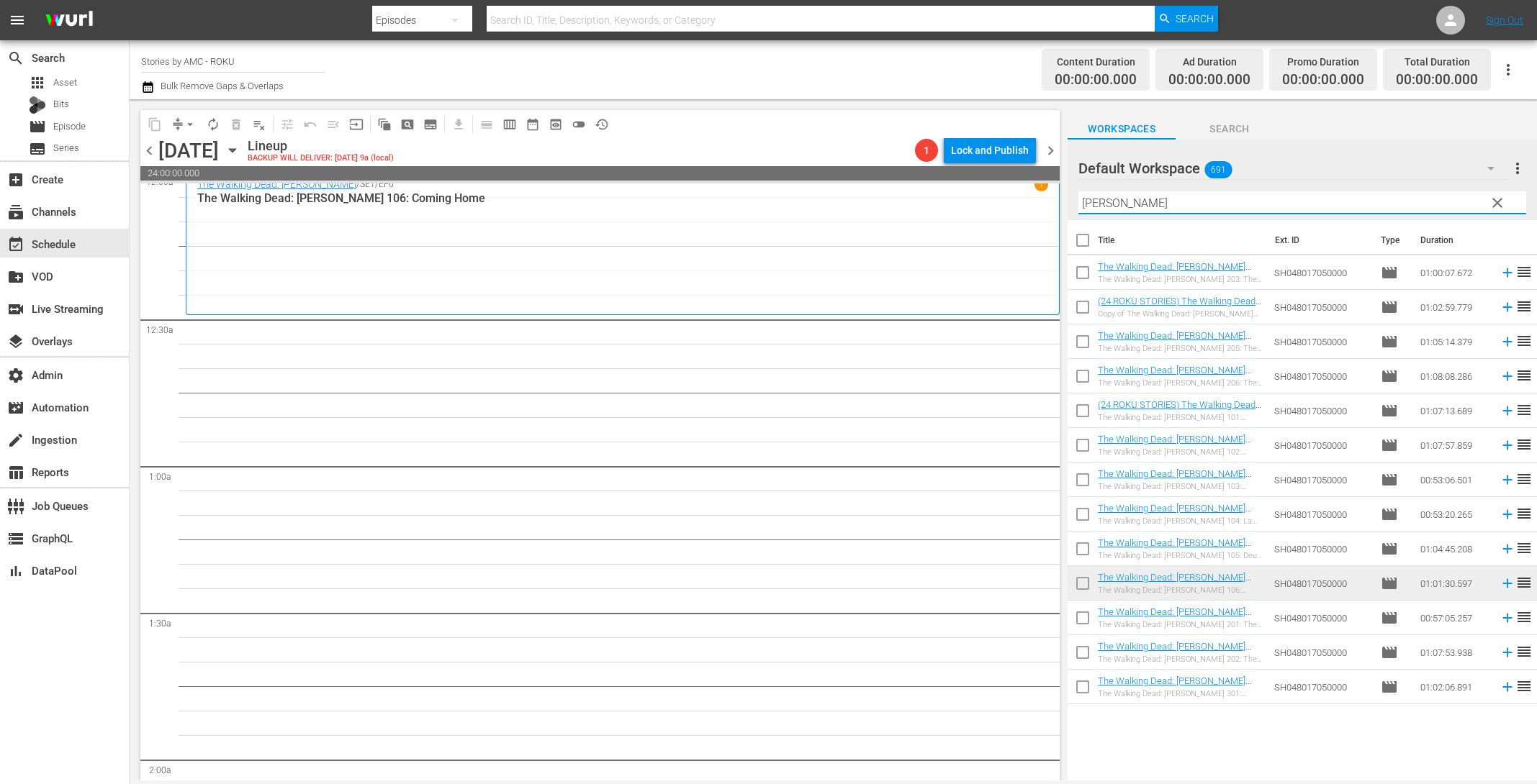
drag, startPoint x: 1158, startPoint y: 204, endPoint x: 979, endPoint y: 177, distance: 181.0
click at [979, 177] on div "content_copy compress arrow_drop_down autorenew_outlined delete_forever_outline…" at bounding box center [833, 439] width 1408 height 681
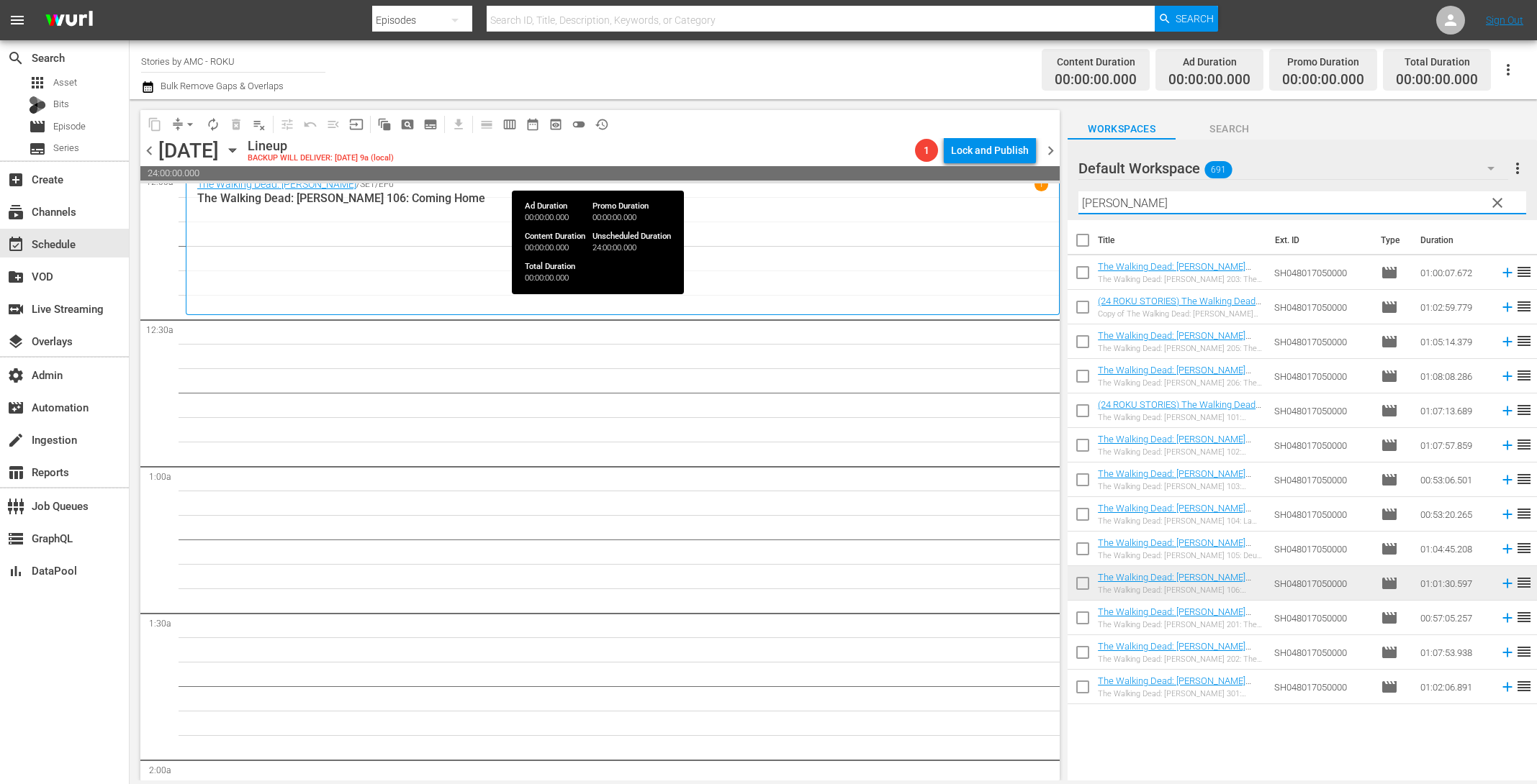
paste input "RIDE WITH [PERSON_NAME]"
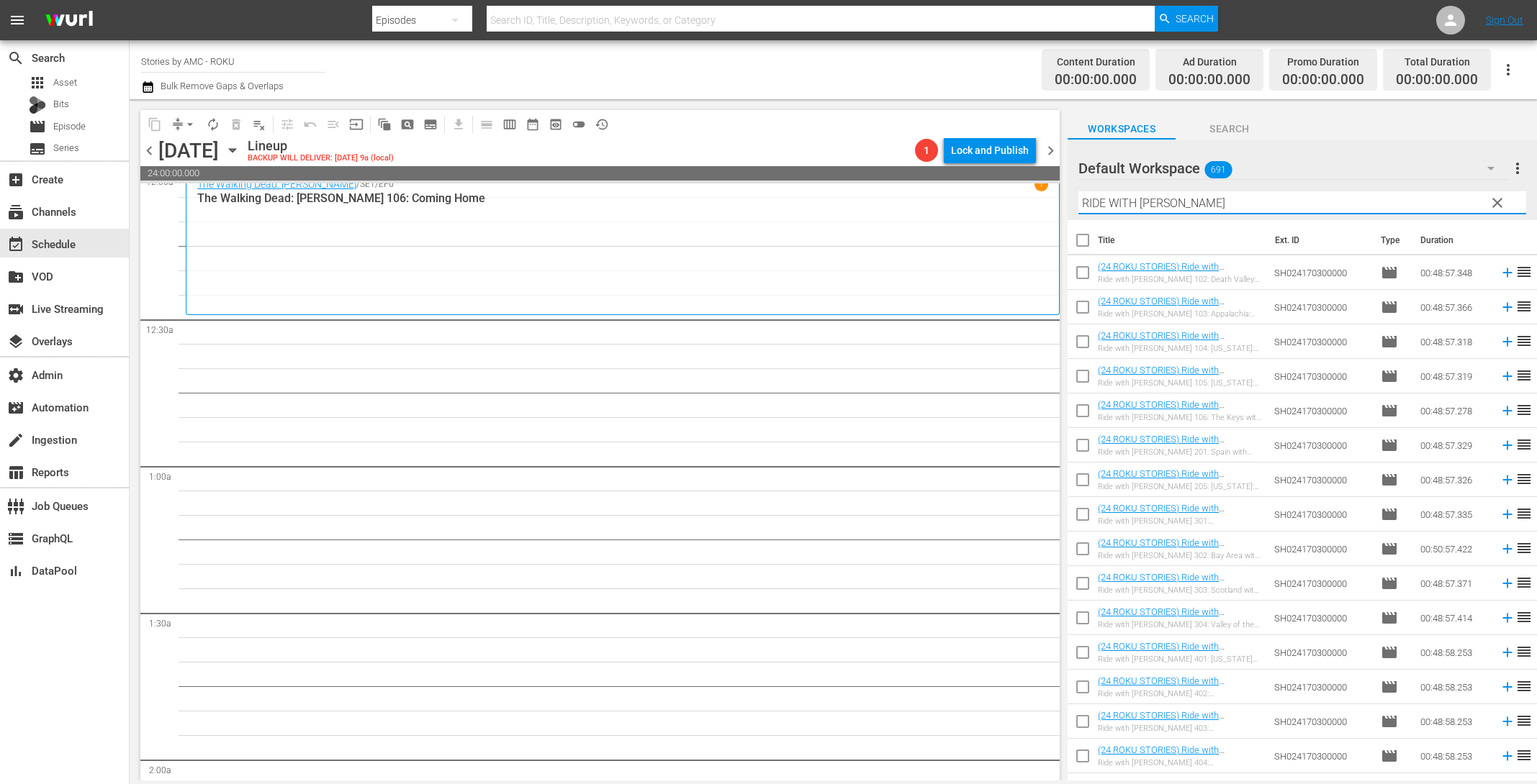
type input "RIDE WITH [PERSON_NAME]"
click at [1078, 511] on input "checkbox" at bounding box center [1083, 517] width 30 height 30
checkbox input "true"
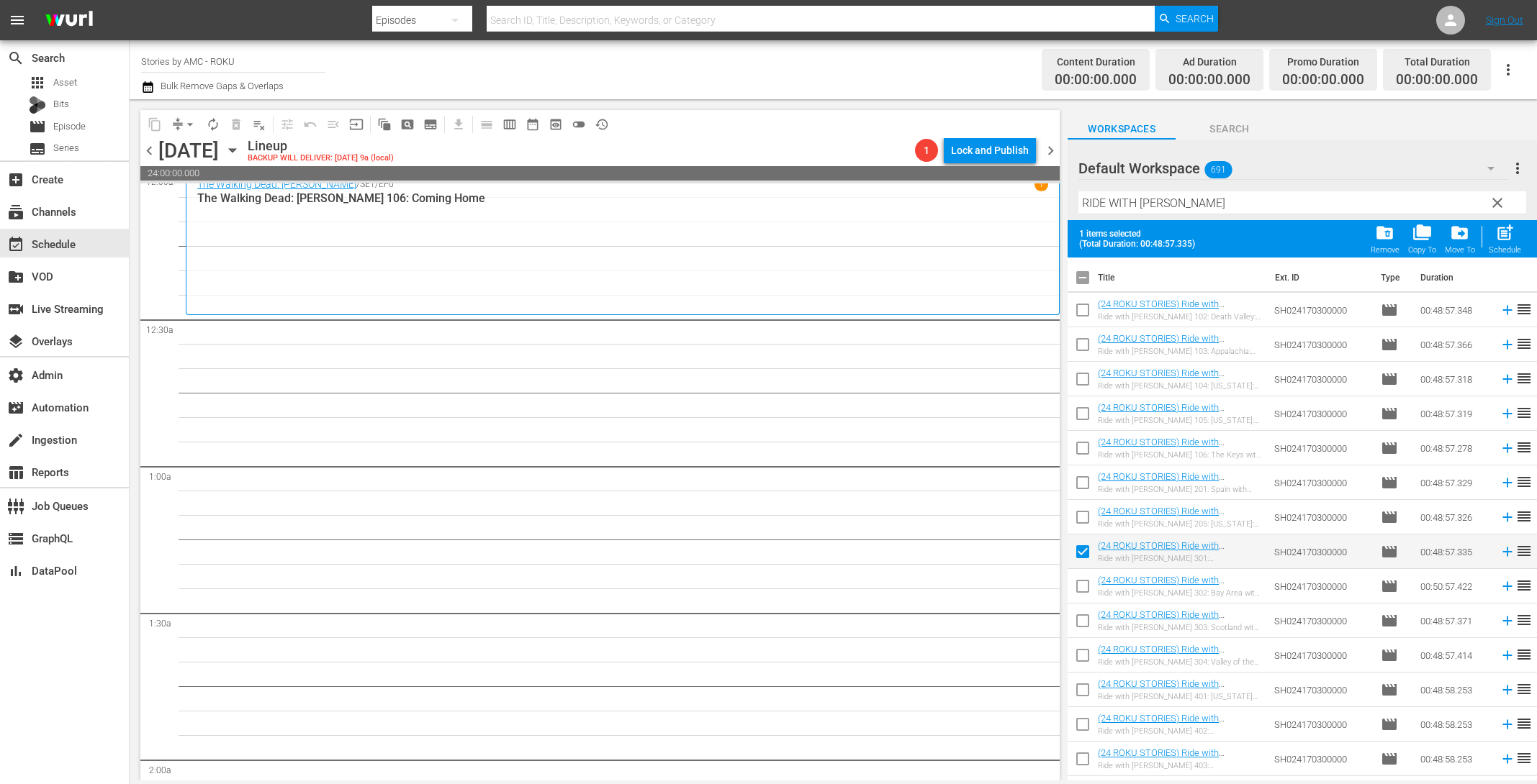
click at [1082, 590] on input "checkbox" at bounding box center [1083, 589] width 30 height 30
checkbox input "true"
click at [1082, 628] on input "checkbox" at bounding box center [1083, 624] width 30 height 30
checkbox input "true"
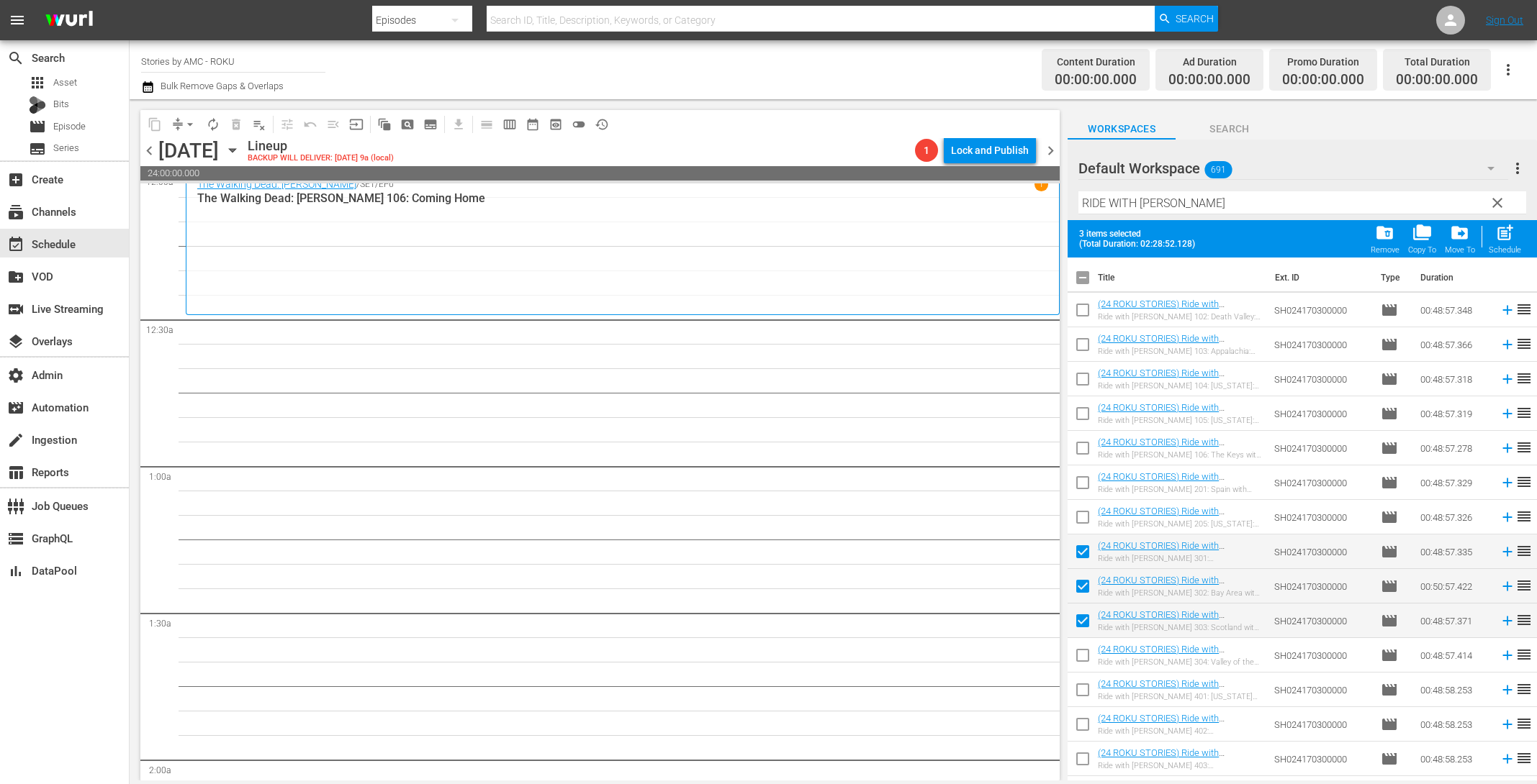
click at [1082, 665] on input "checkbox" at bounding box center [1083, 659] width 30 height 30
checkbox input "true"
click at [1499, 248] on div "Schedule" at bounding box center [1505, 250] width 33 height 10
checkbox input "false"
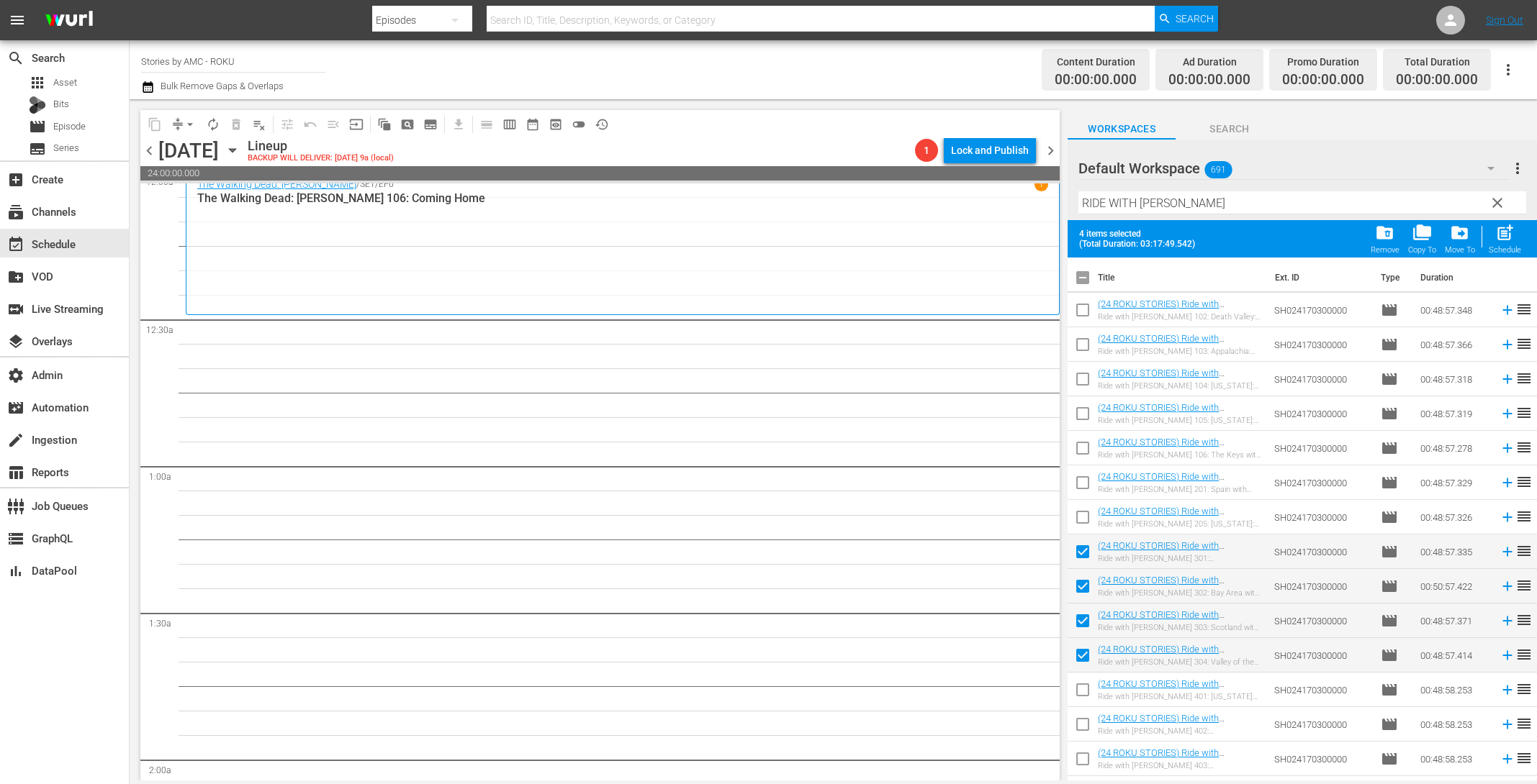
checkbox input "false"
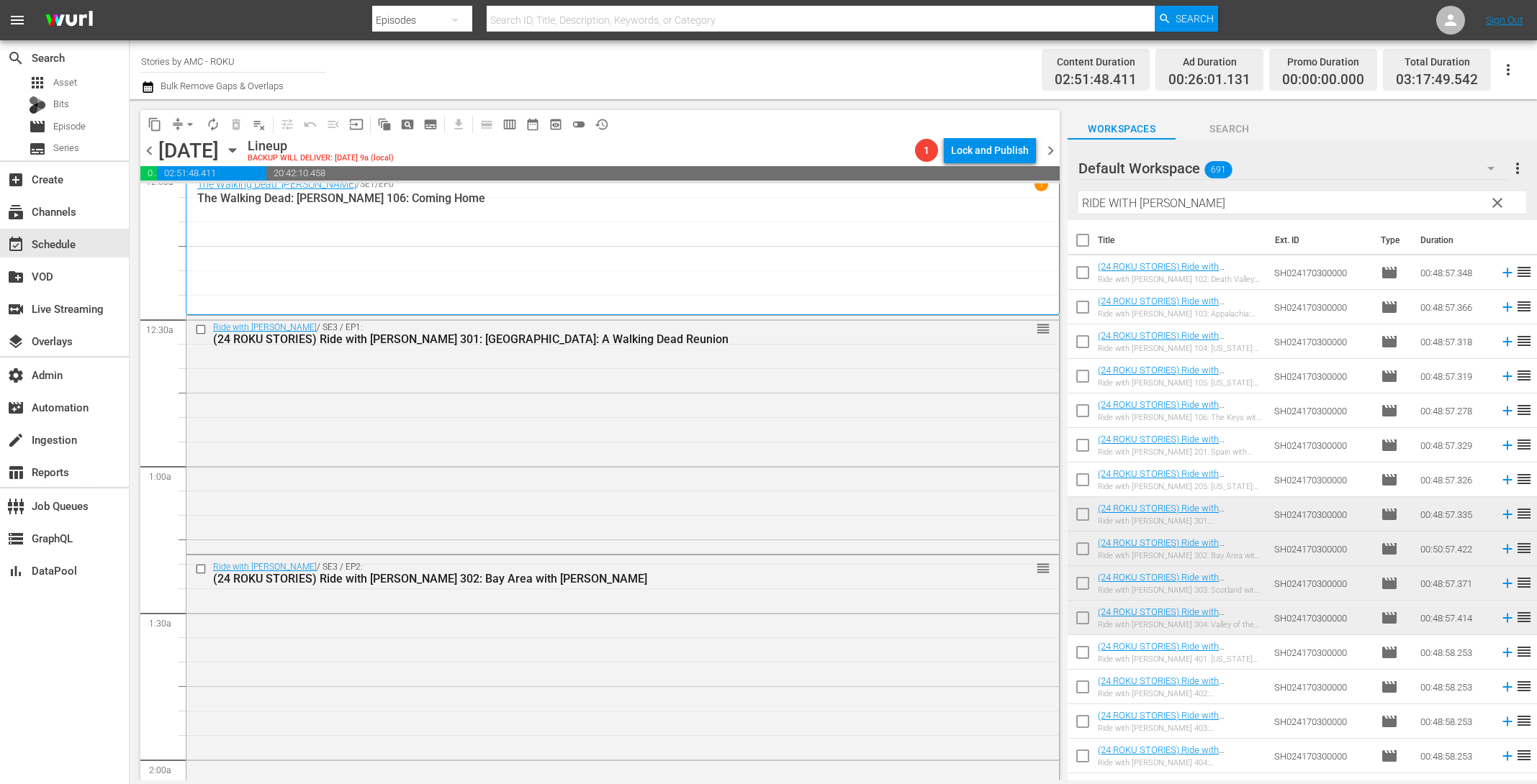
click at [1086, 269] on input "checkbox" at bounding box center [1083, 275] width 30 height 30
checkbox input "true"
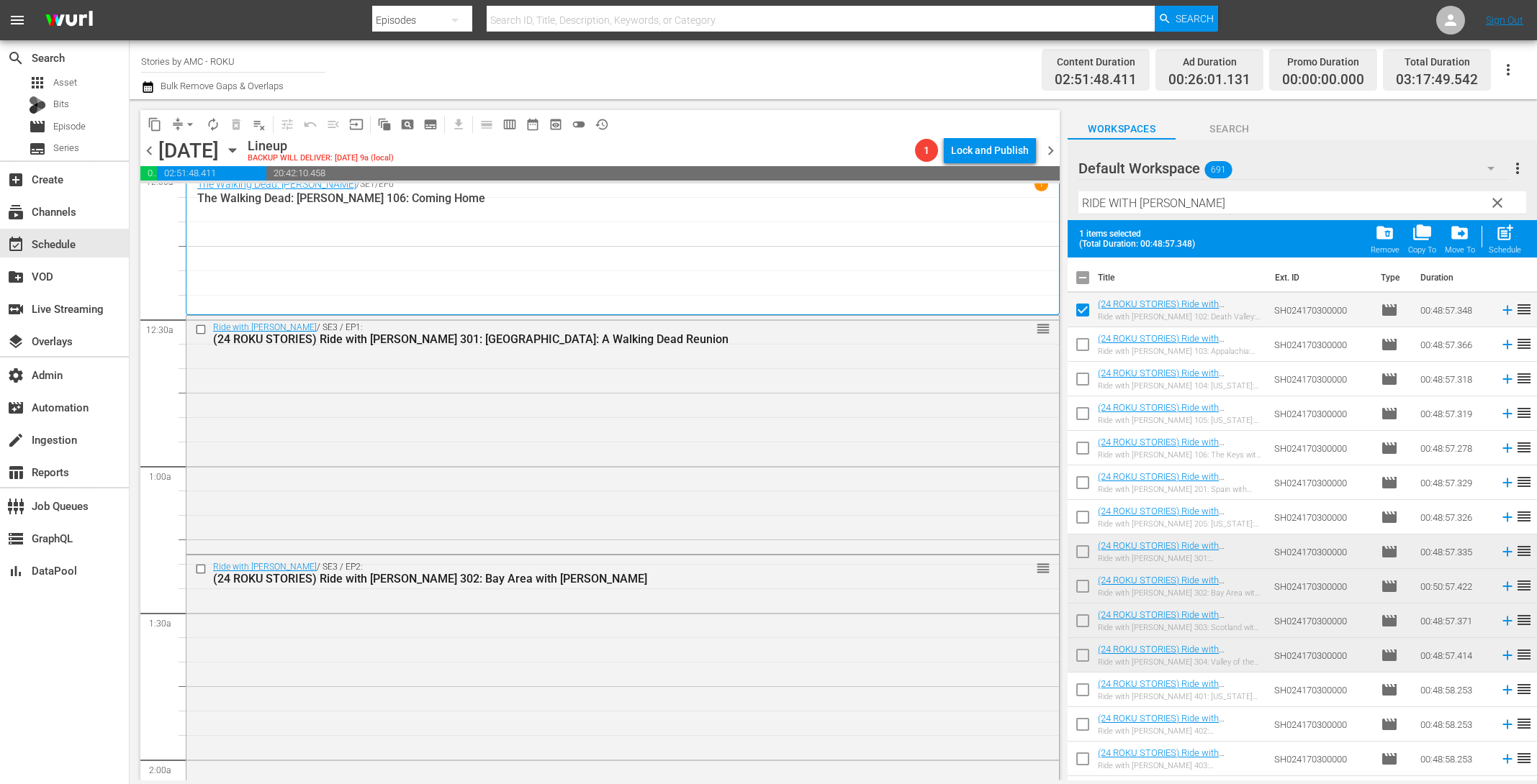
click at [1087, 485] on input "checkbox" at bounding box center [1083, 485] width 30 height 30
checkbox input "true"
click at [1499, 237] on span "post_add" at bounding box center [1505, 232] width 19 height 19
checkbox input "false"
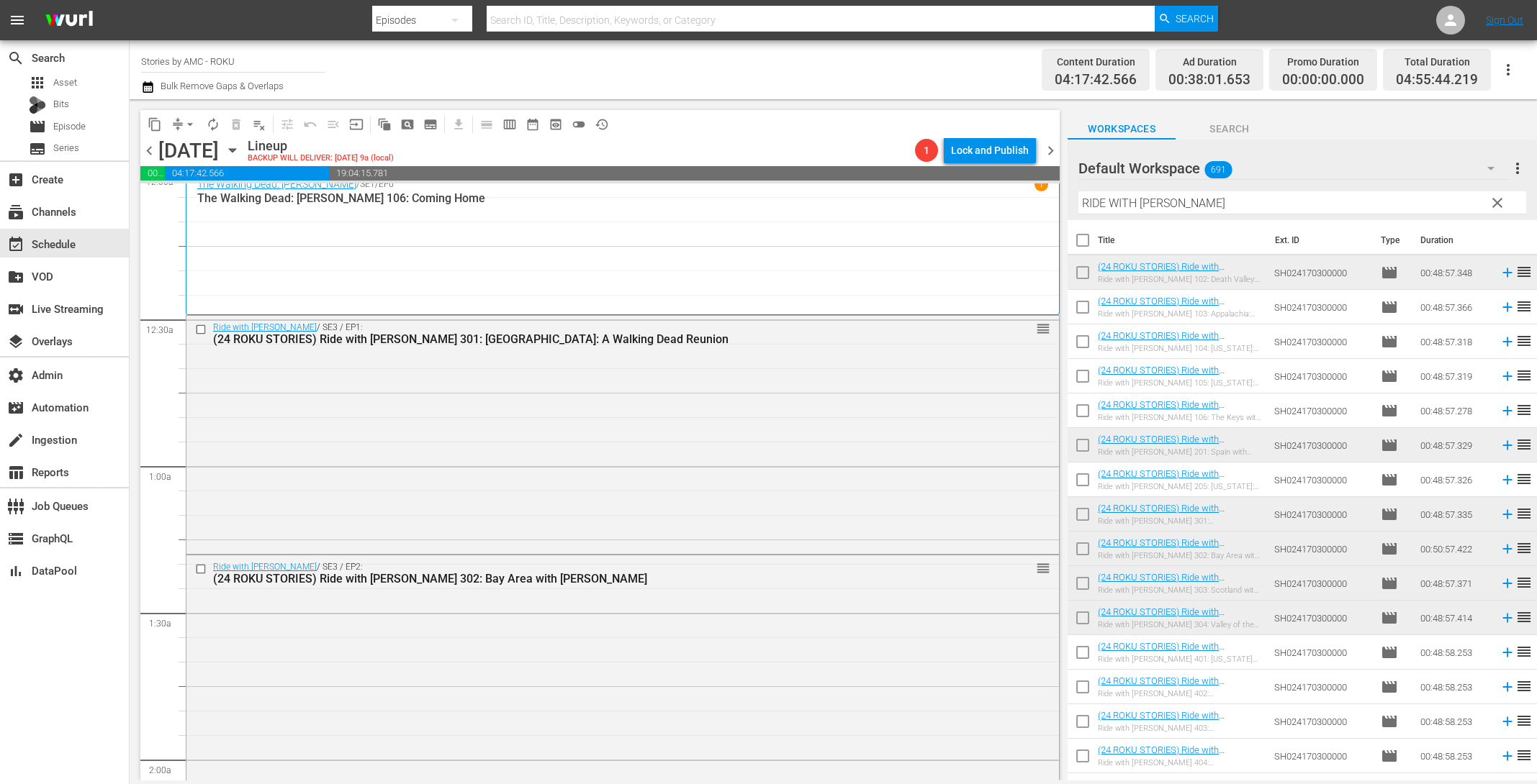
scroll to position [382, 0]
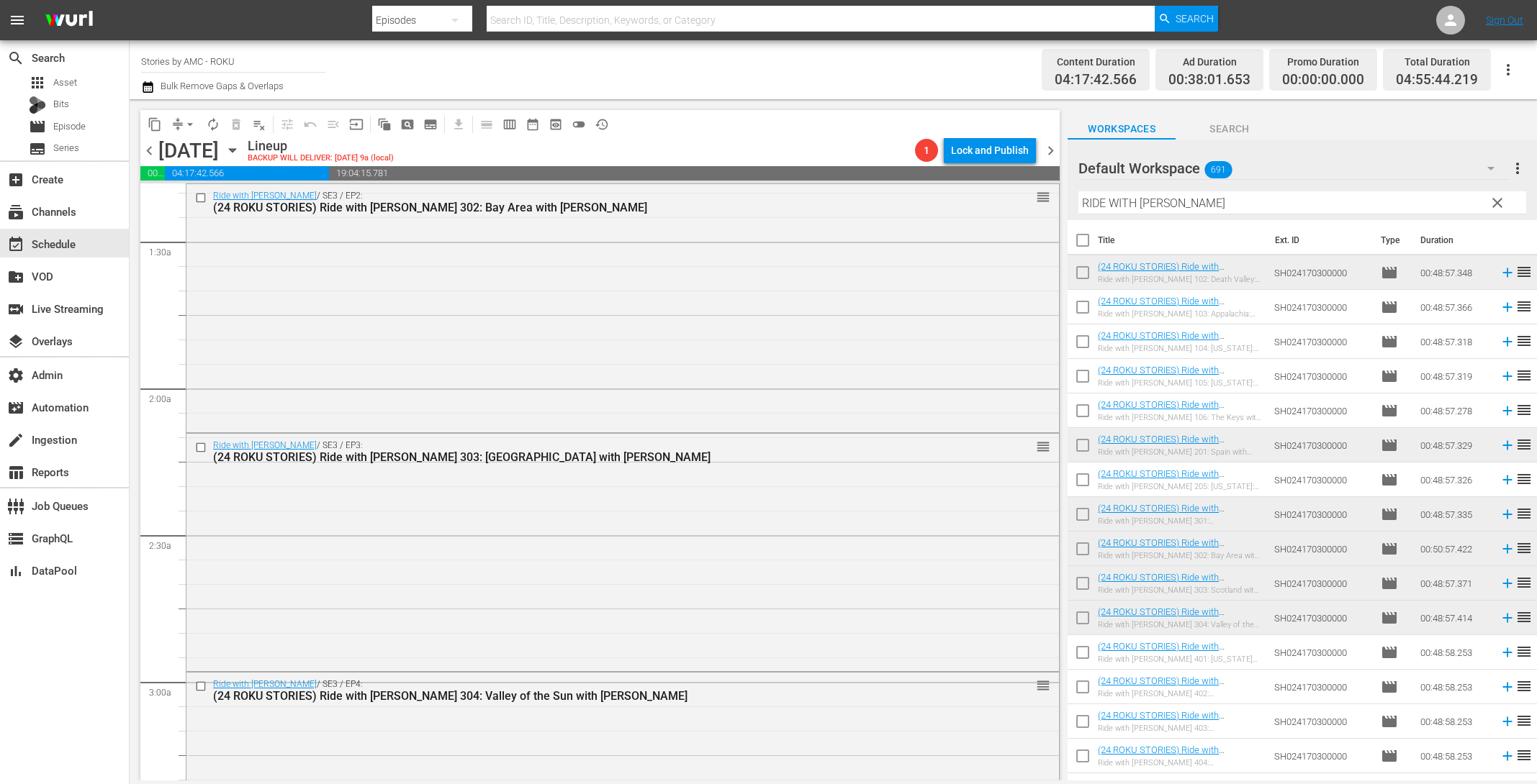
click at [1082, 649] on input "checkbox" at bounding box center [1083, 655] width 30 height 30
checkbox input "true"
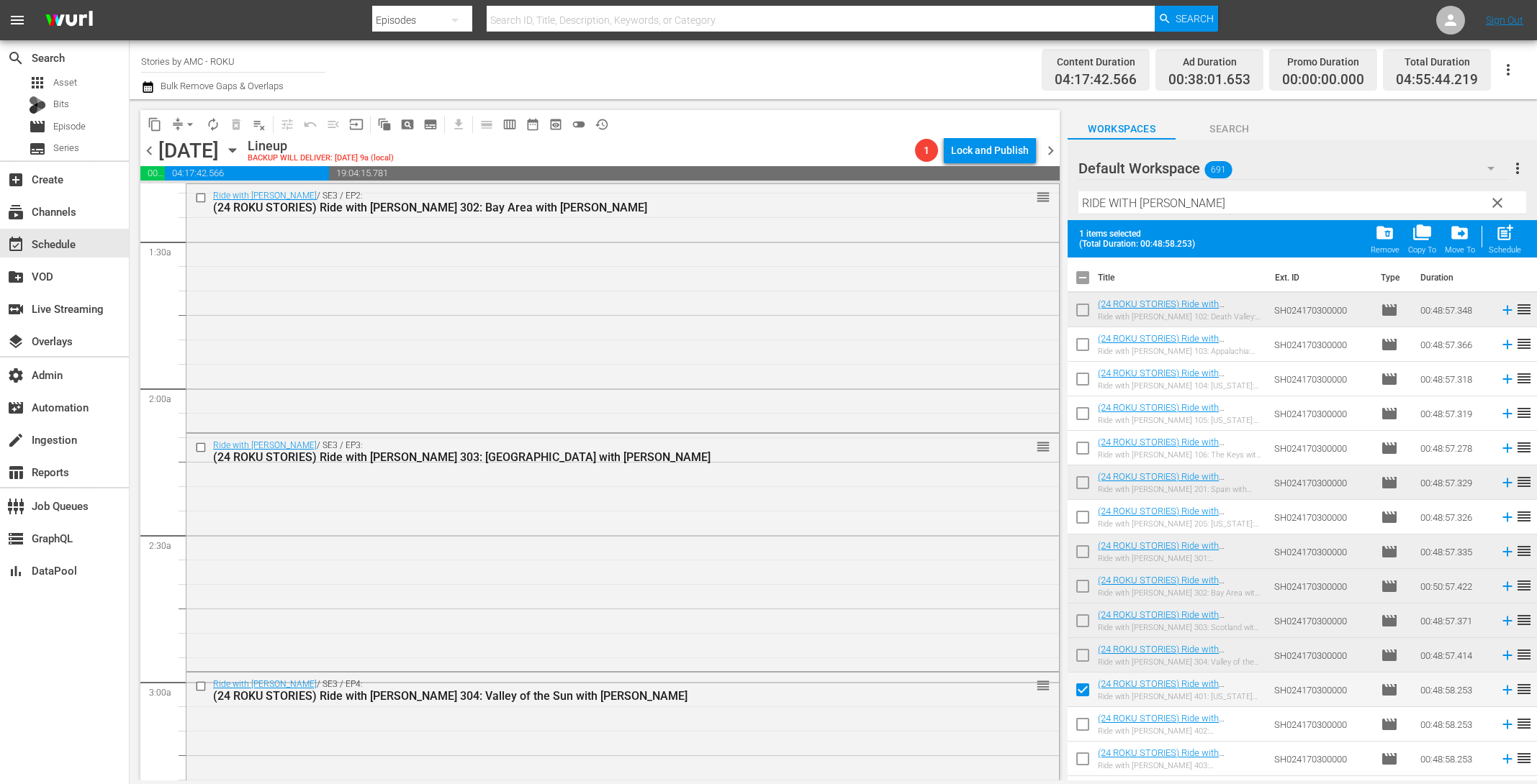
click at [1079, 724] on input "checkbox" at bounding box center [1083, 727] width 30 height 30
checkbox input "true"
click at [1085, 758] on input "checkbox" at bounding box center [1083, 762] width 30 height 30
checkbox input "true"
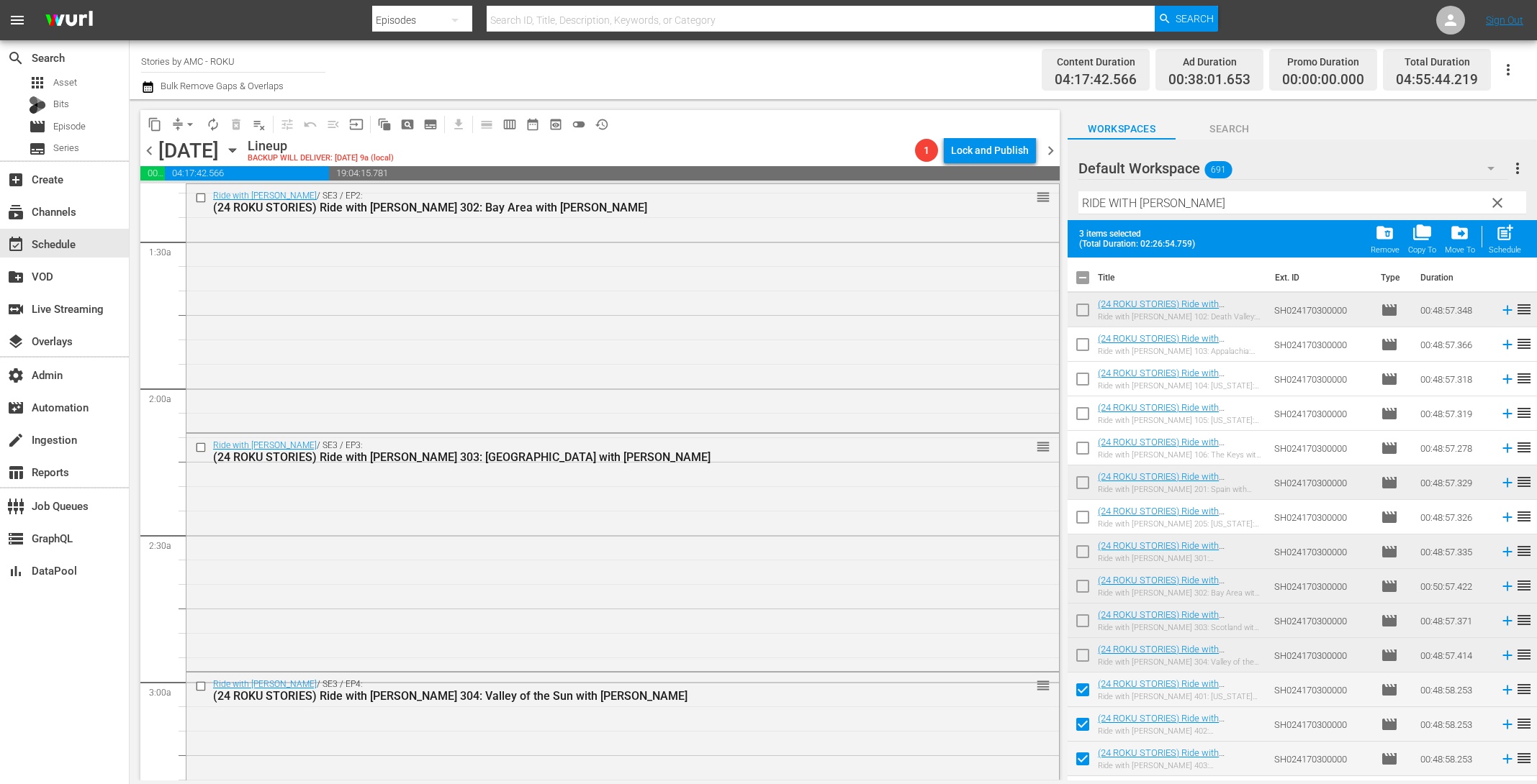
drag, startPoint x: 1497, startPoint y: 248, endPoint x: 1465, endPoint y: 252, distance: 32.2
click at [1497, 247] on div "Schedule" at bounding box center [1505, 250] width 33 height 10
checkbox input "false"
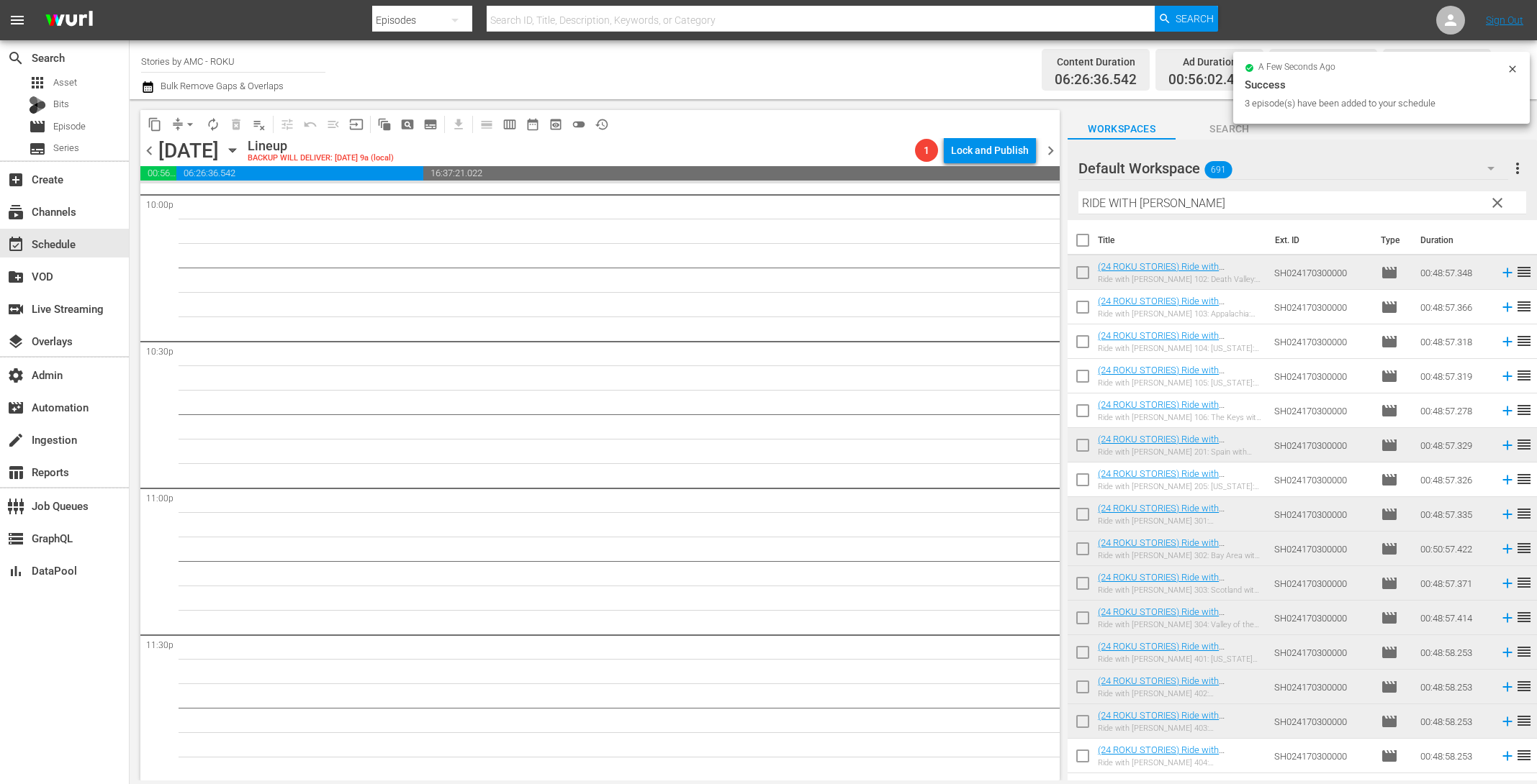
scroll to position [6448, 0]
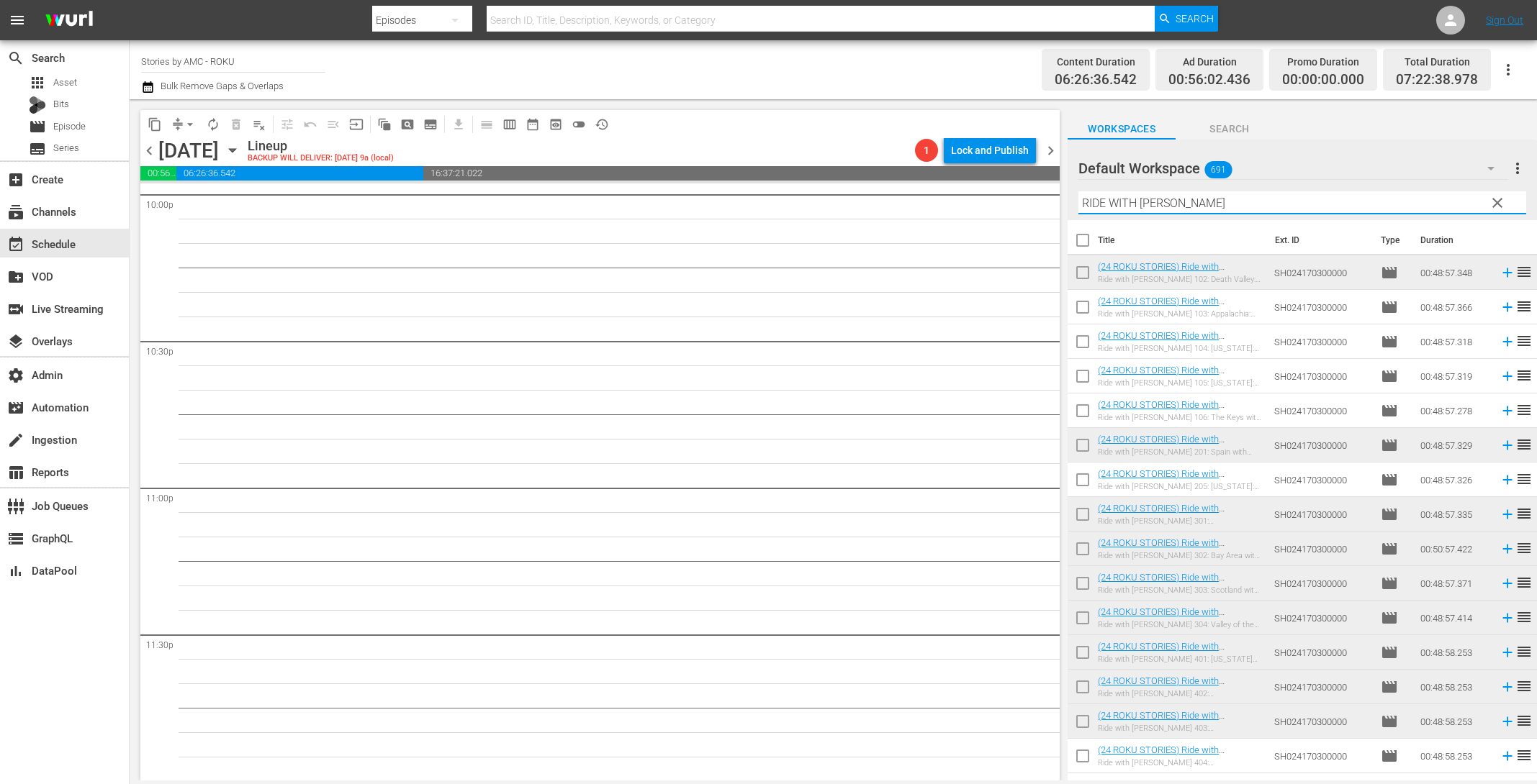
drag, startPoint x: 1258, startPoint y: 197, endPoint x: 966, endPoint y: 164, distance: 293.9
click at [966, 164] on div "content_copy compress arrow_drop_down autorenew_outlined delete_forever_outline…" at bounding box center [833, 439] width 1408 height 681
paste input "DEAD CITY"
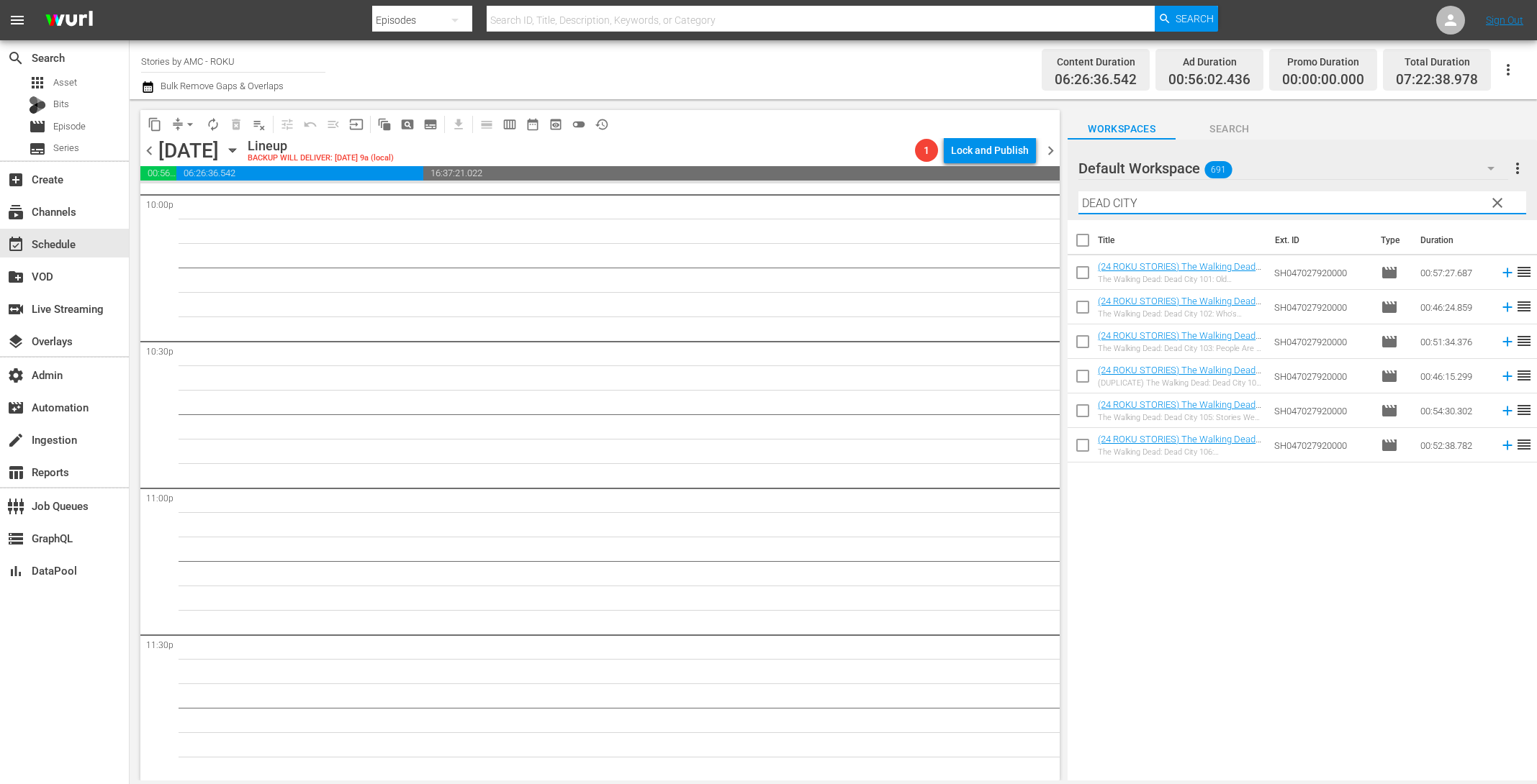
type input "DEAD CITY"
click at [1087, 246] on input "checkbox" at bounding box center [1083, 244] width 30 height 30
checkbox input "true"
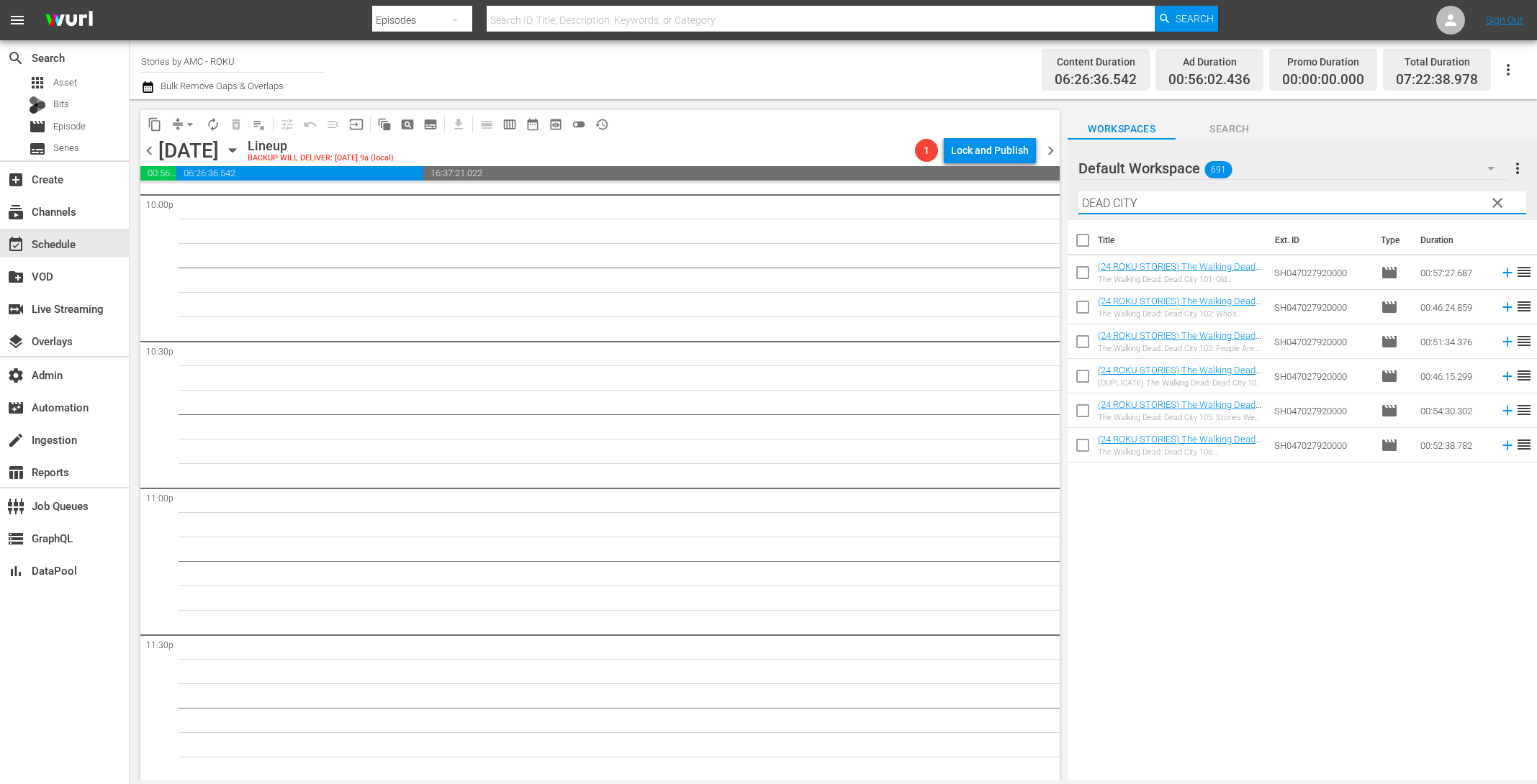
checkbox input "true"
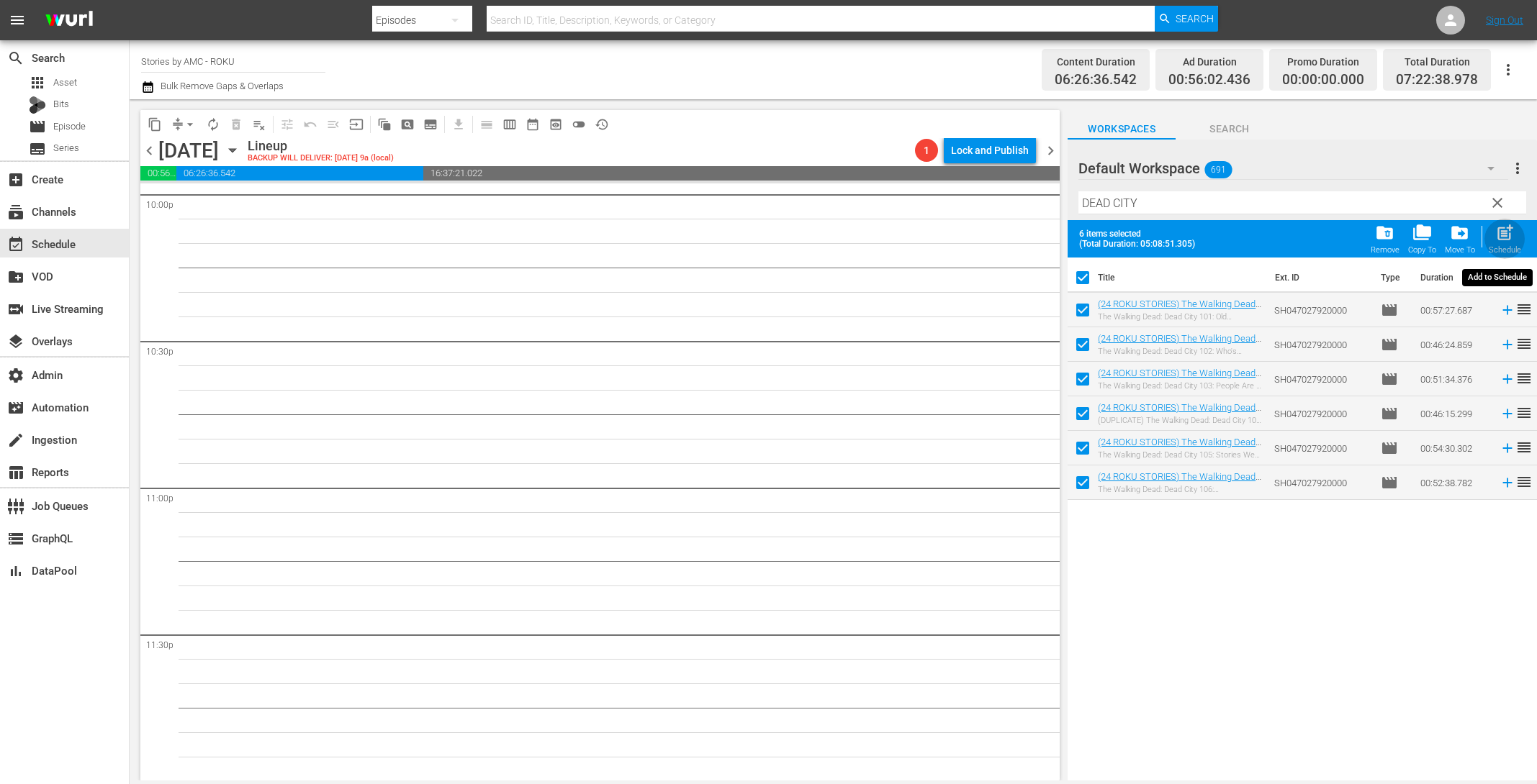
click at [1514, 240] on span "post_add" at bounding box center [1505, 232] width 19 height 19
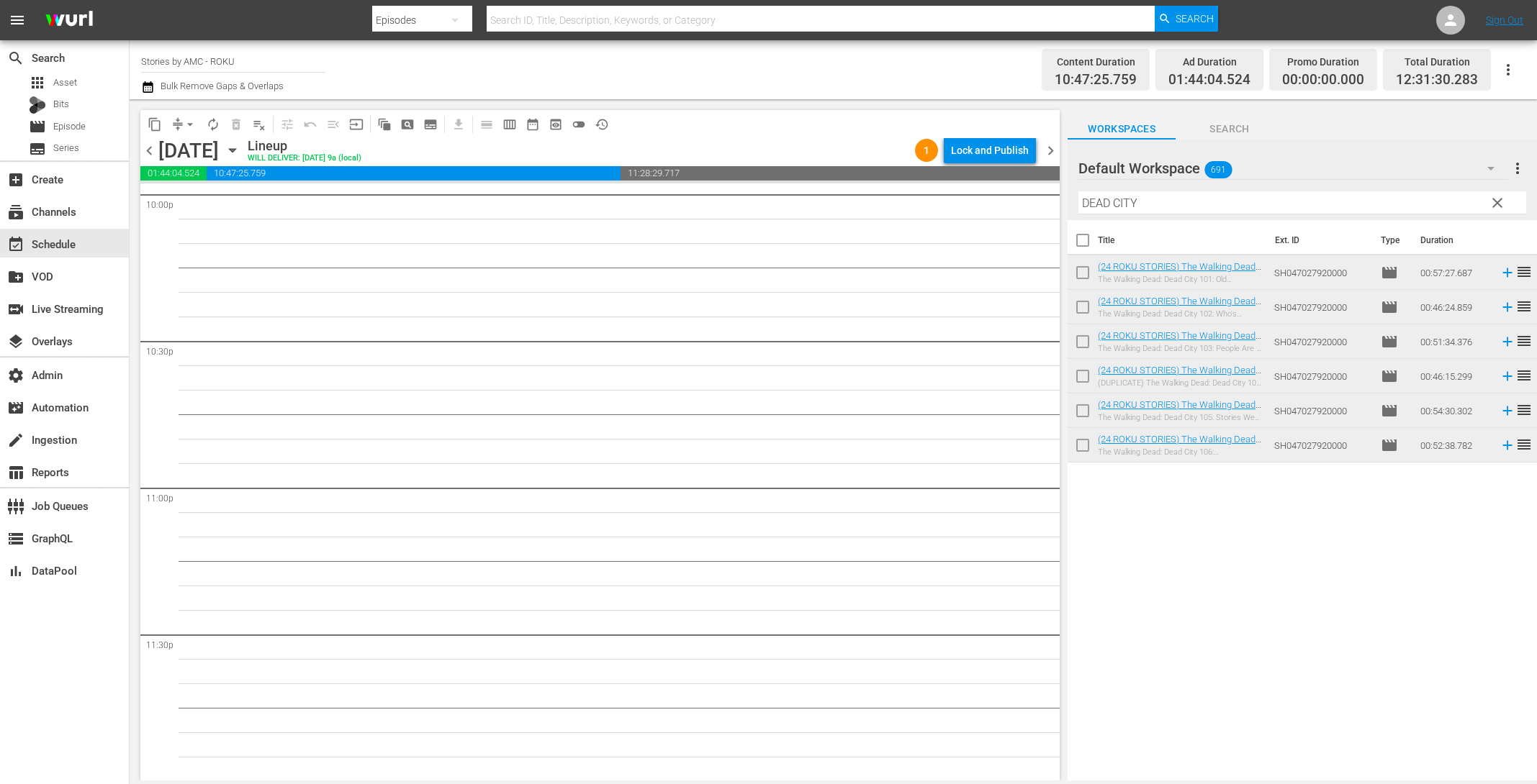
scroll to position [6374, 0]
drag, startPoint x: 1181, startPoint y: 202, endPoint x: 958, endPoint y: 200, distance: 223.0
click at [944, 175] on div "content_copy compress arrow_drop_down autorenew_outlined delete_forever_outline…" at bounding box center [833, 439] width 1408 height 681
paste input "ARYL DIXON"
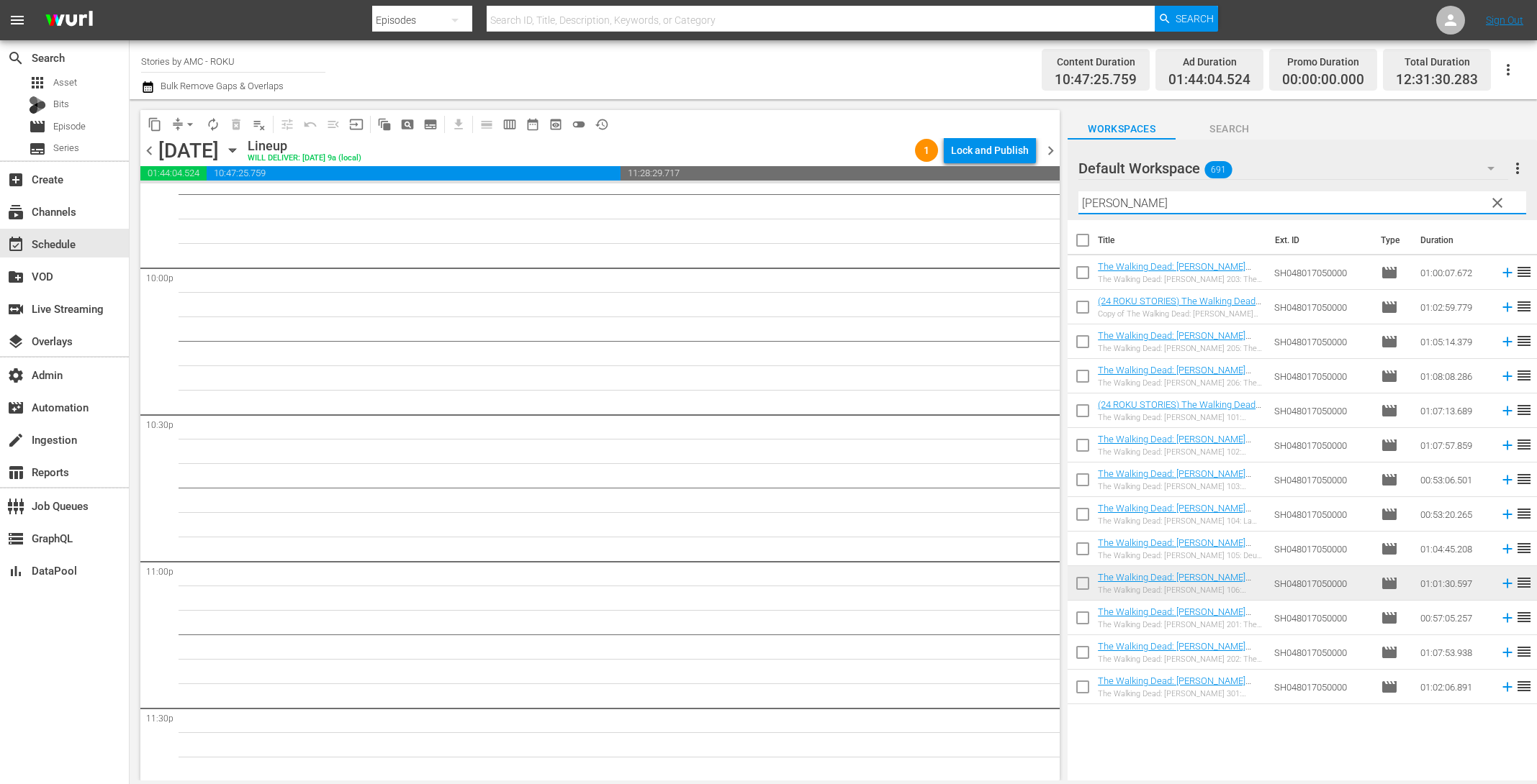
click at [1093, 625] on input "checkbox" at bounding box center [1083, 621] width 30 height 30
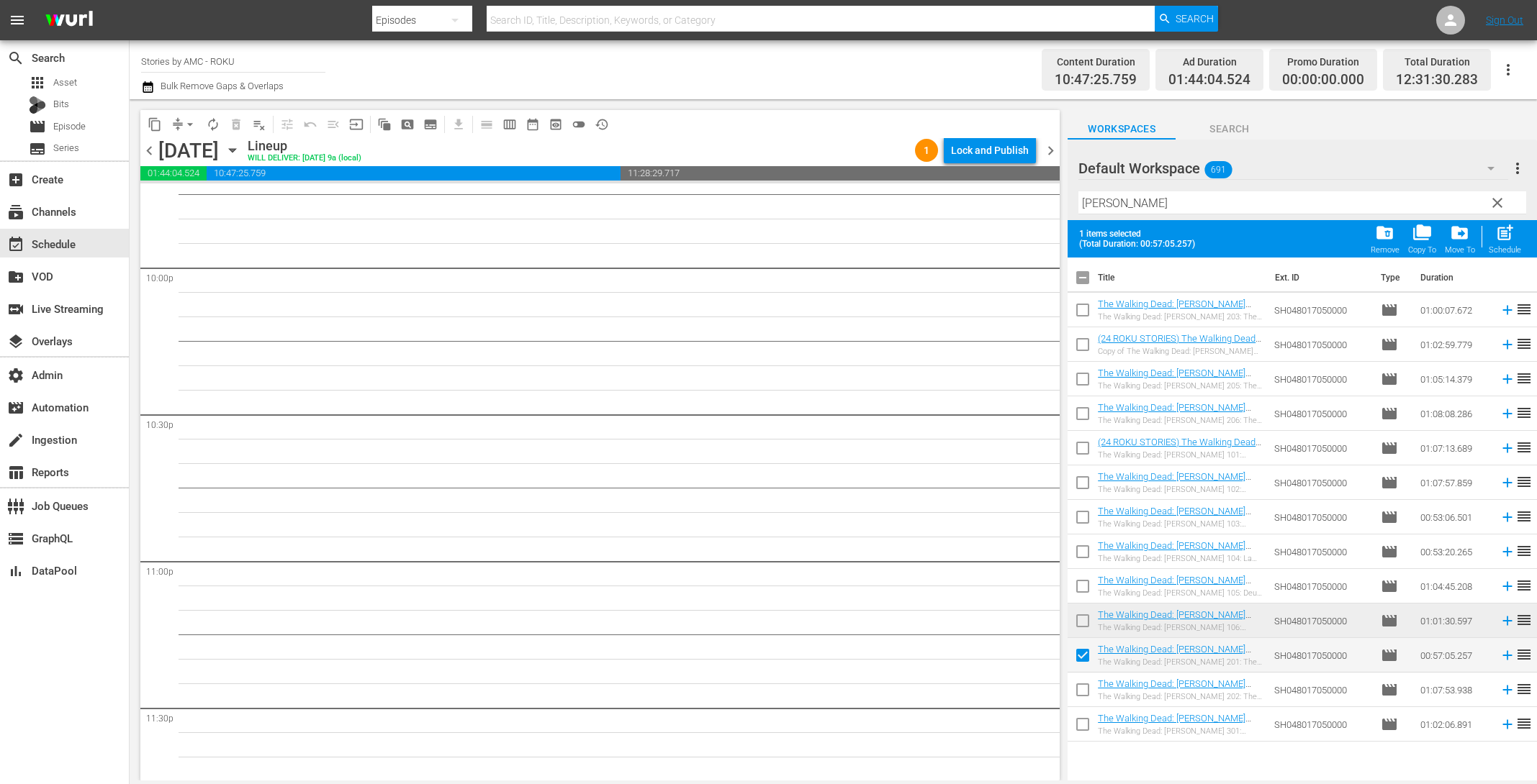
click at [1081, 687] on input "checkbox" at bounding box center [1083, 693] width 30 height 30
click at [1506, 237] on span "post_add" at bounding box center [1505, 232] width 19 height 19
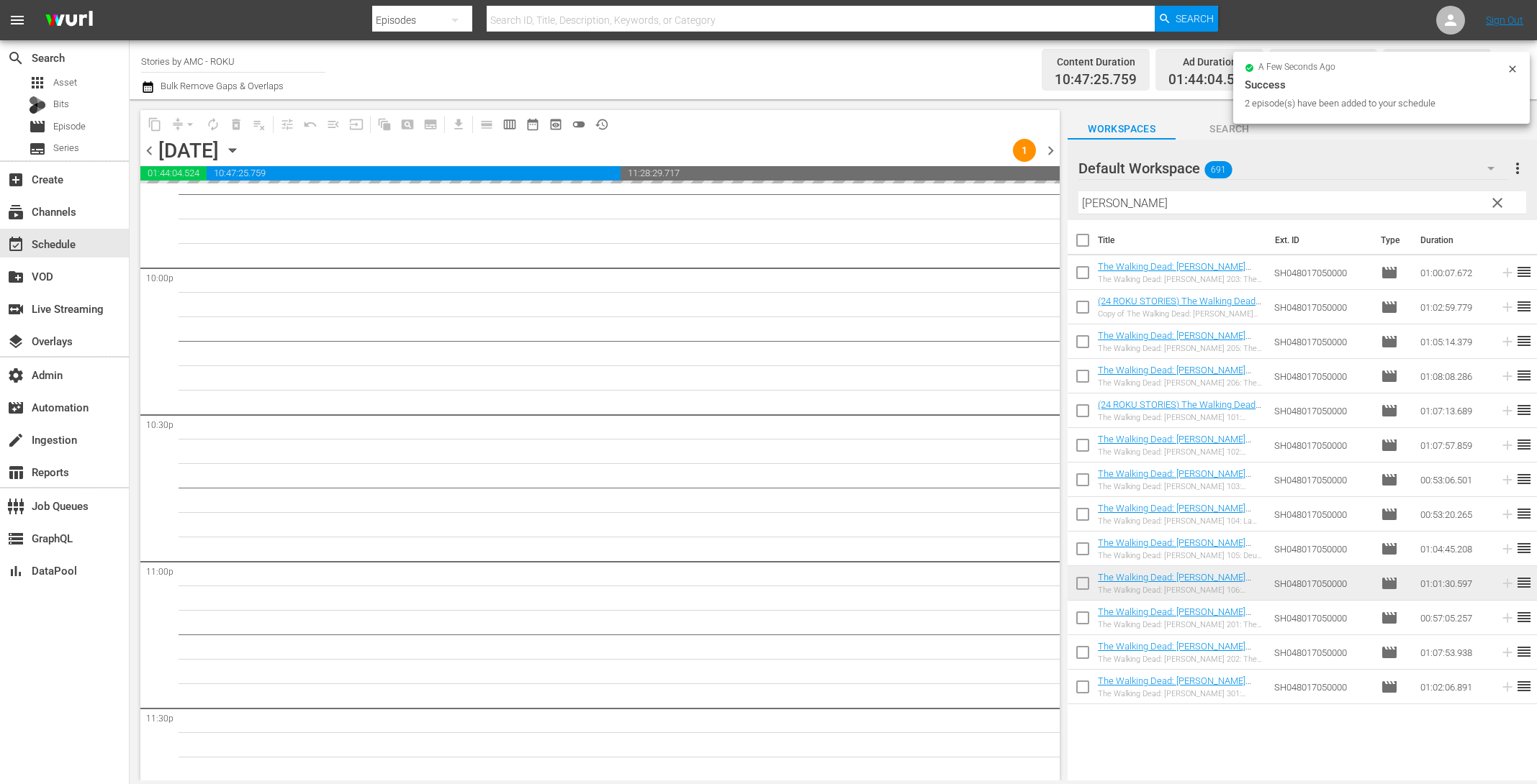
click at [1081, 278] on input "checkbox" at bounding box center [1083, 275] width 30 height 30
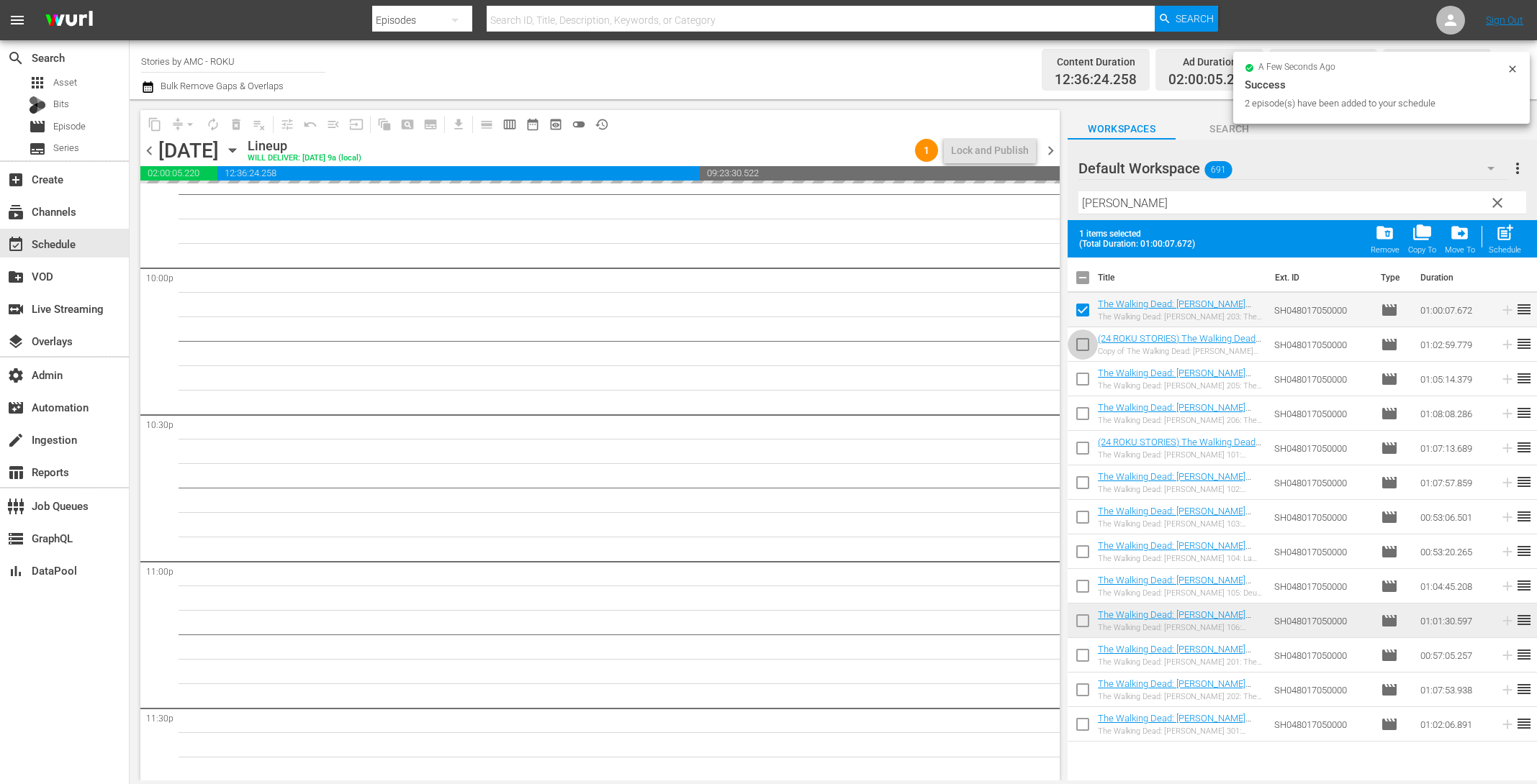
click at [1079, 347] on input "checkbox" at bounding box center [1083, 347] width 30 height 30
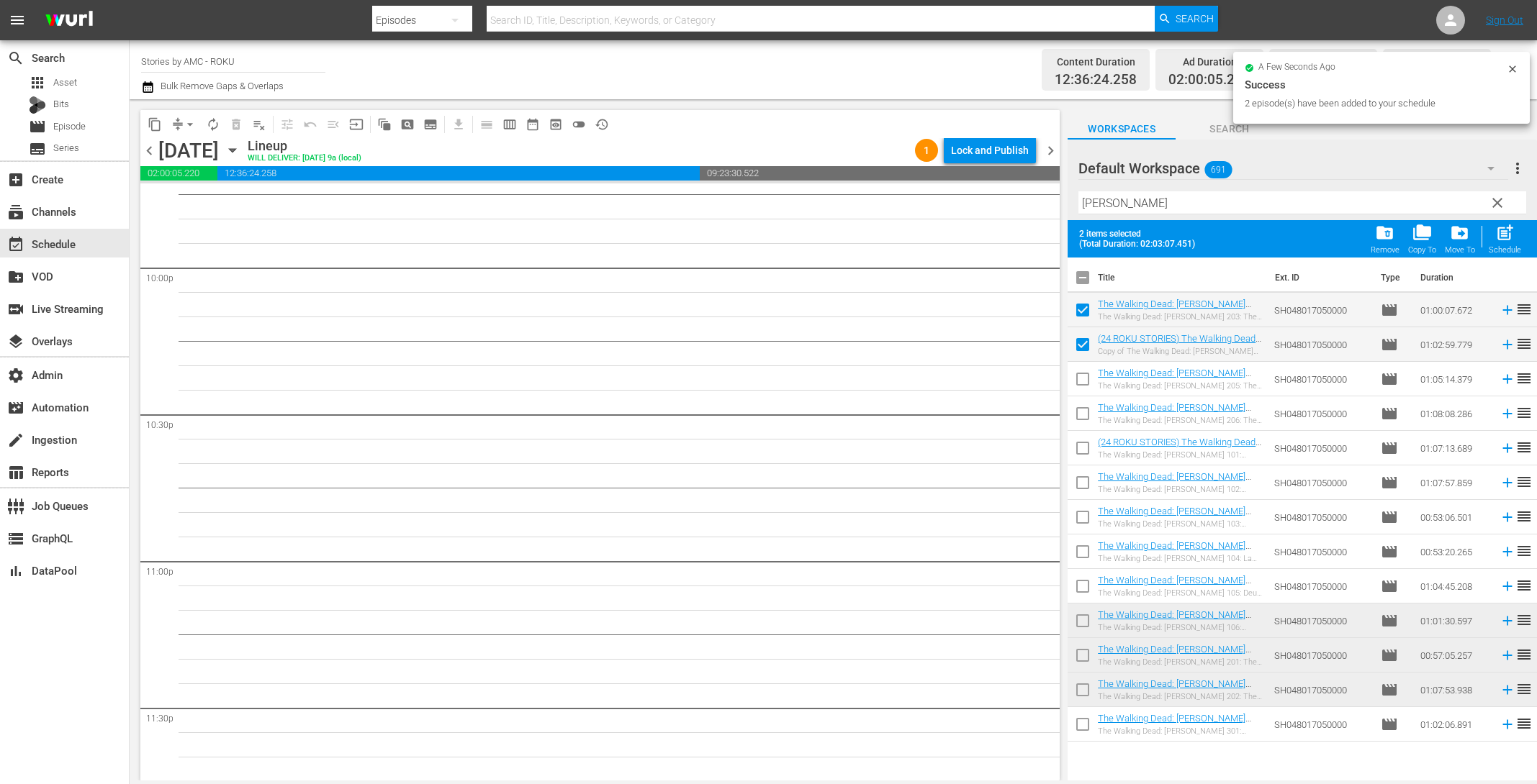
scroll to position [6350, 0]
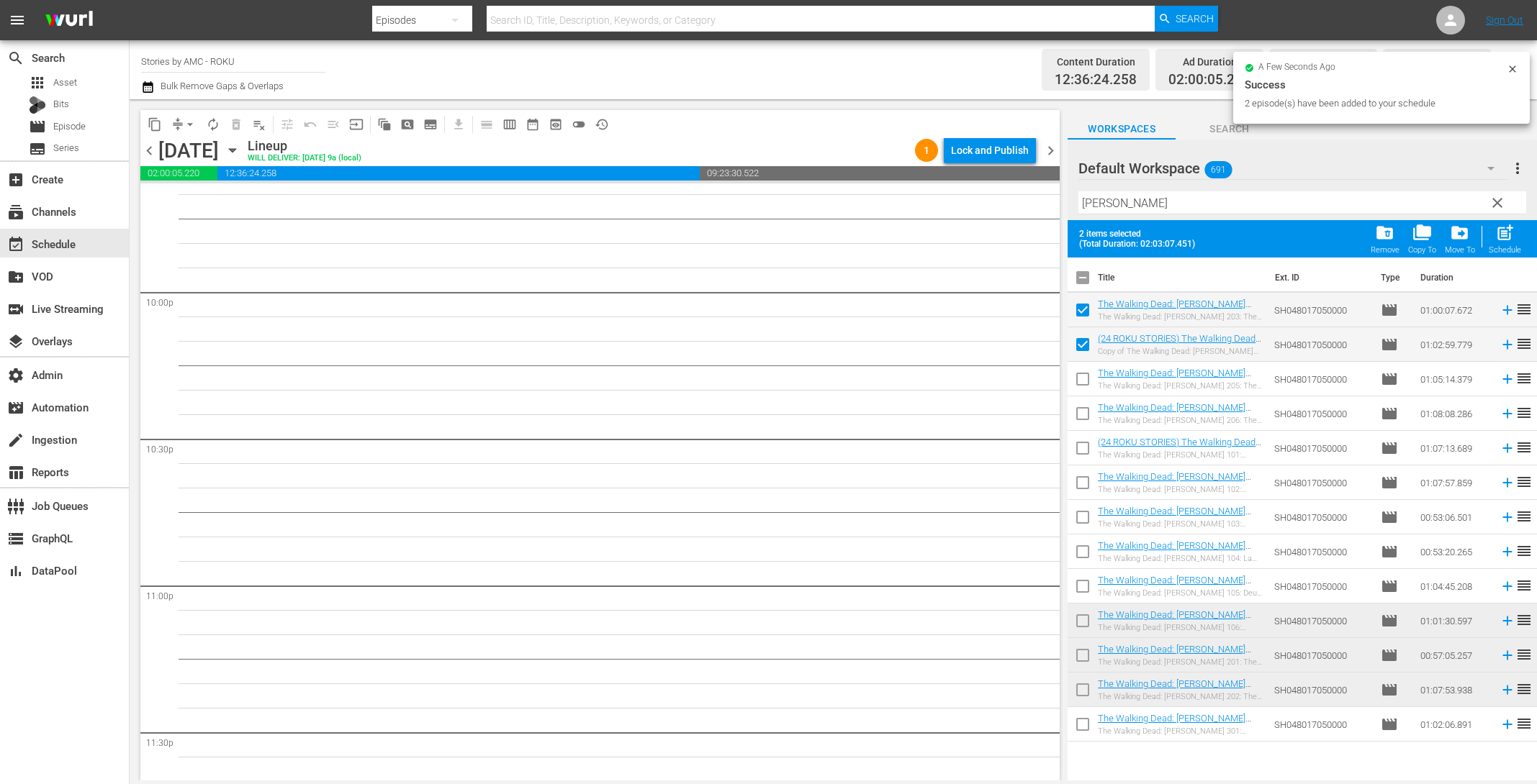
click at [1082, 381] on input "checkbox" at bounding box center [1083, 382] width 30 height 30
click at [1082, 420] on input "checkbox" at bounding box center [1083, 417] width 30 height 30
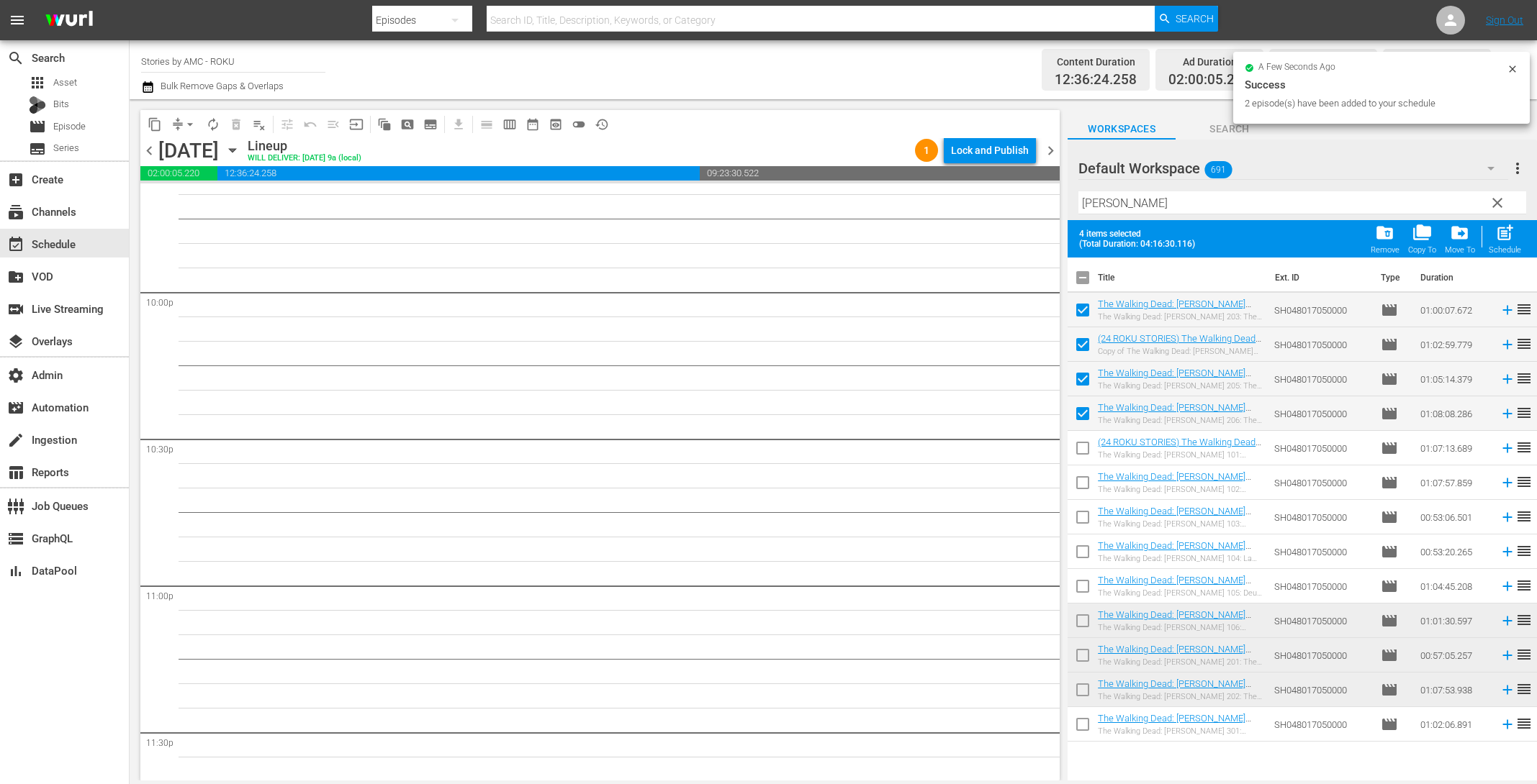
click at [1081, 731] on input "checkbox" at bounding box center [1083, 727] width 30 height 30
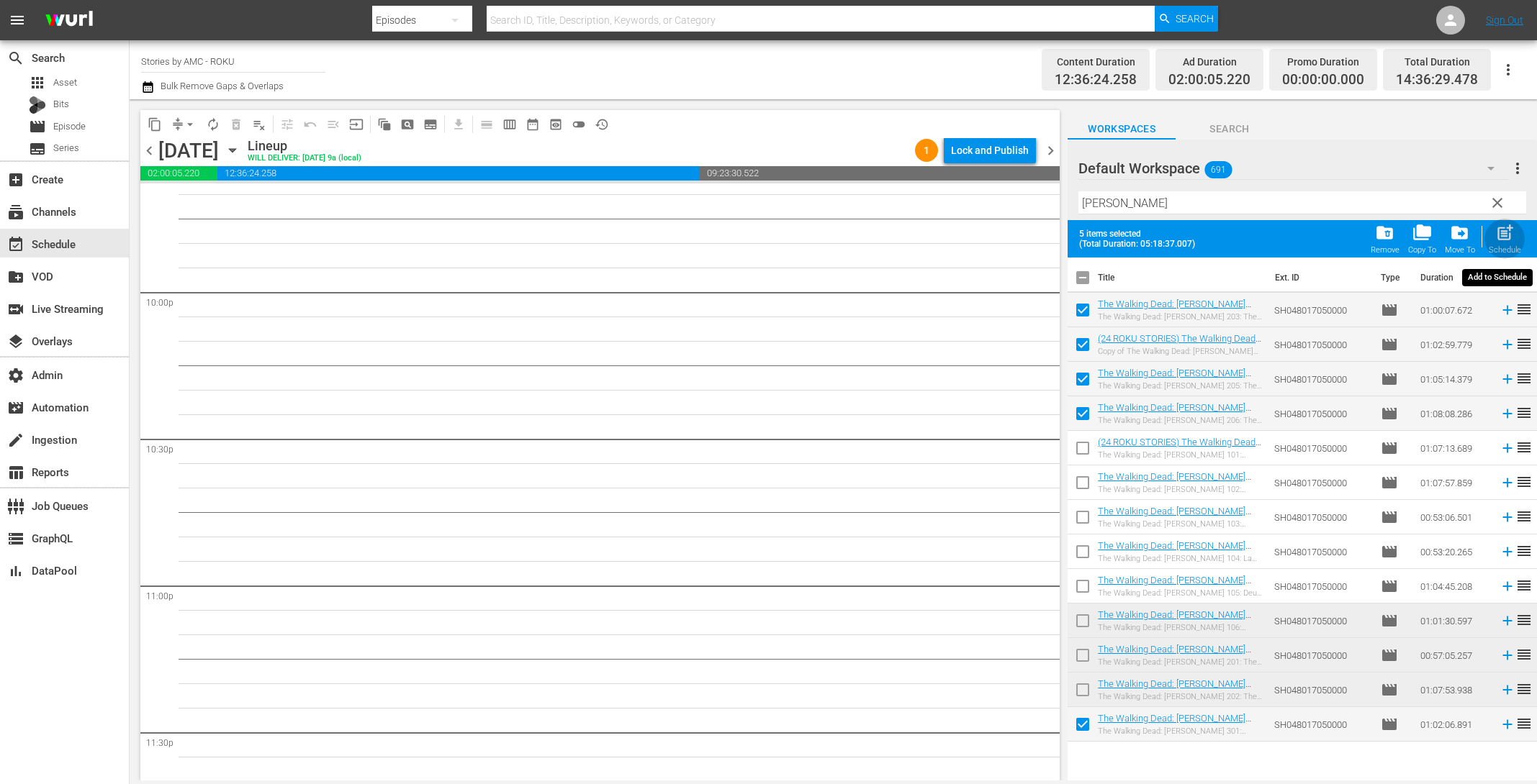
click at [1511, 236] on span "post_add" at bounding box center [1505, 232] width 19 height 19
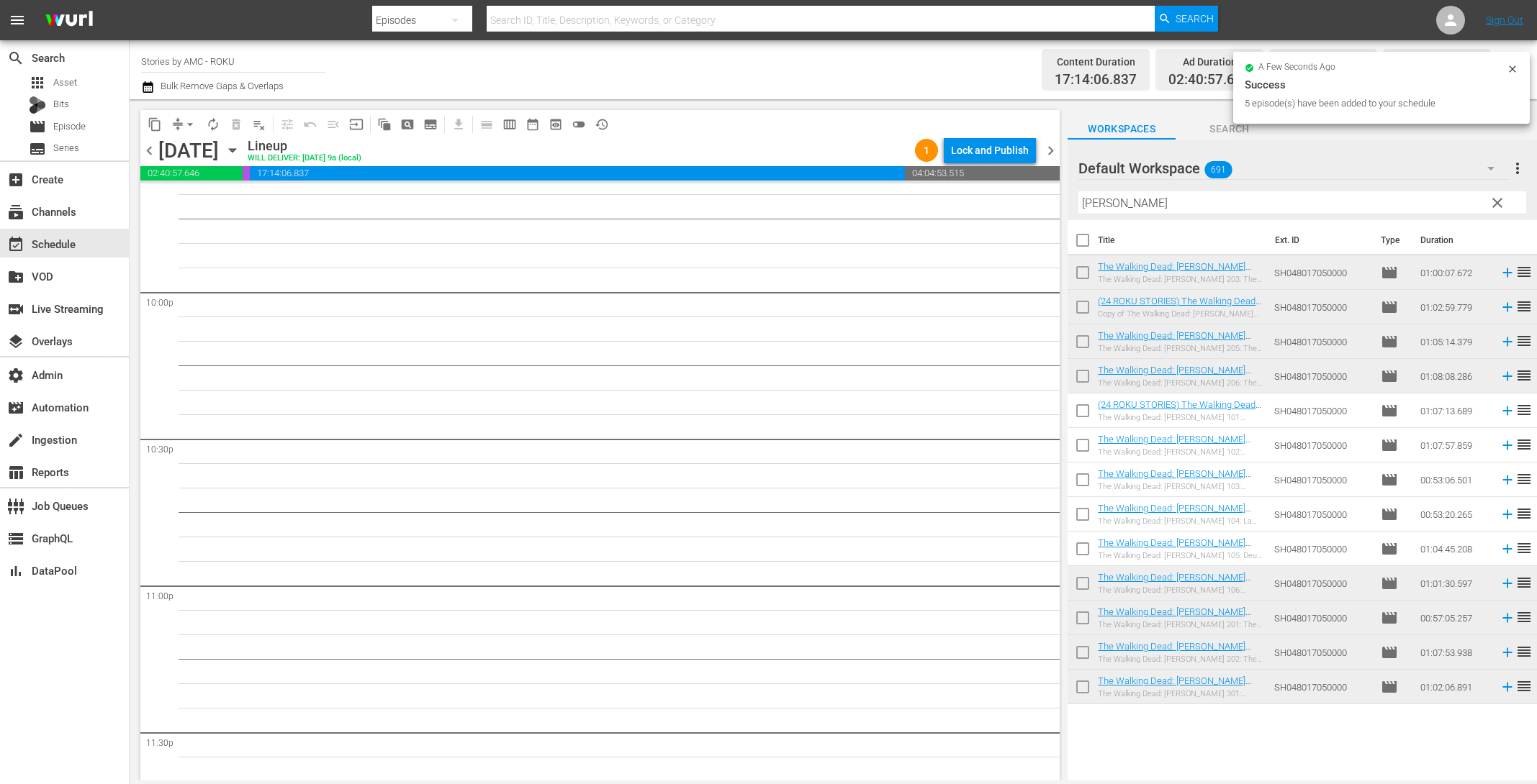
scroll to position [6300, 0]
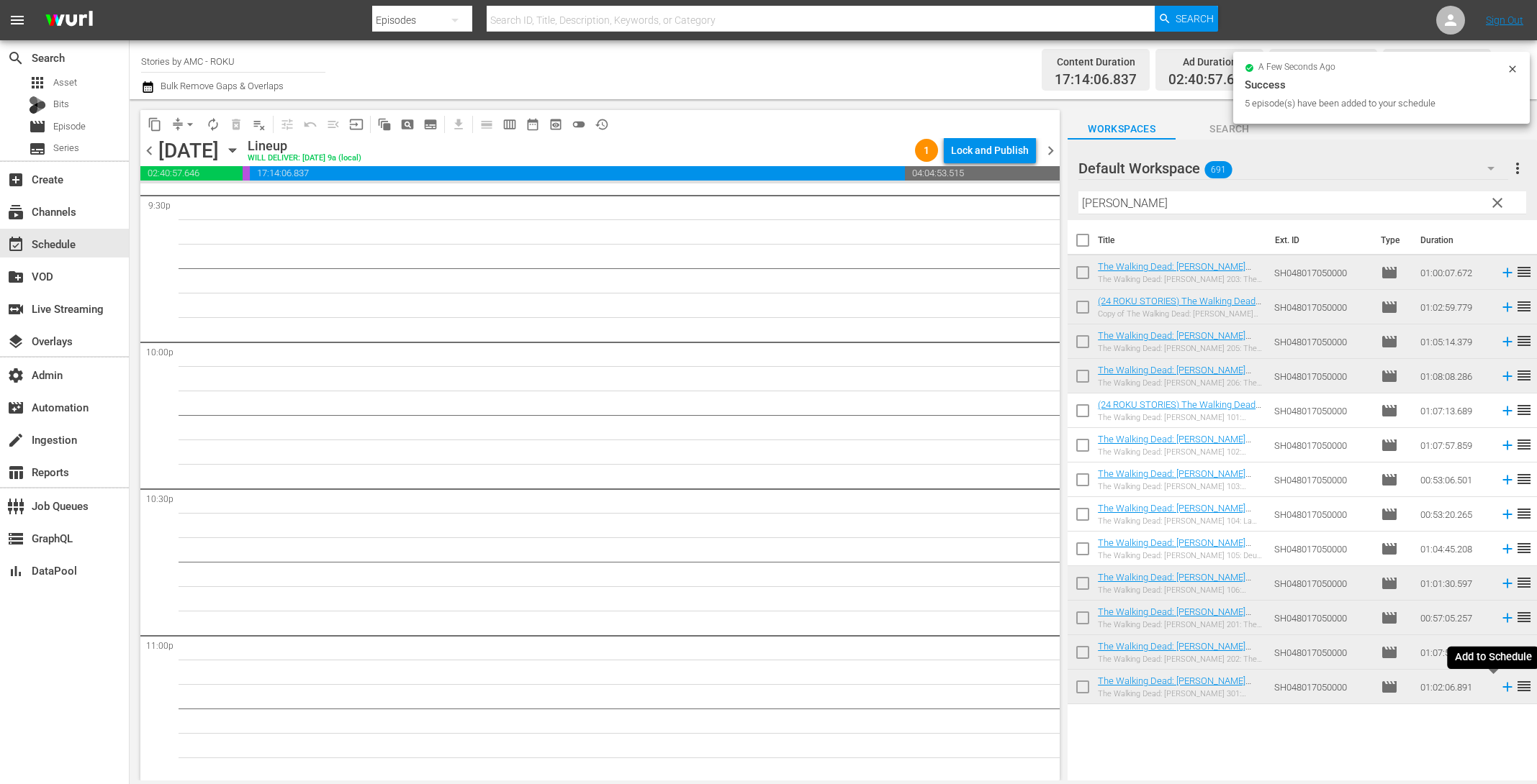
click at [1499, 683] on icon at bounding box center [1507, 687] width 16 height 16
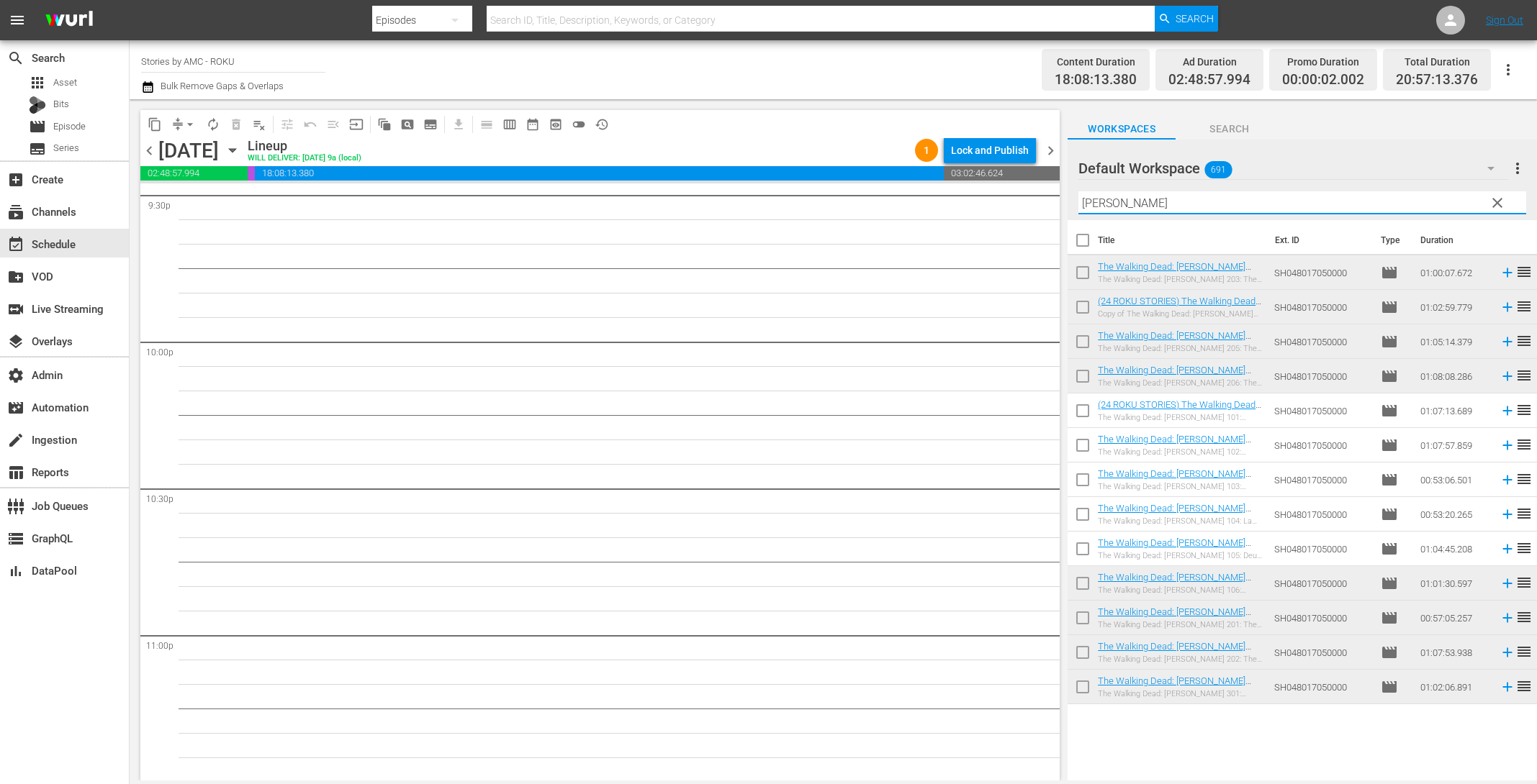
drag, startPoint x: 1026, startPoint y: 188, endPoint x: 953, endPoint y: 180, distance: 73.4
click at [963, 182] on div "content_copy compress arrow_drop_down autorenew_outlined delete_forever_outline…" at bounding box center [833, 439] width 1408 height 681
paste input "EAD CITY"
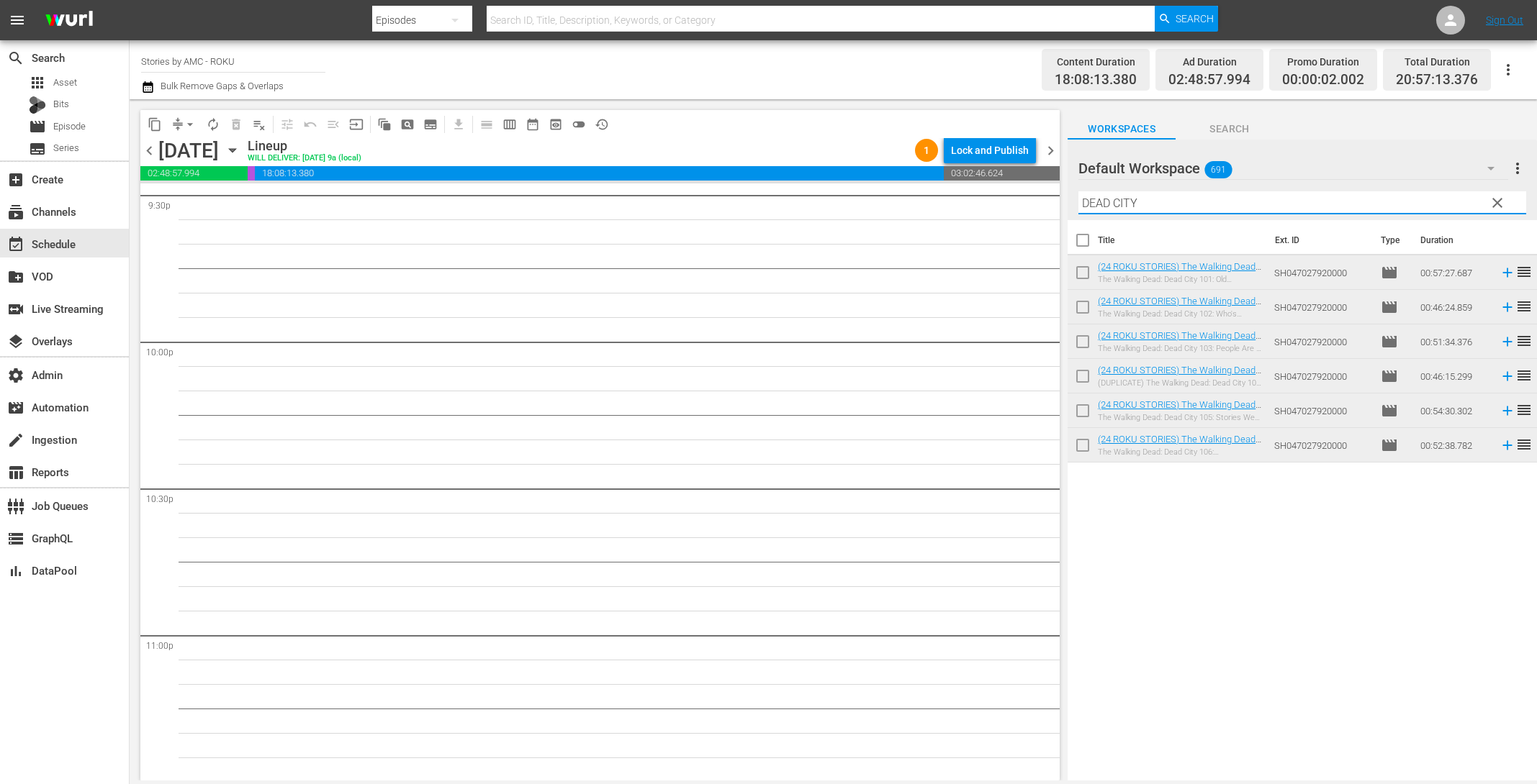
click at [1075, 244] on input "checkbox" at bounding box center [1083, 244] width 30 height 30
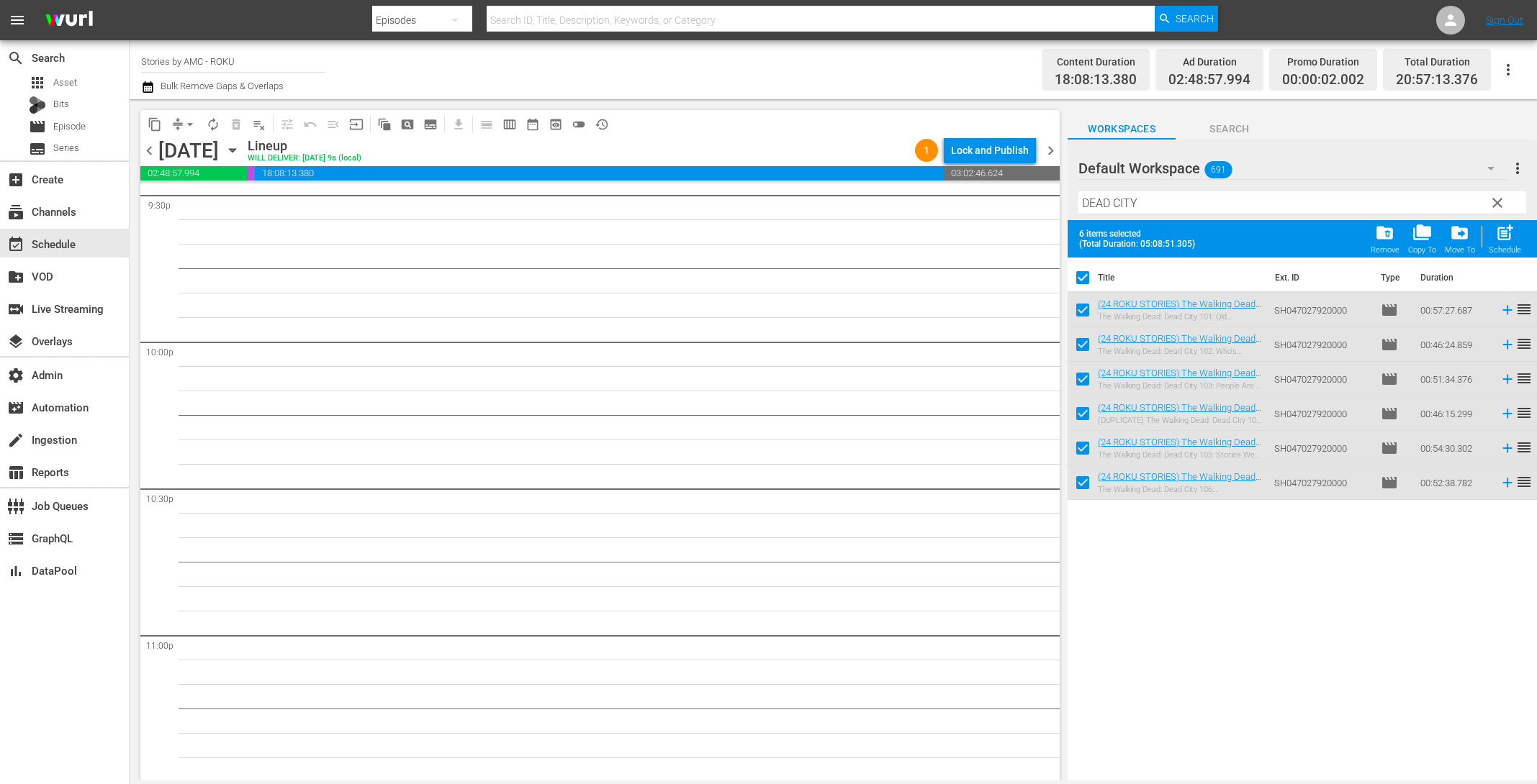
click at [1503, 243] on div "post_add Schedule" at bounding box center [1505, 239] width 33 height 32
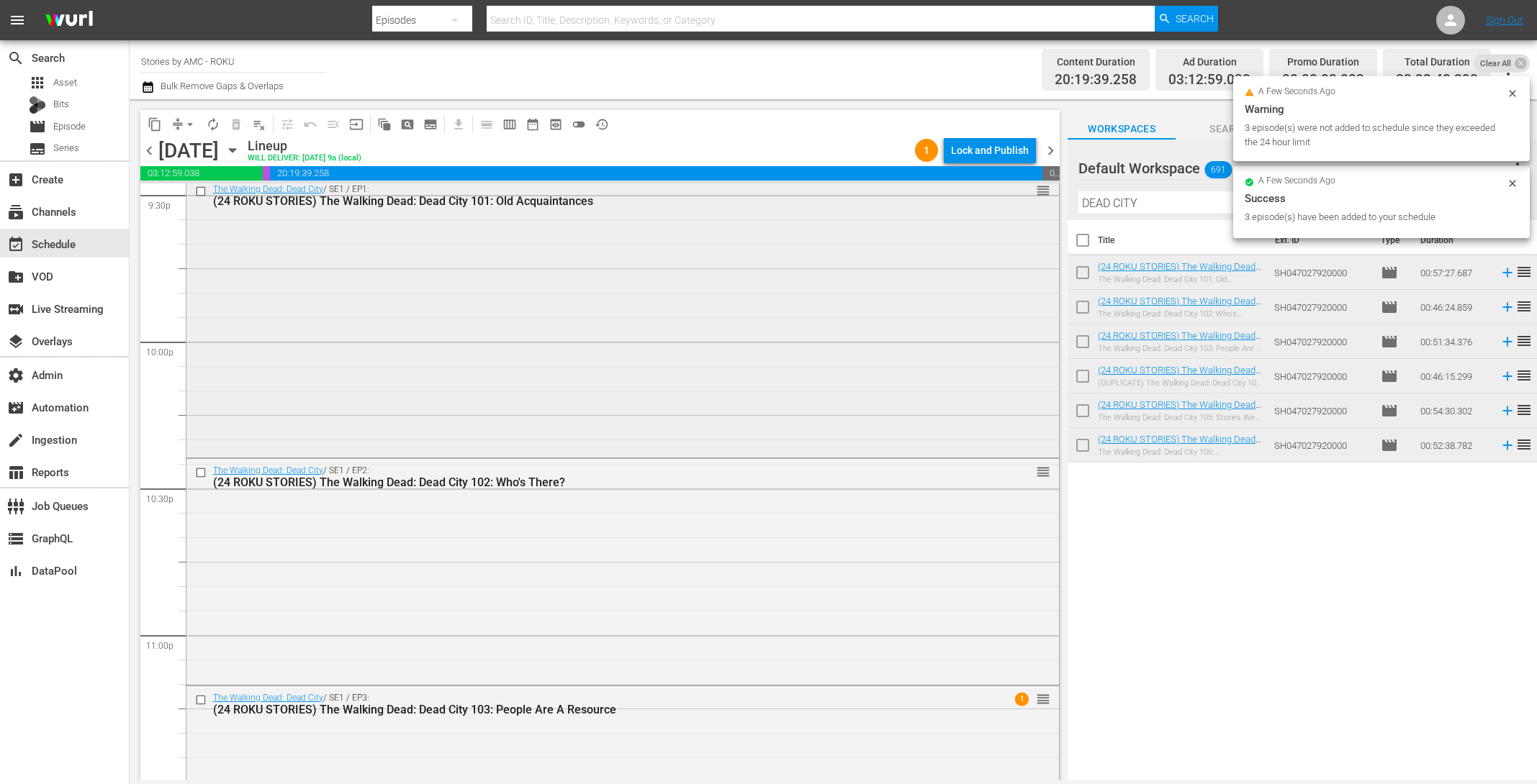
scroll to position [6457, 0]
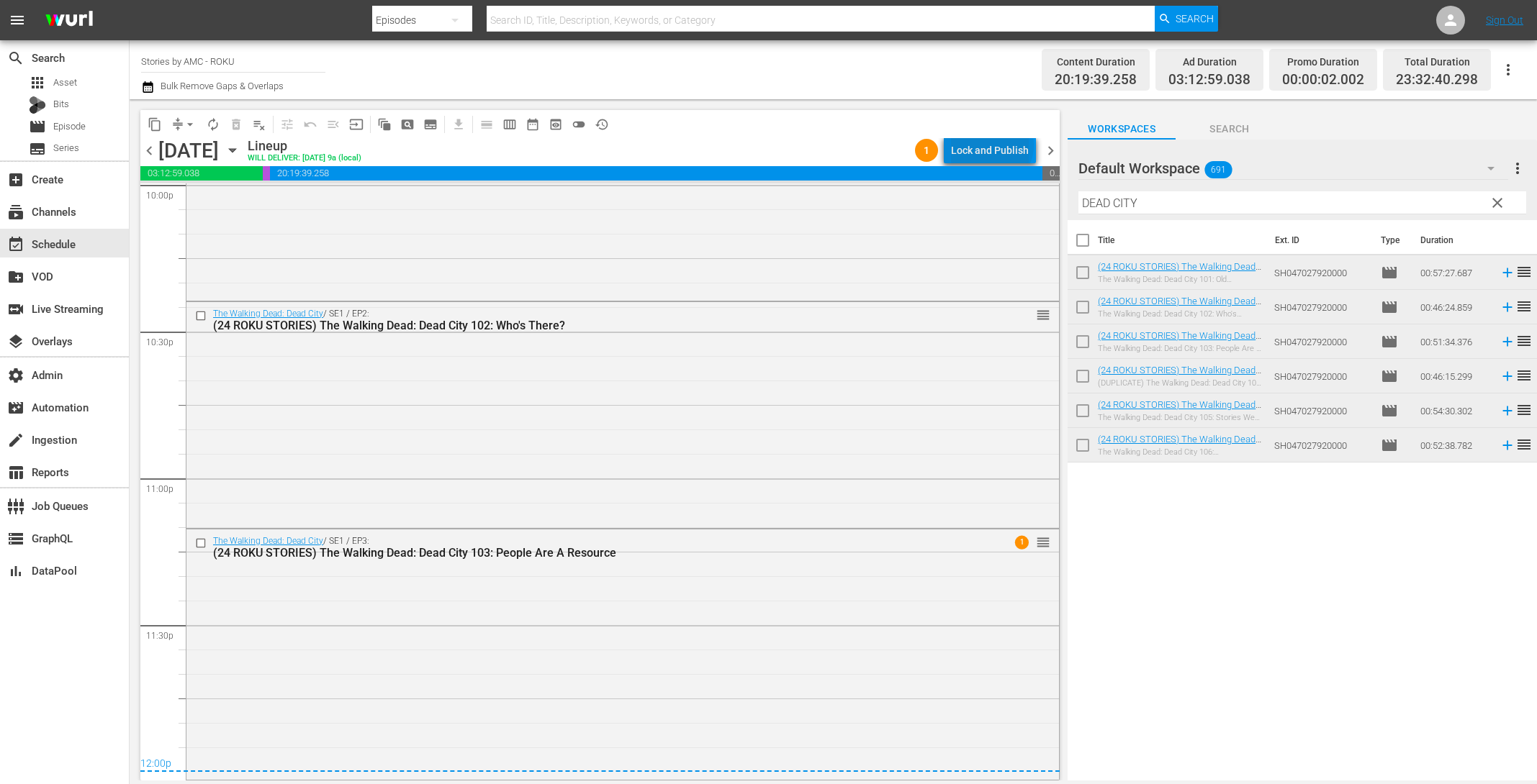
click at [995, 145] on div "Lock and Publish" at bounding box center [990, 150] width 77 height 26
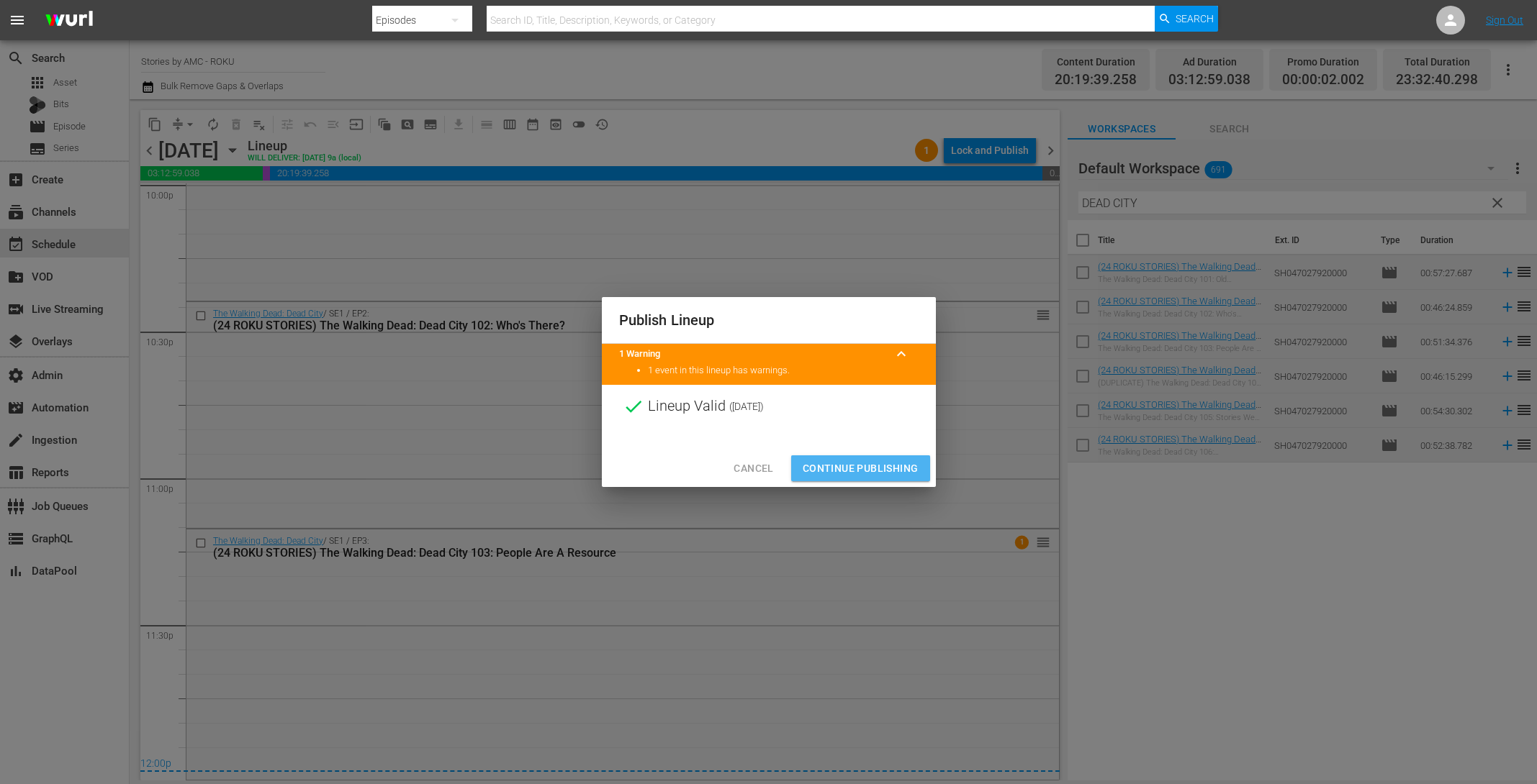
click at [898, 470] on span "Continue Publishing" at bounding box center [860, 469] width 116 height 18
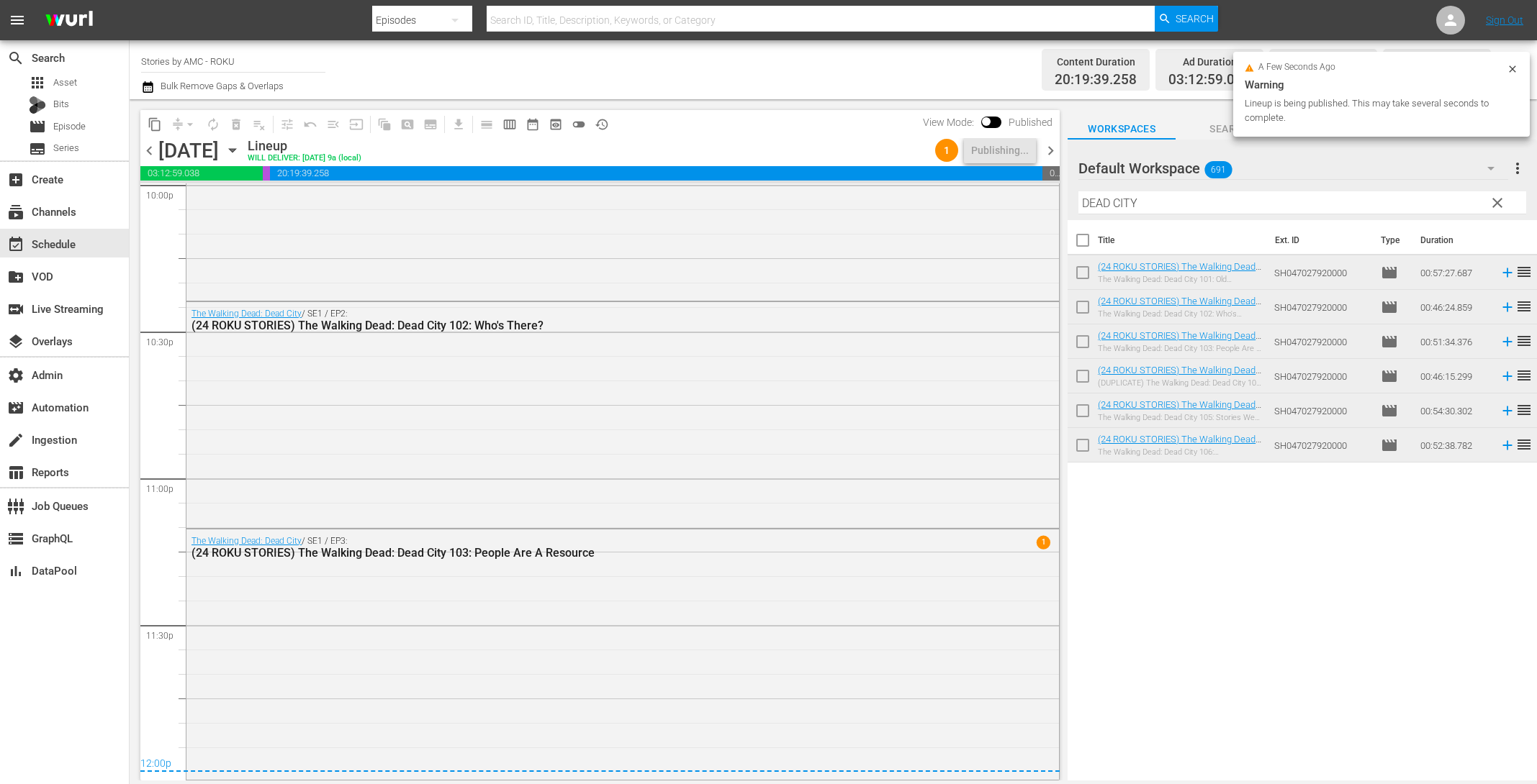
click at [1051, 147] on span "chevron_right" at bounding box center [1050, 151] width 18 height 18
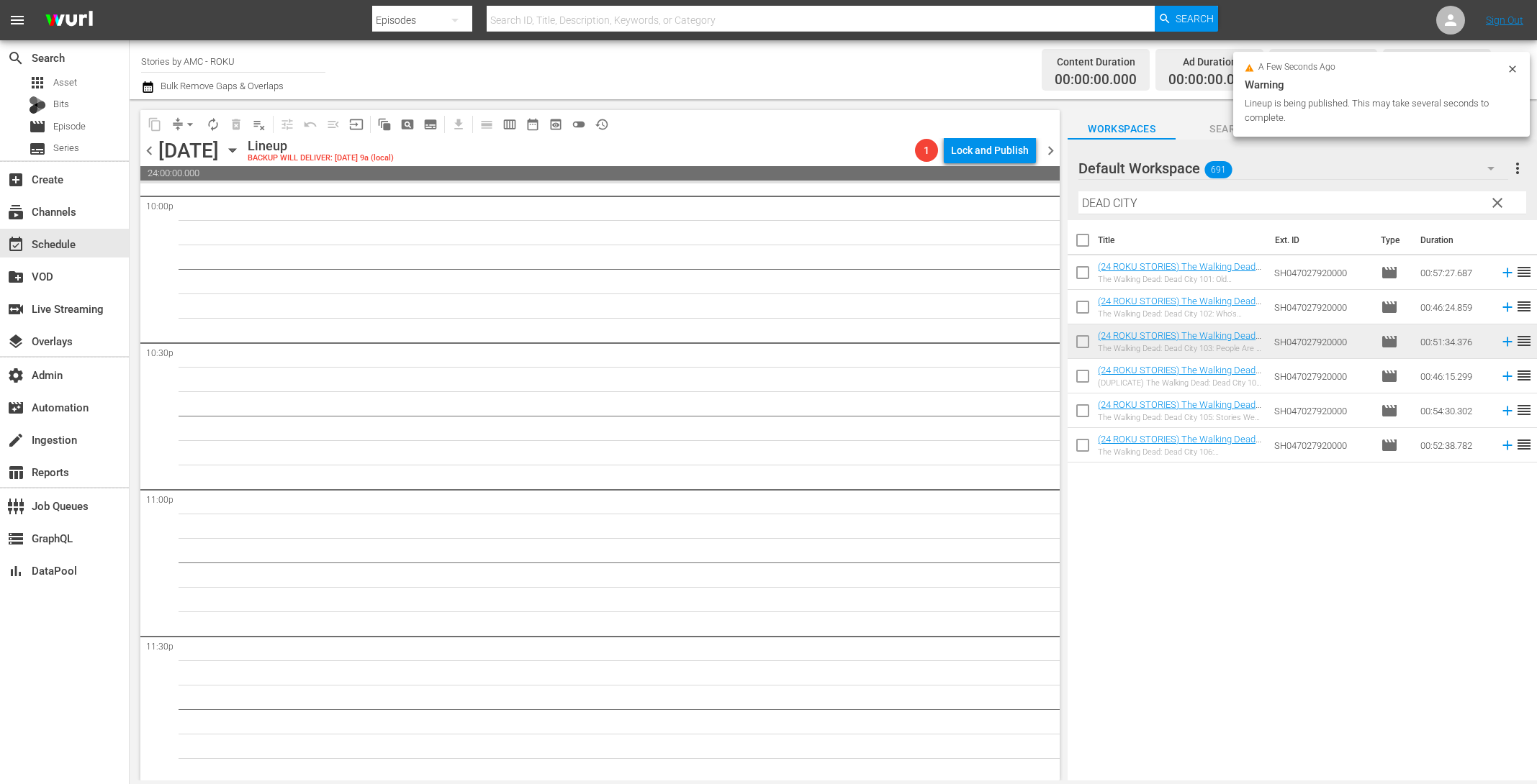
scroll to position [6448, 0]
click at [1081, 378] on input "checkbox" at bounding box center [1083, 379] width 30 height 30
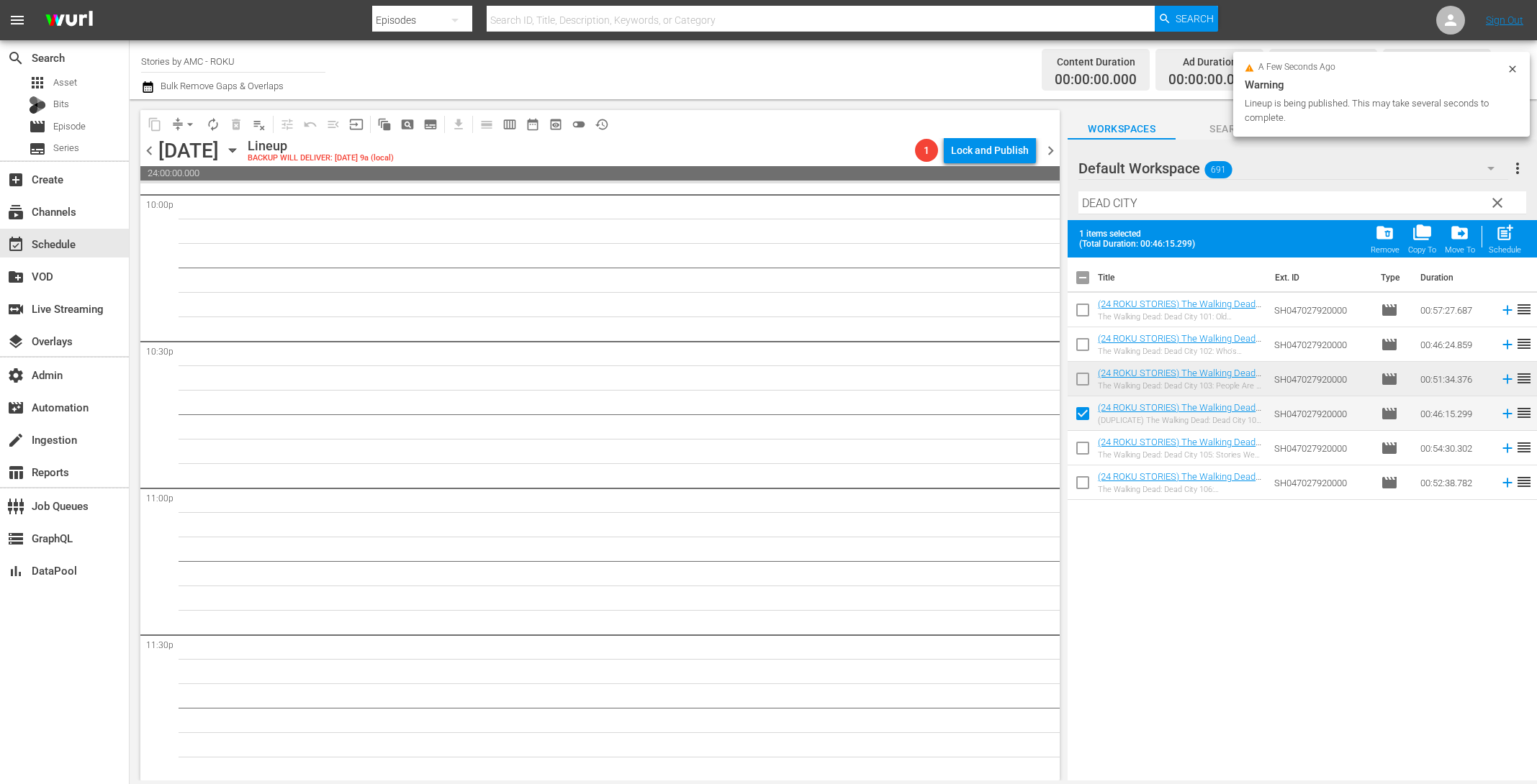
click at [1082, 448] on input "checkbox" at bounding box center [1083, 451] width 30 height 30
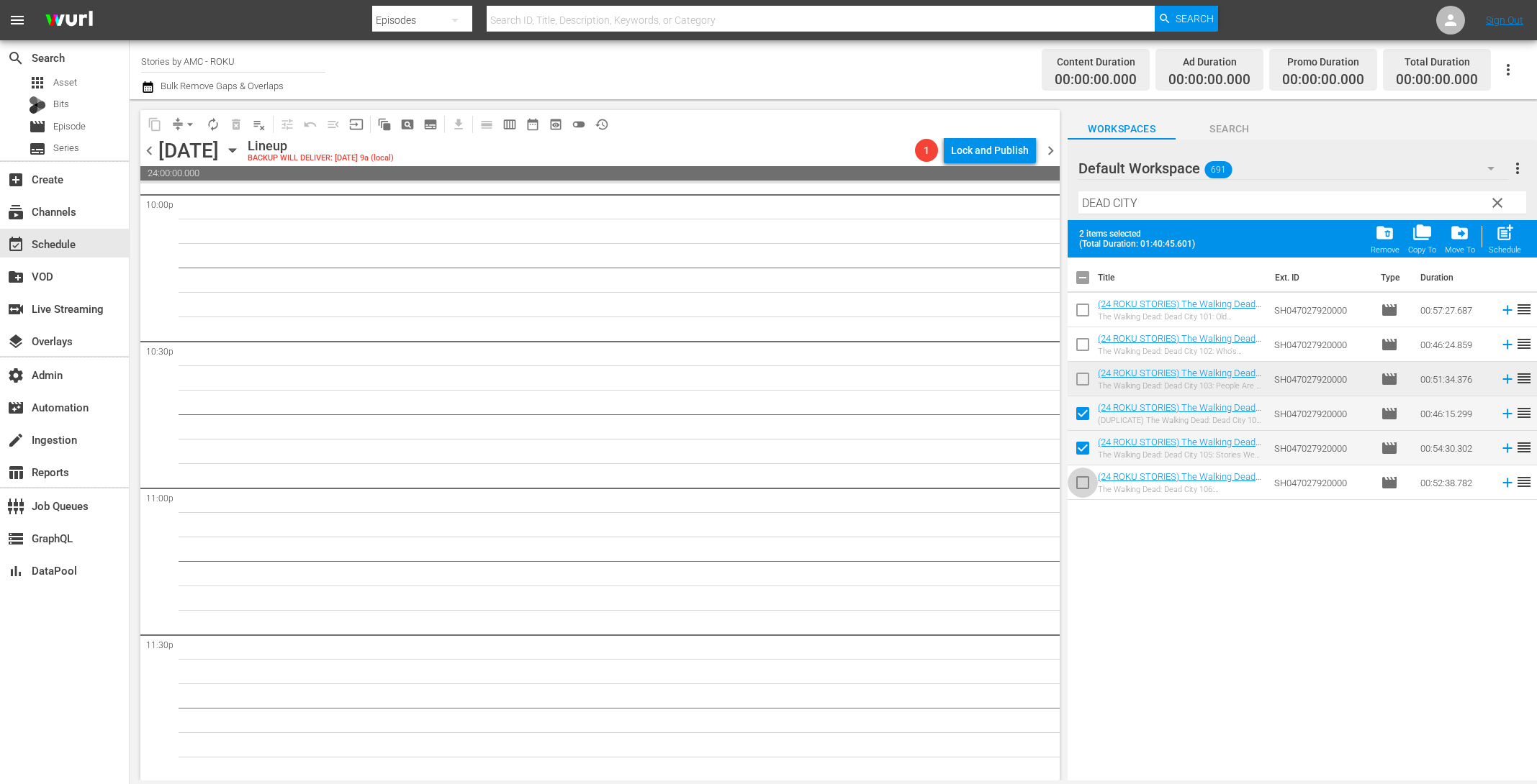
click at [1084, 487] on input "checkbox" at bounding box center [1083, 485] width 30 height 30
click at [1506, 245] on div "Schedule" at bounding box center [1505, 250] width 33 height 10
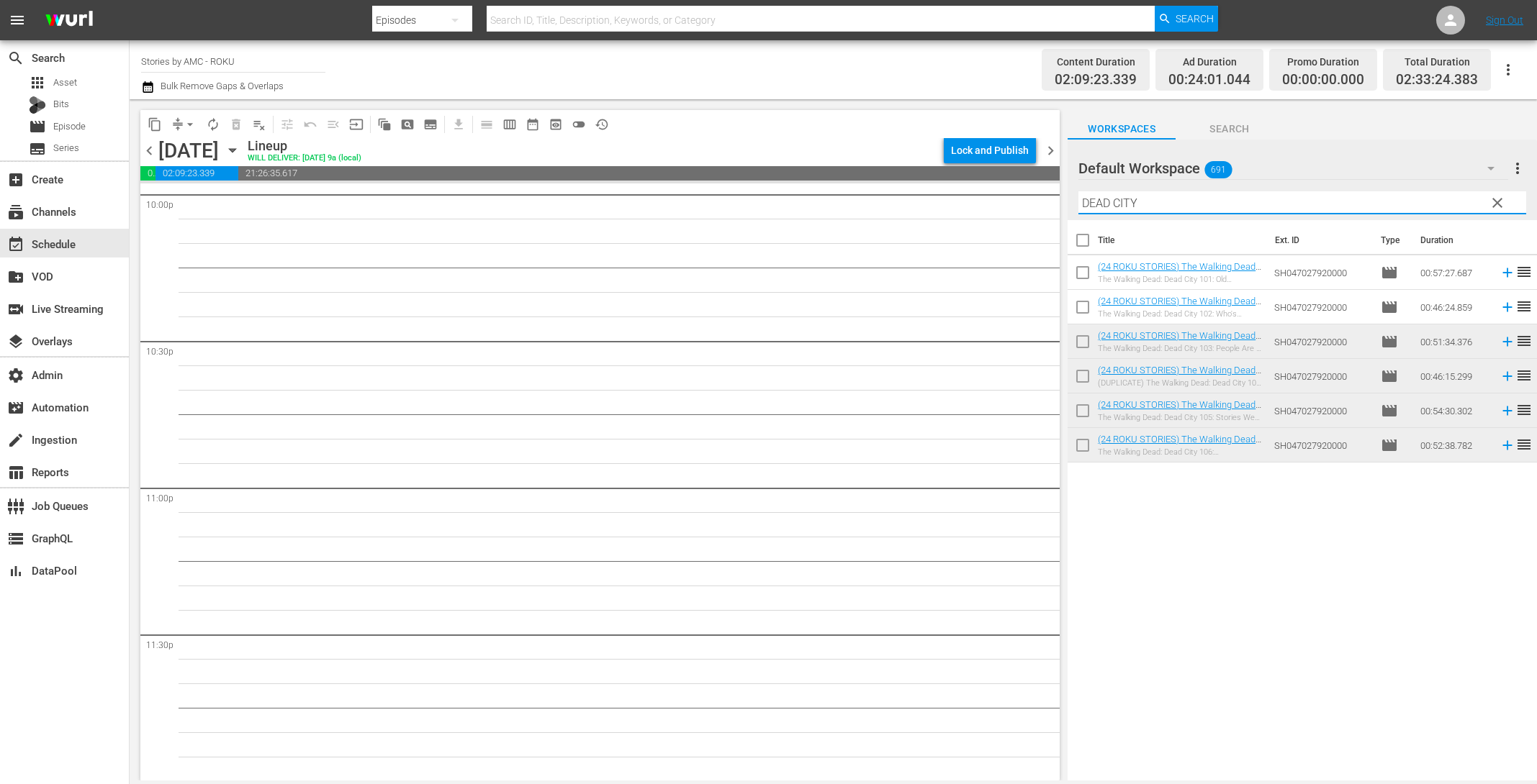
drag, startPoint x: 1158, startPoint y: 200, endPoint x: 1018, endPoint y: 187, distance: 140.6
click at [1018, 187] on div "content_copy compress arrow_drop_down autorenew_outlined delete_forever_outline…" at bounding box center [833, 439] width 1408 height 681
paste input "RIDE WITH [PERSON_NAME]"
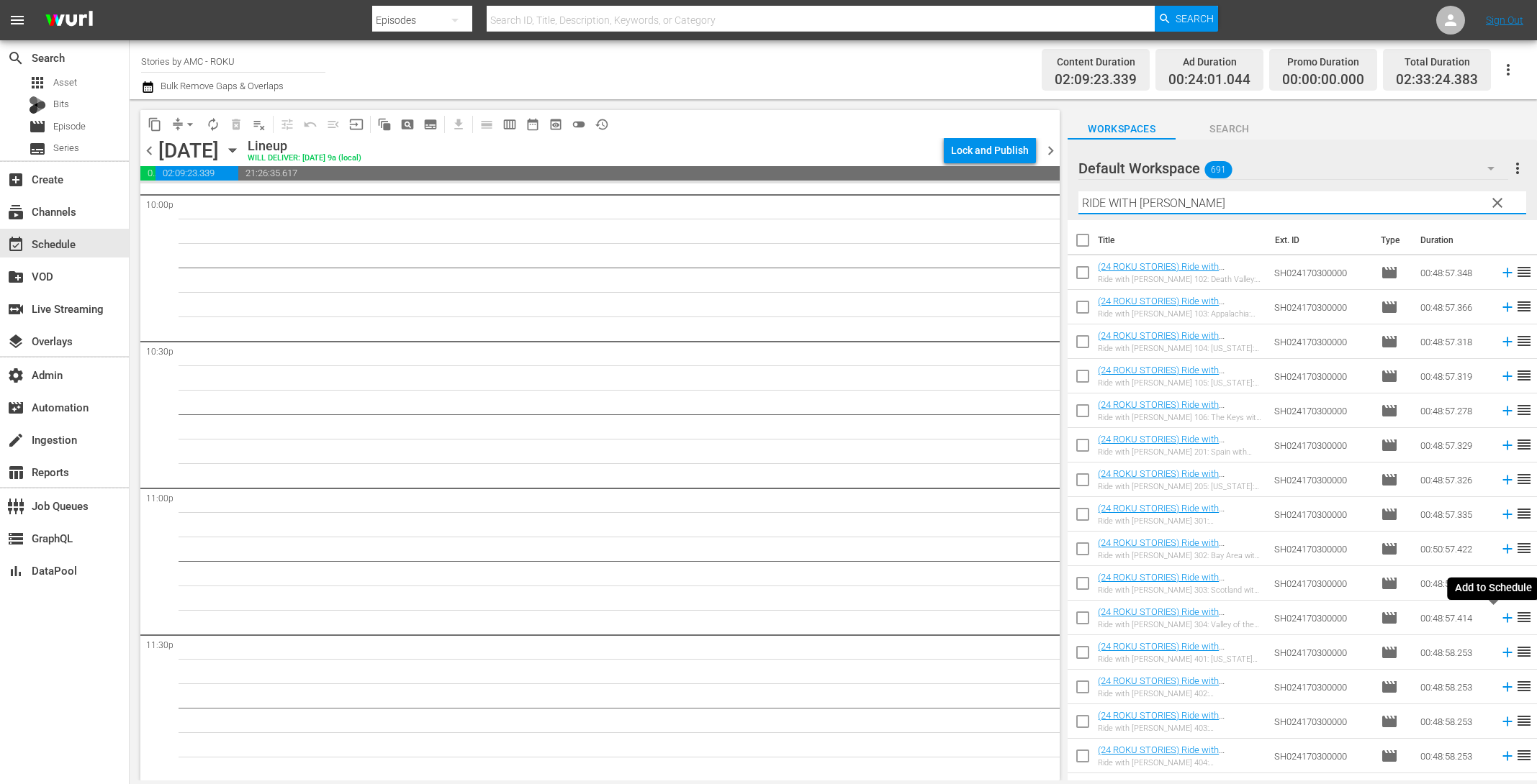
click at [1499, 616] on icon at bounding box center [1507, 618] width 16 height 16
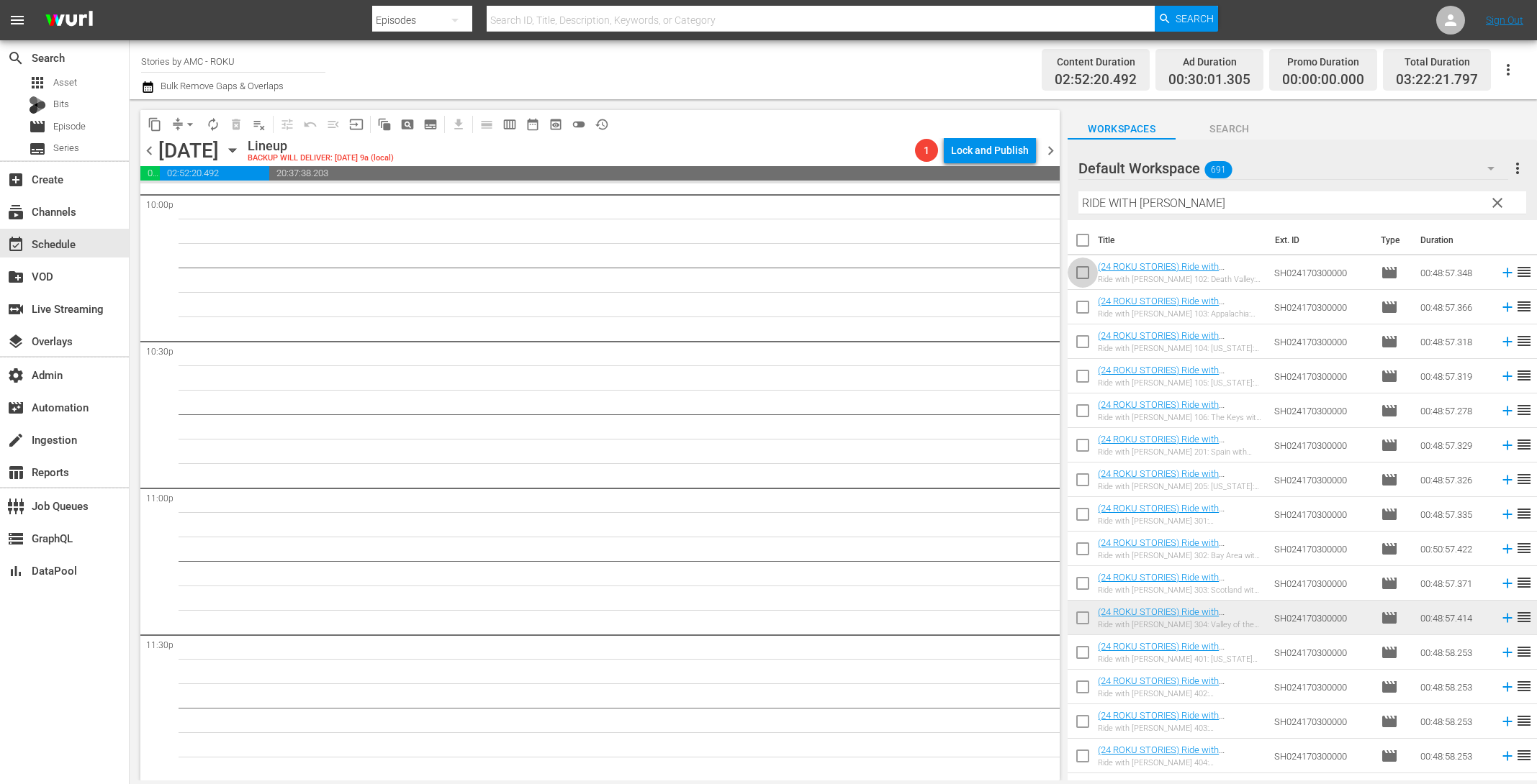
click at [1082, 273] on input "checkbox" at bounding box center [1083, 275] width 30 height 30
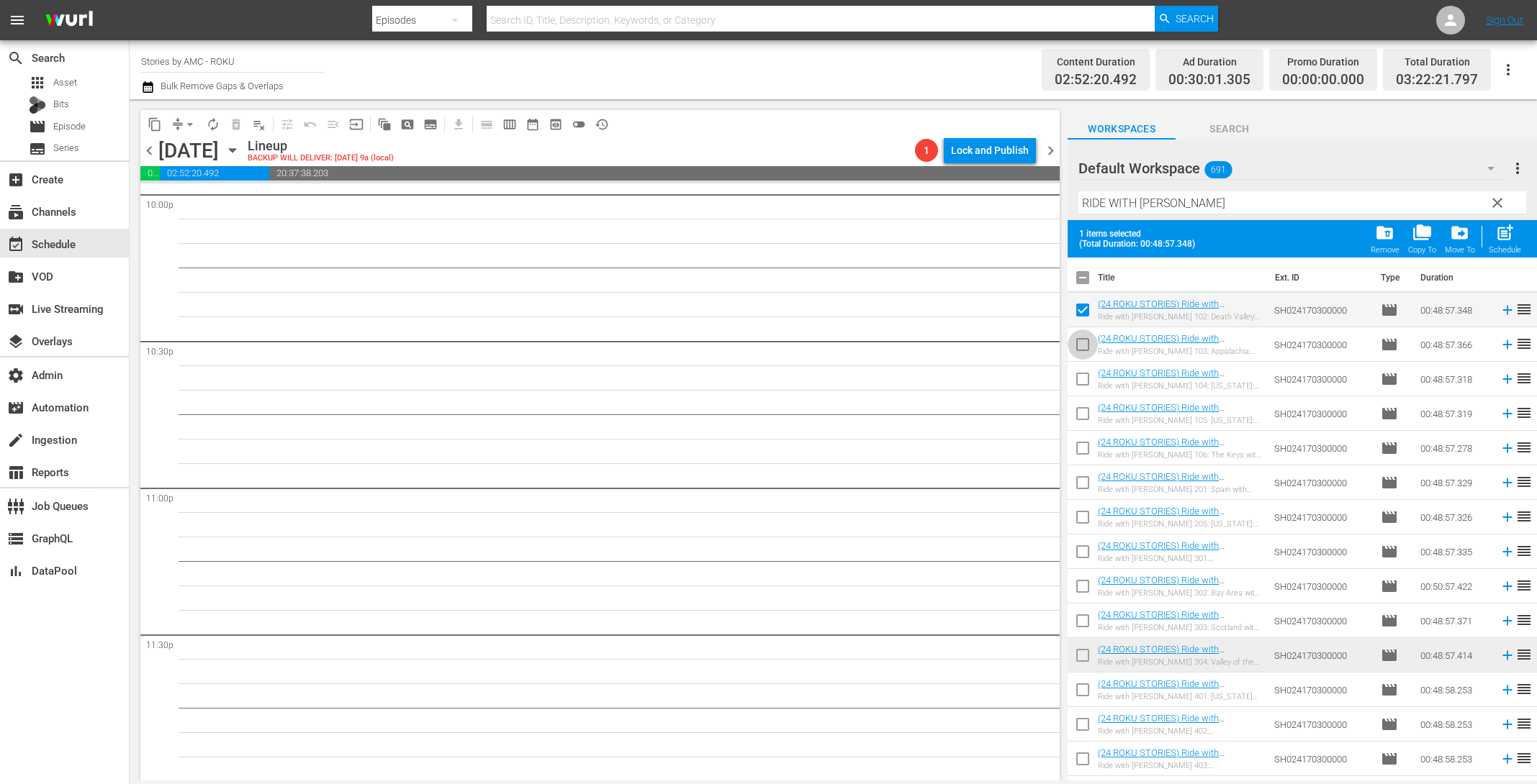
click at [1088, 350] on input "checkbox" at bounding box center [1083, 347] width 30 height 30
click at [1087, 378] on input "checkbox" at bounding box center [1083, 382] width 30 height 30
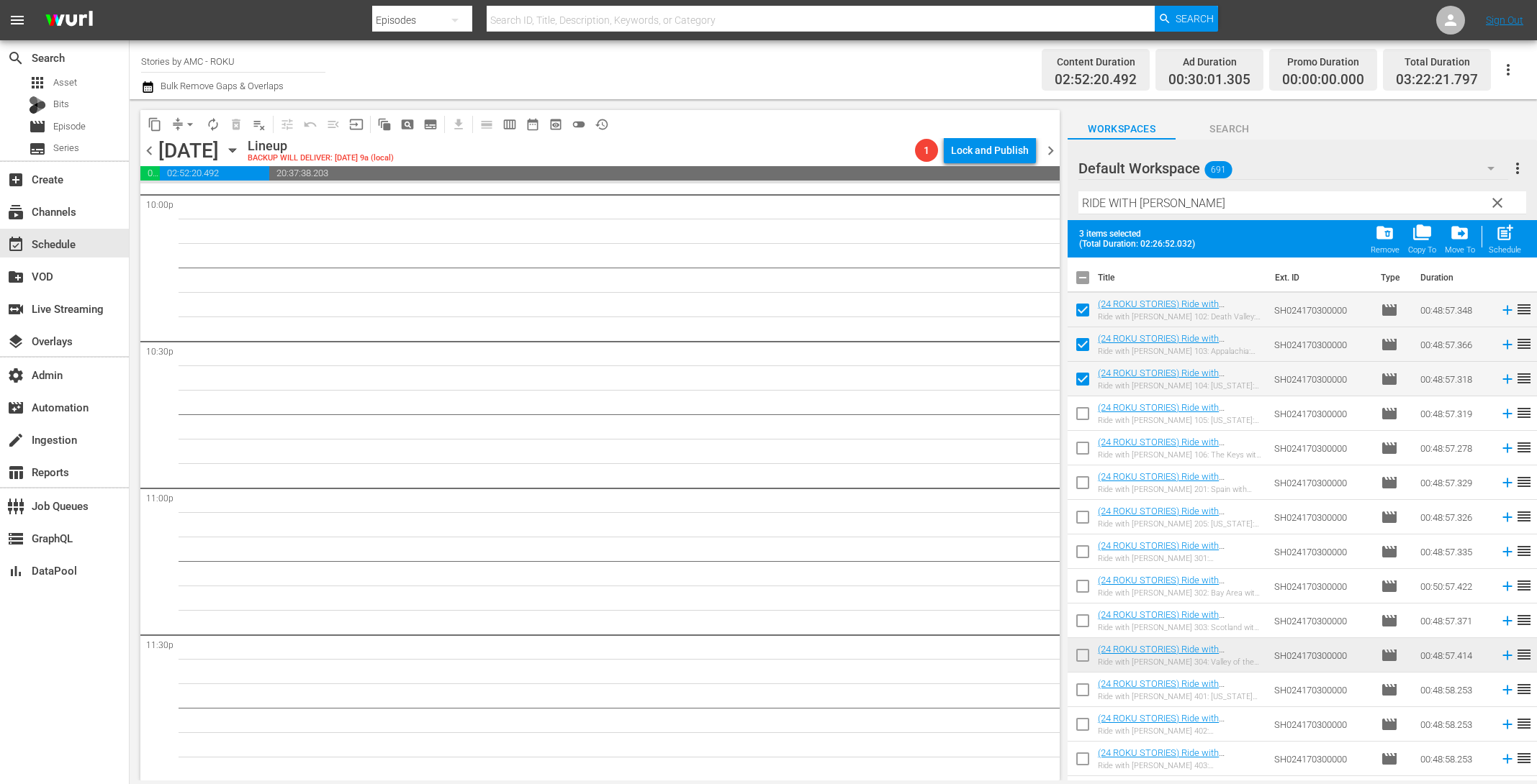
click at [1090, 414] on input "checkbox" at bounding box center [1083, 417] width 30 height 30
click at [1088, 452] on input "checkbox" at bounding box center [1083, 451] width 30 height 30
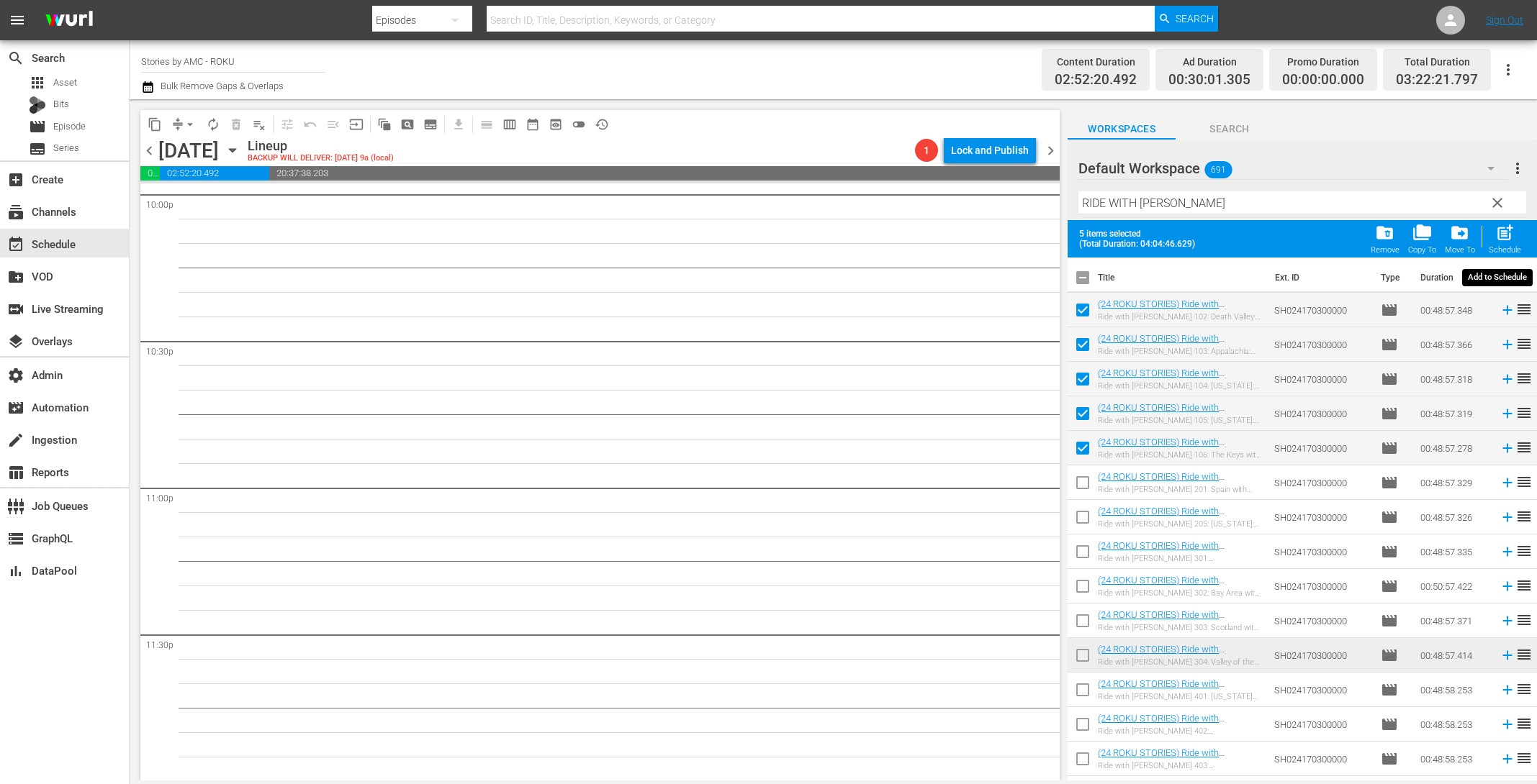
drag, startPoint x: 1502, startPoint y: 237, endPoint x: 1467, endPoint y: 231, distance: 35.5
click at [1502, 237] on span "post_add" at bounding box center [1505, 232] width 19 height 19
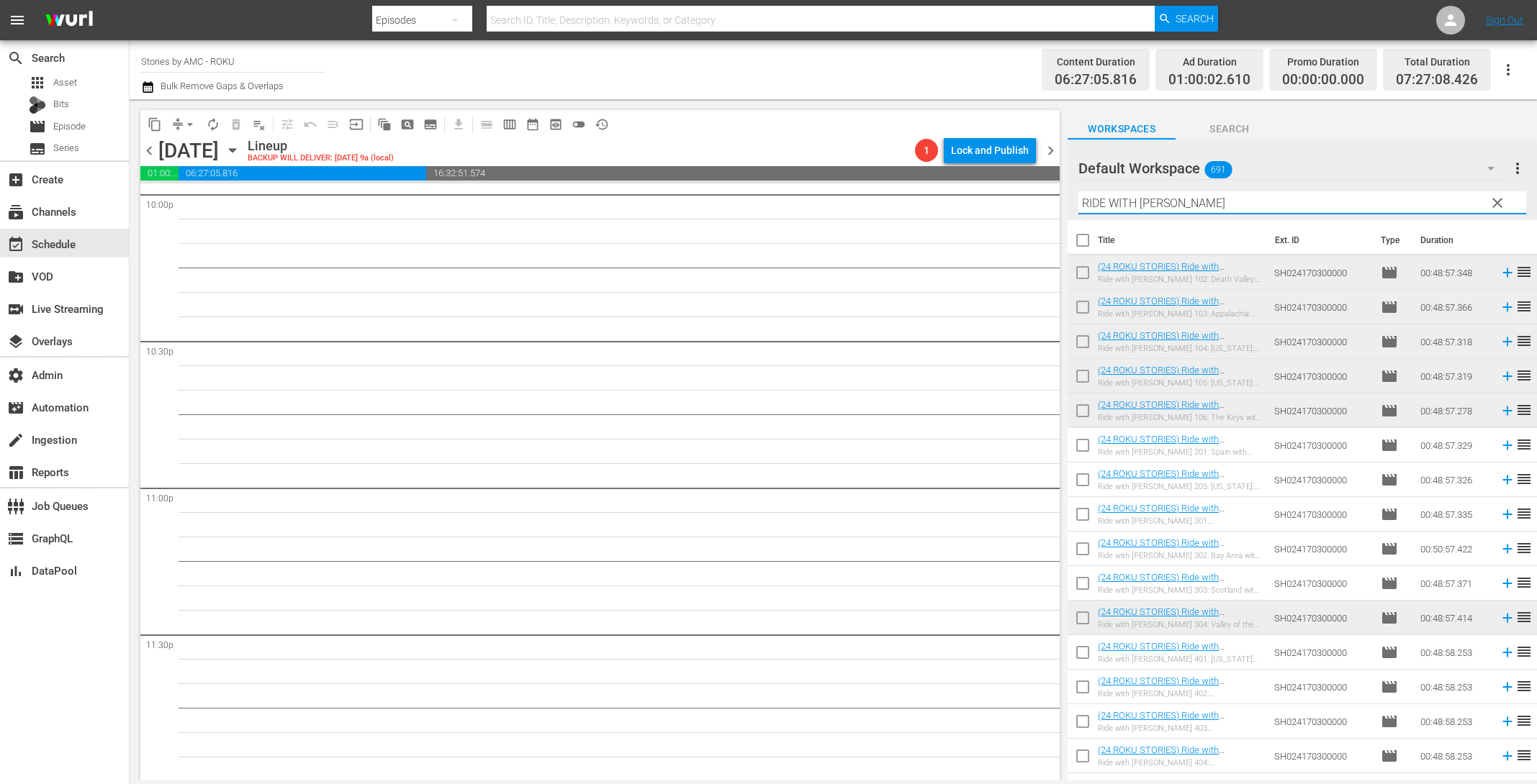
drag, startPoint x: 1264, startPoint y: 204, endPoint x: 1016, endPoint y: 174, distance: 249.8
click at [1019, 174] on div "content_copy compress arrow_drop_down autorenew_outlined delete_forever_outline…" at bounding box center [833, 439] width 1408 height 681
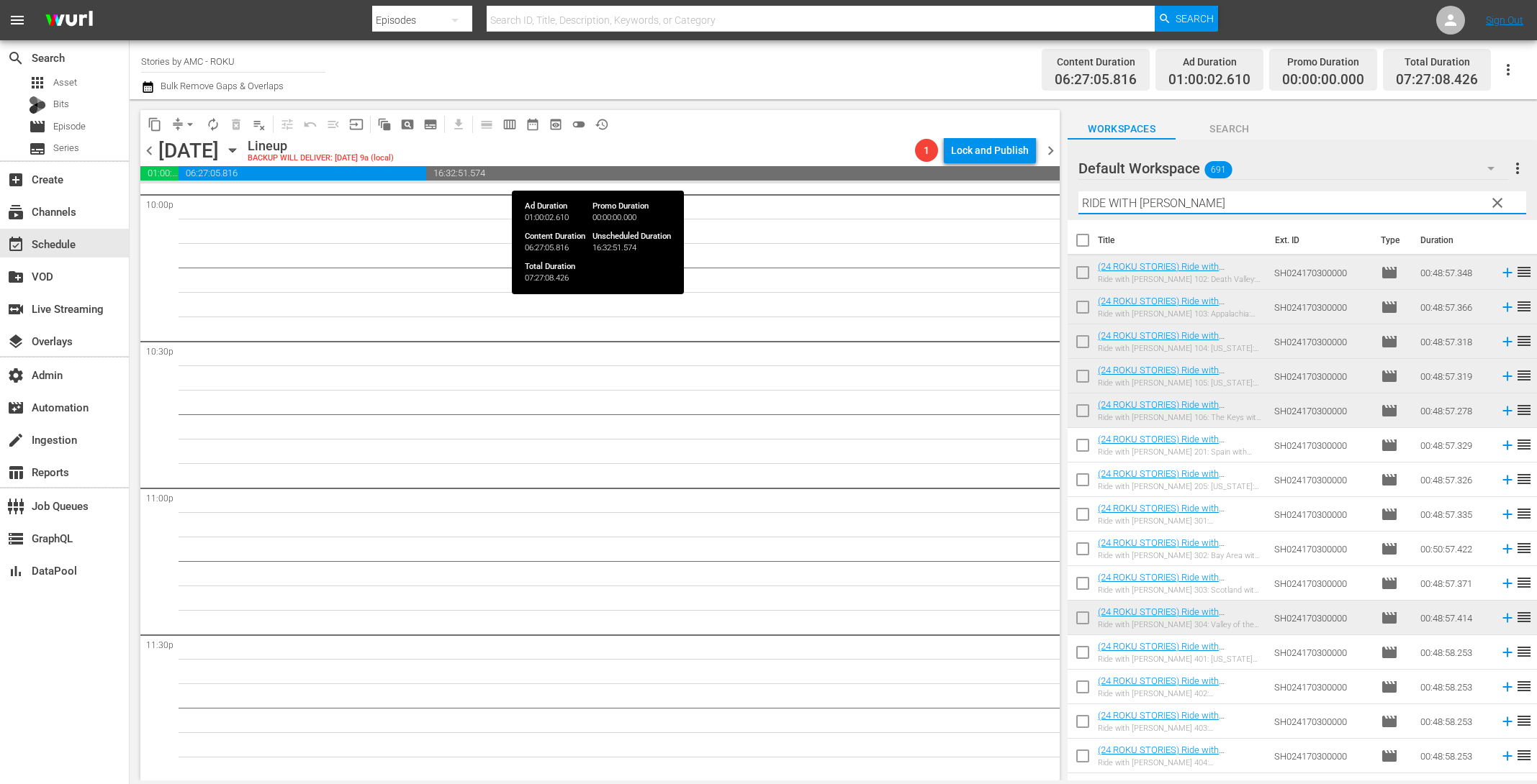
paste input "[PERSON_NAME]"
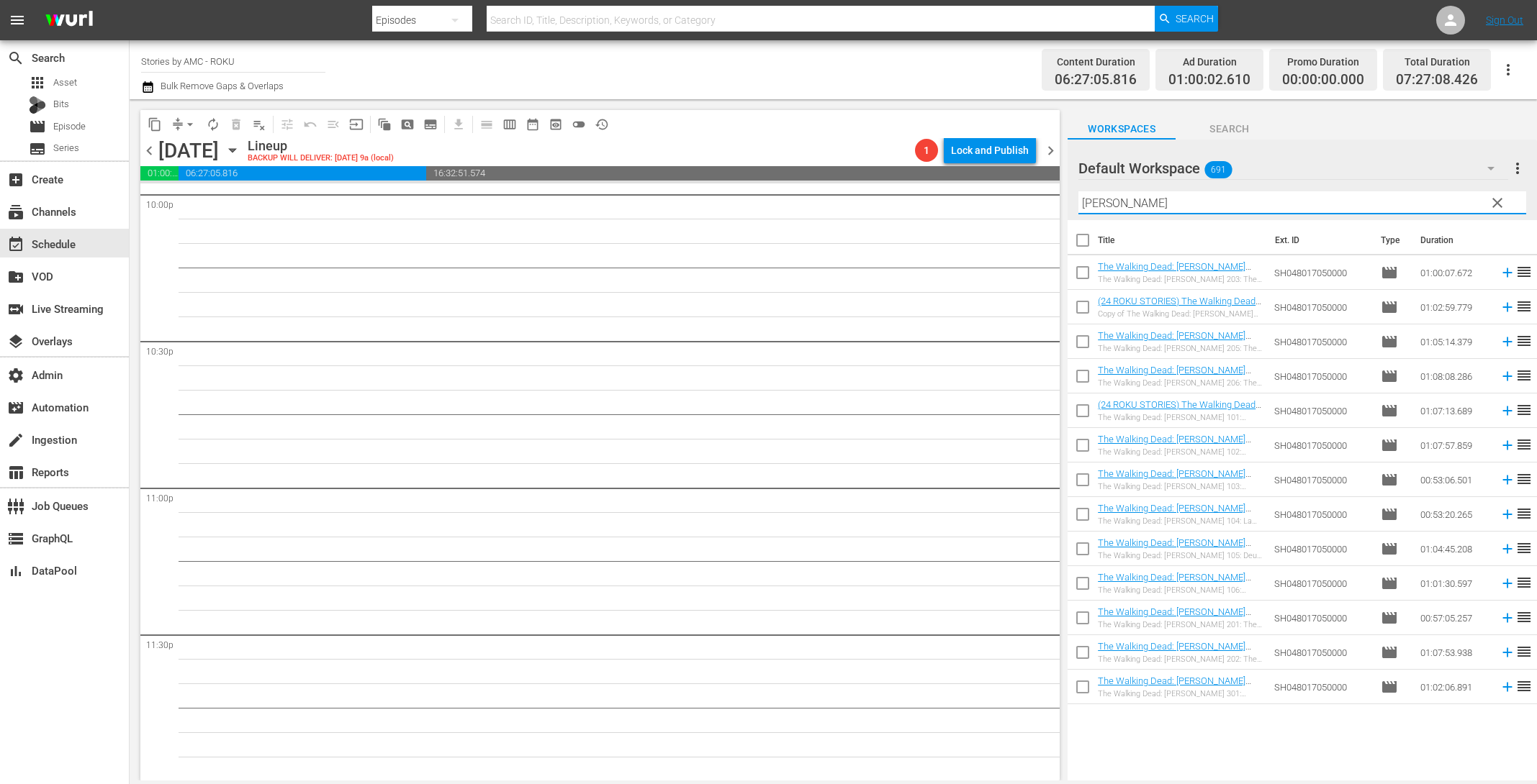
click at [1078, 618] on input "checkbox" at bounding box center [1083, 621] width 30 height 30
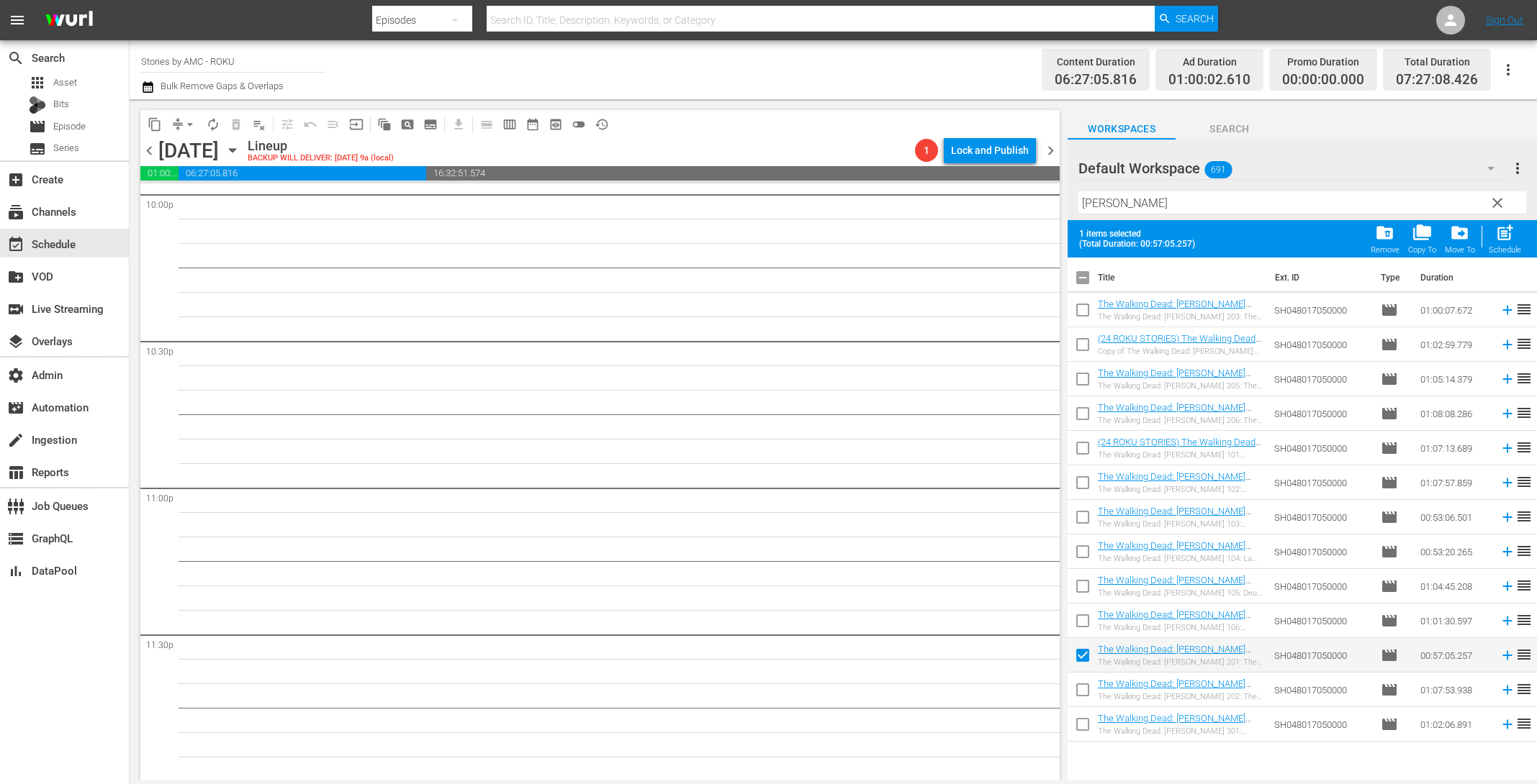
click at [1083, 695] on input "checkbox" at bounding box center [1083, 693] width 30 height 30
click at [1495, 244] on div "post_add Schedule" at bounding box center [1505, 239] width 33 height 32
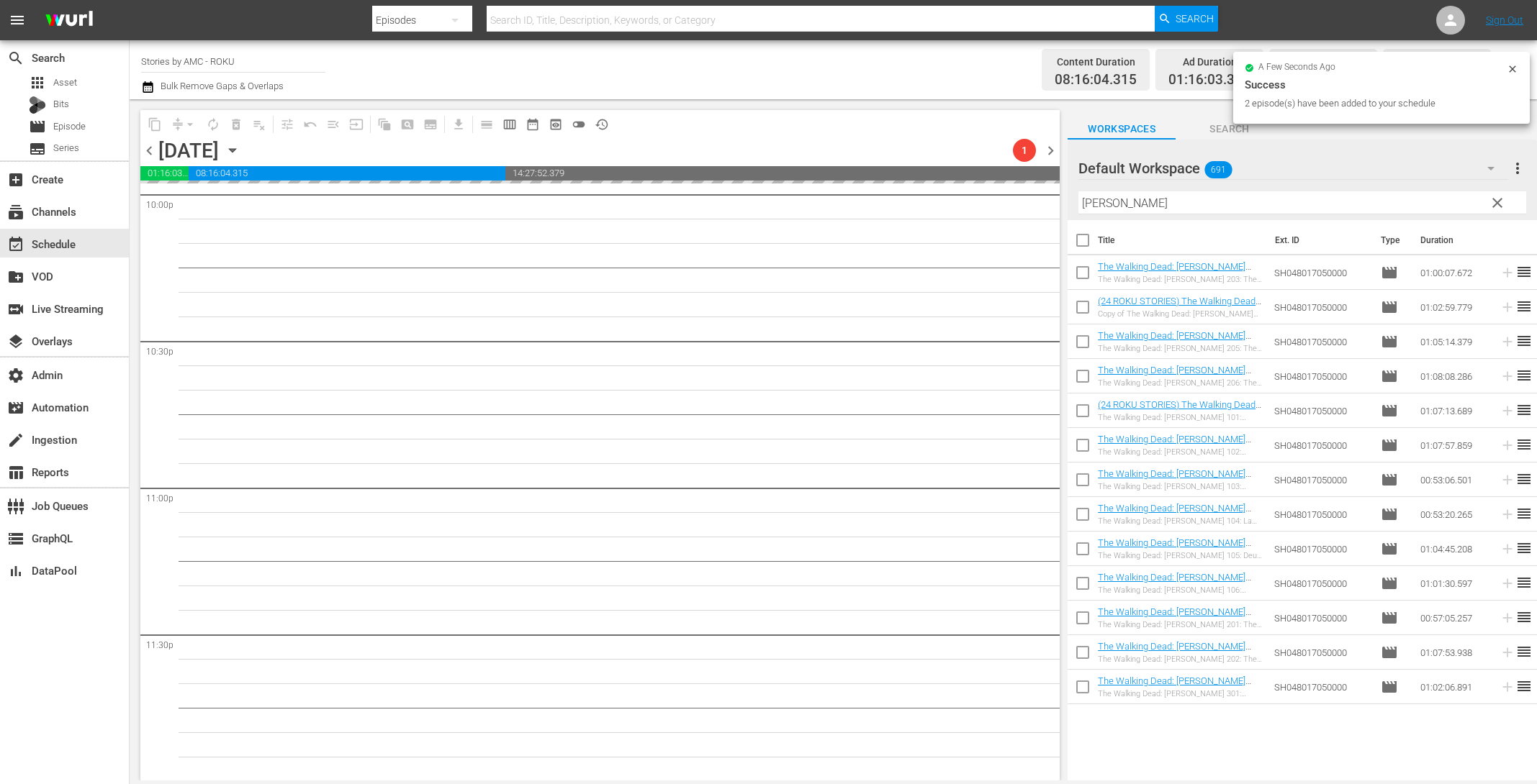
click at [1091, 271] on input "checkbox" at bounding box center [1083, 275] width 30 height 30
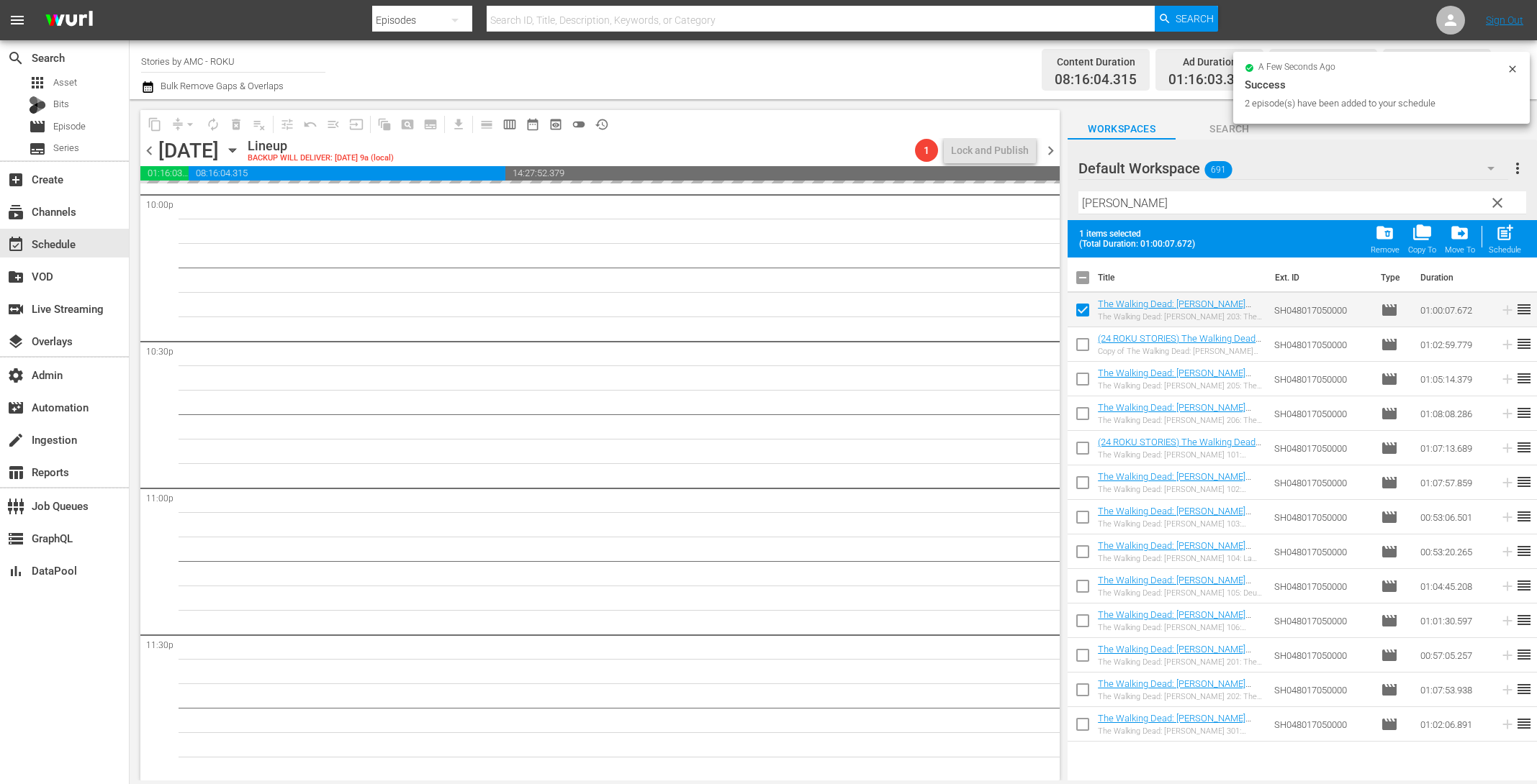
click at [1090, 339] on input "checkbox" at bounding box center [1083, 347] width 30 height 30
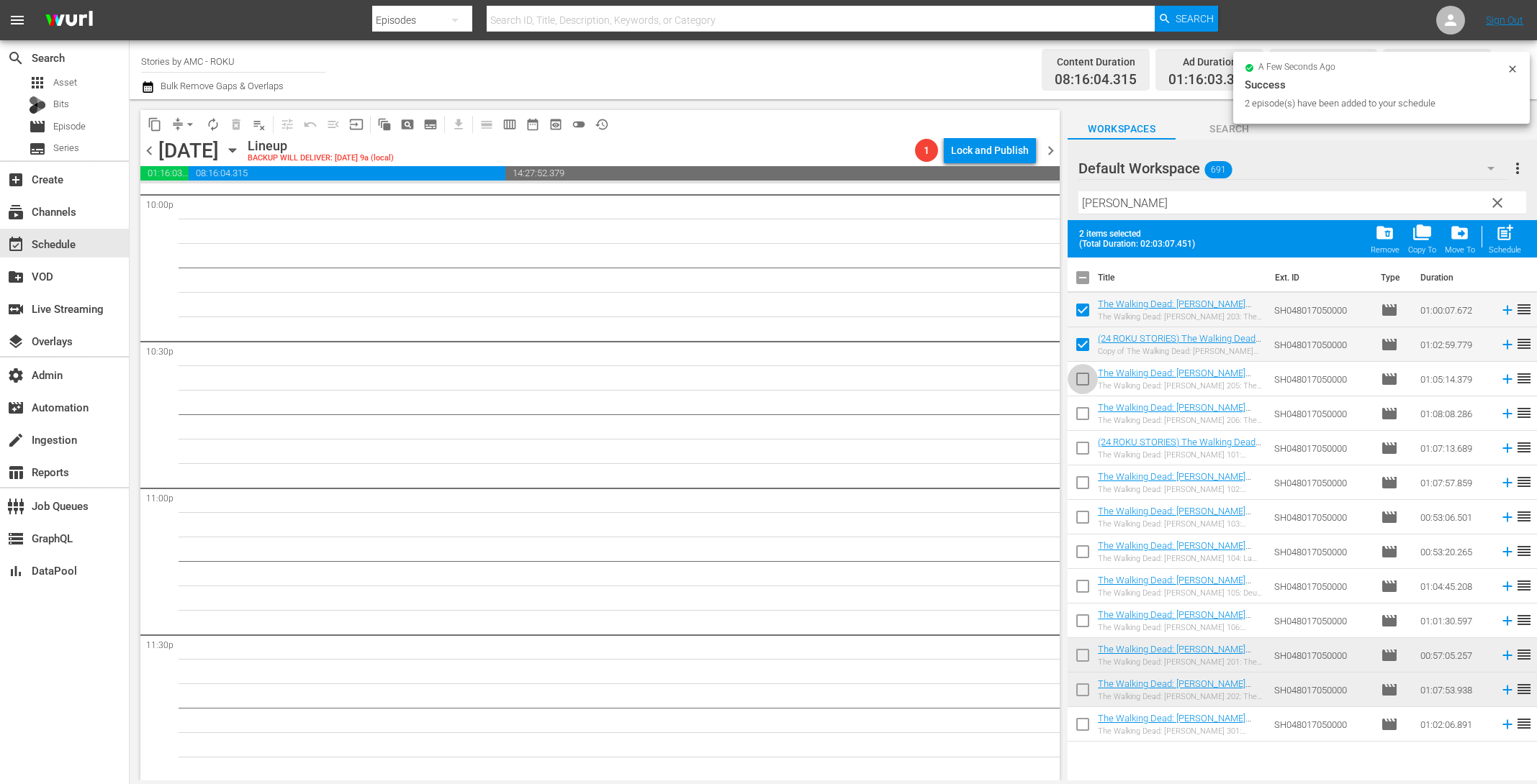
click at [1086, 383] on input "checkbox" at bounding box center [1083, 382] width 30 height 30
click at [1085, 415] on input "checkbox" at bounding box center [1083, 417] width 30 height 30
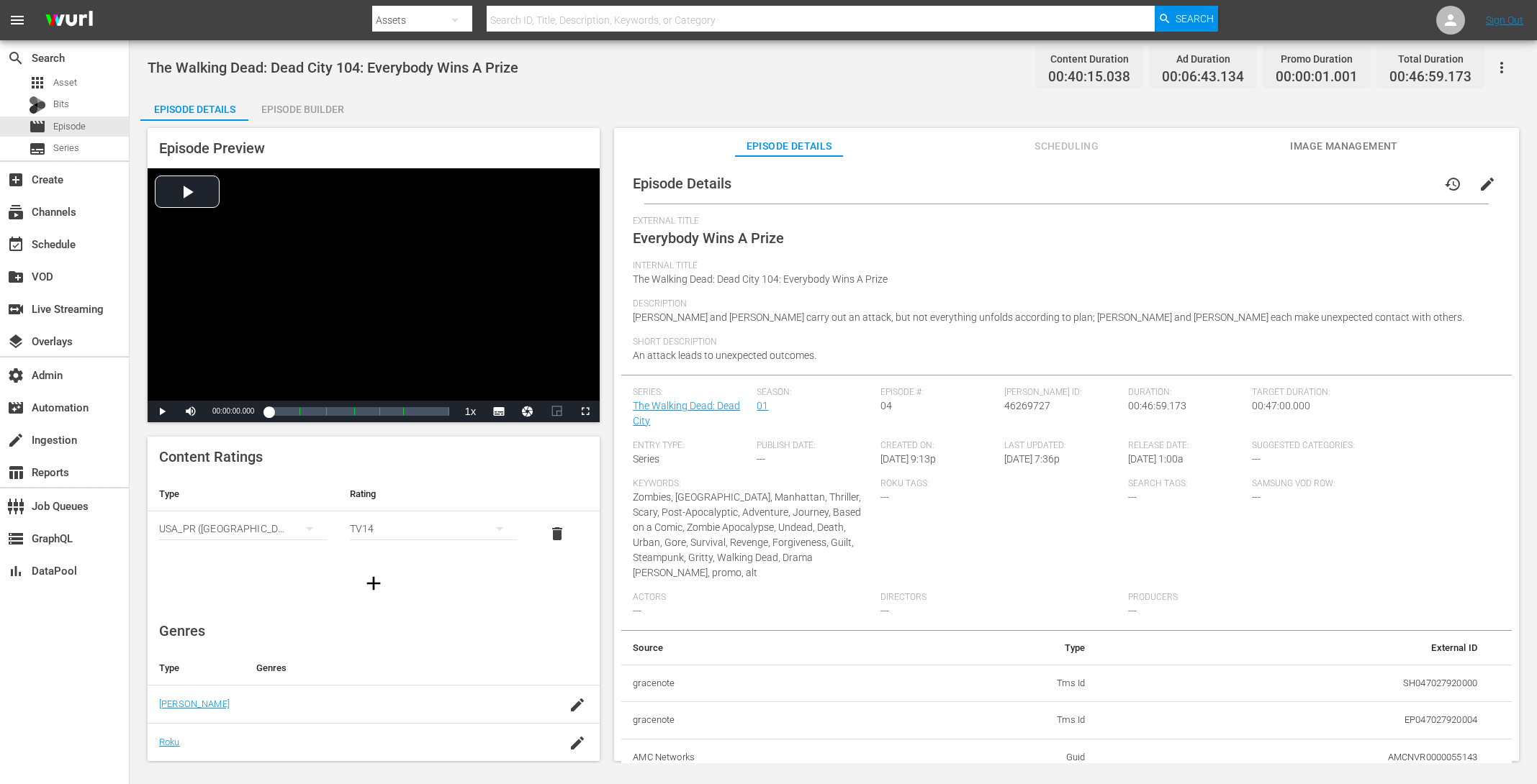
click at [333, 114] on div "Episode Builder" at bounding box center [302, 109] width 108 height 34
click at [335, 108] on div "Episode Builder" at bounding box center [302, 109] width 108 height 34
click at [299, 101] on div "Episode Builder" at bounding box center [302, 109] width 108 height 34
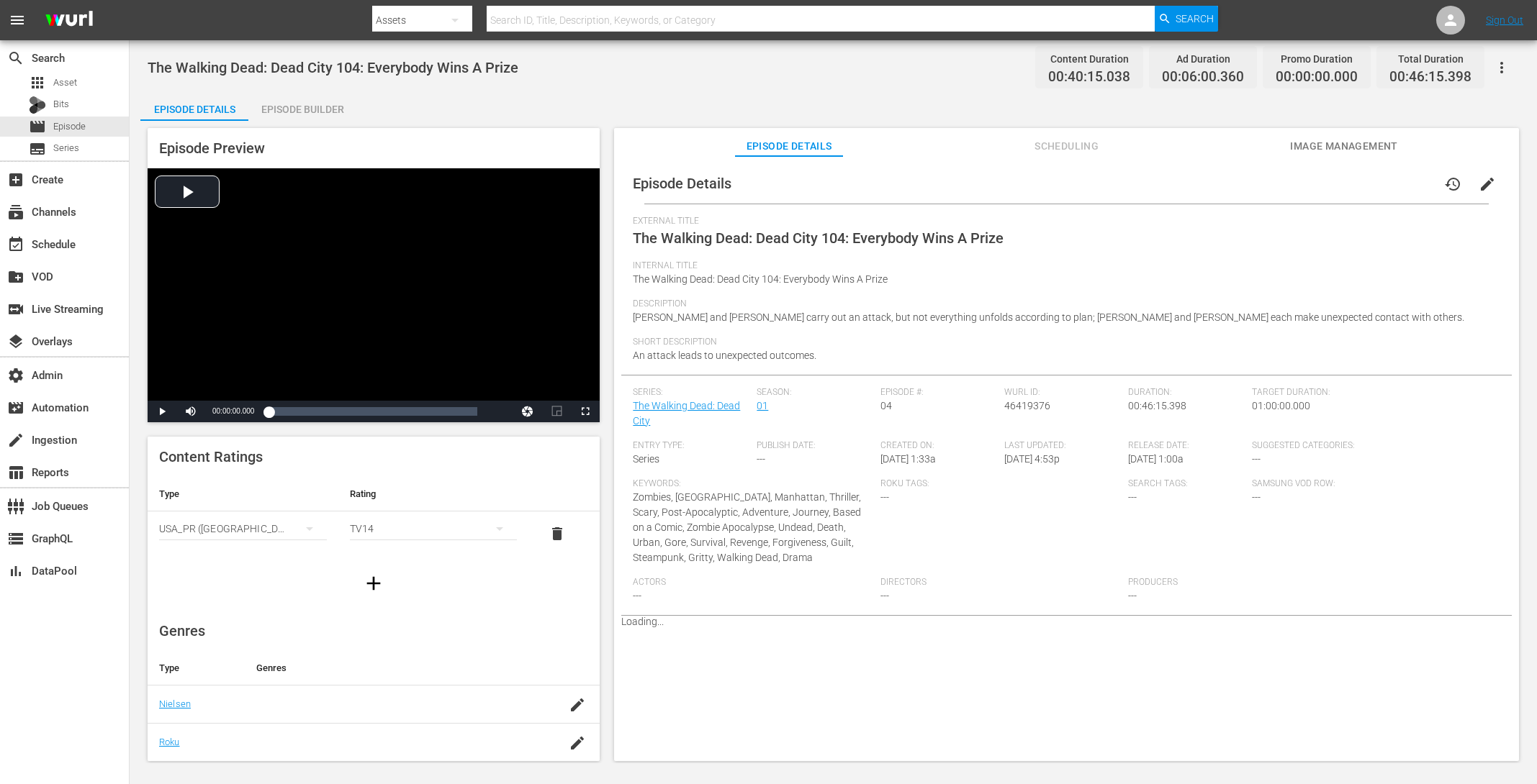
click at [314, 105] on div "Episode Builder" at bounding box center [302, 109] width 108 height 34
click at [330, 101] on div "Episode Builder" at bounding box center [302, 109] width 108 height 34
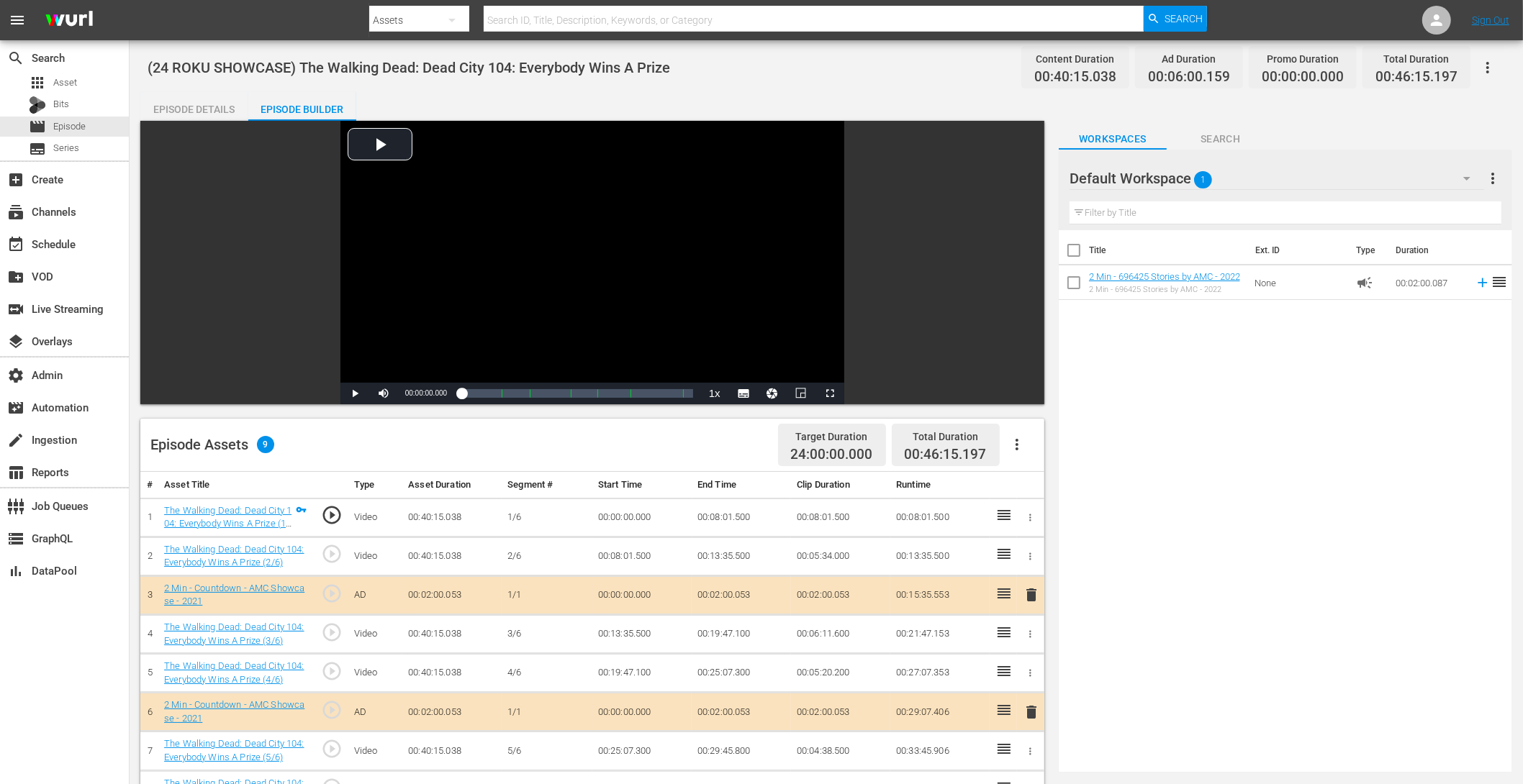
click at [197, 111] on div "Episode Details" at bounding box center [194, 109] width 108 height 34
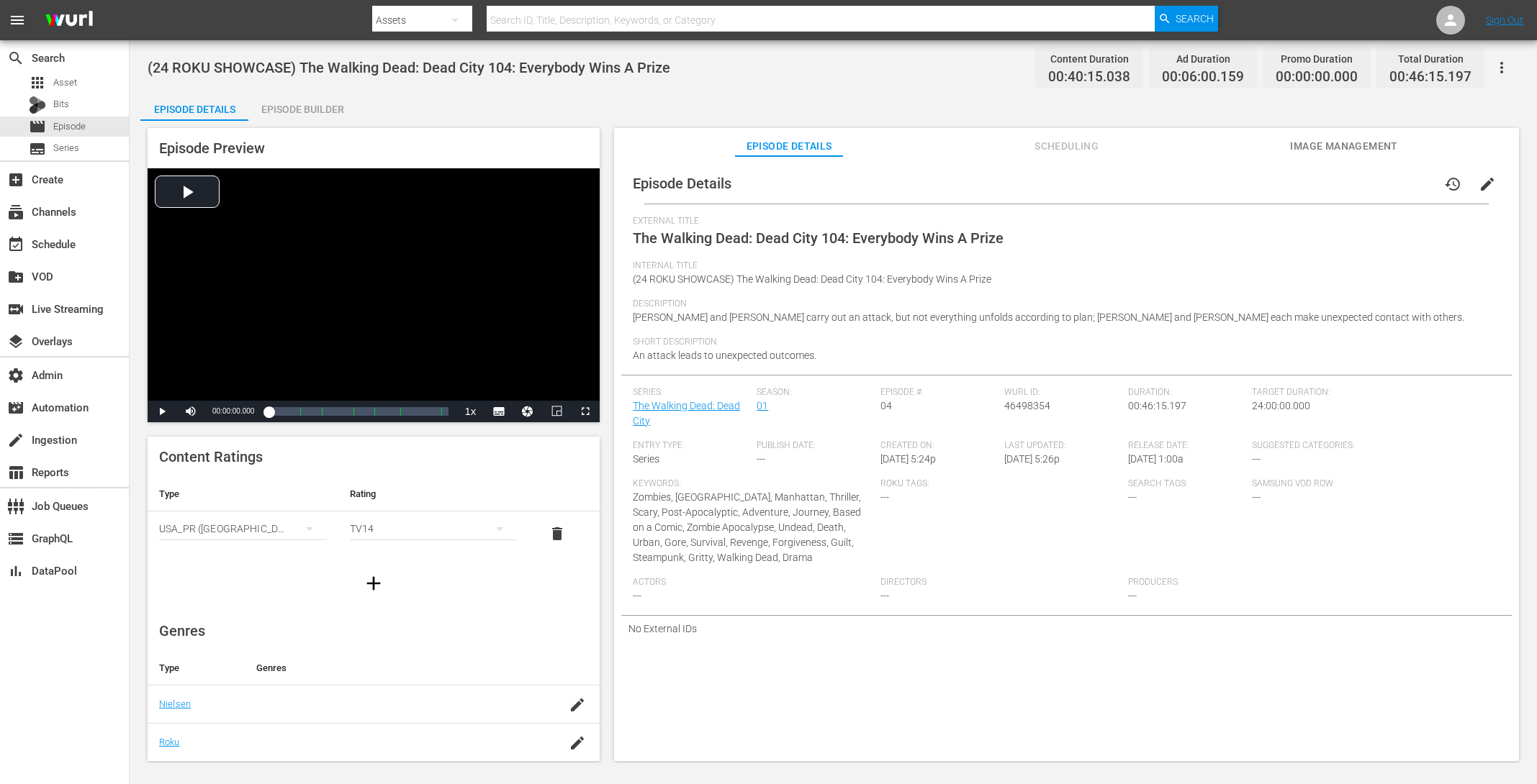
click at [1499, 64] on icon "button" at bounding box center [1502, 68] width 18 height 18
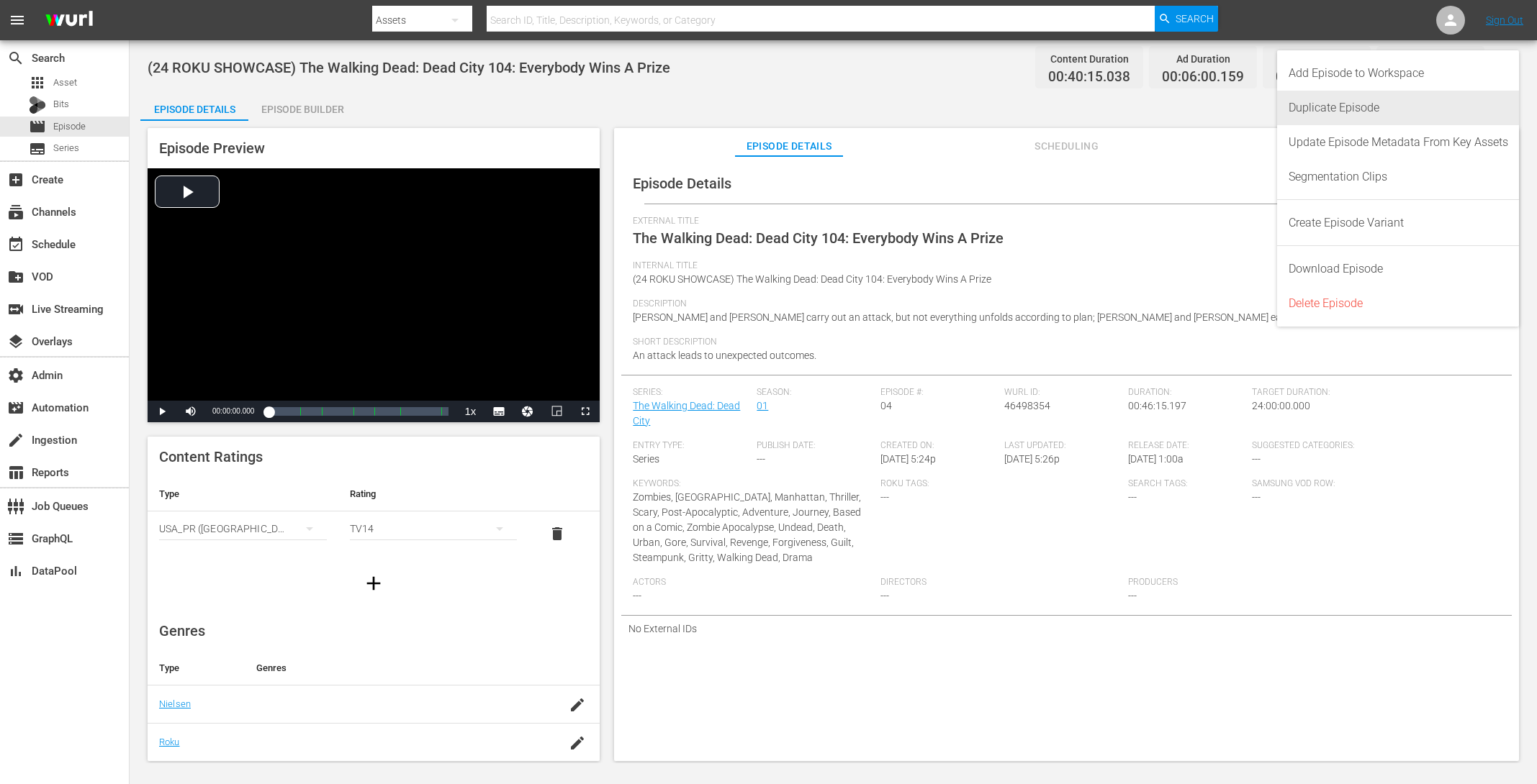
click at [1430, 111] on div "Duplicate Episode" at bounding box center [1398, 108] width 220 height 34
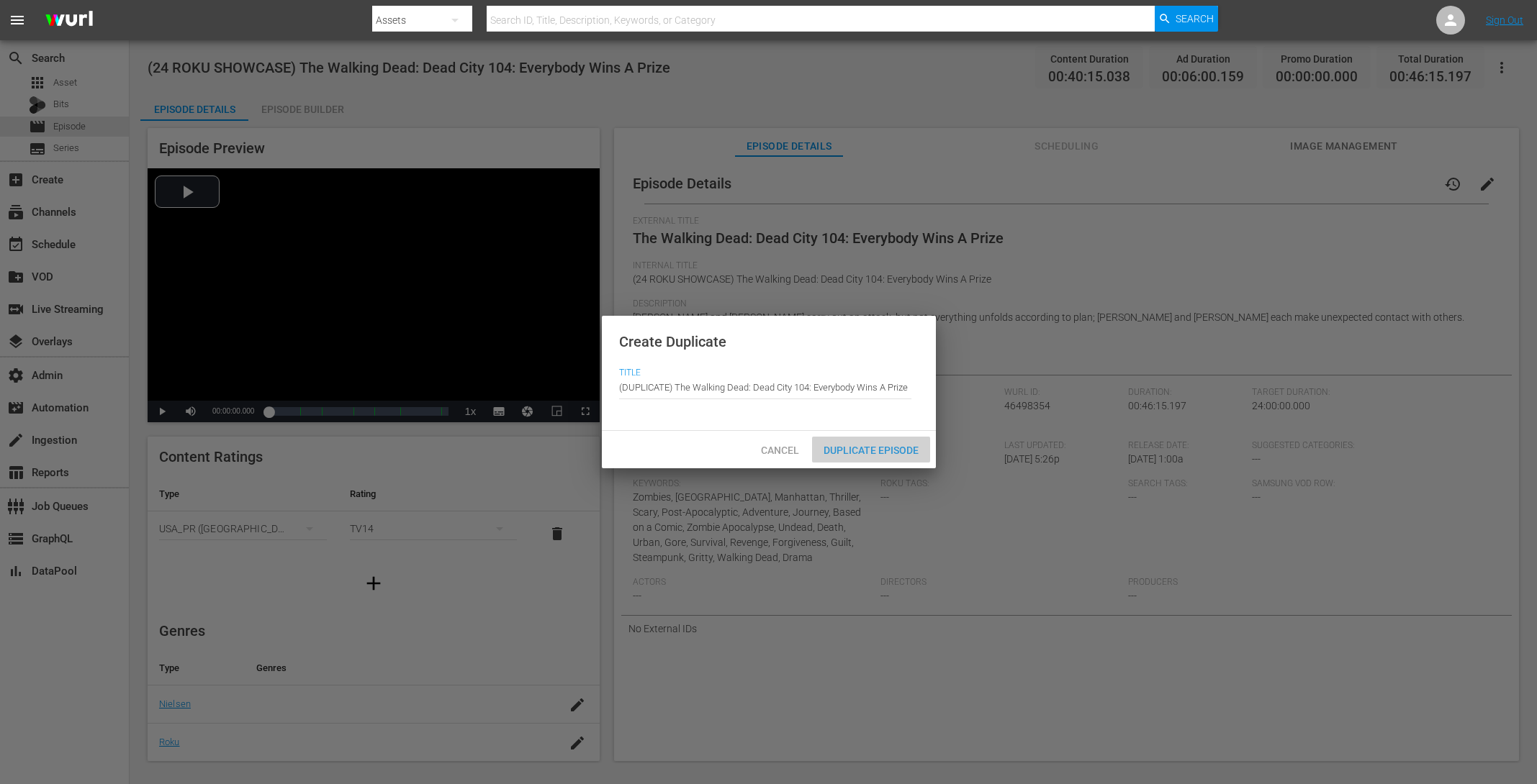
drag, startPoint x: 872, startPoint y: 459, endPoint x: 888, endPoint y: 442, distance: 23.3
click at [872, 458] on div "Duplicate Episode" at bounding box center [872, 449] width 118 height 26
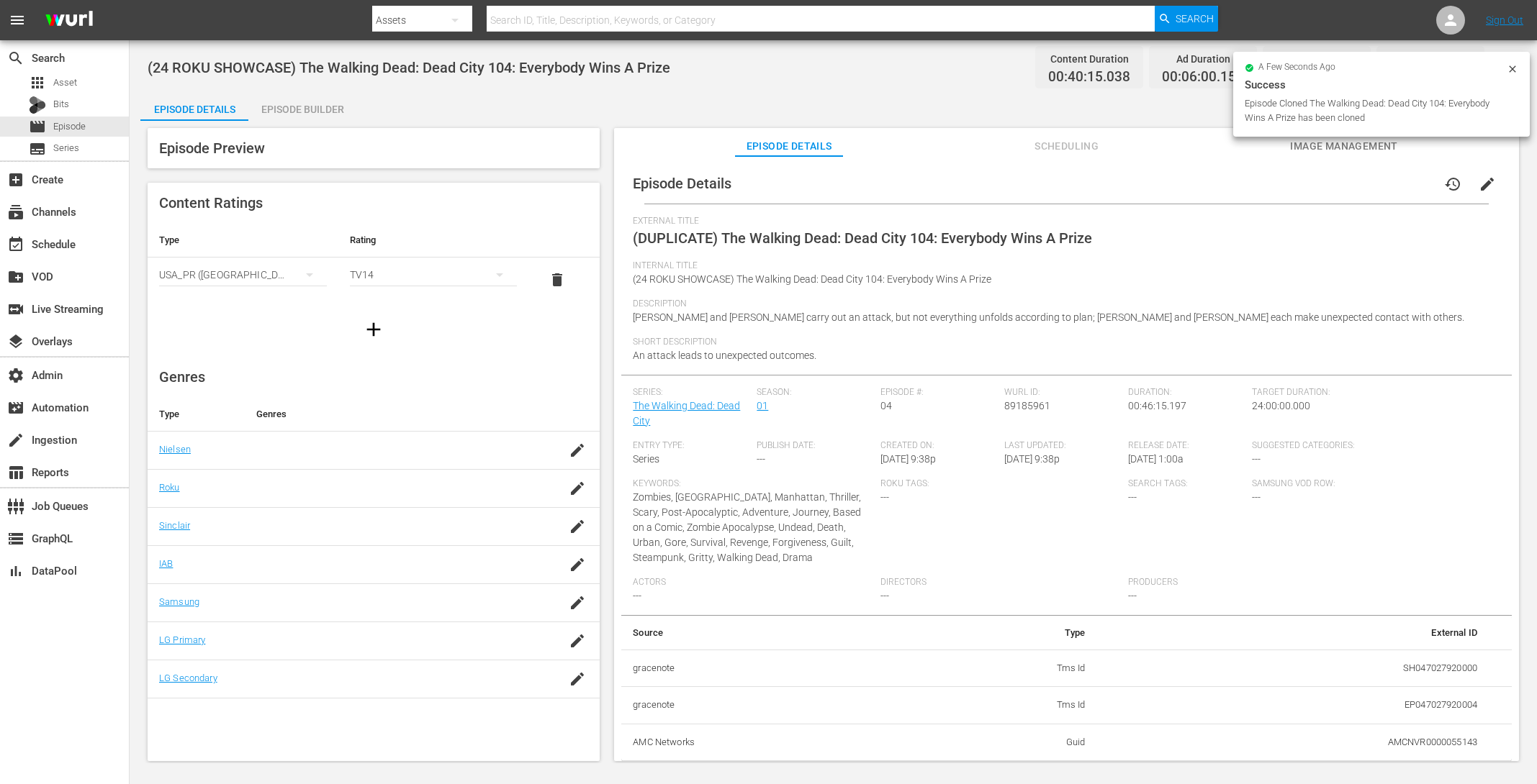
click at [1507, 71] on icon at bounding box center [1512, 69] width 11 height 11
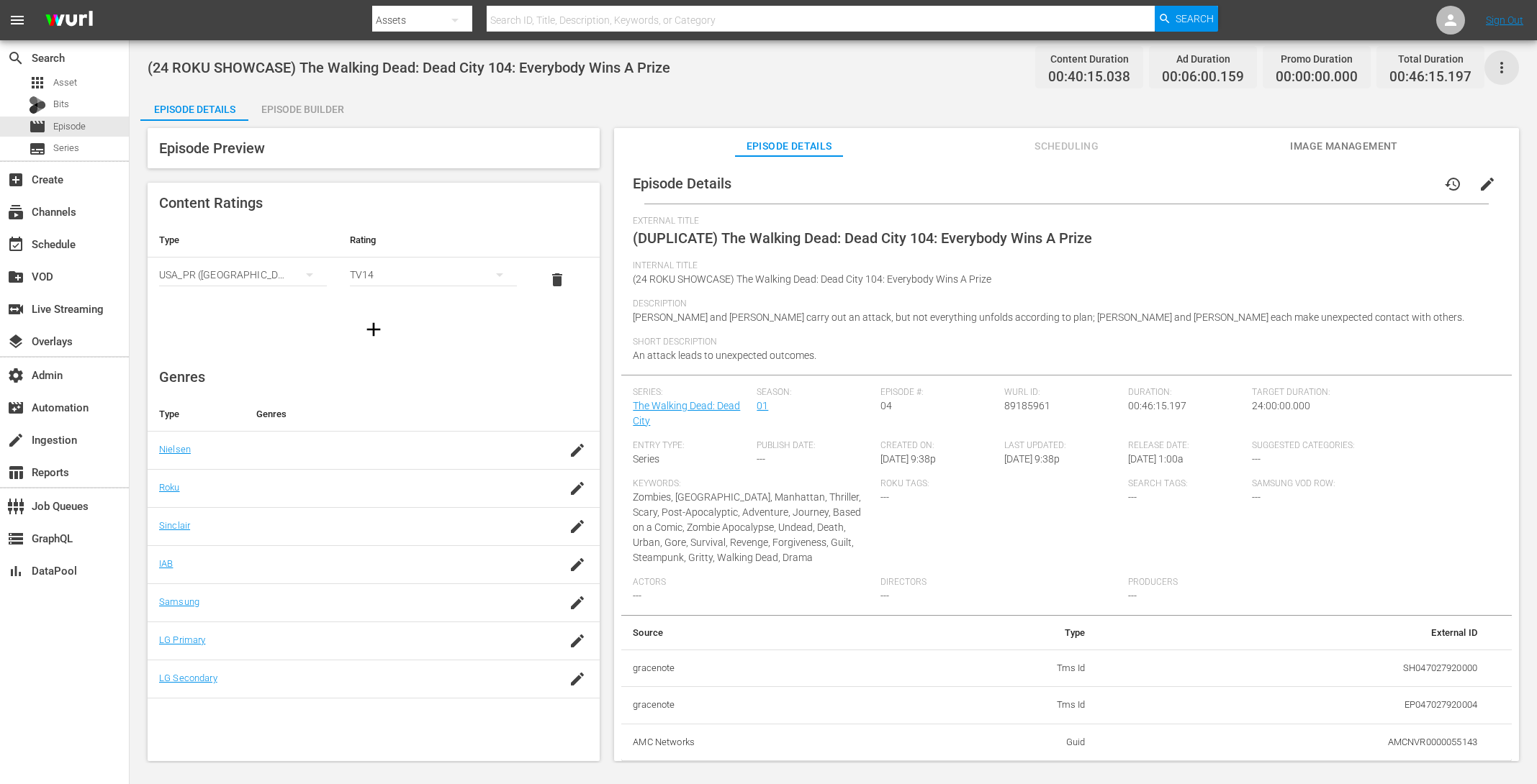
click at [1503, 73] on icon "button" at bounding box center [1502, 68] width 18 height 18
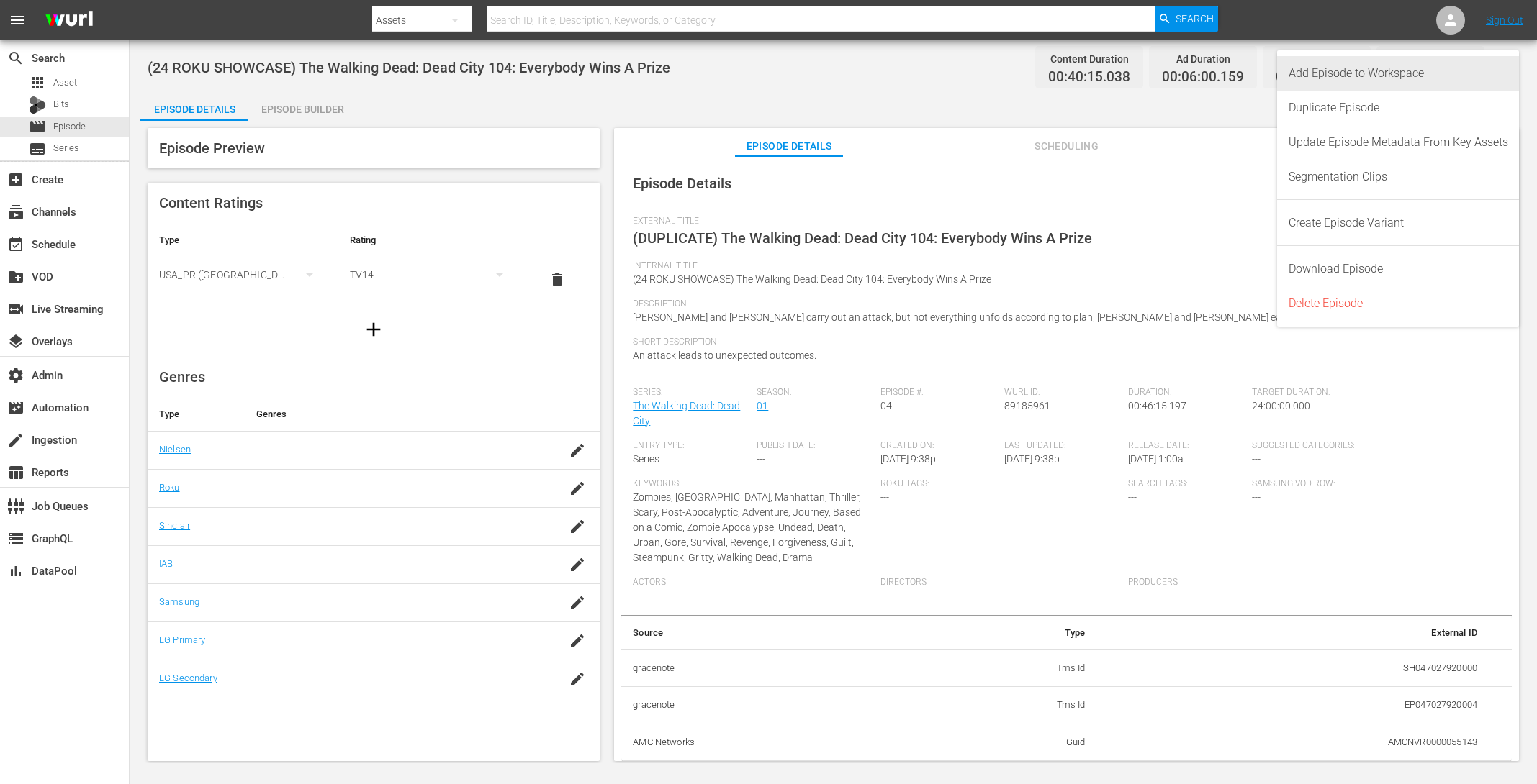
click at [1497, 74] on div "Add Episode to Workspace" at bounding box center [1398, 73] width 220 height 34
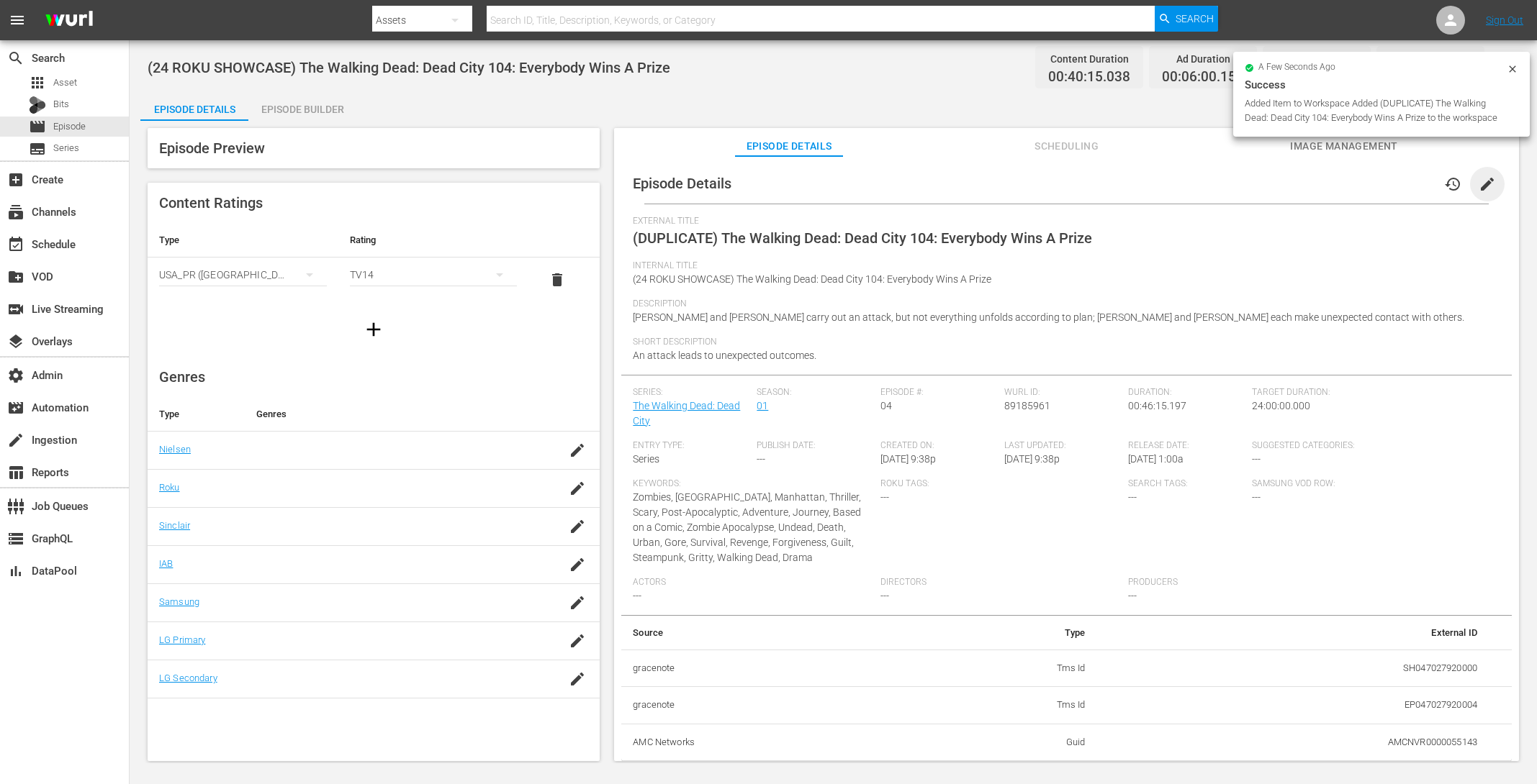
click at [1485, 181] on span "edit" at bounding box center [1487, 184] width 18 height 18
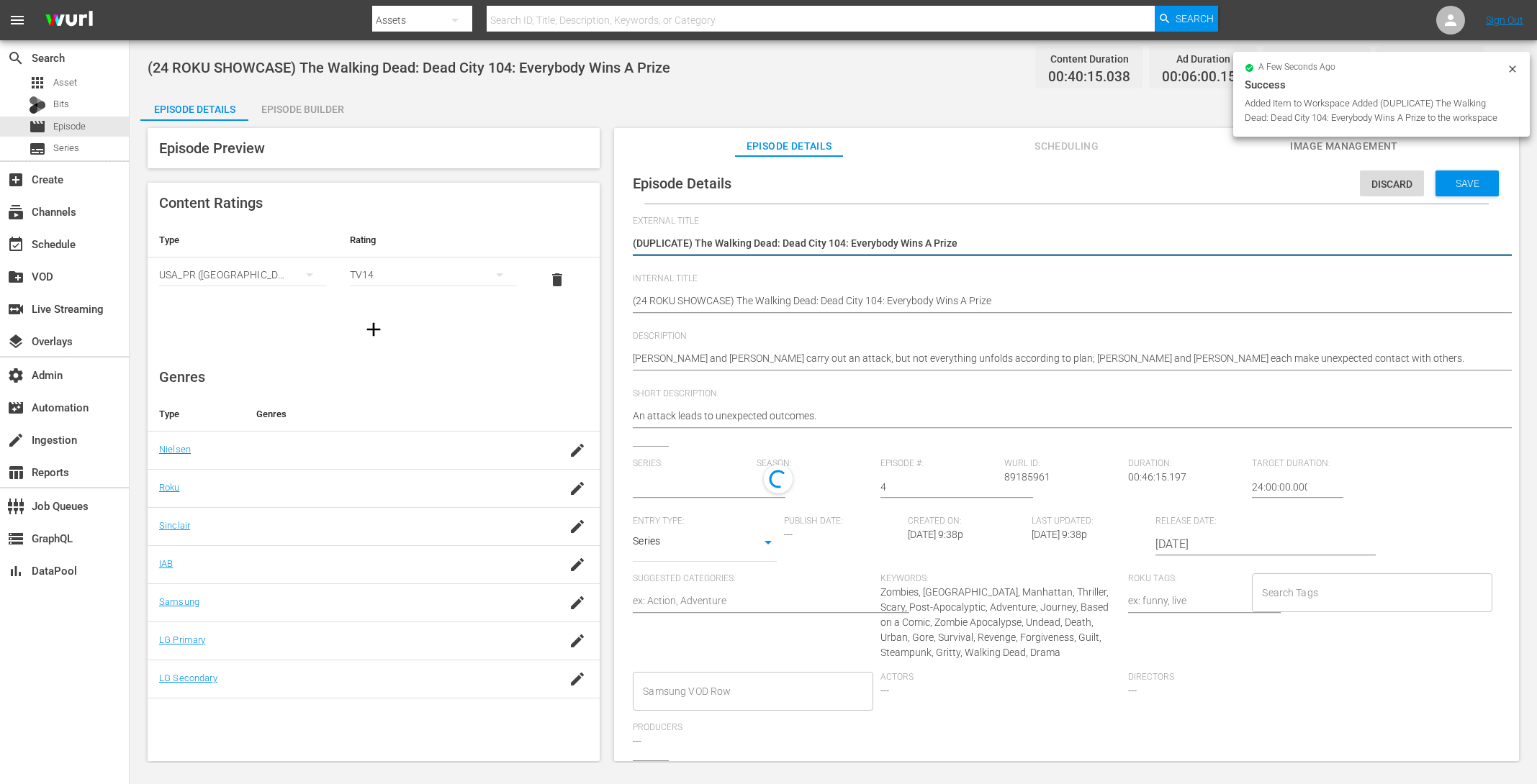
type input "The Walking Dead: Dead City"
drag, startPoint x: 698, startPoint y: 245, endPoint x: 554, endPoint y: 228, distance: 145.0
click at [555, 229] on div "Episode Preview Content Ratings Type Rating Select Rating Type USA_PR (United S…" at bounding box center [833, 446] width 1386 height 652
type textarea "he Walking Dead: Dead City 104: Everybody Wins A Prize"
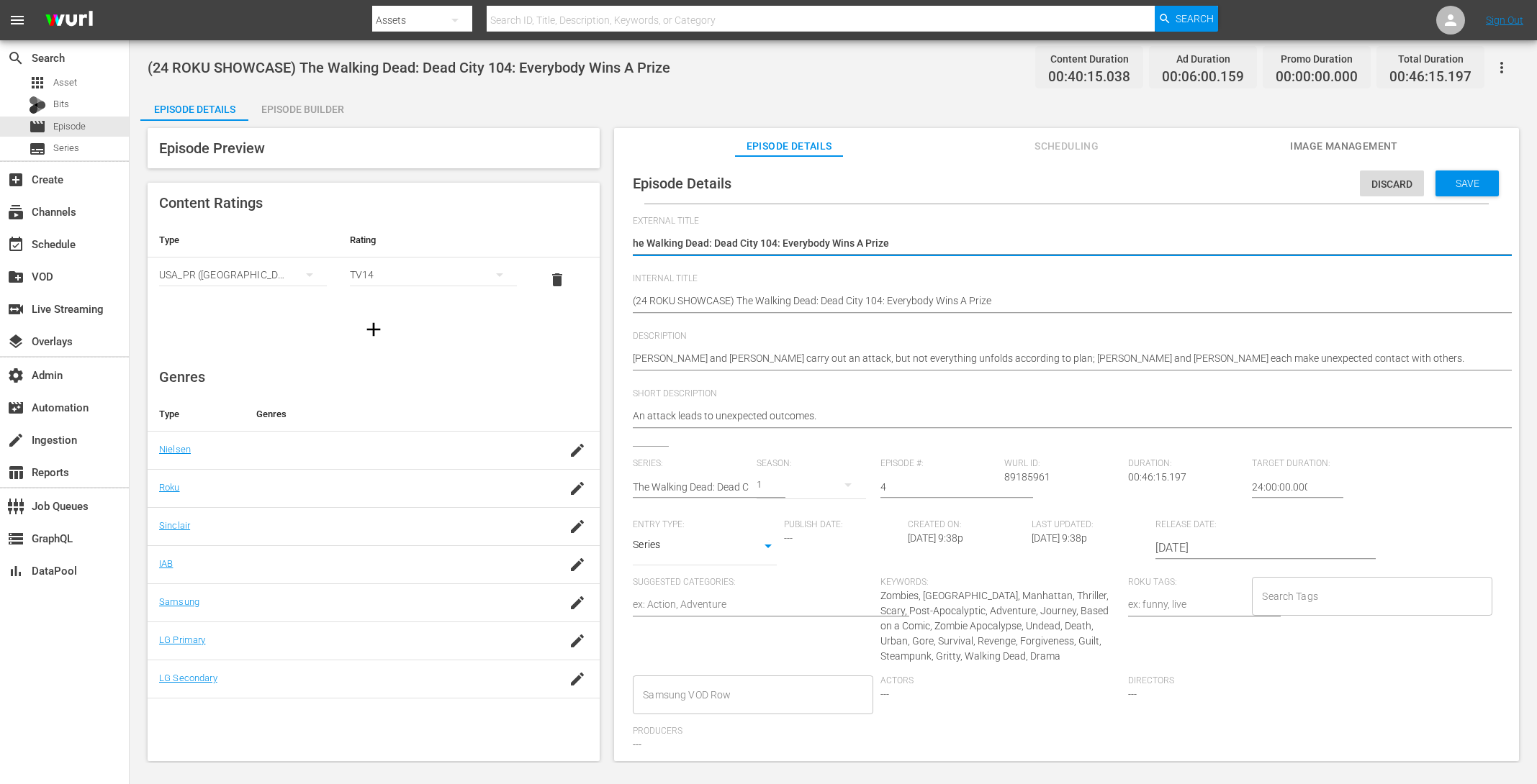
type textarea "The Walking Dead: Dead City 104: Everybody Wins A Prize"
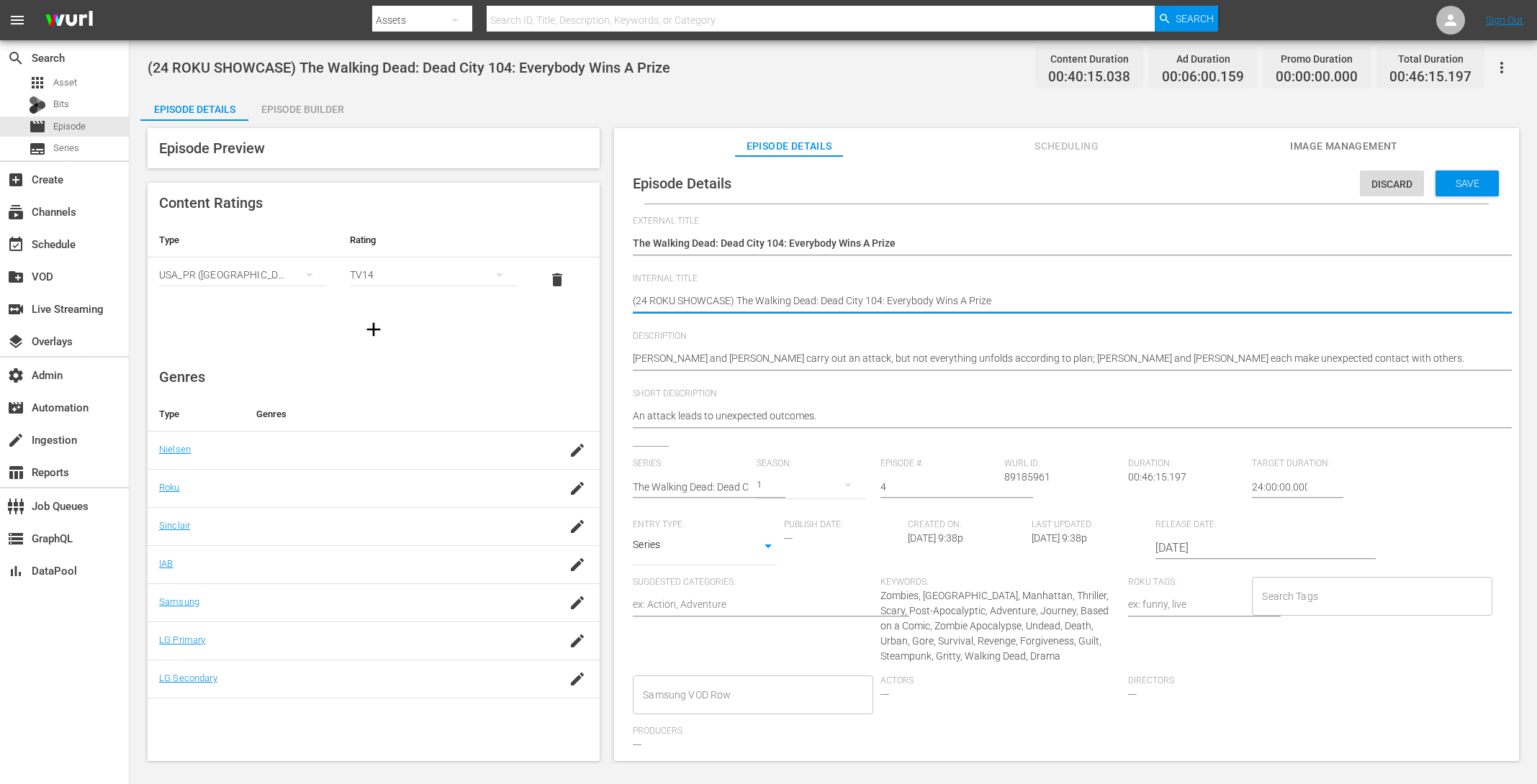
drag, startPoint x: 735, startPoint y: 302, endPoint x: 685, endPoint y: 298, distance: 50.2
type textarea "(24 ROKU ST The Walking Dead: Dead City 104: Everybody Wins A Prize"
type textarea "(24 ROKU STO The Walking Dead: Dead City 104: Everybody Wins A Prize"
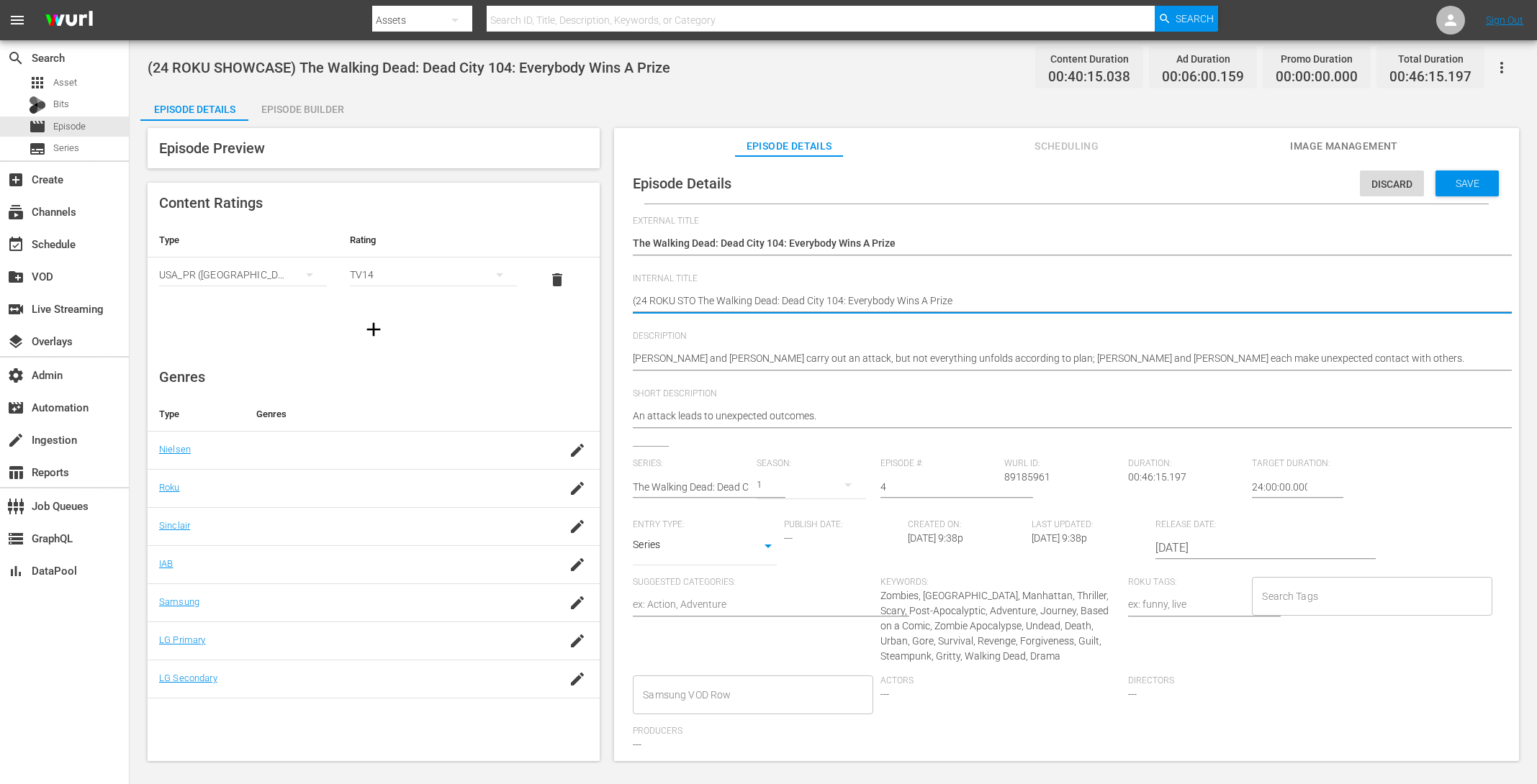
type textarea "(24 ROKU STOR The Walking Dead: Dead City 104: Everybody Wins A Prize"
type textarea "(24 ROKU STORI The Walking Dead: Dead City 104: Everybody Wins A Prize"
type textarea "(24 ROKU STORIE The Walking Dead: Dead City 104: Everybody Wins A Prize"
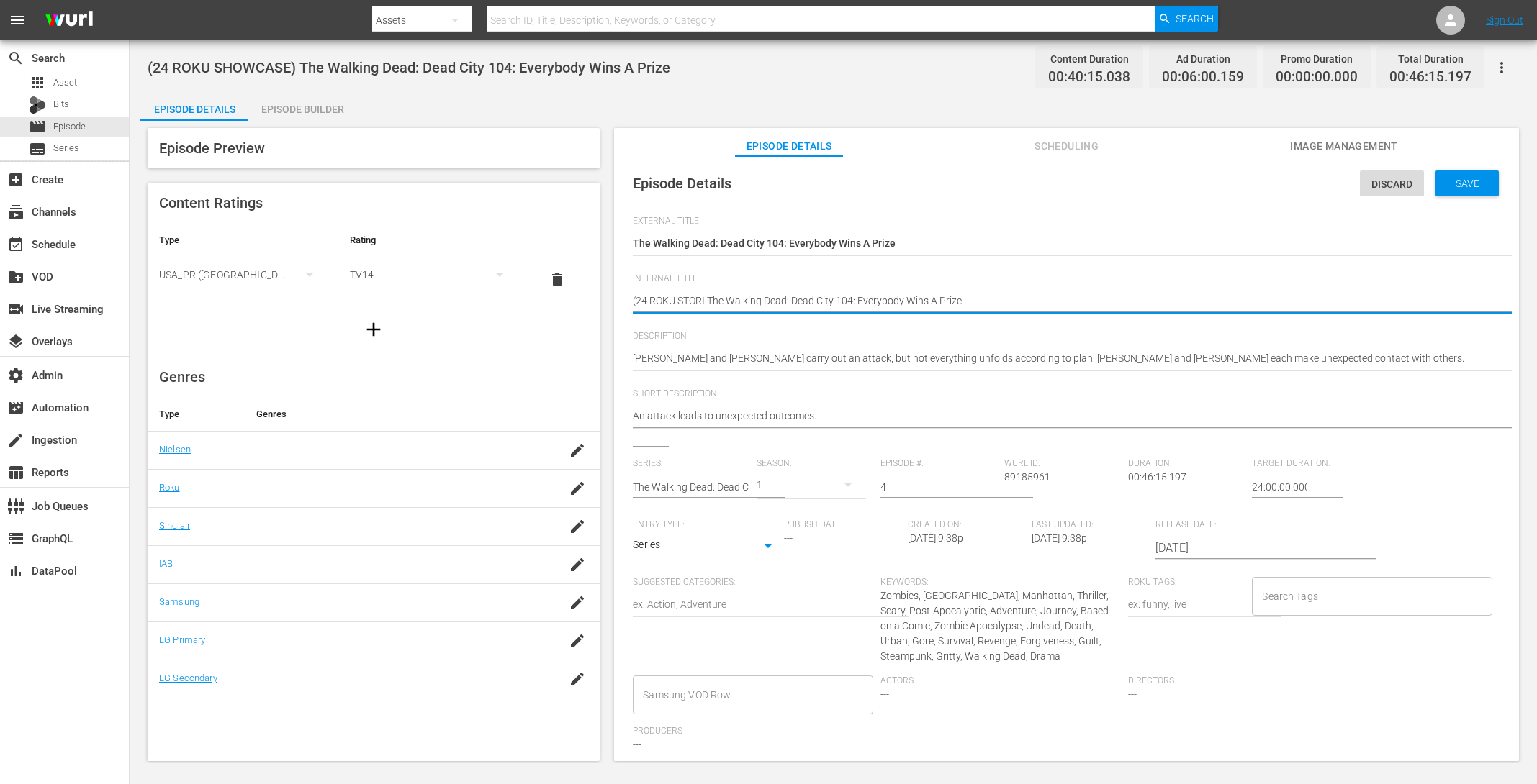
type textarea "(24 ROKU STORIE The Walking Dead: Dead City 104: Everybody Wins A Prize"
type textarea "(24 ROKU STORIES The Walking Dead: Dead City 104: Everybody Wins A Prize"
type textarea "(24 ROKU STORIES) The Walking Dead: Dead City 104: Everybody Wins A Prize"
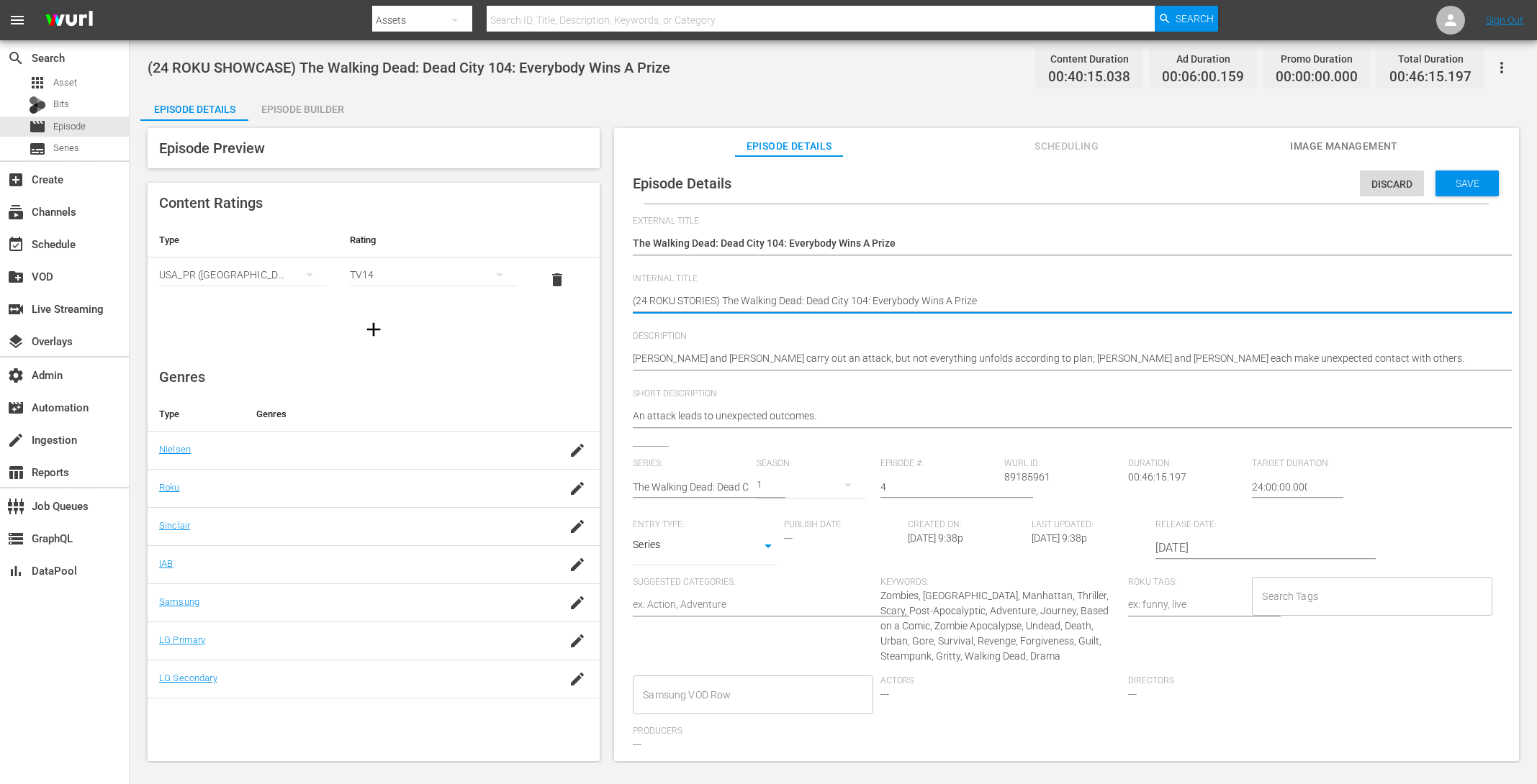
click at [1436, 187] on div "Save" at bounding box center [1467, 184] width 63 height 26
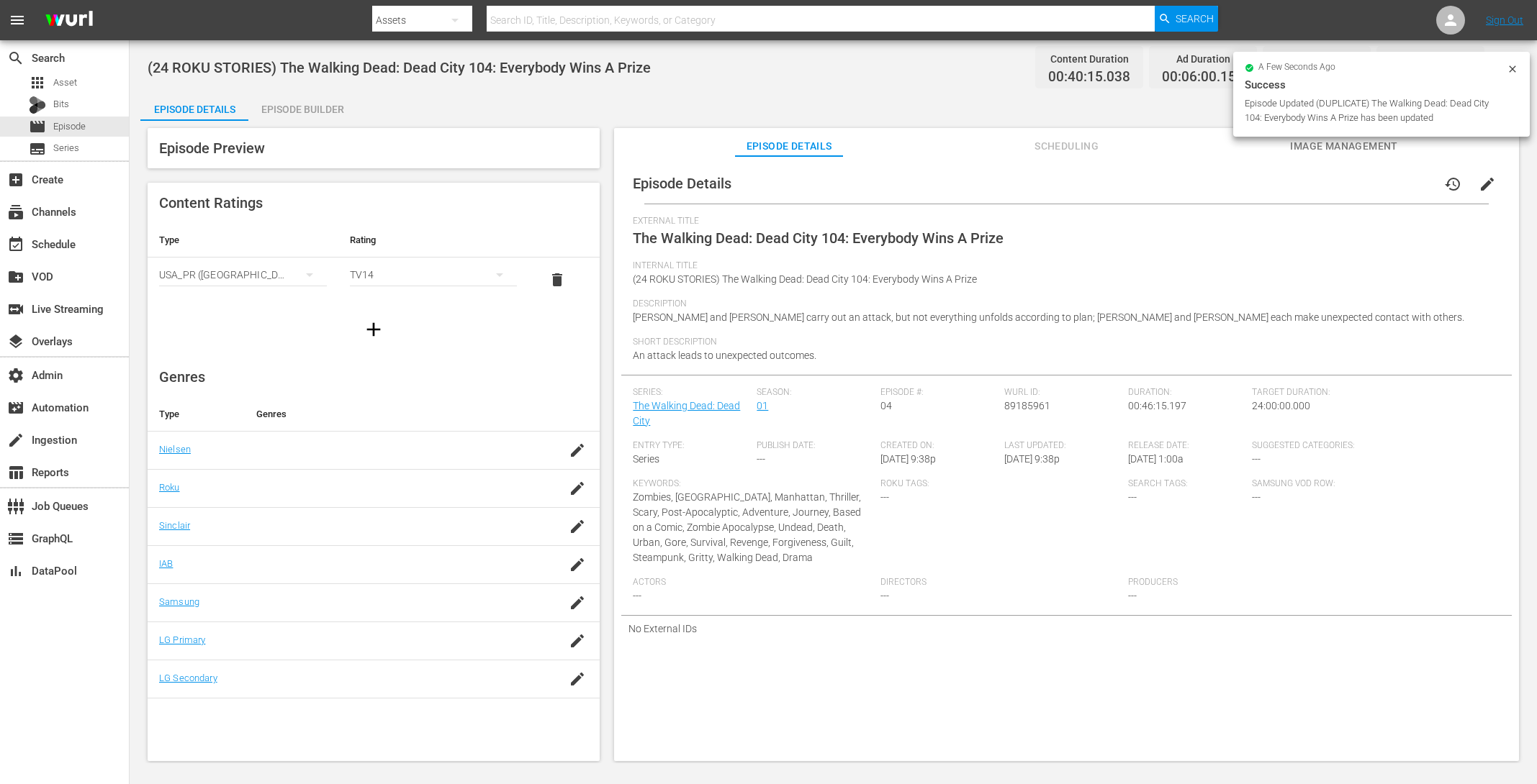
click at [289, 98] on div "Episode Builder" at bounding box center [302, 109] width 108 height 34
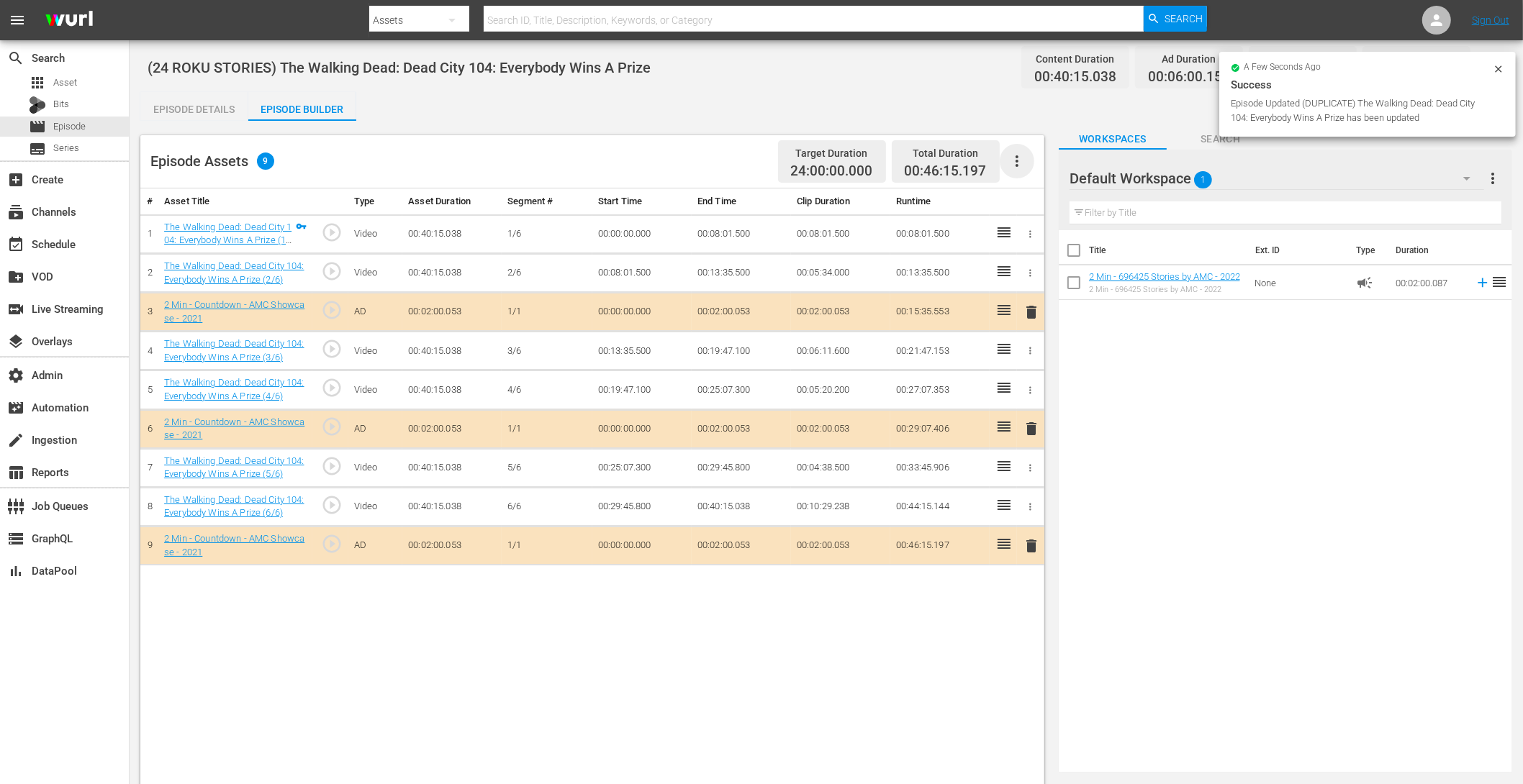
click at [1025, 160] on icon "button" at bounding box center [1017, 161] width 18 height 18
click at [1039, 208] on div "Clear Ads" at bounding box center [1060, 201] width 98 height 34
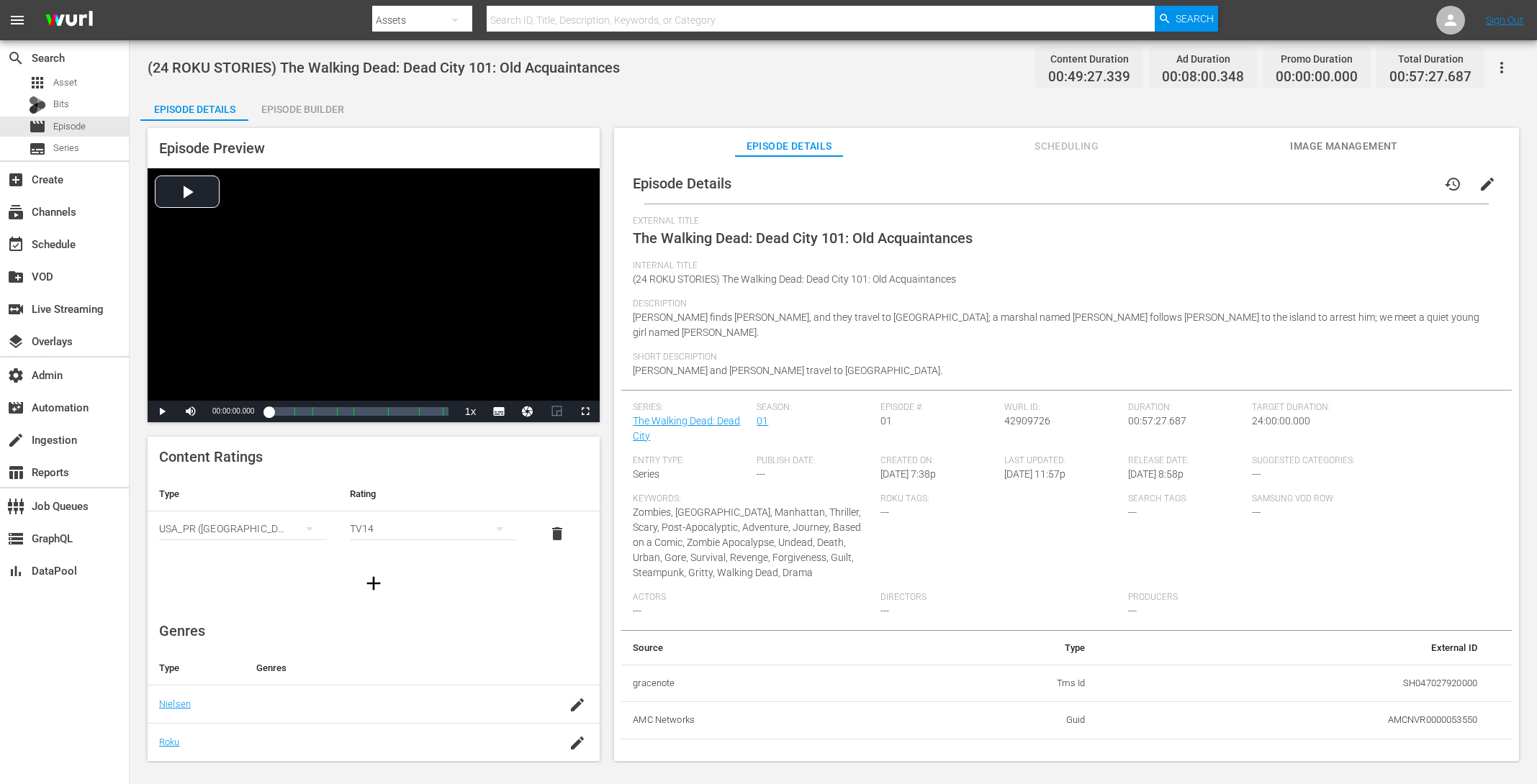
click at [304, 104] on div "Episode Builder" at bounding box center [302, 109] width 108 height 34
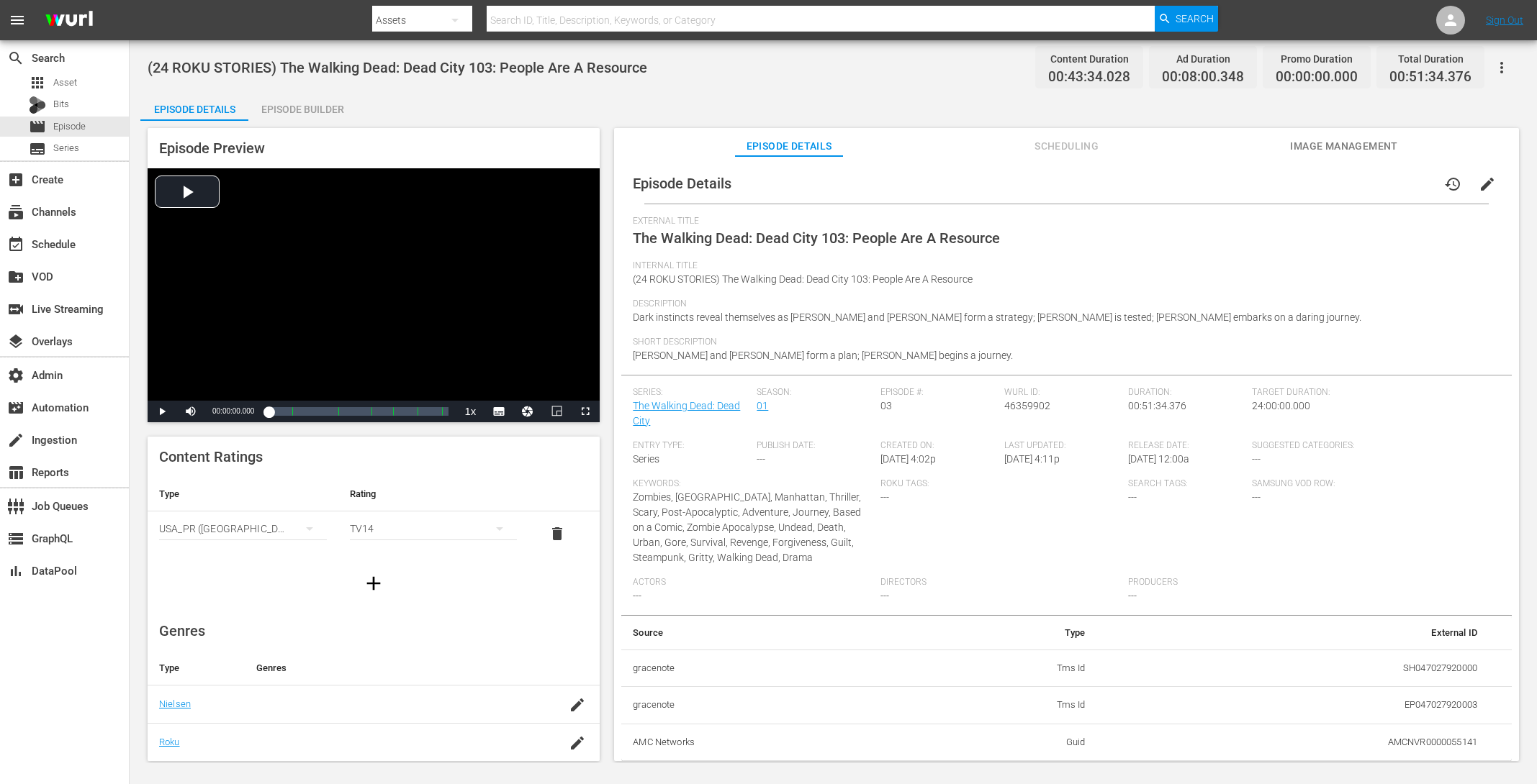
click at [303, 106] on div "Episode Builder" at bounding box center [302, 109] width 108 height 34
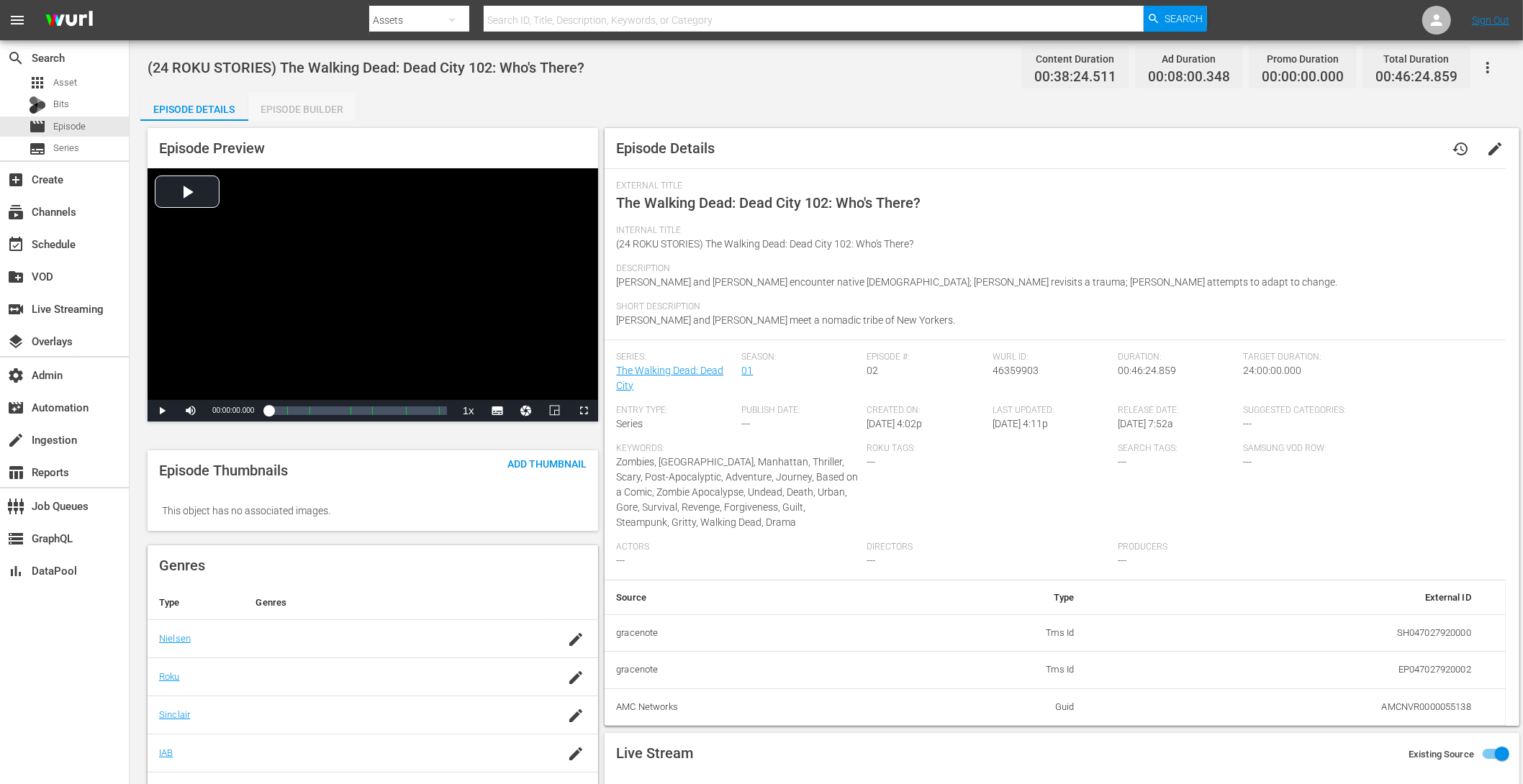
click at [304, 113] on div "Episode Builder" at bounding box center [302, 109] width 108 height 34
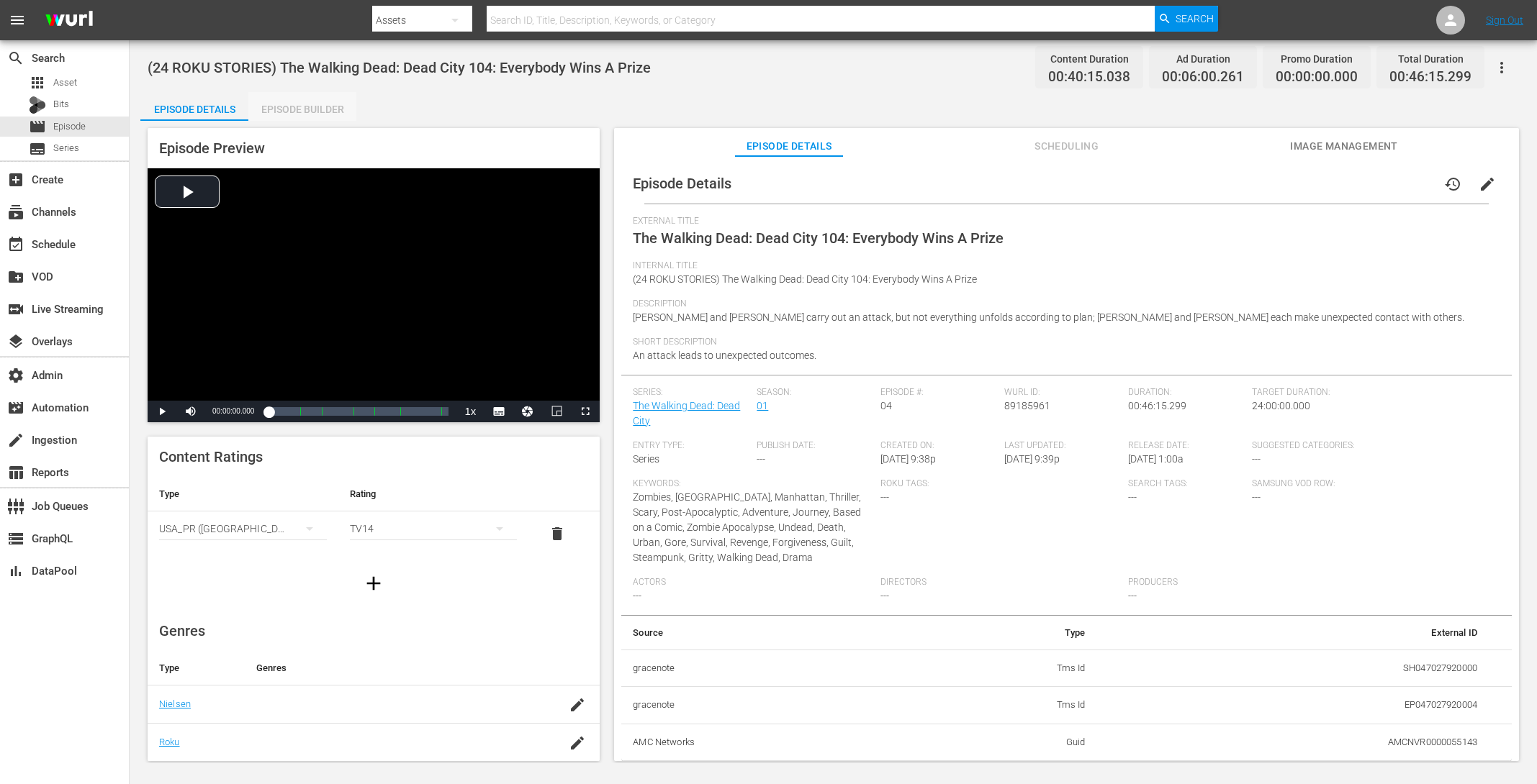
click at [306, 104] on div "Episode Builder" at bounding box center [302, 109] width 108 height 34
drag, startPoint x: 316, startPoint y: 97, endPoint x: 469, endPoint y: 59, distance: 157.6
click at [317, 97] on div "Episode Builder" at bounding box center [302, 109] width 108 height 34
click at [290, 104] on div "Episode Builder" at bounding box center [302, 109] width 108 height 34
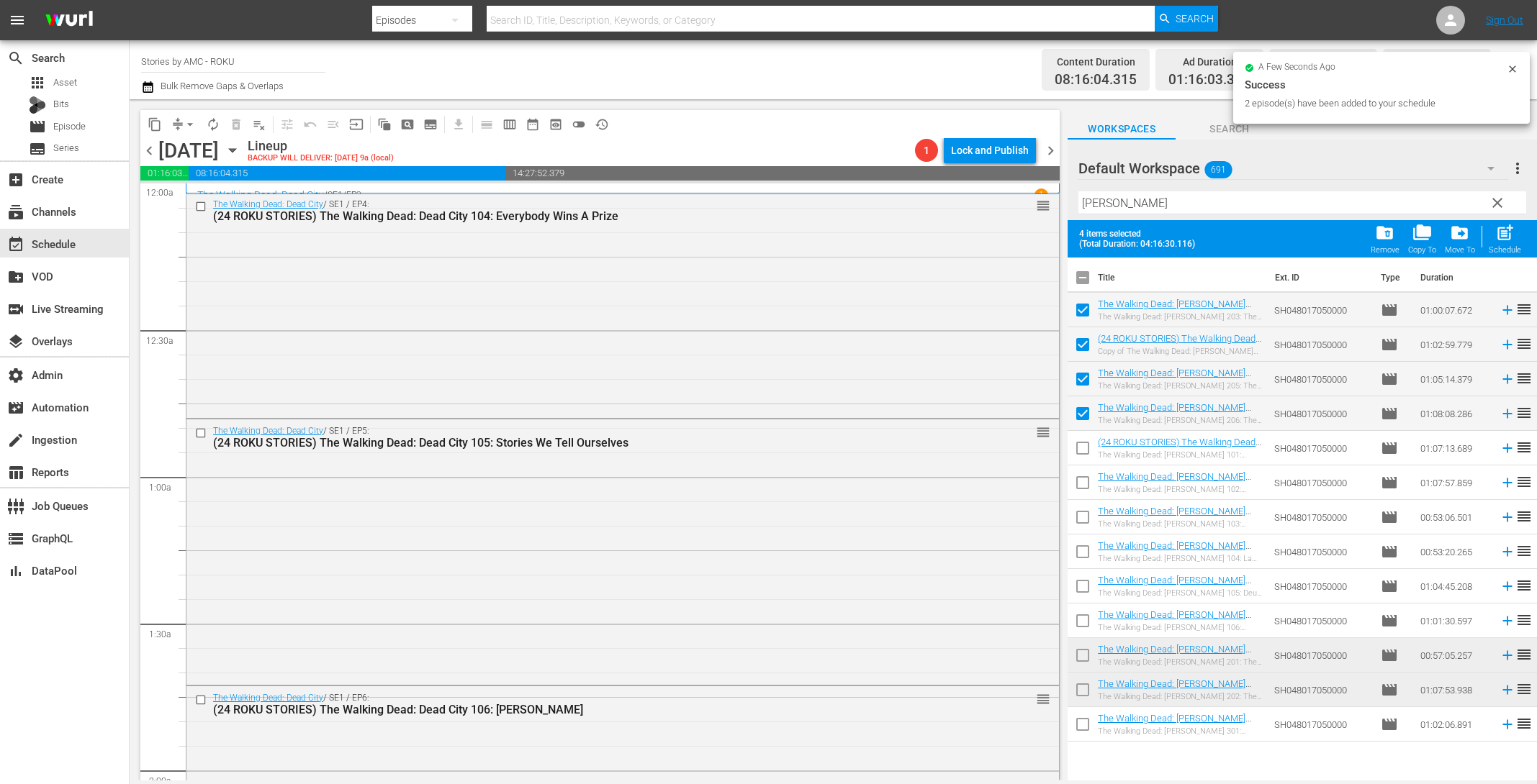
scroll to position [6448, 0]
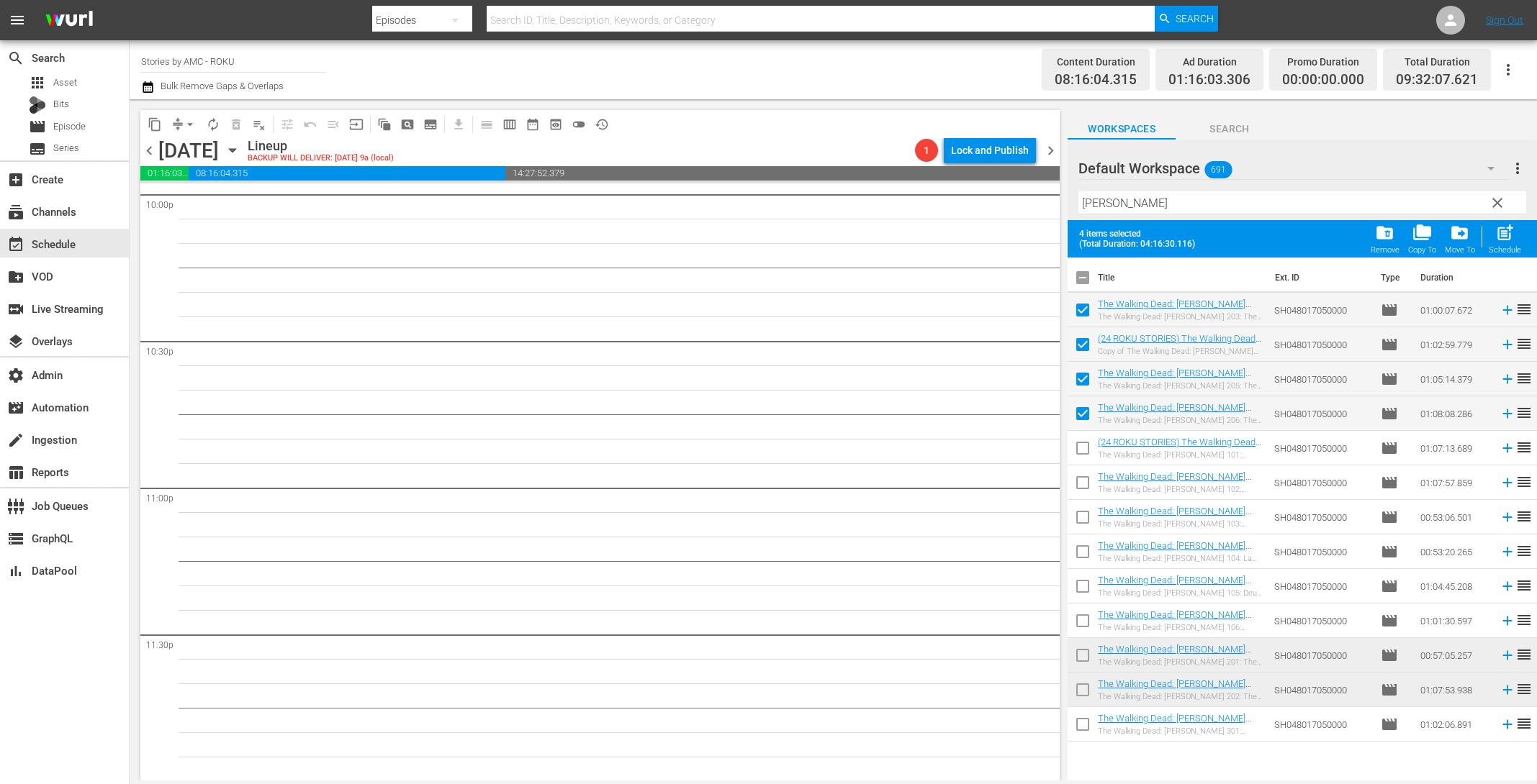
click at [1086, 726] on input "checkbox" at bounding box center [1083, 727] width 30 height 30
checkbox input "true"
click at [1507, 236] on span "post_add" at bounding box center [1505, 232] width 19 height 19
checkbox input "false"
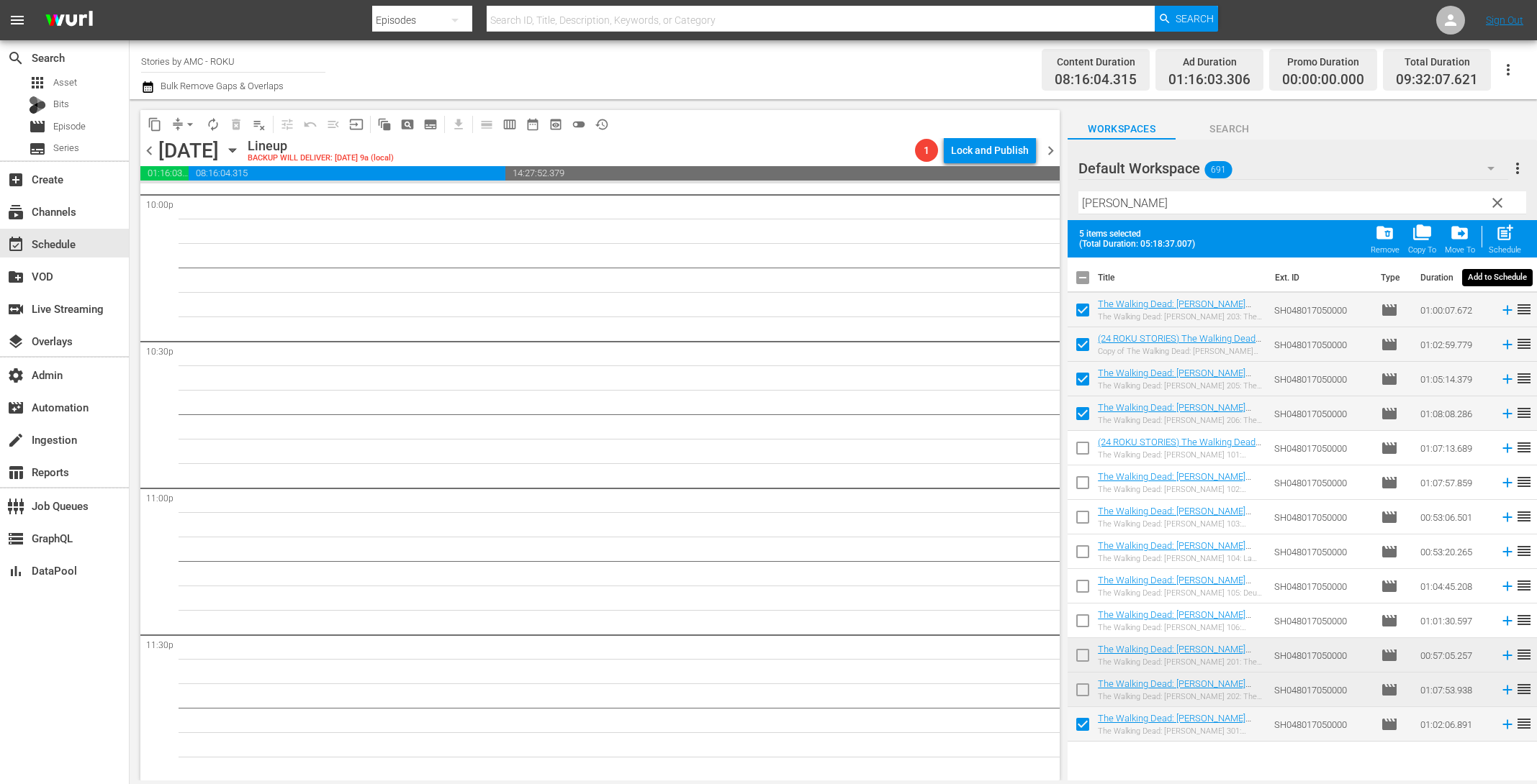
checkbox input "false"
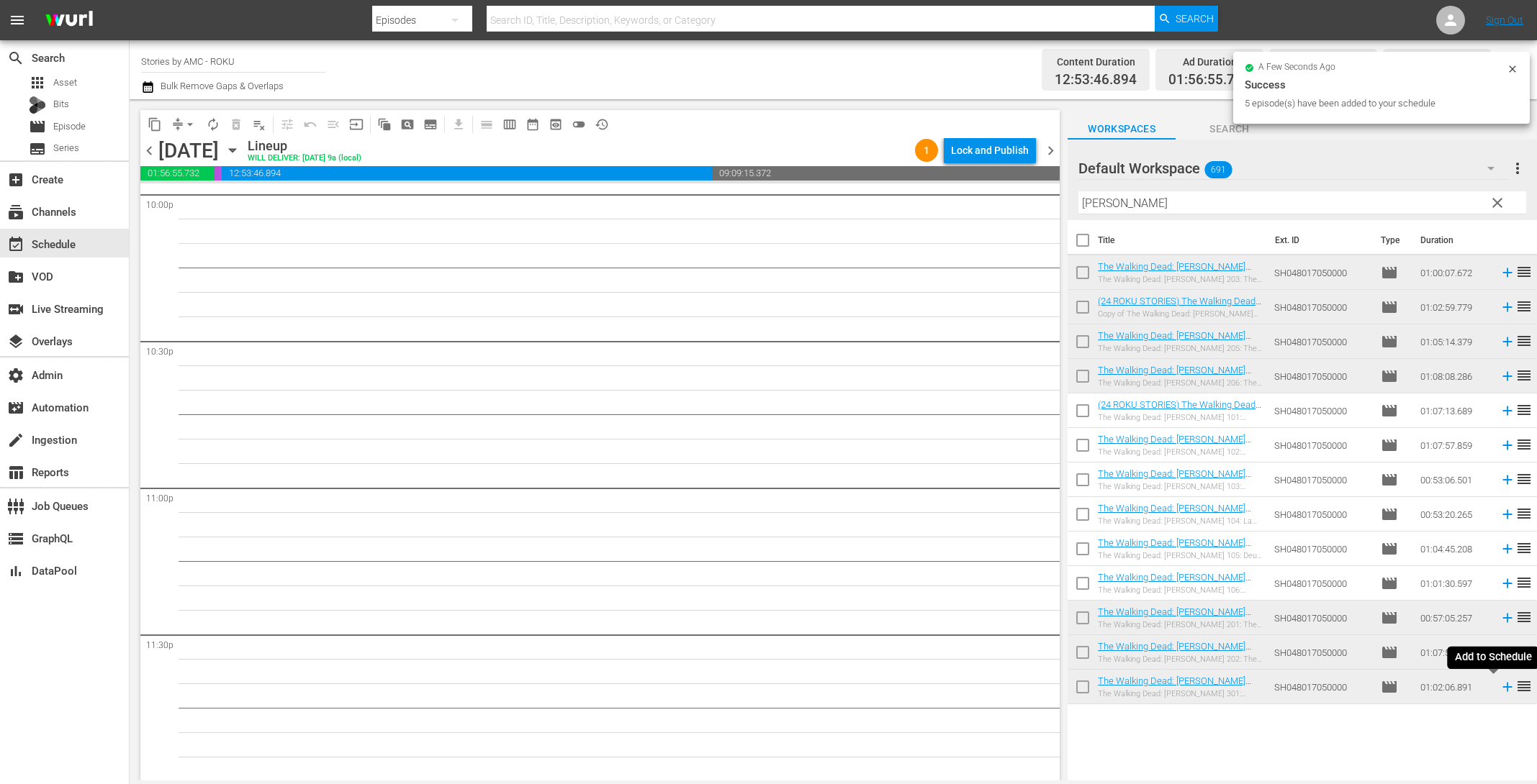
click at [1503, 686] on icon at bounding box center [1507, 687] width 10 height 10
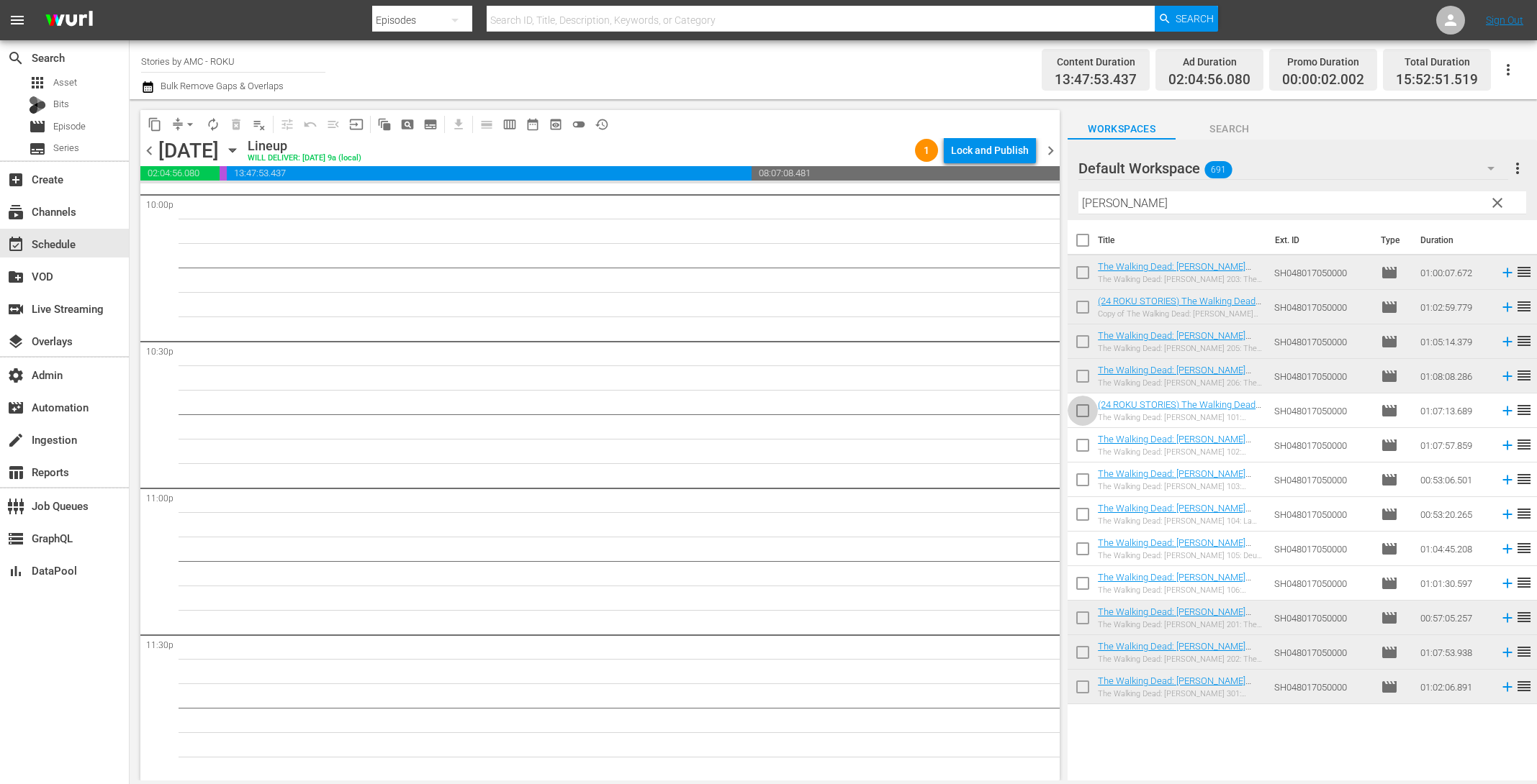
click at [1083, 414] on input "checkbox" at bounding box center [1083, 414] width 30 height 30
checkbox input "true"
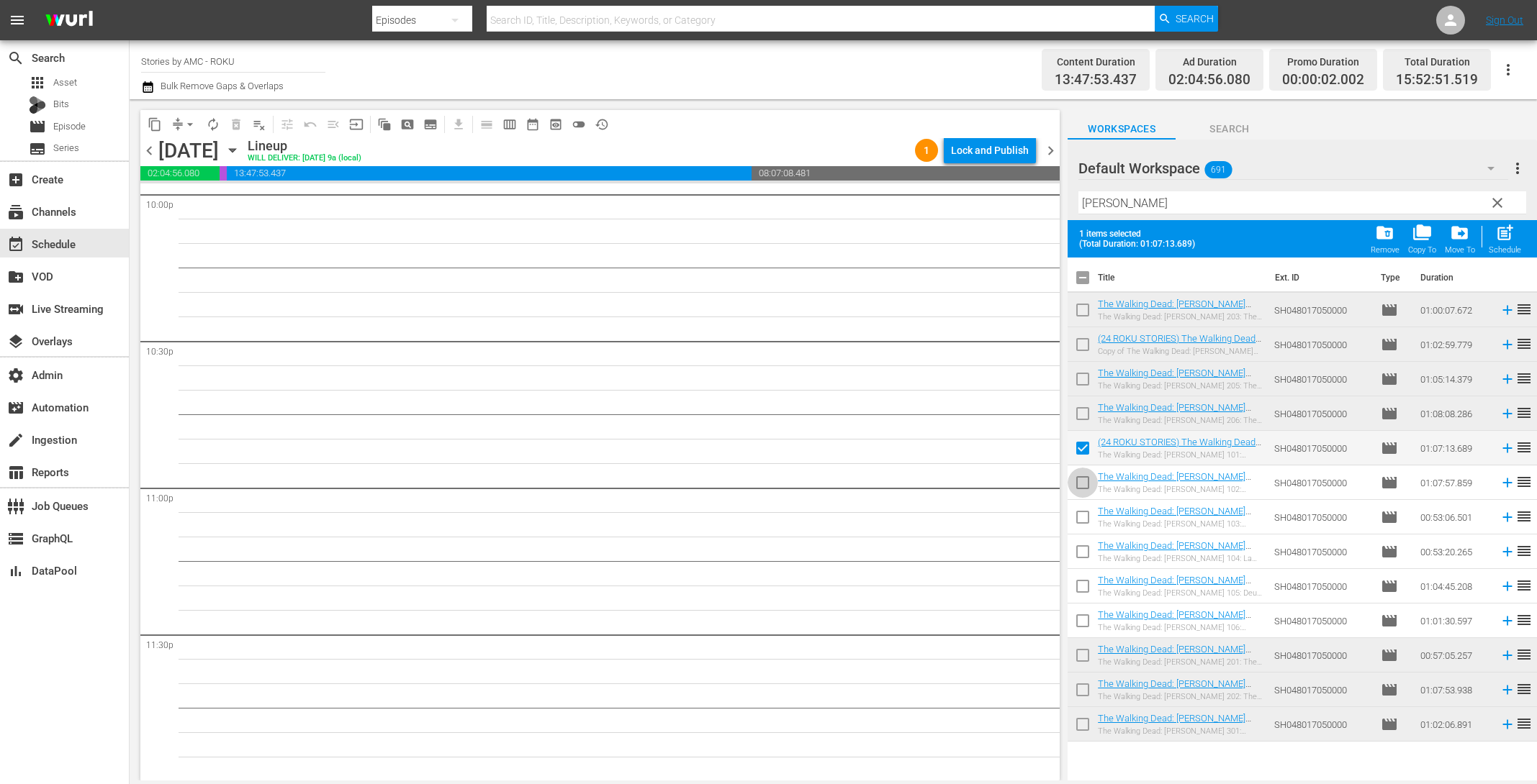
click at [1086, 494] on input "checkbox" at bounding box center [1083, 485] width 30 height 30
checkbox input "true"
click at [1085, 519] on input "checkbox" at bounding box center [1083, 521] width 30 height 30
checkbox input "true"
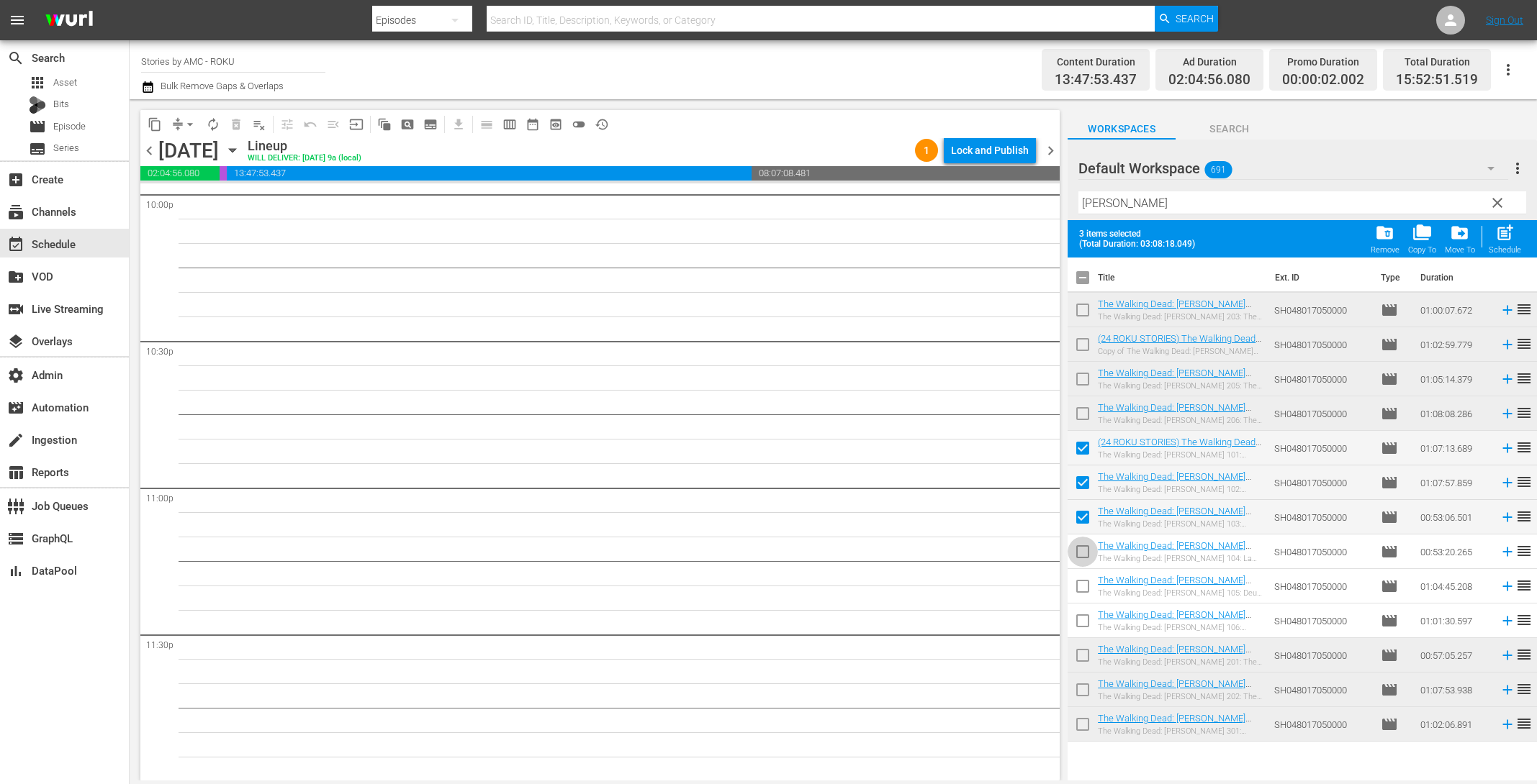
drag, startPoint x: 1084, startPoint y: 560, endPoint x: 1086, endPoint y: 592, distance: 32.1
click at [1084, 560] on input "checkbox" at bounding box center [1083, 555] width 30 height 30
checkbox input "true"
click at [1086, 592] on input "checkbox" at bounding box center [1083, 589] width 30 height 30
checkbox input "true"
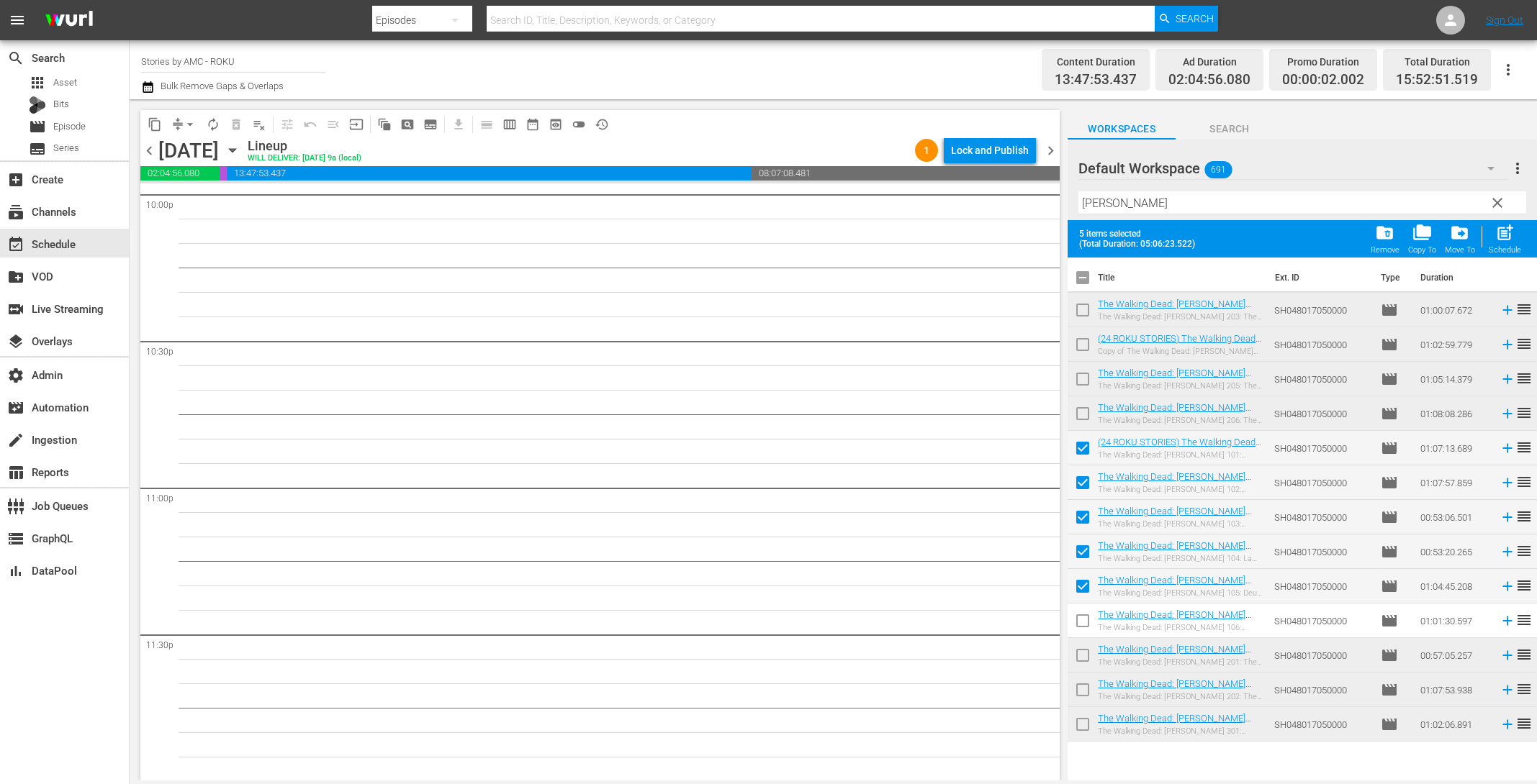
click at [1082, 624] on input "checkbox" at bounding box center [1083, 624] width 30 height 30
checkbox input "true"
click at [1090, 719] on input "checkbox" at bounding box center [1083, 727] width 30 height 30
checkbox input "true"
click at [1503, 235] on span "post_add" at bounding box center [1505, 232] width 19 height 19
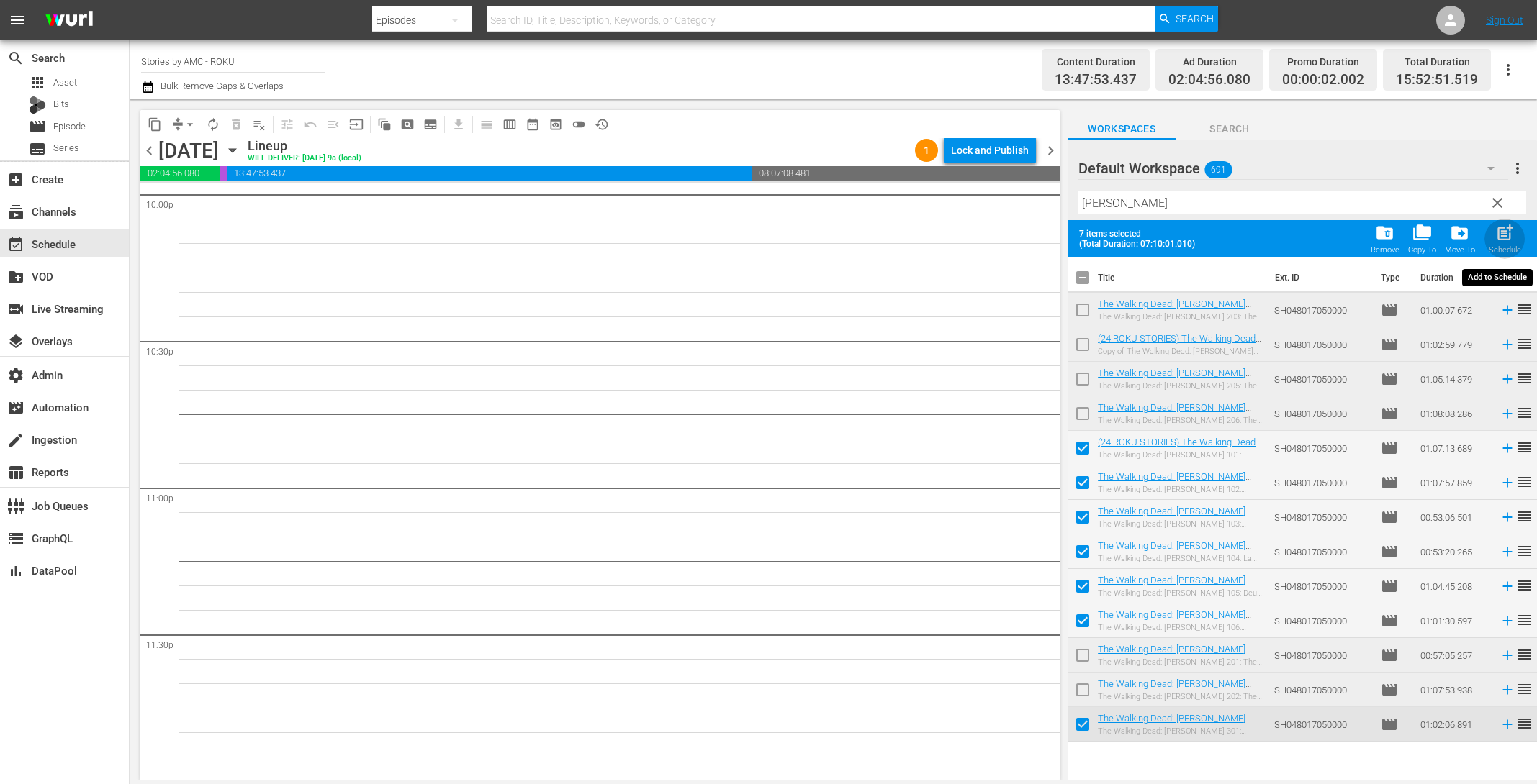
checkbox input "false"
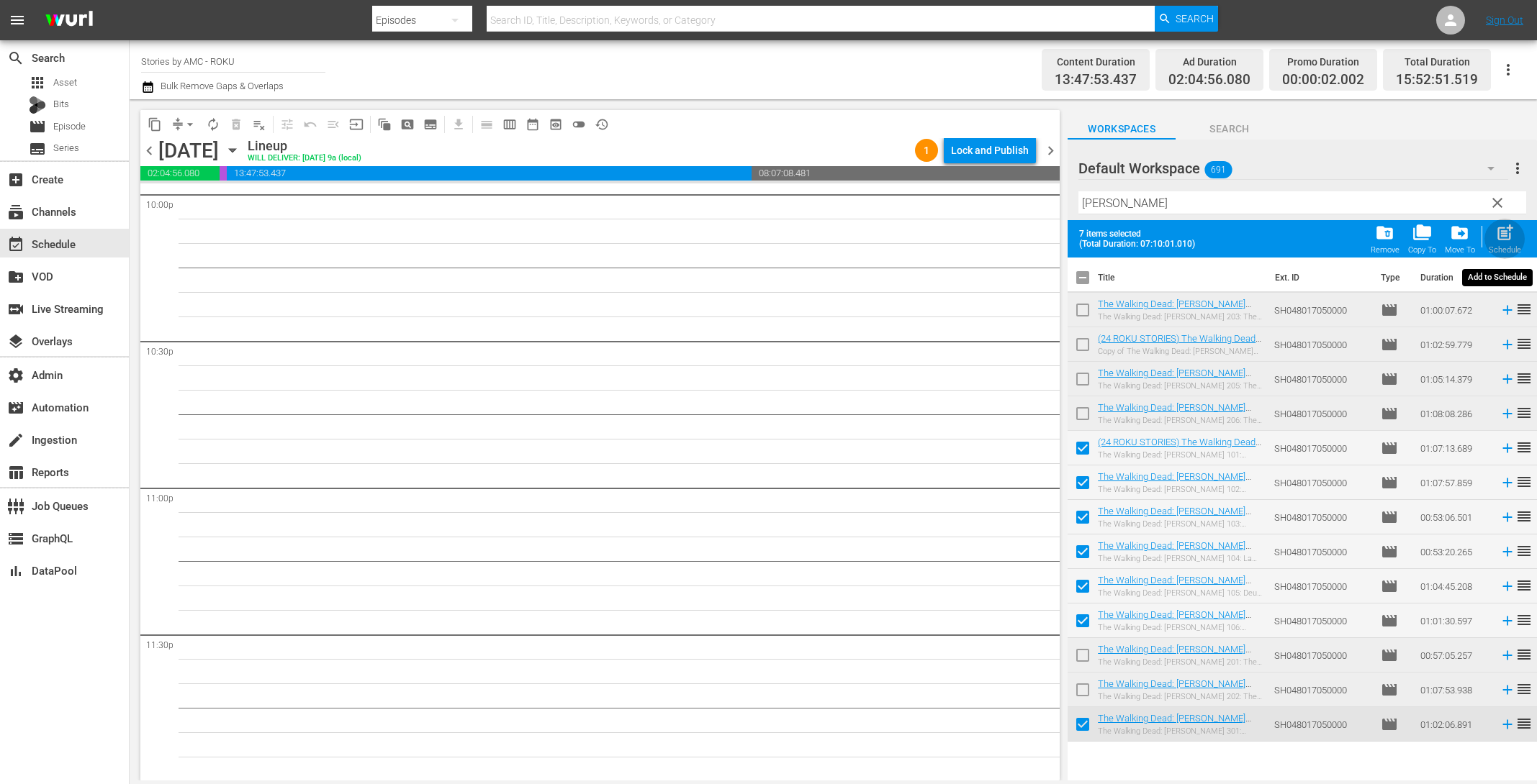
checkbox input "false"
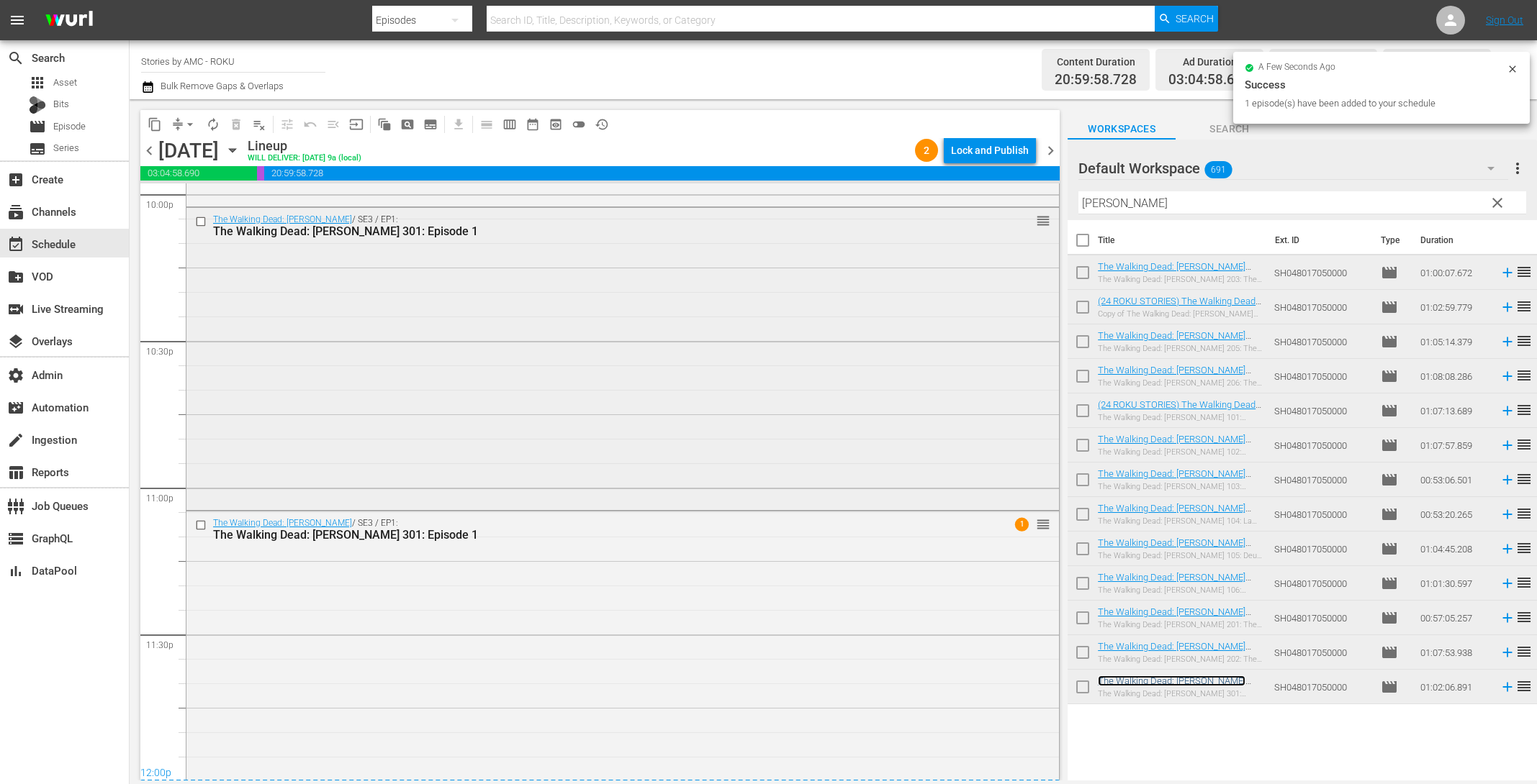
scroll to position [6481, 0]
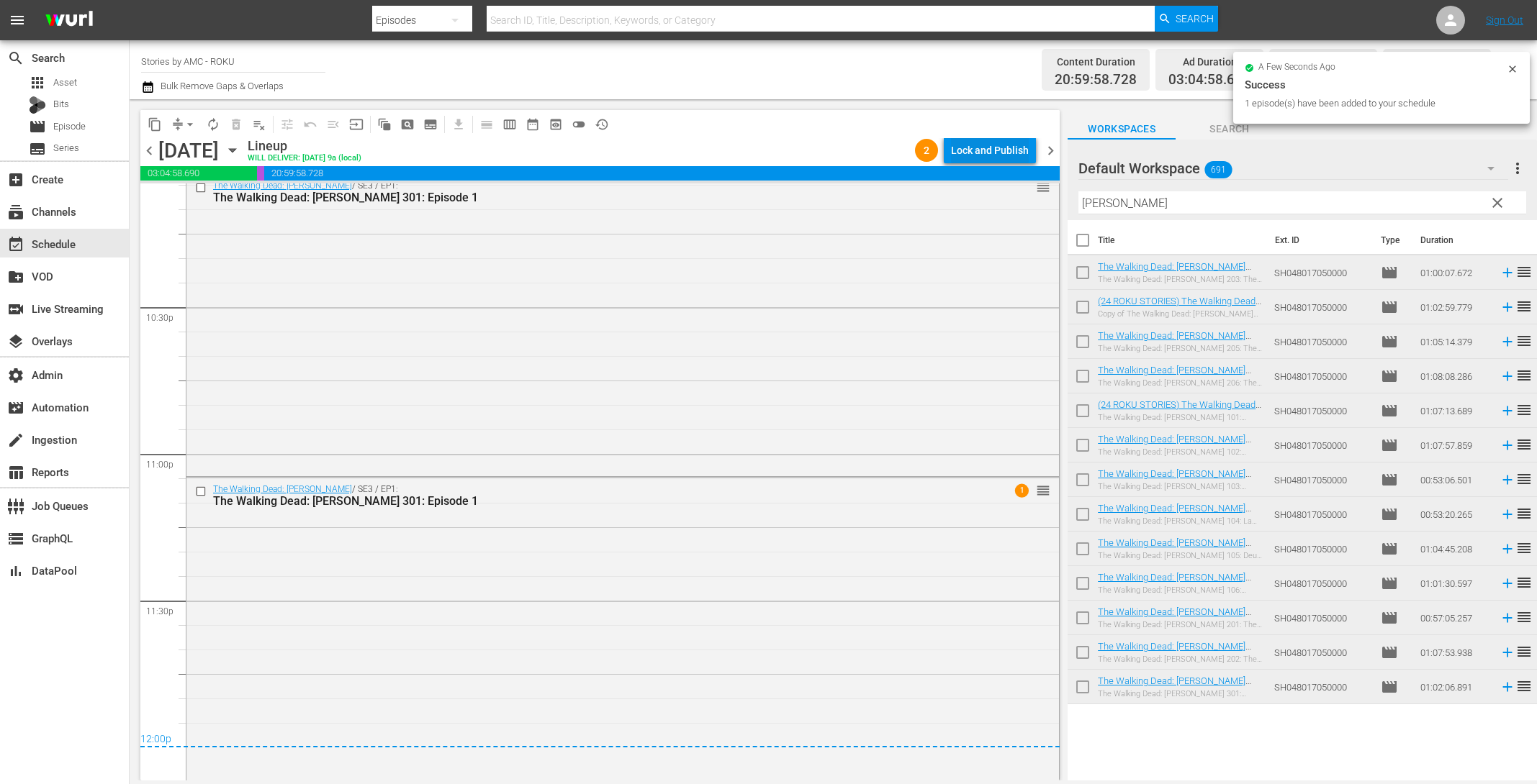
click at [1013, 150] on div "Lock and Publish" at bounding box center [990, 150] width 77 height 26
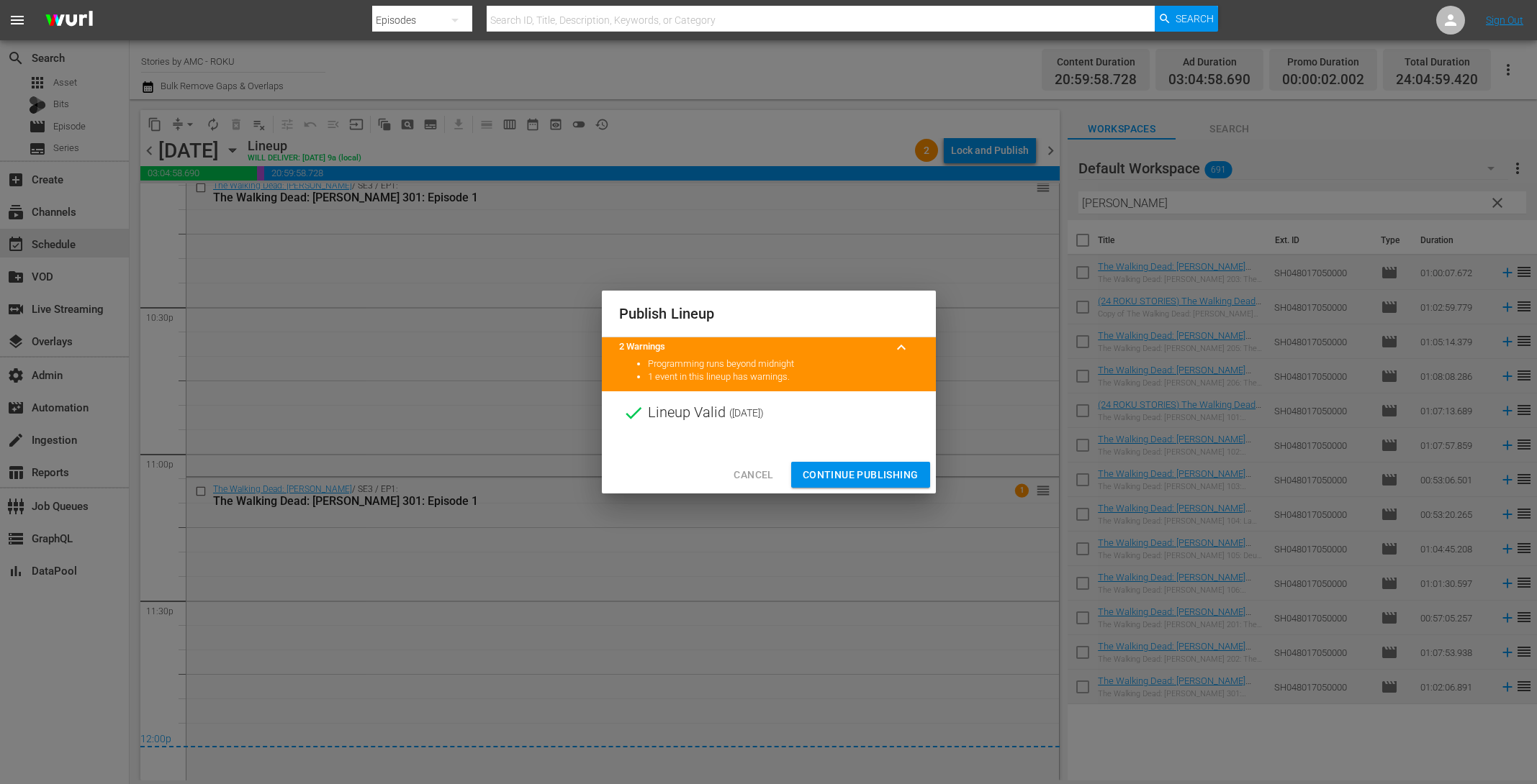
click at [849, 473] on span "Continue Publishing" at bounding box center [860, 475] width 116 height 18
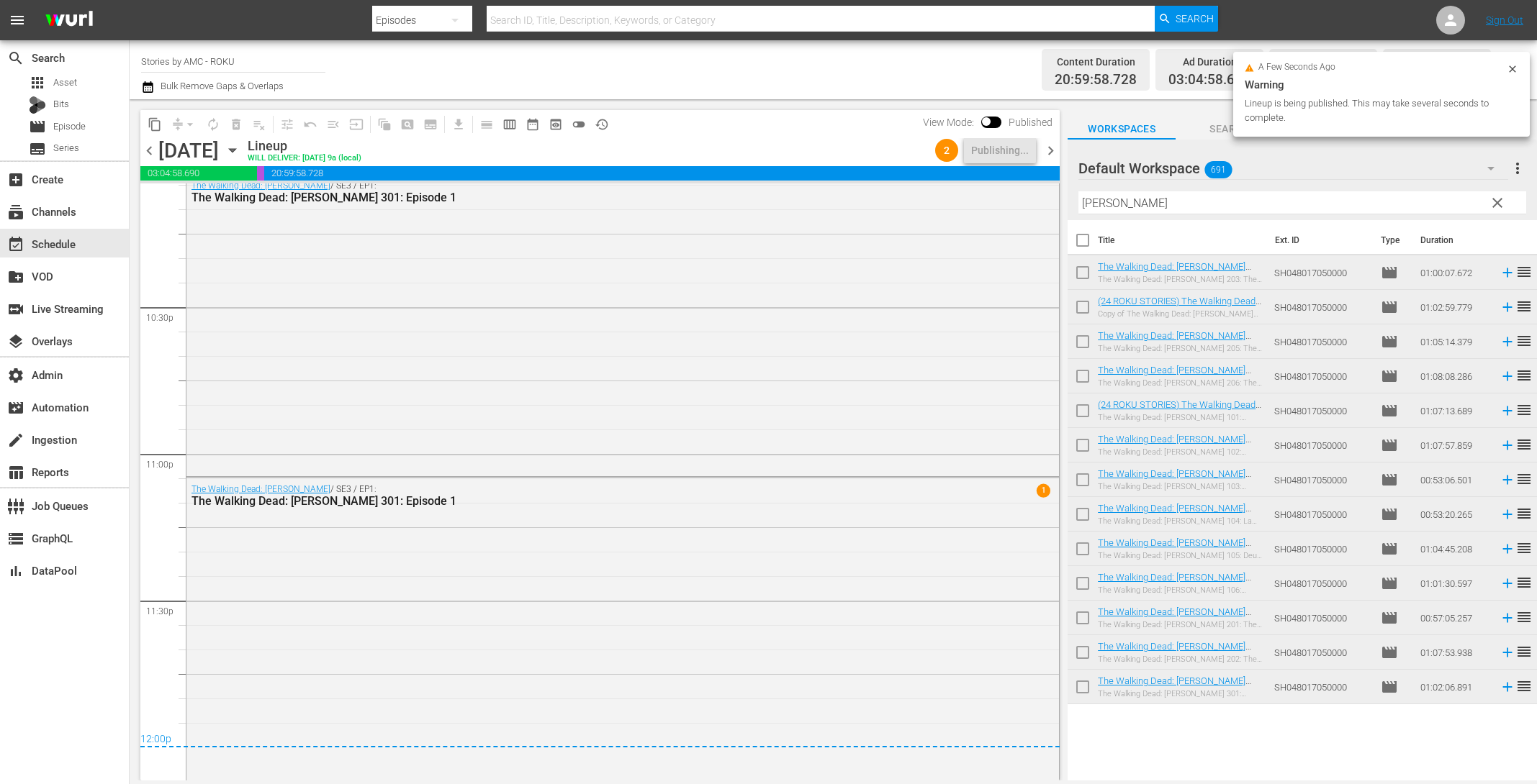
click at [1047, 148] on span "chevron_right" at bounding box center [1050, 151] width 18 height 18
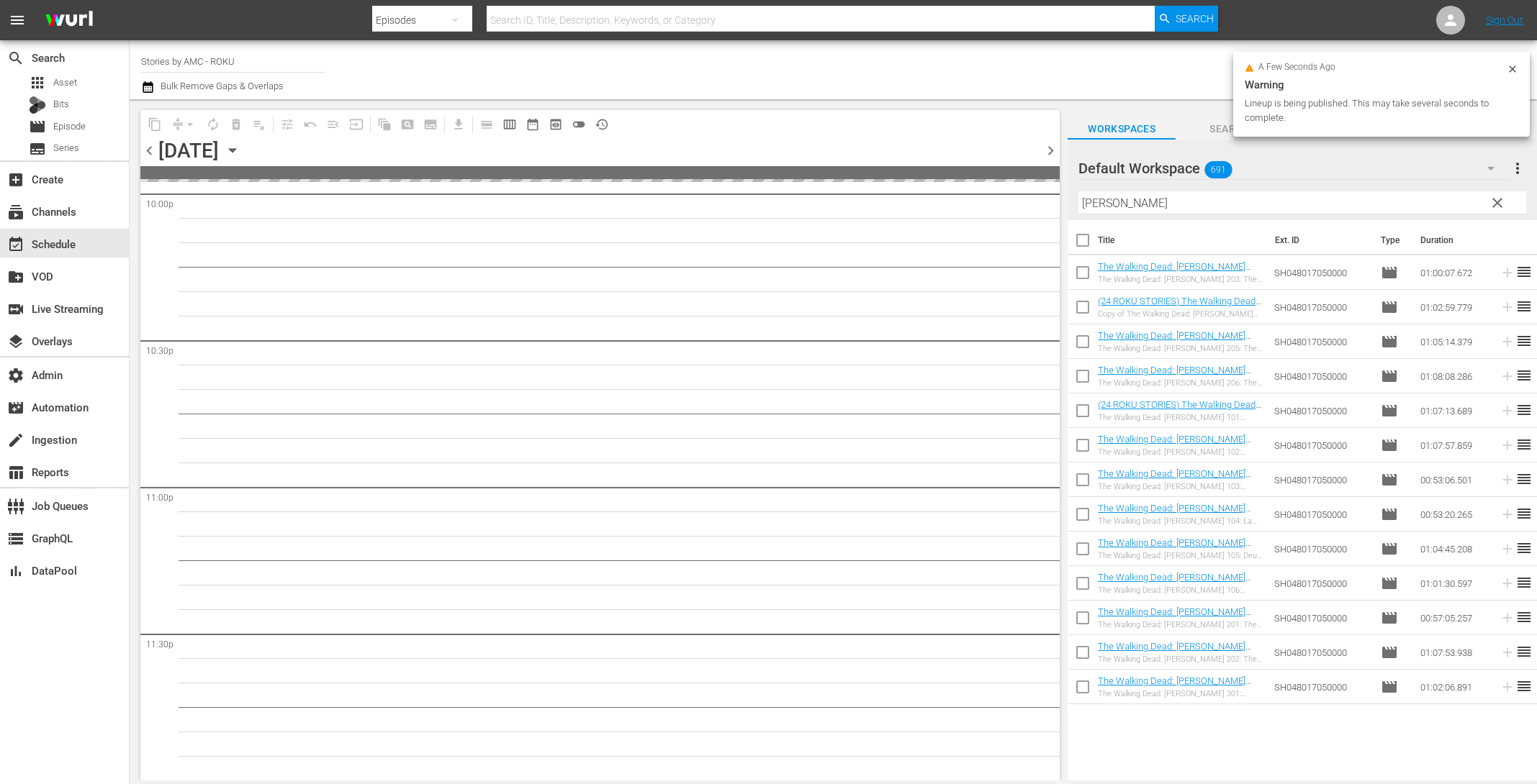
scroll to position [6446, 0]
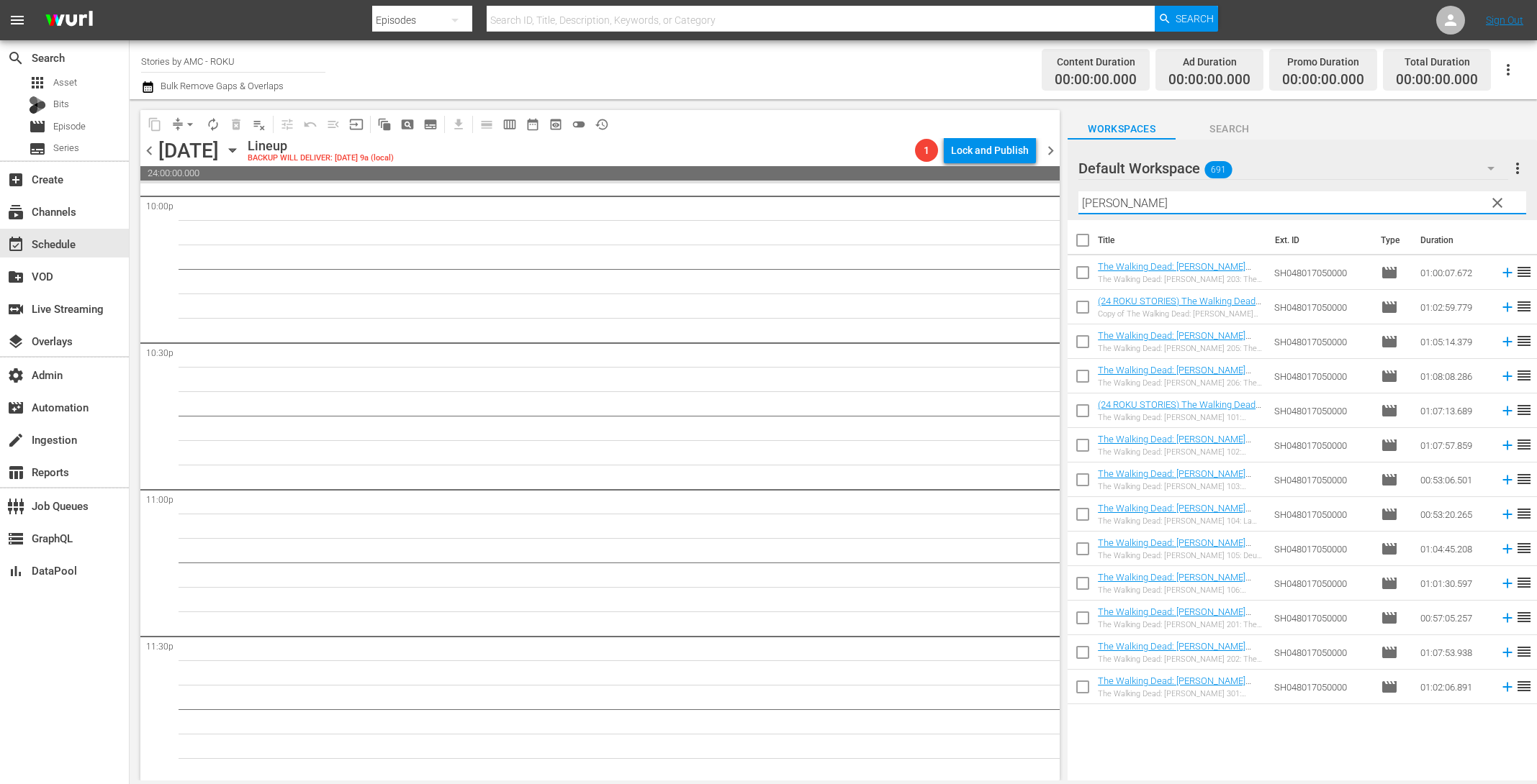
drag, startPoint x: 1015, startPoint y: 183, endPoint x: 976, endPoint y: 177, distance: 39.5
click at [976, 176] on div "content_copy compress arrow_drop_down autorenew_outlined delete_forever_outline…" at bounding box center [833, 439] width 1408 height 681
paste input "RIDE WITH [PERSON_NAME]"
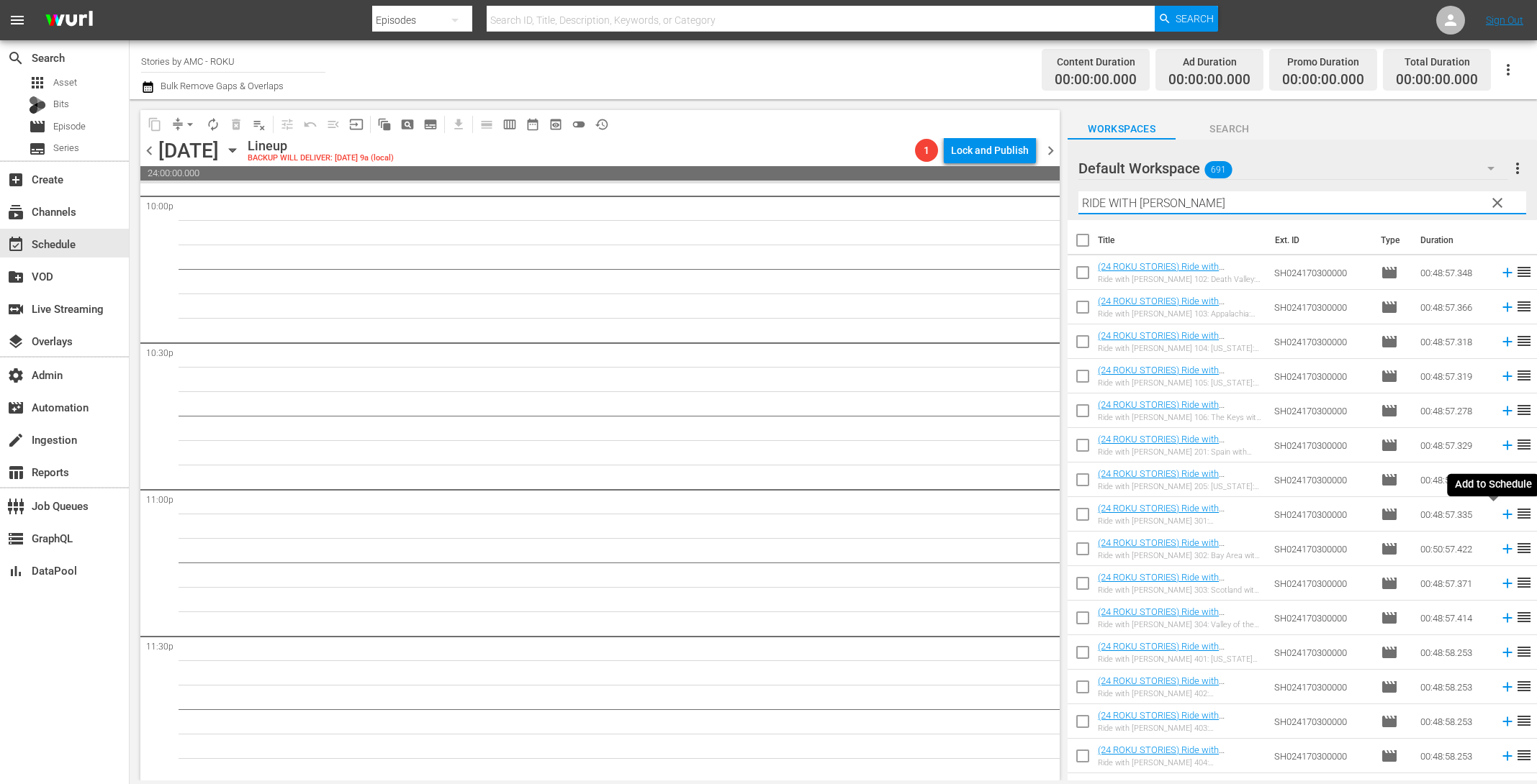
type input "RIDE WITH [PERSON_NAME]"
click at [1499, 513] on icon at bounding box center [1507, 514] width 16 height 16
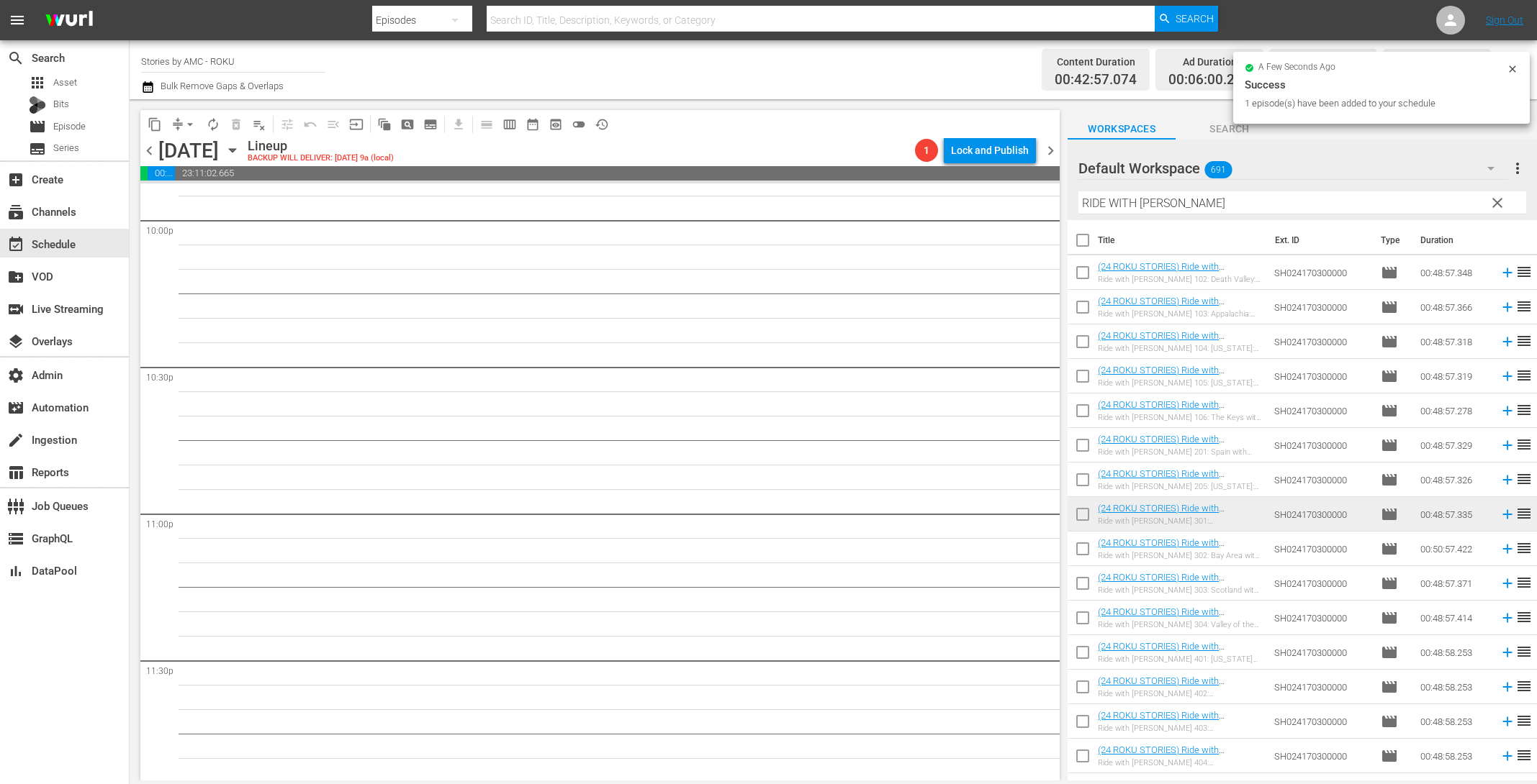
click at [149, 148] on span "chevron_left" at bounding box center [149, 151] width 18 height 18
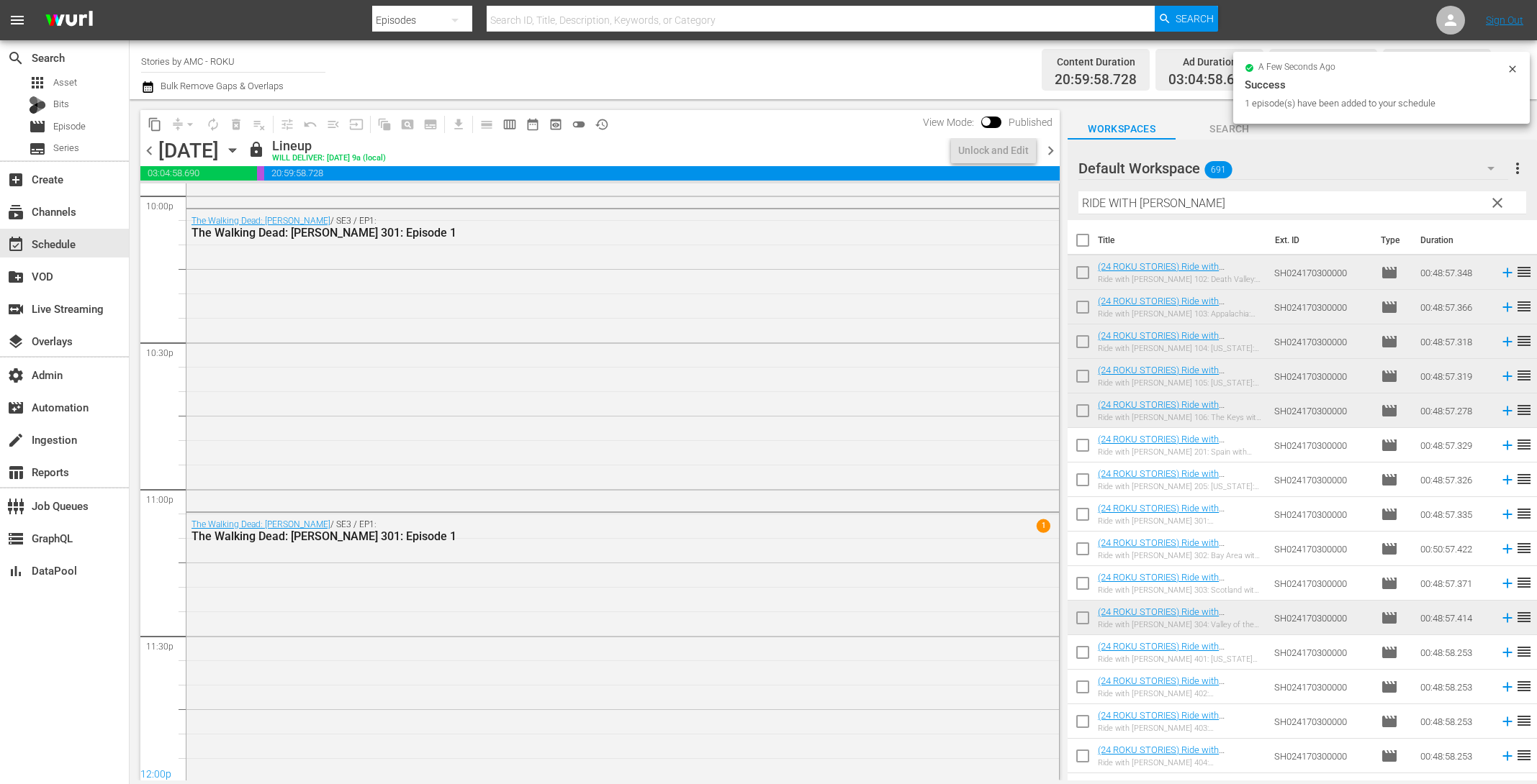
scroll to position [6104, 0]
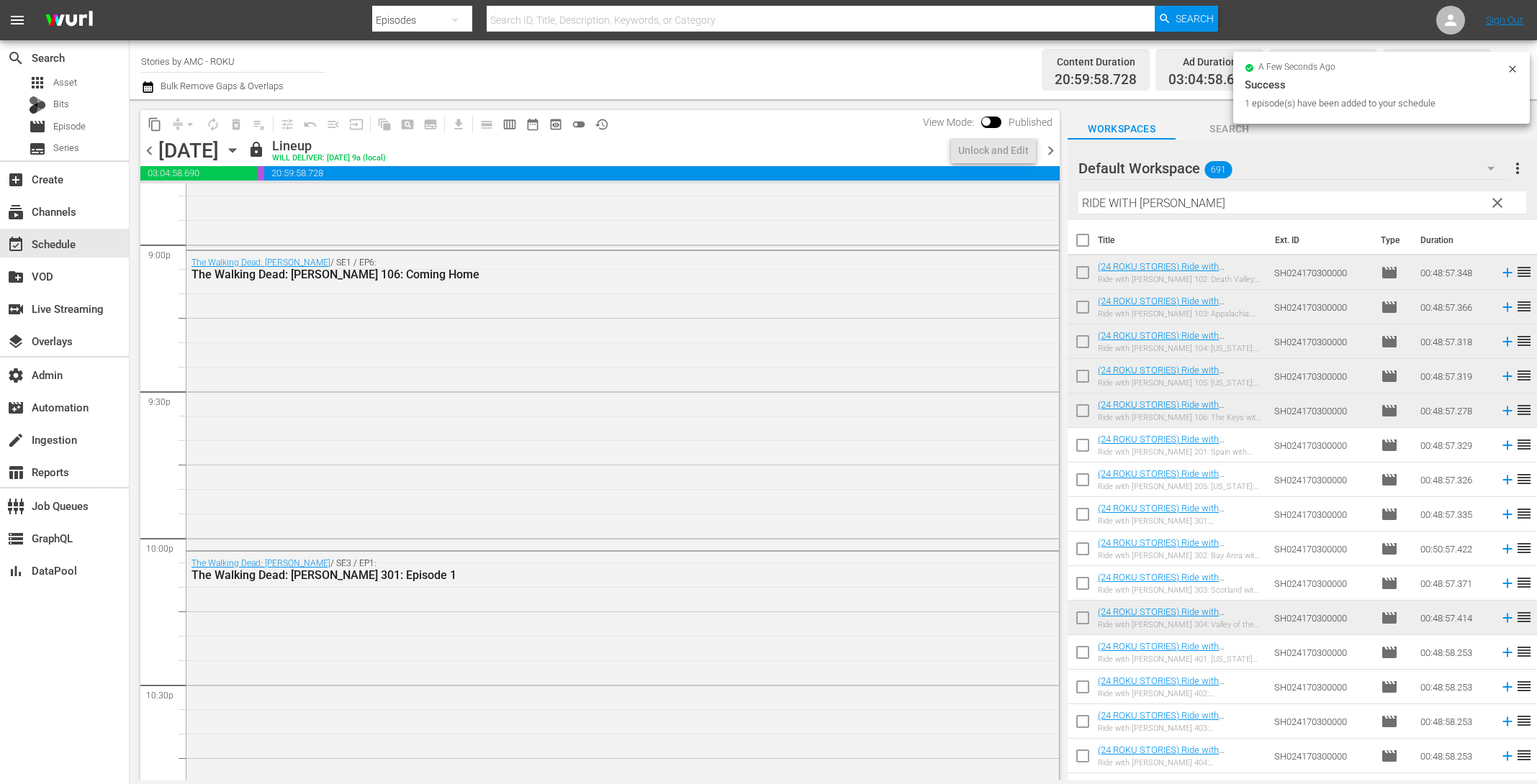
click at [149, 81] on icon "button" at bounding box center [148, 87] width 14 height 18
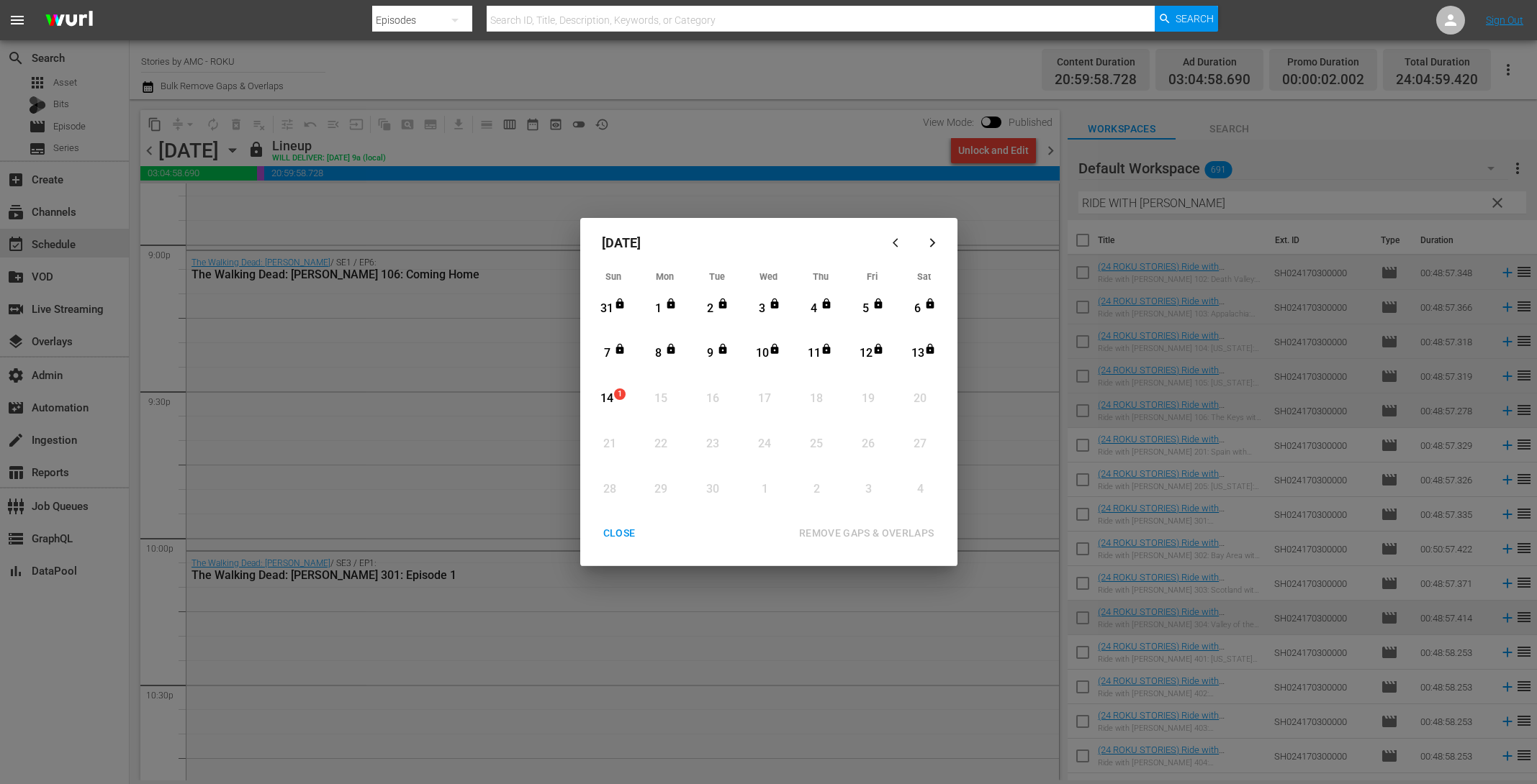
click at [612, 537] on div "CLOSE" at bounding box center [619, 533] width 55 height 18
